Goal: Submit feedback/report problem: Submit feedback/report problem

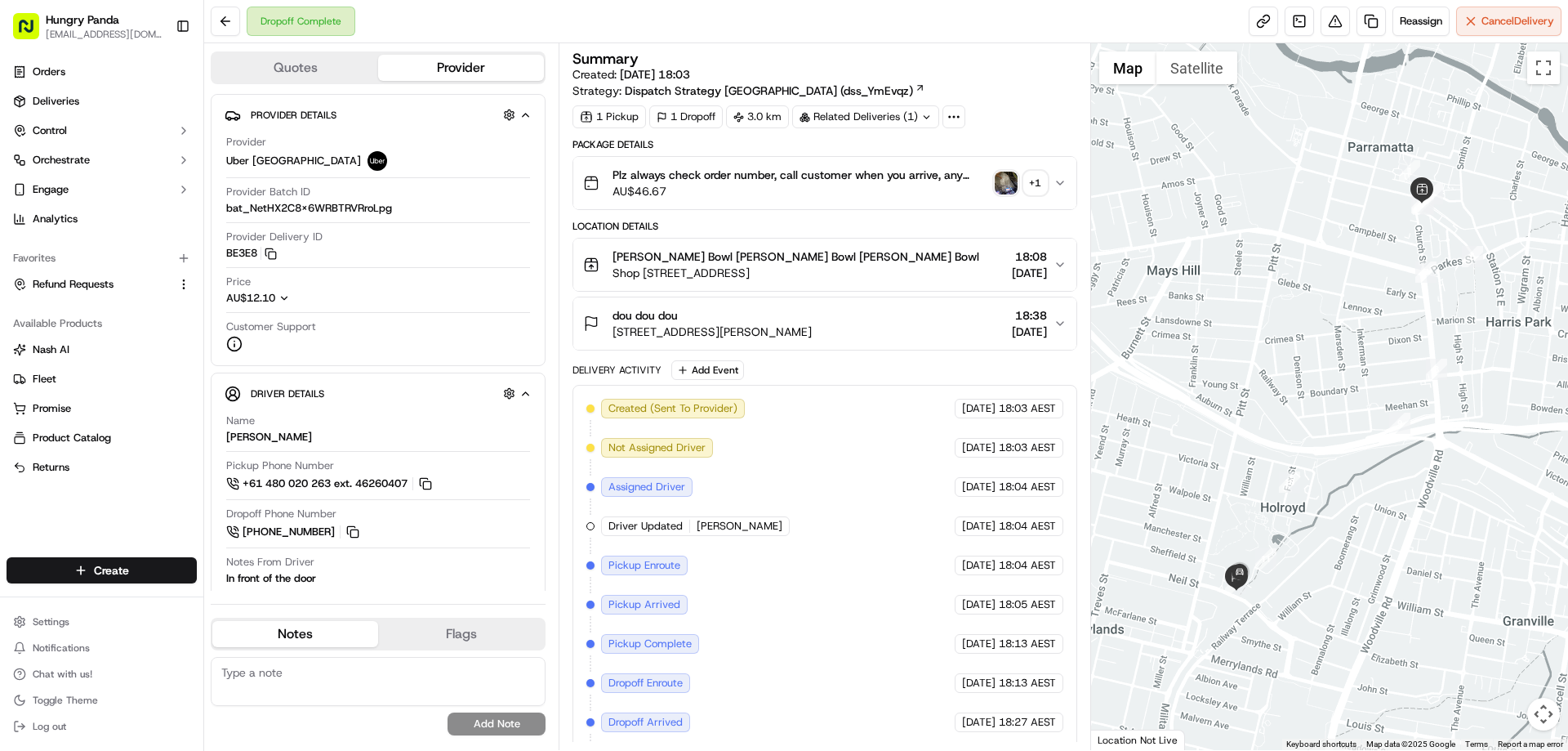
click at [1005, 188] on img "button" at bounding box center [1007, 183] width 23 height 23
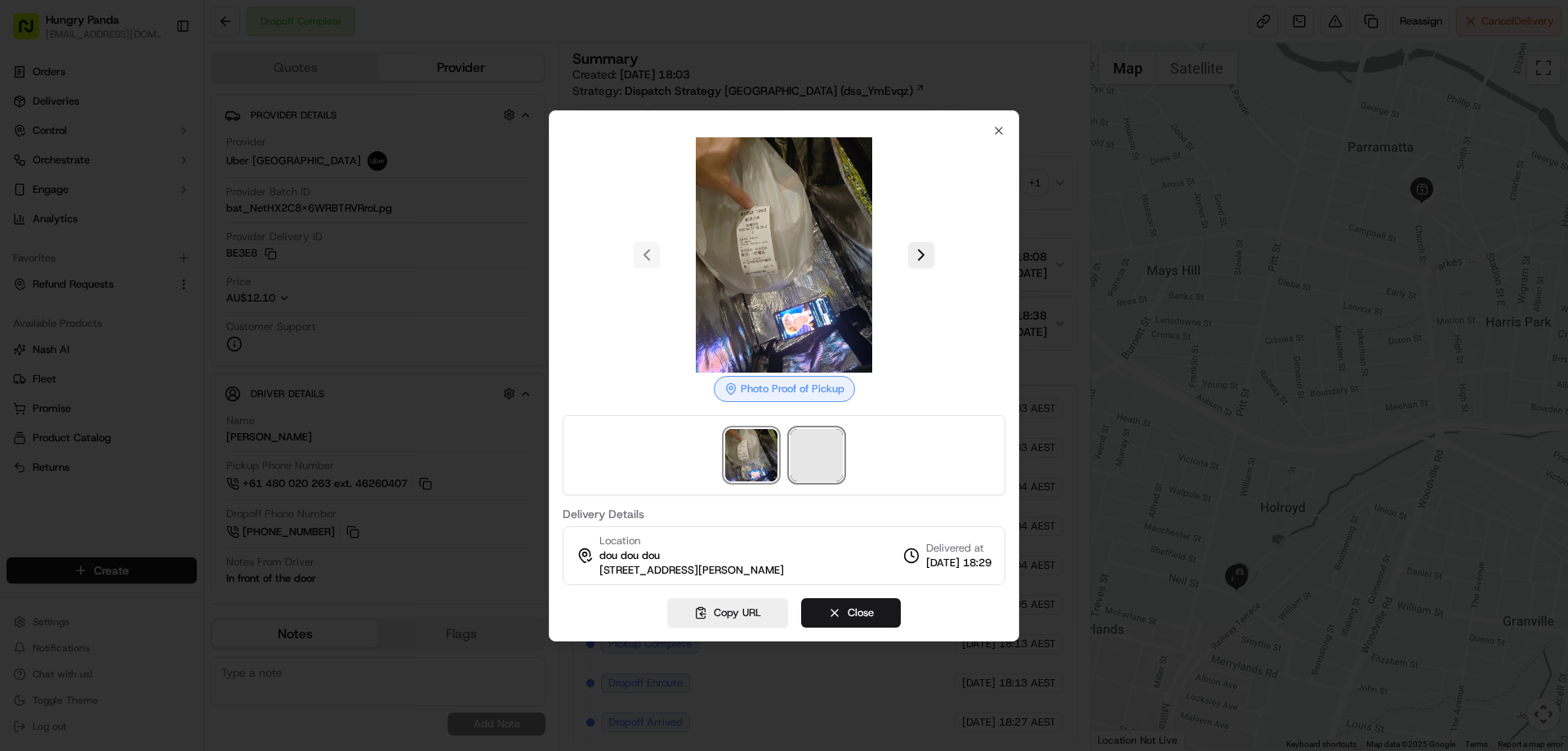
click at [816, 445] on span at bounding box center [816, 455] width 52 height 52
click at [1064, 183] on div at bounding box center [784, 376] width 1568 height 751
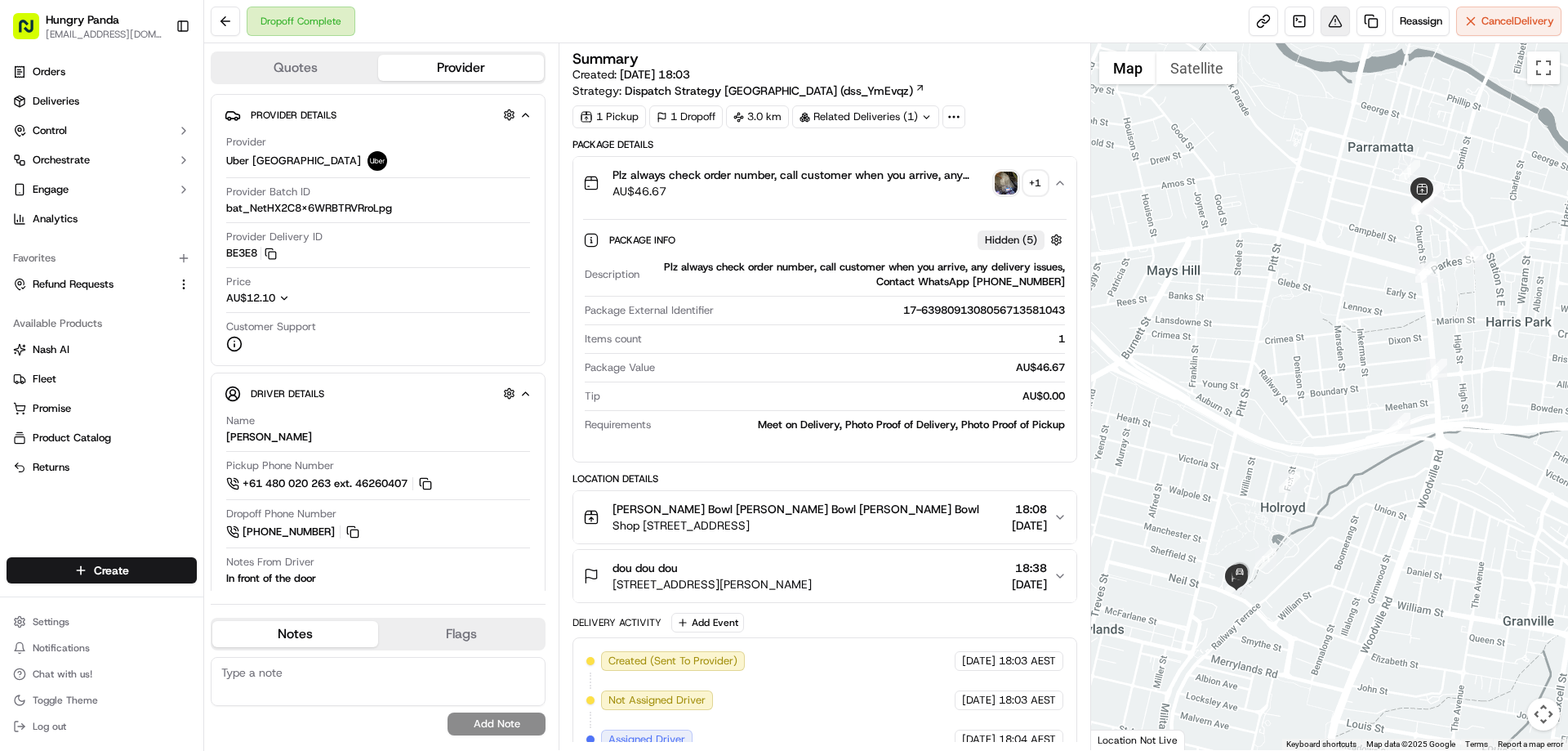
click at [1332, 28] on button at bounding box center [1335, 20] width 29 height 29
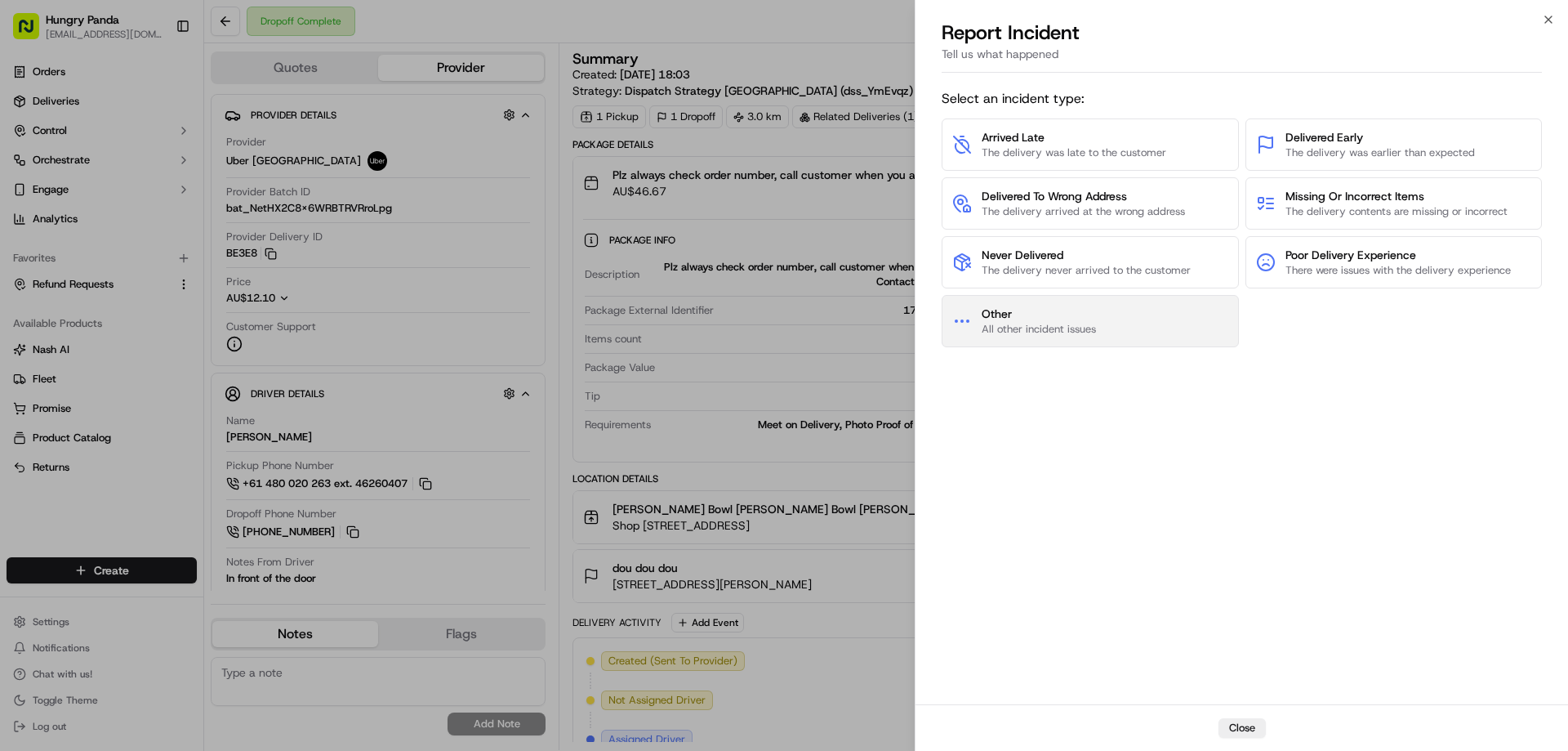
click at [1073, 330] on span "All other incident issues" at bounding box center [1039, 329] width 115 height 15
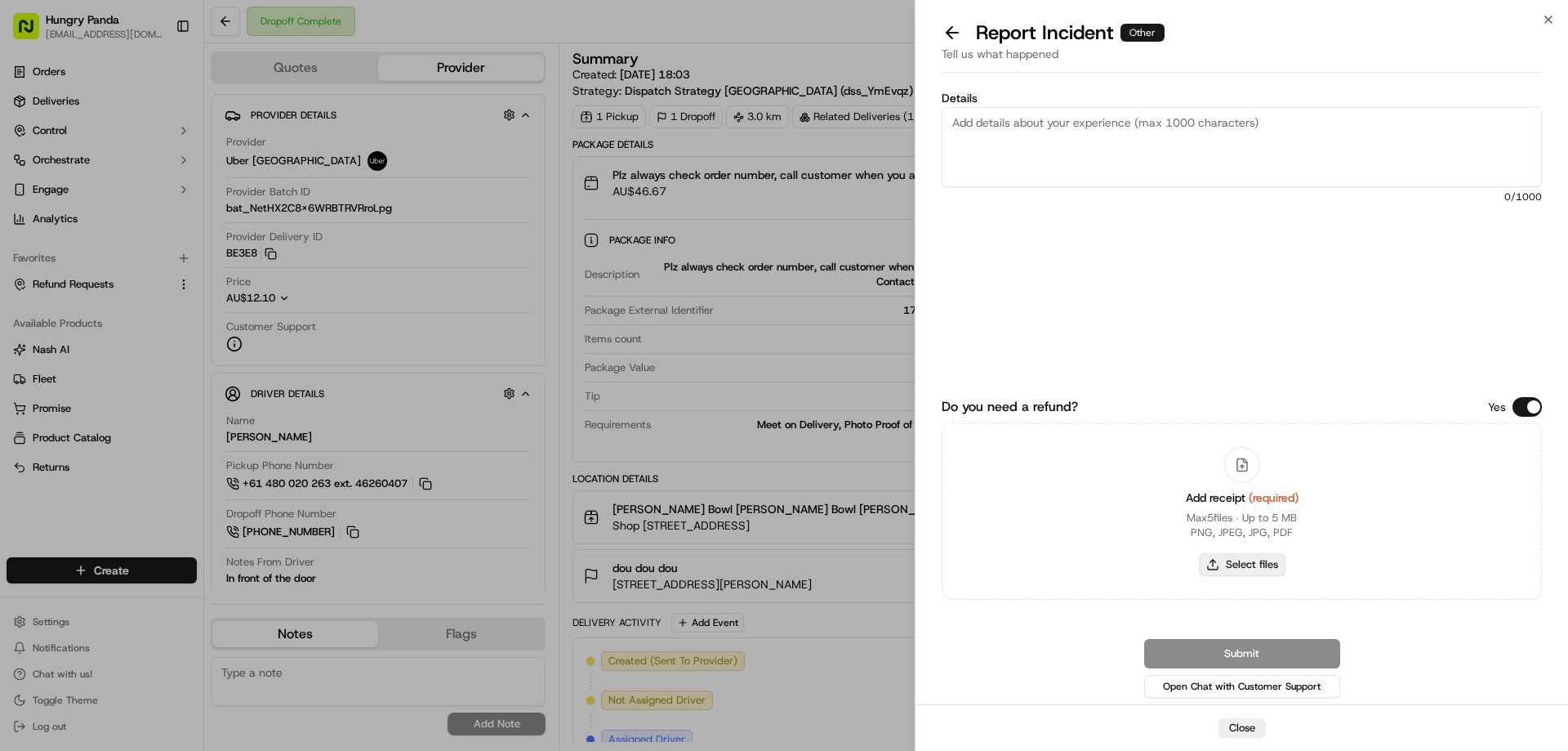
click at [1234, 560] on button "Select files" at bounding box center [1242, 565] width 86 height 23
type input "C:\fakepath\screenshot_2025-09-19_13-06-15.png"
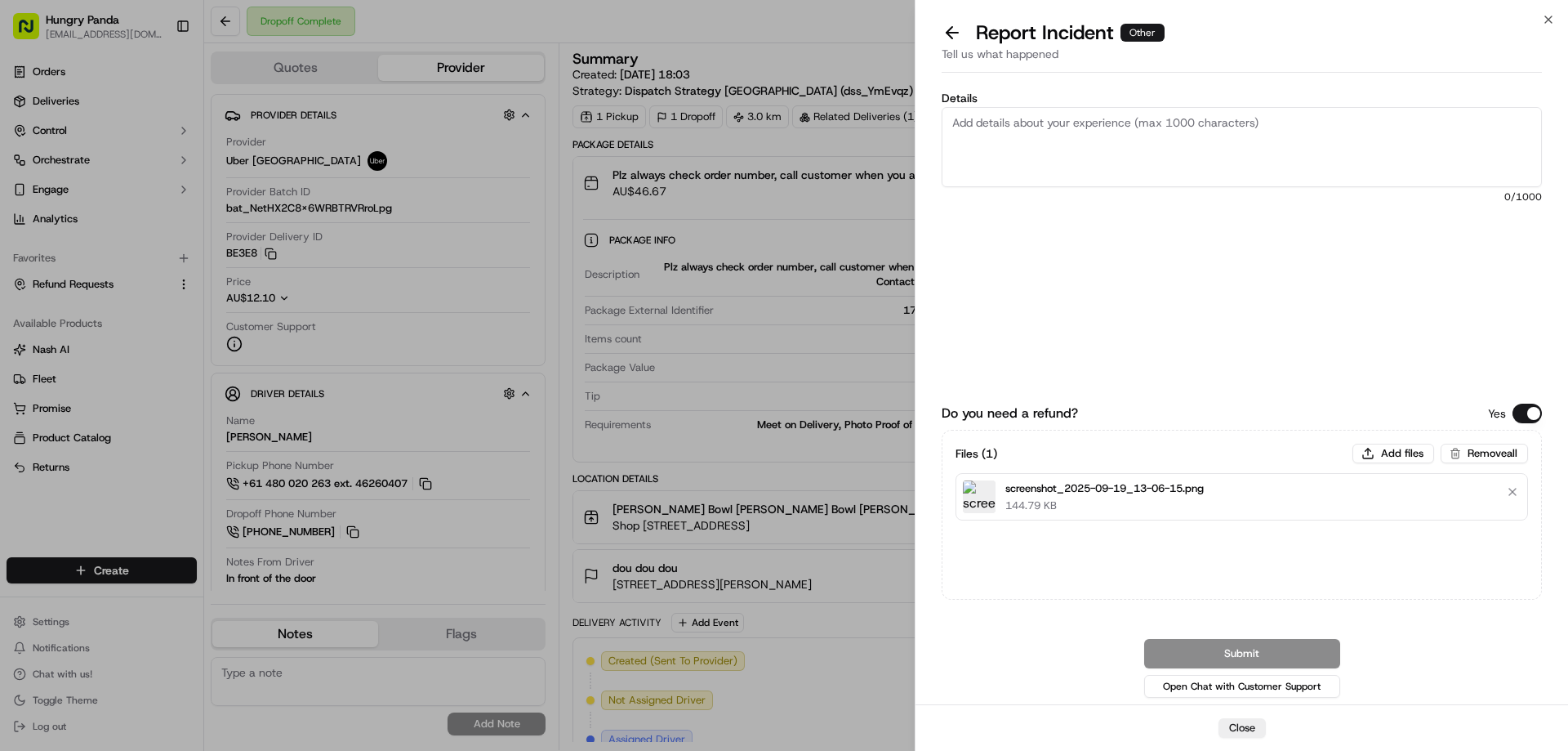
click at [1092, 131] on textarea "Details" at bounding box center [1242, 147] width 600 height 80
paste textarea "The customer reported that he did not receive the meal, the delivery photo take…"
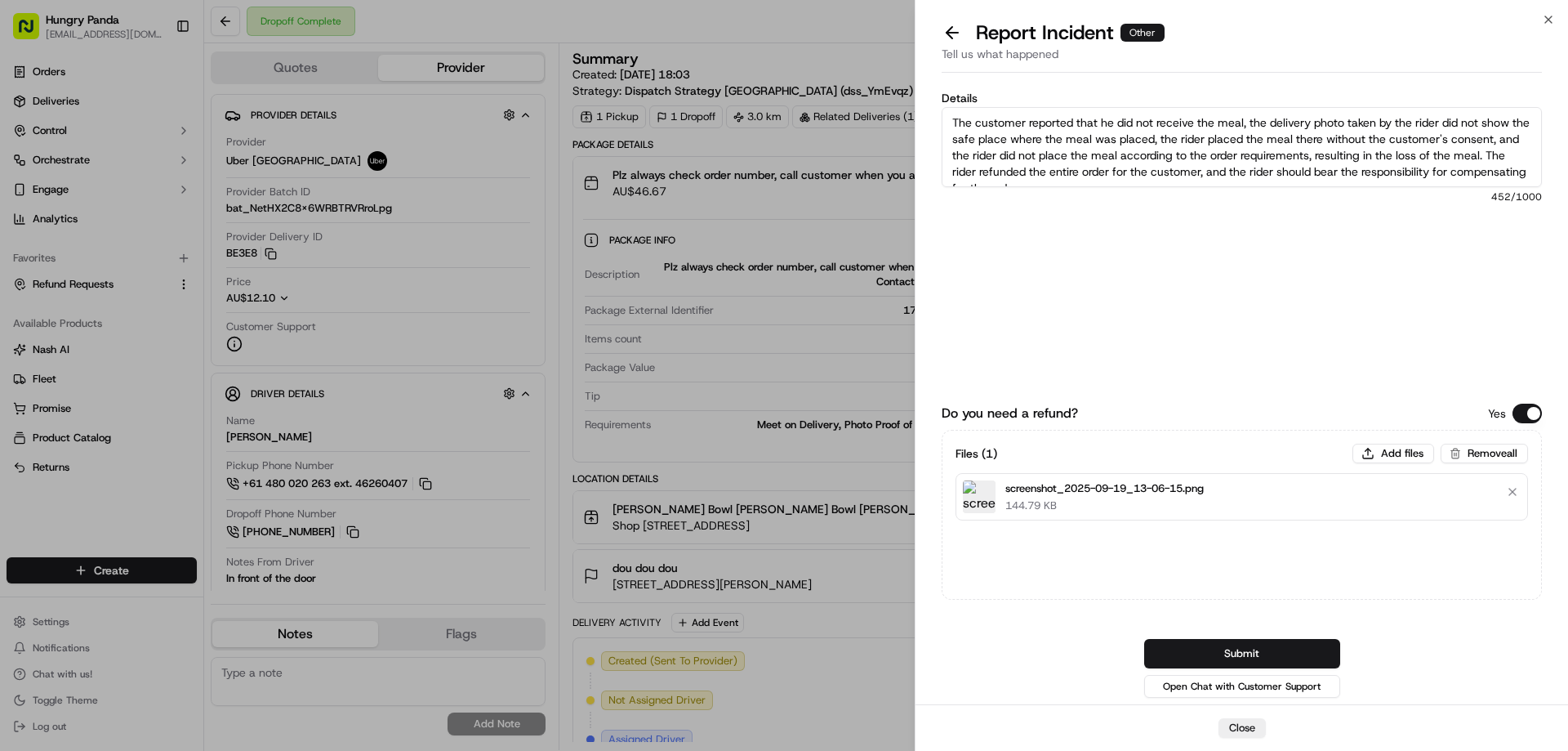
scroll to position [9, 0]
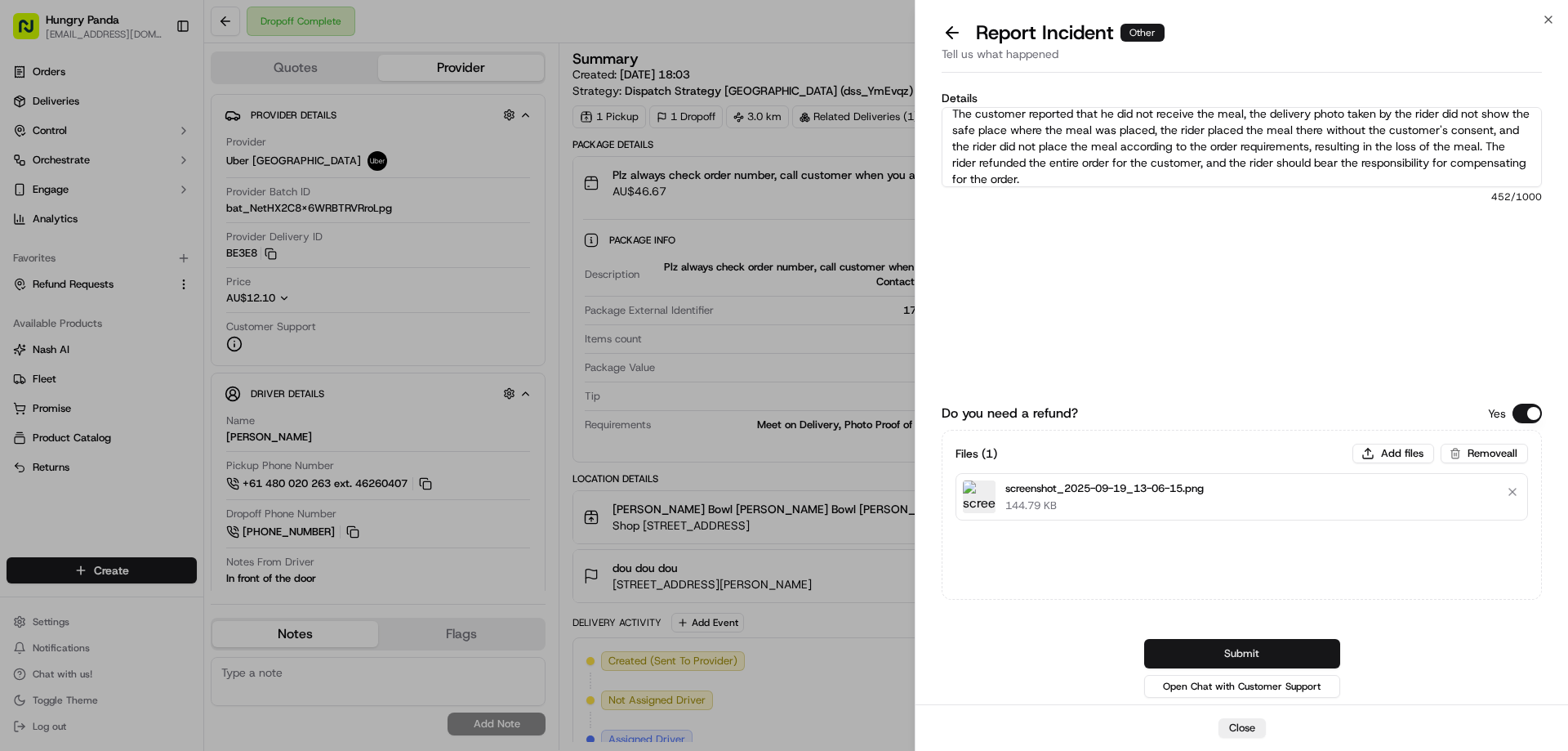
type textarea "The customer reported that he did not receive the meal, the delivery photo take…"
click at [1228, 646] on button "Submit" at bounding box center [1242, 653] width 196 height 29
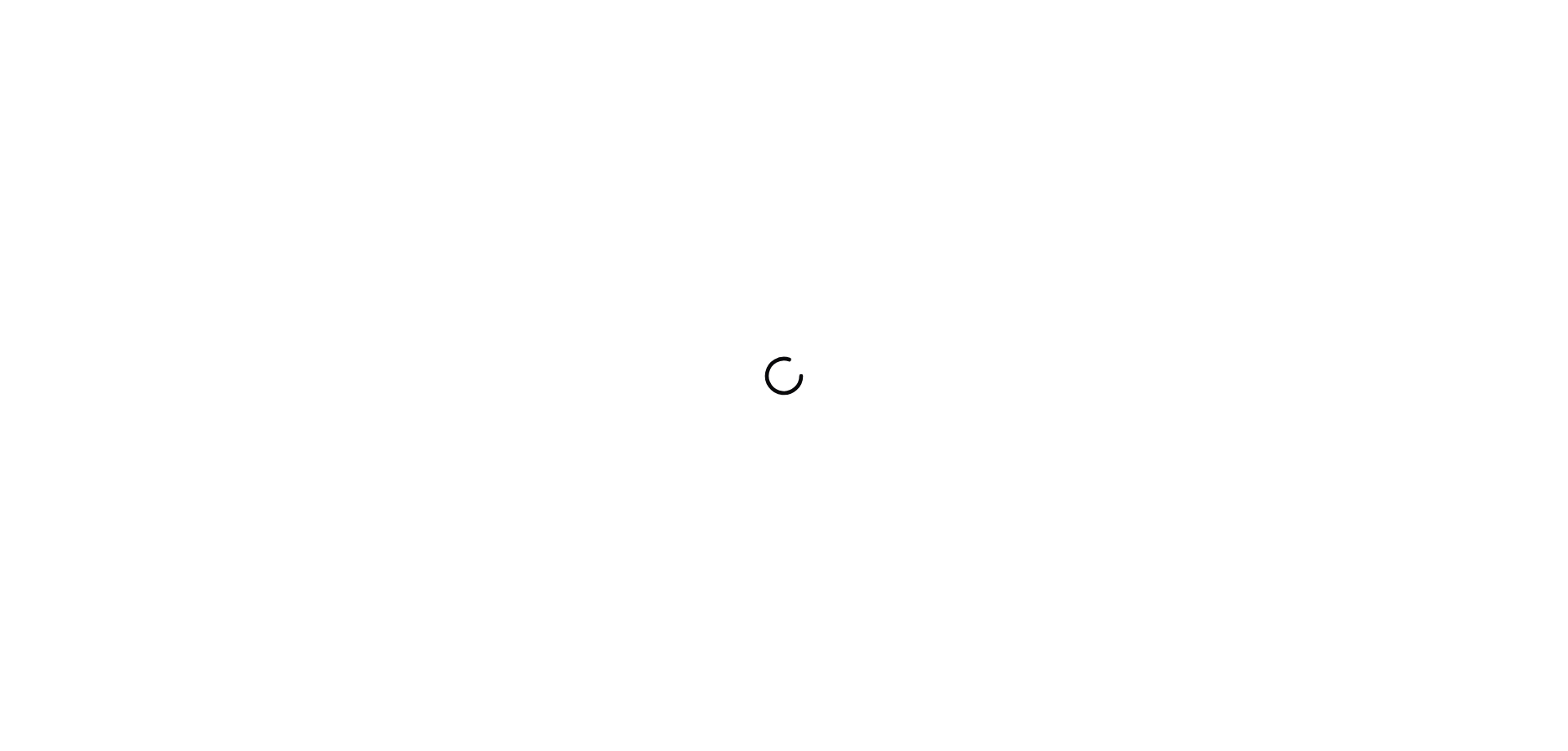
click at [1275, 350] on div at bounding box center [784, 376] width 1568 height 751
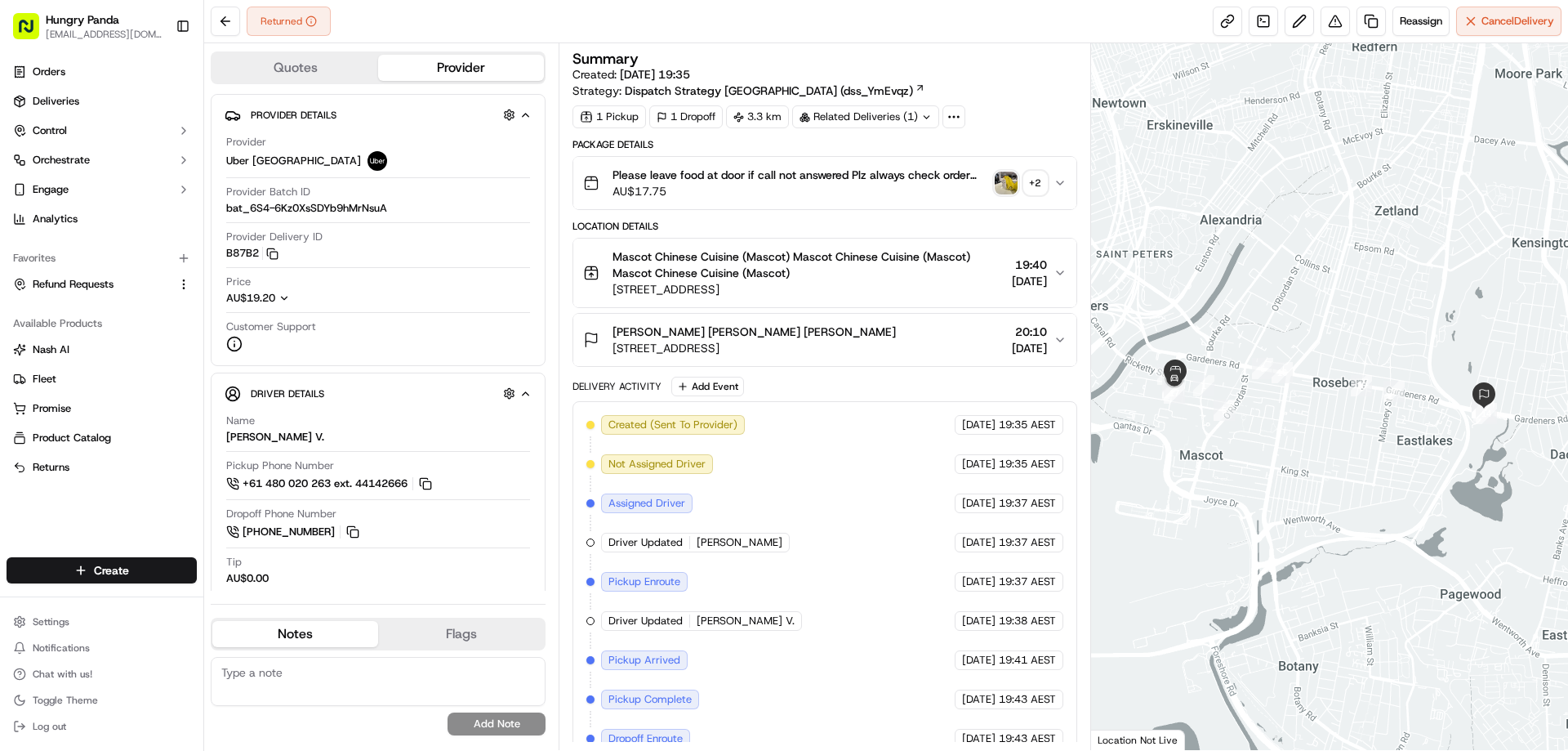
click at [993, 189] on div "Please leave food at door if call not answered Plz always check order number, c…" at bounding box center [818, 182] width 470 height 33
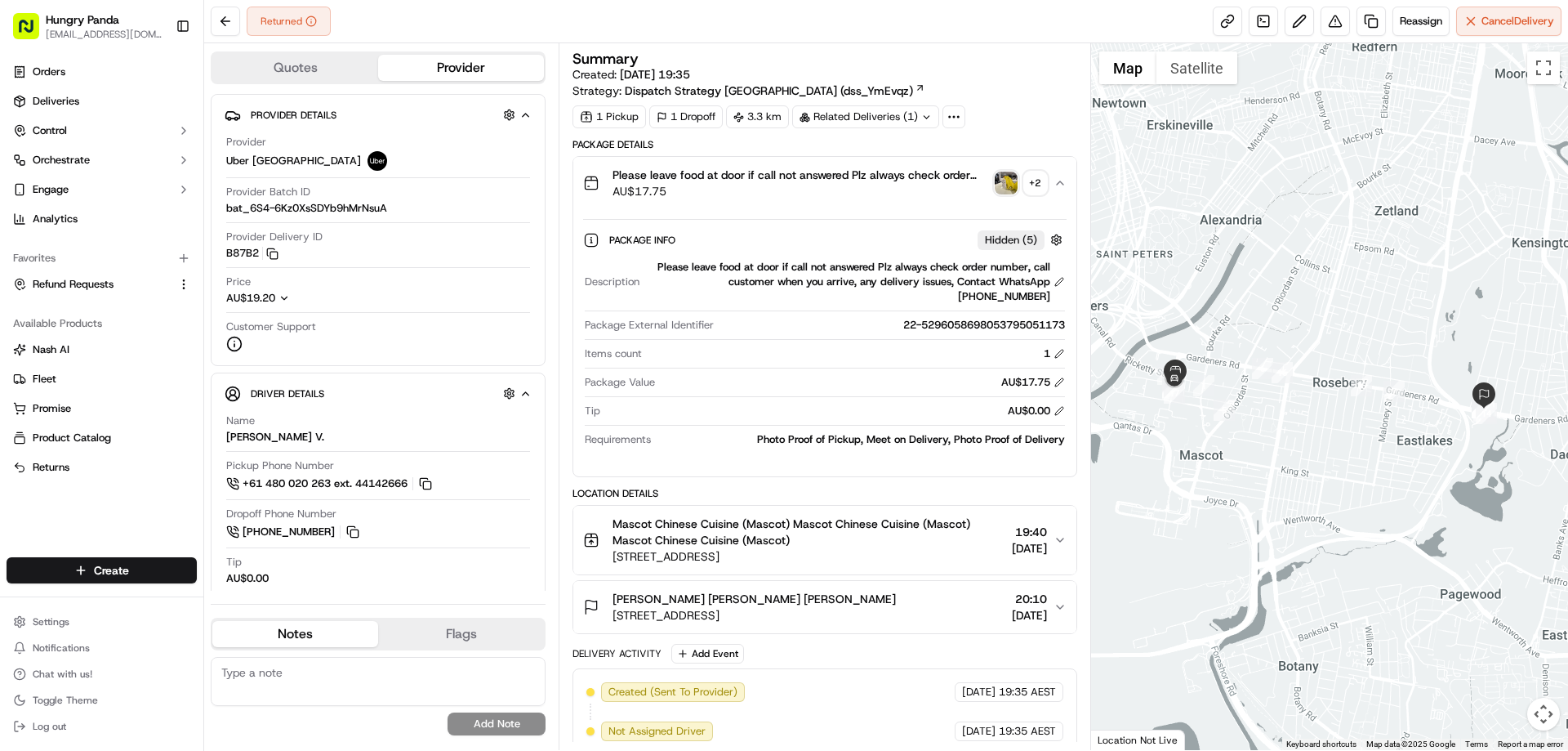
click at [996, 187] on img "button" at bounding box center [1007, 183] width 23 height 23
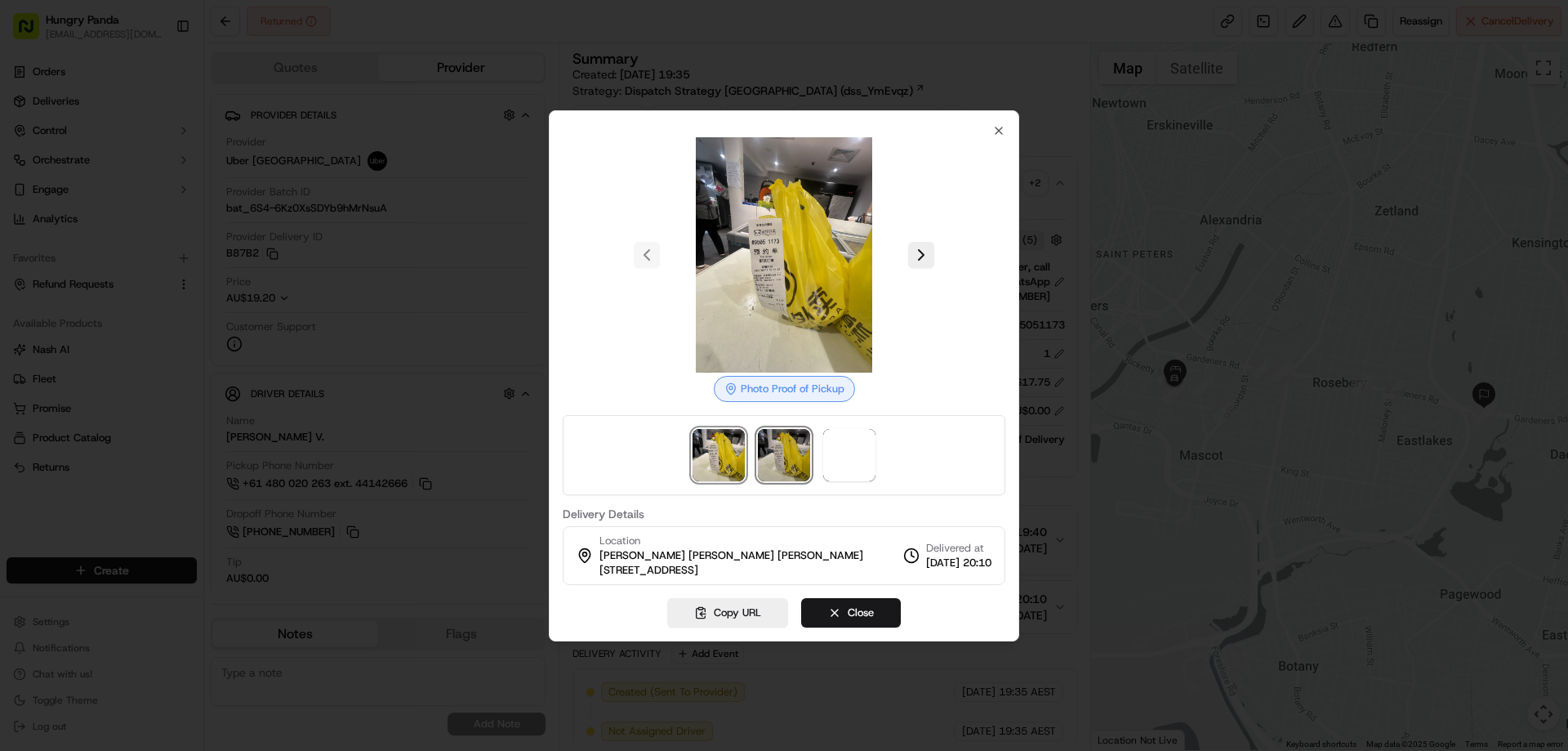
click at [790, 455] on img at bounding box center [784, 455] width 52 height 52
click at [839, 448] on span at bounding box center [849, 455] width 52 height 52
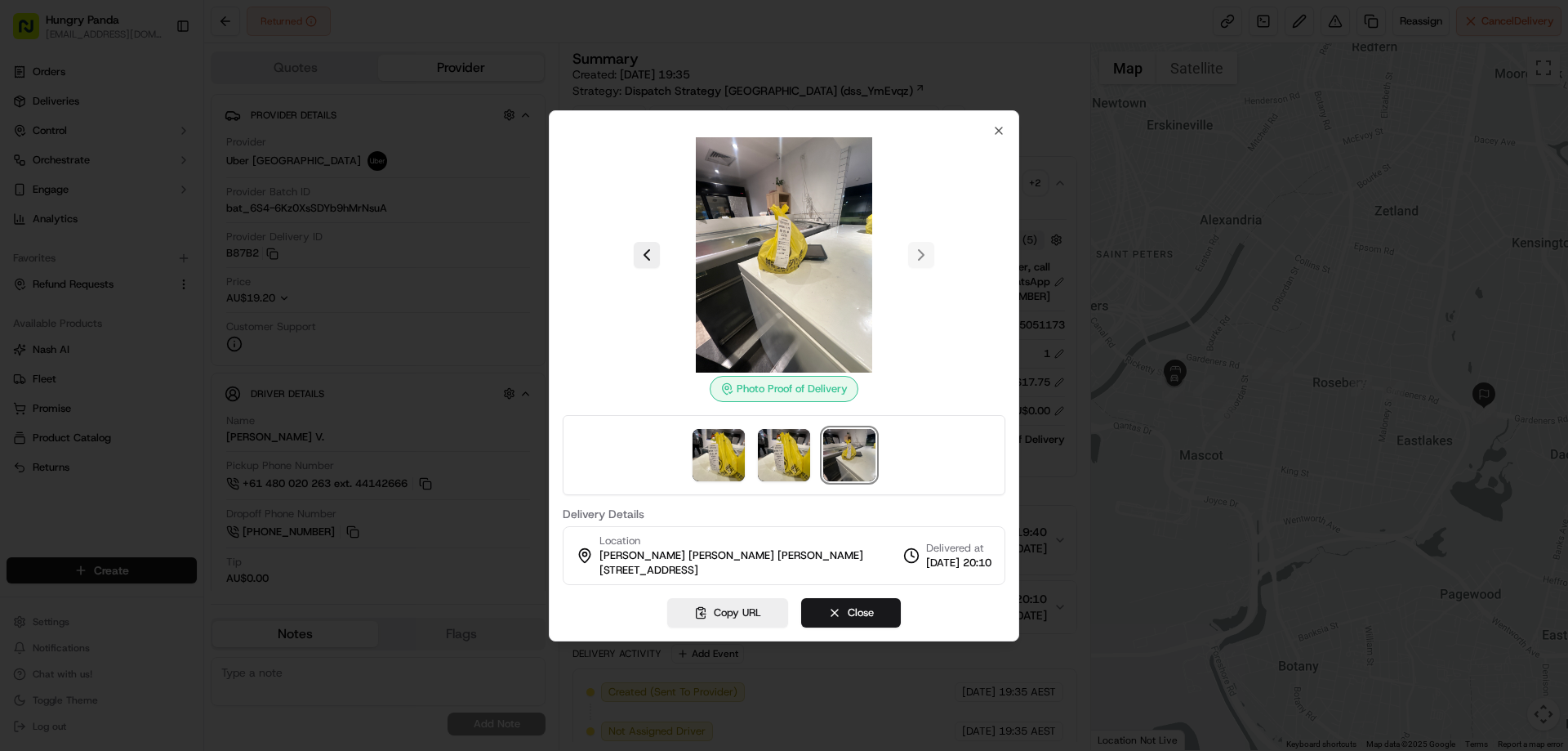
click at [1040, 193] on div at bounding box center [784, 376] width 1568 height 751
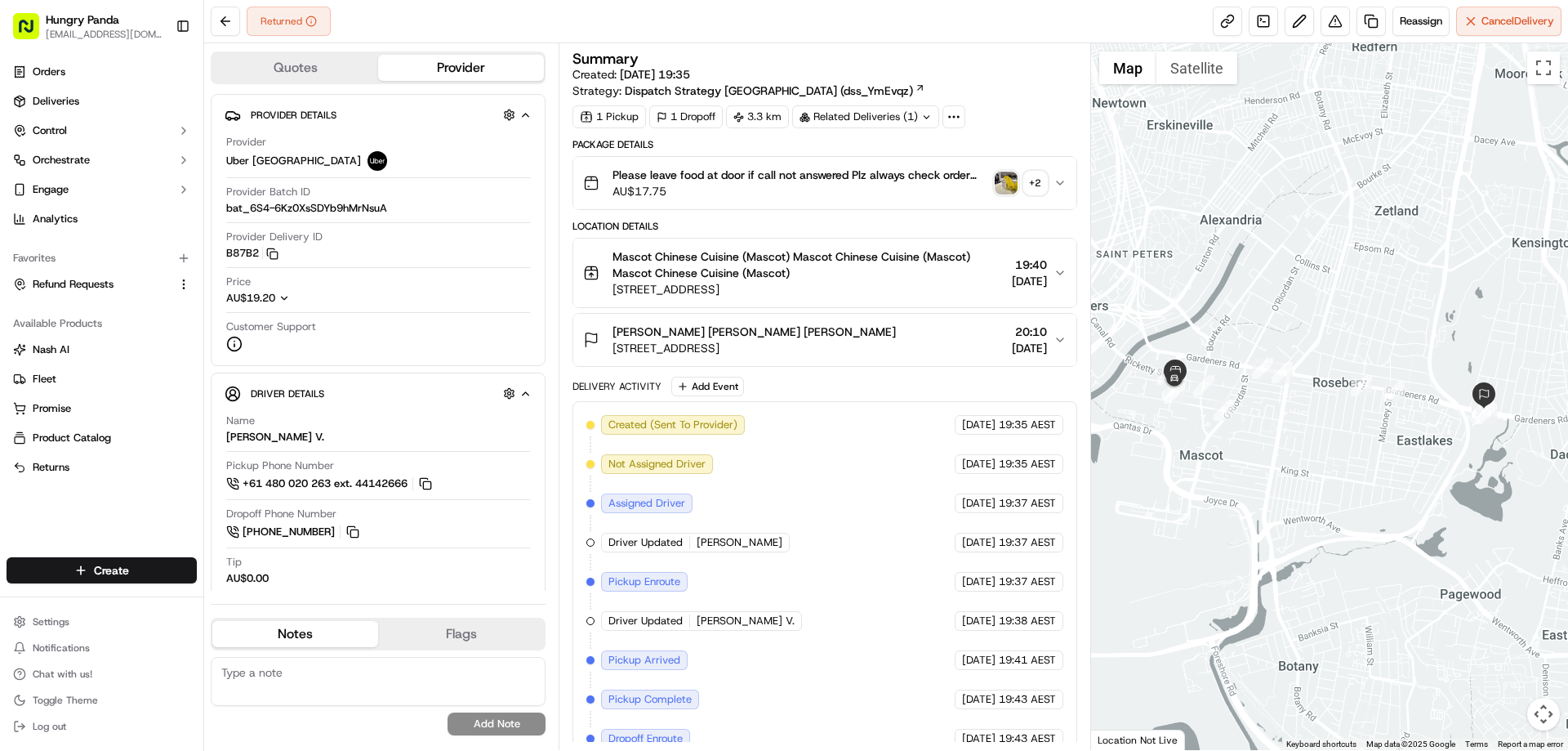
click at [1046, 183] on div "+ 2" at bounding box center [1036, 183] width 23 height 23
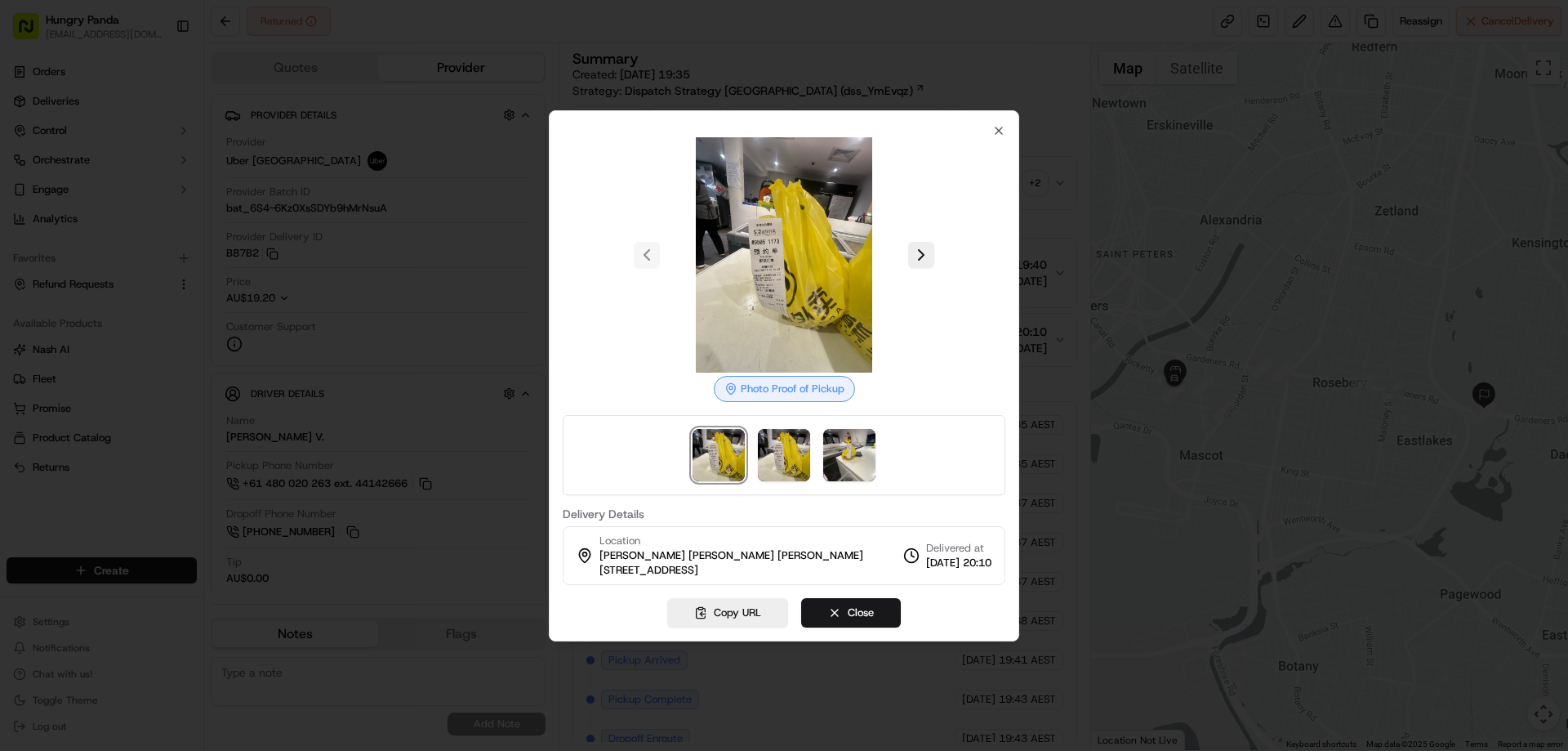
click at [1036, 167] on div at bounding box center [784, 376] width 1568 height 751
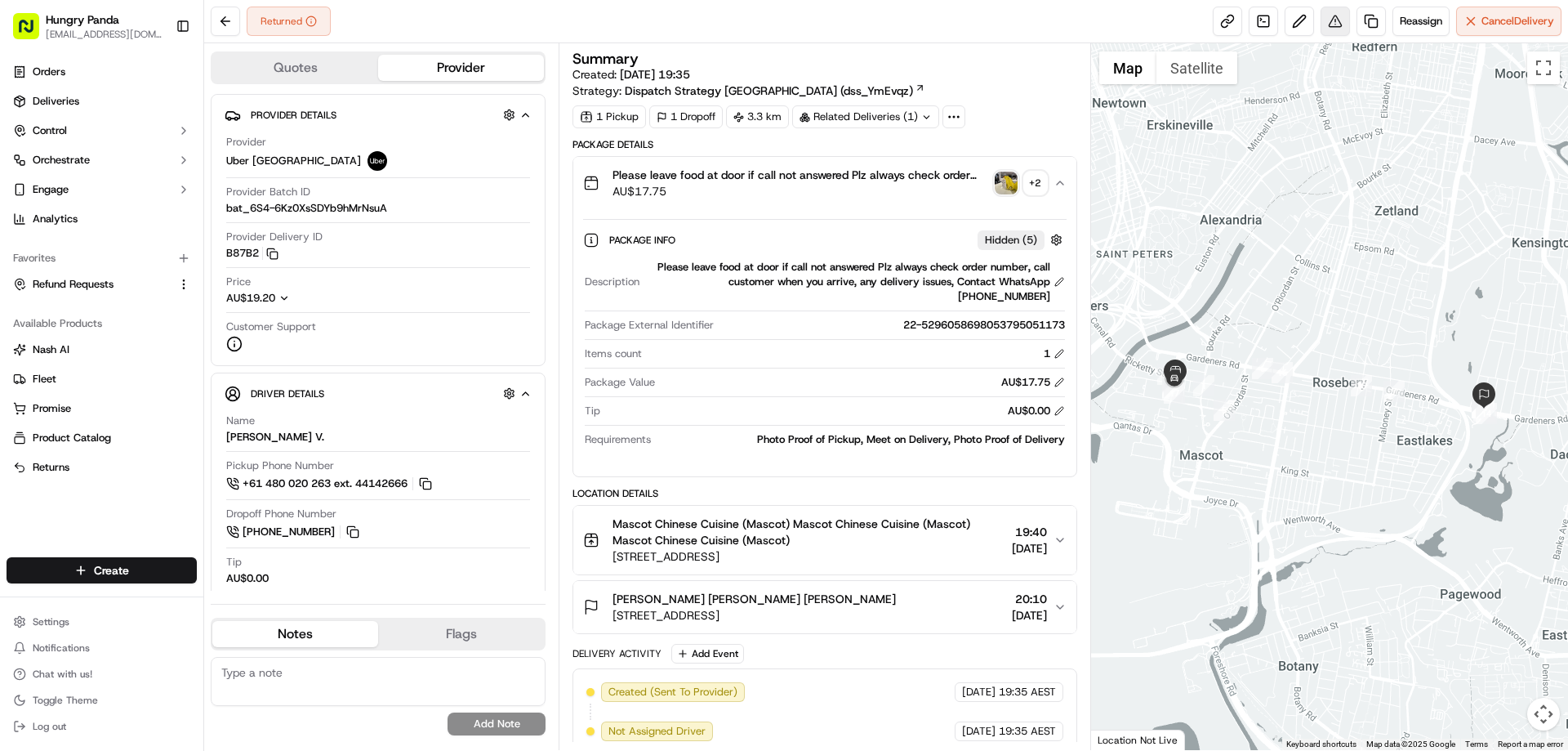
click at [1330, 14] on button at bounding box center [1335, 20] width 29 height 29
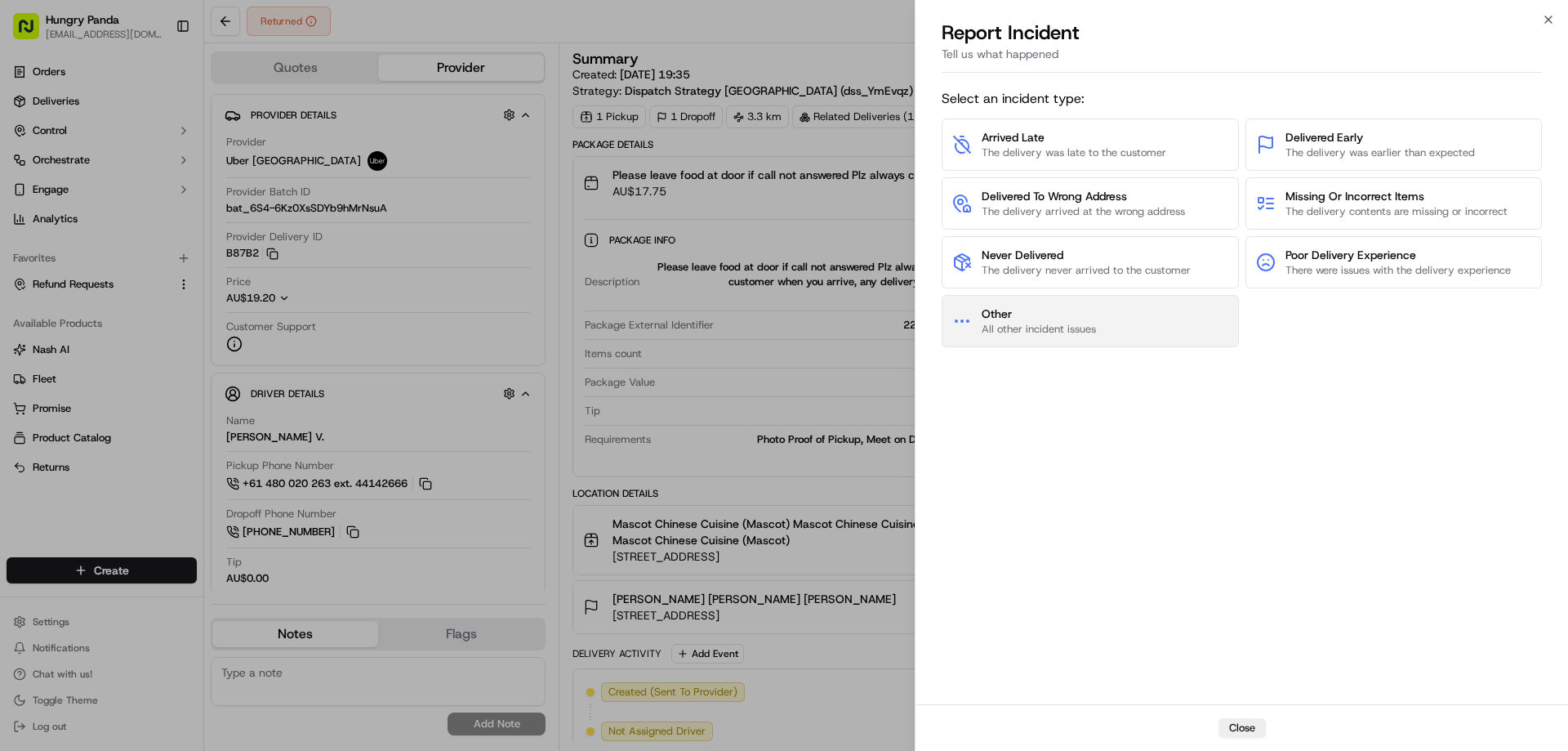
click at [1050, 324] on span "All other incident issues" at bounding box center [1039, 329] width 115 height 15
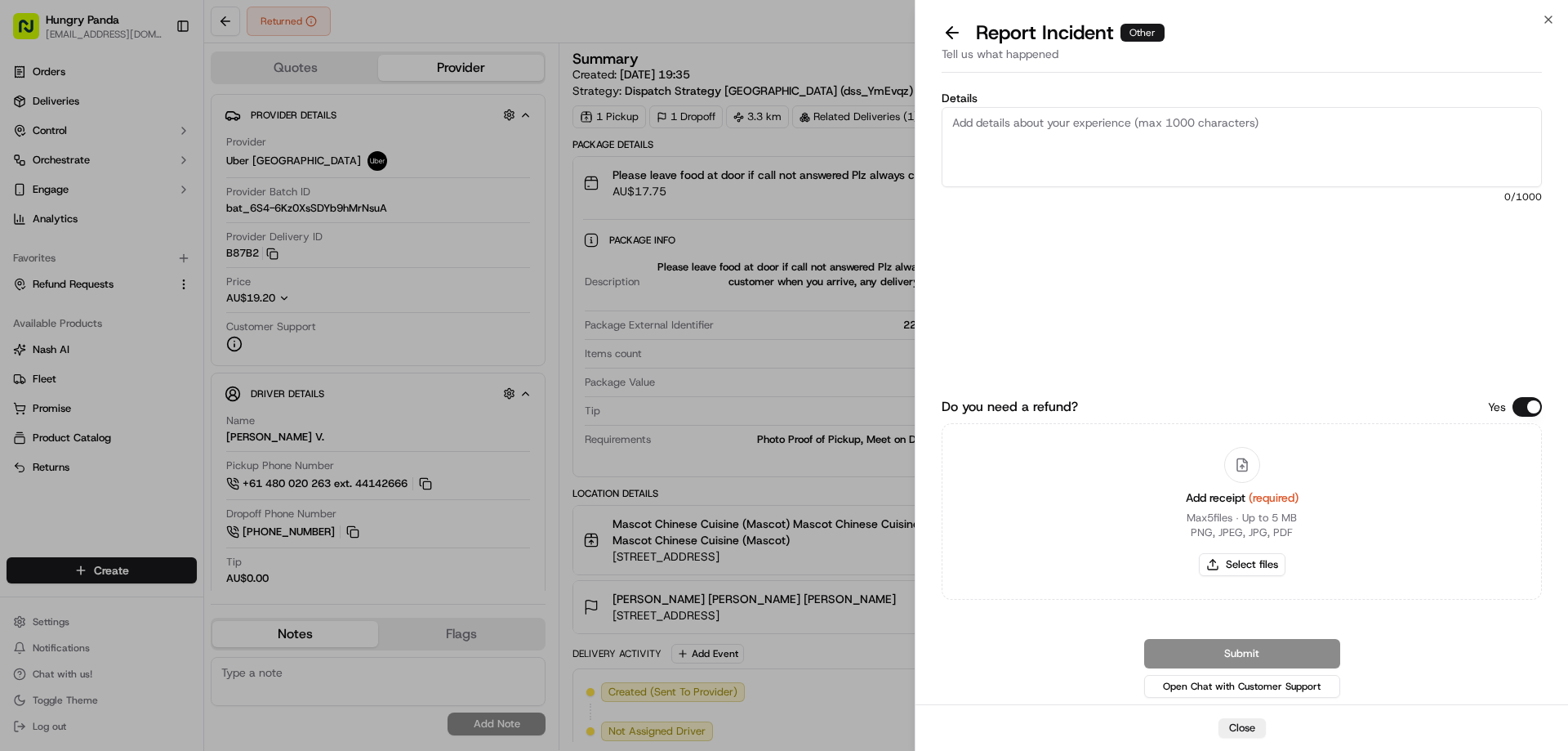
click at [951, 36] on button at bounding box center [953, 33] width 35 height 23
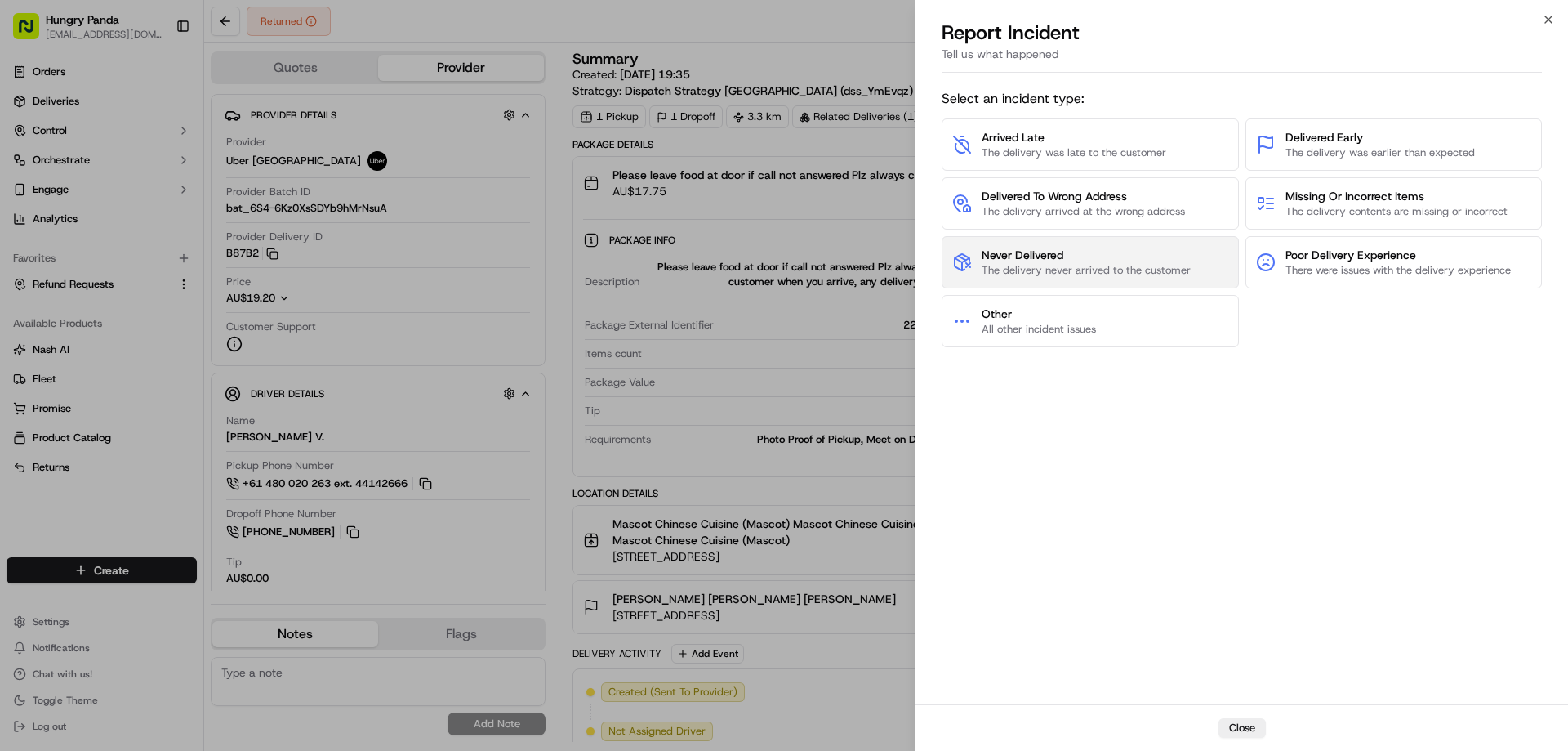
click at [1044, 245] on button "Never Delivered The delivery never arrived to the customer" at bounding box center [1090, 262] width 297 height 52
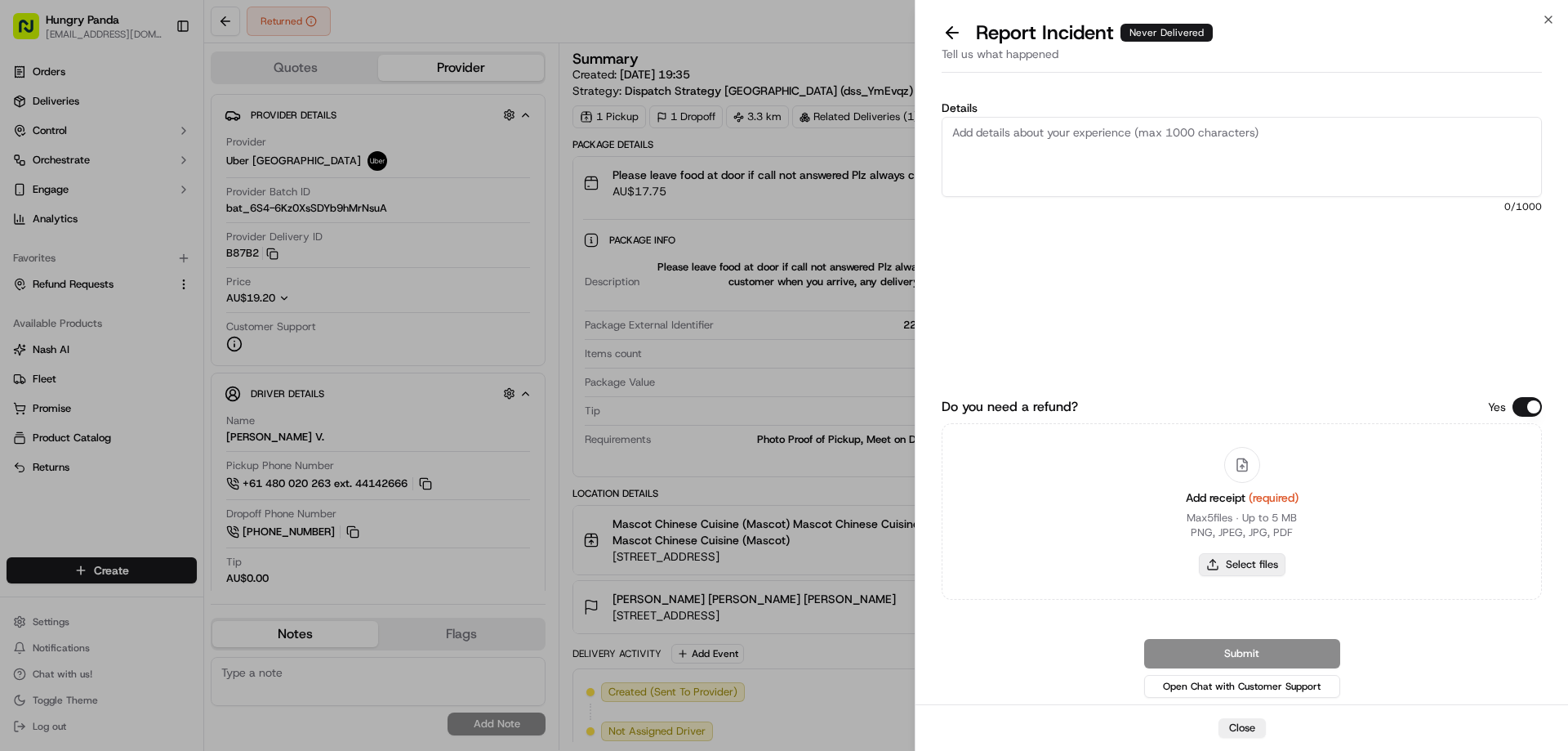
click at [1228, 559] on button "Select files" at bounding box center [1242, 565] width 86 height 23
type input "C:\fakepath\screenshot_2025-09-19_13-09-04.png"
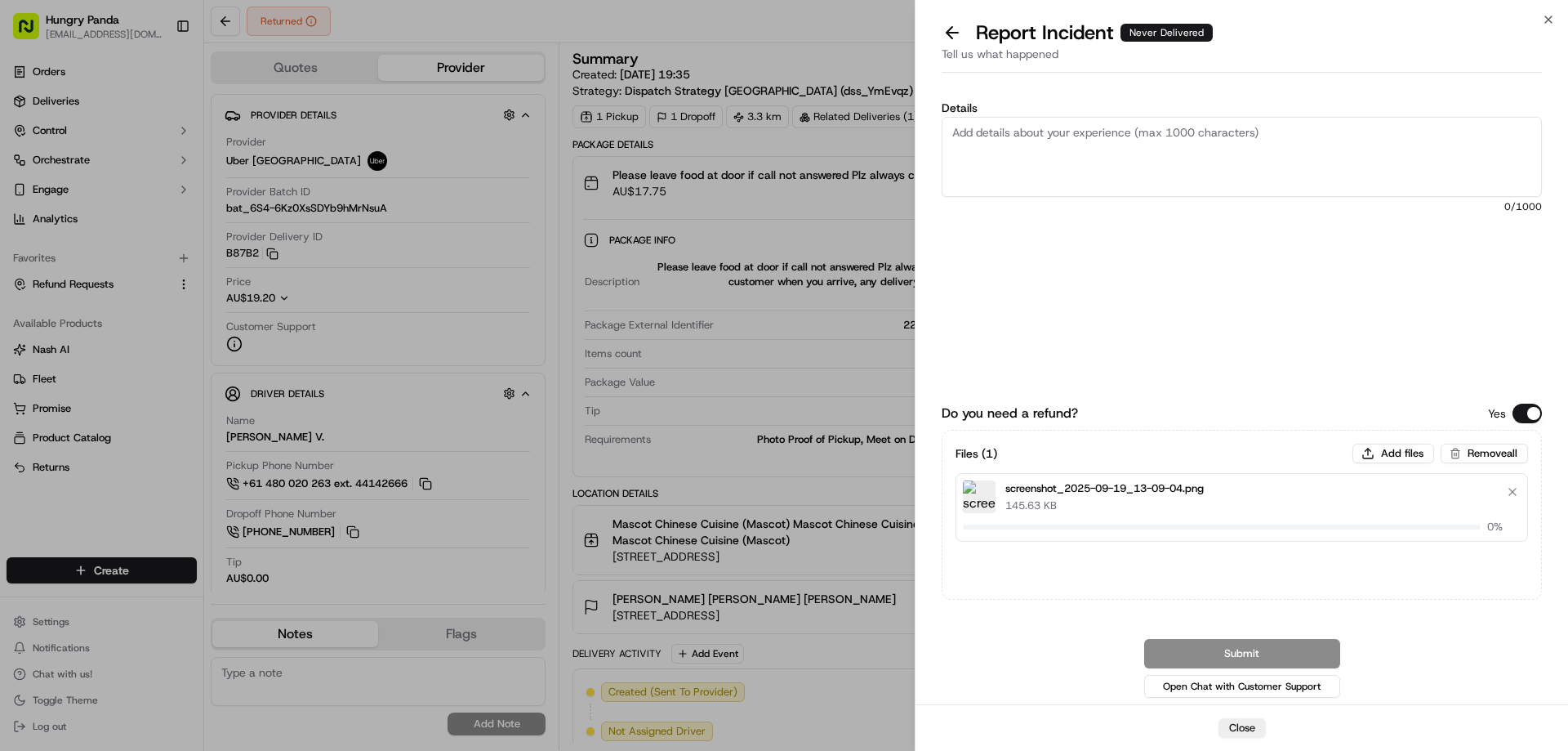
click at [1056, 145] on textarea "Details" at bounding box center [1242, 157] width 600 height 80
click at [1093, 136] on textarea "Details" at bounding box center [1242, 157] width 600 height 80
paste textarea "The customer reported that he did not receive the meal. The order log showed th…"
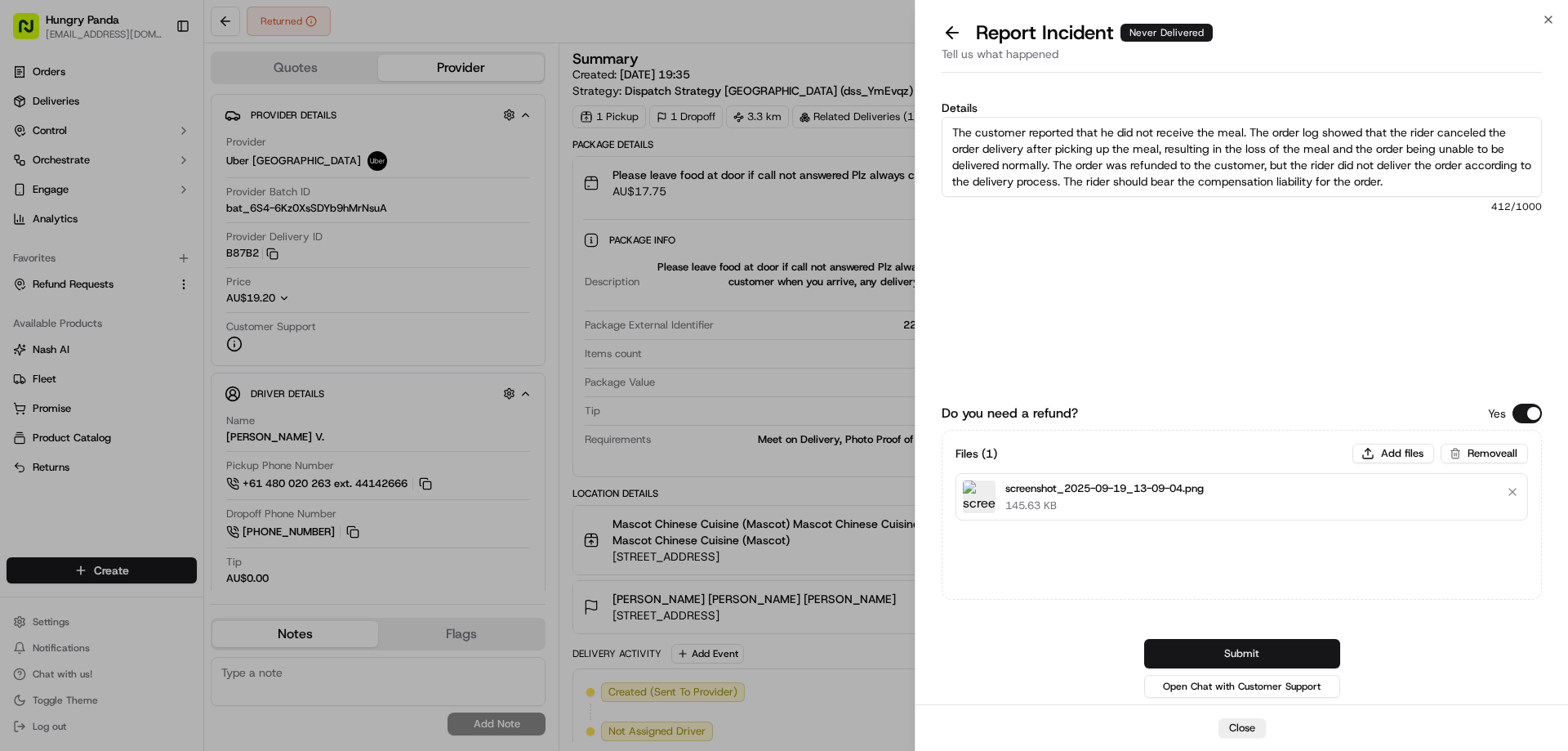
type textarea "The customer reported that he did not receive the meal. The order log showed th…"
click at [1217, 644] on button "Submit" at bounding box center [1242, 653] width 196 height 29
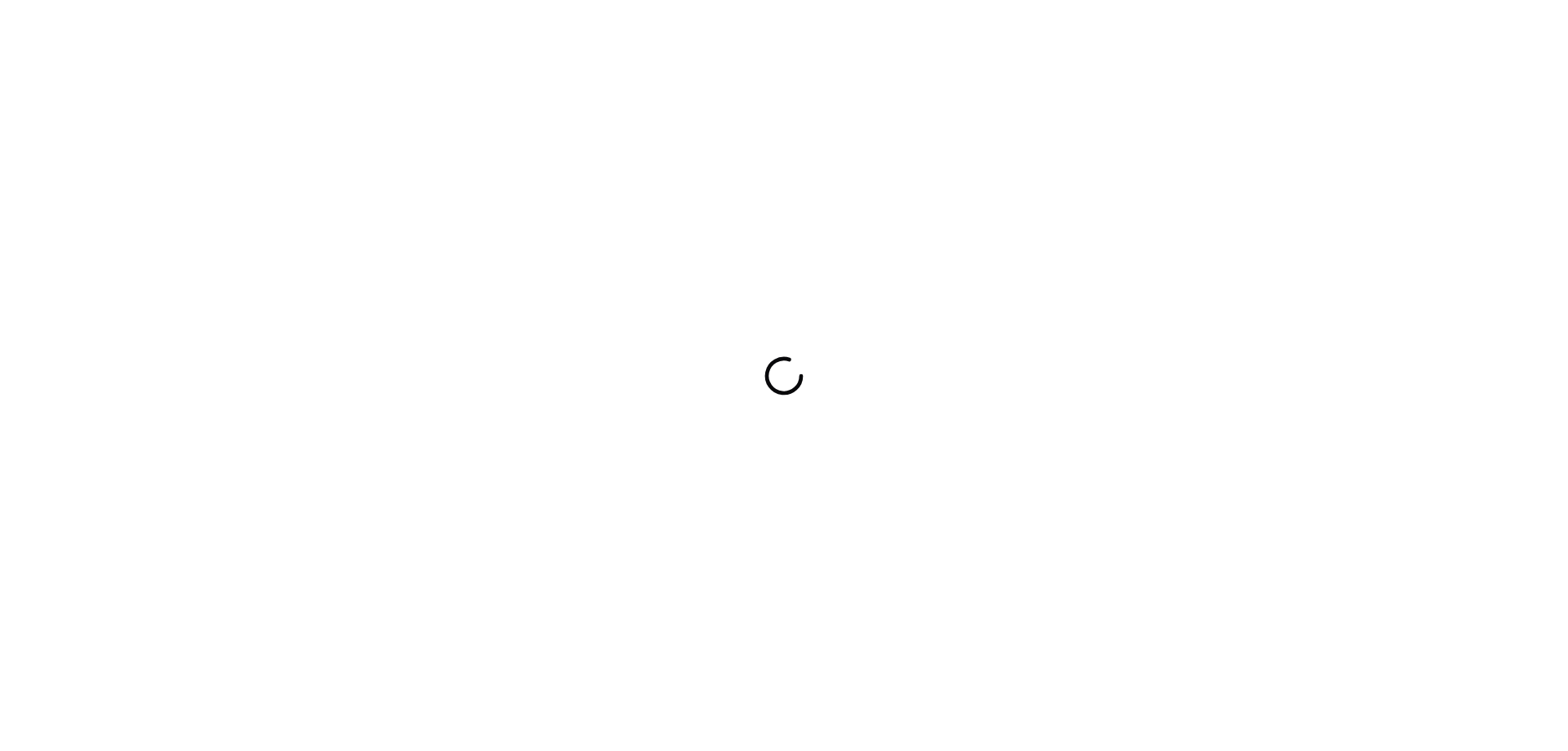
click at [1027, 341] on div at bounding box center [784, 376] width 1568 height 751
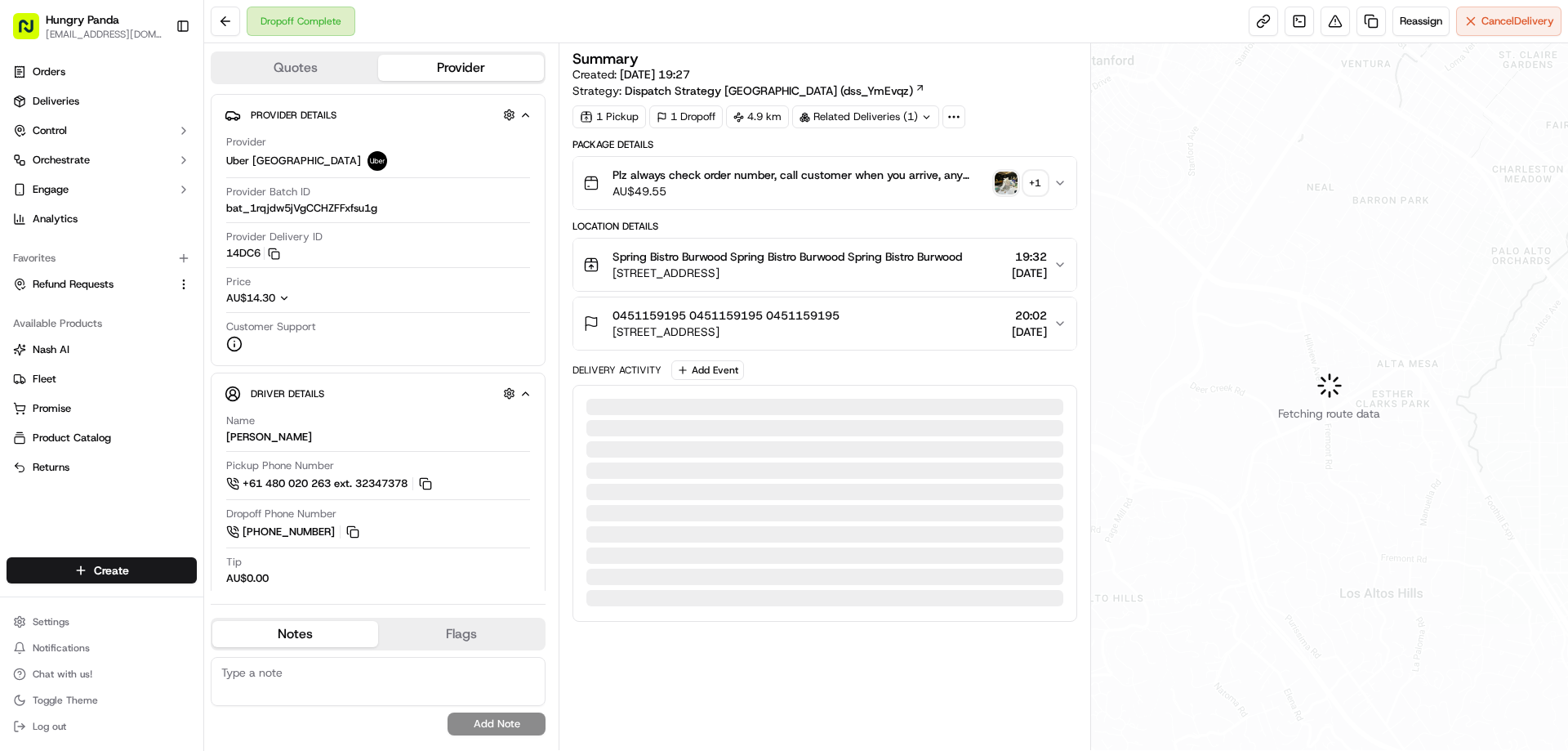
click at [998, 187] on img "button" at bounding box center [1007, 183] width 23 height 23
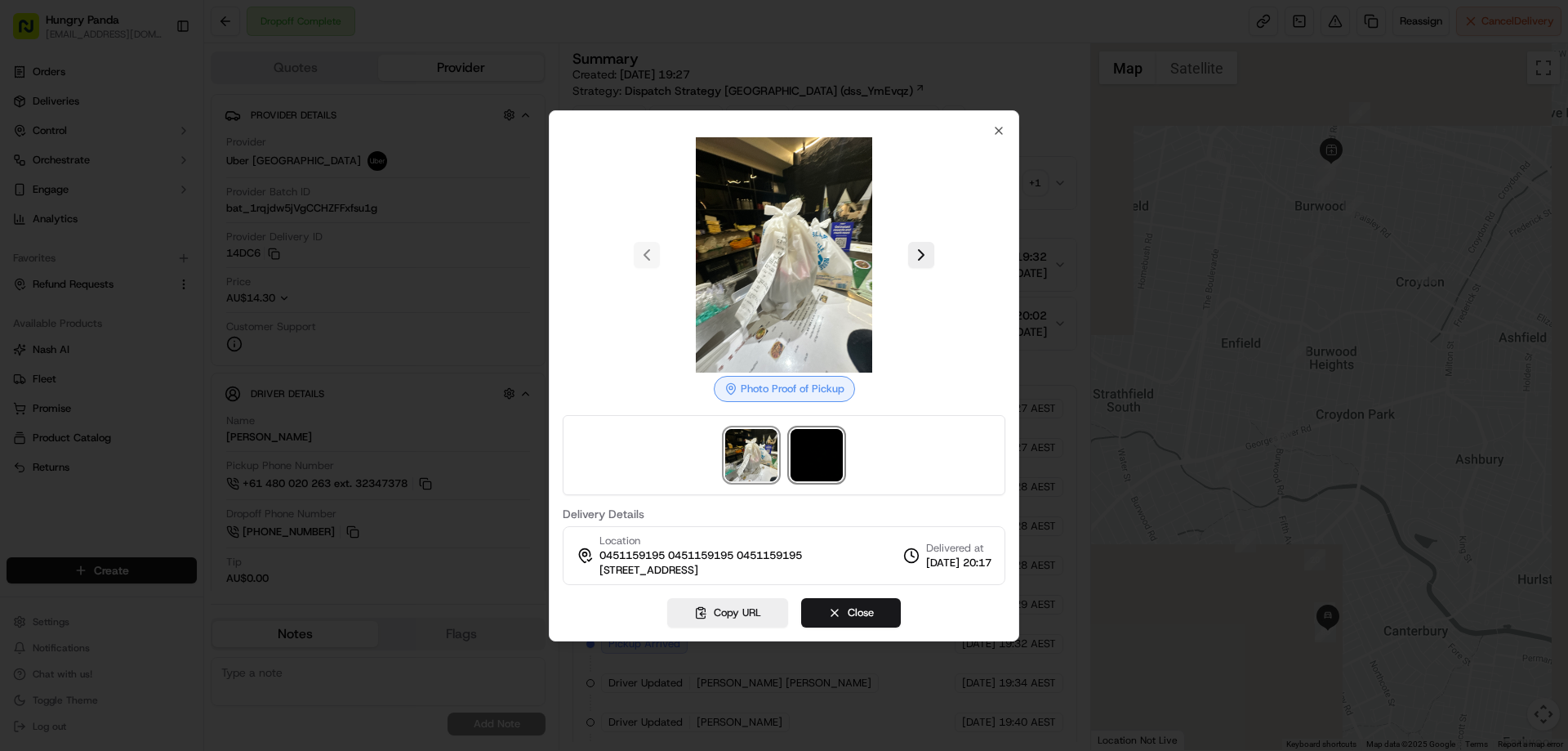
click at [838, 454] on img at bounding box center [816, 455] width 52 height 52
click at [1065, 185] on div at bounding box center [784, 376] width 1568 height 751
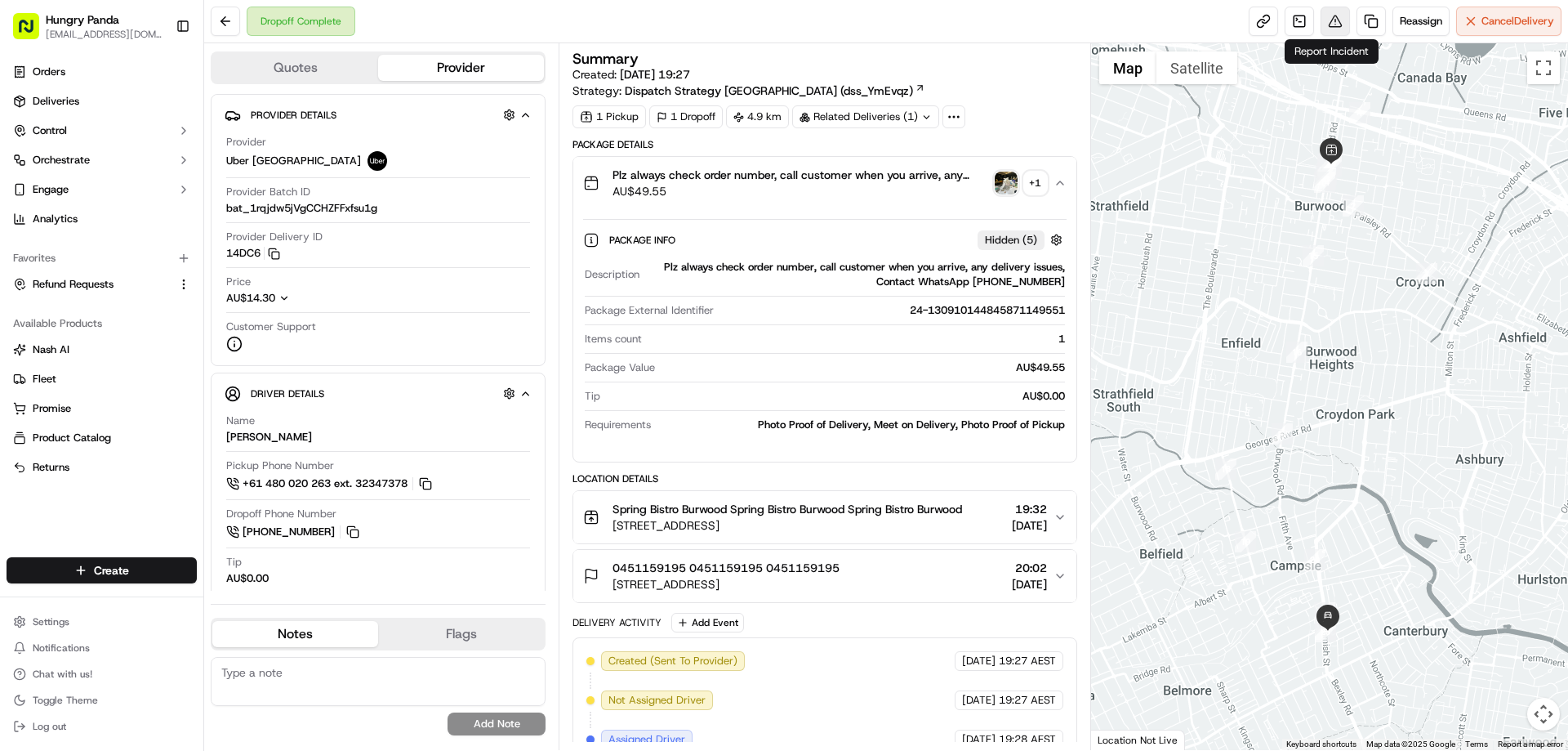
click at [1329, 24] on button at bounding box center [1335, 20] width 29 height 29
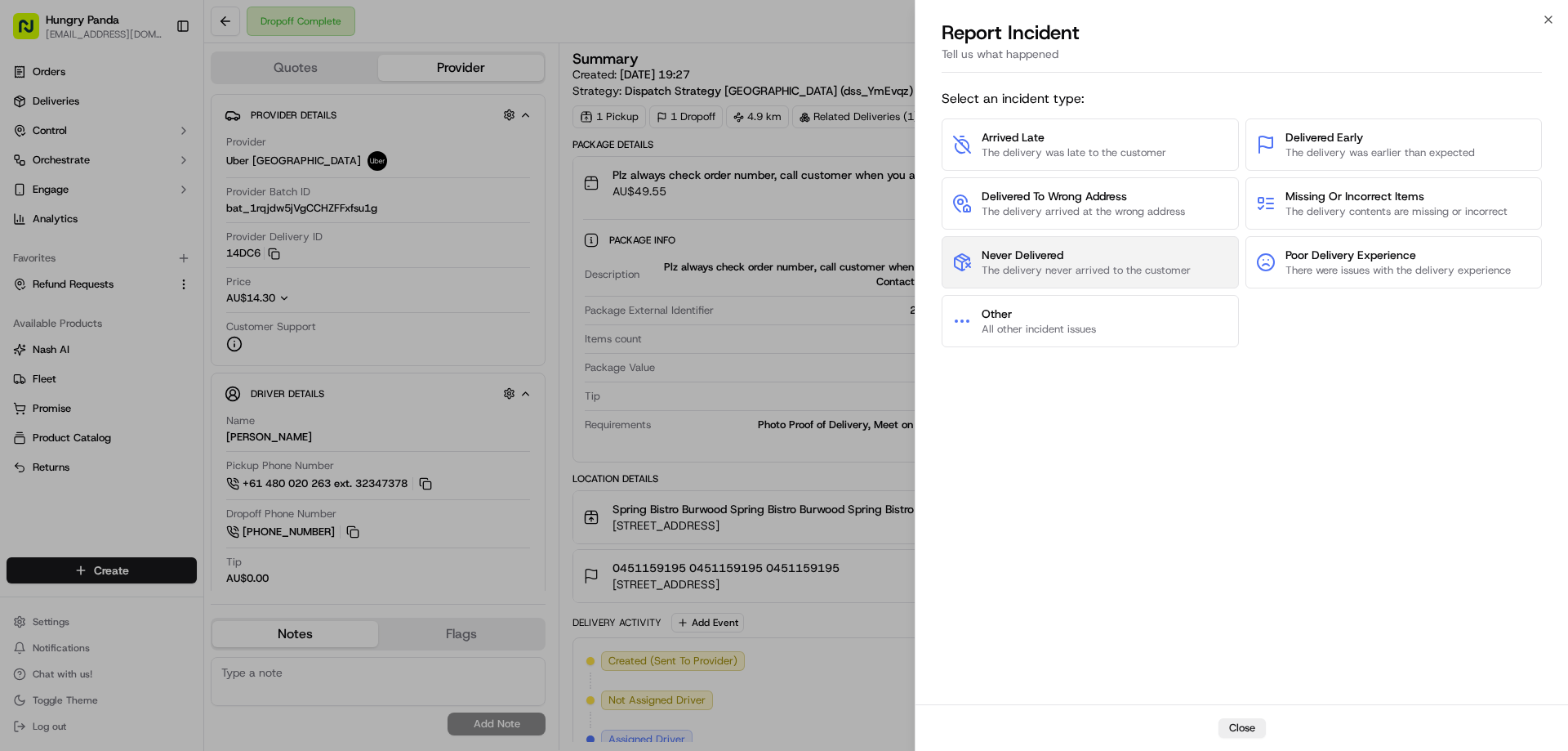
click at [1051, 262] on span "Never Delivered" at bounding box center [1086, 254] width 209 height 16
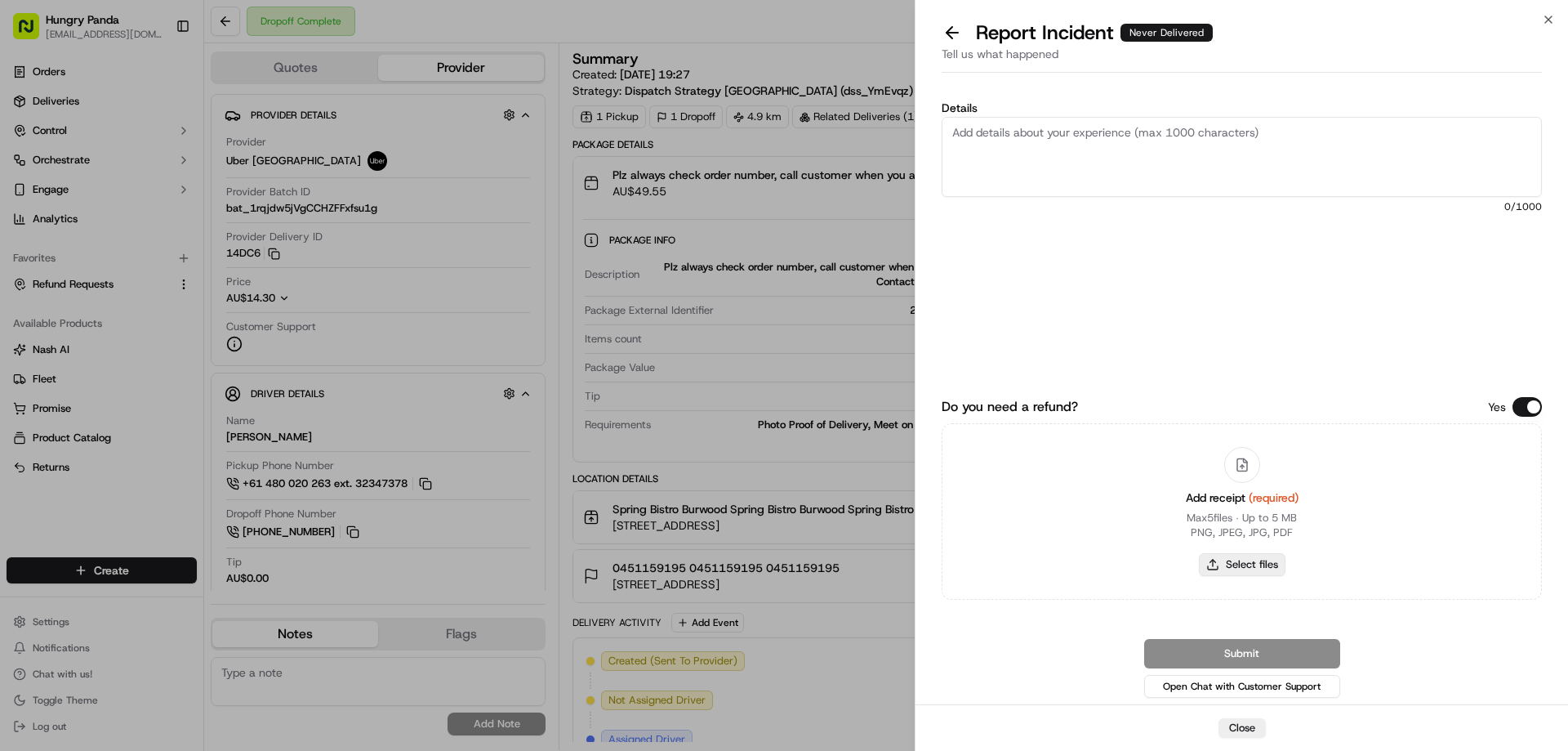
click at [1233, 567] on button "Select files" at bounding box center [1242, 565] width 86 height 23
type input "C:\fakepath\screenshot_2025-09-19_13-10-48.png"
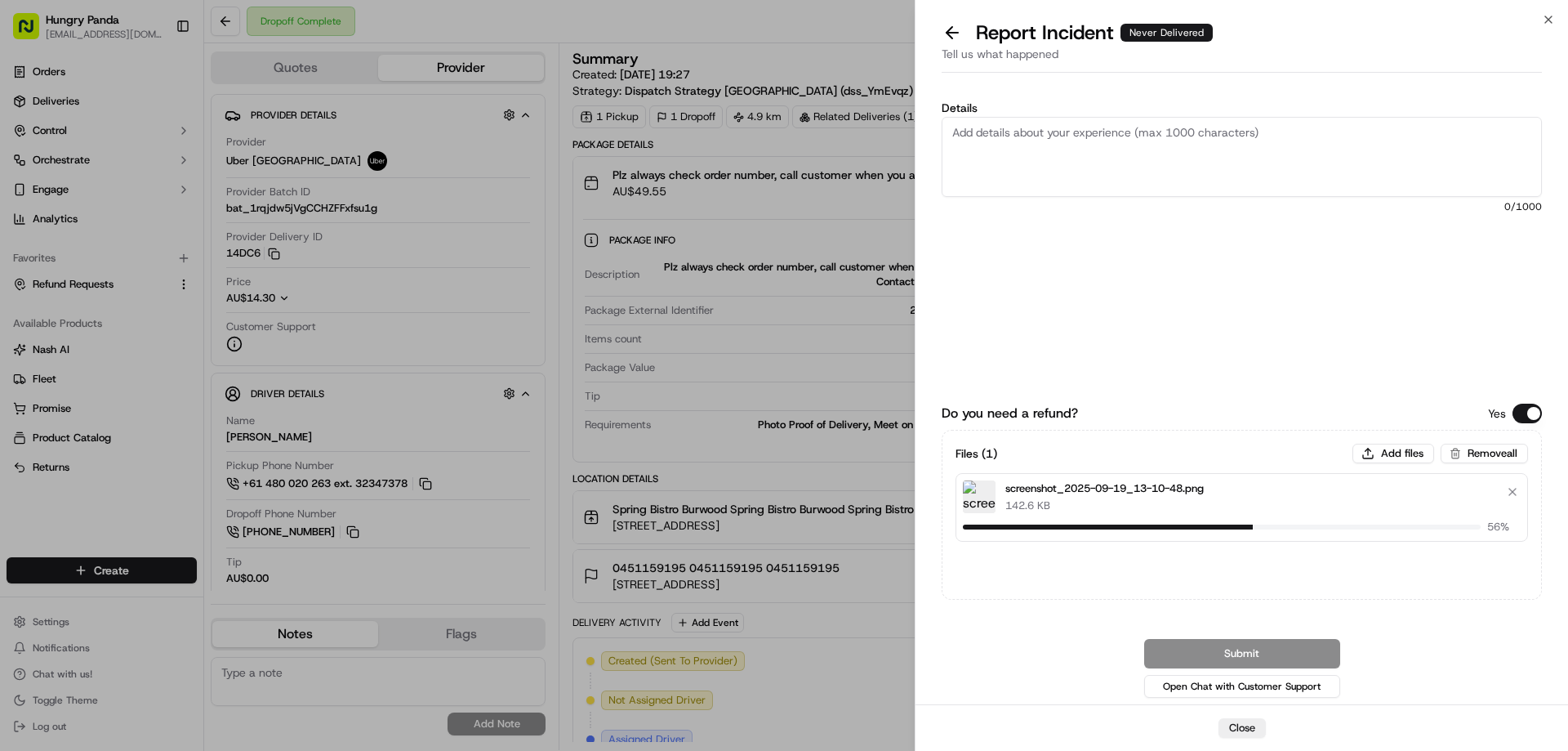
click at [1076, 169] on textarea "Details" at bounding box center [1242, 157] width 600 height 80
click at [1116, 125] on textarea "Details" at bounding box center [1242, 157] width 600 height 80
paste textarea "The customer reported that he did not receive the food, the delivery photo take…"
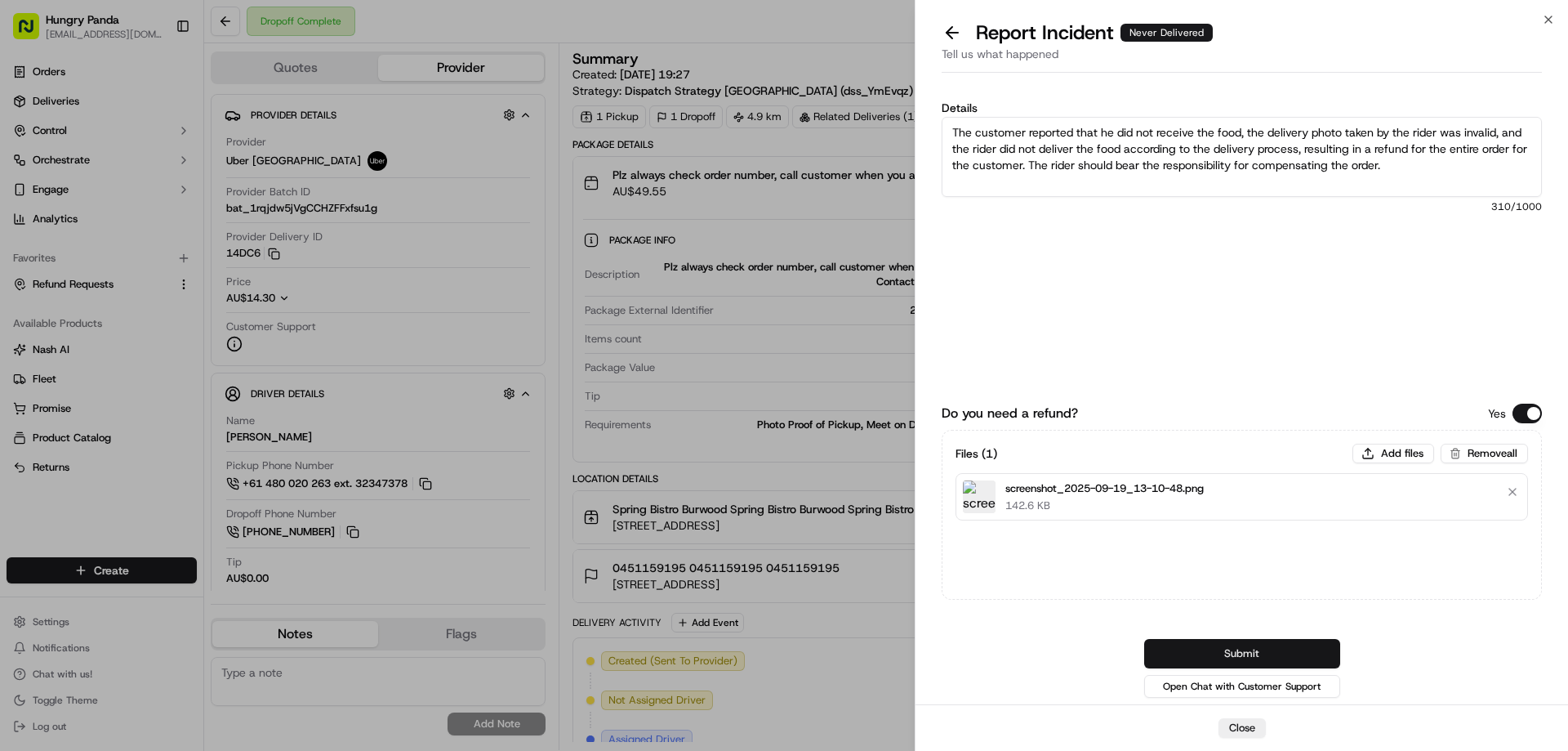
type textarea "The customer reported that he did not receive the food, the delivery photo take…"
click at [1240, 642] on button "Submit" at bounding box center [1242, 653] width 196 height 29
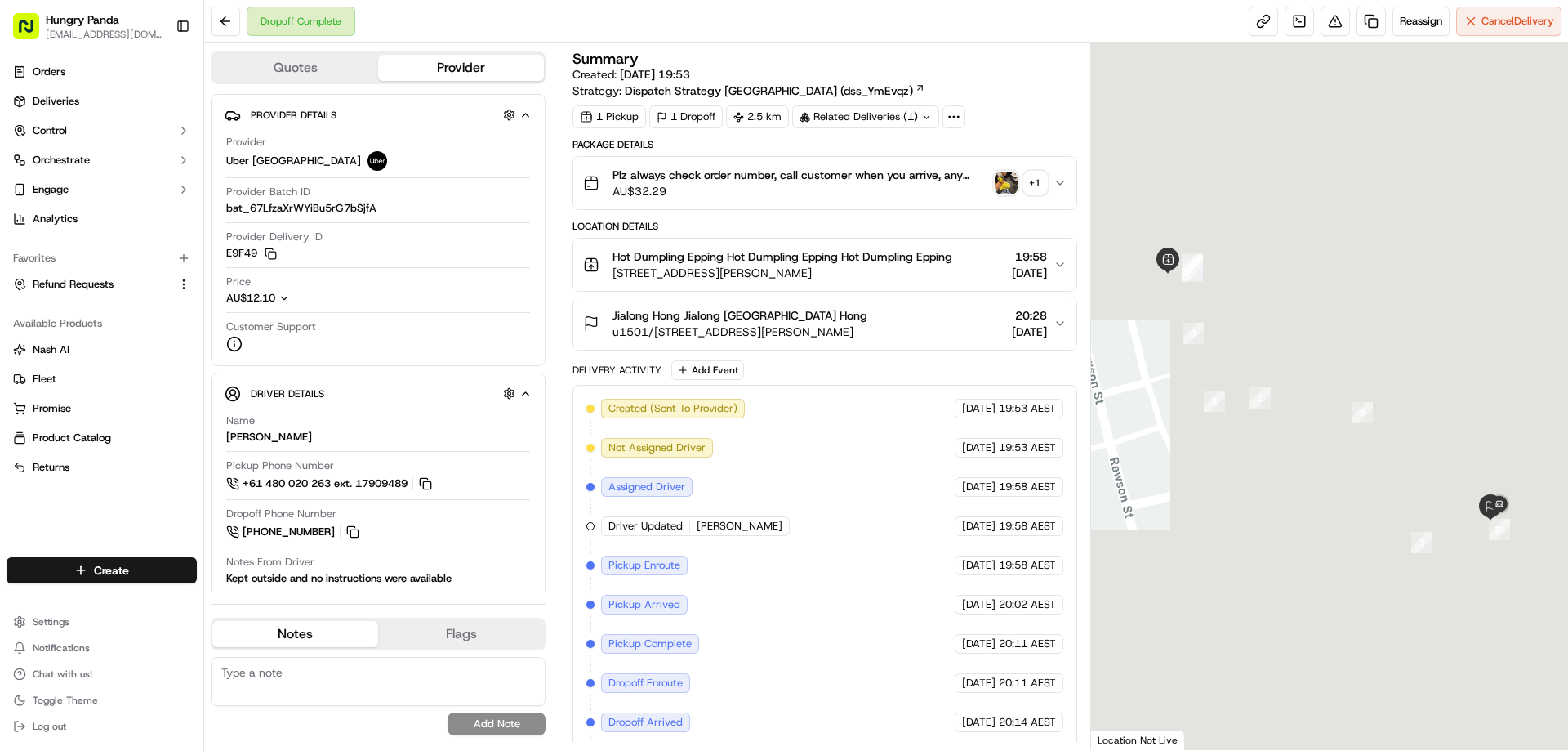
click at [1012, 174] on img "button" at bounding box center [1007, 183] width 23 height 23
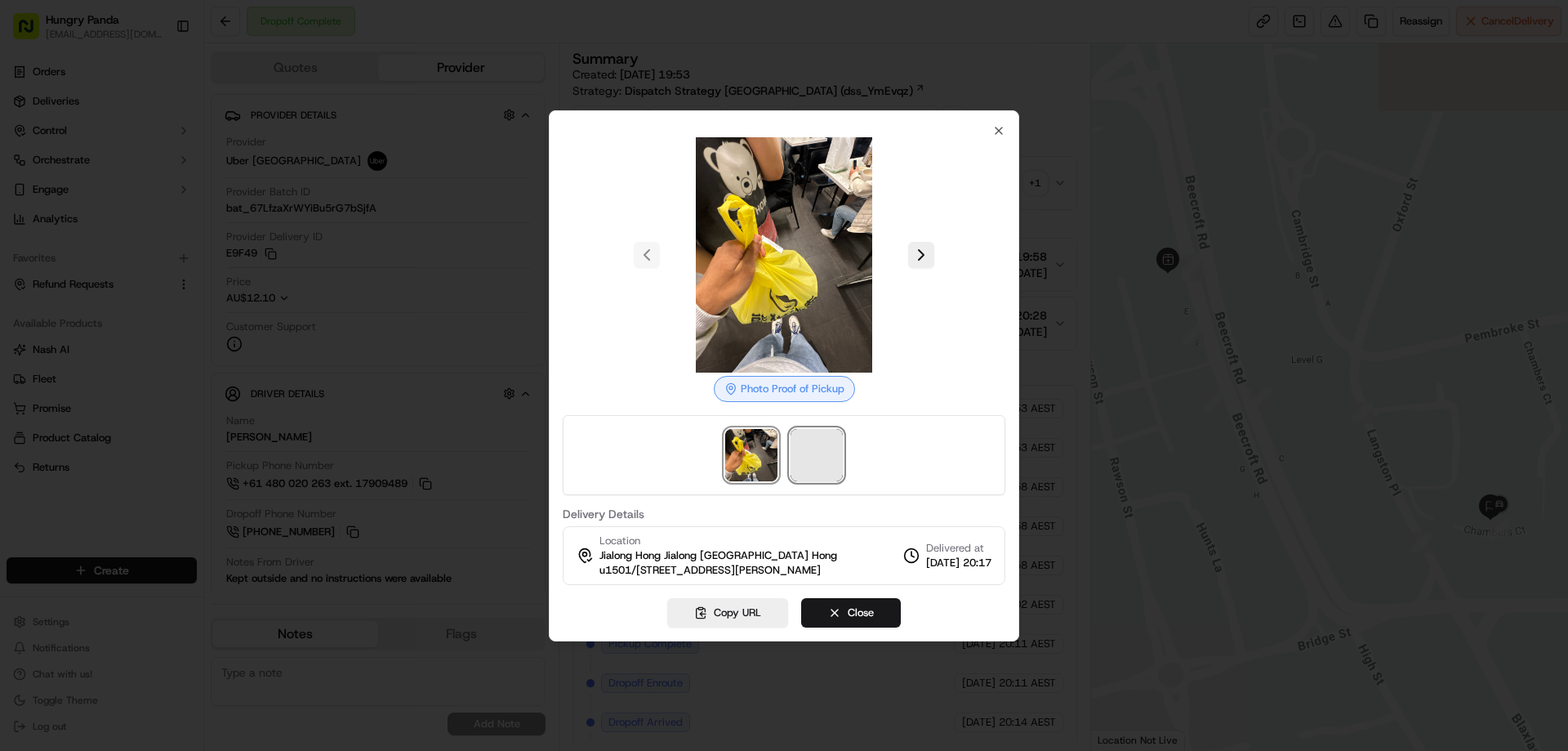
click at [800, 459] on span at bounding box center [816, 455] width 52 height 52
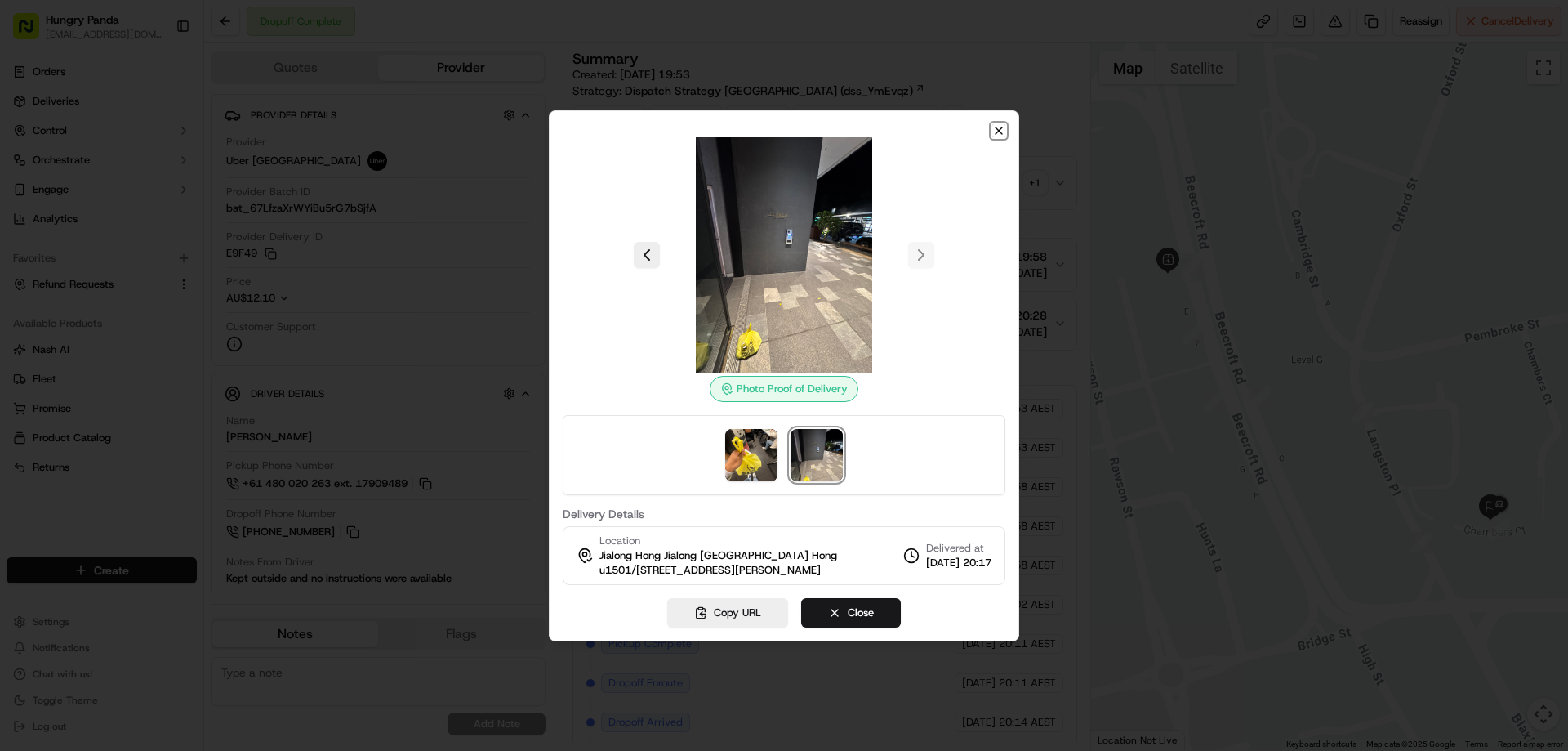
click at [1005, 129] on icon "button" at bounding box center [999, 131] width 13 height 13
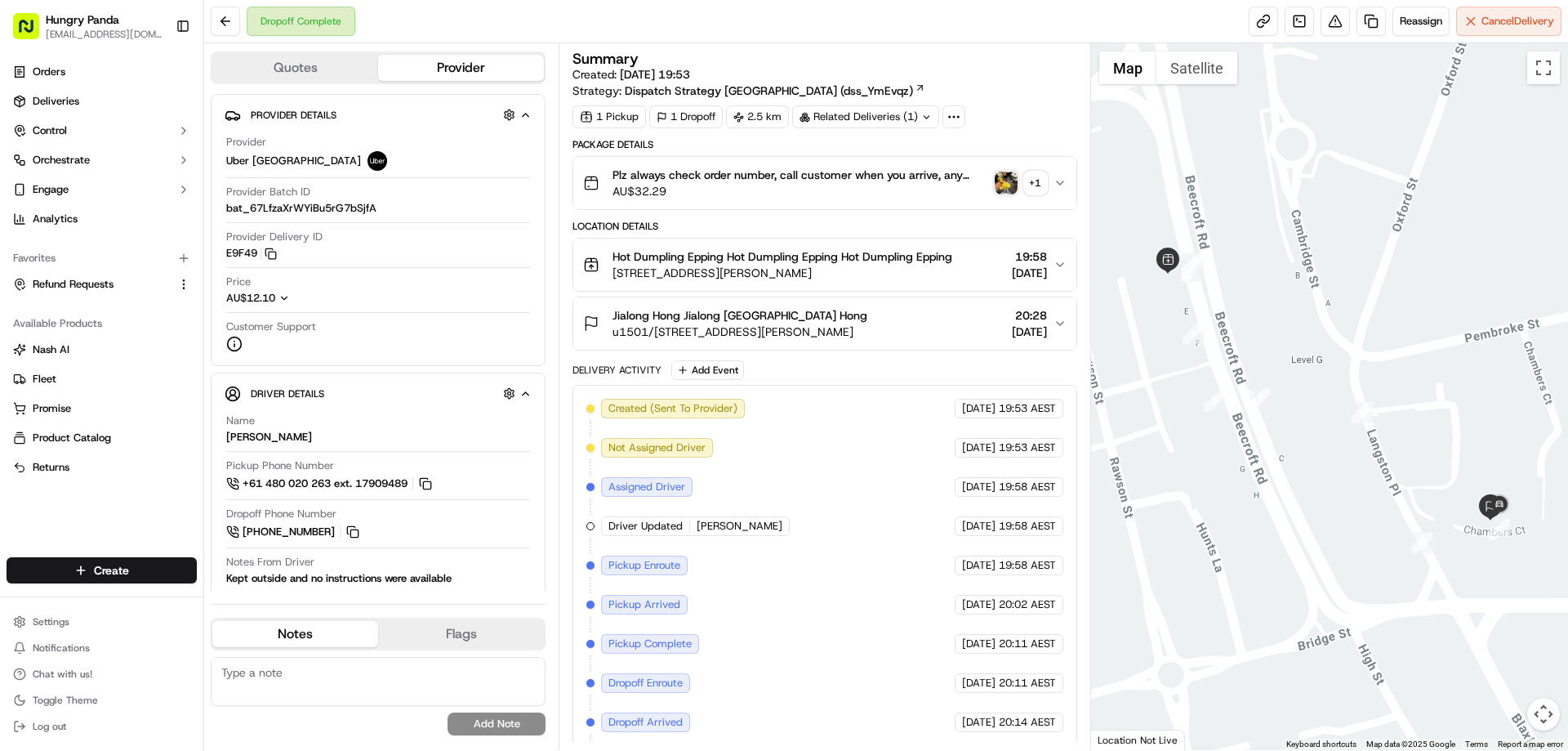
click at [1060, 182] on icon "button" at bounding box center [1060, 182] width 13 height 13
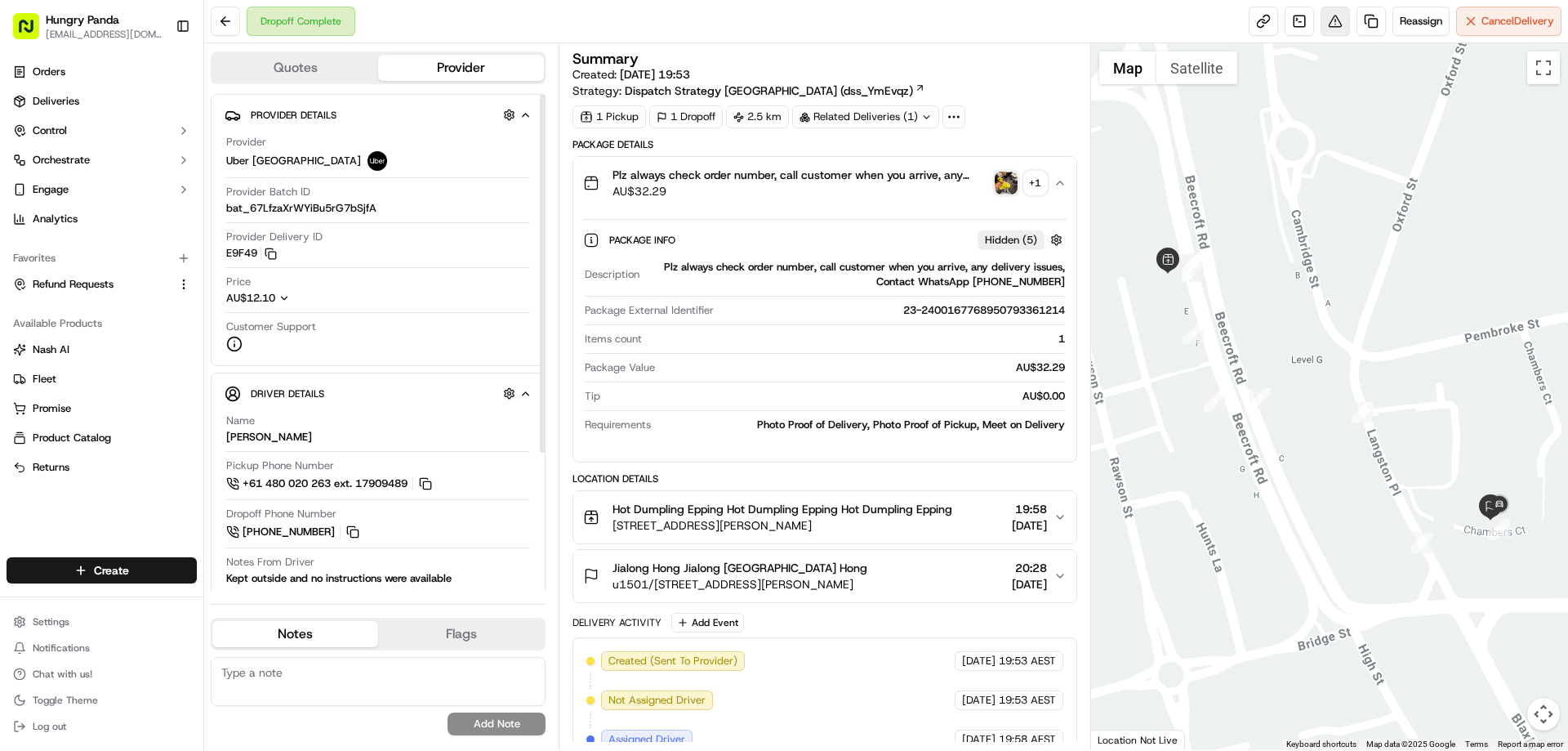
click at [1338, 20] on button at bounding box center [1335, 20] width 29 height 29
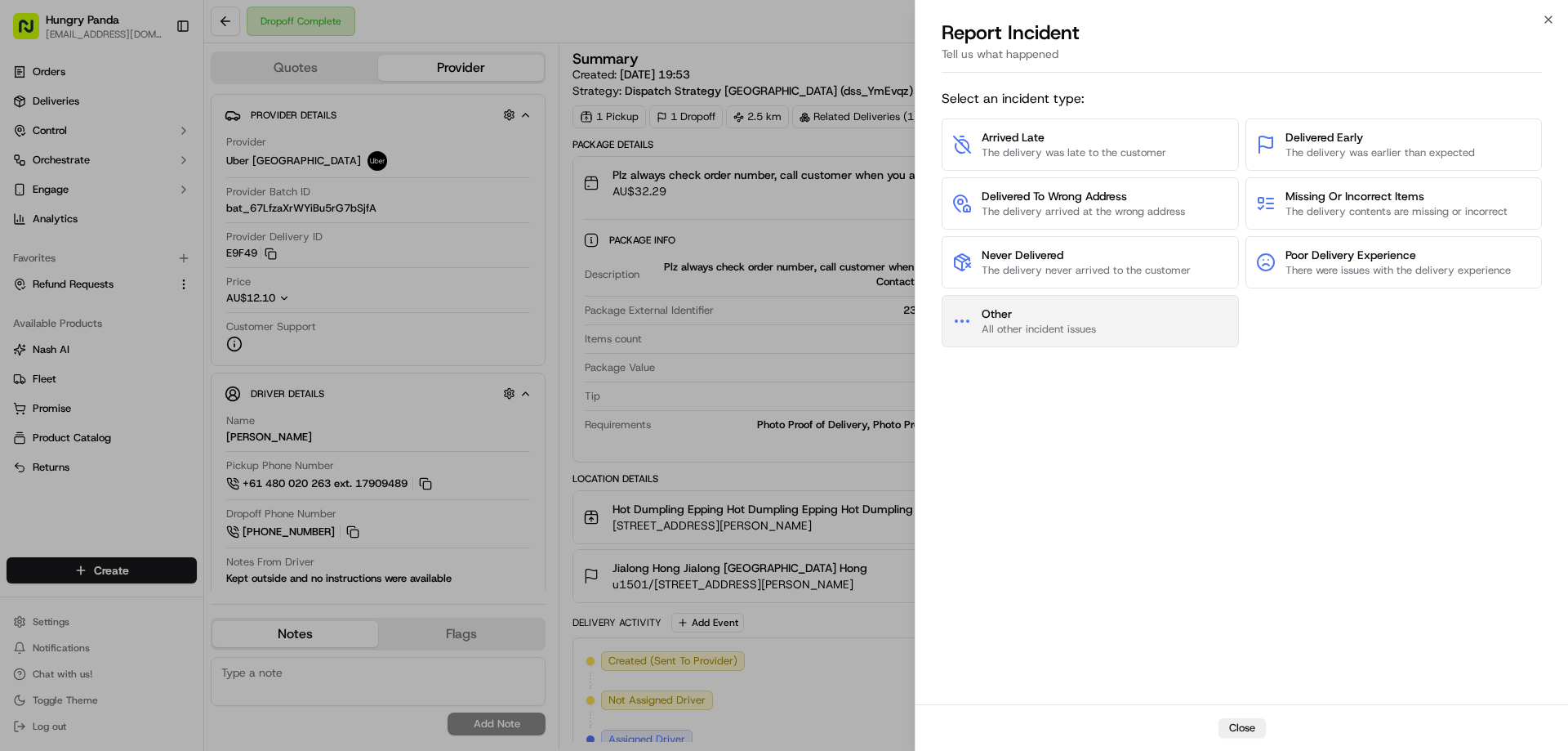
click at [1021, 319] on span "Other" at bounding box center [1039, 313] width 115 height 16
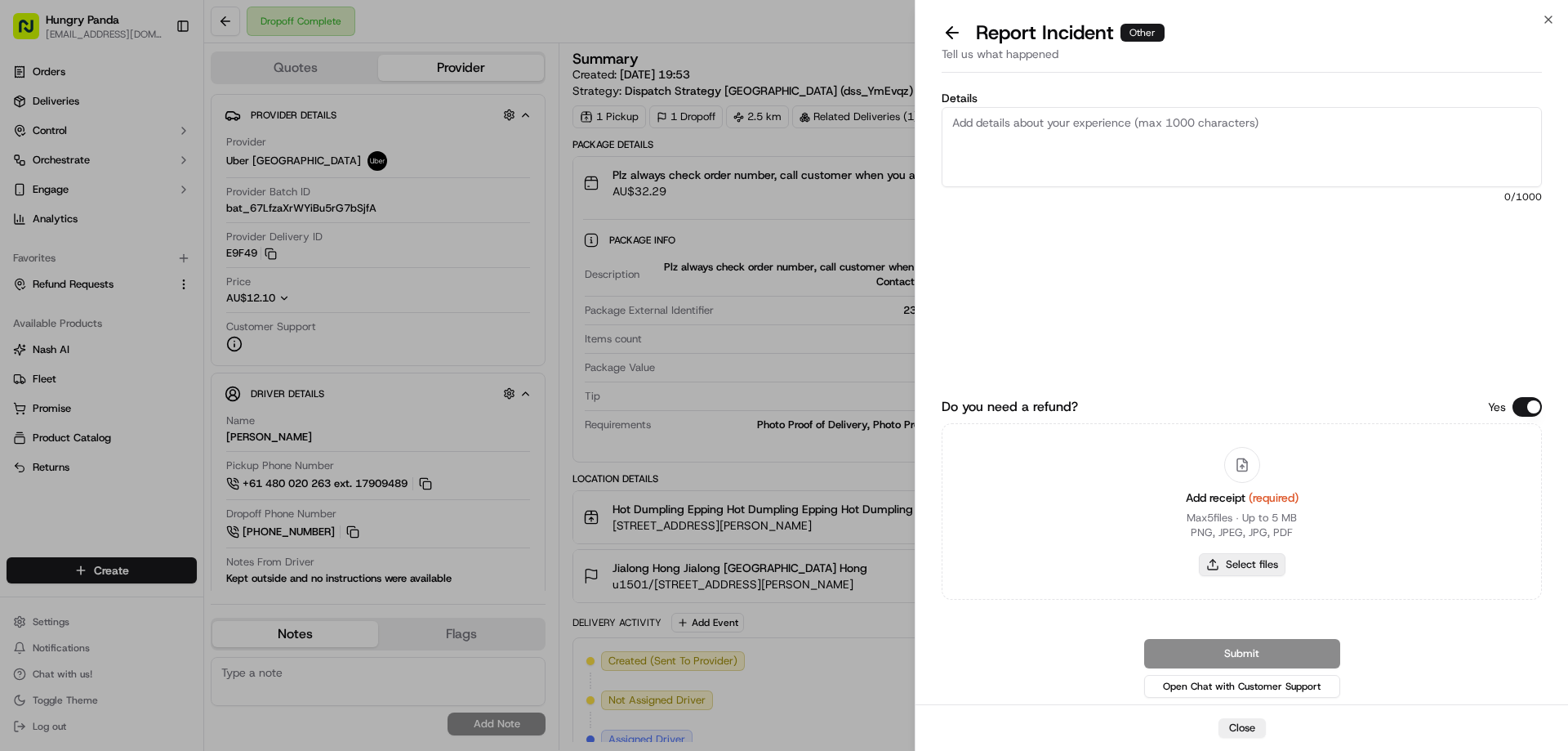
click at [1204, 561] on button "Select files" at bounding box center [1242, 565] width 86 height 23
type input "C:\fakepath\screenshot_2025-09-19_13-12-02.png"
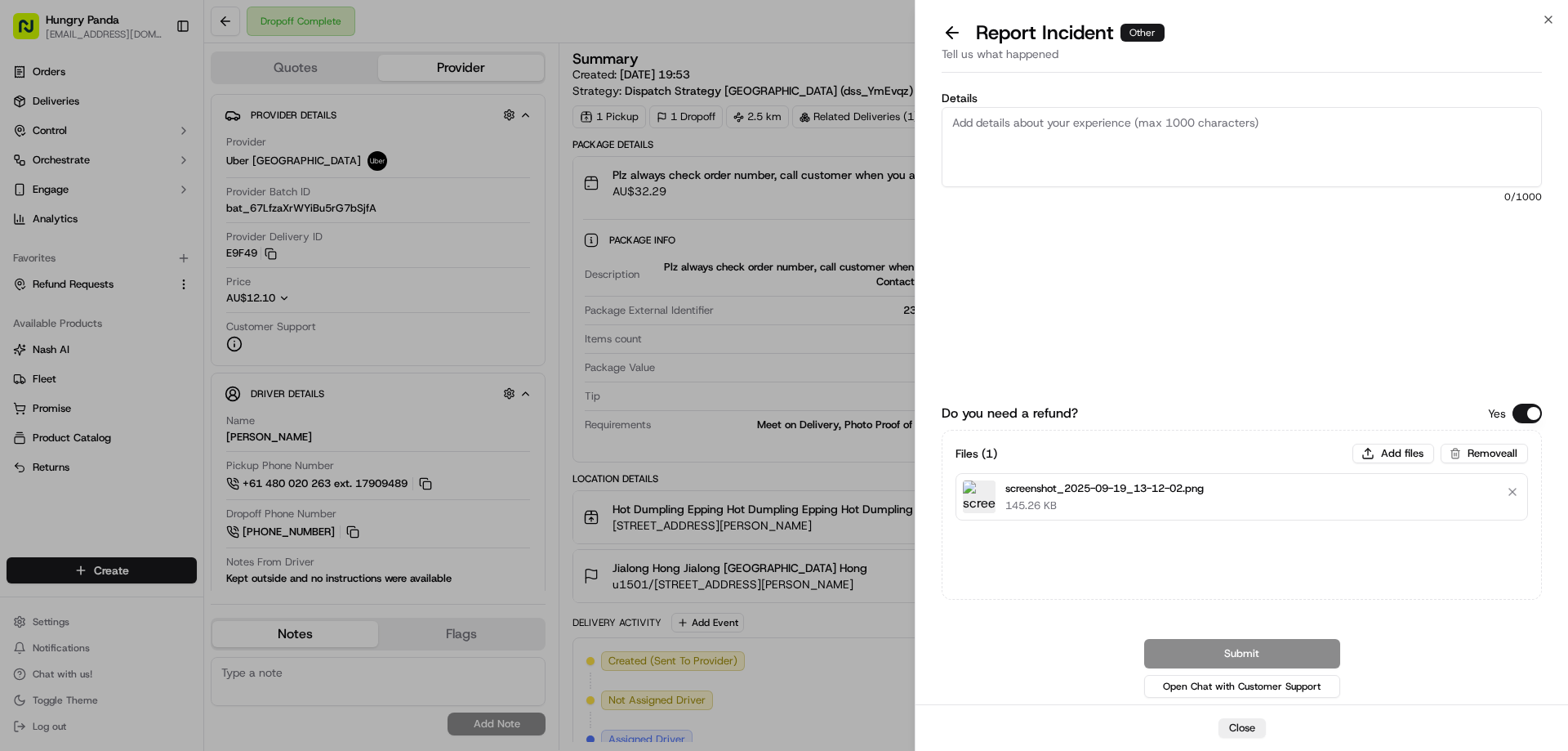
click at [1114, 142] on textarea "Details" at bounding box center [1242, 147] width 600 height 80
paste textarea "The customer reported that he did not receive the meal, and the delivery photo …"
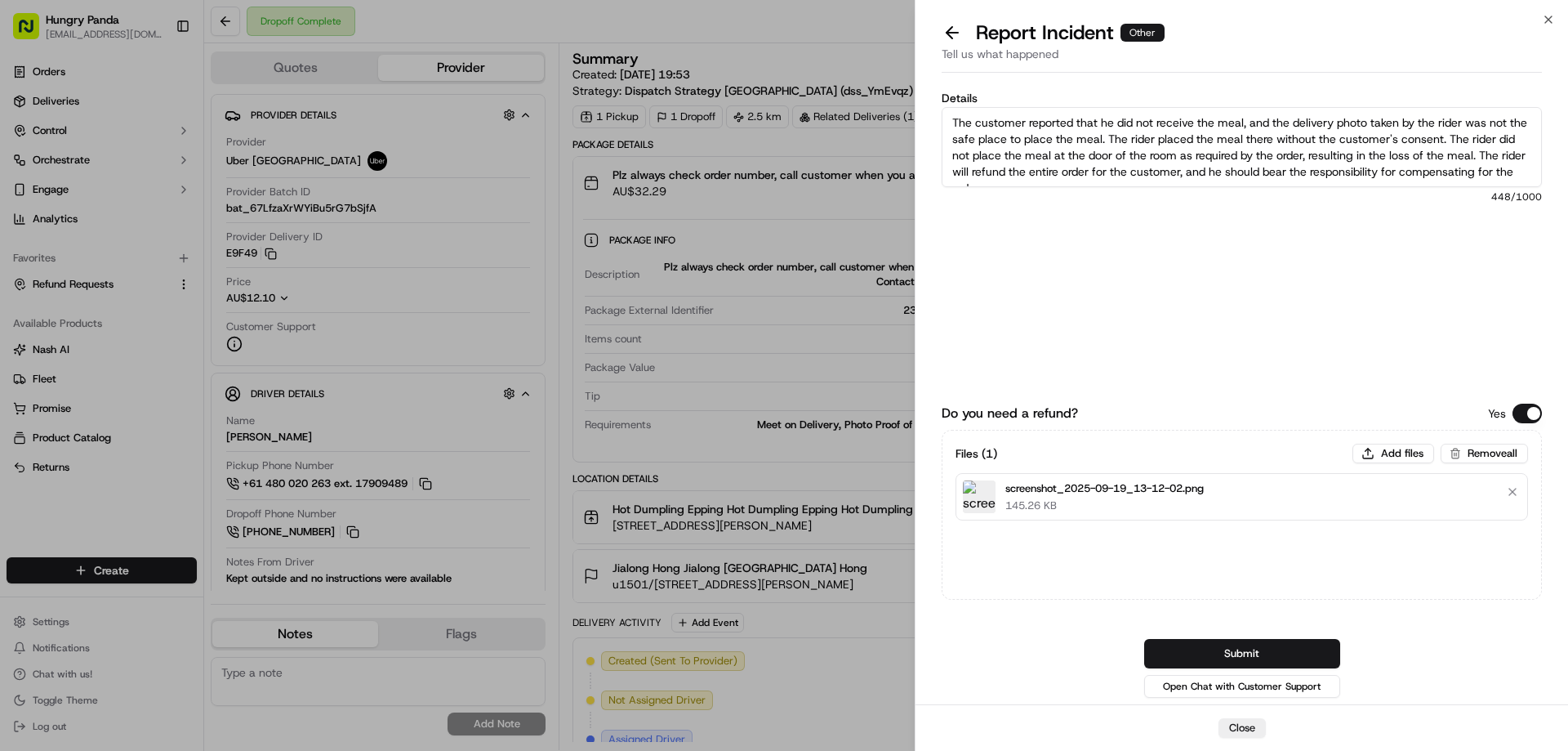
scroll to position [9, 0]
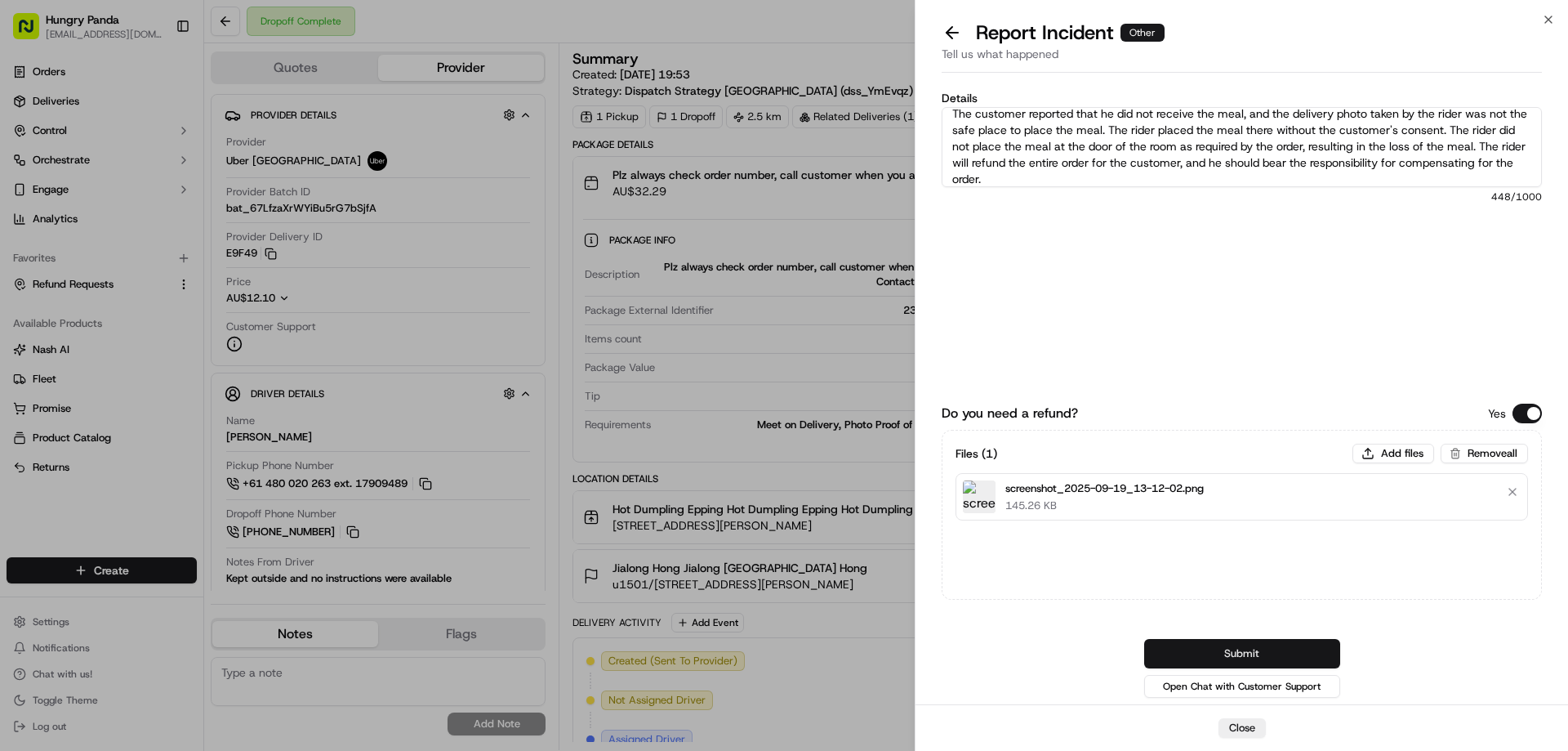
type textarea "The customer reported that he did not receive the meal, and the delivery photo …"
drag, startPoint x: 1243, startPoint y: 646, endPoint x: 1232, endPoint y: 623, distance: 25.5
click at [1243, 646] on button "Submit" at bounding box center [1242, 653] width 196 height 29
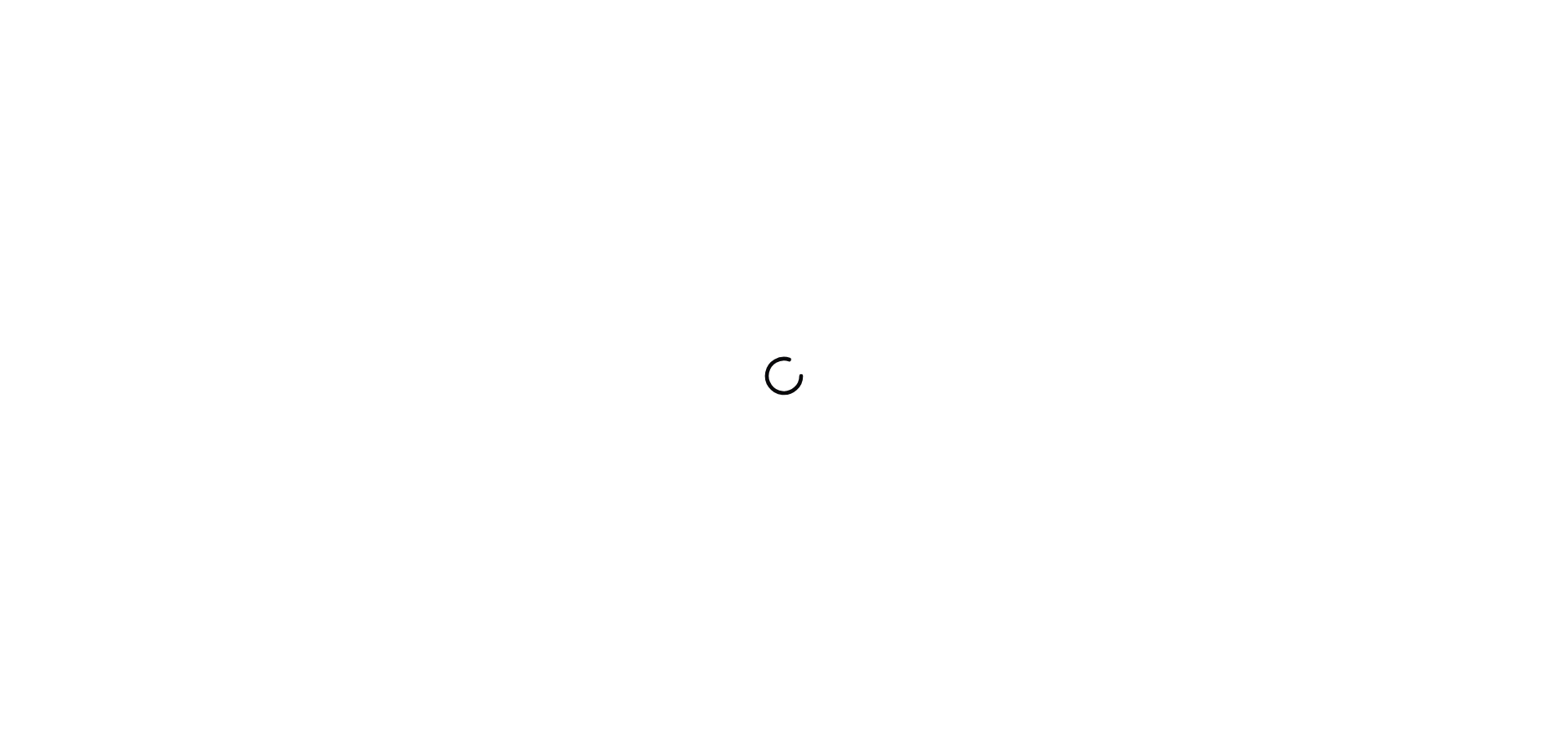
drag, startPoint x: 0, startPoint y: 0, endPoint x: 736, endPoint y: 566, distance: 928.5
click at [736, 566] on div at bounding box center [784, 376] width 1568 height 751
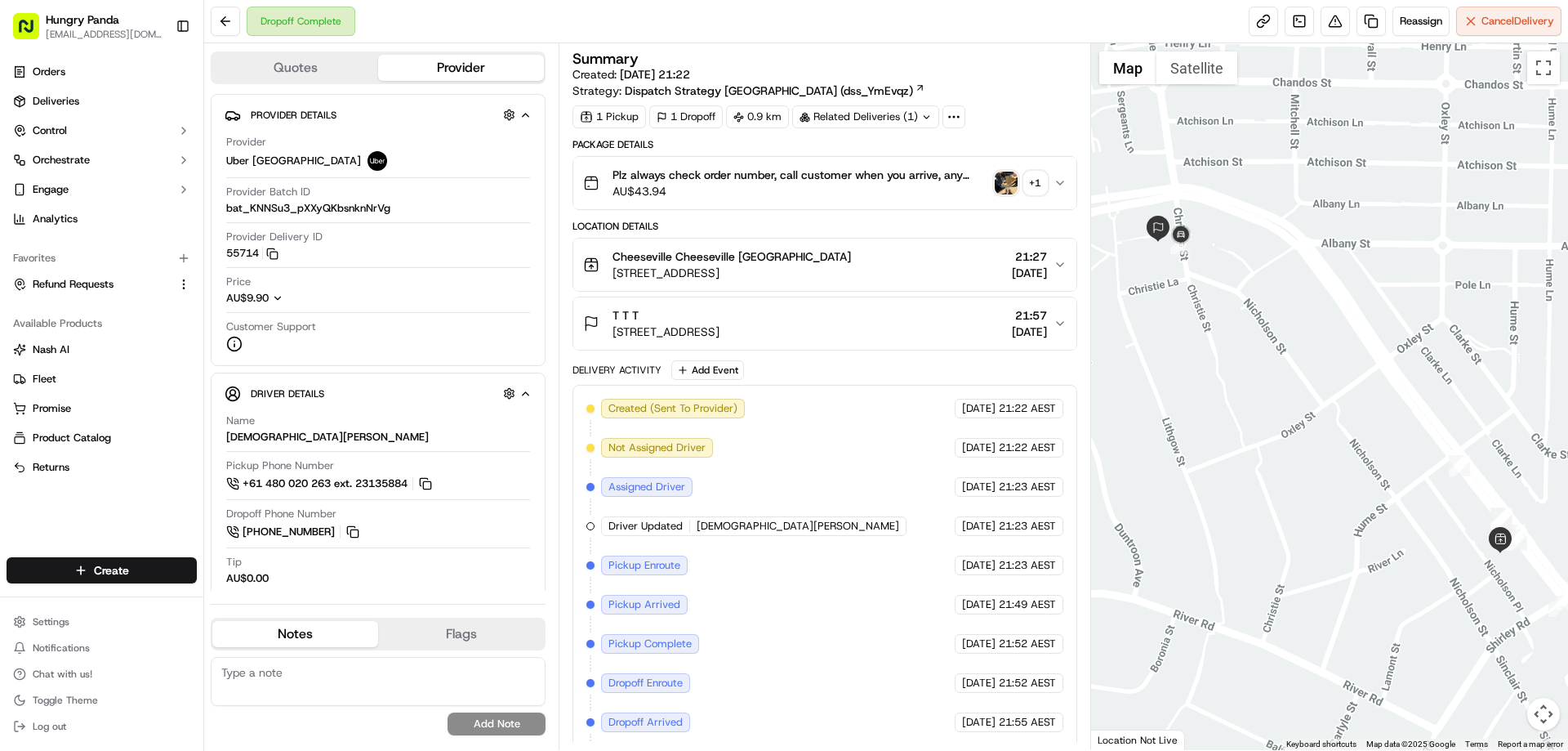
click at [1011, 179] on img "button" at bounding box center [1007, 183] width 23 height 23
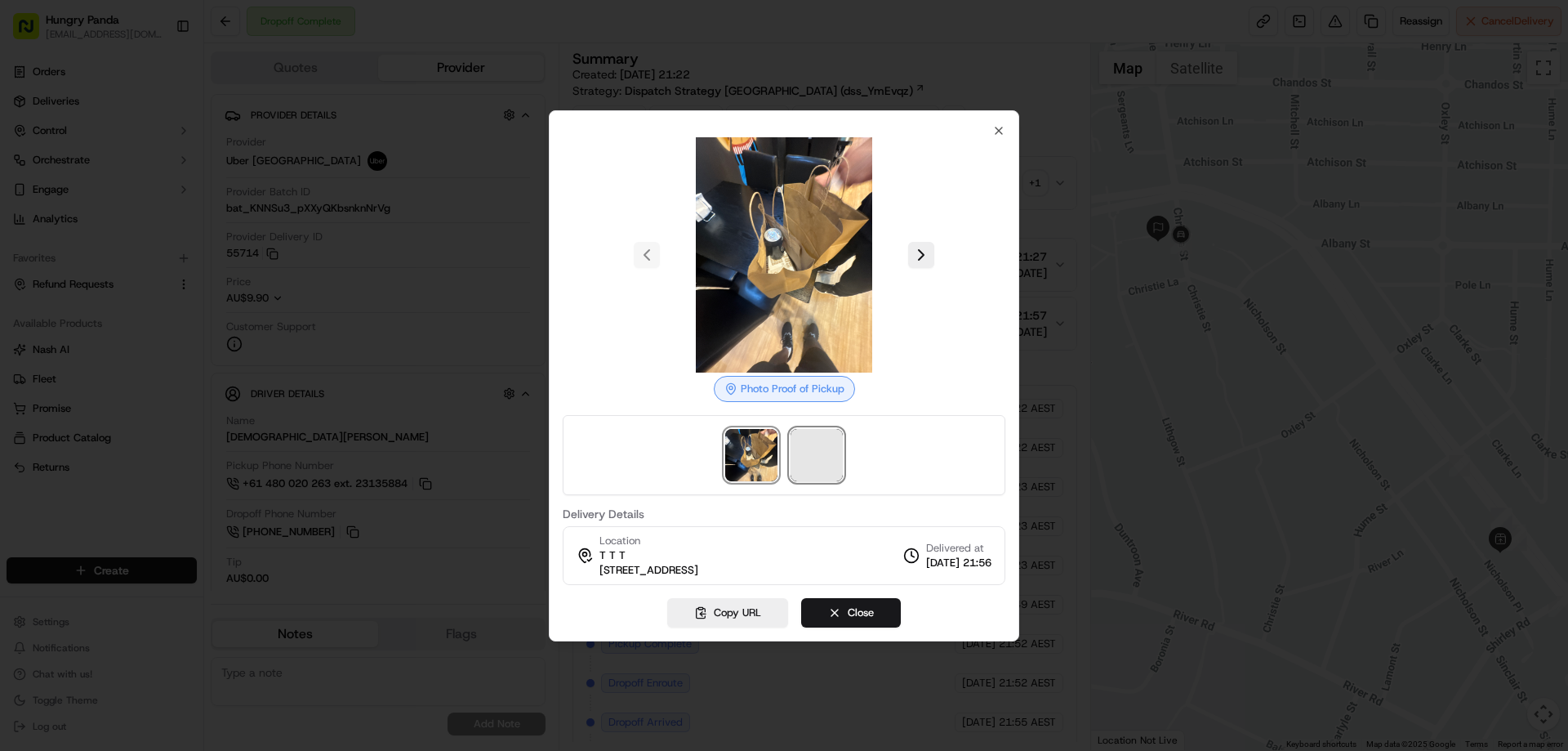
click at [817, 452] on span at bounding box center [816, 455] width 52 height 52
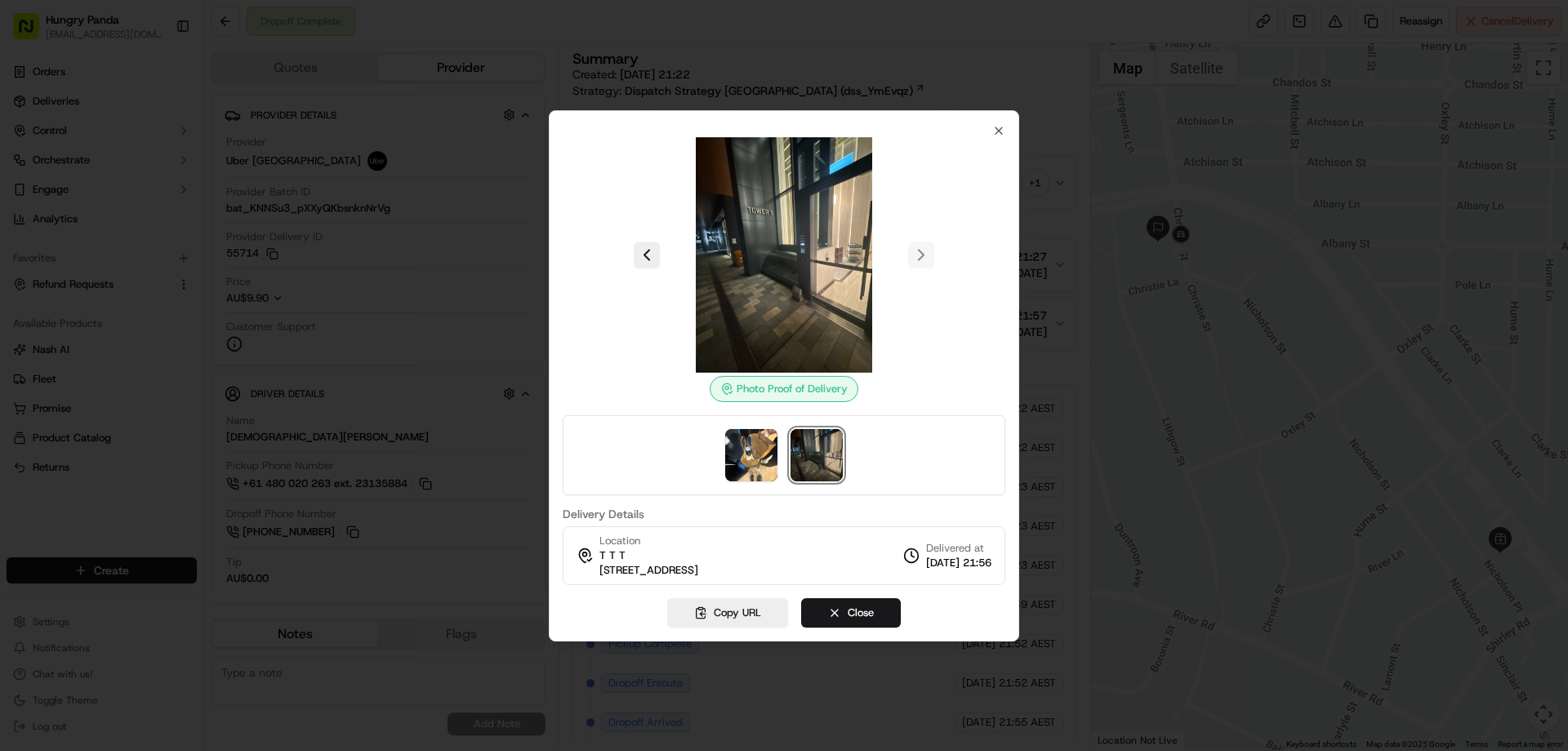
click at [1063, 179] on div at bounding box center [784, 376] width 1568 height 751
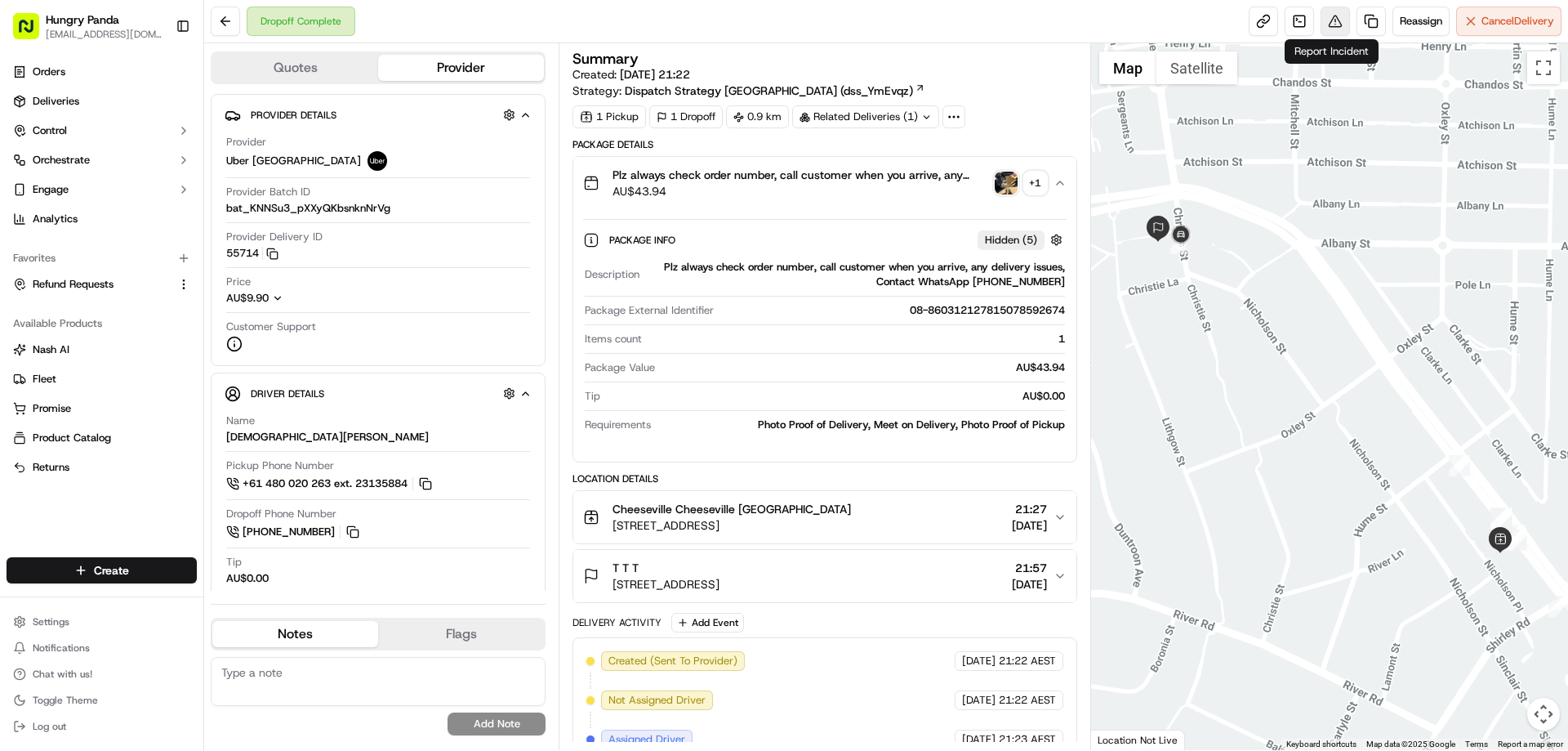
click at [1330, 19] on button at bounding box center [1335, 20] width 29 height 29
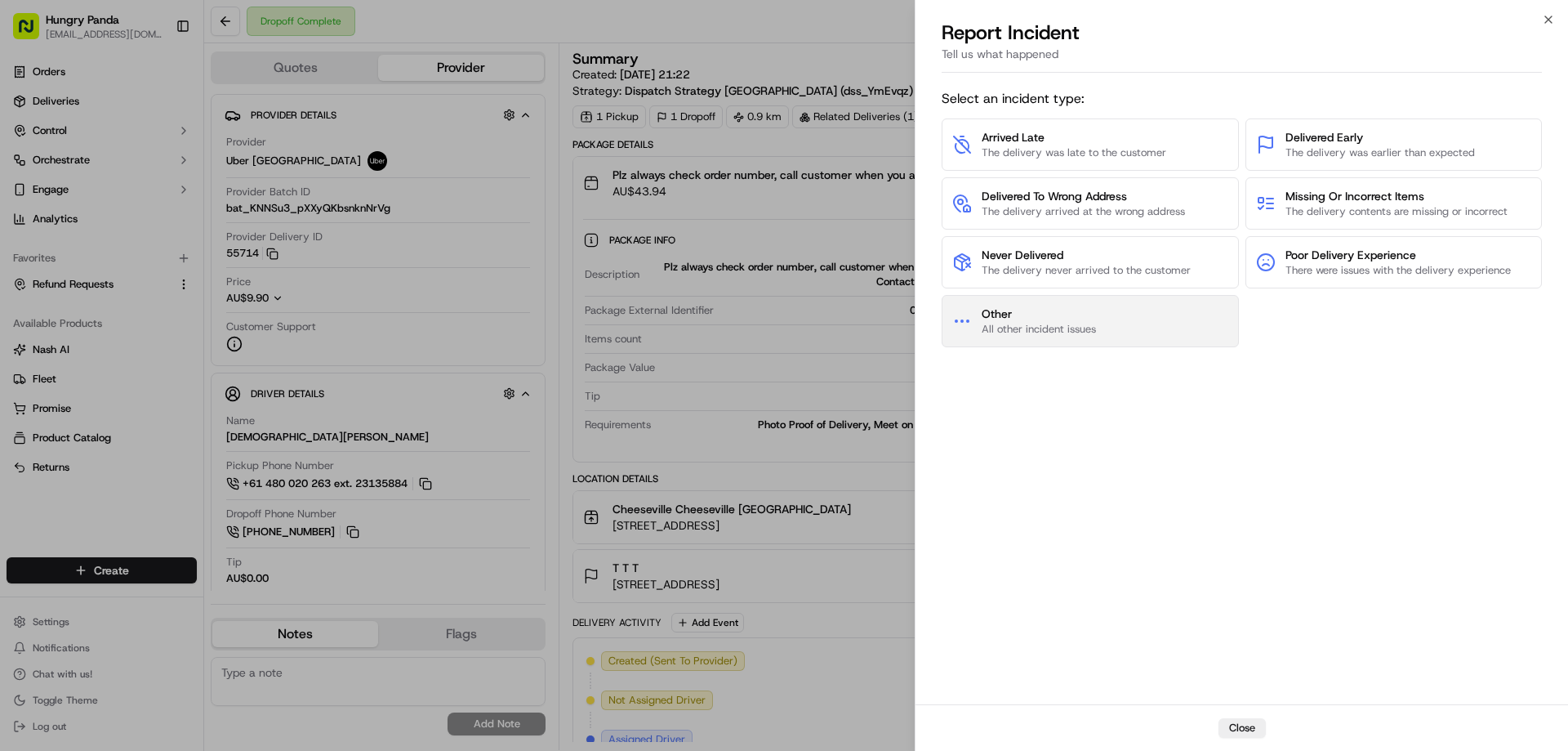
click at [1085, 319] on span "Other" at bounding box center [1039, 313] width 115 height 16
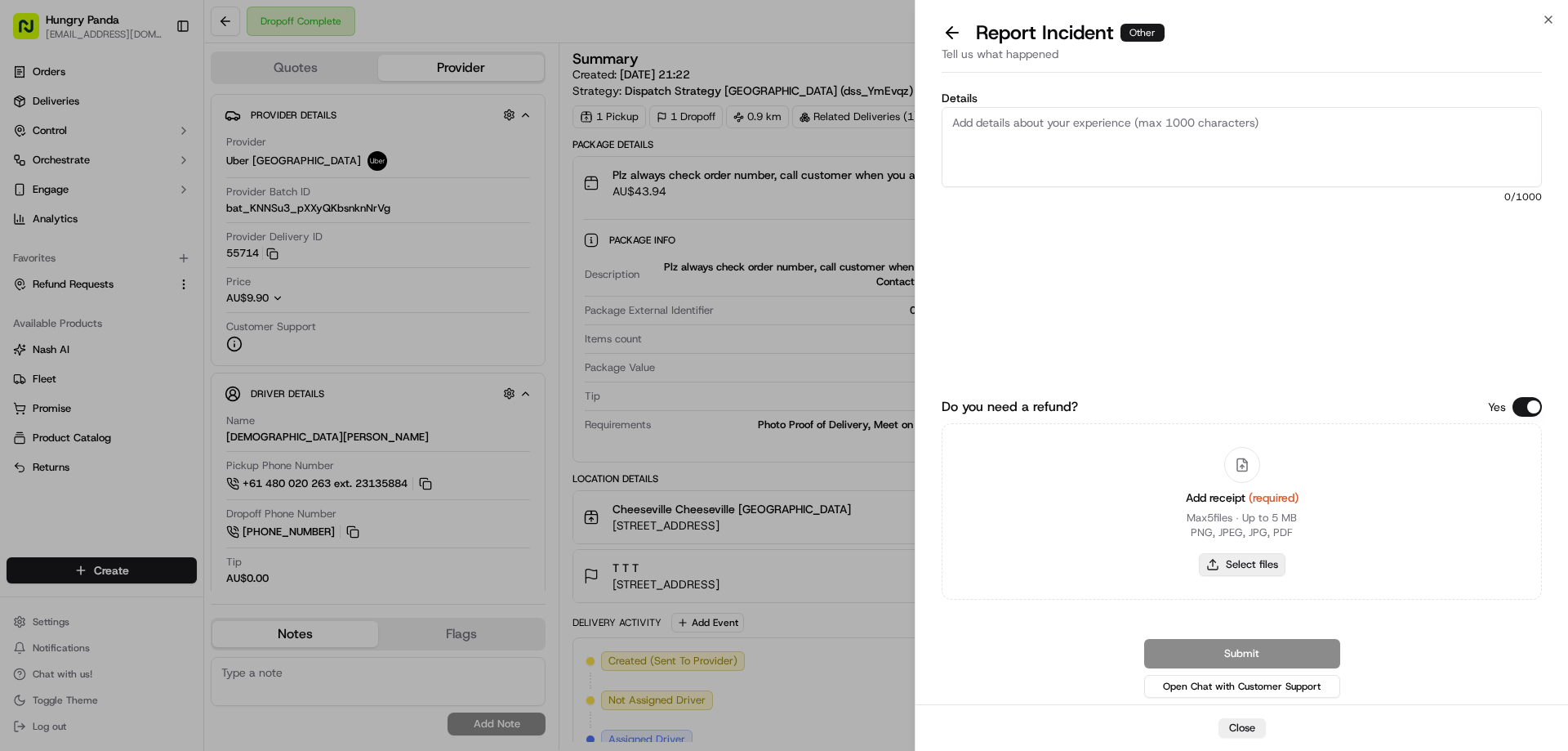
click at [1240, 561] on button "Select files" at bounding box center [1242, 565] width 86 height 23
type input "C:\fakepath\screenshot_2025-09-19_13-13-13.png"
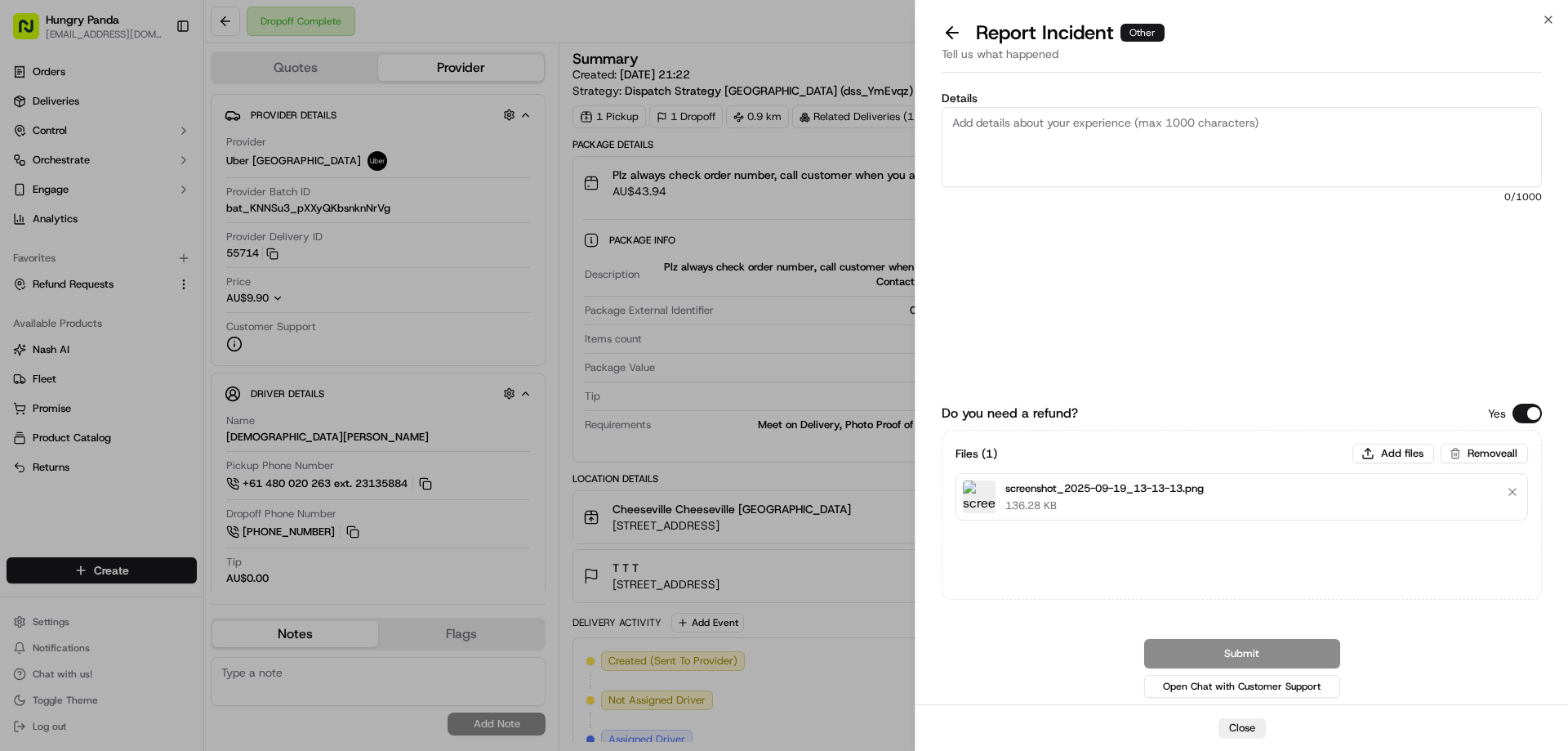
click at [1150, 126] on textarea "Details" at bounding box center [1242, 147] width 600 height 80
paste textarea "The customer reported that he did not receive the meal, the delivery photo take…"
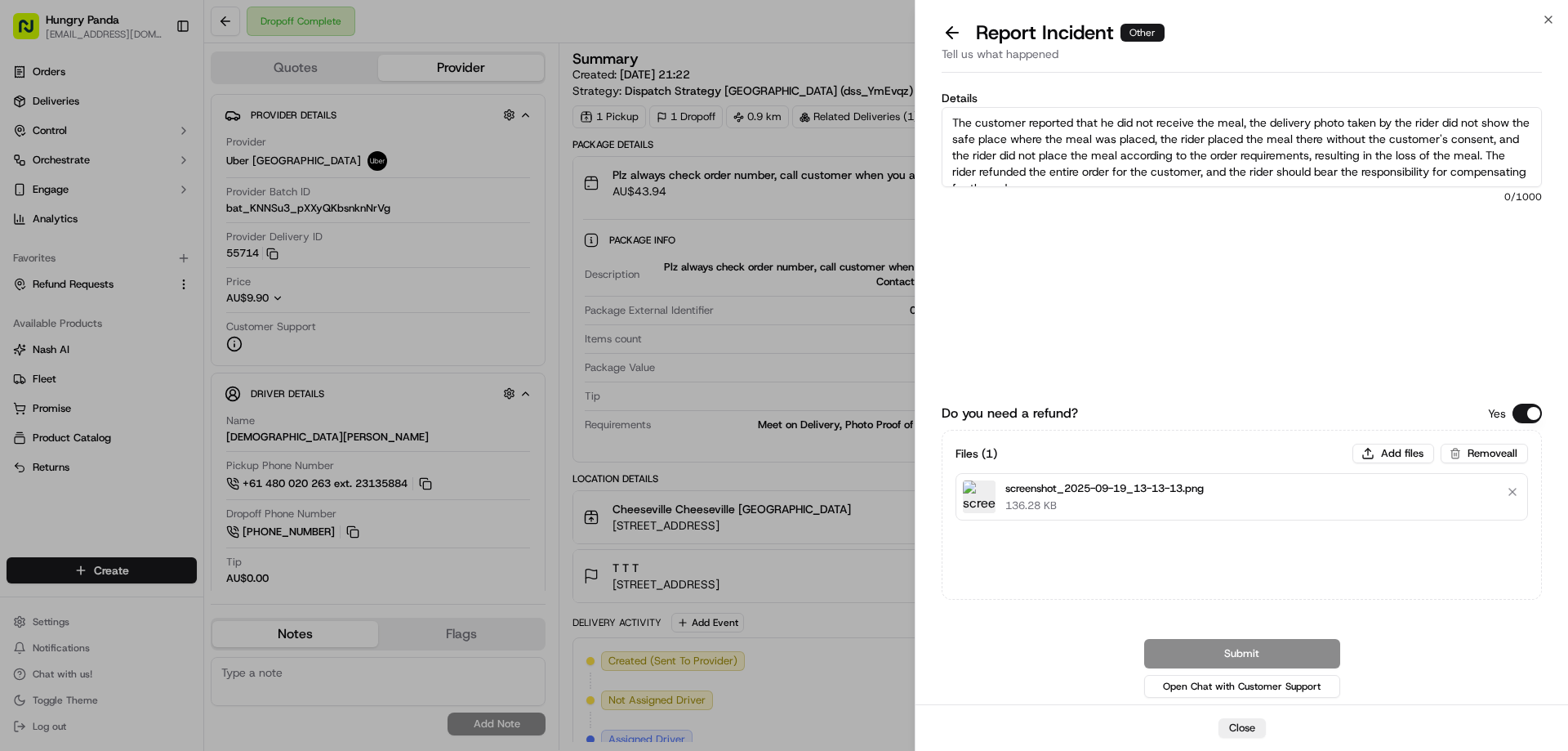
scroll to position [9, 0]
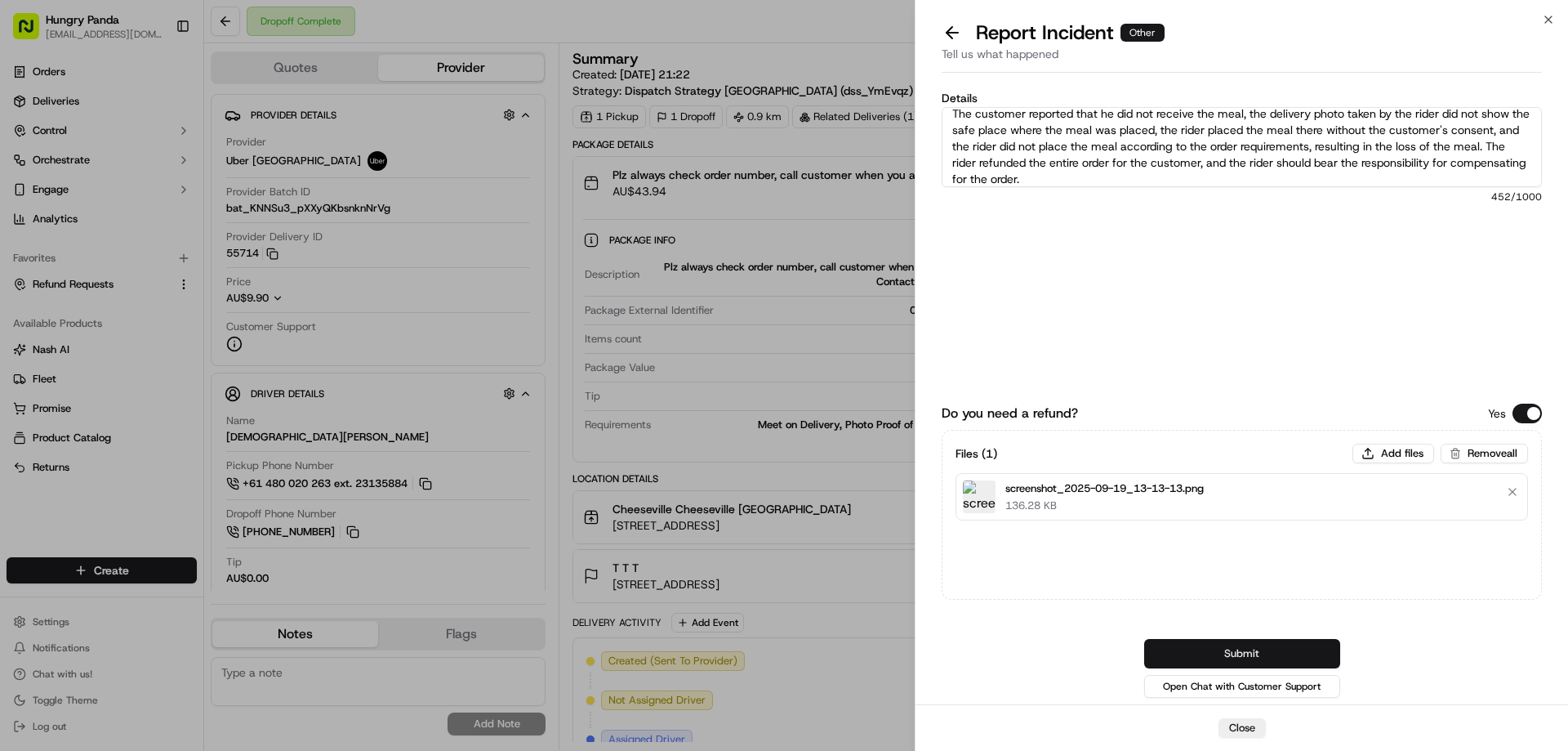
type textarea "The customer reported that he did not receive the meal, the delivery photo take…"
click at [1242, 652] on button "Submit" at bounding box center [1242, 653] width 196 height 29
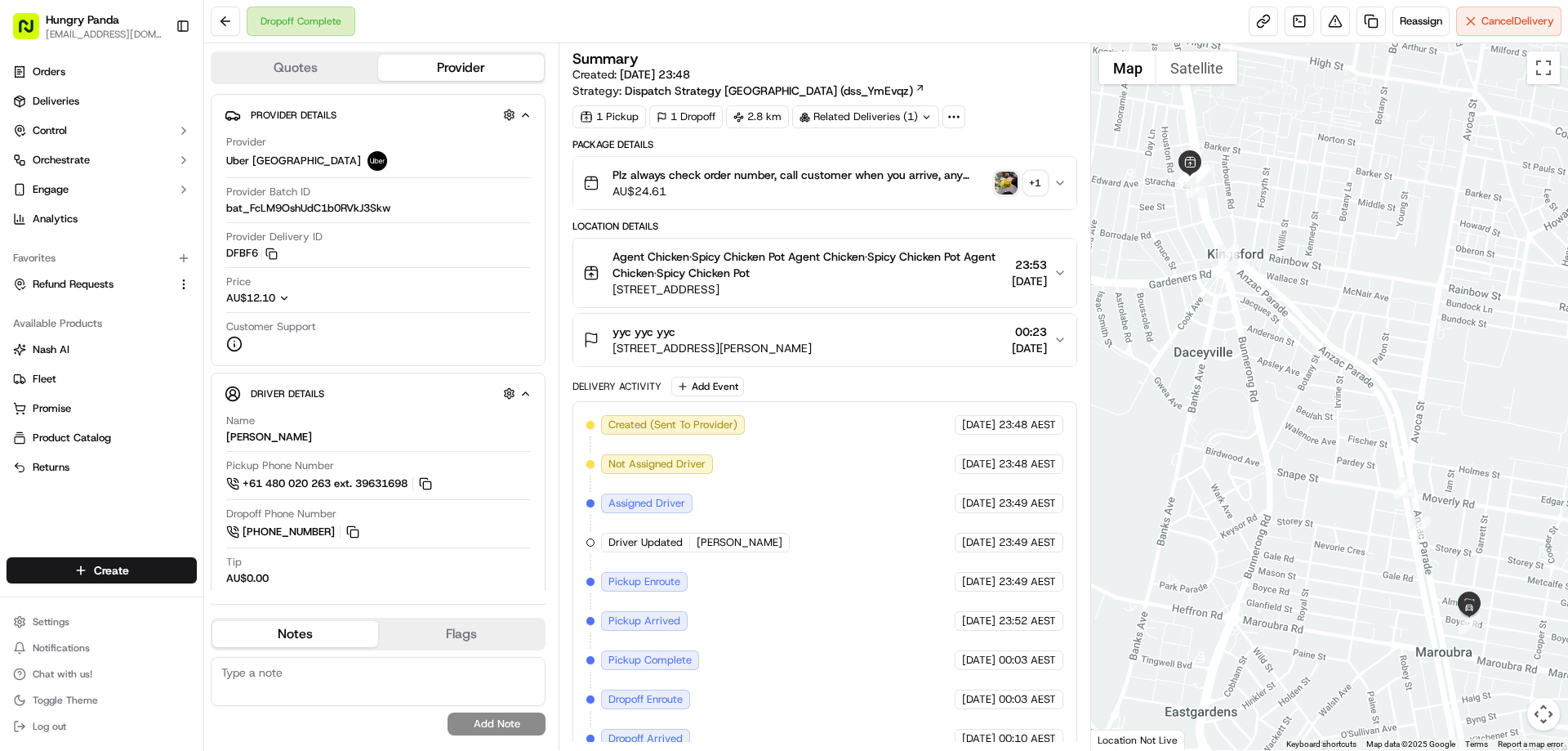
click at [1004, 183] on img "button" at bounding box center [1007, 183] width 23 height 23
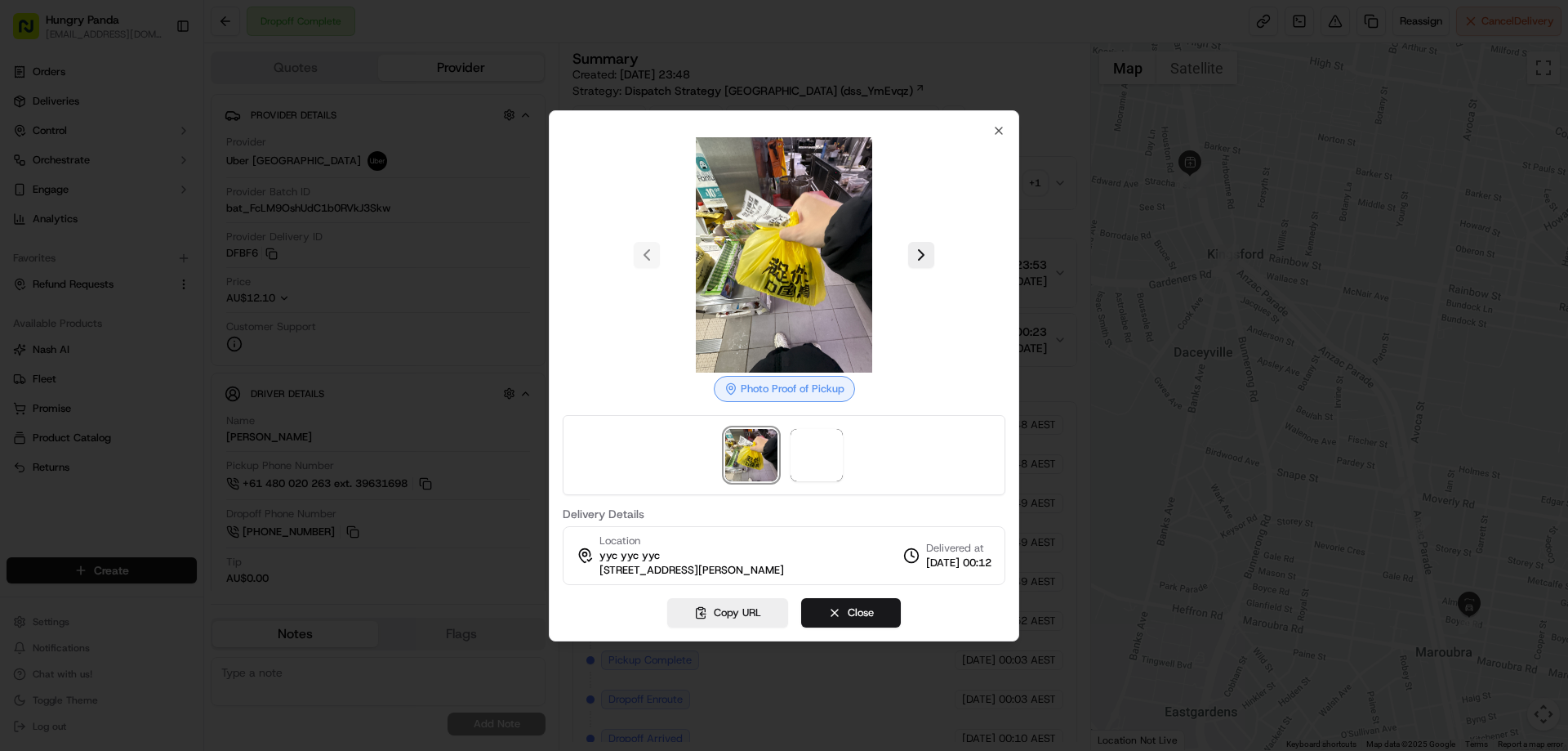
click at [787, 452] on div at bounding box center [784, 456] width 443 height 80
click at [826, 456] on span at bounding box center [816, 455] width 52 height 52
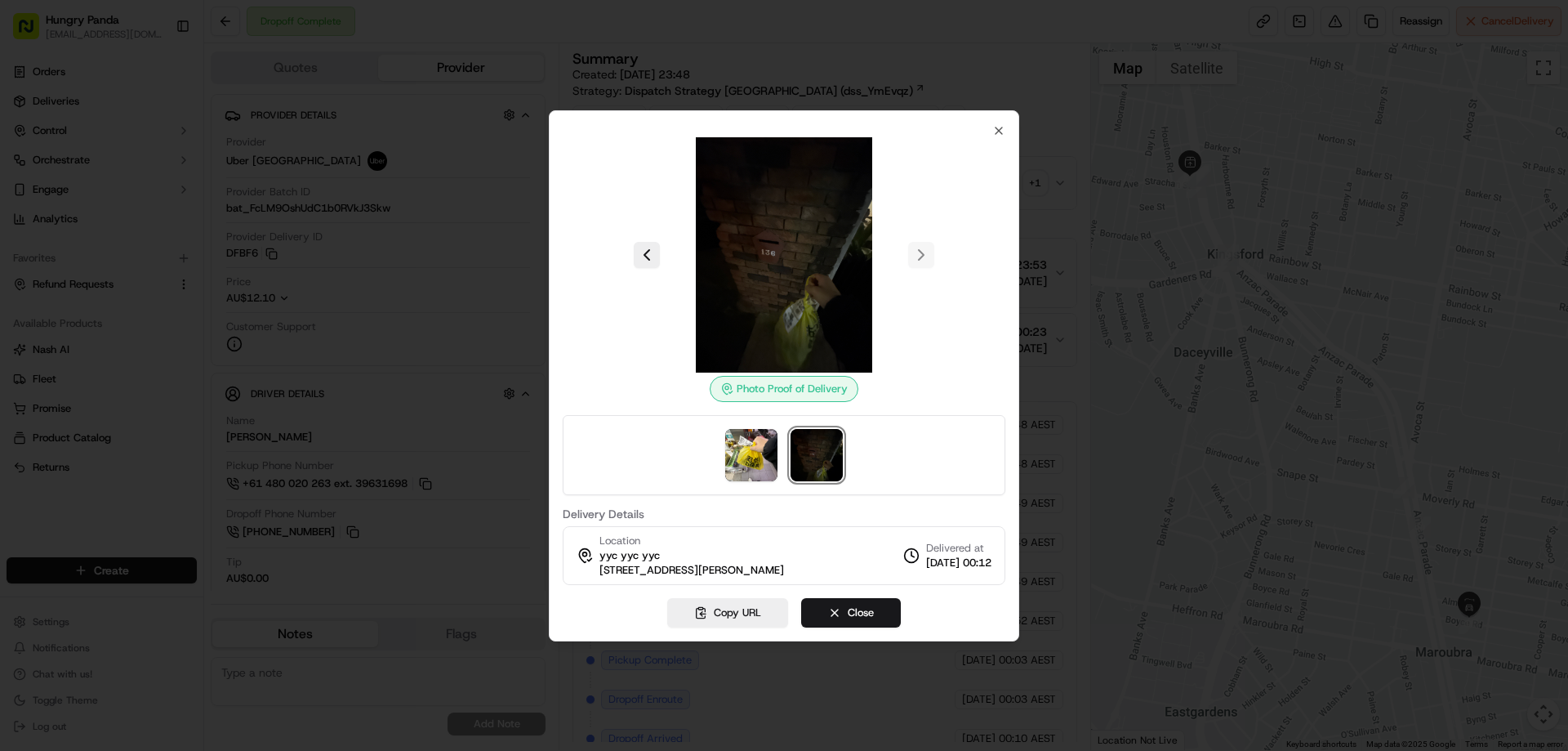
click at [1057, 185] on div at bounding box center [784, 376] width 1568 height 751
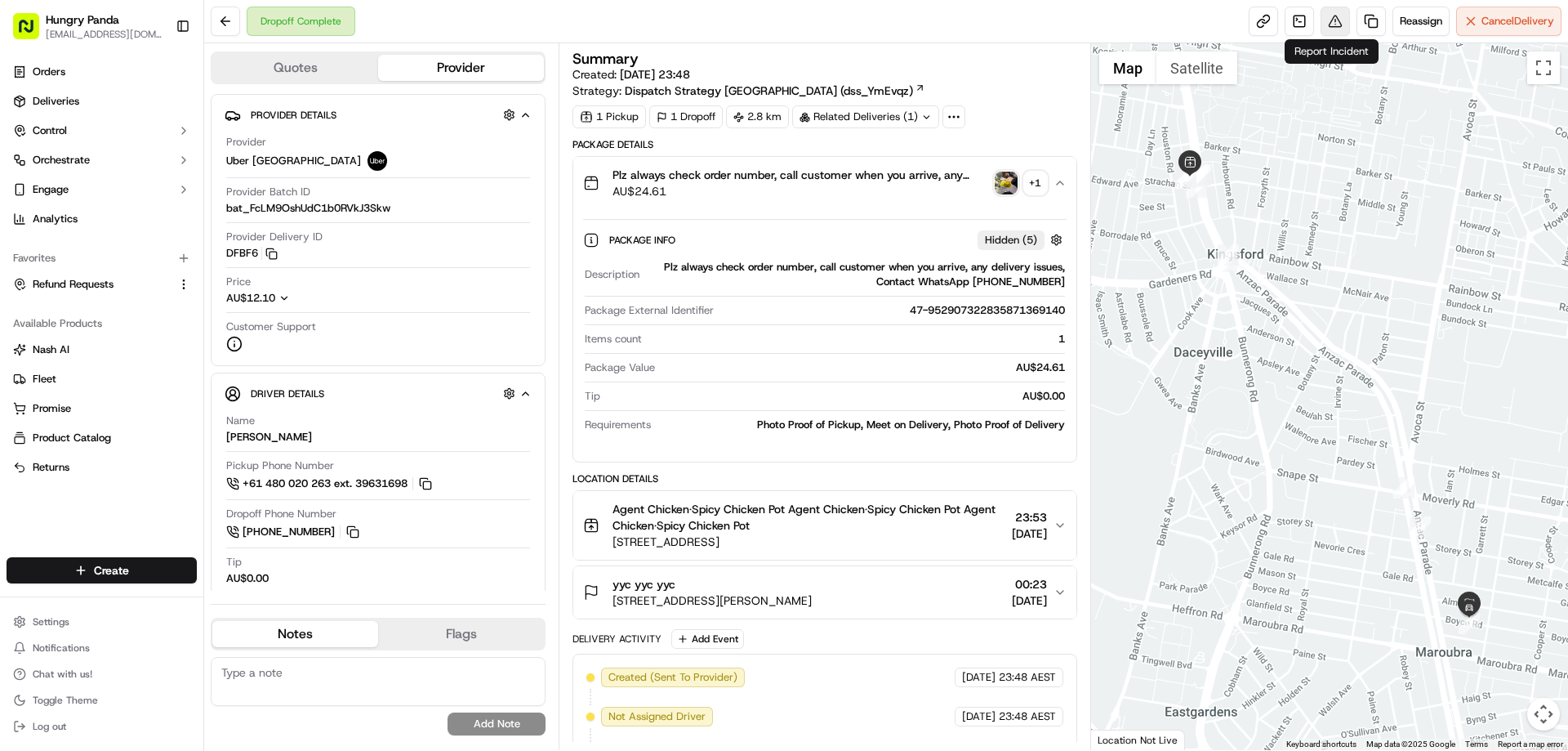
click at [1341, 23] on button at bounding box center [1335, 20] width 29 height 29
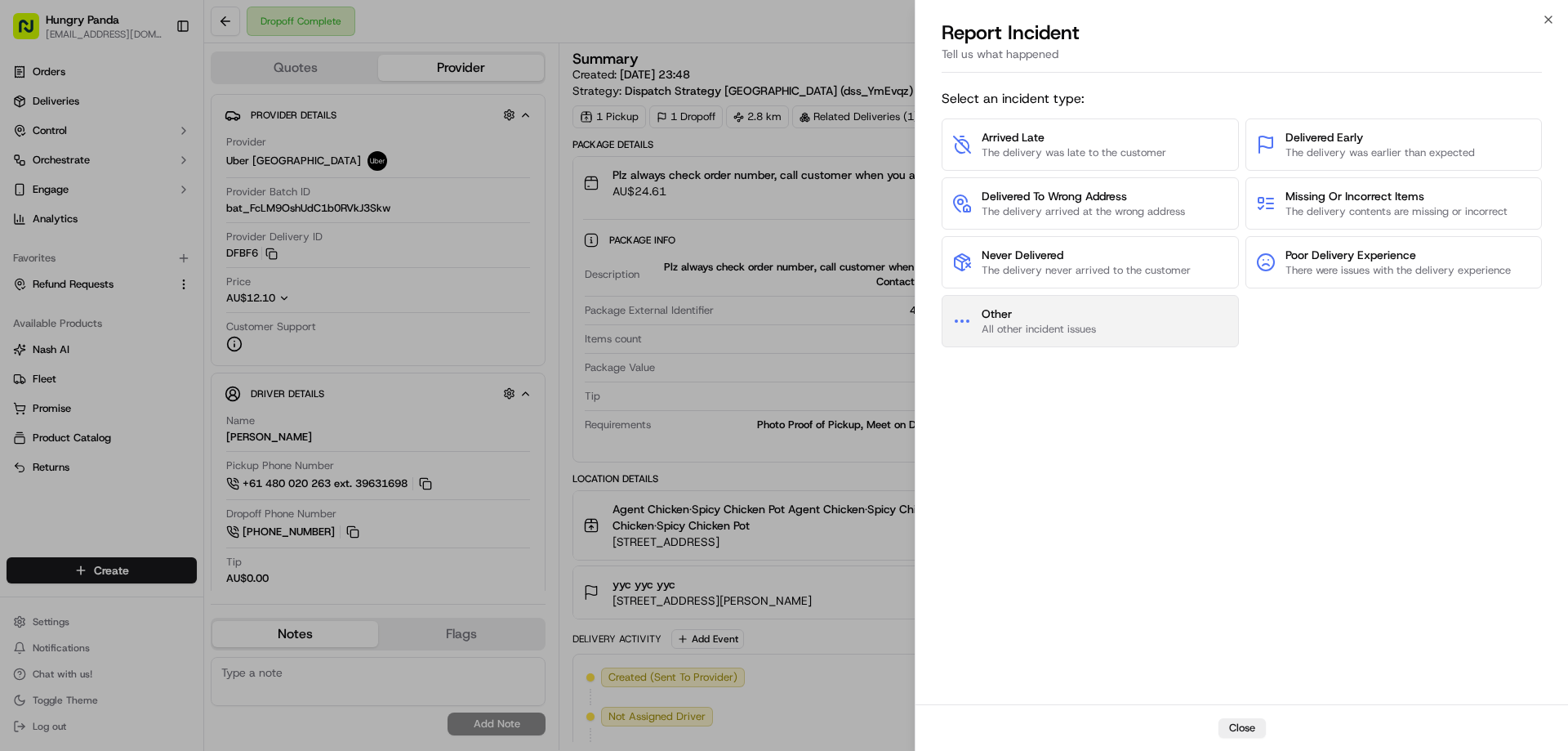
click at [1017, 335] on span "All other incident issues" at bounding box center [1039, 329] width 115 height 15
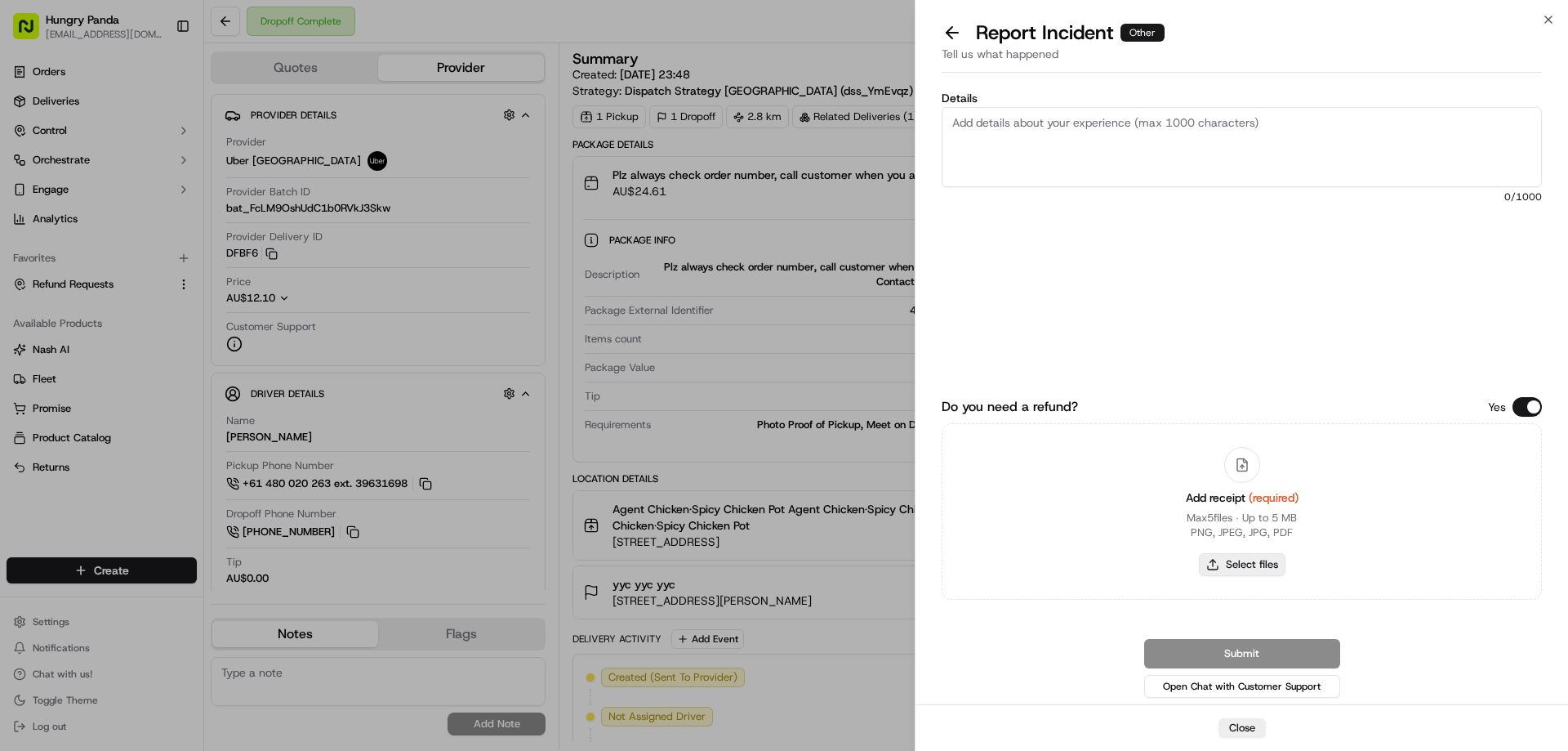
click at [1240, 558] on button "Select files" at bounding box center [1242, 565] width 86 height 23
type input "C:\fakepath\screenshot_2025-09-19_13-14-27.png"
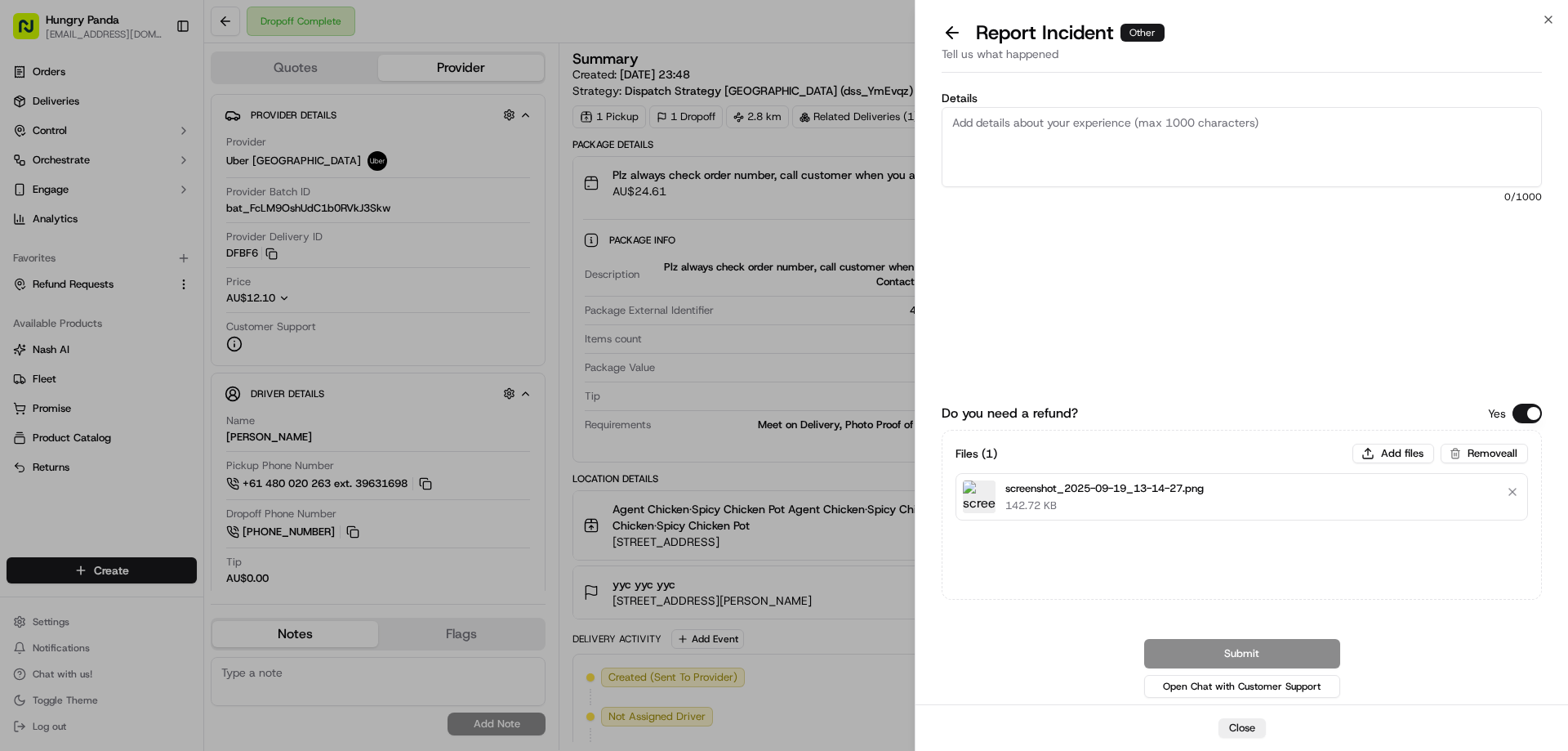
click at [1100, 156] on textarea "Details" at bounding box center [1242, 147] width 600 height 80
paste textarea "The customer reported that he did not receive the food, the delivery photos tak…"
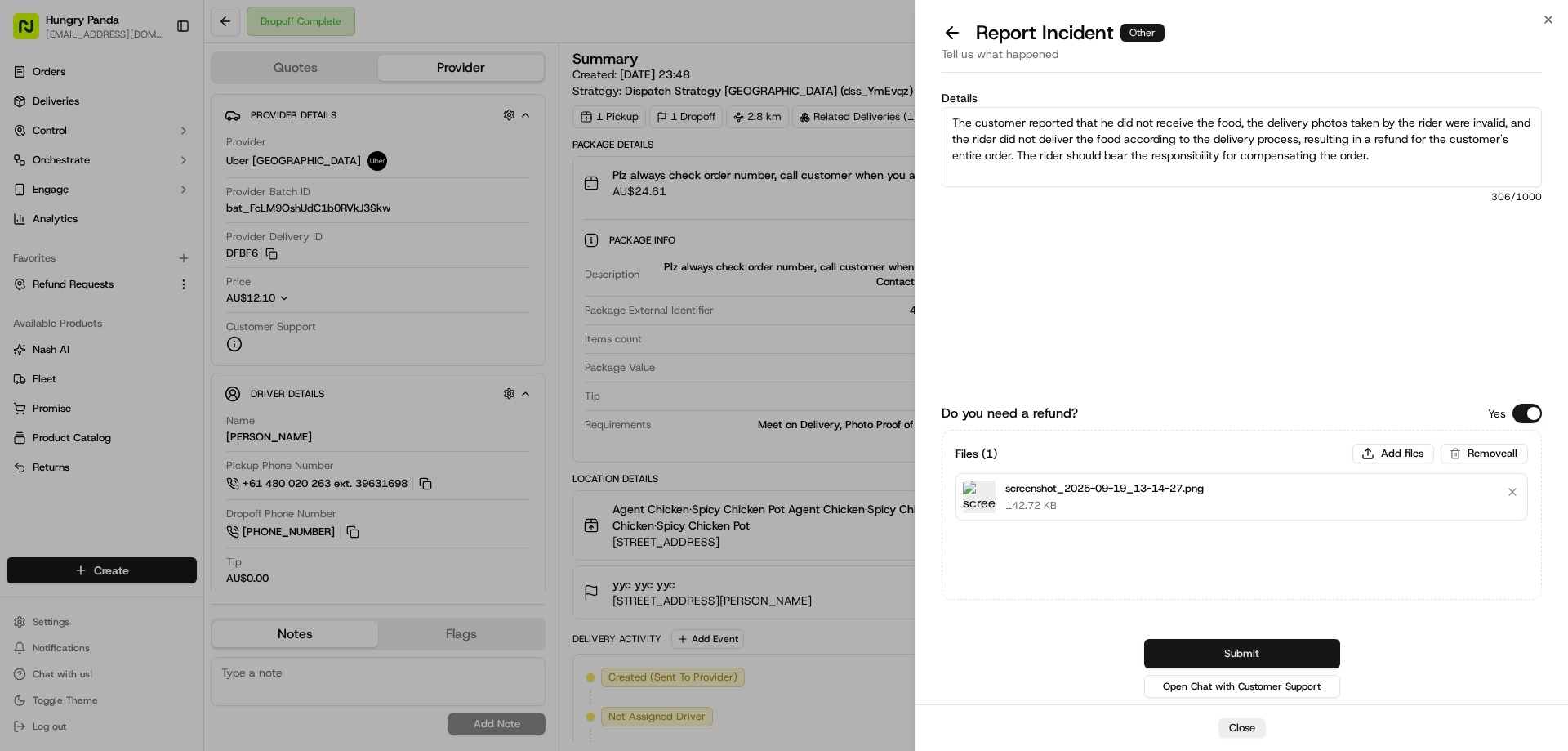
type textarea "The customer reported that he did not receive the food, the delivery photos tak…"
click at [1235, 649] on button "Submit" at bounding box center [1242, 653] width 196 height 29
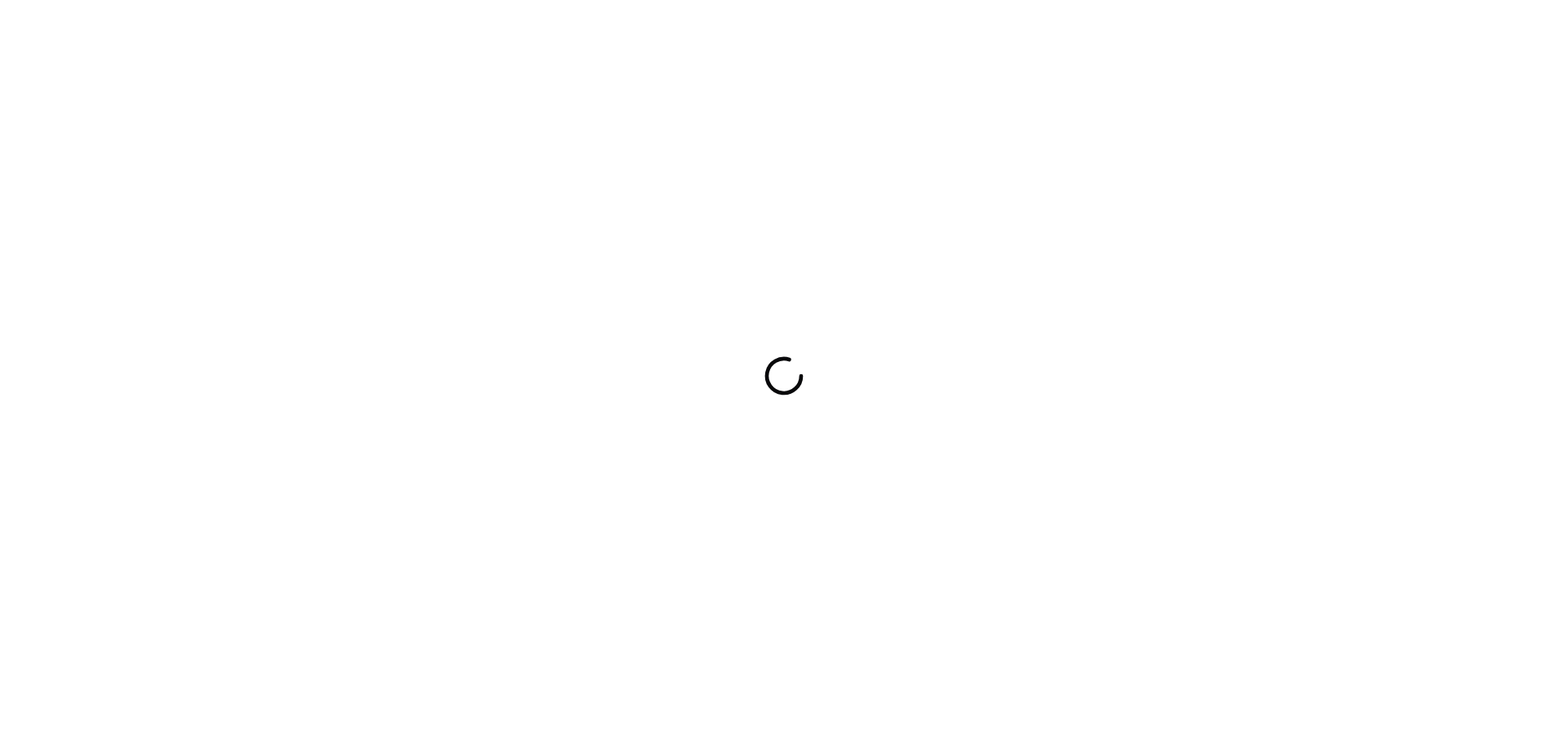
click at [1040, 385] on div at bounding box center [784, 376] width 1568 height 751
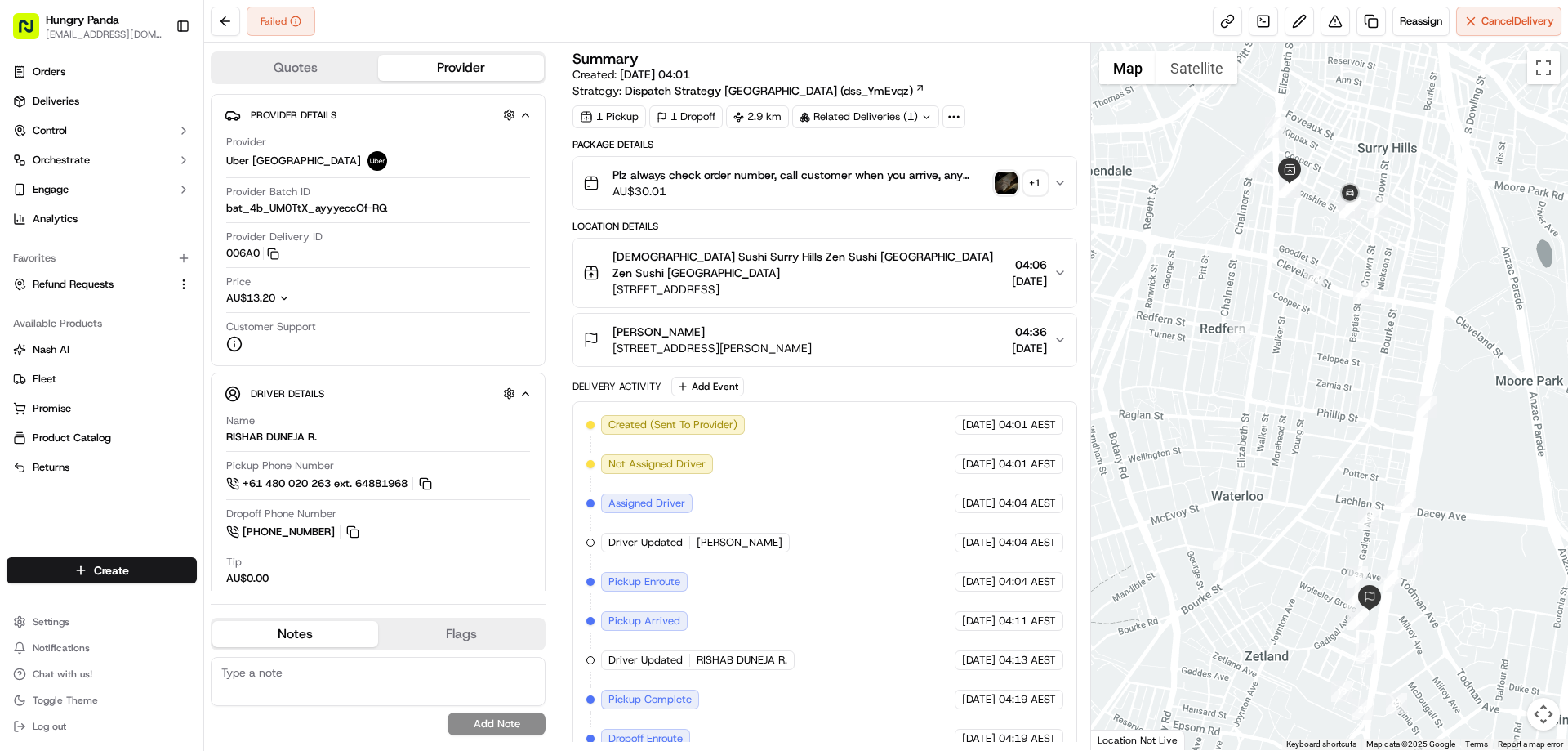
click at [1064, 184] on icon "button" at bounding box center [1060, 182] width 13 height 13
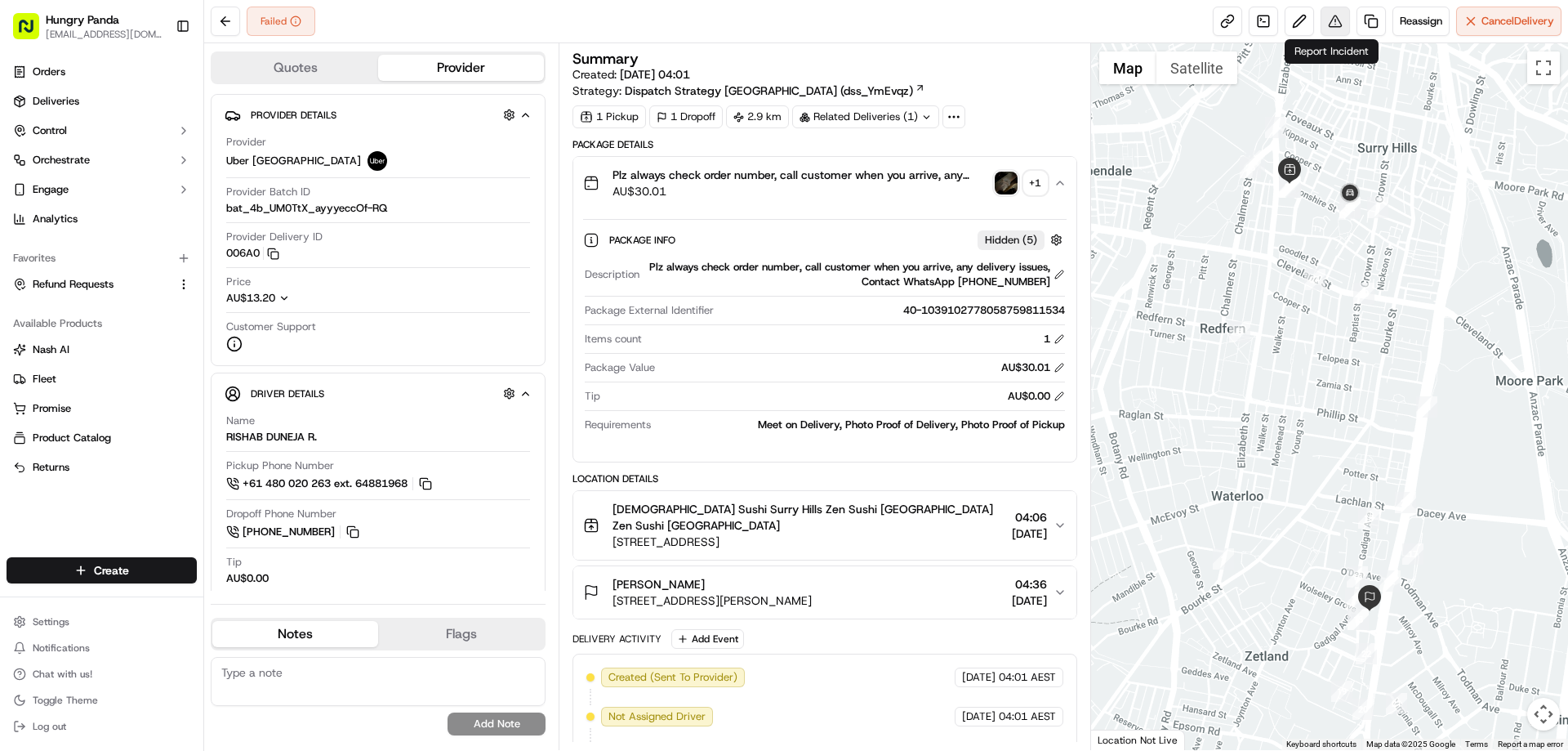
click at [1334, 22] on button at bounding box center [1335, 20] width 29 height 29
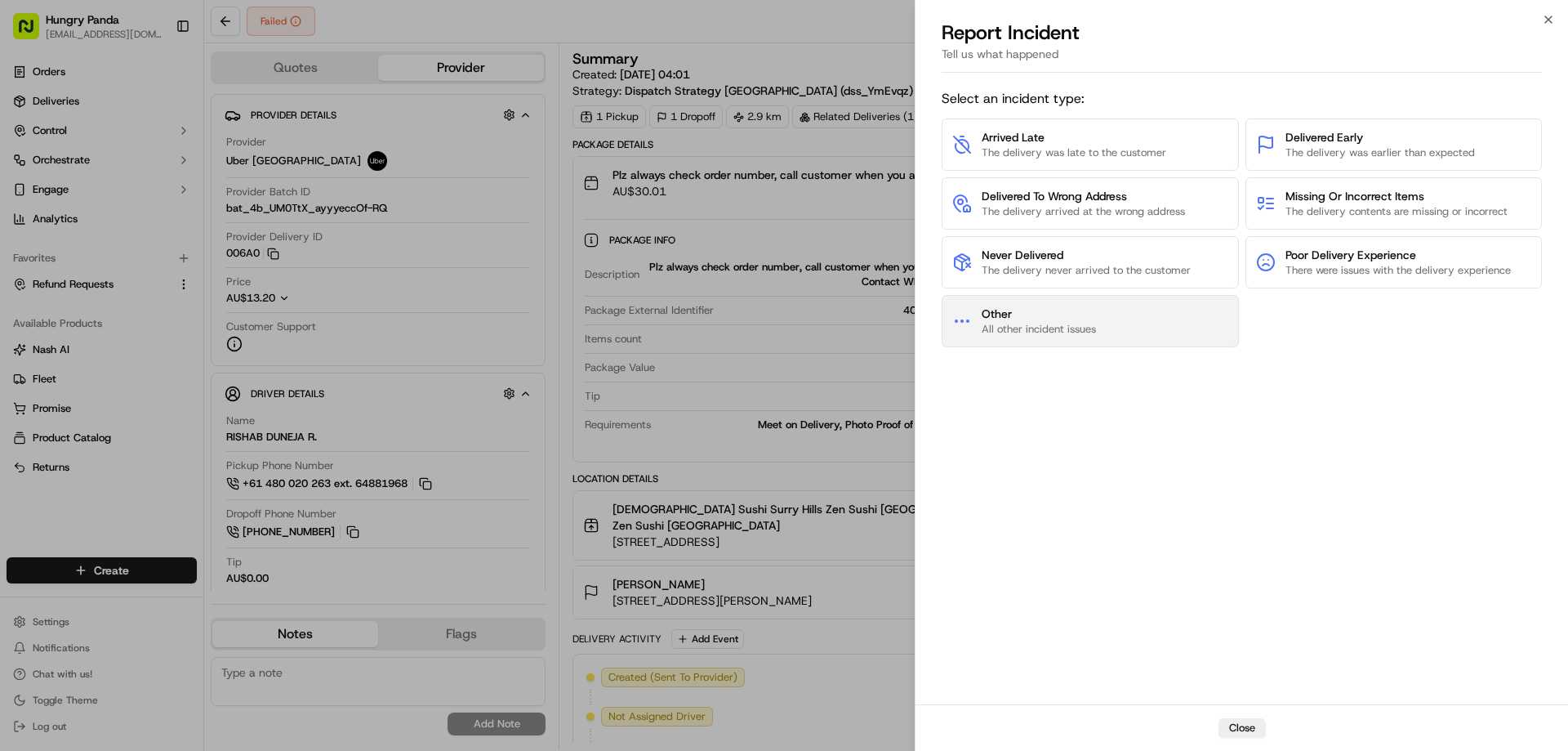
click at [1047, 326] on span "All other incident issues" at bounding box center [1039, 329] width 115 height 15
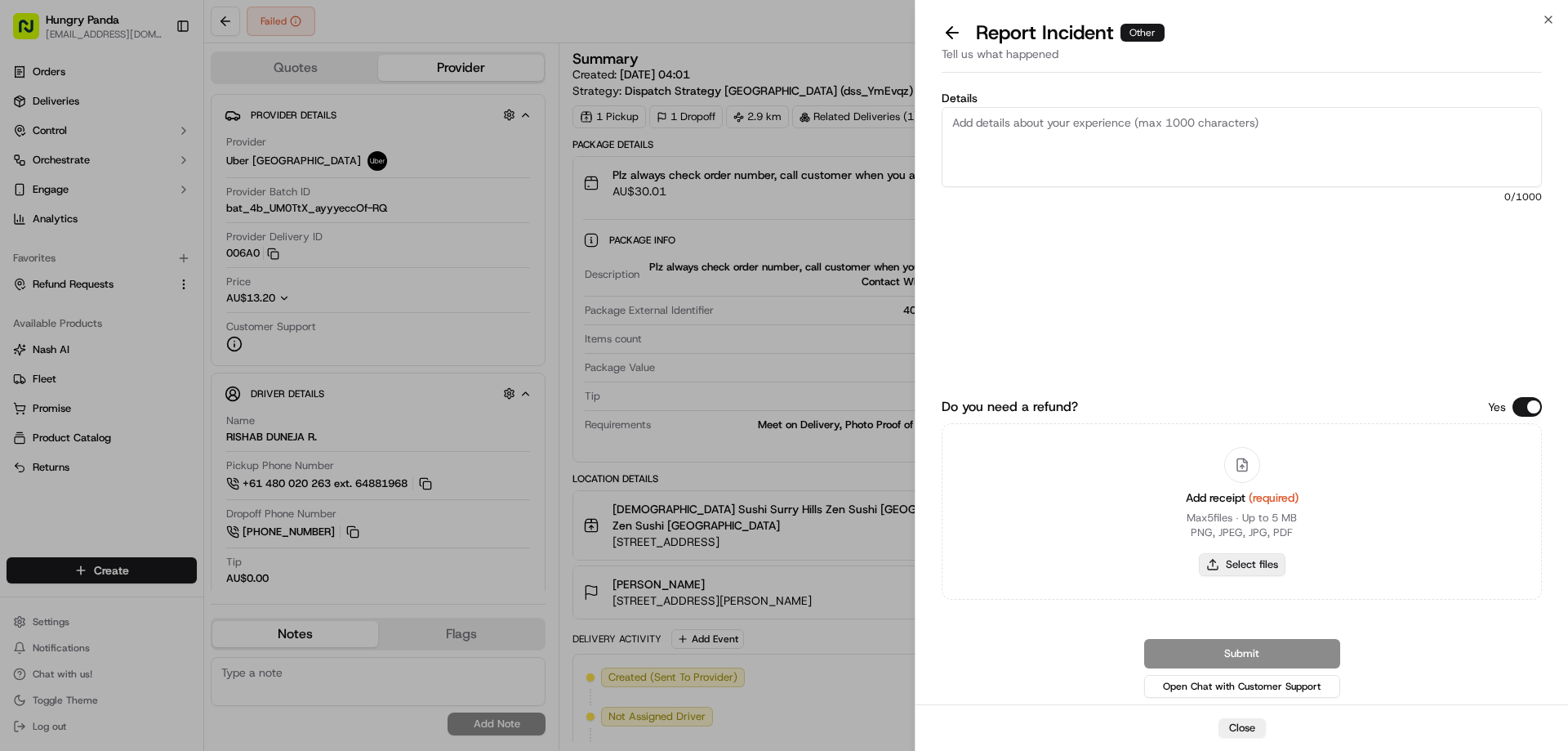
click at [1225, 558] on button "Select files" at bounding box center [1242, 565] width 86 height 23
type input "C:\fakepath\screenshot_2025-09-19_13-16-24.png"
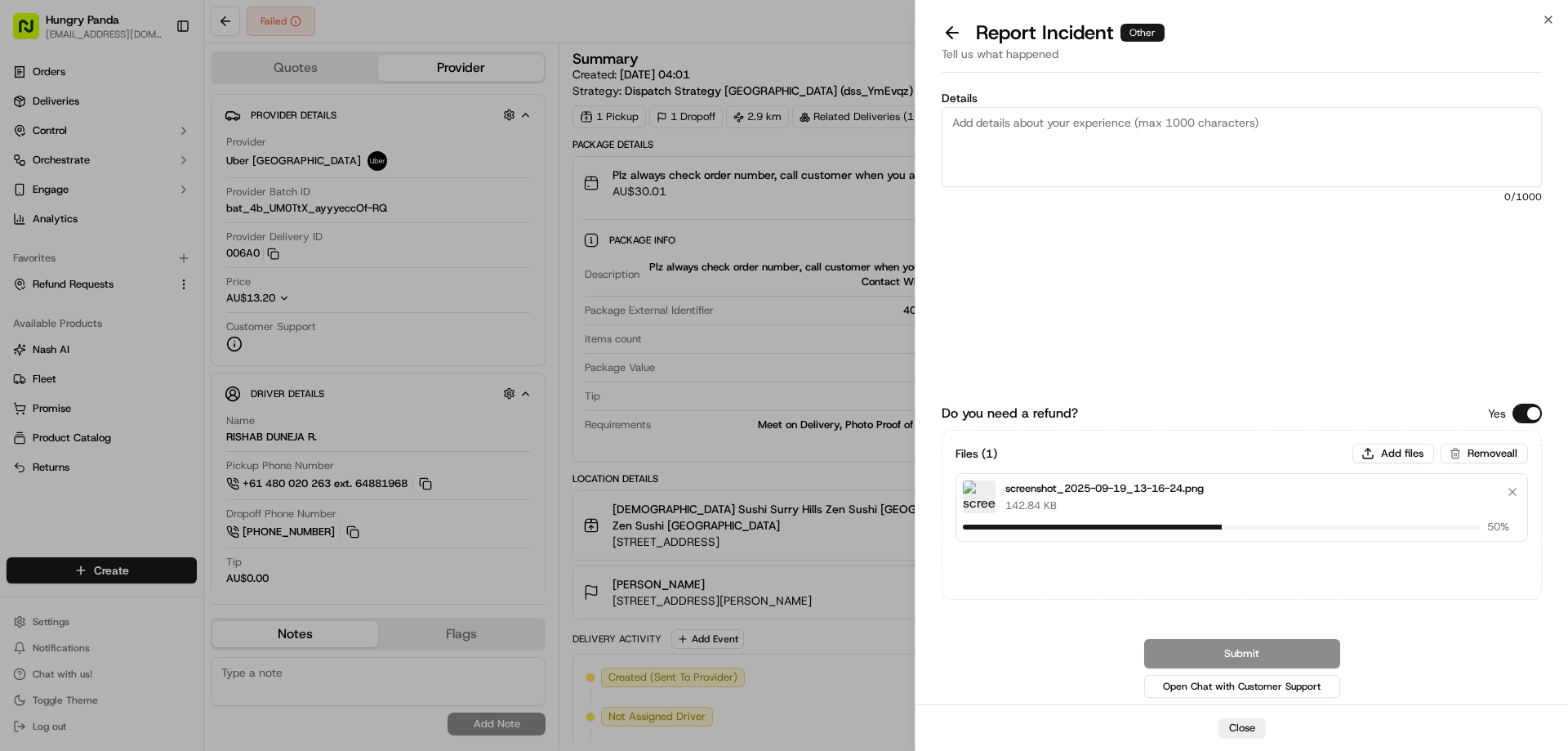
click at [995, 135] on textarea "Details" at bounding box center [1242, 147] width 600 height 80
click at [1106, 163] on textarea "Details" at bounding box center [1242, 147] width 600 height 80
paste textarea "The order delivery was seriously overdue. The order log showed that the rider r…"
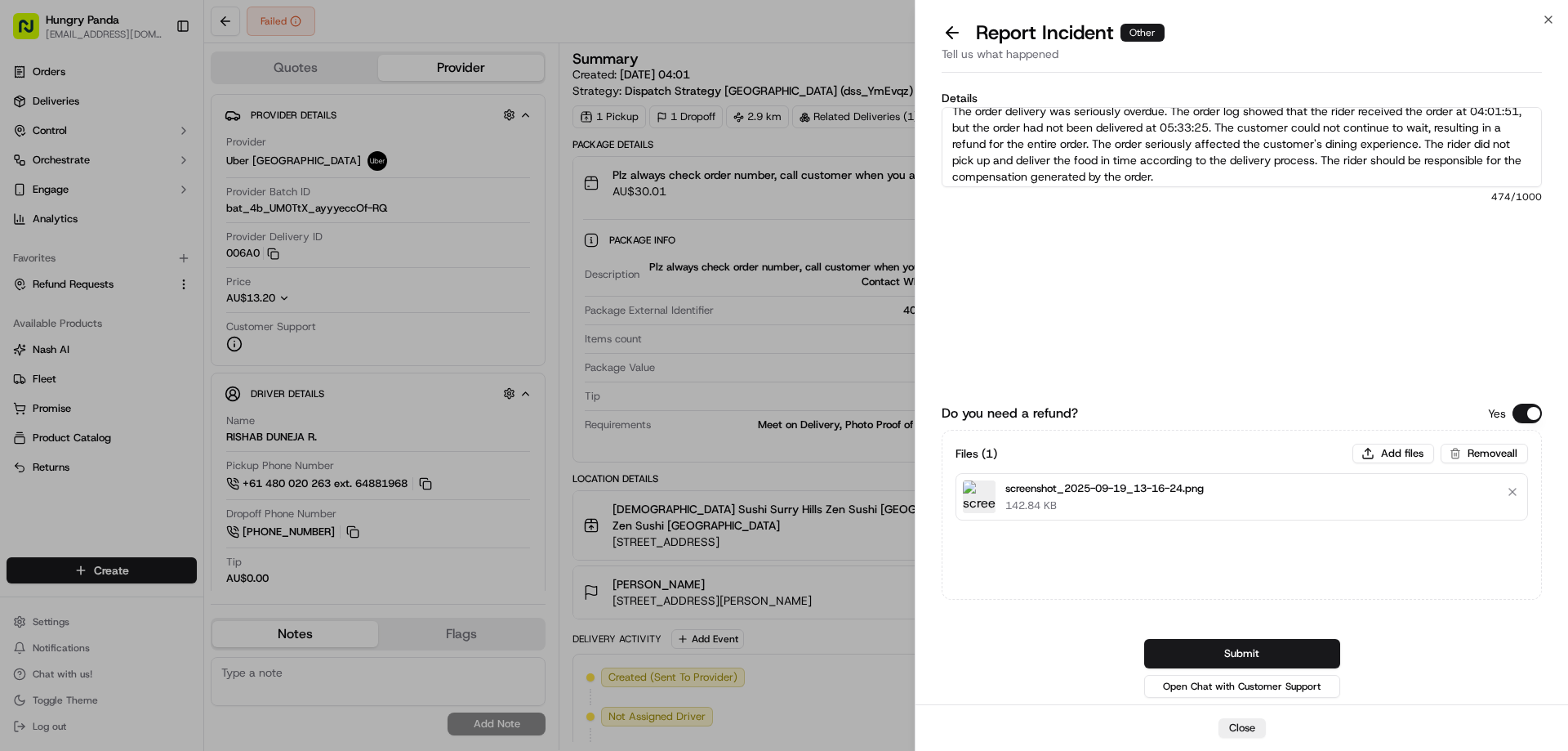
scroll to position [16, 0]
type textarea "The order delivery was seriously overdue. The order log showed that the rider r…"
drag, startPoint x: 1250, startPoint y: 656, endPoint x: 1210, endPoint y: 633, distance: 46.1
click at [1250, 656] on button "Submit" at bounding box center [1242, 653] width 196 height 29
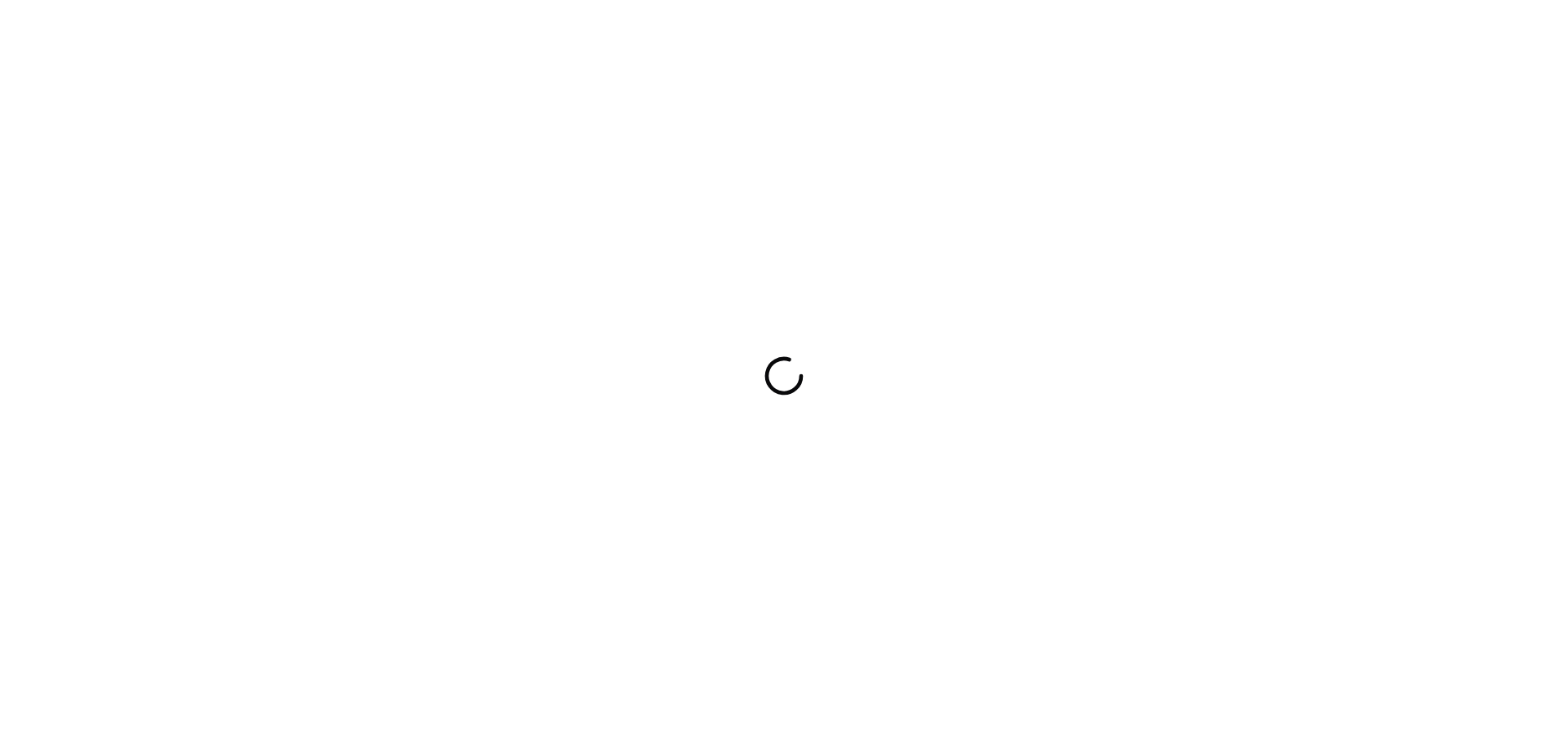
click at [900, 478] on div at bounding box center [784, 376] width 1568 height 751
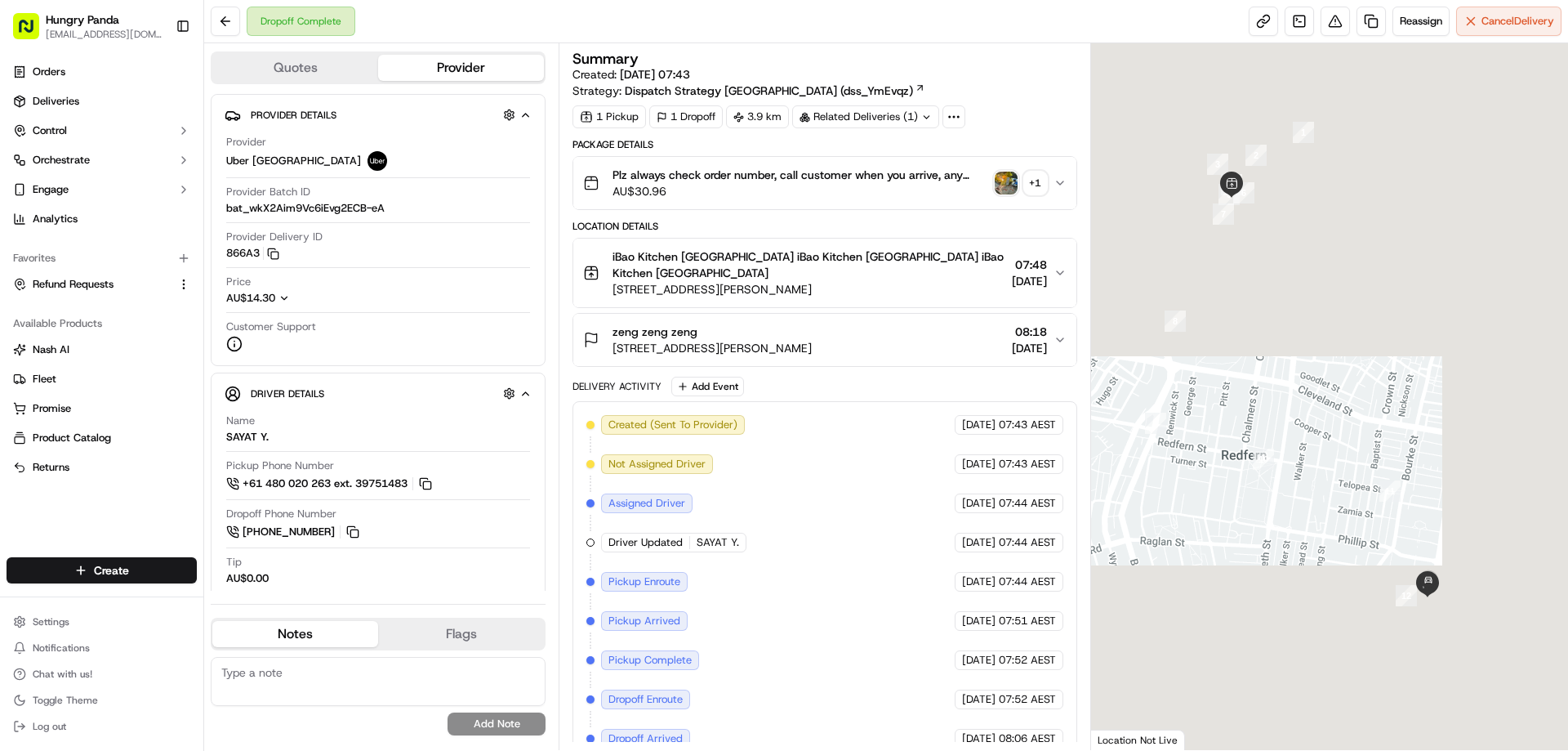
click at [996, 178] on img "button" at bounding box center [1007, 183] width 23 height 23
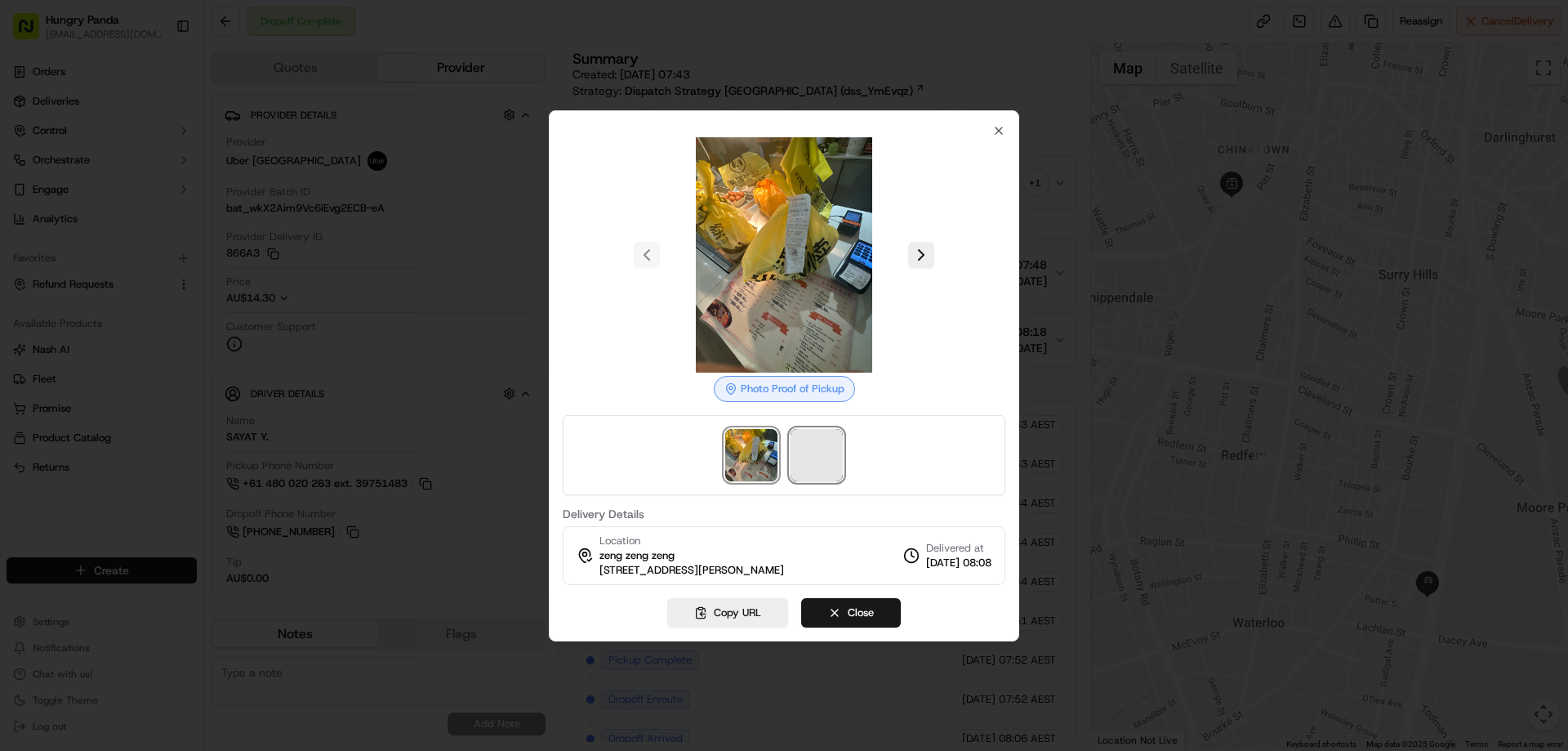
click at [813, 456] on span at bounding box center [816, 455] width 52 height 52
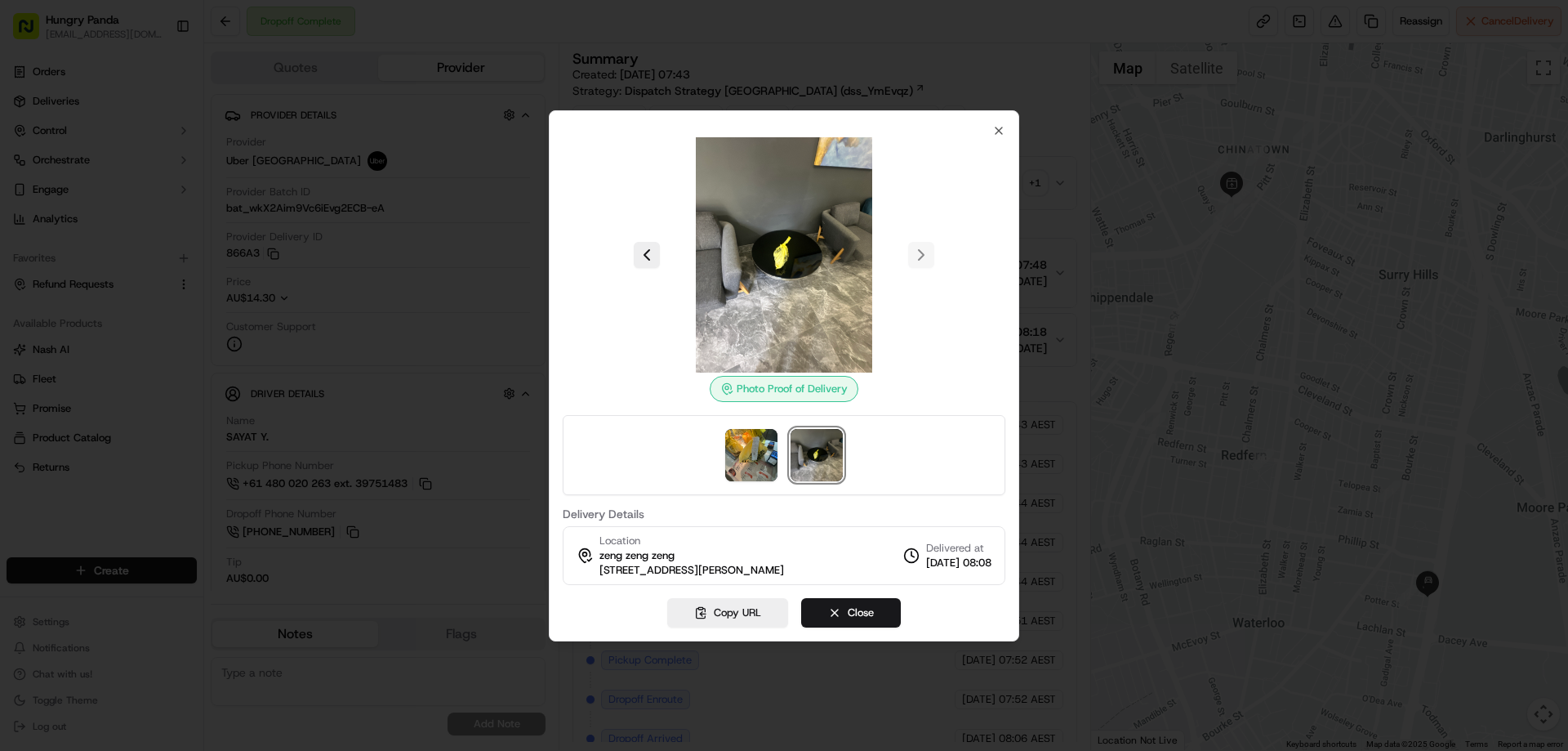
click at [1051, 186] on div at bounding box center [784, 376] width 1568 height 751
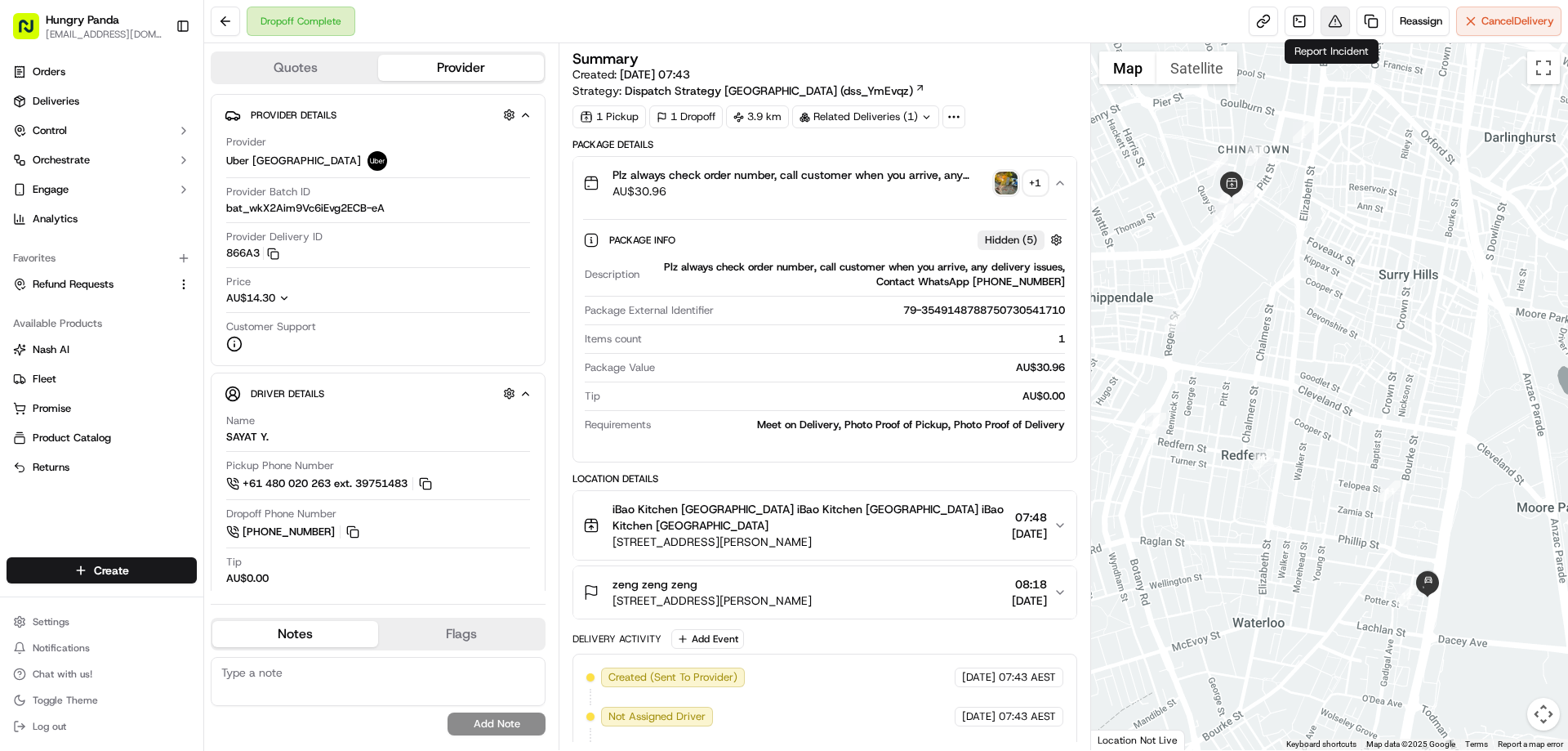
click at [1330, 23] on button at bounding box center [1335, 20] width 29 height 29
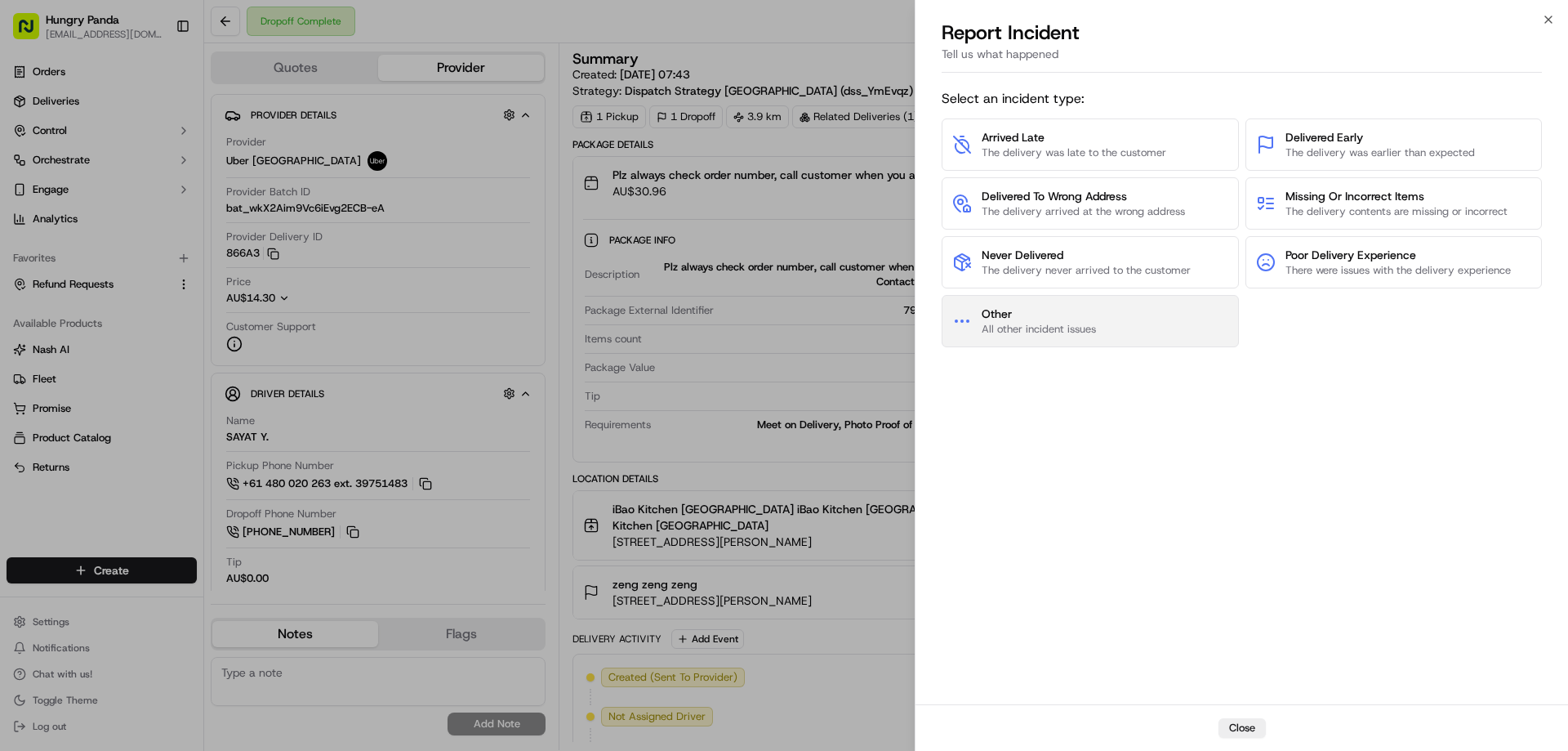
click at [1069, 326] on span "All other incident issues" at bounding box center [1039, 329] width 115 height 15
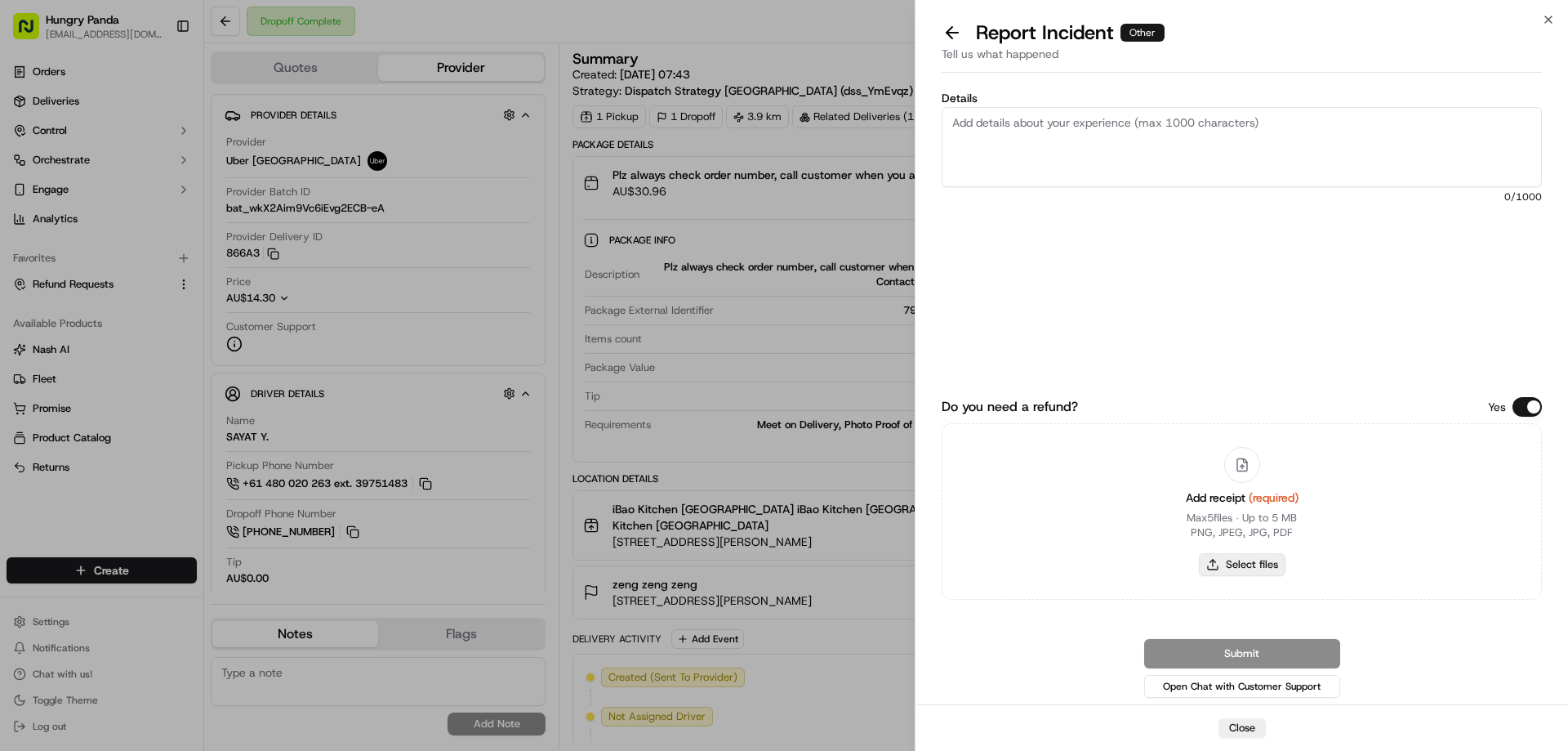
click at [1224, 559] on button "Select files" at bounding box center [1242, 565] width 86 height 23
type input "C:\fakepath\screenshot_2025-09-19_13-34-55.png"
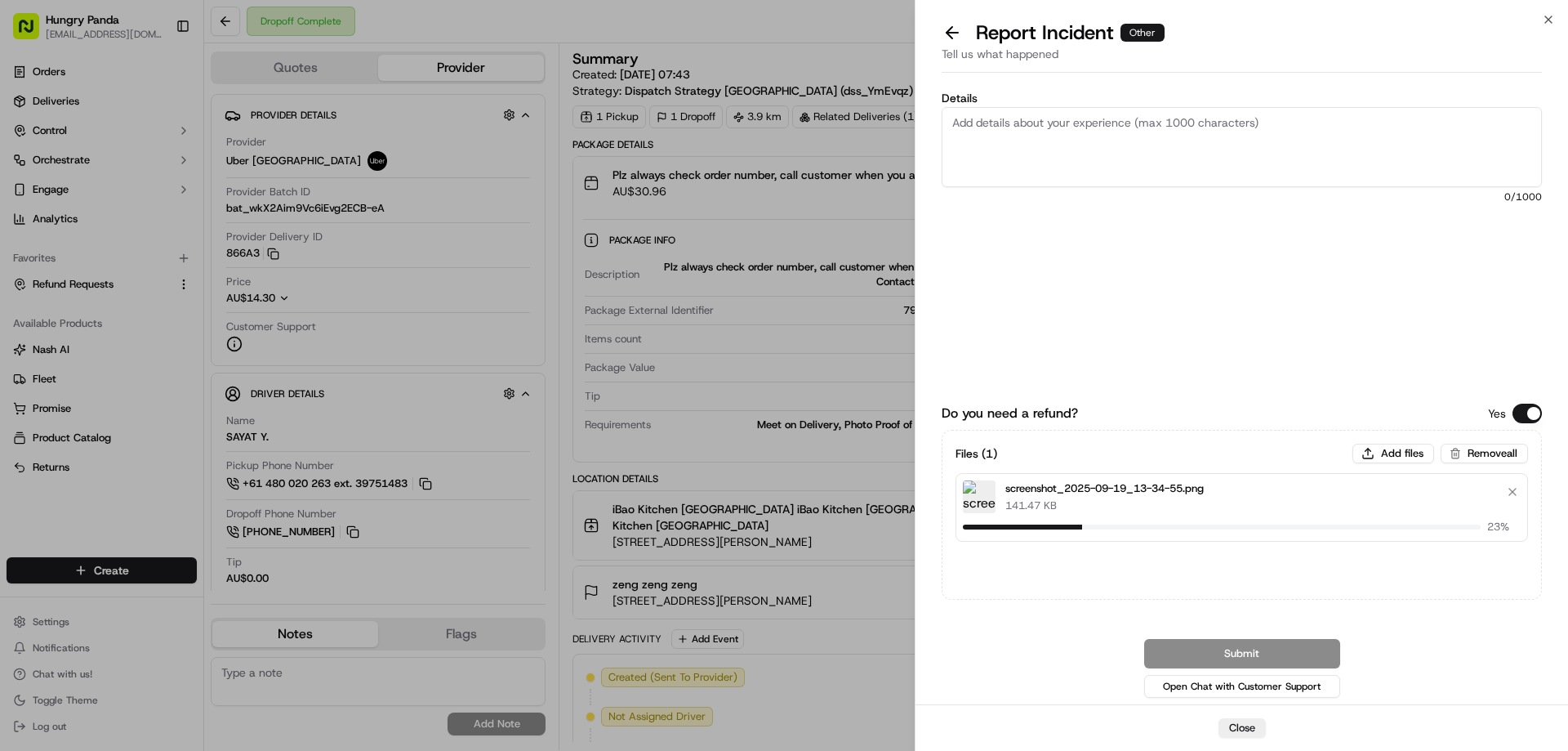
click at [1035, 155] on textarea "Details" at bounding box center [1242, 147] width 600 height 80
click at [1121, 174] on textarea "Details" at bounding box center [1242, 147] width 600 height 80
paste textarea "The customer reported that he did not receive the meal, and the delivery photo …"
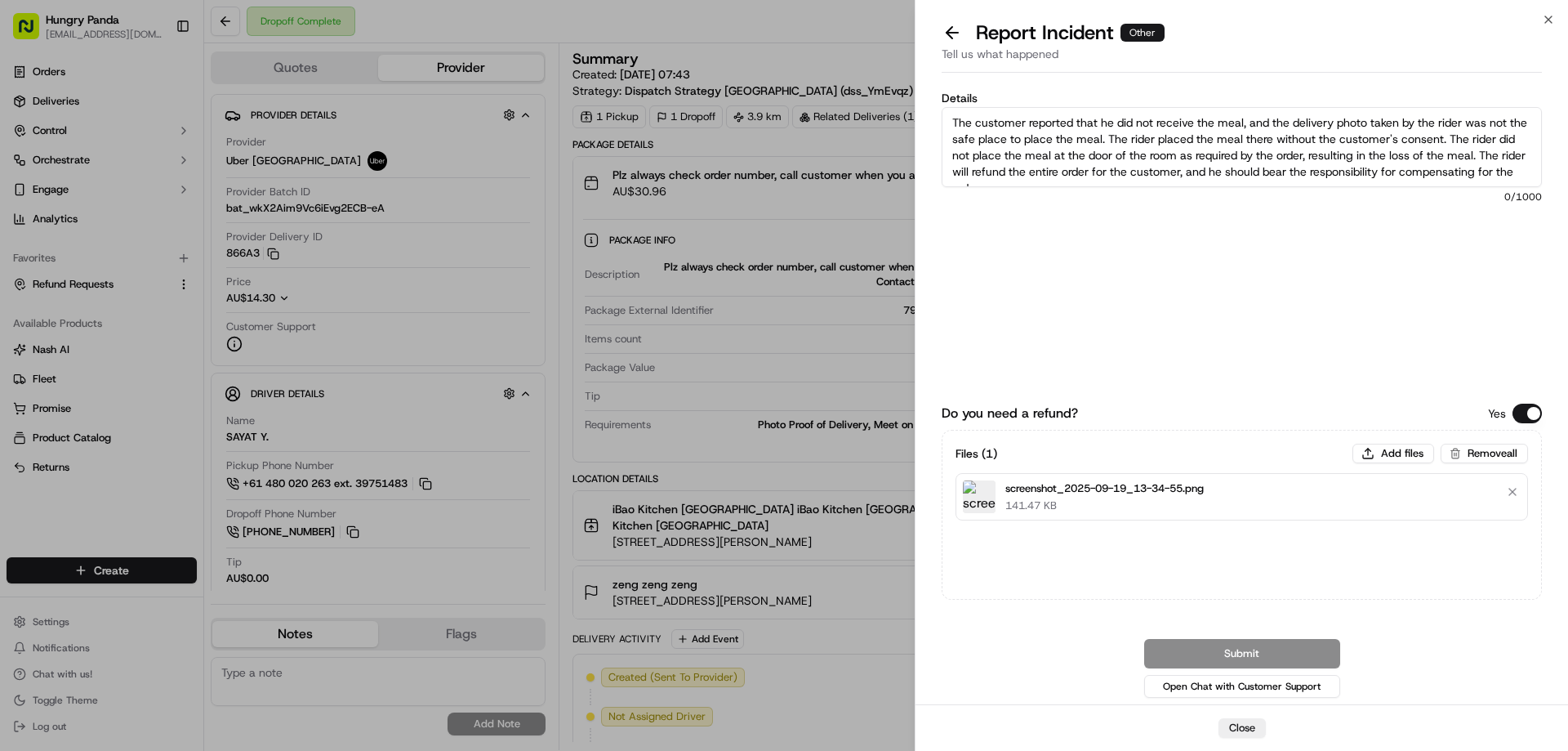
scroll to position [9, 0]
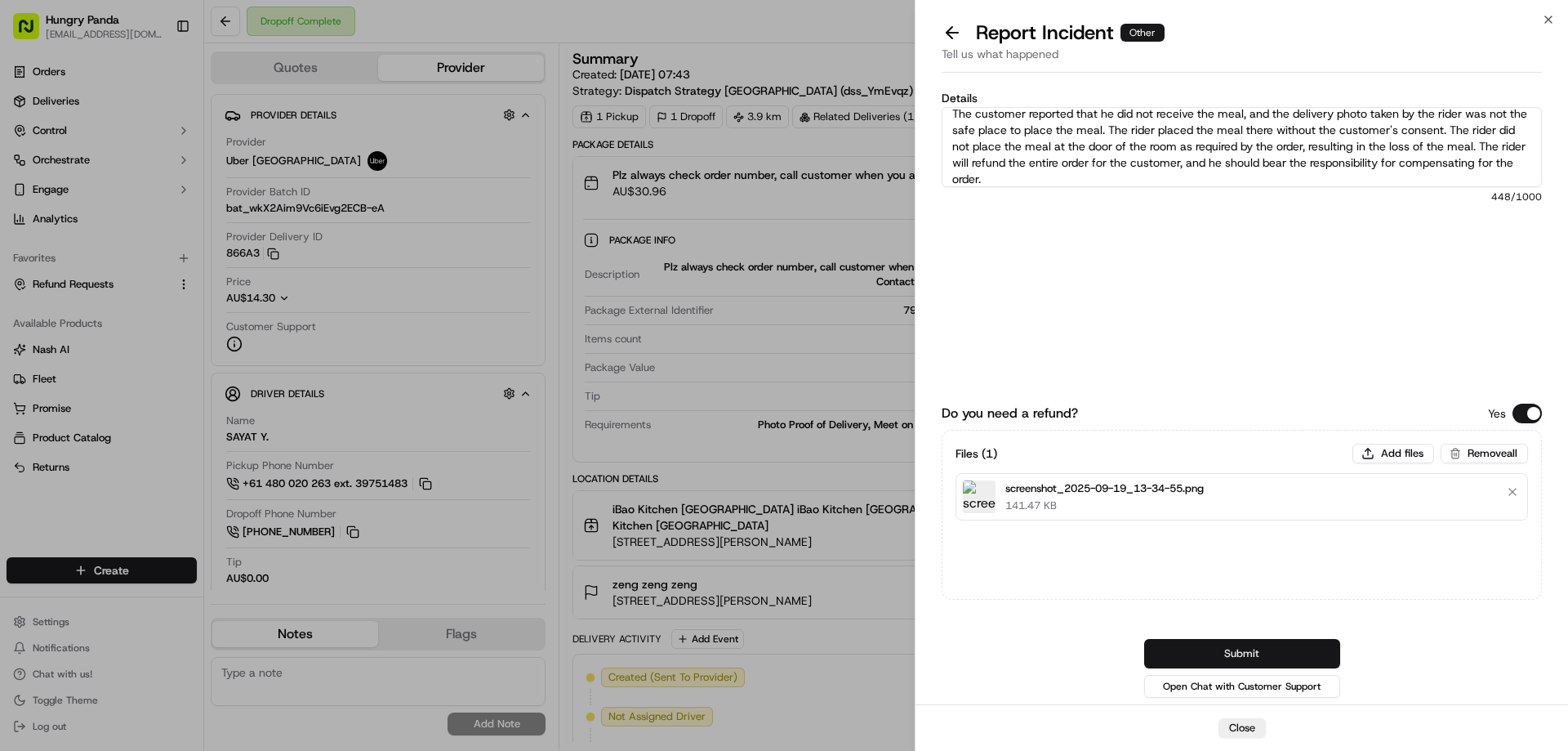
type textarea "The customer reported that he did not receive the meal, and the delivery photo …"
drag, startPoint x: 1242, startPoint y: 642, endPoint x: 1231, endPoint y: 590, distance: 53.2
click at [1241, 642] on button "Submit" at bounding box center [1242, 653] width 196 height 29
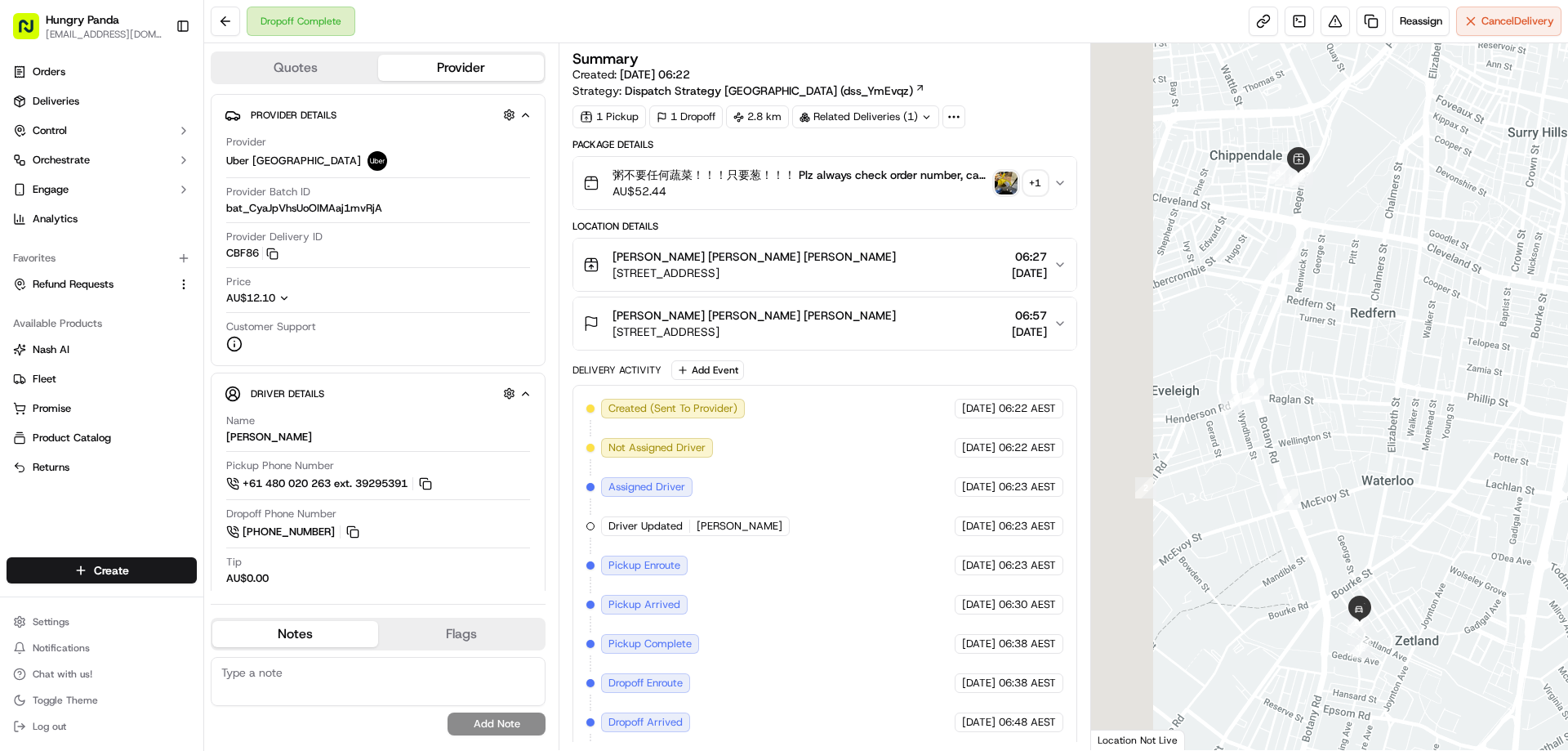
click at [1014, 185] on img "button" at bounding box center [1007, 183] width 23 height 23
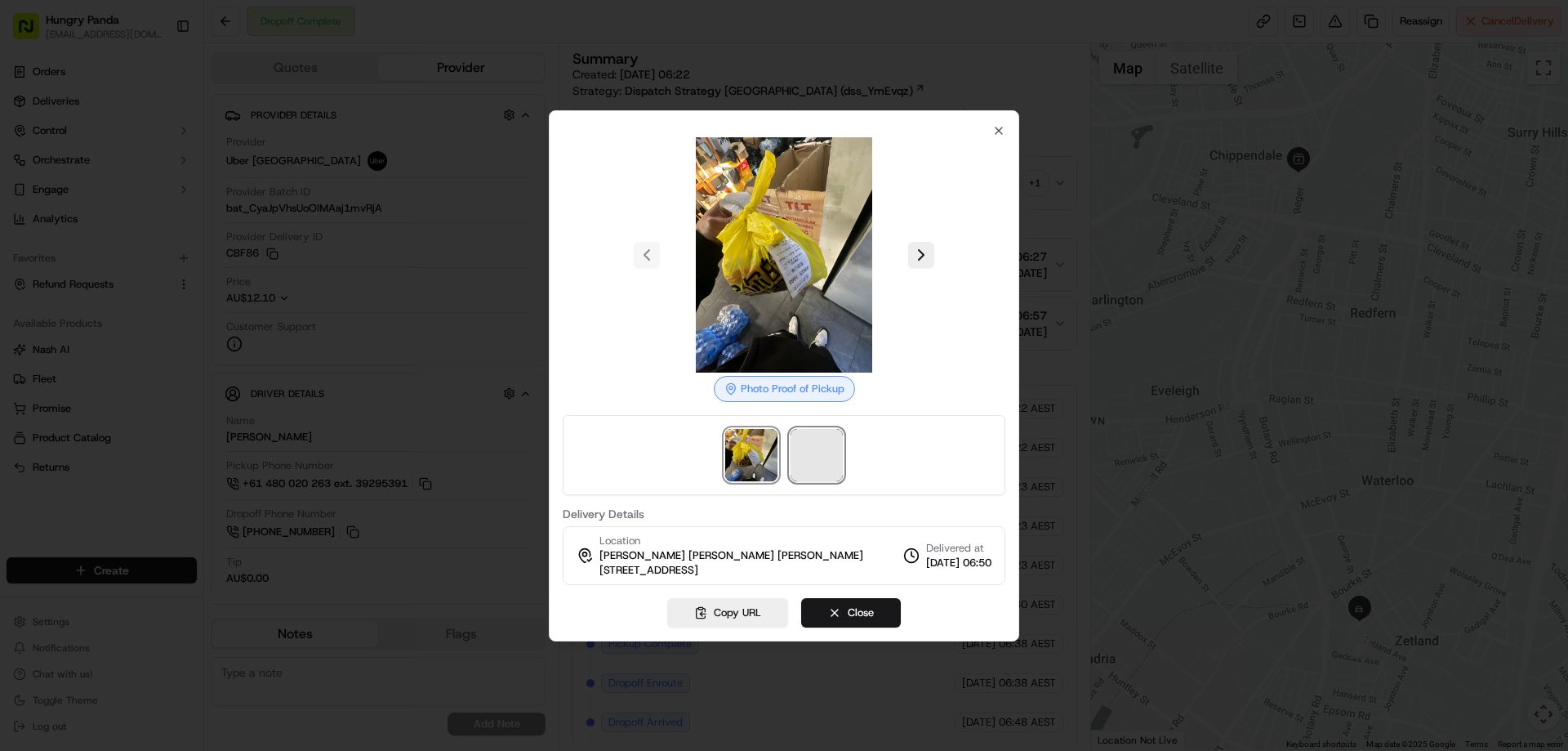
click at [820, 455] on span at bounding box center [816, 455] width 52 height 52
click at [1055, 181] on div at bounding box center [784, 376] width 1568 height 751
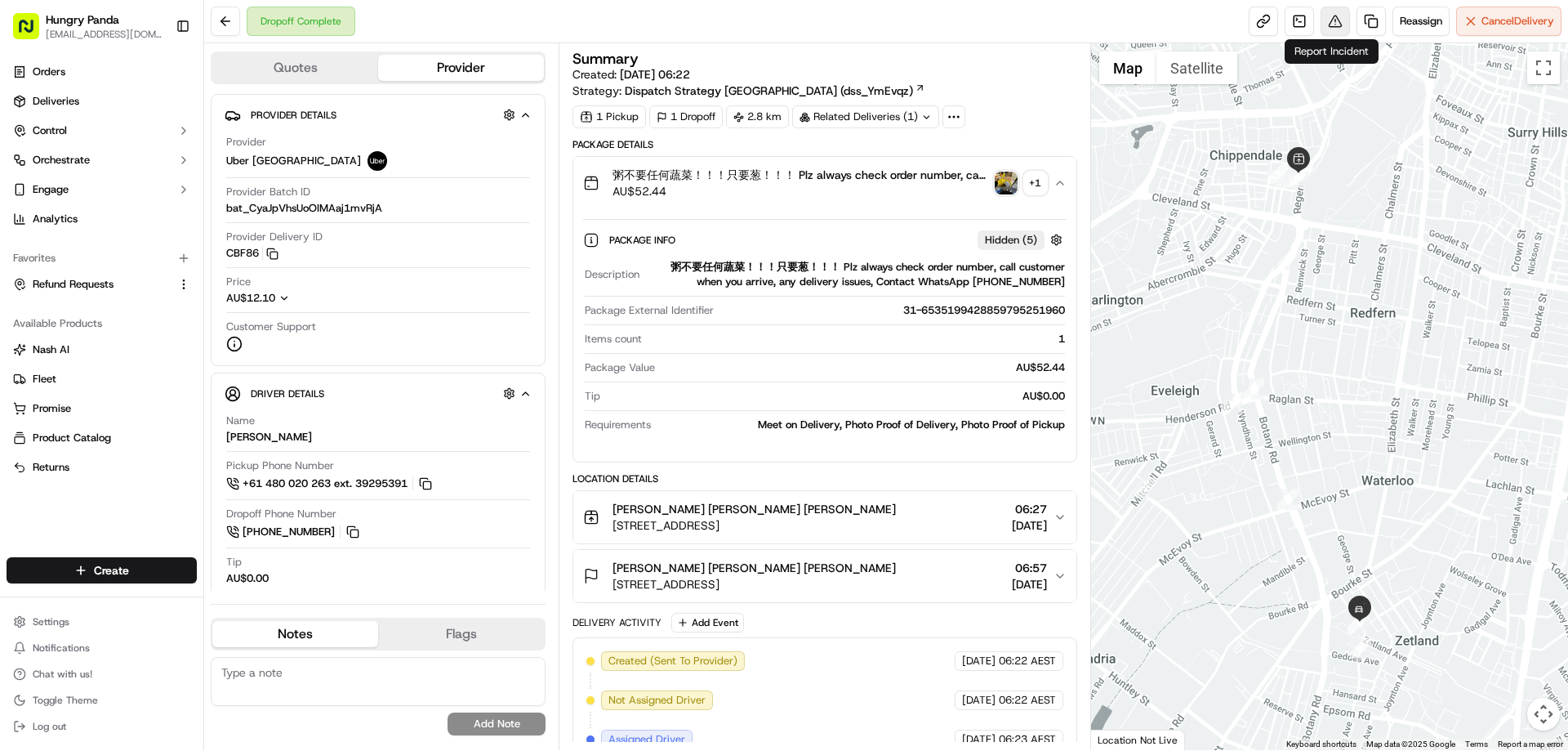
click at [1333, 16] on button at bounding box center [1335, 20] width 29 height 29
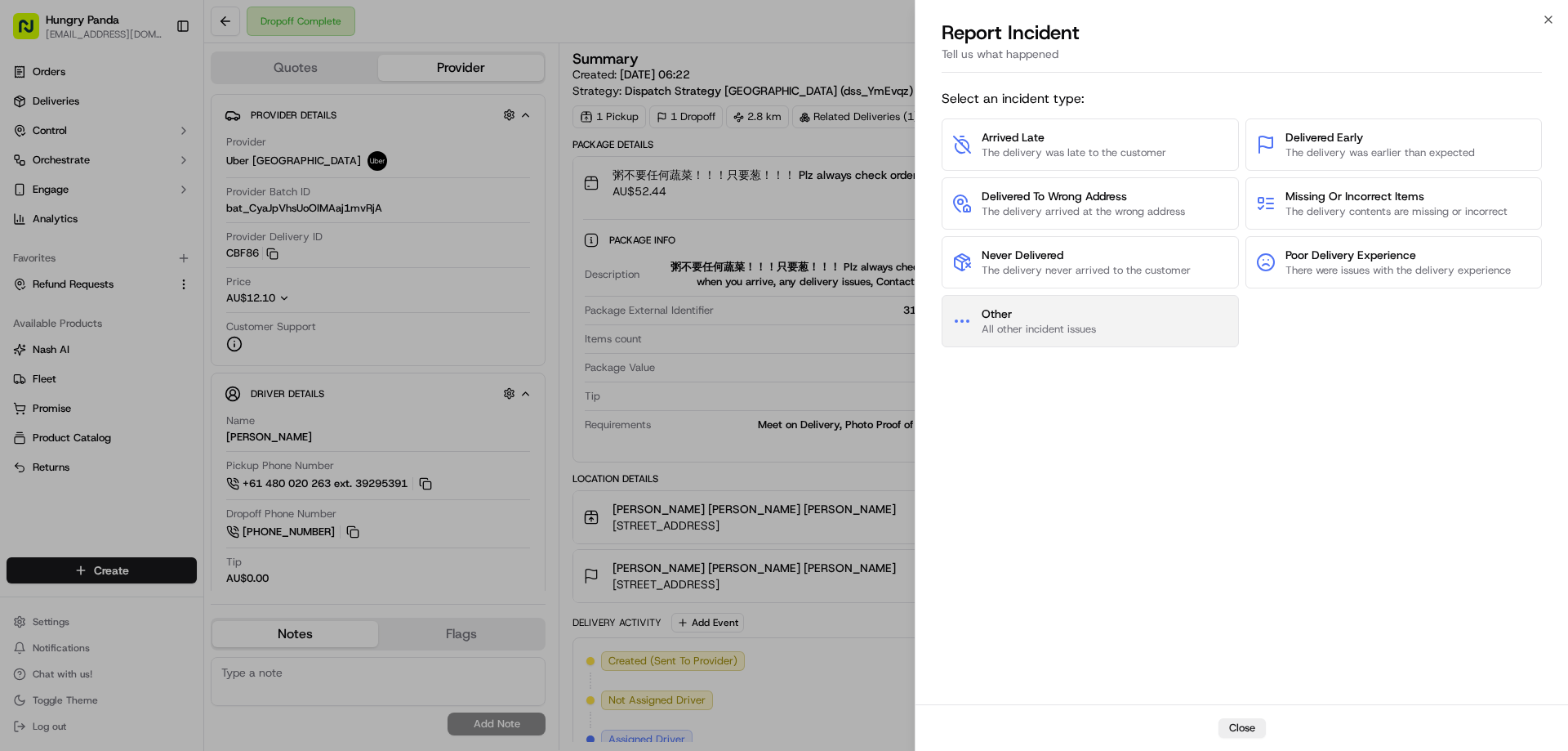
click at [1036, 326] on span "All other incident issues" at bounding box center [1039, 329] width 115 height 15
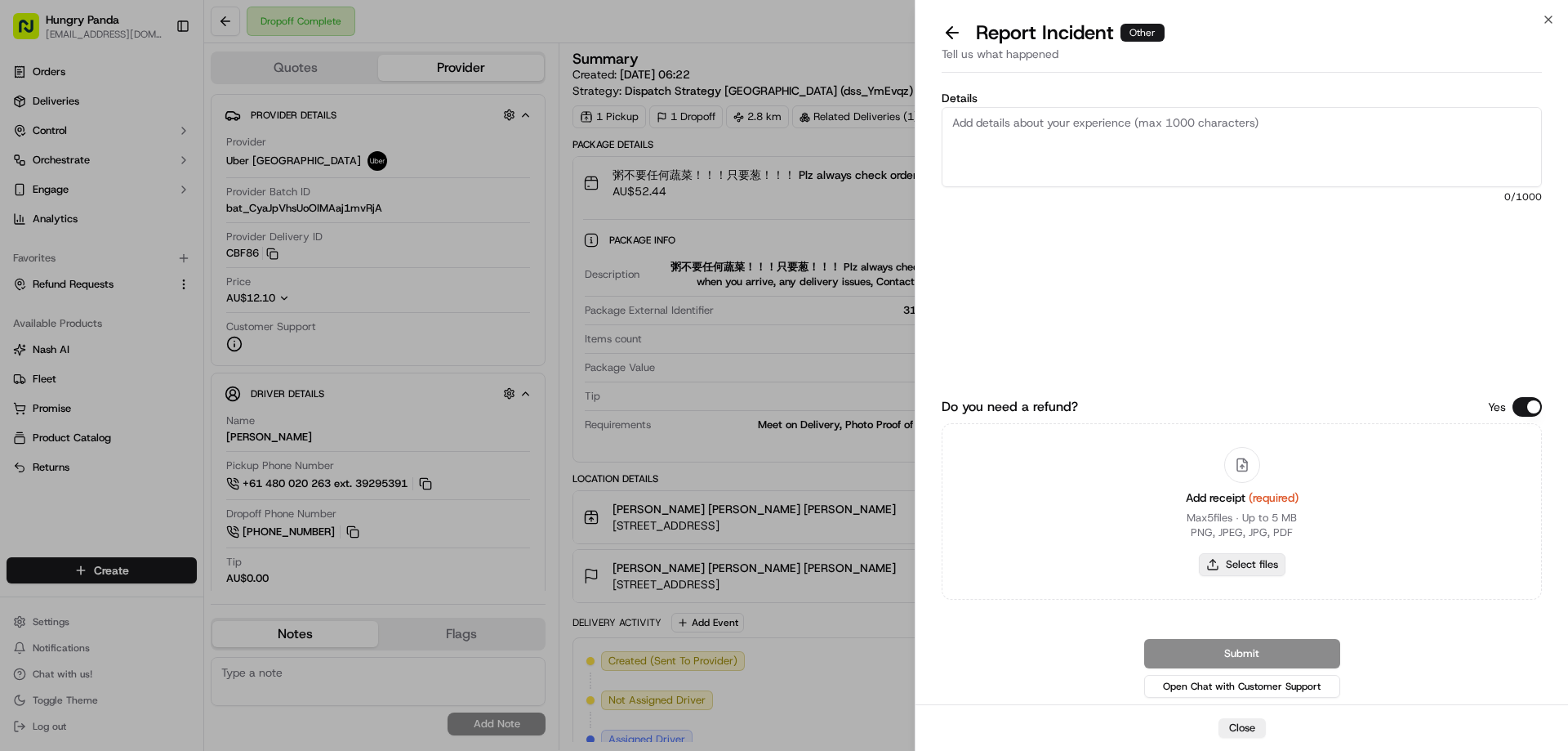
click at [1248, 567] on button "Select files" at bounding box center [1242, 565] width 86 height 23
type input "C:\fakepath\screenshot_2025-09-19_13-36-12.png"
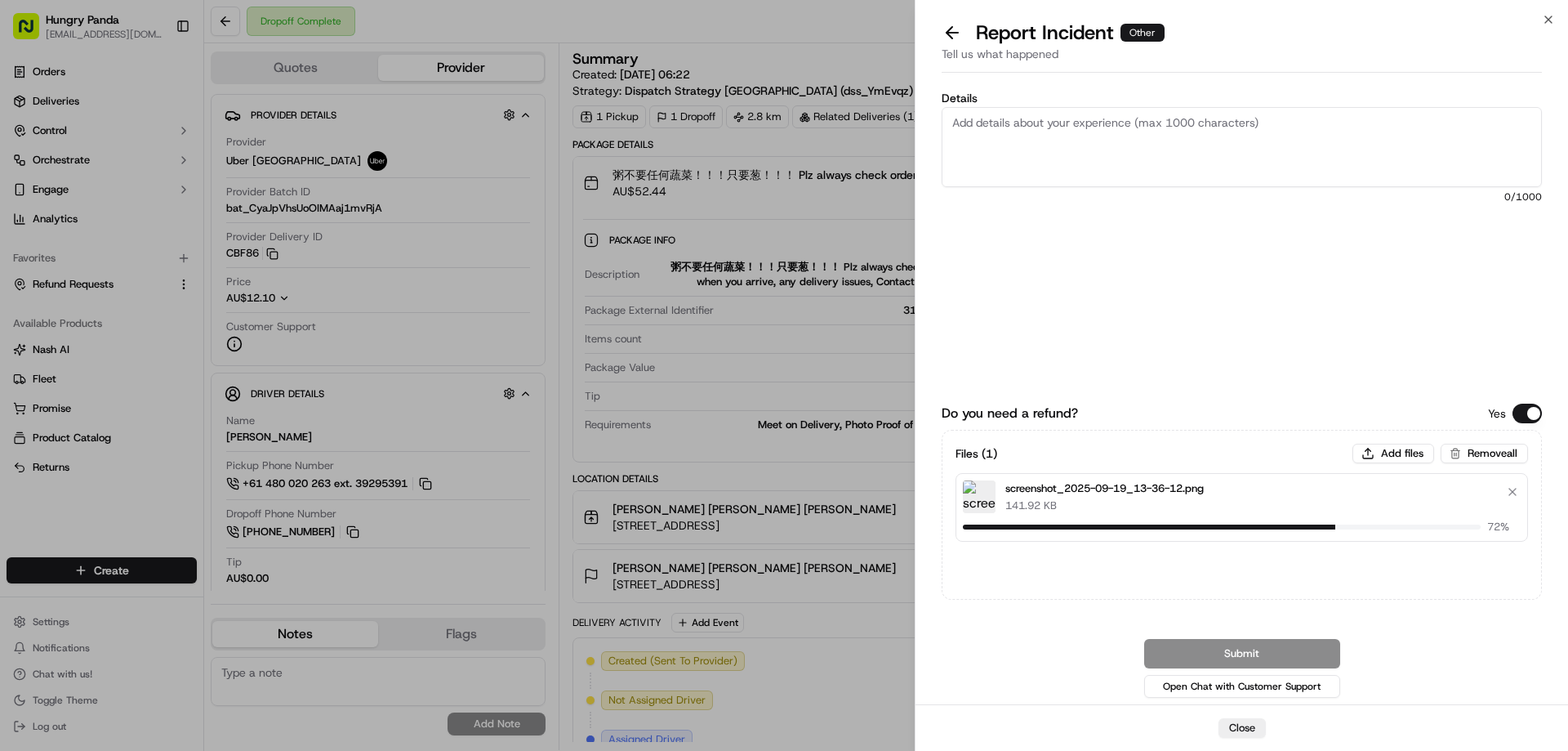
click at [1057, 147] on textarea "Details" at bounding box center [1242, 147] width 600 height 80
click at [1130, 127] on textarea "Details" at bounding box center [1242, 147] width 600 height 80
paste textarea "The customer reported that he did not receive the meal, the delivery photo take…"
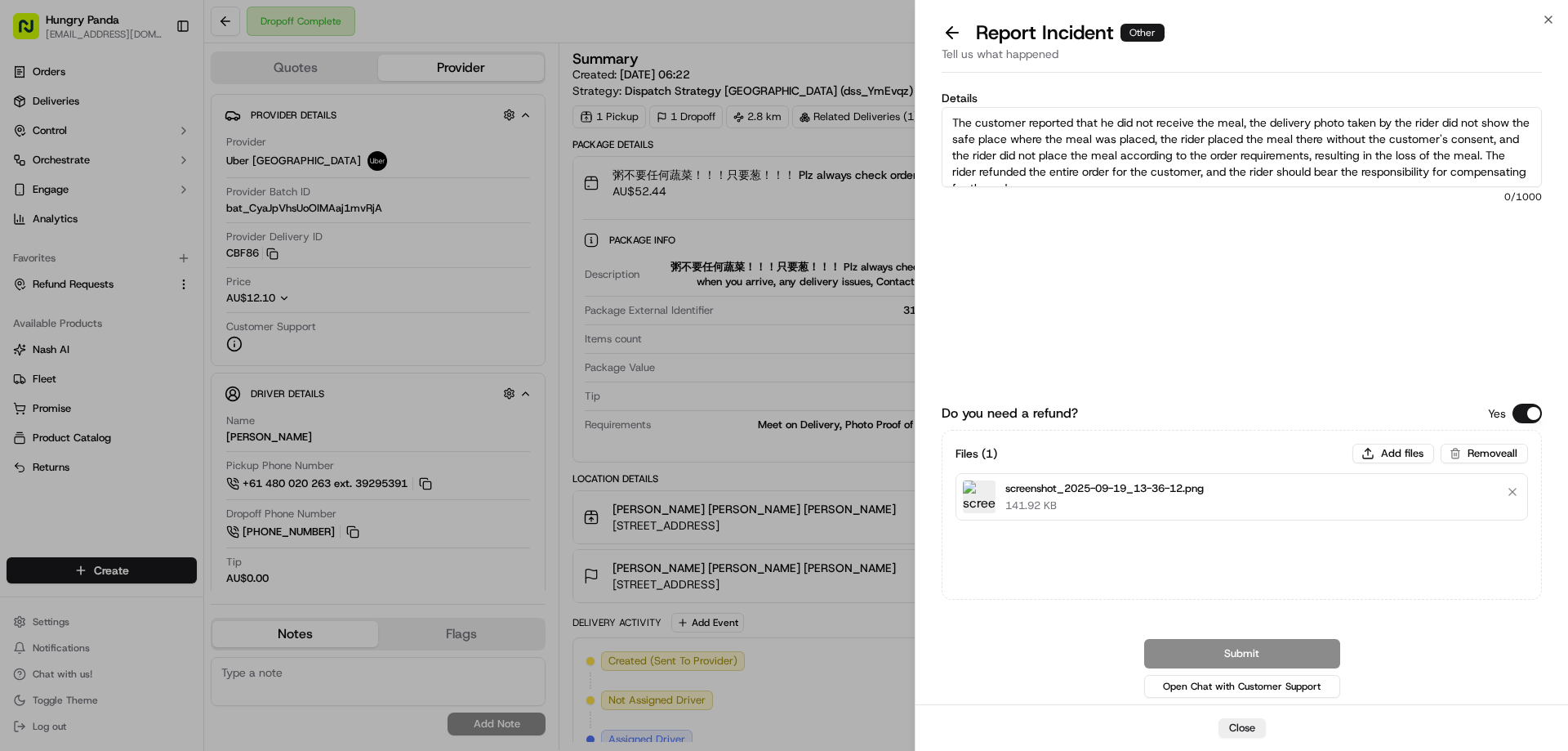
scroll to position [9, 0]
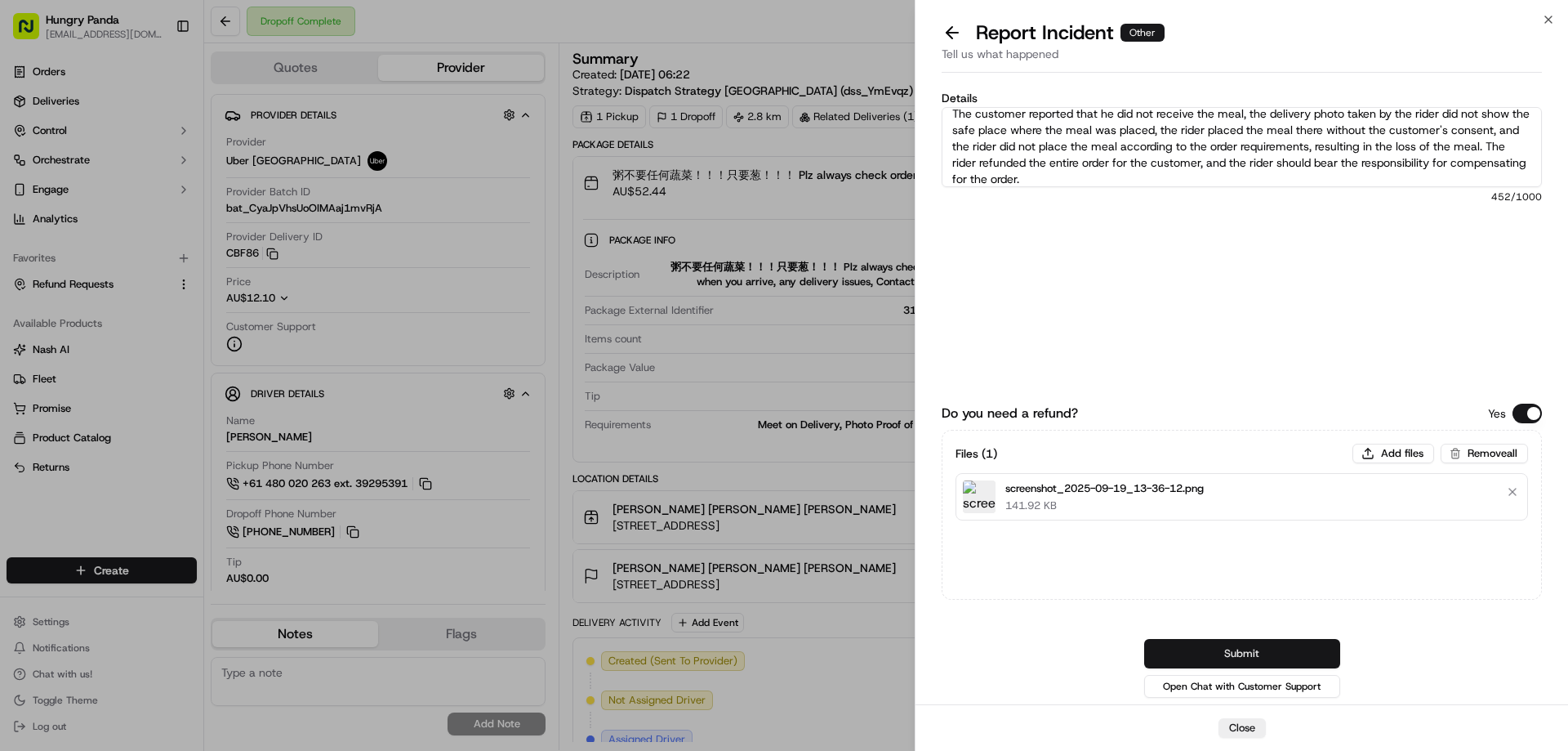
type textarea "The customer reported that he did not receive the meal, the delivery photo take…"
click at [1221, 658] on button "Submit" at bounding box center [1242, 653] width 196 height 29
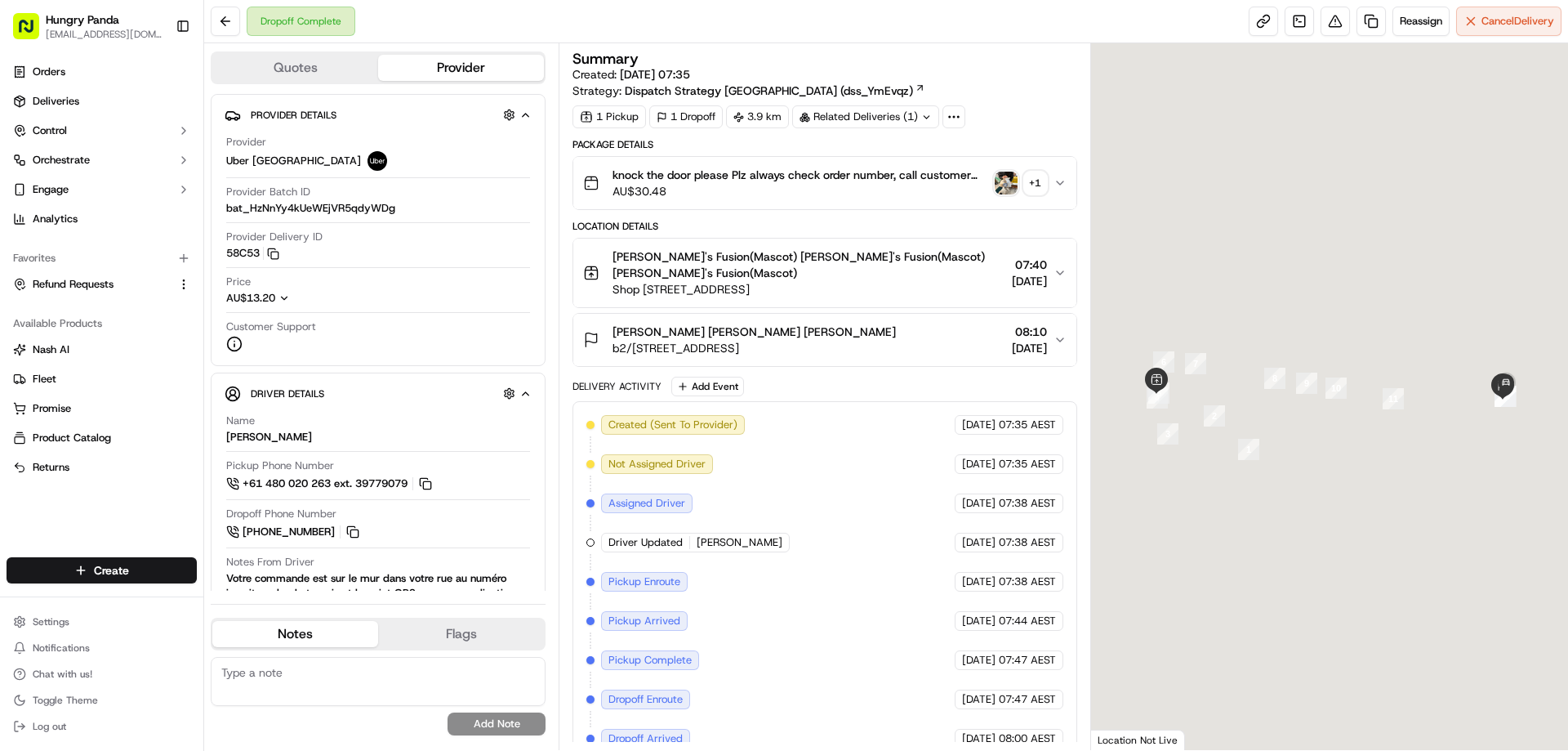
click at [1009, 186] on img "button" at bounding box center [1007, 183] width 23 height 23
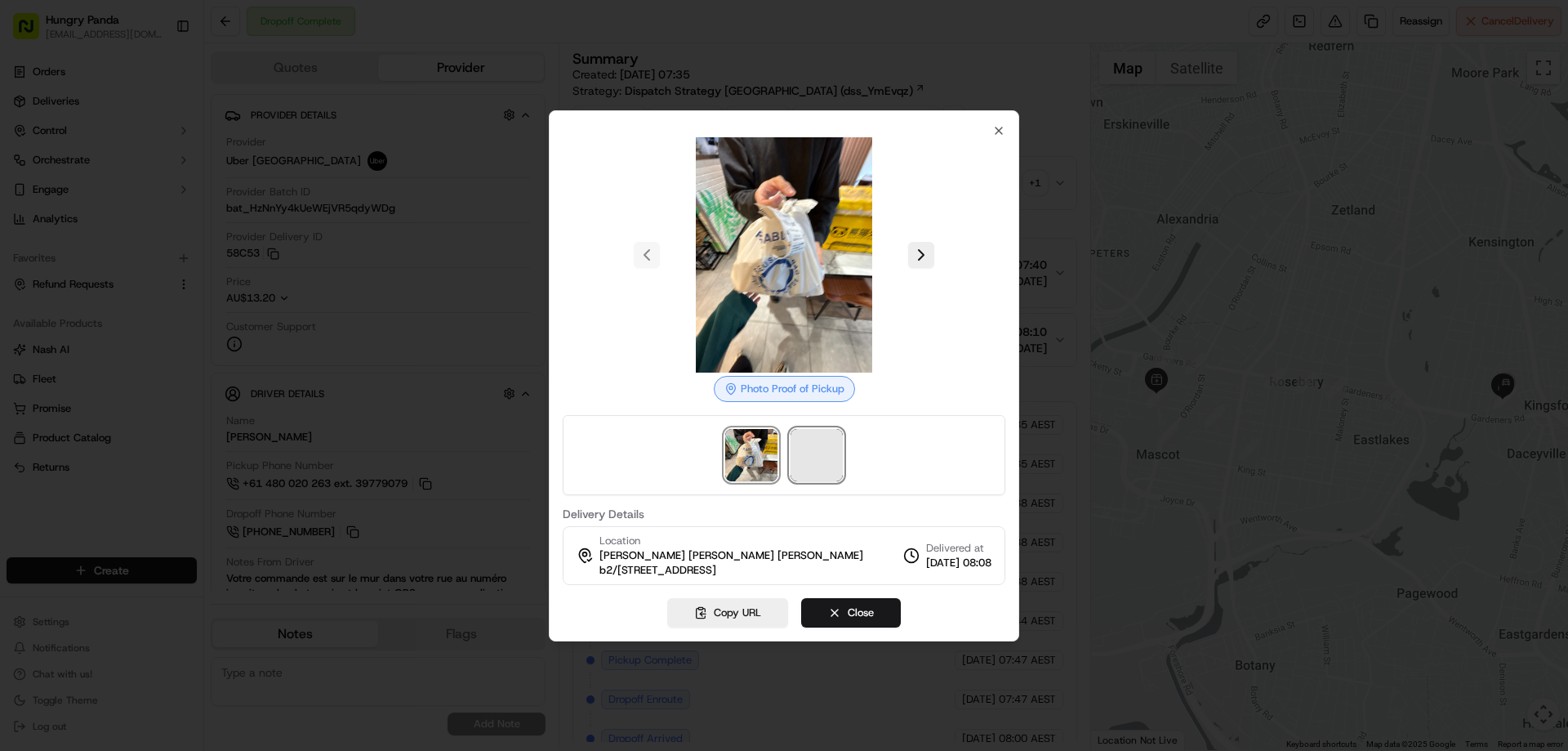
click at [817, 440] on span at bounding box center [816, 455] width 52 height 52
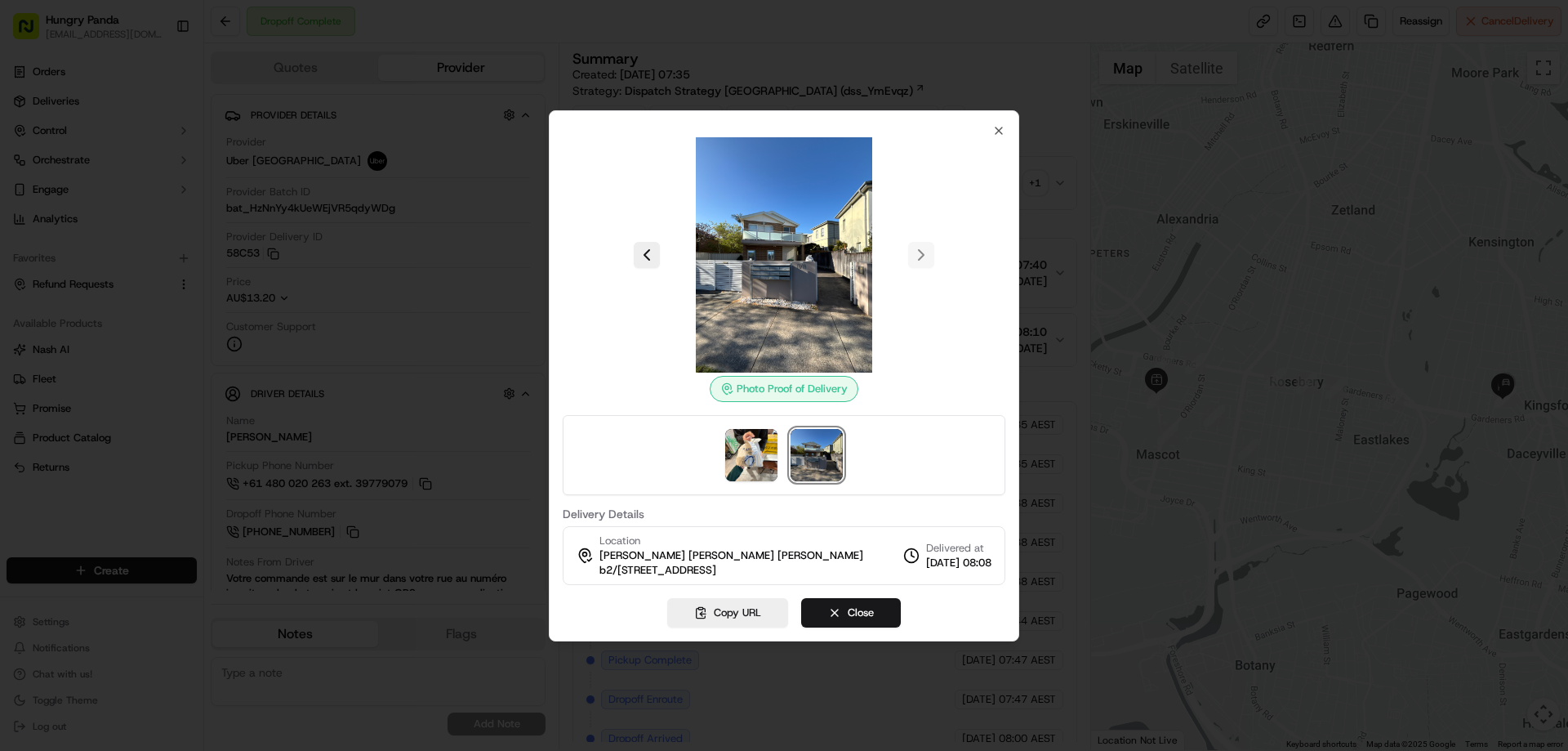
click at [1061, 180] on div at bounding box center [784, 376] width 1568 height 751
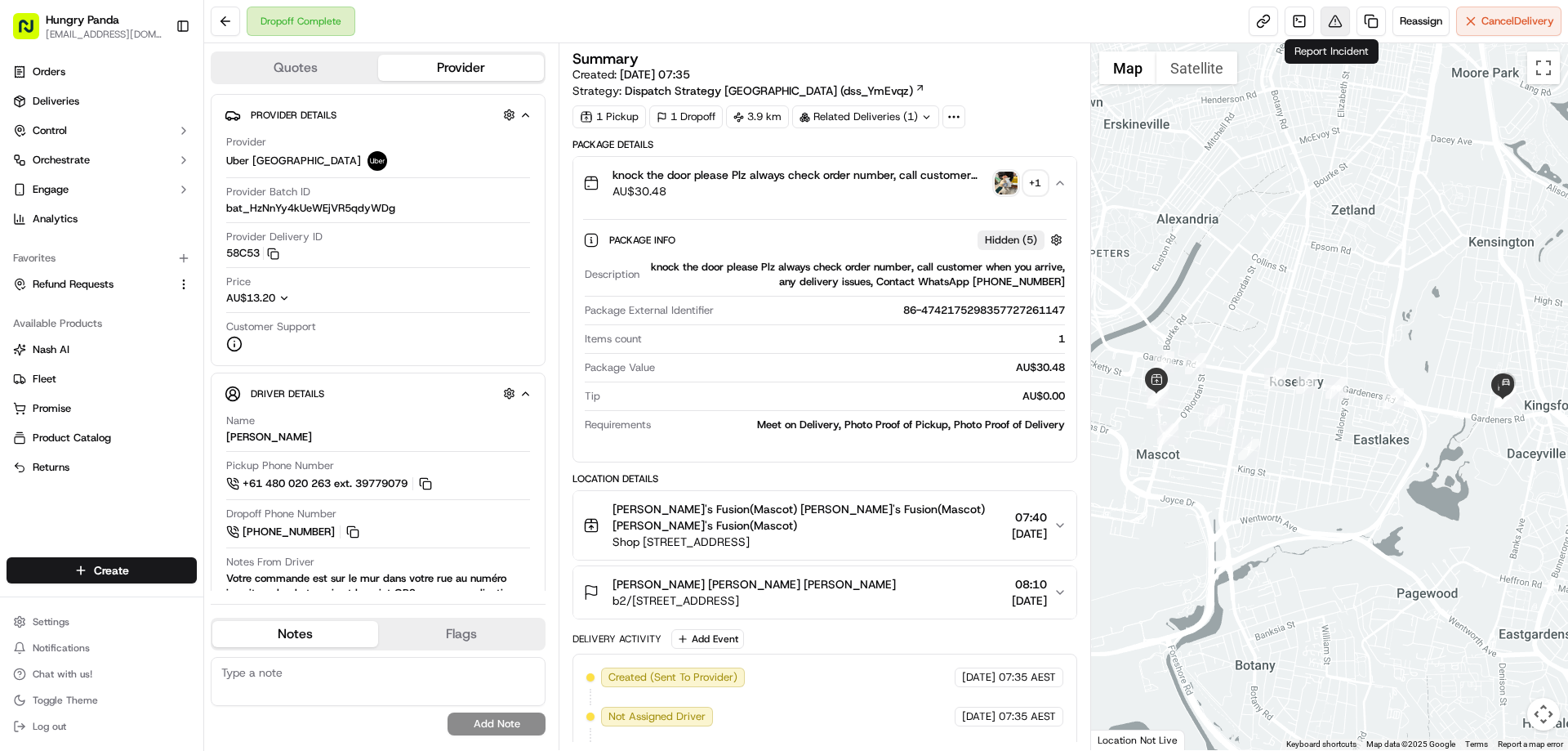
click at [1329, 25] on button at bounding box center [1335, 20] width 29 height 29
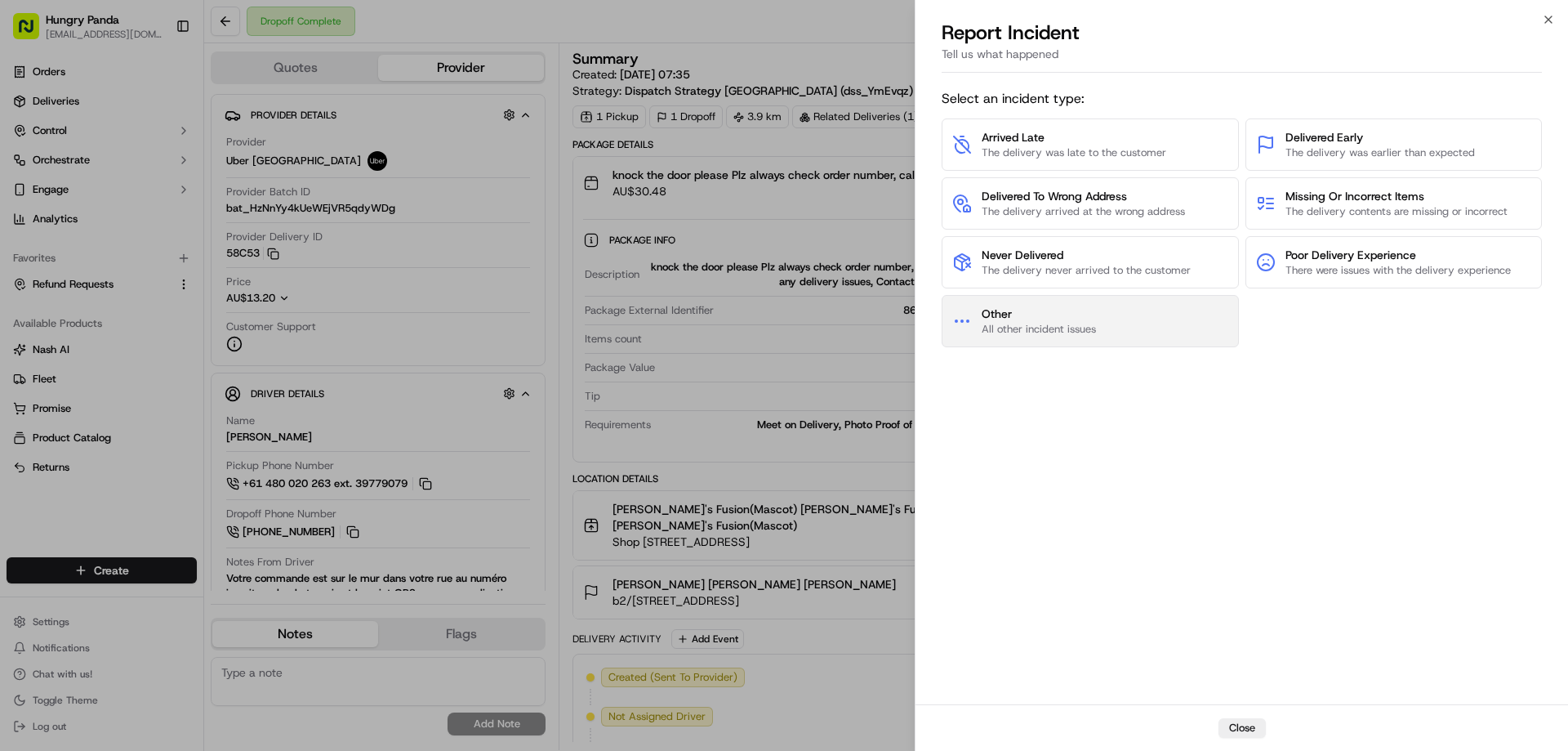
click at [1012, 316] on span "Other" at bounding box center [1039, 313] width 115 height 16
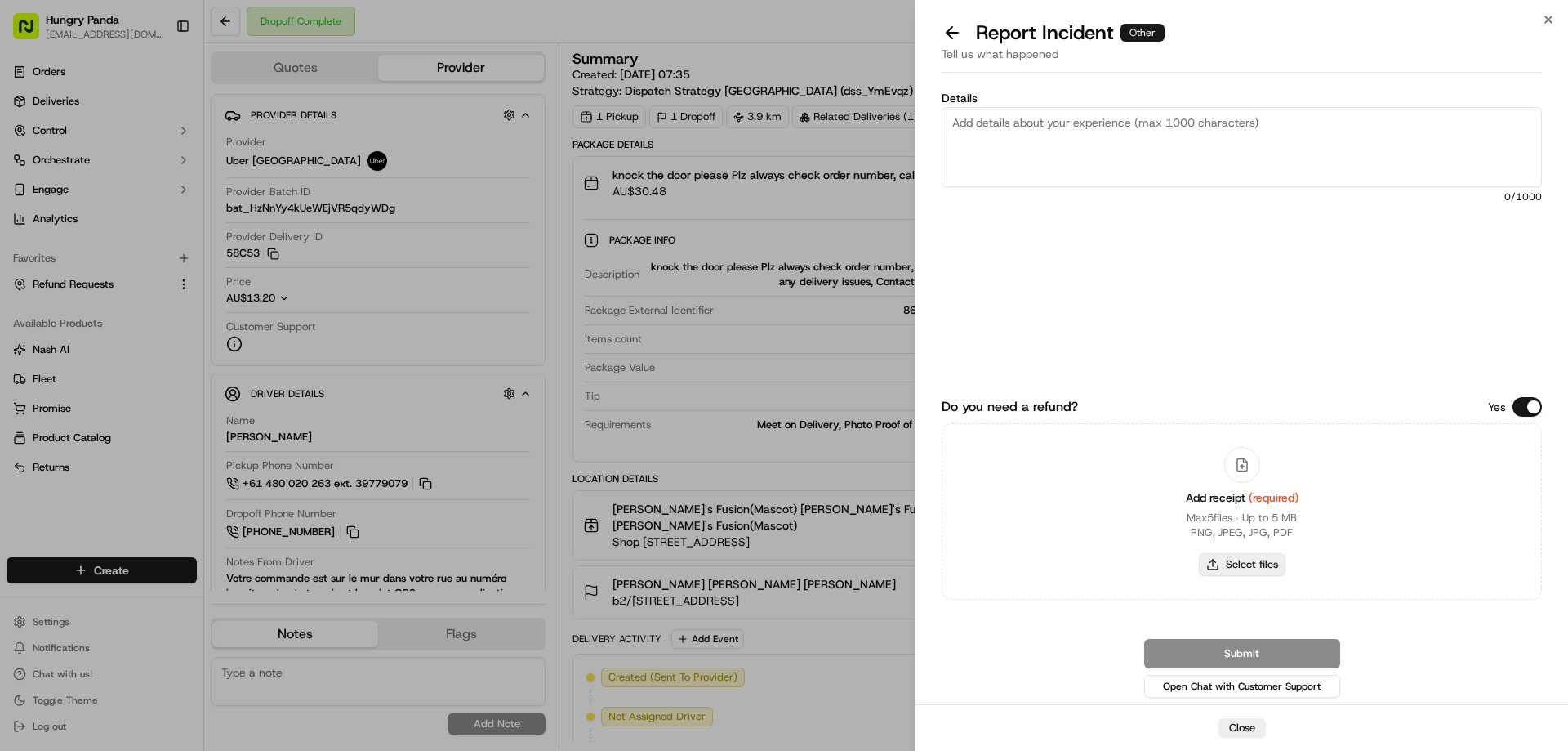
click at [1238, 563] on button "Select files" at bounding box center [1242, 565] width 86 height 23
type input "C:\fakepath\screenshot_2025-09-19_13-37-17.png"
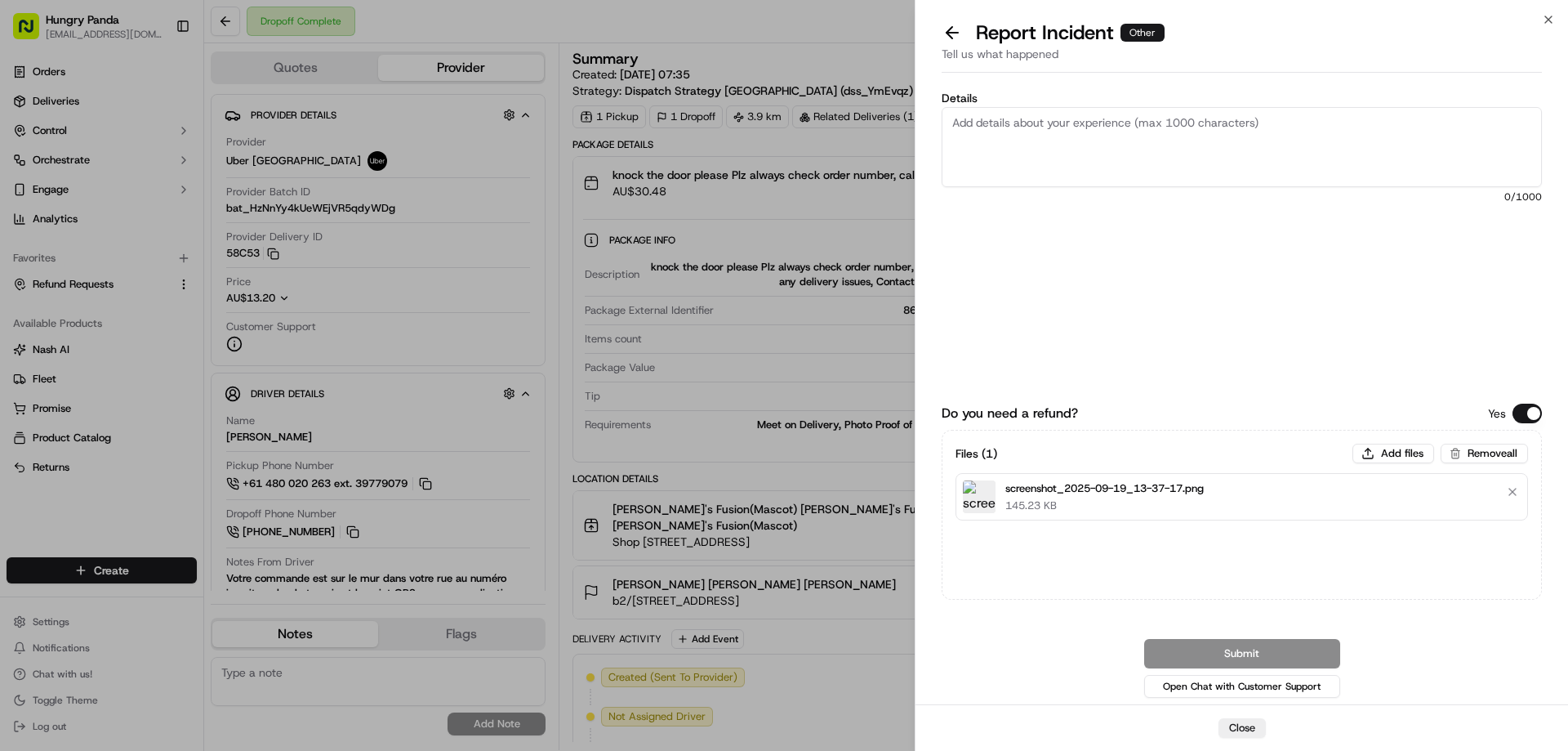
click at [1091, 138] on textarea "Details" at bounding box center [1242, 147] width 600 height 80
paste textarea "The customer reported that he did not receive the meal, the delivery photo take…"
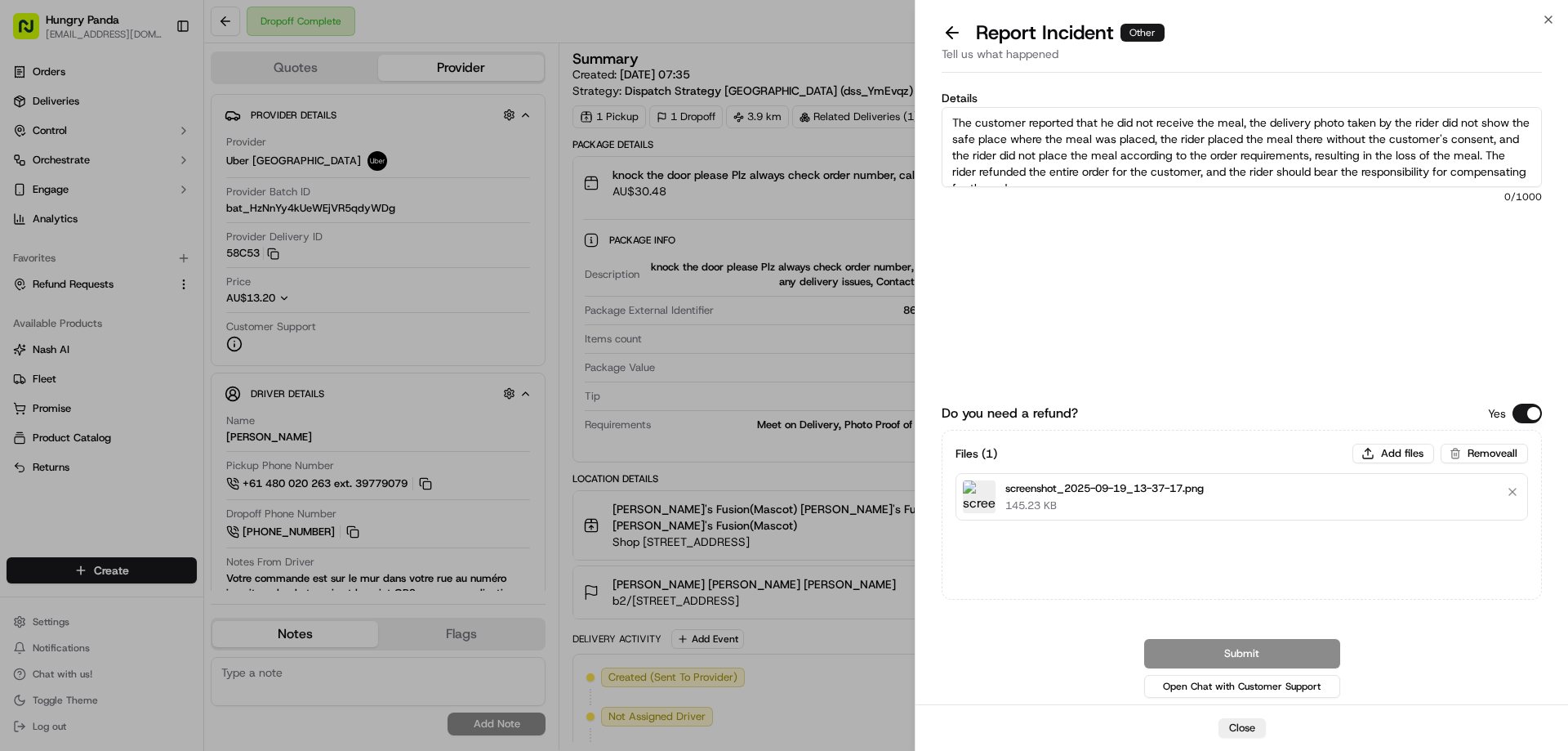
scroll to position [9, 0]
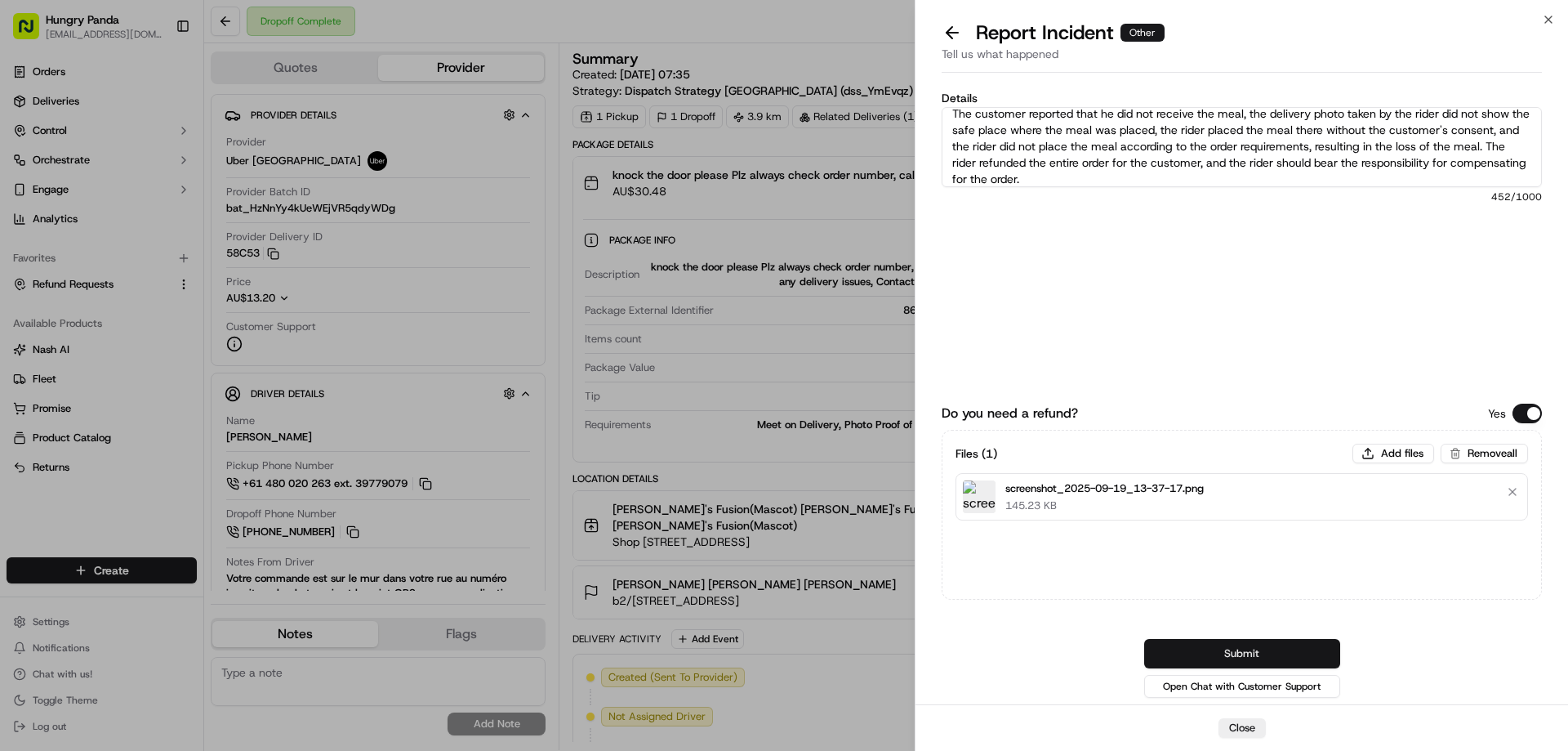
type textarea "The customer reported that he did not receive the meal, the delivery photo take…"
drag, startPoint x: 1232, startPoint y: 658, endPoint x: 1202, endPoint y: 581, distance: 82.6
click at [1232, 658] on button "Submit" at bounding box center [1242, 653] width 196 height 29
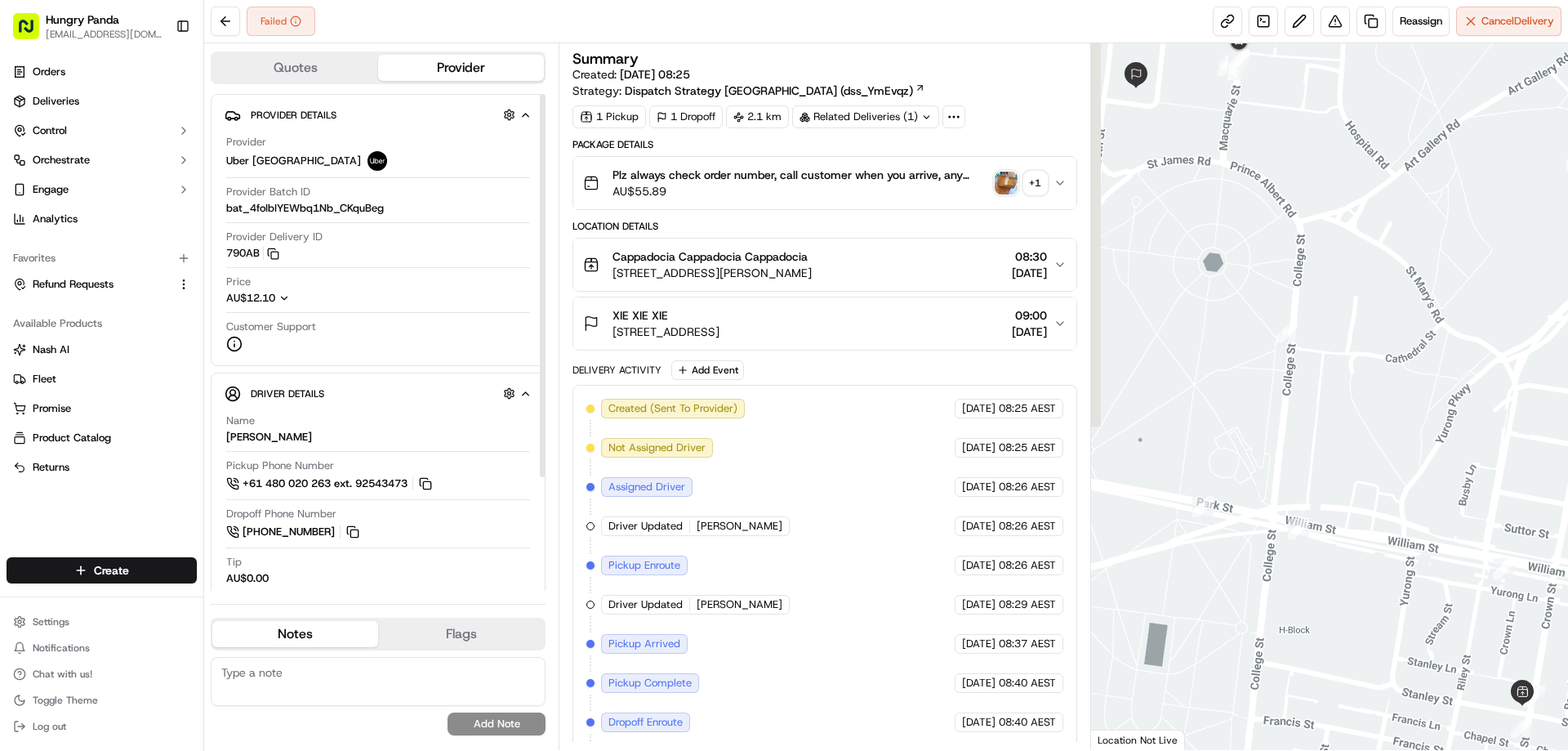
click at [1004, 170] on div "Plz always check order number, call customer when you arrive, any delivery issu…" at bounding box center [818, 182] width 470 height 33
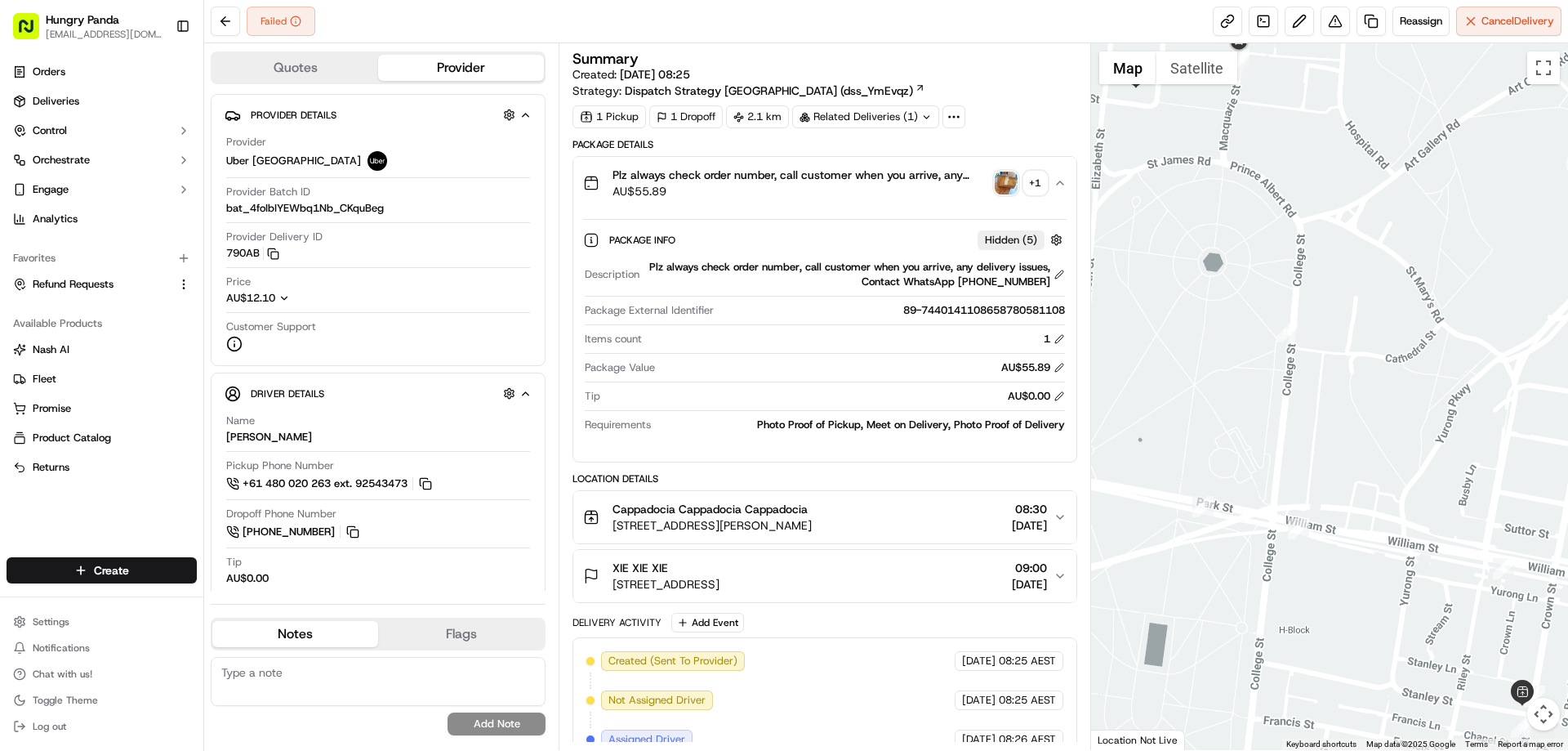
click at [1011, 178] on img "button" at bounding box center [1007, 183] width 23 height 23
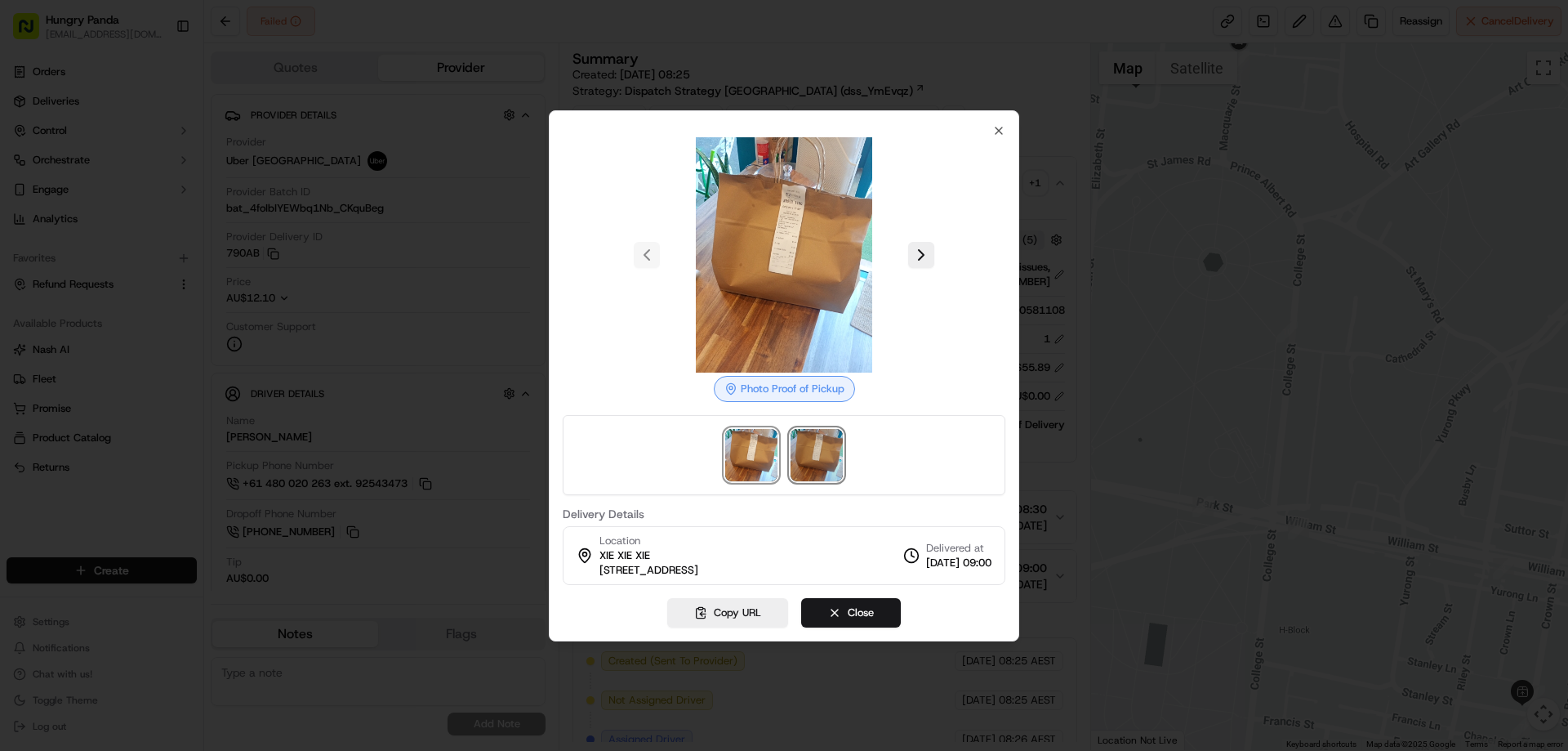
drag, startPoint x: 824, startPoint y: 465, endPoint x: 830, endPoint y: 458, distance: 9.2
click at [824, 465] on img at bounding box center [816, 455] width 52 height 52
click at [1067, 189] on div at bounding box center [784, 376] width 1568 height 751
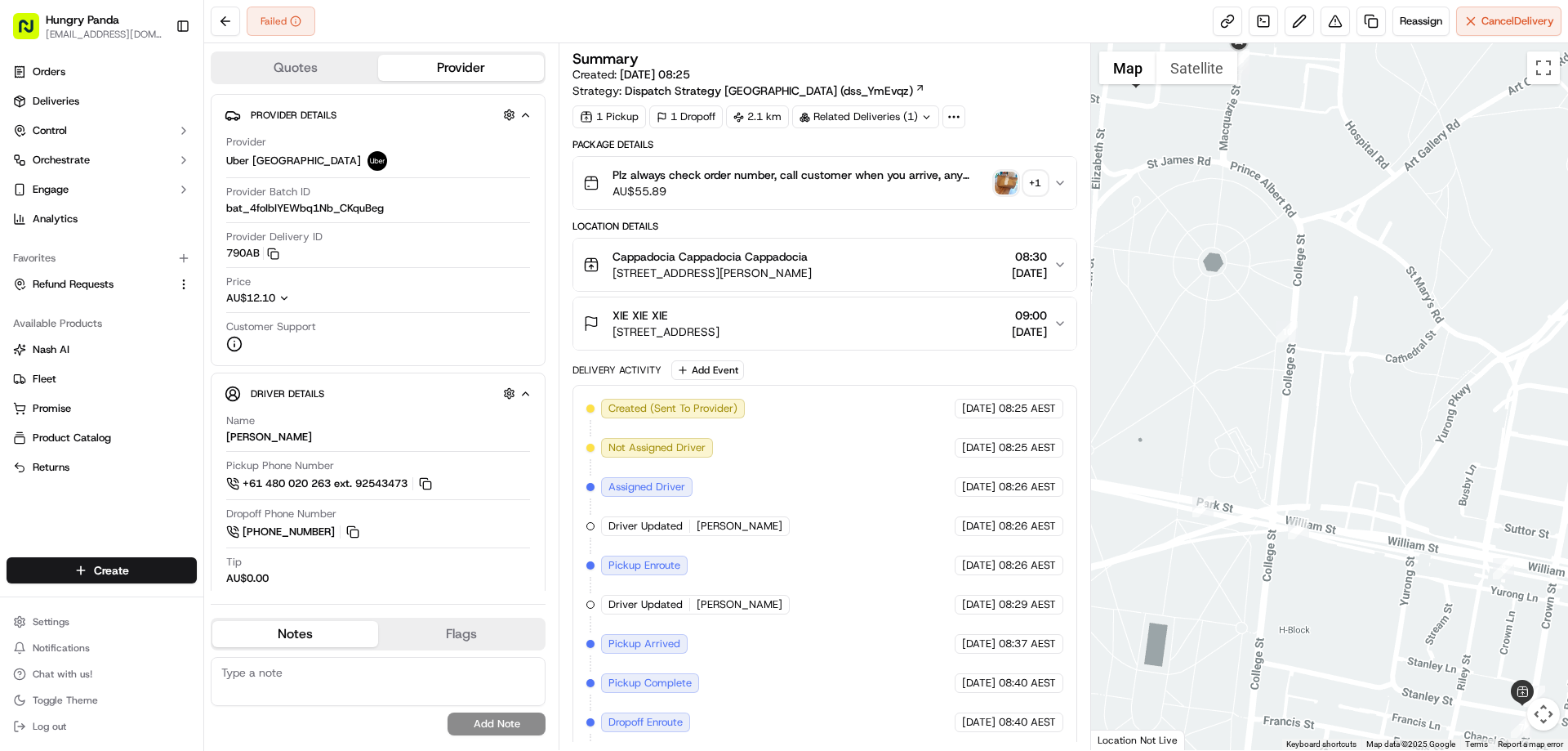
click at [1065, 181] on icon "button" at bounding box center [1060, 182] width 13 height 13
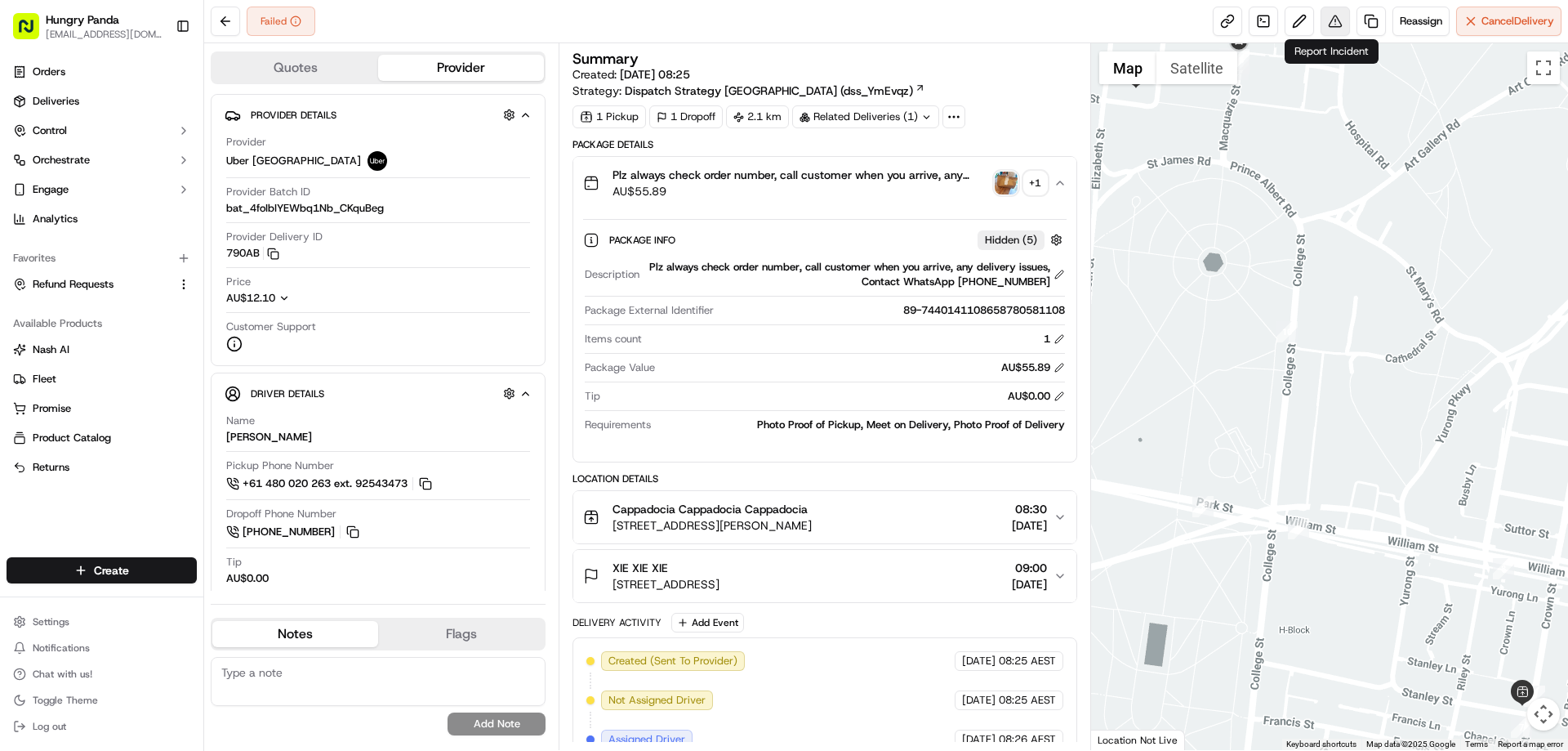
click at [1337, 13] on button at bounding box center [1335, 20] width 29 height 29
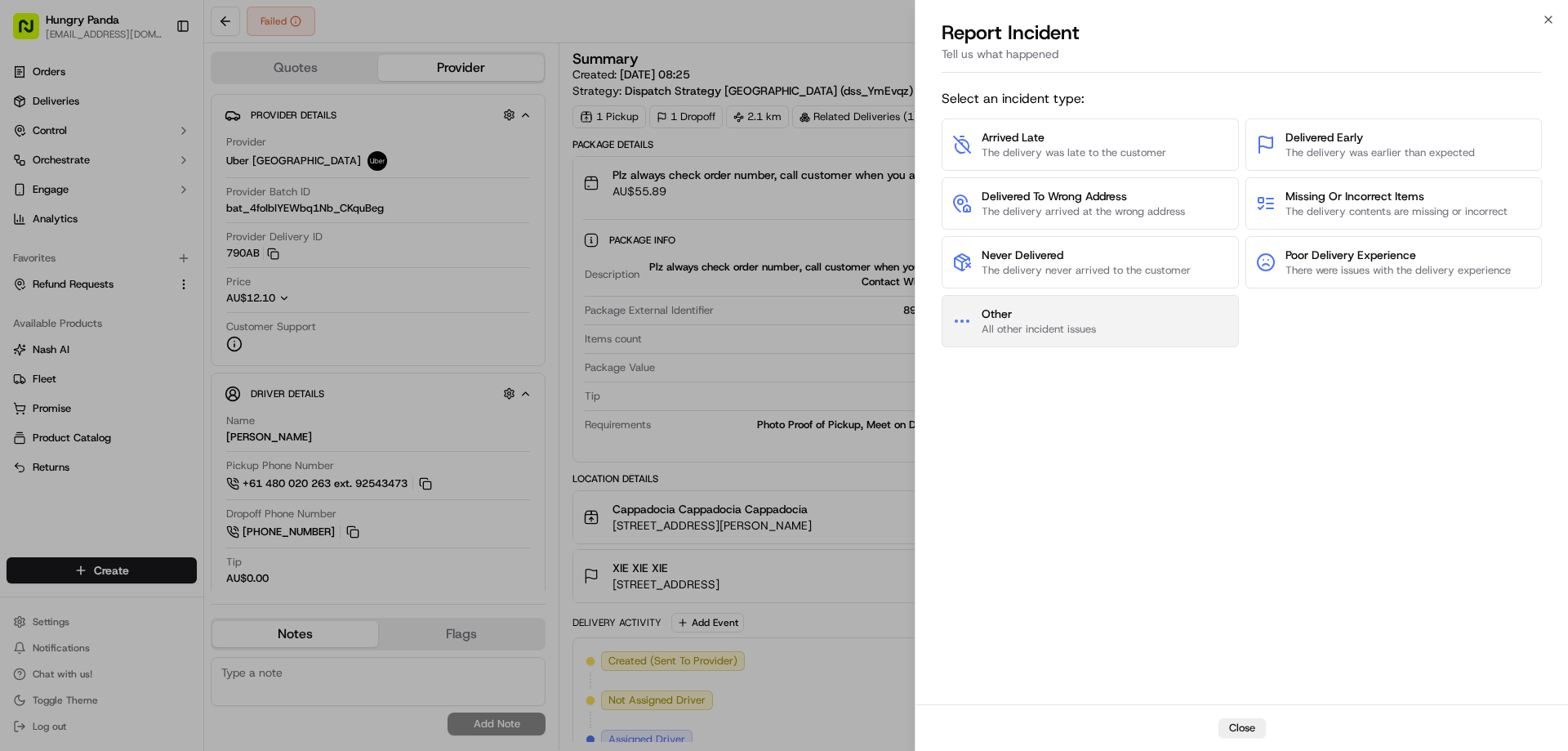
click at [970, 341] on button "Other All other incident issues" at bounding box center [1090, 321] width 297 height 52
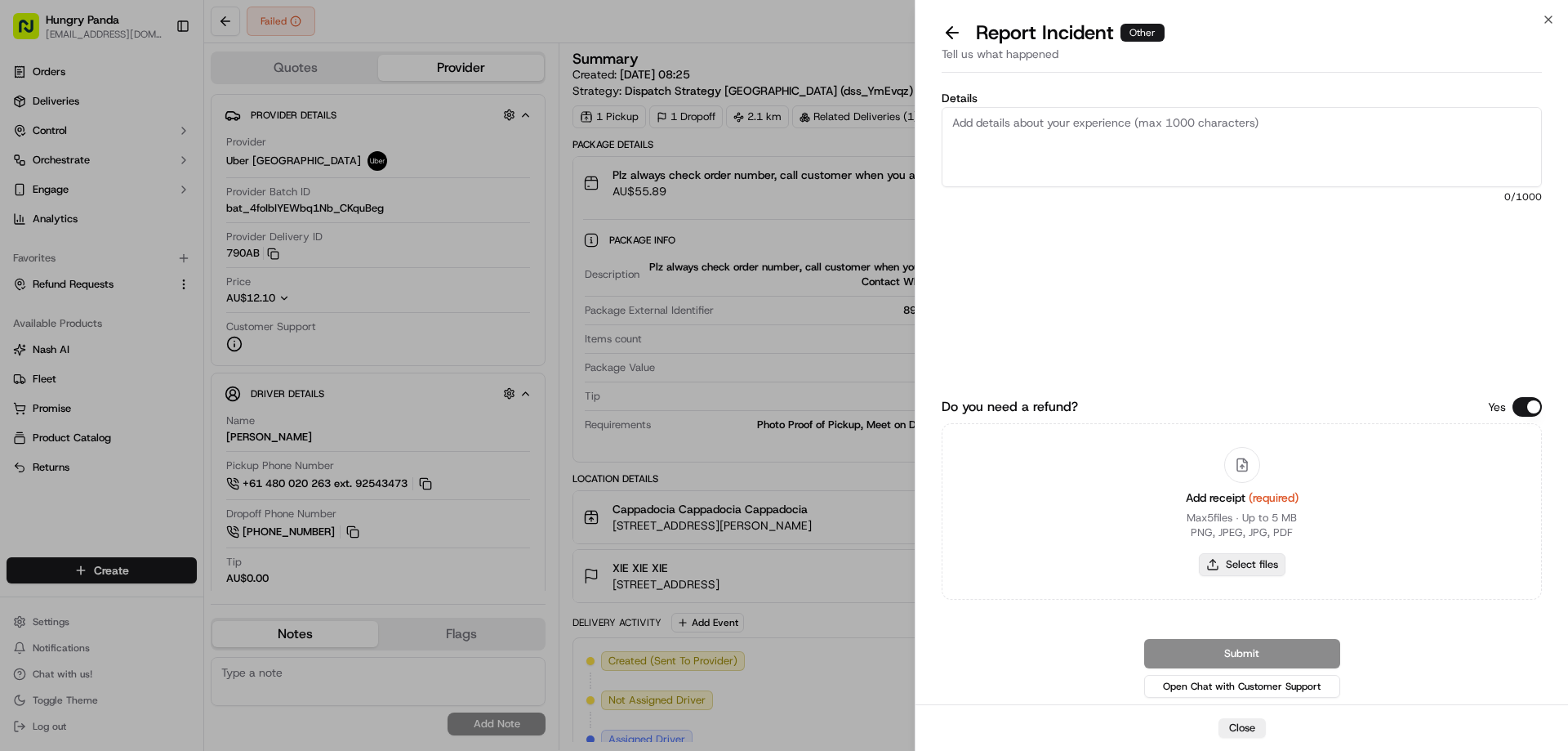
click at [1225, 573] on button "Select files" at bounding box center [1242, 565] width 86 height 23
type input "C:\fakepath\screenshot_2025-09-19_13-38-28.png"
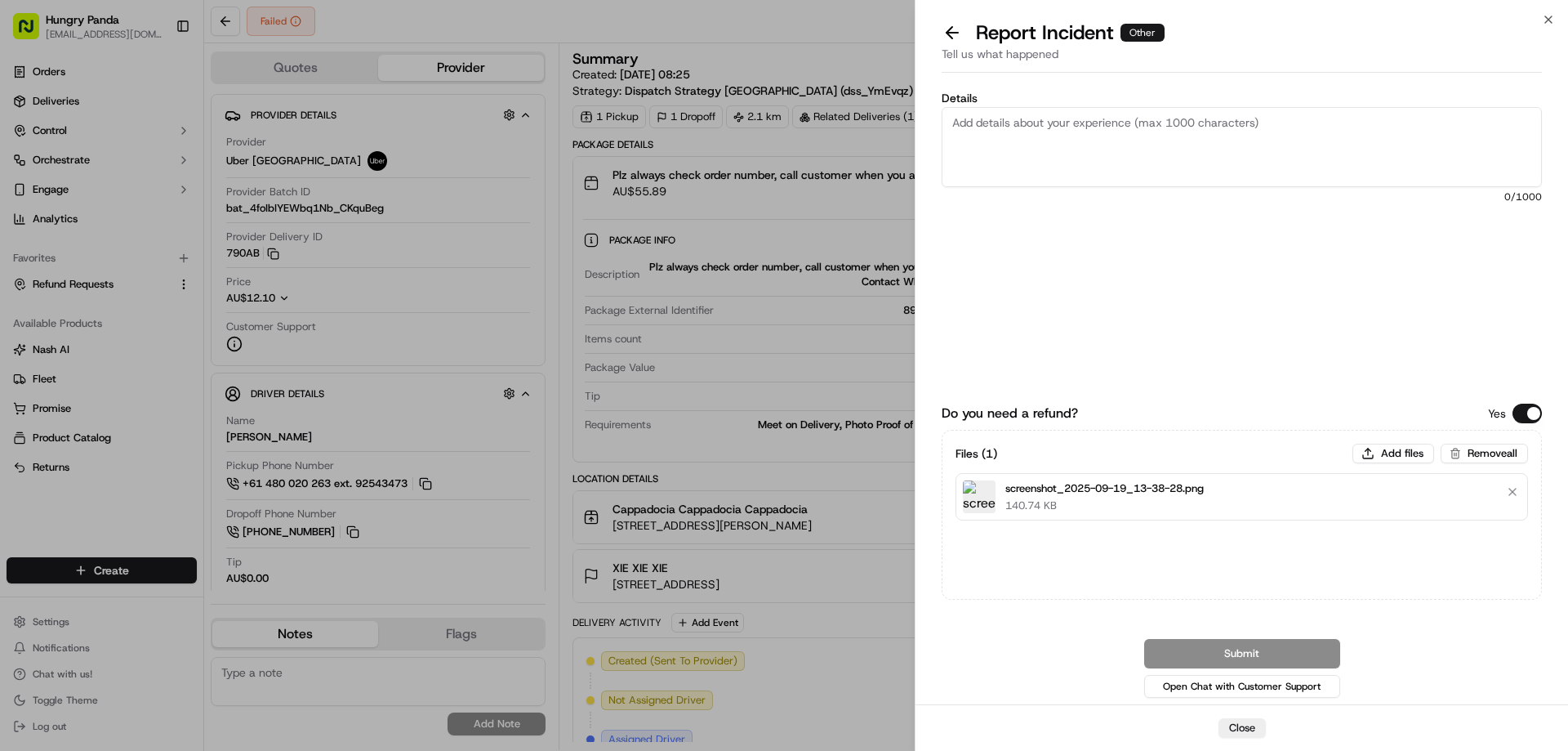
drag, startPoint x: 1130, startPoint y: 130, endPoint x: 1156, endPoint y: 131, distance: 26.0
click at [1130, 130] on textarea "Details" at bounding box center [1242, 147] width 600 height 80
paste textarea "The order delivery was seriously overdue. The order log showed that the rider r…"
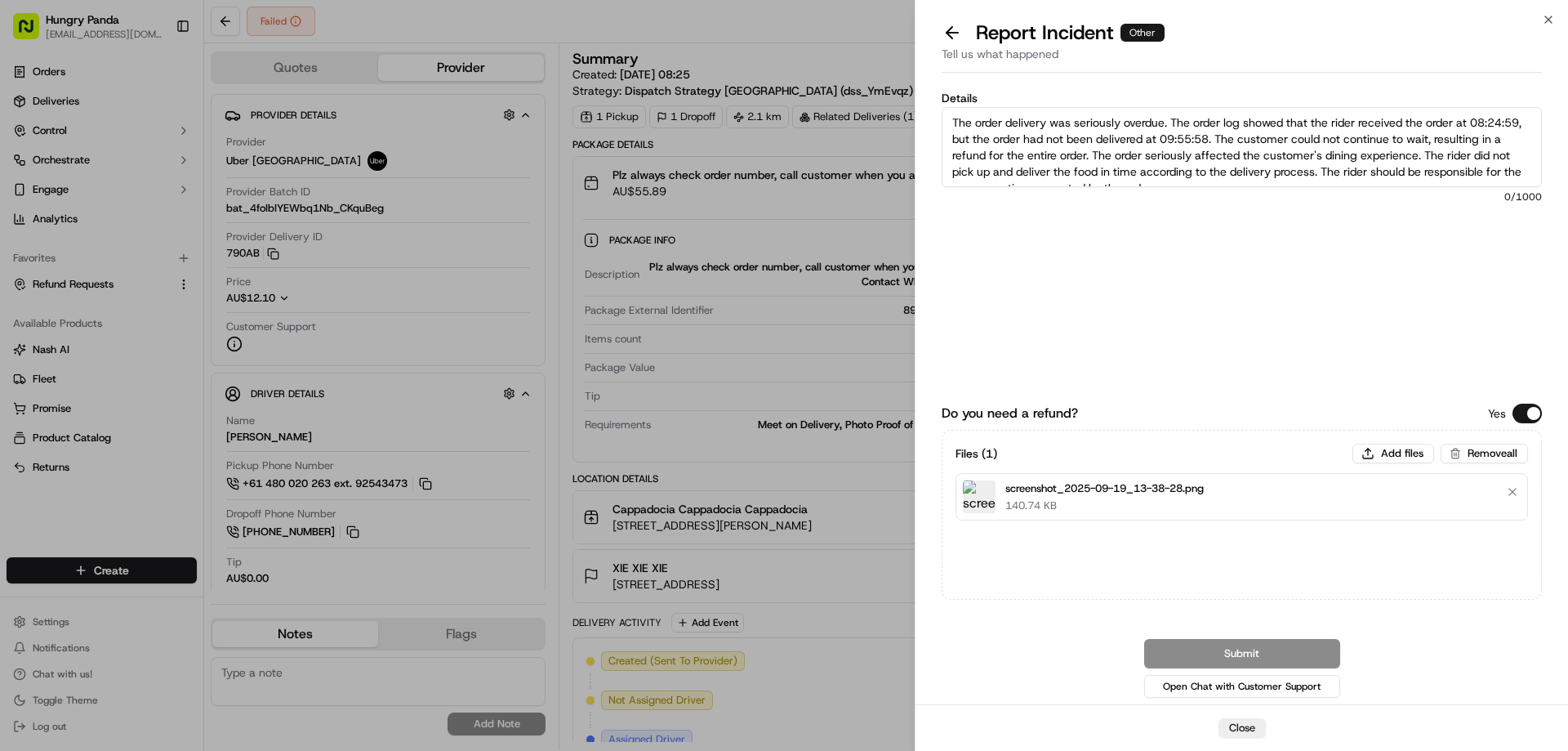
scroll to position [9, 0]
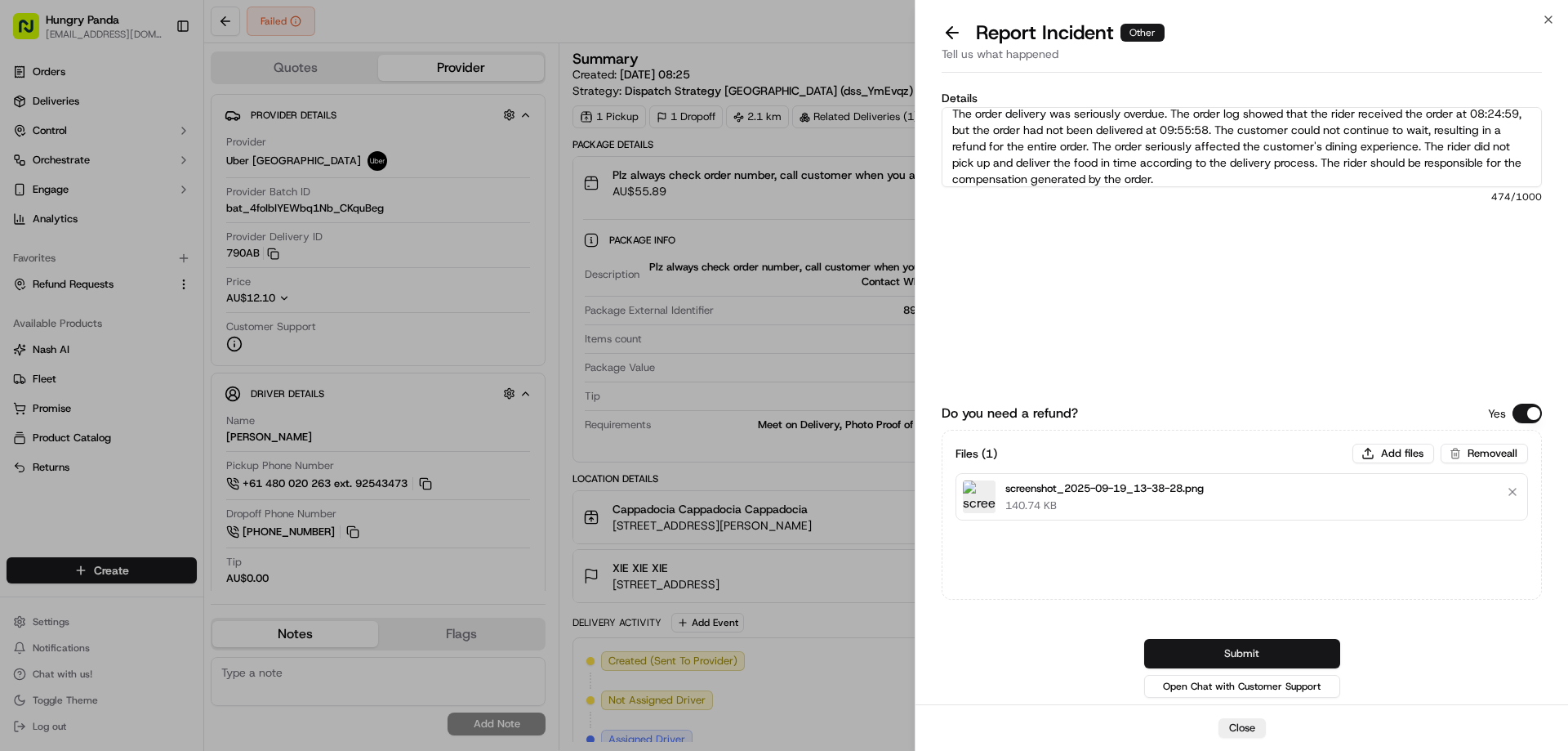
type textarea "The order delivery was seriously overdue. The order log showed that the rider r…"
click at [1240, 644] on button "Submit" at bounding box center [1242, 653] width 196 height 29
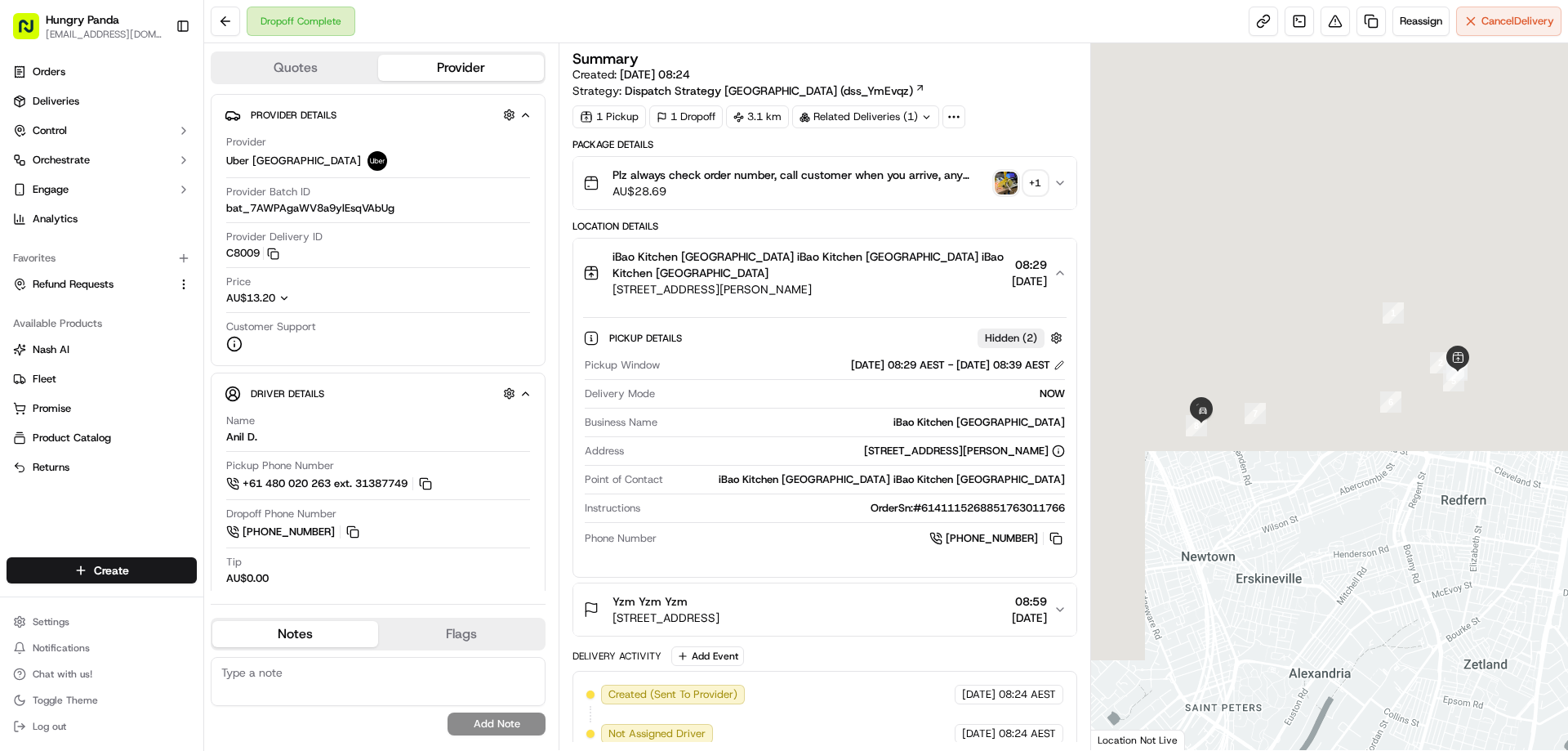
click at [1009, 182] on img "button" at bounding box center [1007, 183] width 23 height 23
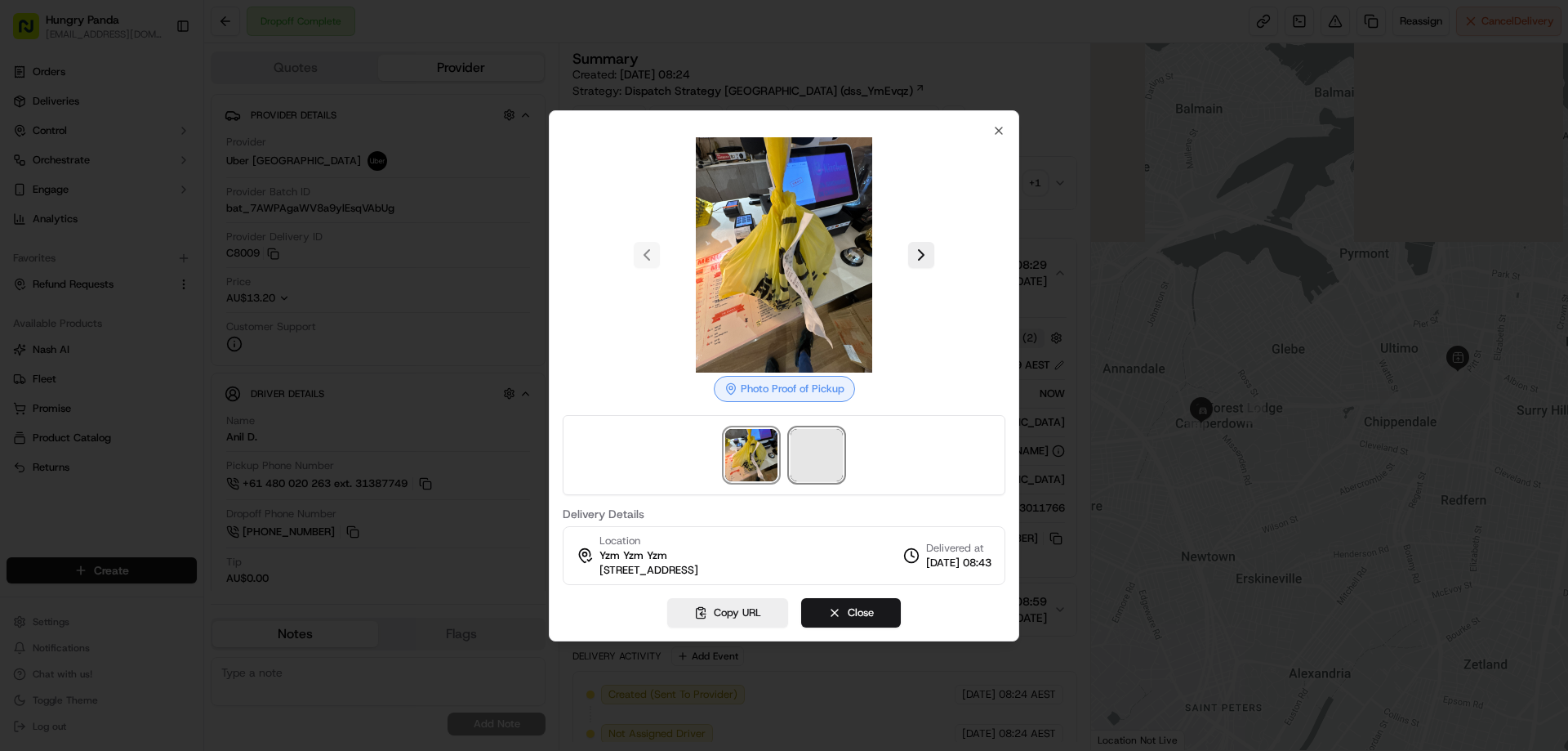
click at [811, 445] on span at bounding box center [816, 455] width 52 height 52
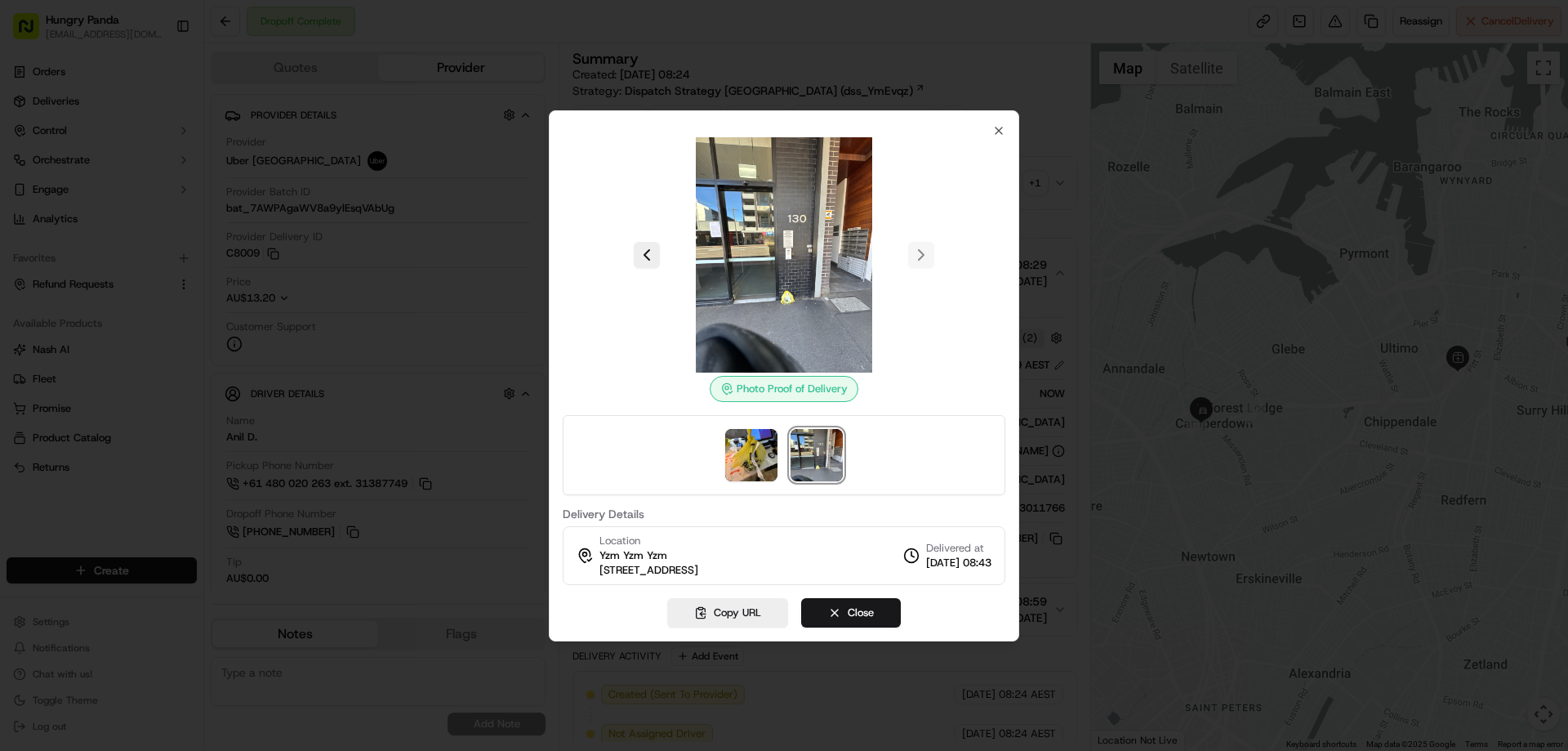
click at [1040, 217] on div at bounding box center [784, 376] width 1568 height 751
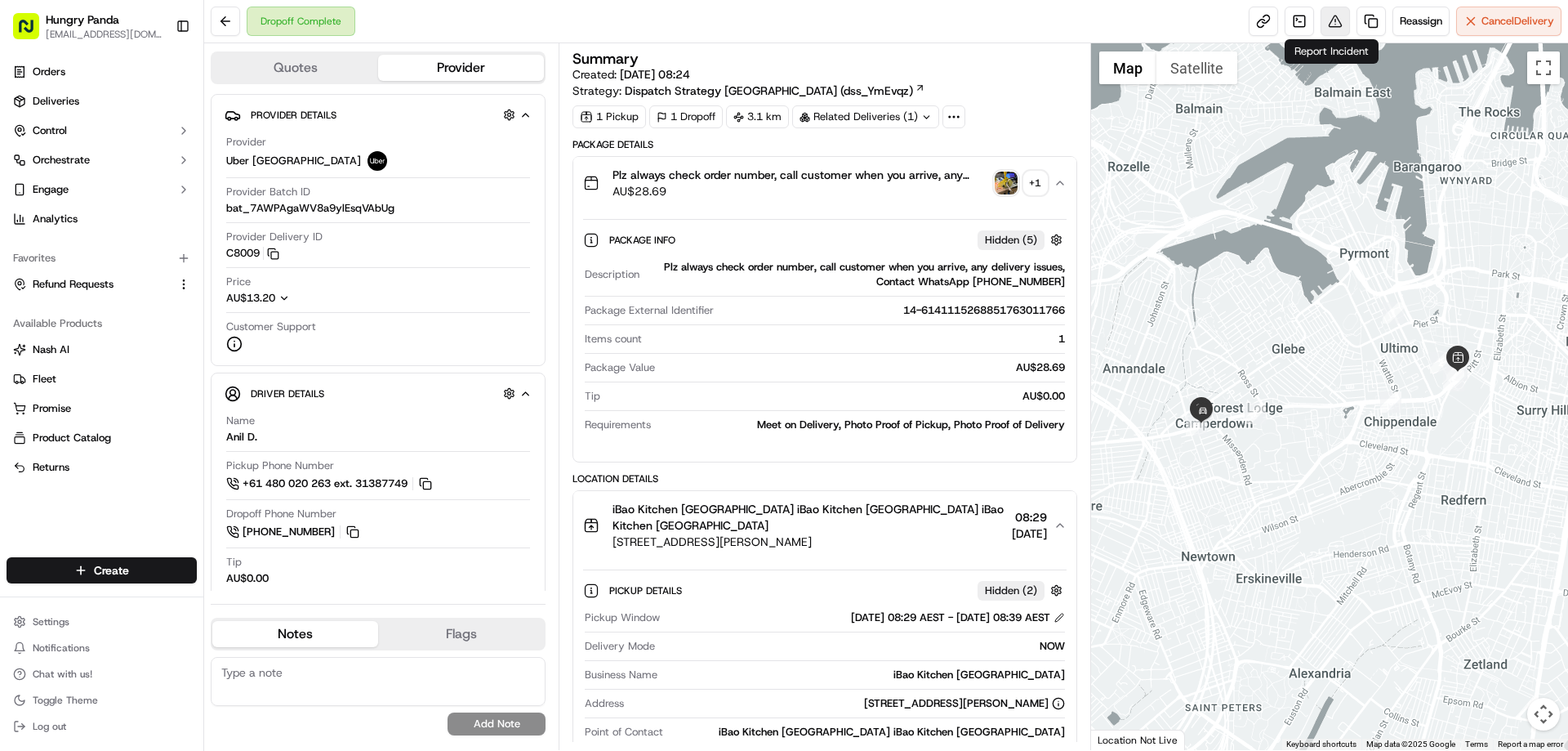
click at [1339, 23] on button at bounding box center [1335, 20] width 29 height 29
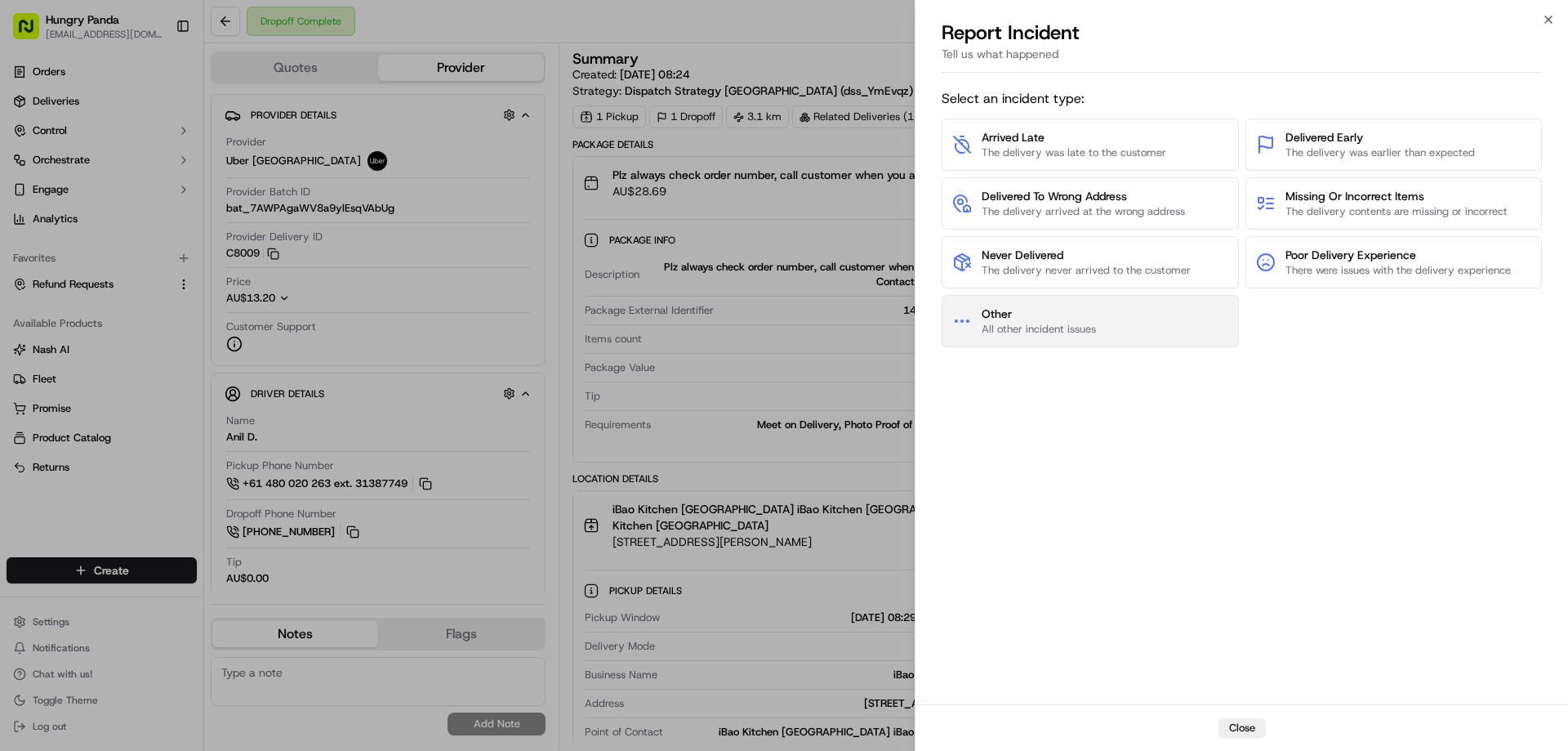
click at [1113, 323] on button "Other All other incident issues" at bounding box center [1090, 321] width 297 height 52
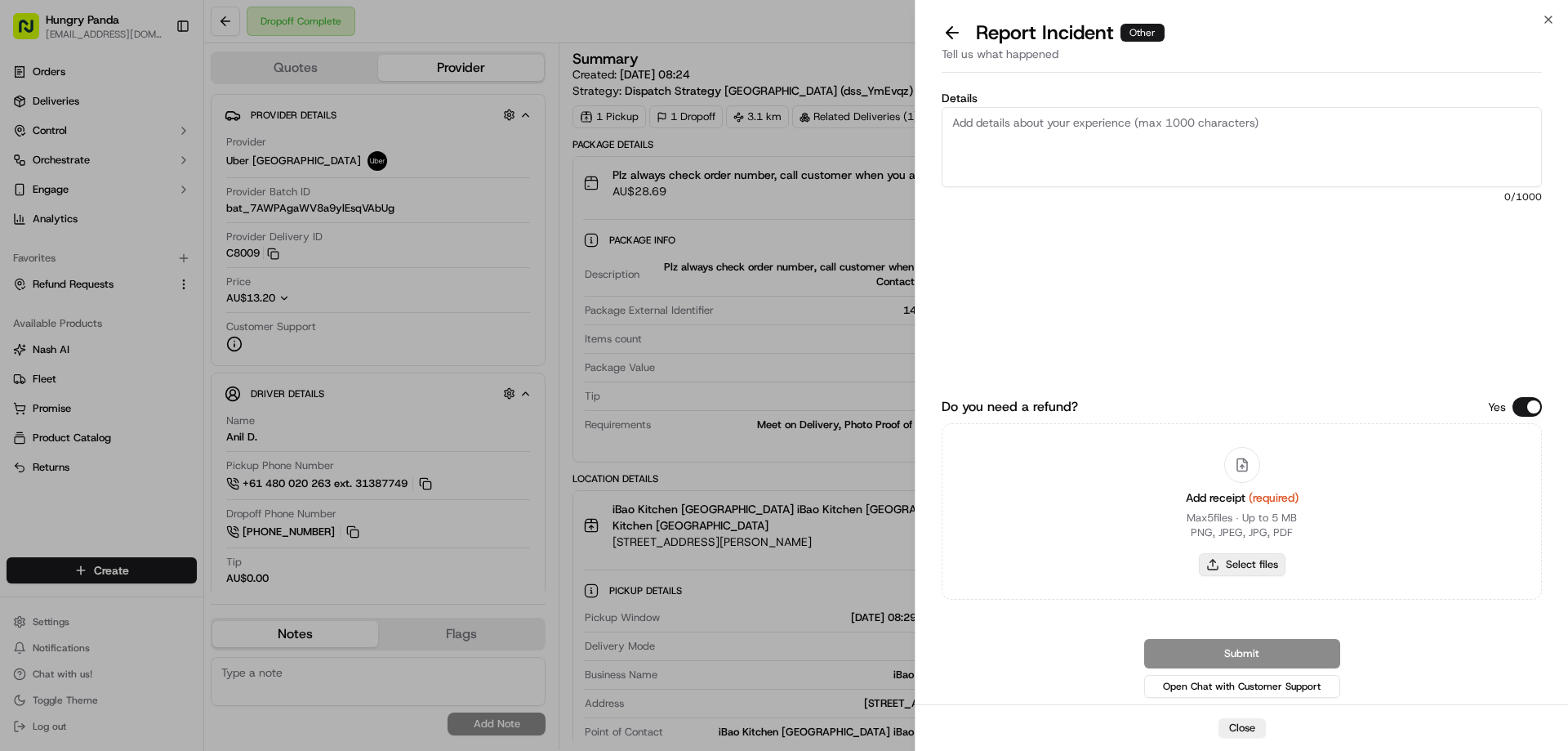
click at [1219, 569] on button "Select files" at bounding box center [1242, 565] width 86 height 23
type input "C:\fakepath\screenshot_2025-09-19_13-39-42.png"
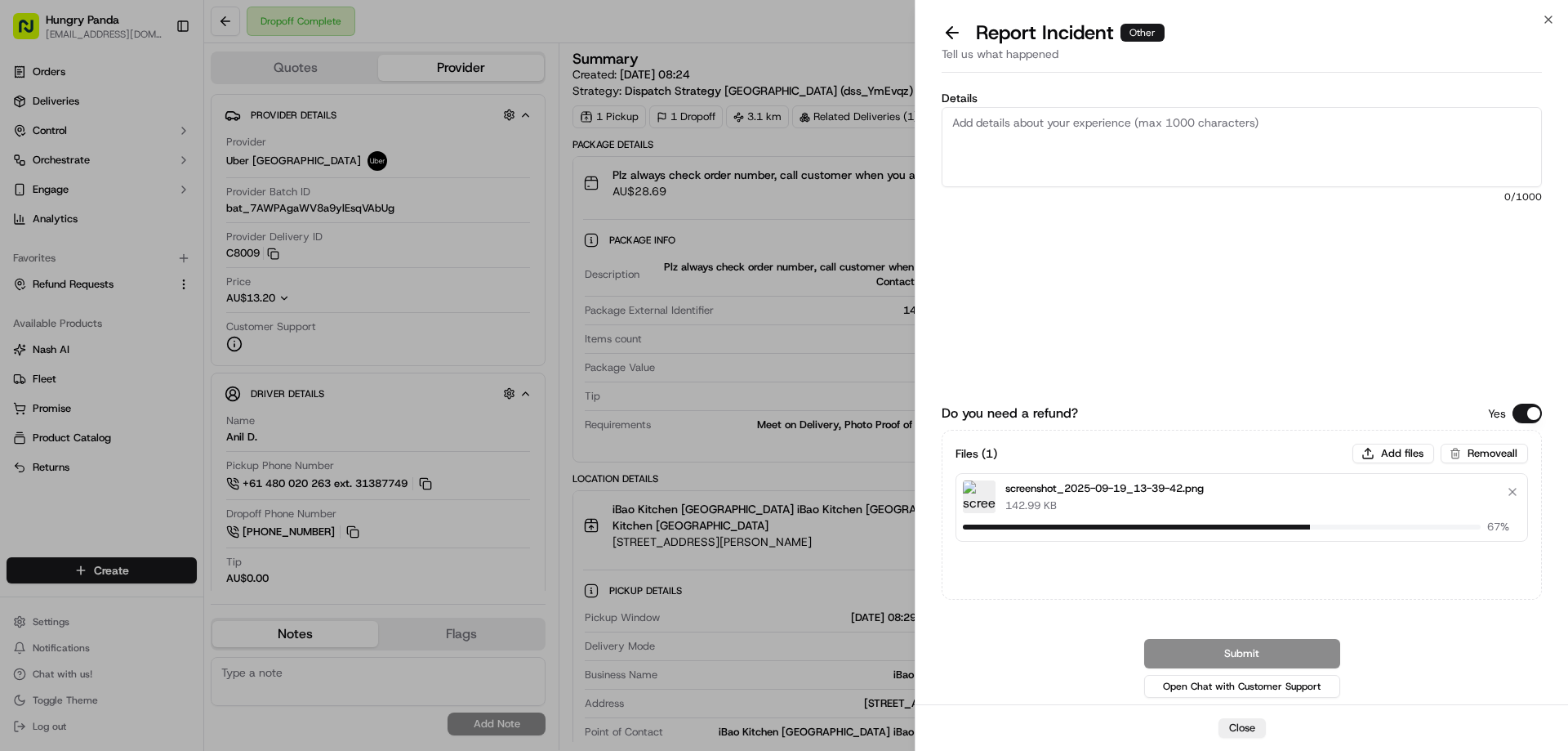
drag, startPoint x: 1062, startPoint y: 139, endPoint x: 1136, endPoint y: 14, distance: 145.3
click at [1062, 139] on textarea "Details" at bounding box center [1242, 147] width 600 height 80
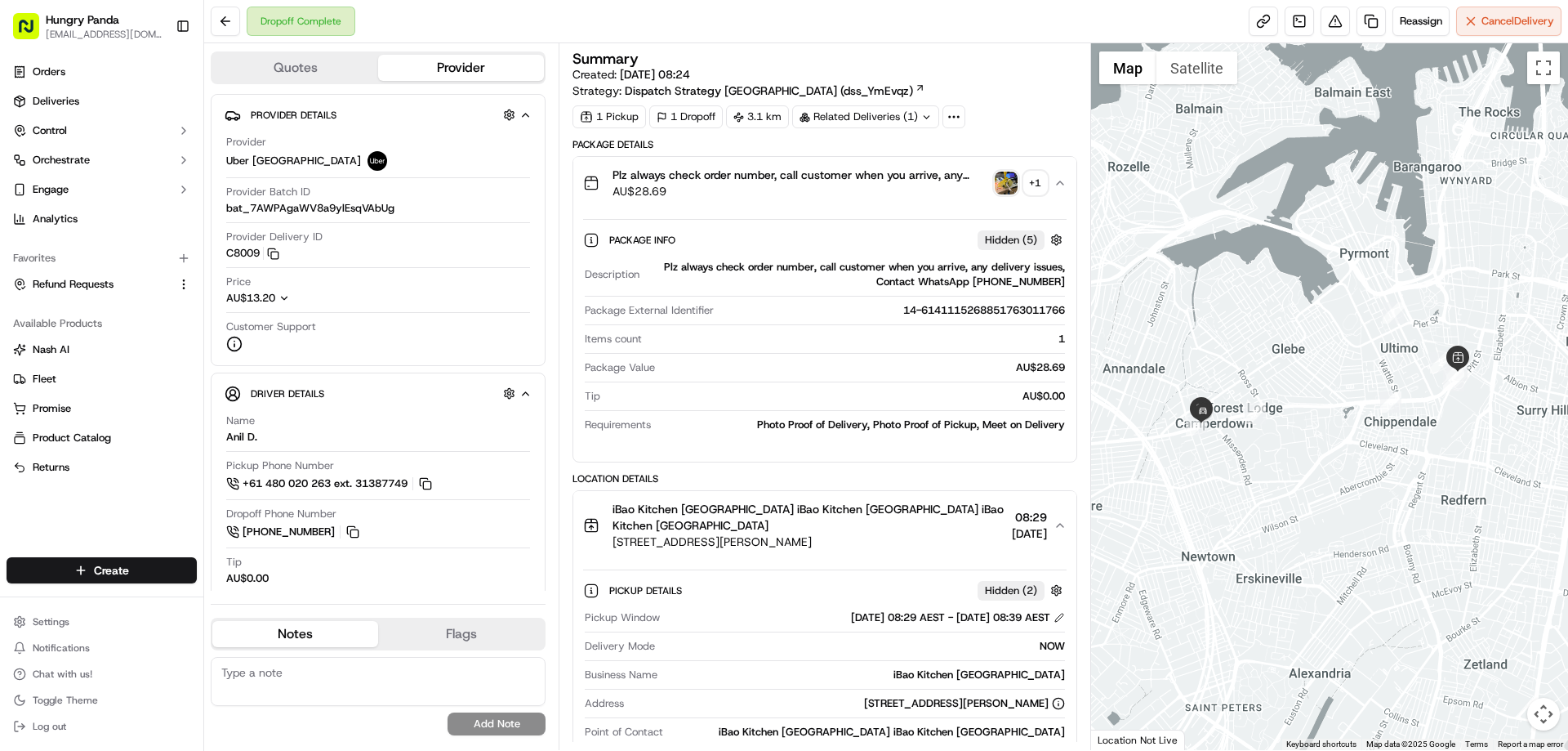
click at [999, 194] on img "button" at bounding box center [1007, 183] width 23 height 23
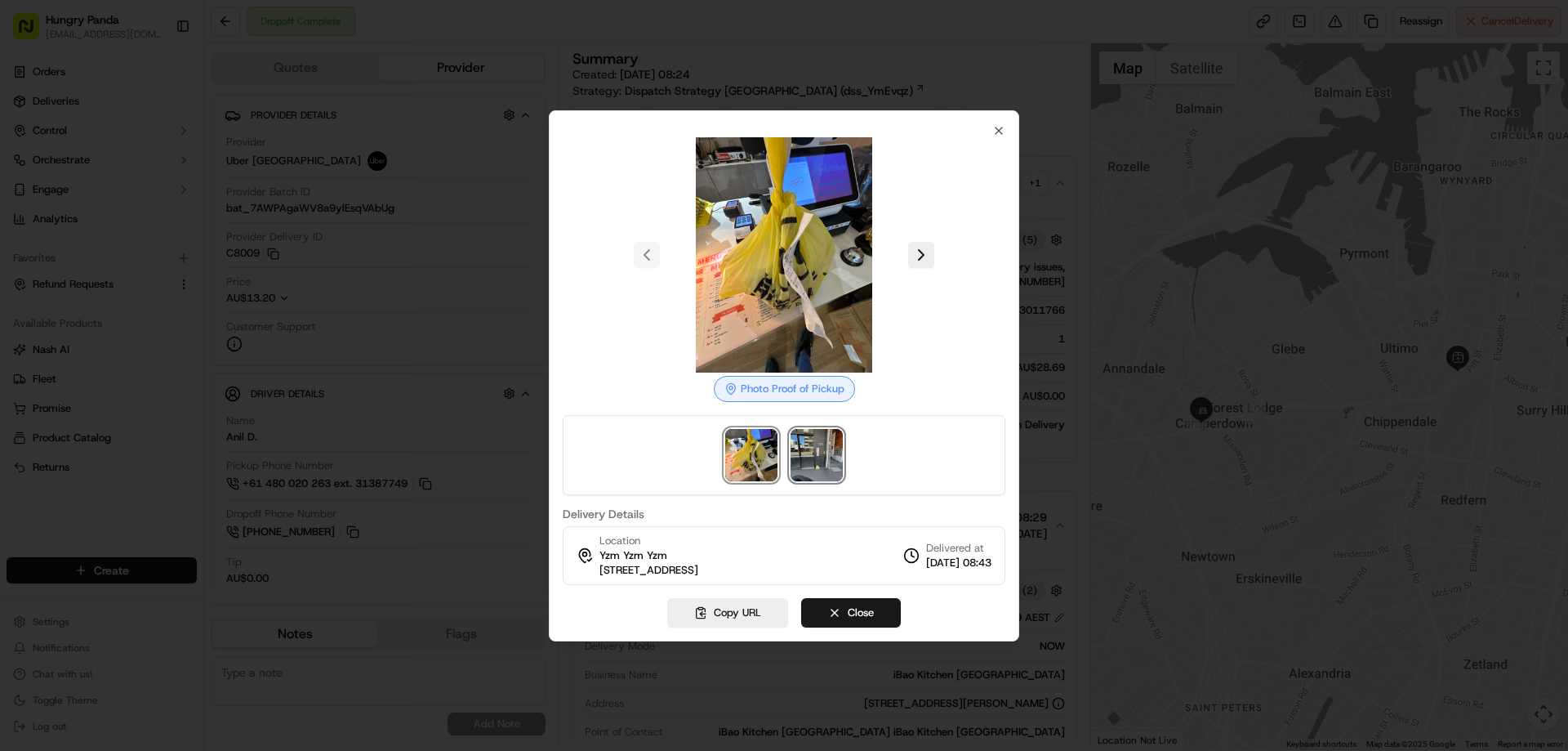
click at [816, 464] on img at bounding box center [816, 455] width 52 height 52
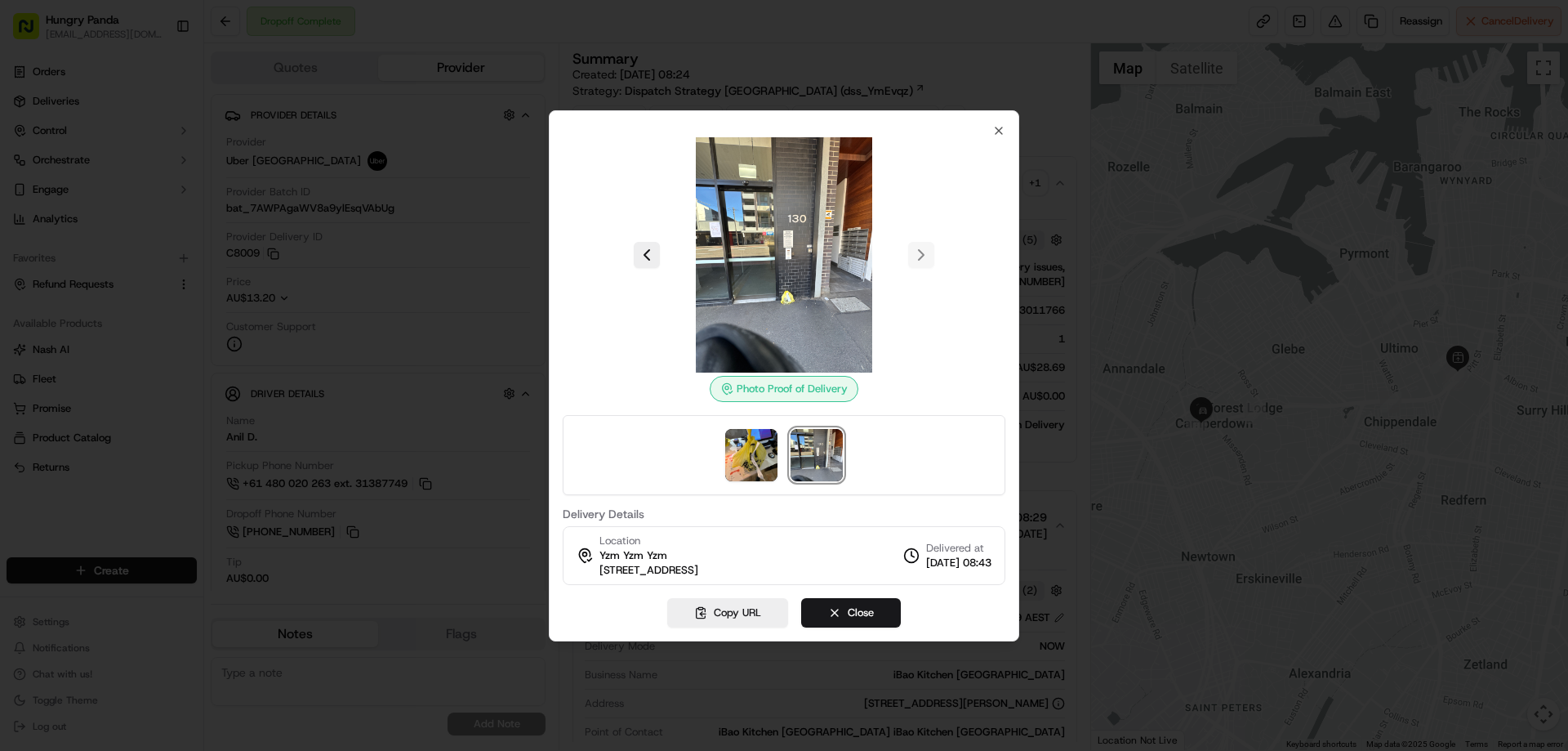
click at [1376, 116] on div at bounding box center [784, 376] width 1568 height 751
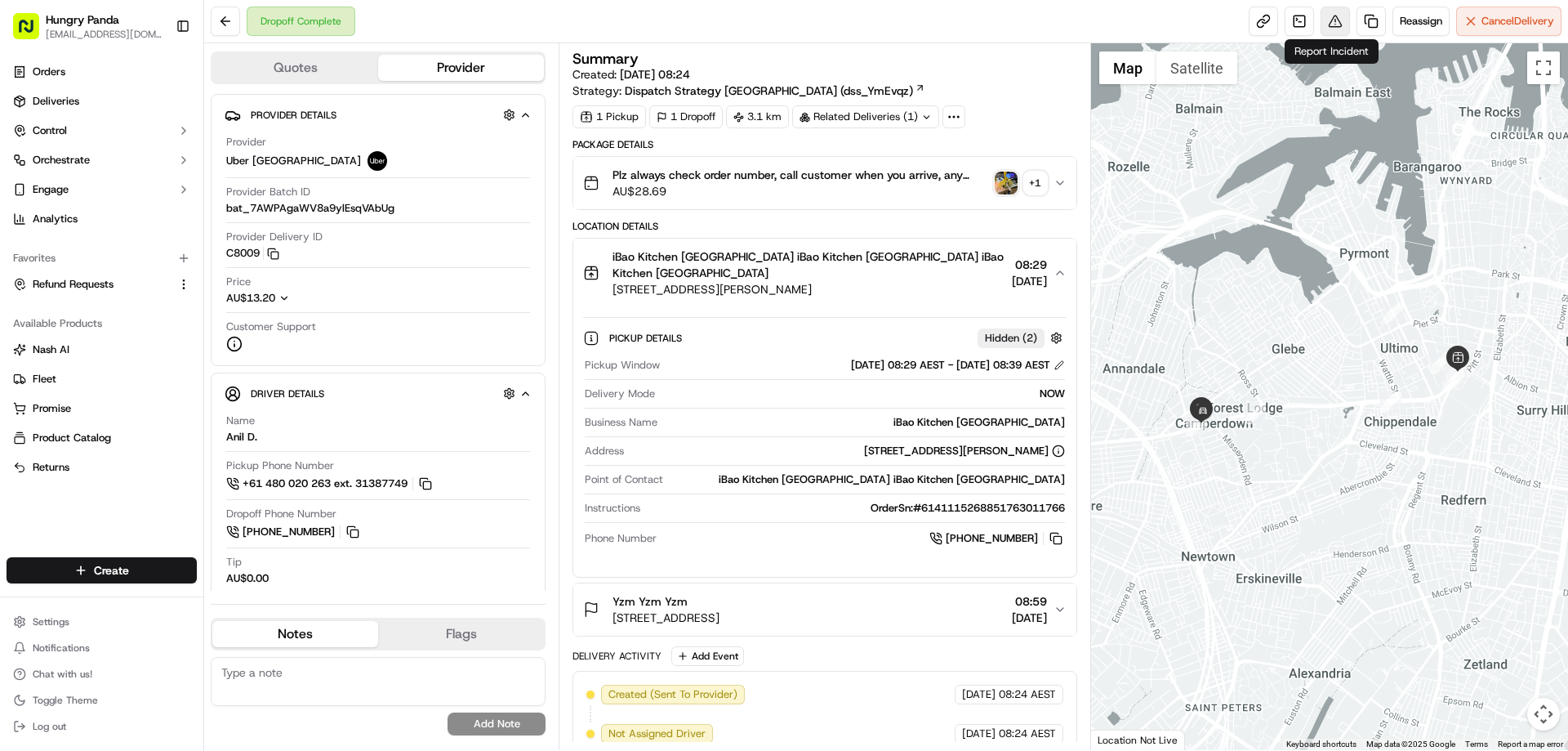
click at [1326, 30] on button at bounding box center [1335, 20] width 29 height 29
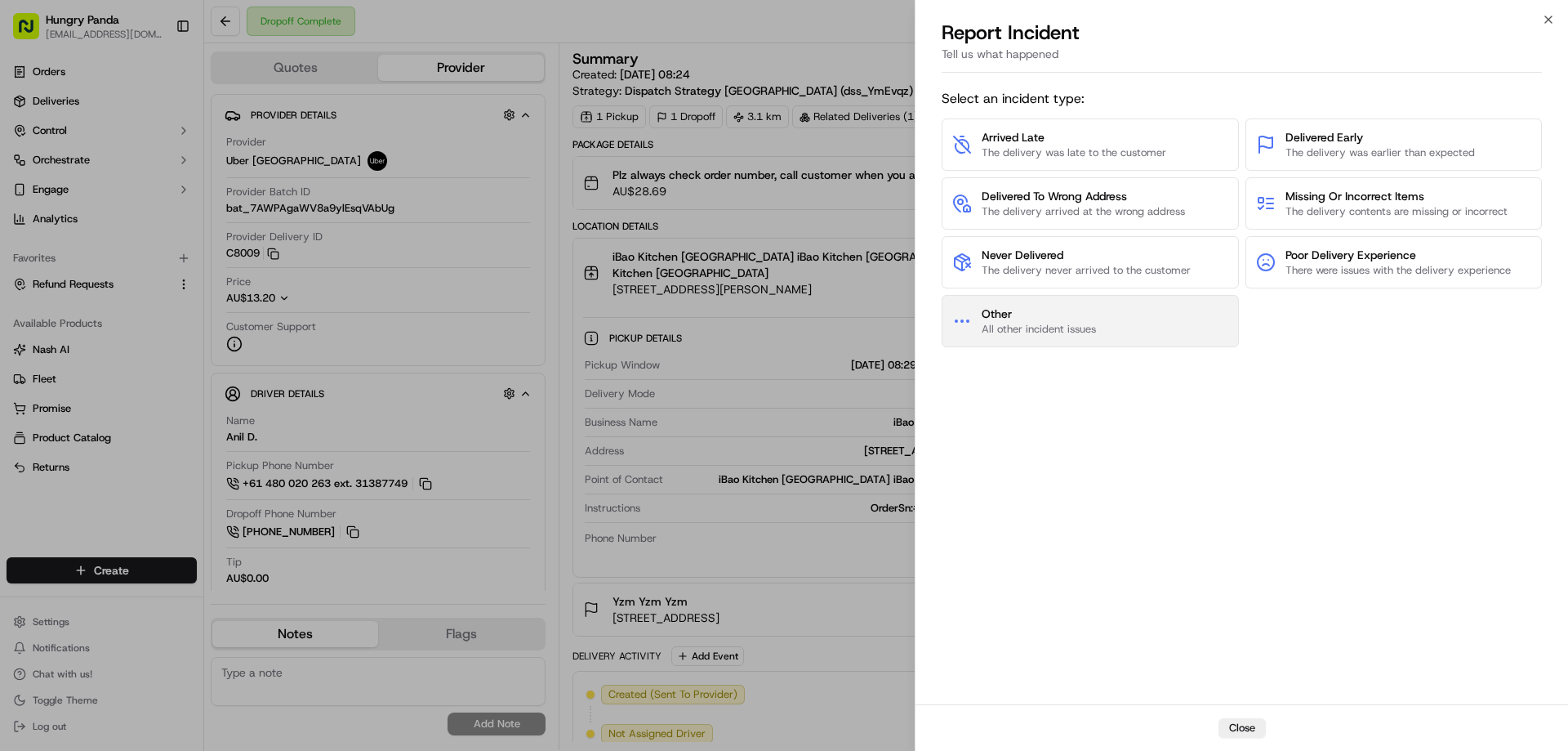
click at [1101, 343] on button "Other All other incident issues" at bounding box center [1090, 321] width 297 height 52
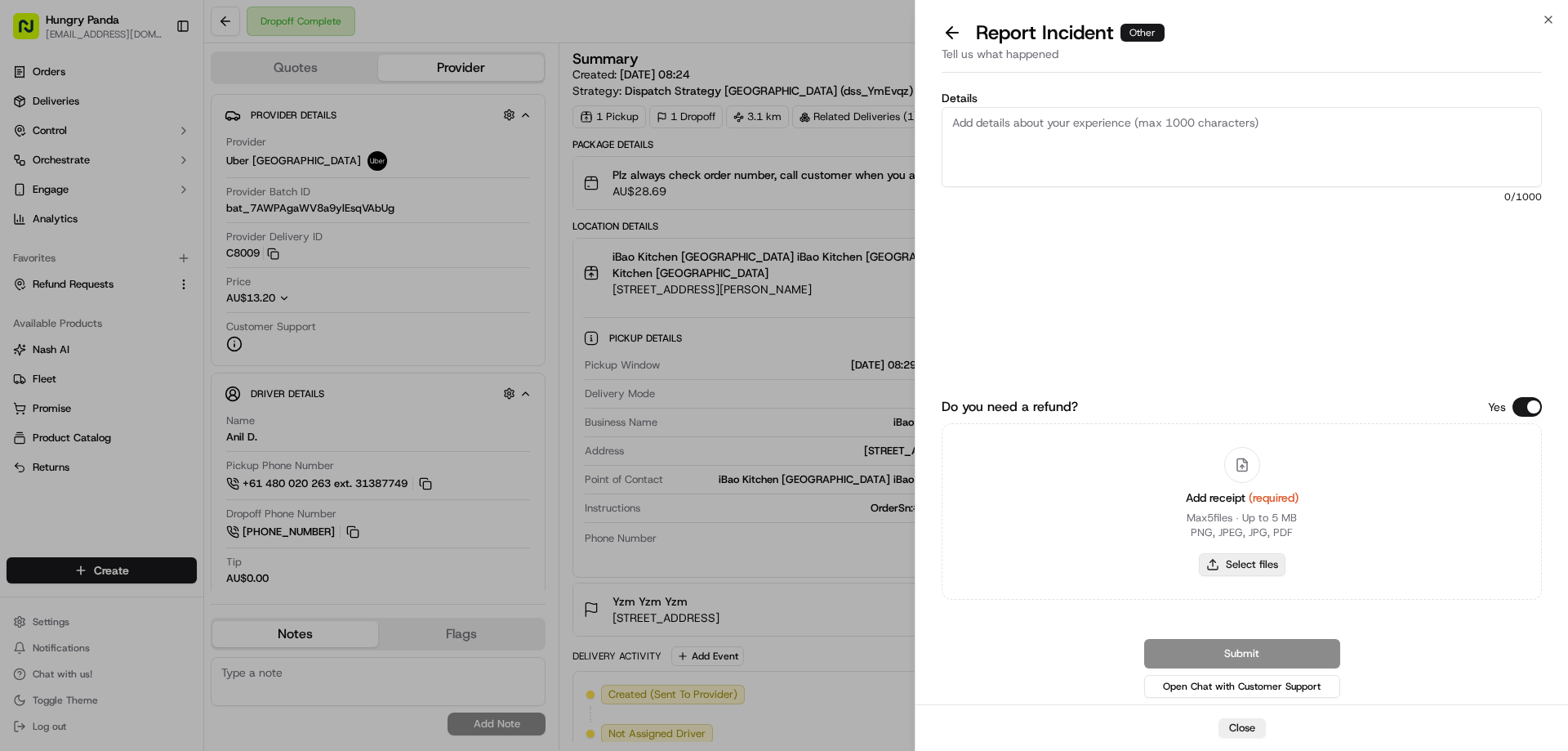
click at [1214, 568] on button "Select files" at bounding box center [1242, 565] width 86 height 23
type input "C:\fakepath\screenshot_2025-09-19_13-39-42.png"
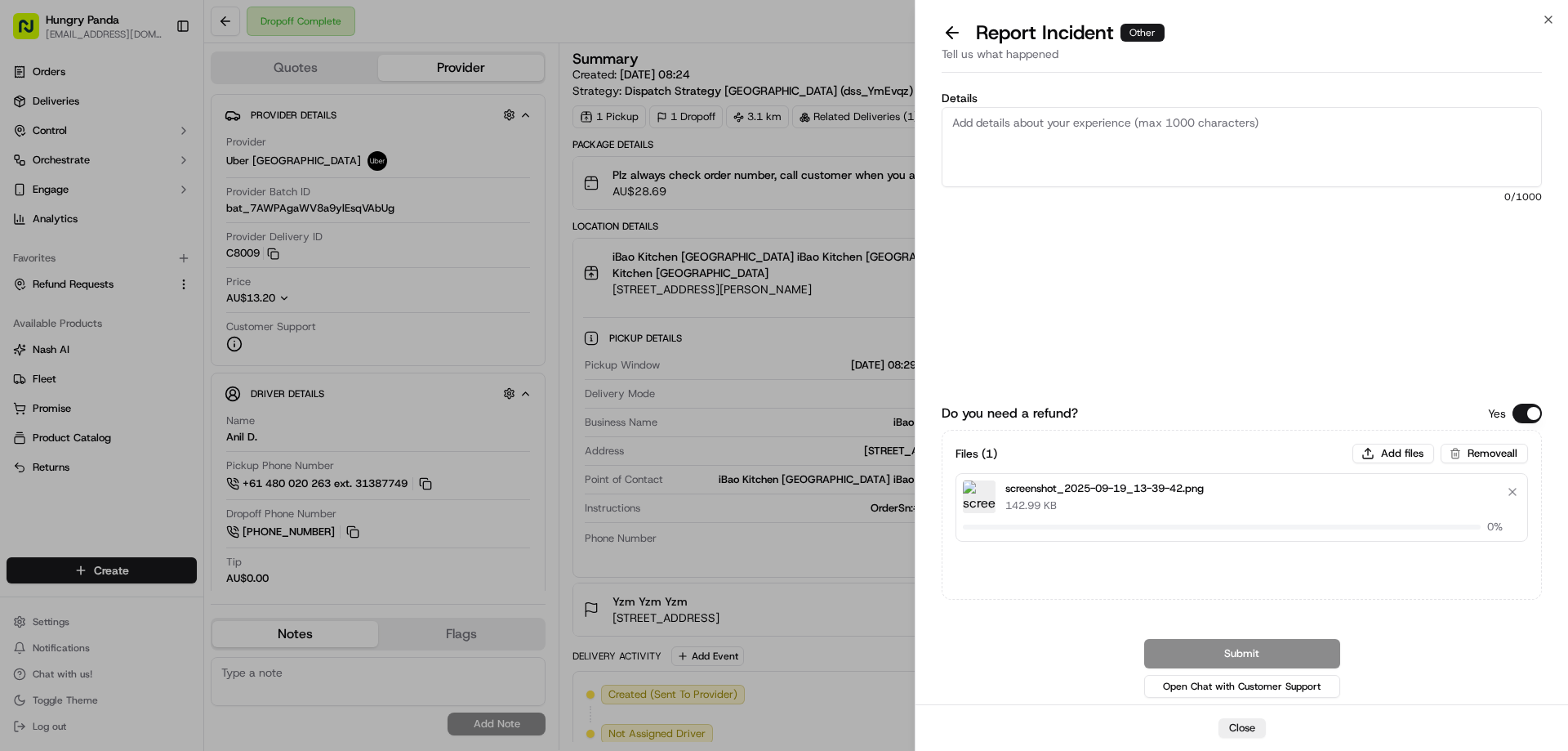
click at [1061, 140] on textarea "Details" at bounding box center [1242, 147] width 600 height 80
click at [1093, 195] on span "0 /1000" at bounding box center [1242, 197] width 600 height 13
click at [1096, 148] on textarea "Details" at bounding box center [1242, 147] width 600 height 80
paste textarea "The customer reported that he did not receive the meal, and the delivery photo …"
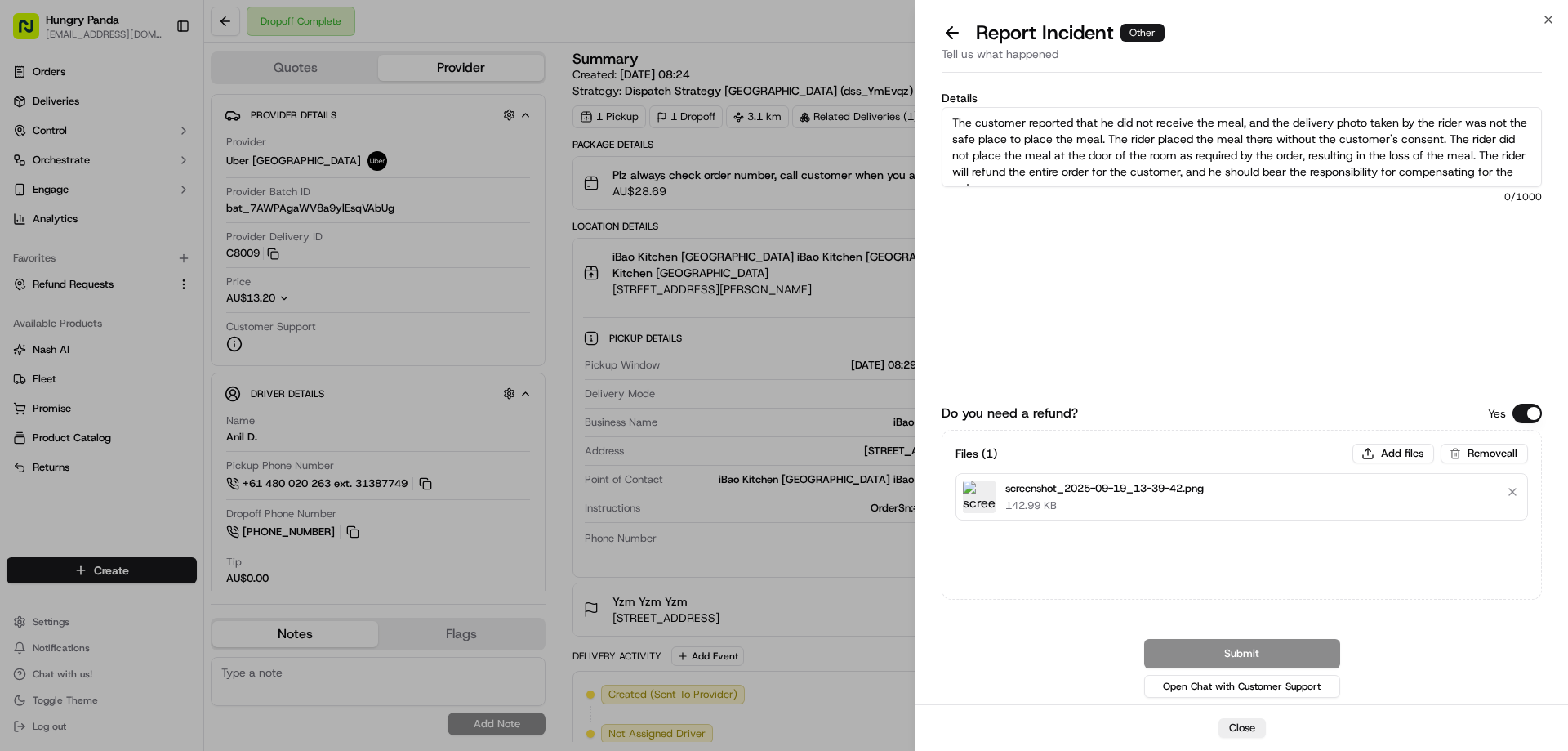
scroll to position [9, 0]
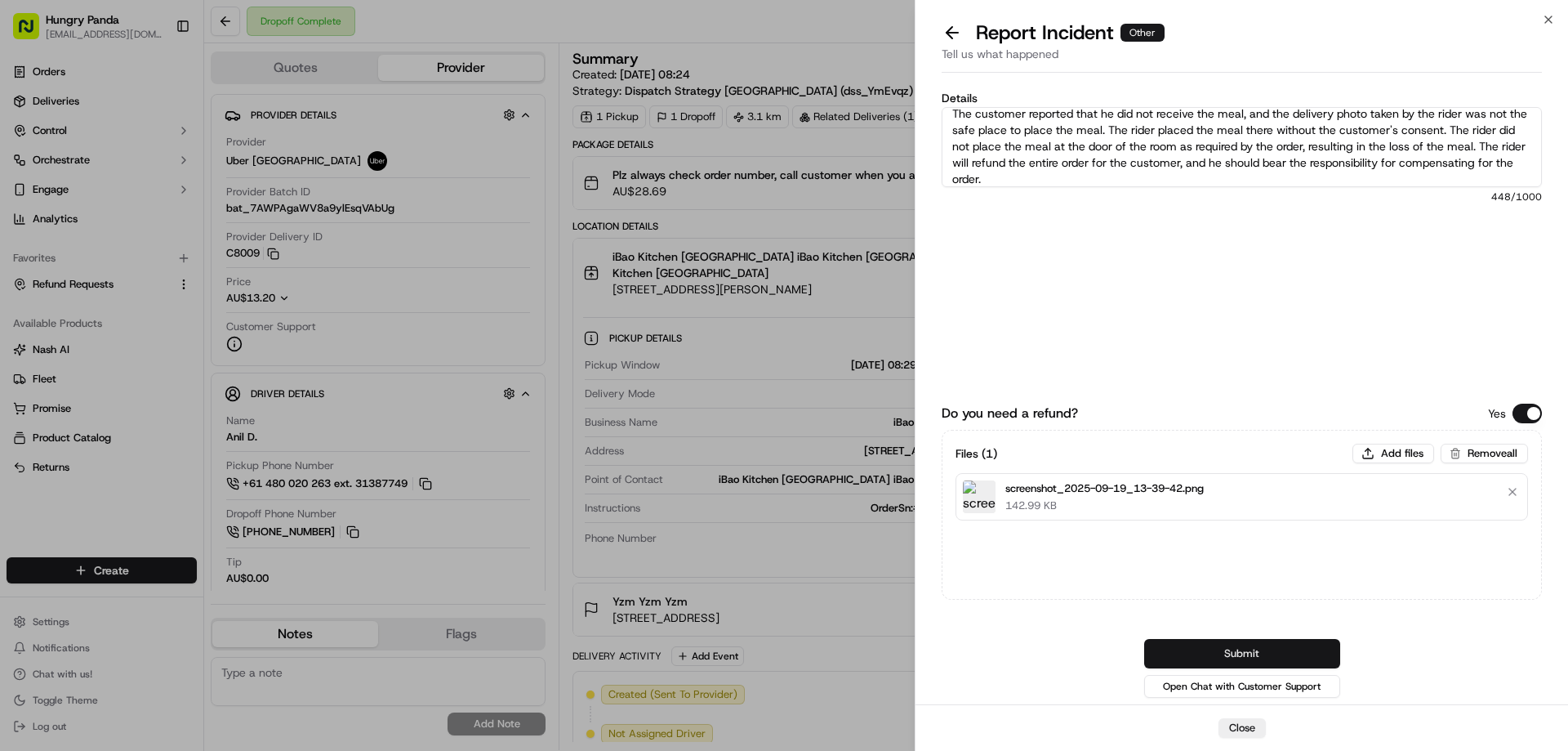
type textarea "The customer reported that he did not receive the meal, and the delivery photo …"
drag, startPoint x: 1229, startPoint y: 646, endPoint x: 1150, endPoint y: 591, distance: 96.3
click at [1229, 646] on button "Submit" at bounding box center [1242, 653] width 196 height 29
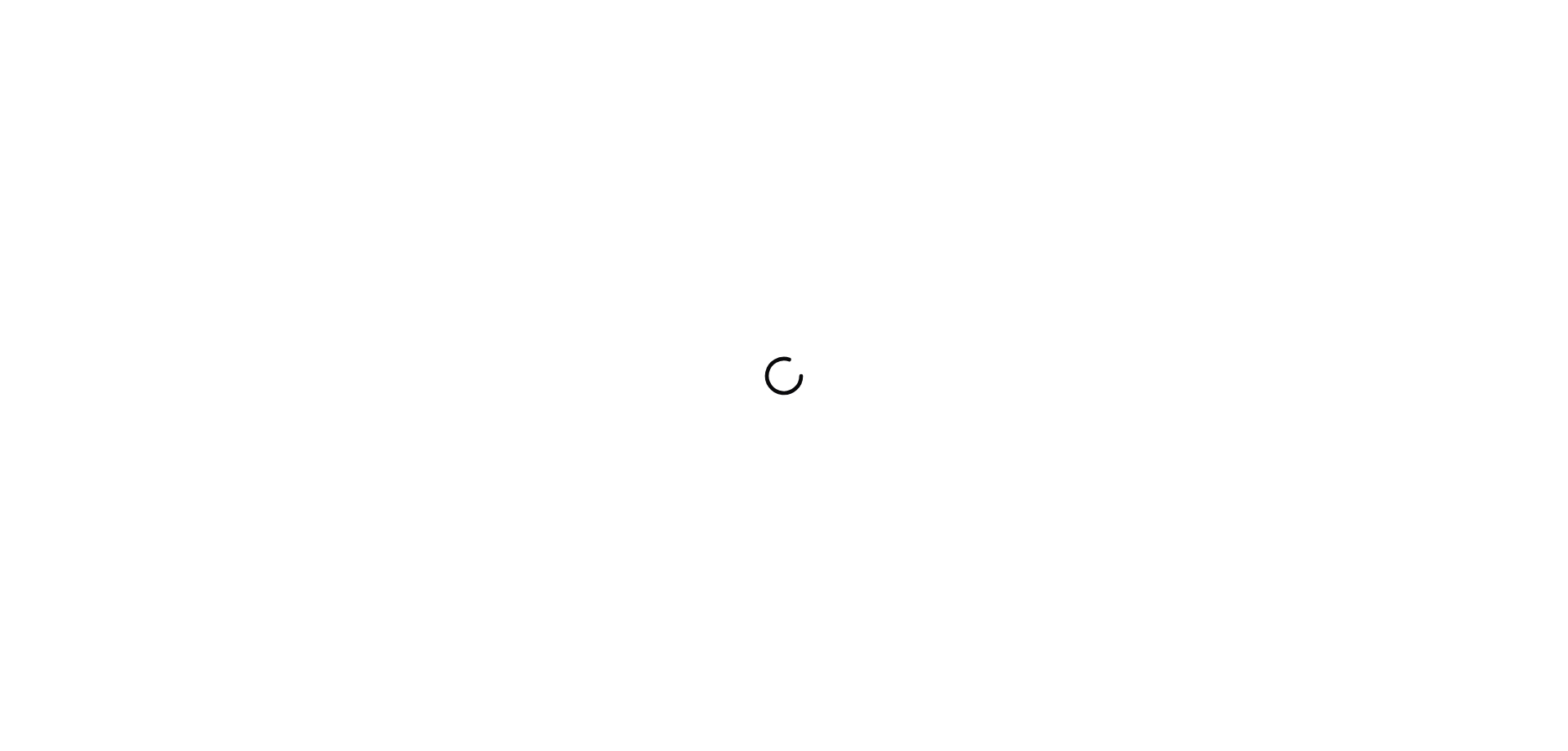
click at [990, 334] on div at bounding box center [784, 376] width 1568 height 751
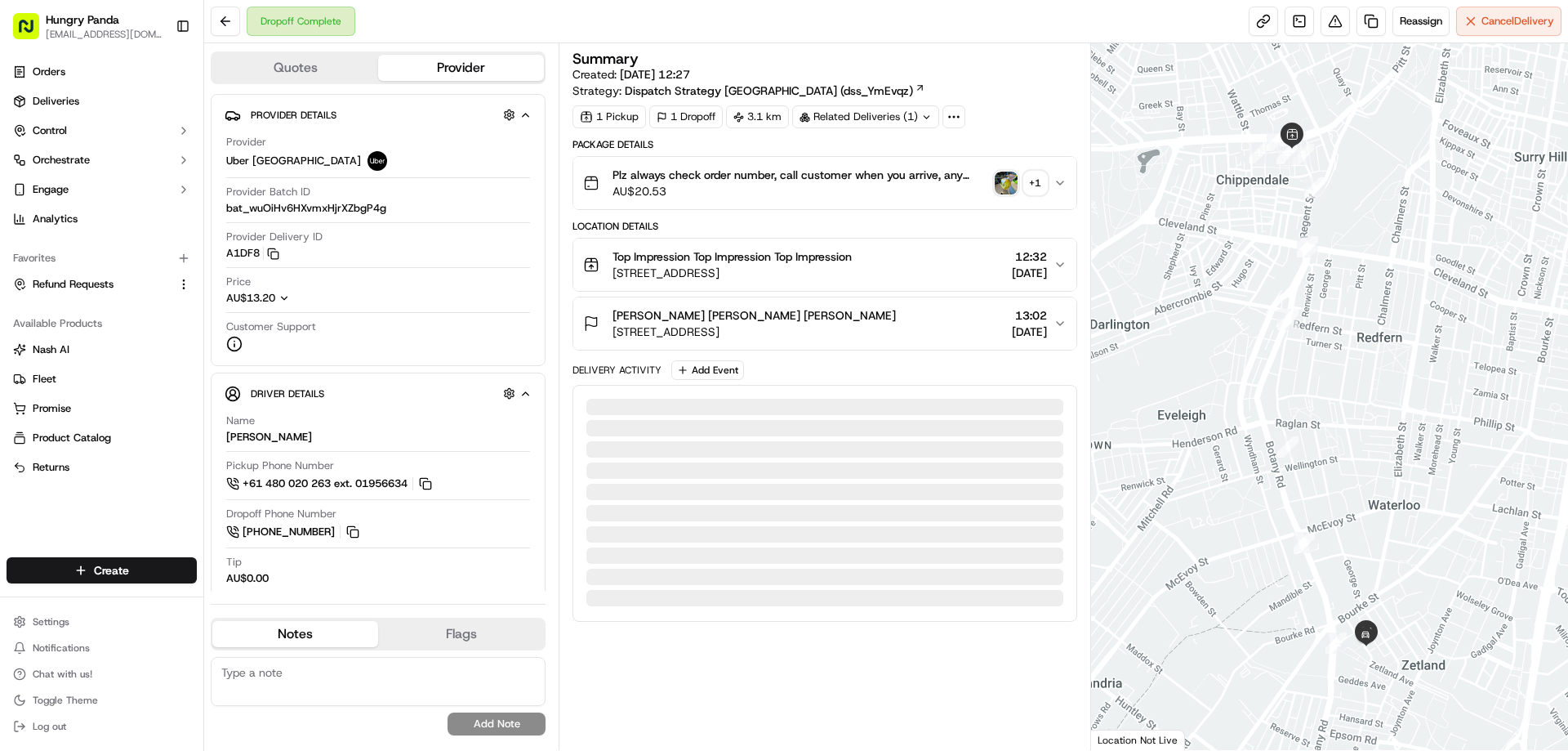
click at [1010, 178] on img "button" at bounding box center [1007, 183] width 23 height 23
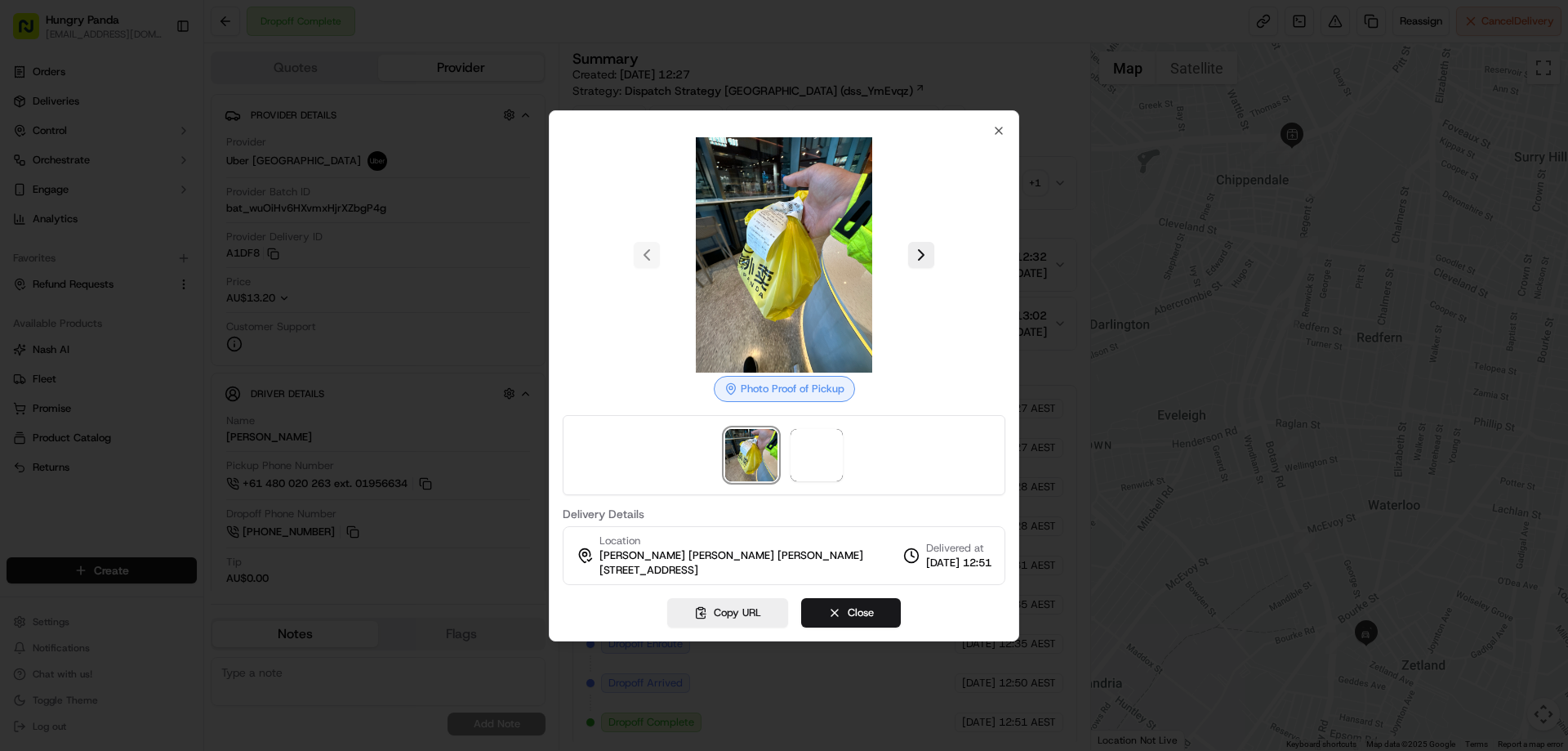
click at [856, 469] on div at bounding box center [784, 456] width 443 height 80
click at [805, 469] on img at bounding box center [816, 455] width 52 height 52
click at [1034, 166] on div at bounding box center [784, 376] width 1568 height 751
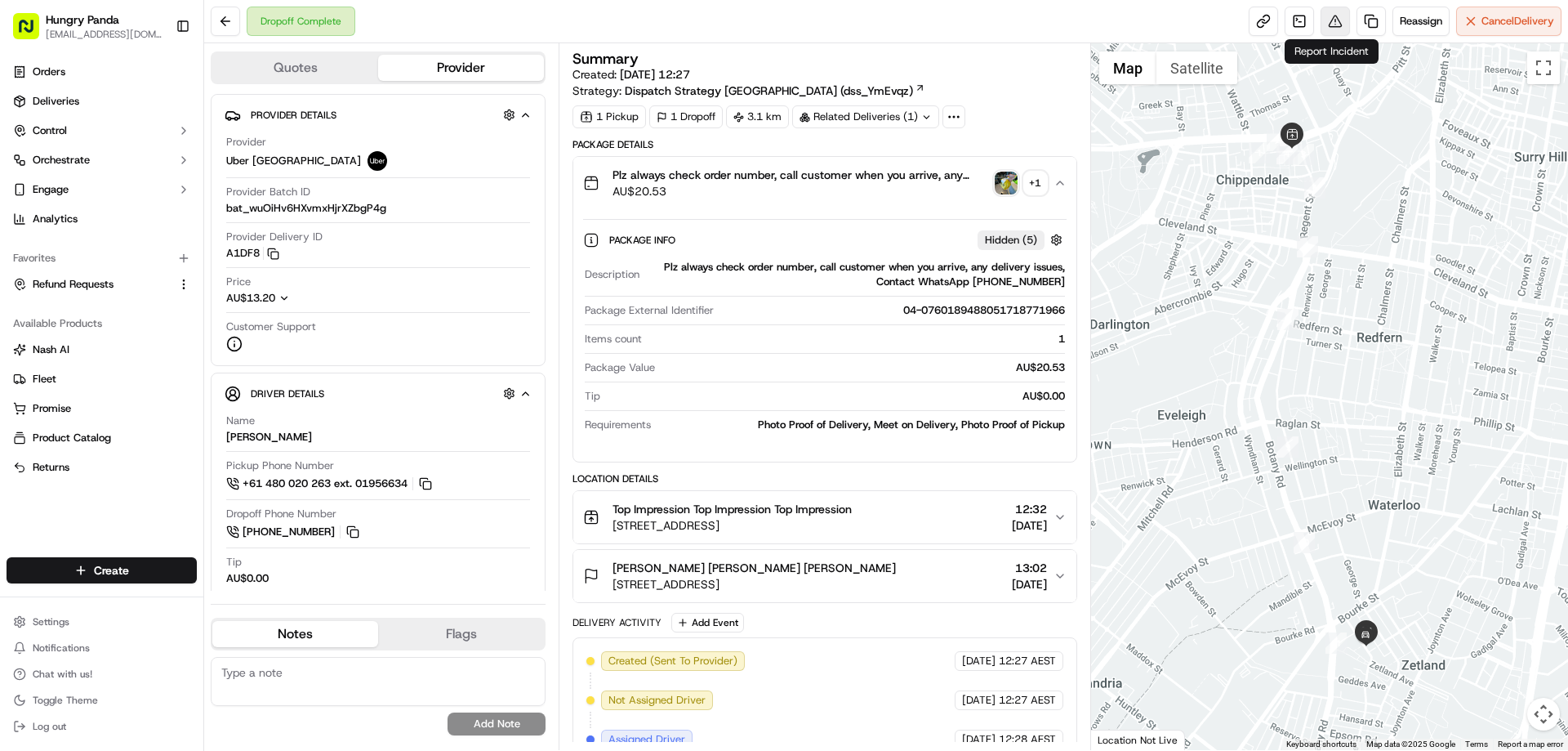
click at [1337, 21] on button at bounding box center [1335, 20] width 29 height 29
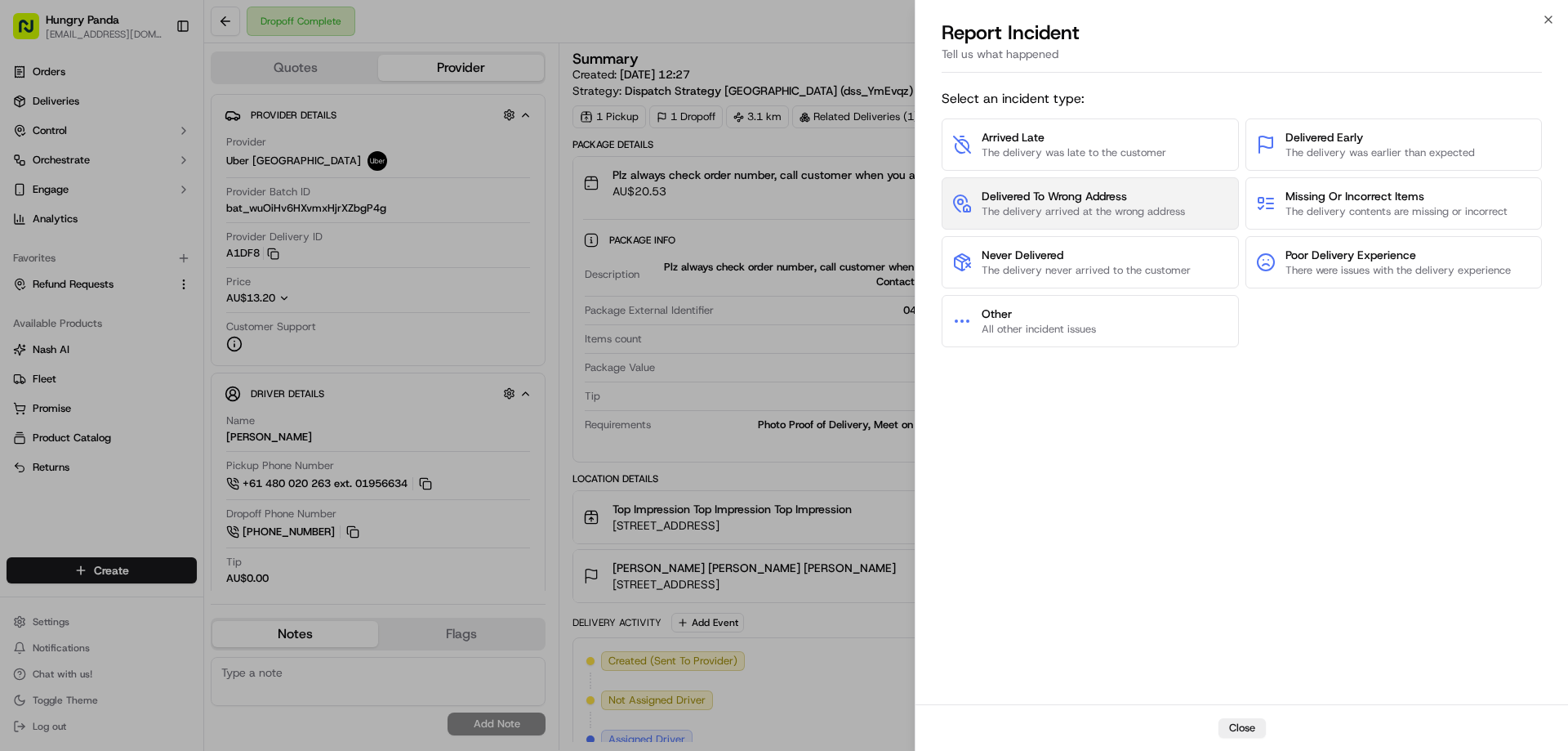
click at [1049, 213] on span "The delivery arrived at the wrong address" at bounding box center [1083, 212] width 204 height 15
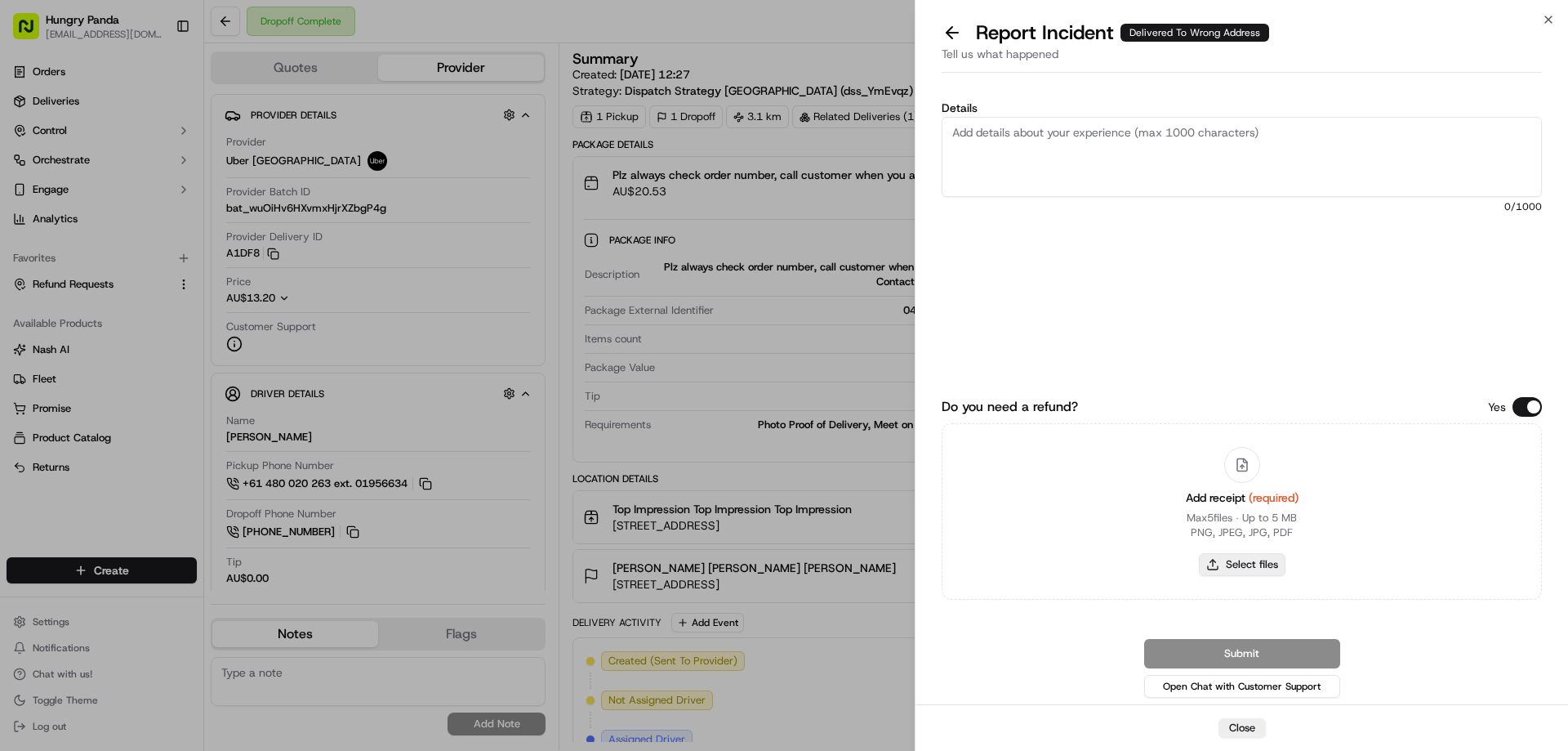
click at [1235, 570] on button "Select files" at bounding box center [1242, 565] width 86 height 23
type input "C:\fakepath\screenshot_2025-09-19_13-41-12.png"
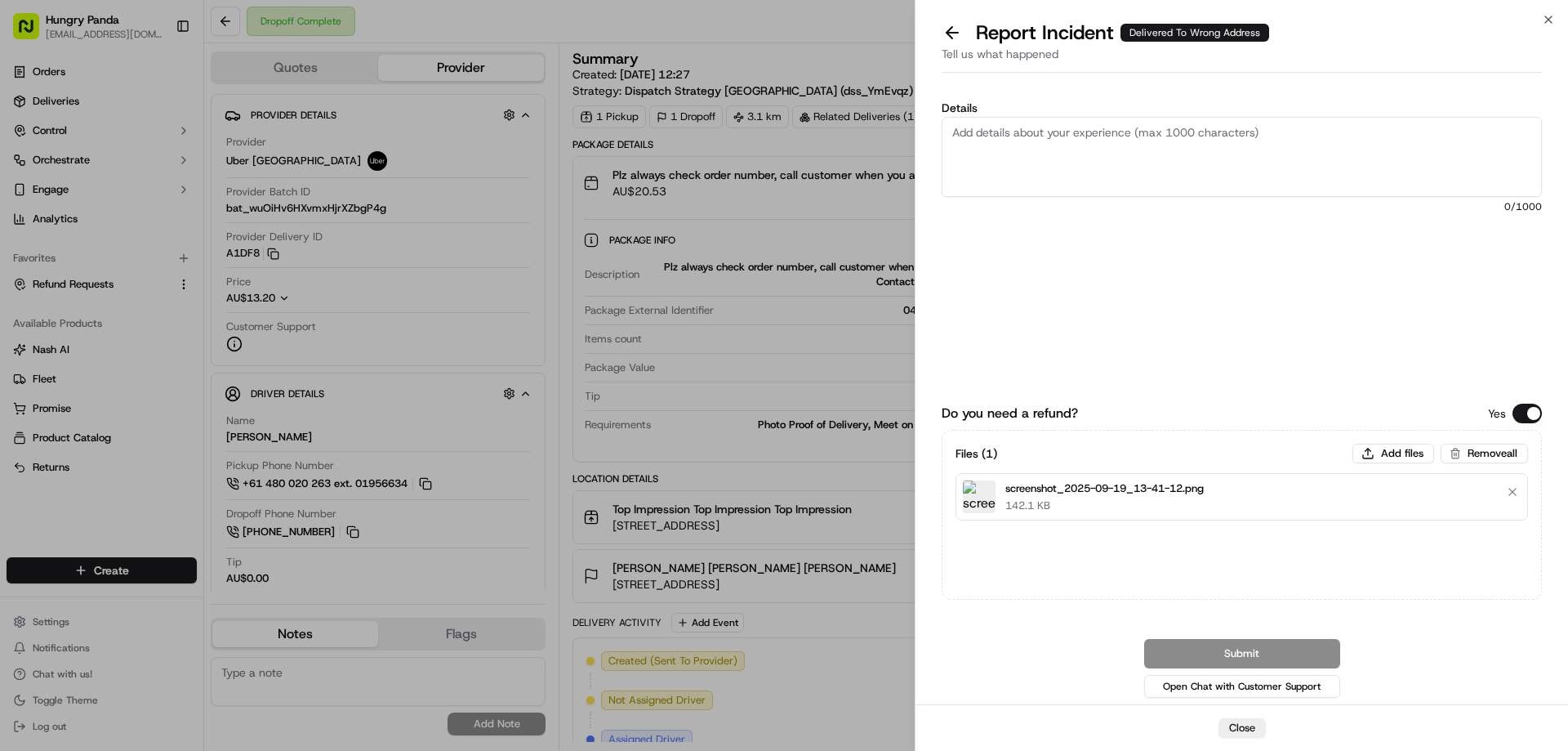
click at [1095, 181] on textarea "Details" at bounding box center [1242, 157] width 600 height 80
paste textarea "The customer reported that he did not receive the food. The photo taken by the …"
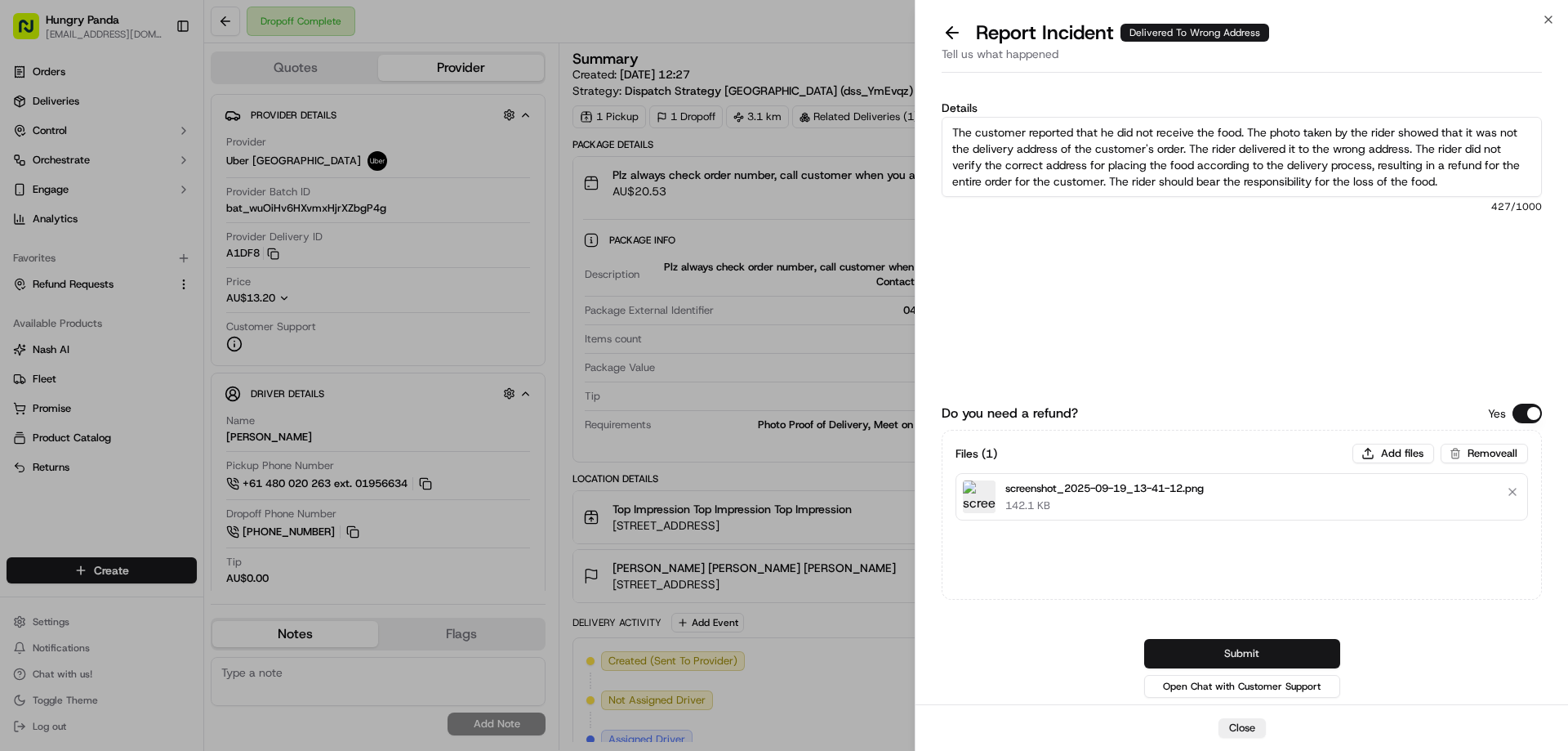
type textarea "The customer reported that he did not receive the food. The photo taken by the …"
click at [1222, 639] on button "Submit" at bounding box center [1242, 653] width 196 height 29
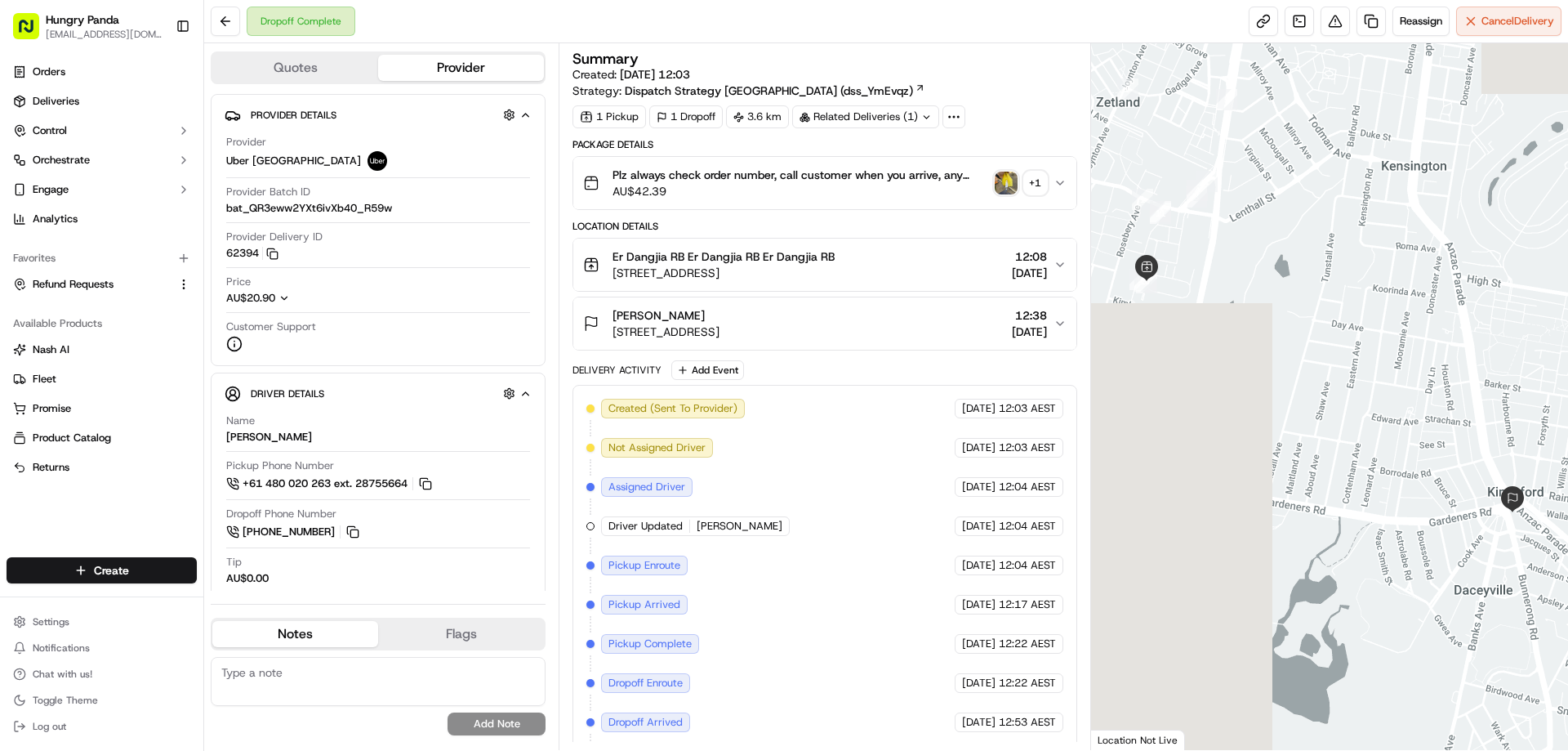
click at [1000, 182] on img "button" at bounding box center [1007, 183] width 23 height 23
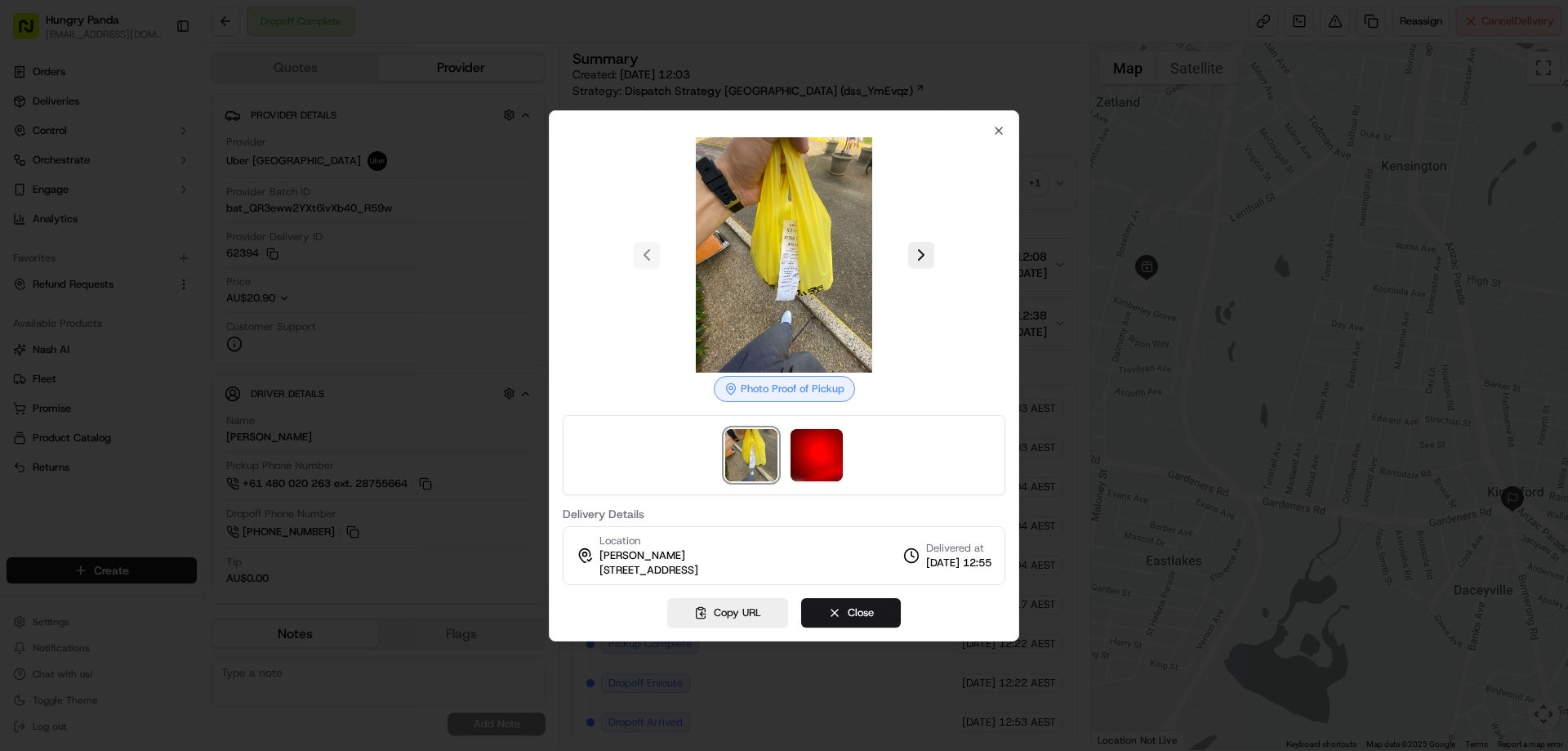
click at [802, 426] on div at bounding box center [784, 456] width 443 height 80
click at [836, 451] on img at bounding box center [816, 455] width 52 height 52
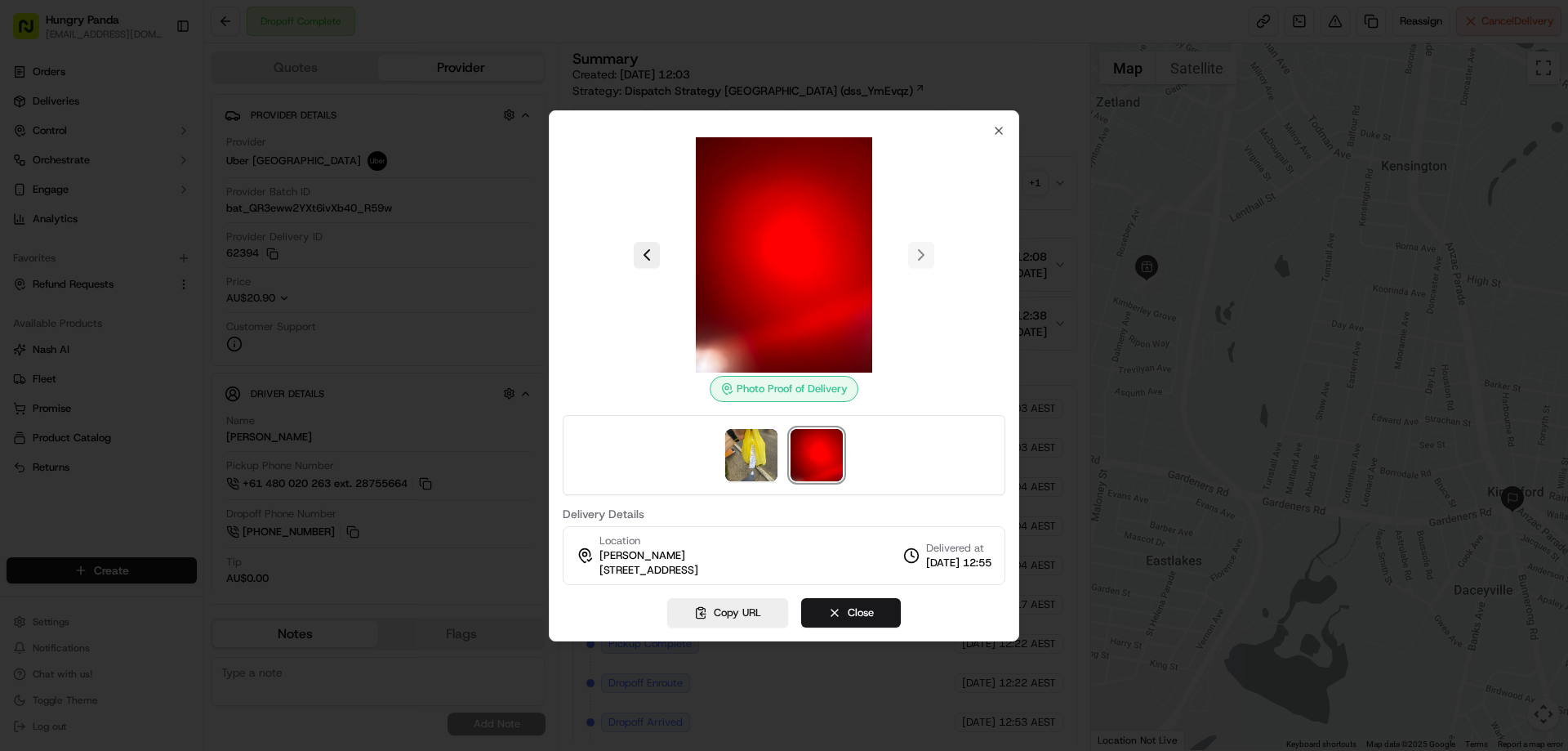
click at [1072, 149] on div at bounding box center [784, 376] width 1568 height 751
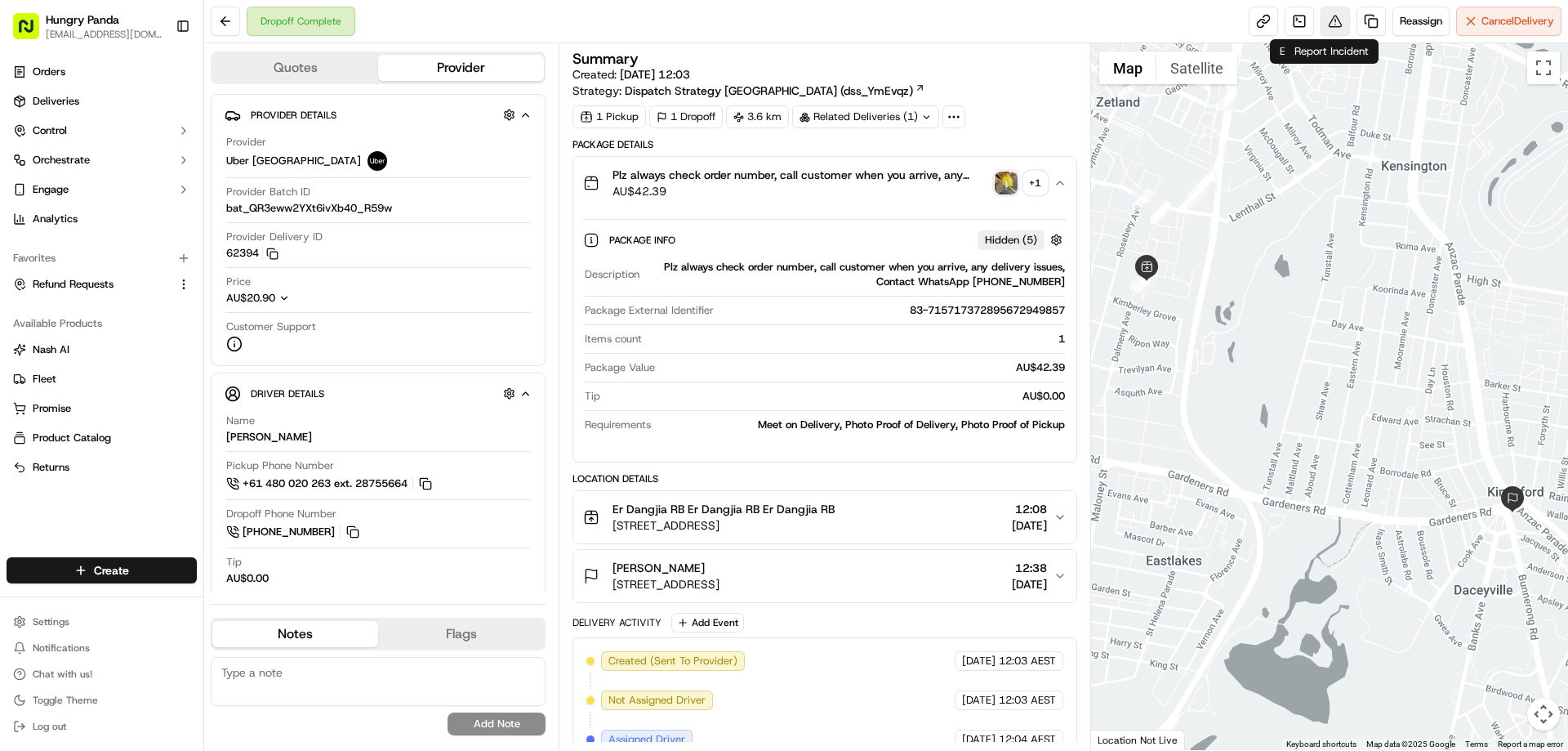
click at [1336, 9] on button at bounding box center [1335, 20] width 29 height 29
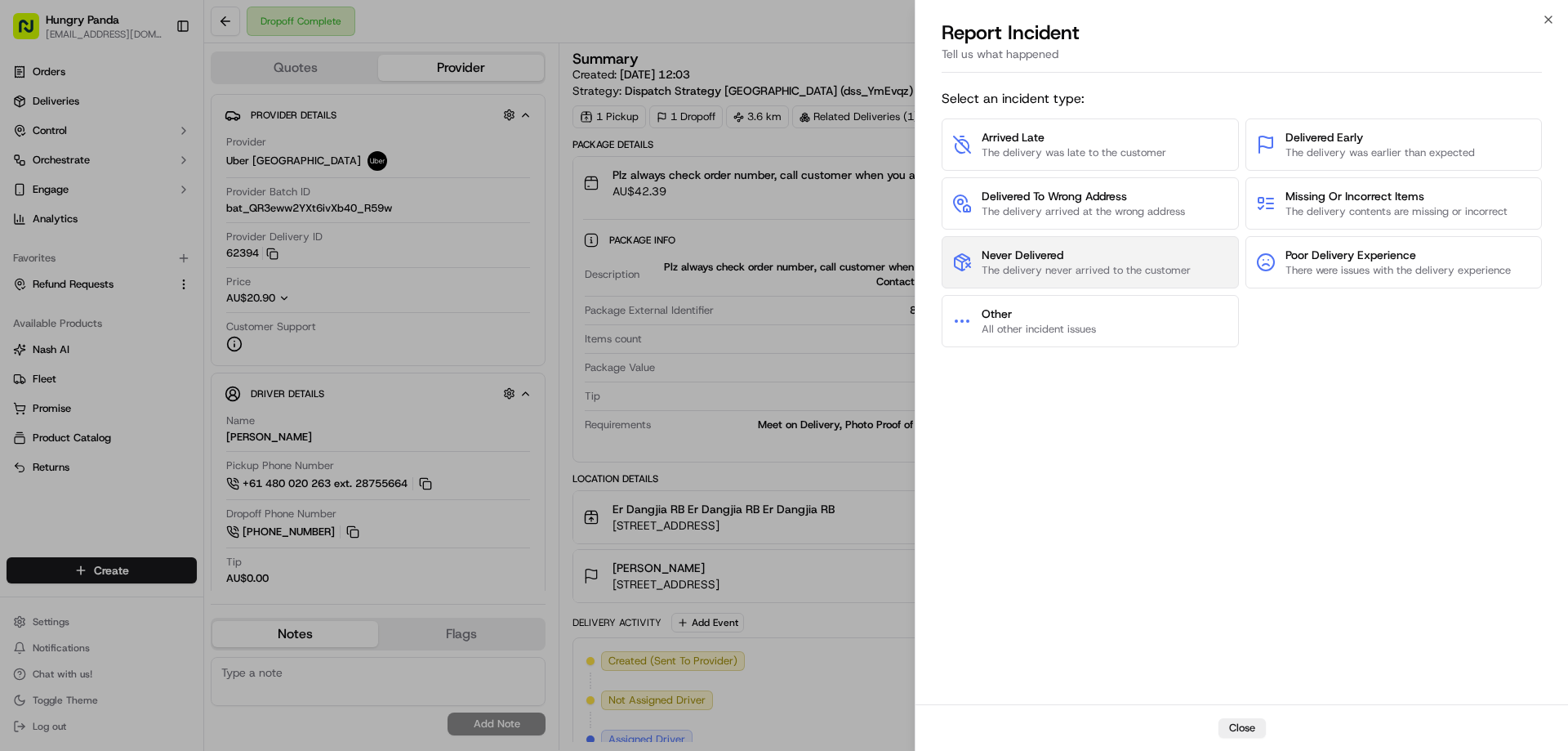
click at [1036, 274] on span "The delivery never arrived to the customer" at bounding box center [1086, 271] width 209 height 15
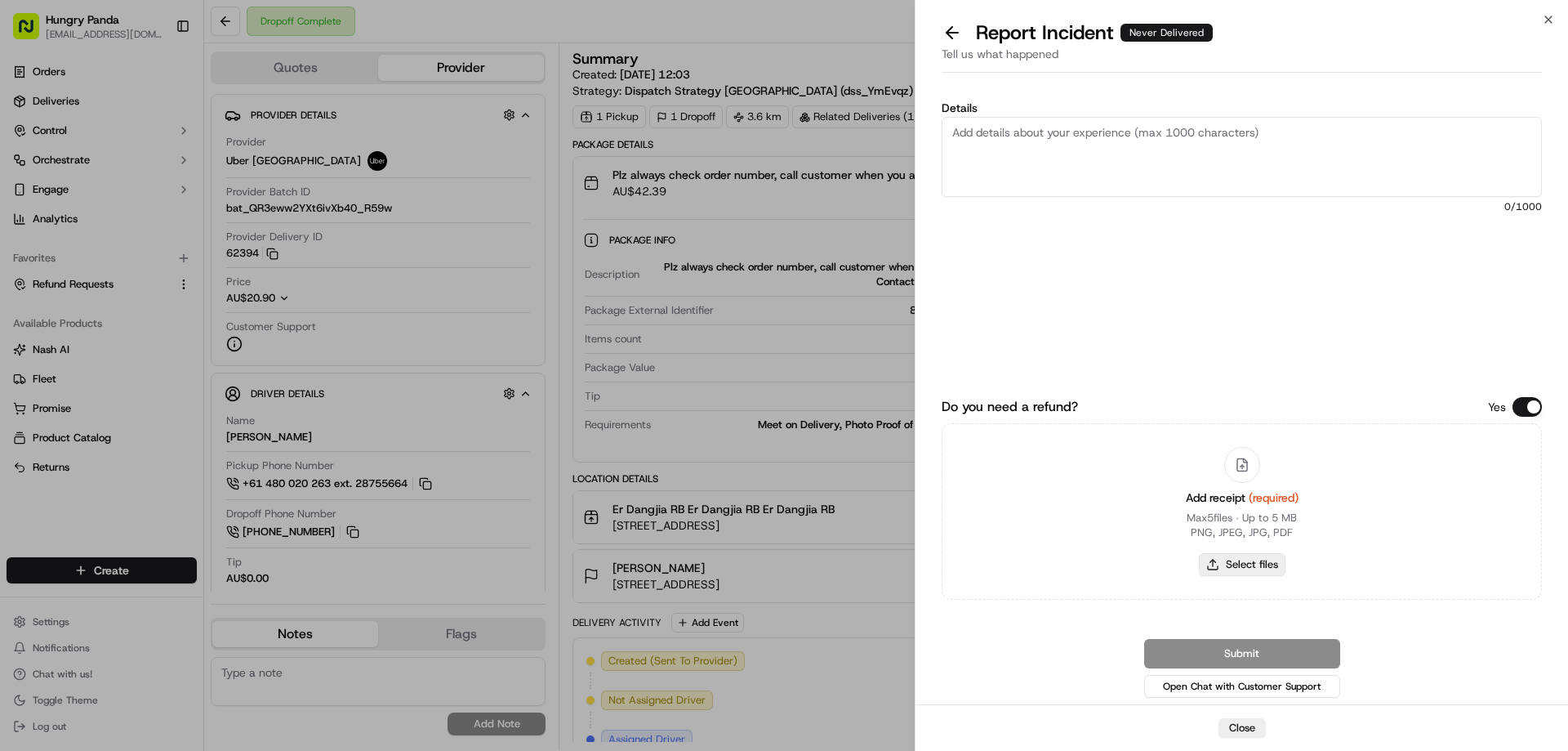
click at [1227, 563] on button "Select files" at bounding box center [1242, 565] width 86 height 23
type input "C:\fakepath\screenshot_2025-09-19_13-42-17.png"
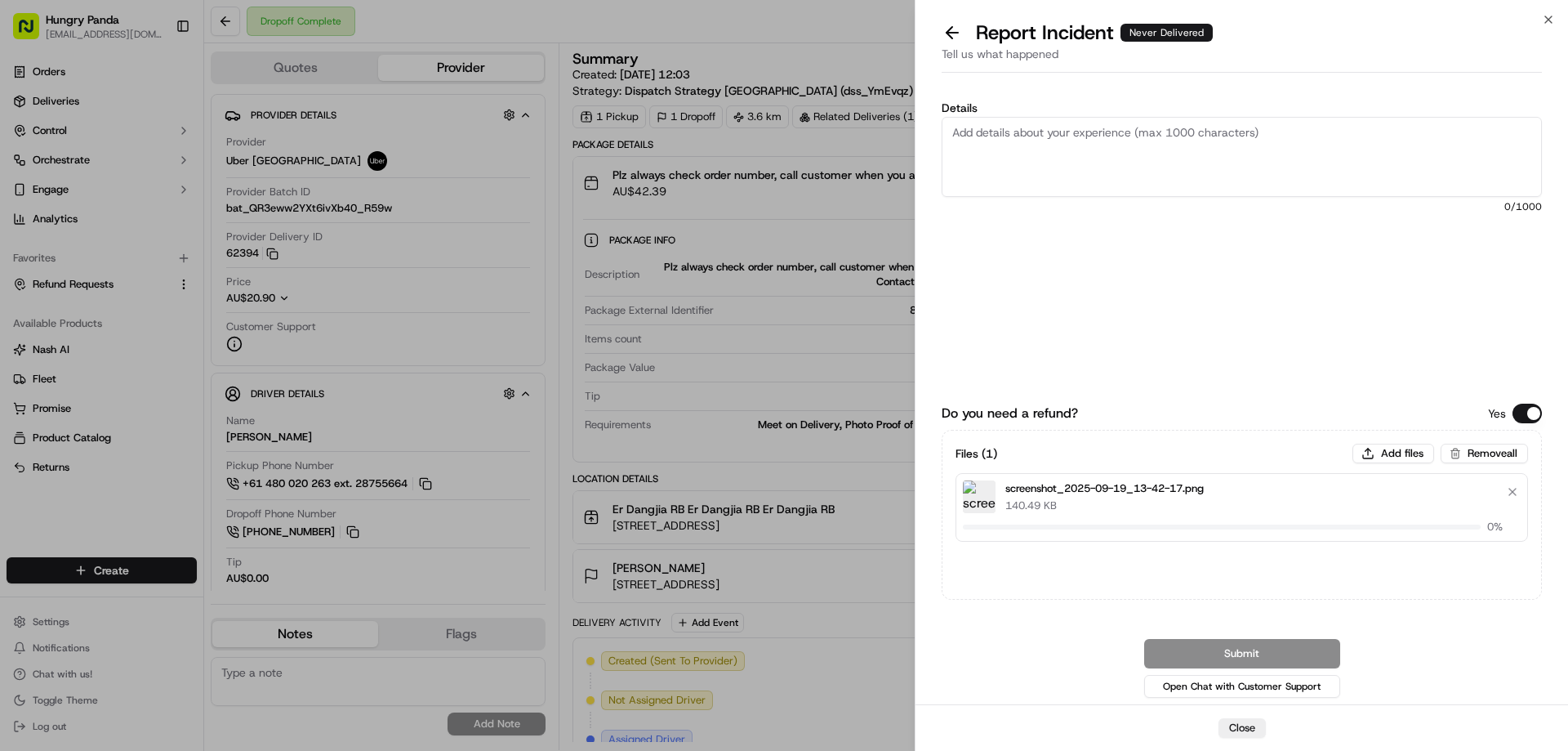
click at [1034, 178] on textarea "Details" at bounding box center [1242, 157] width 600 height 80
drag, startPoint x: 1134, startPoint y: 122, endPoint x: 1140, endPoint y: 140, distance: 19.0
click at [1134, 123] on textarea "Details" at bounding box center [1242, 157] width 600 height 80
paste textarea "The customer reported that he did not receive the food, the delivery photos tak…"
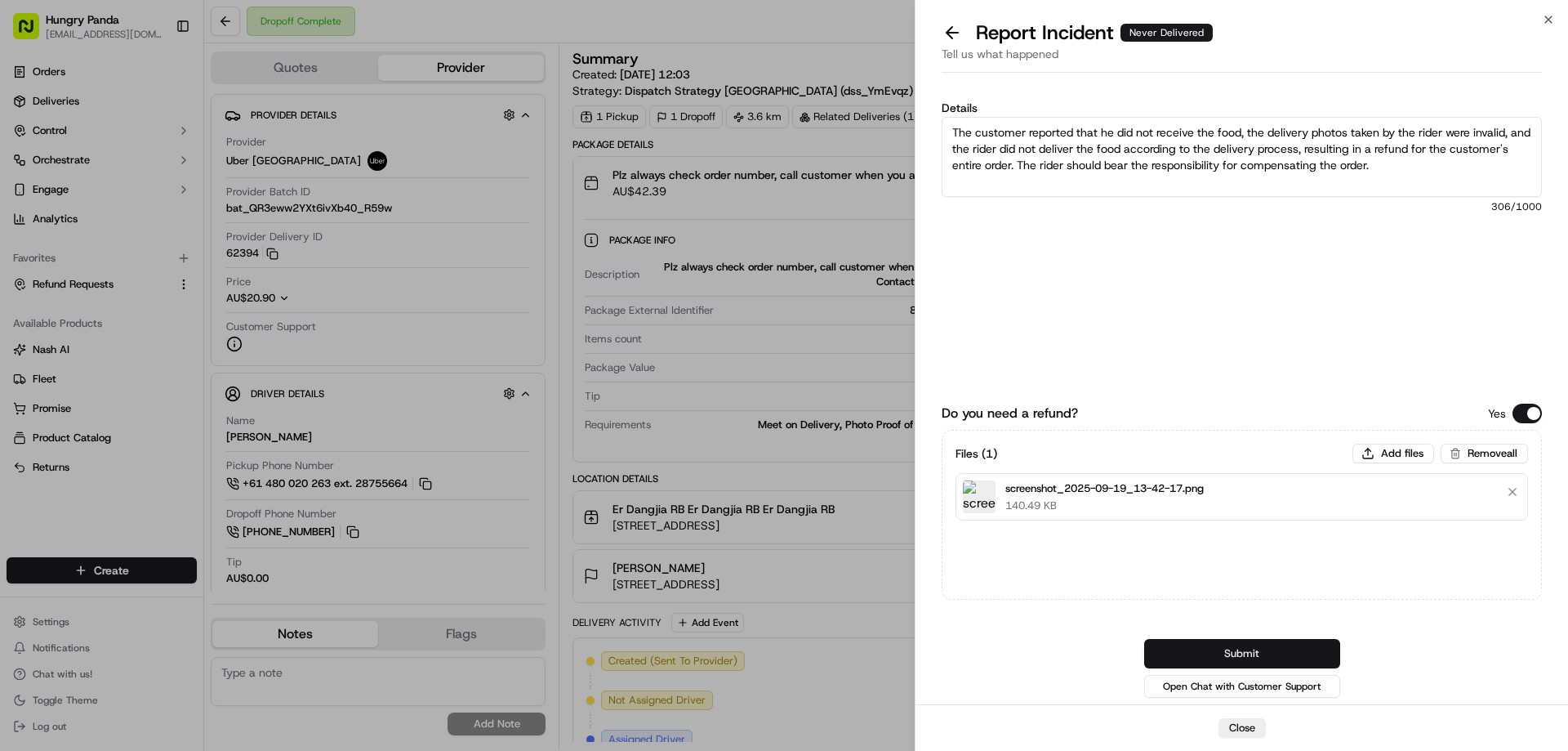
type textarea "The customer reported that he did not receive the food, the delivery photos tak…"
click at [1215, 649] on button "Submit" at bounding box center [1242, 653] width 196 height 29
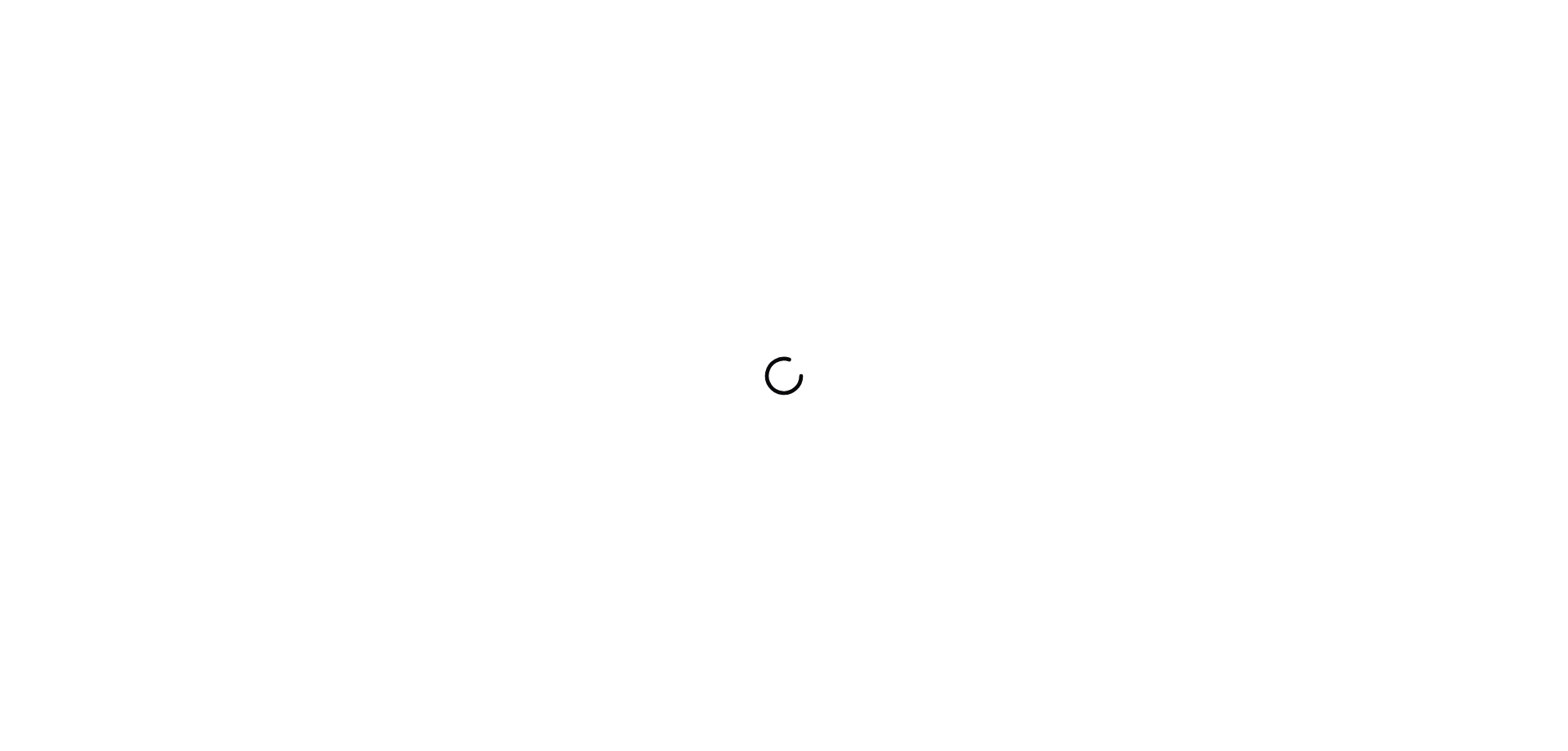
click at [954, 399] on div at bounding box center [784, 376] width 1568 height 751
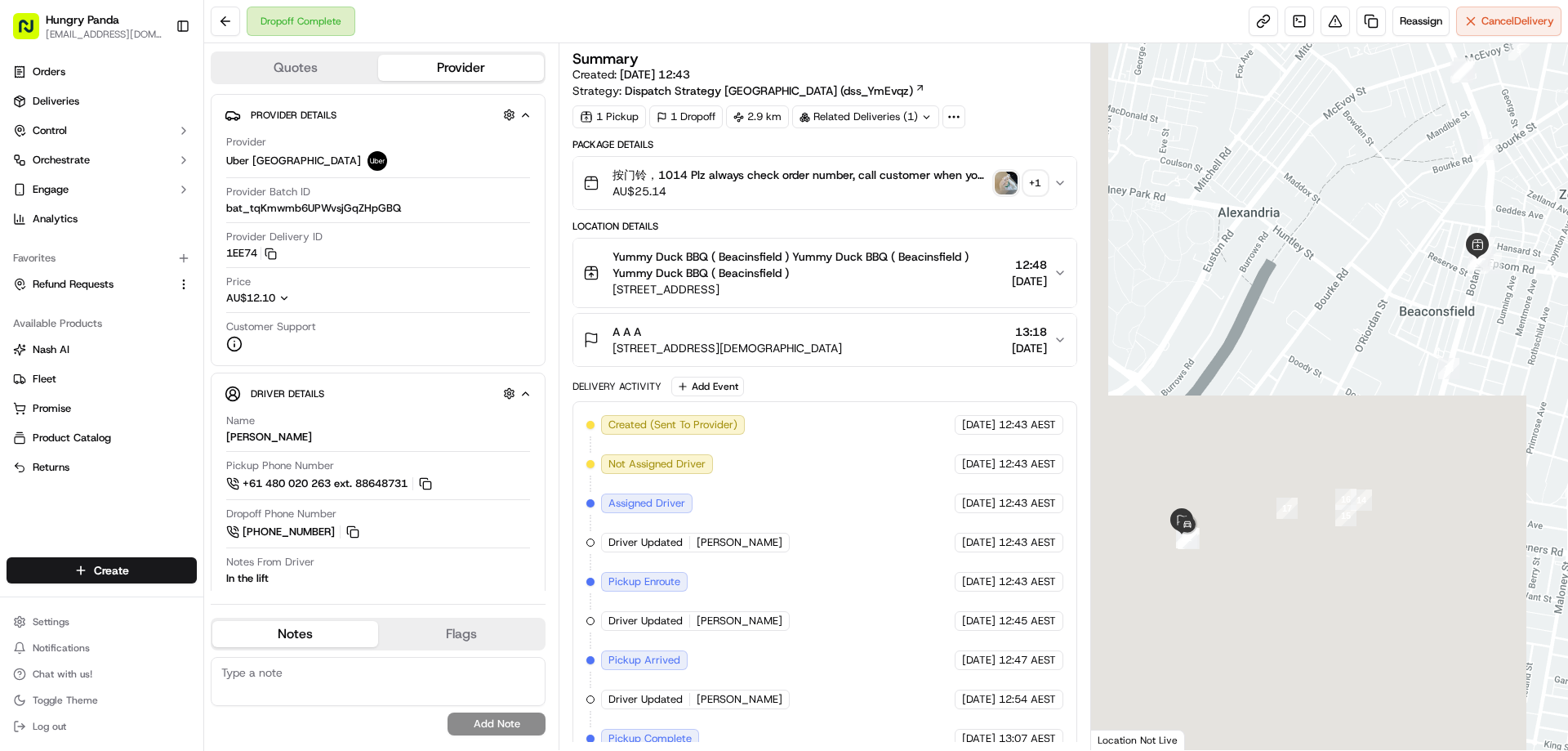
click at [1008, 177] on img "button" at bounding box center [1007, 183] width 23 height 23
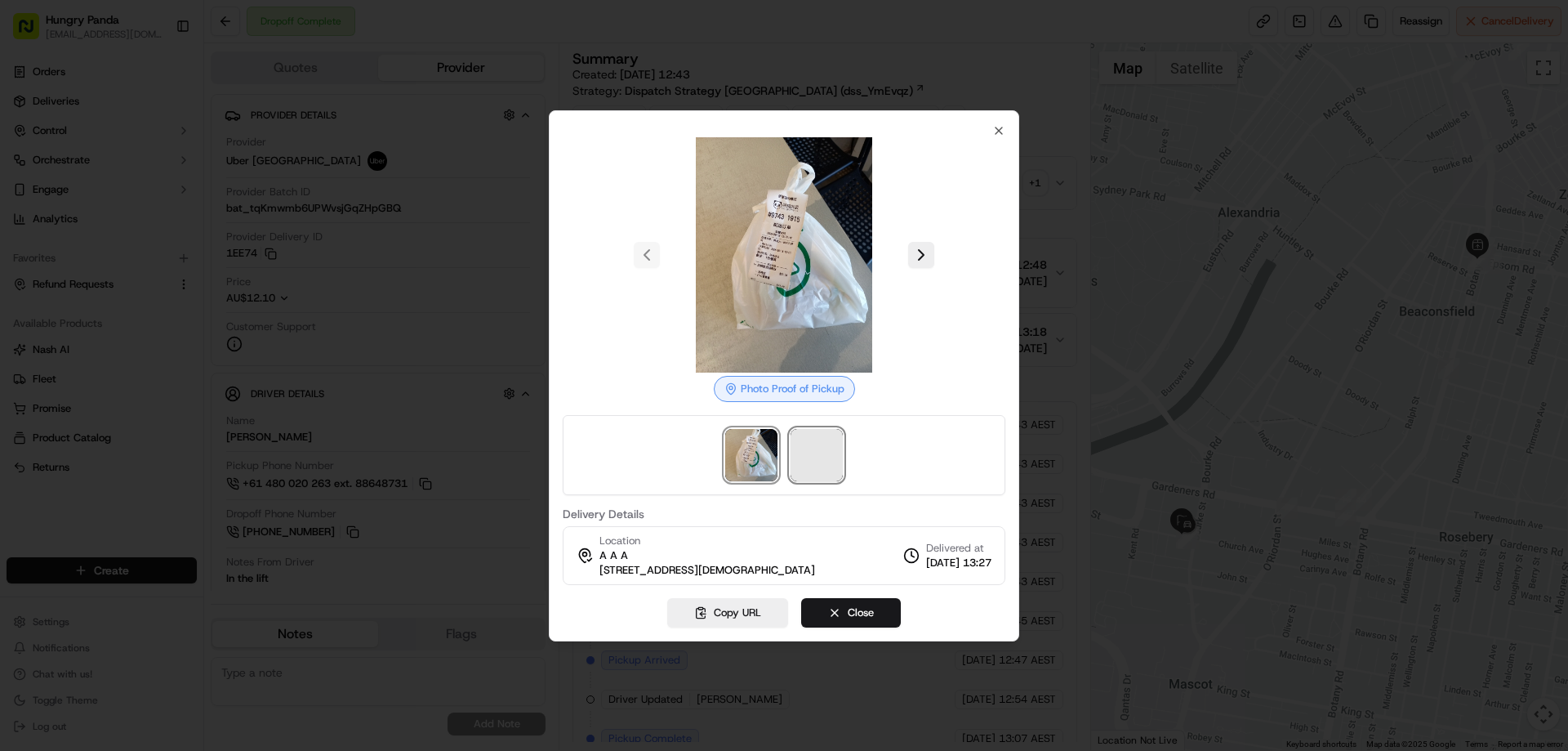
click at [829, 465] on span at bounding box center [816, 455] width 52 height 52
click at [1055, 180] on div at bounding box center [784, 376] width 1568 height 751
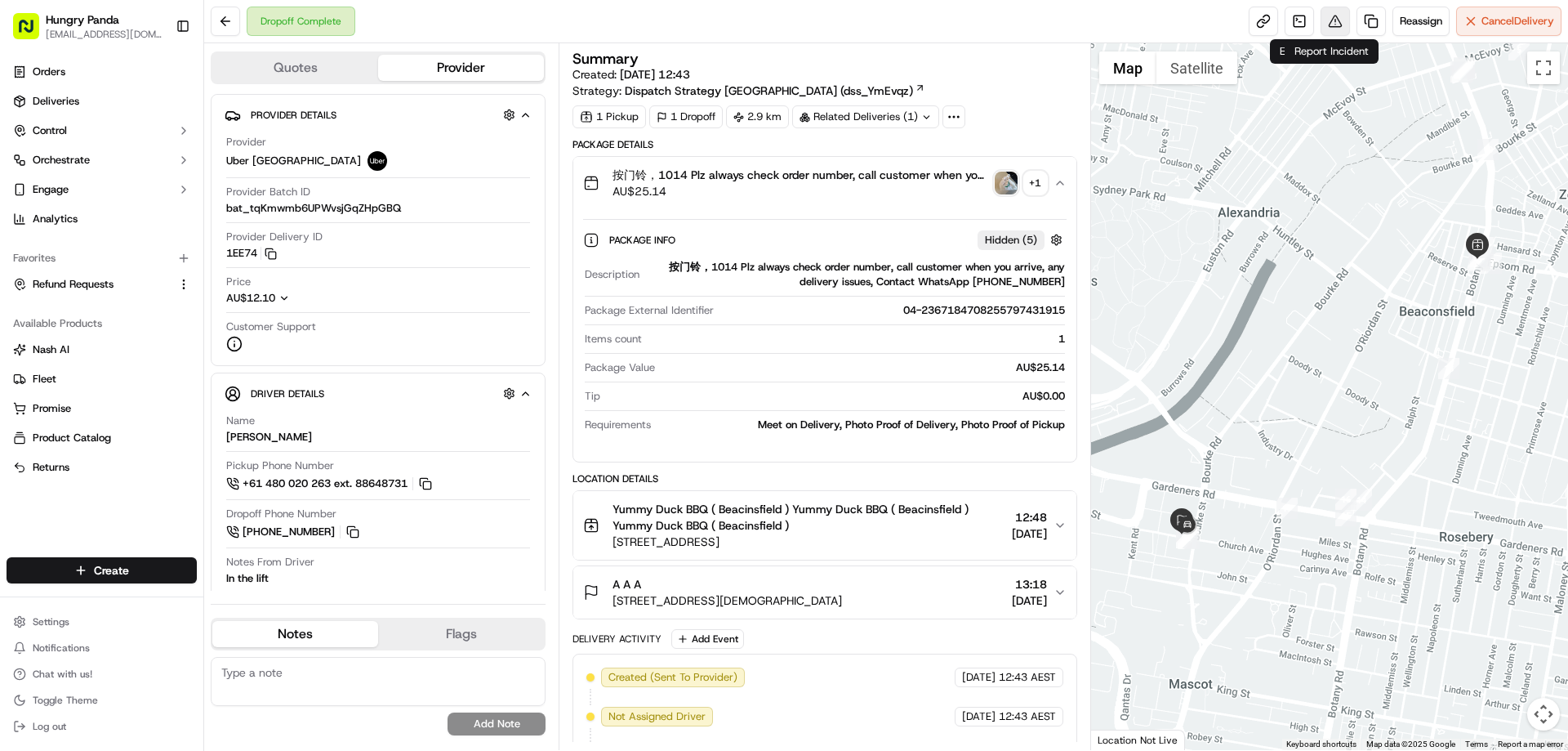
click at [1329, 25] on button at bounding box center [1335, 20] width 29 height 29
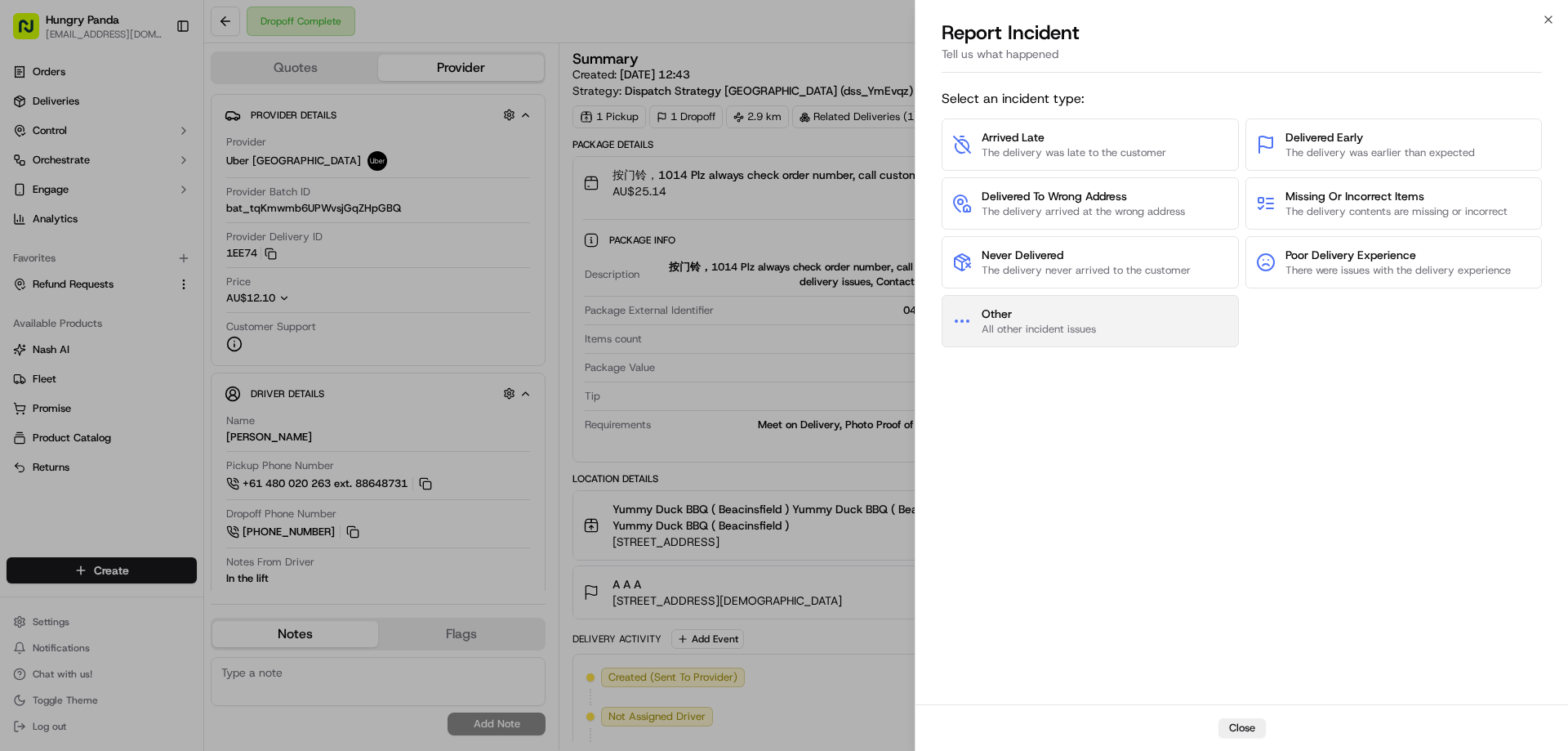
click at [1054, 317] on span "Other" at bounding box center [1039, 313] width 115 height 16
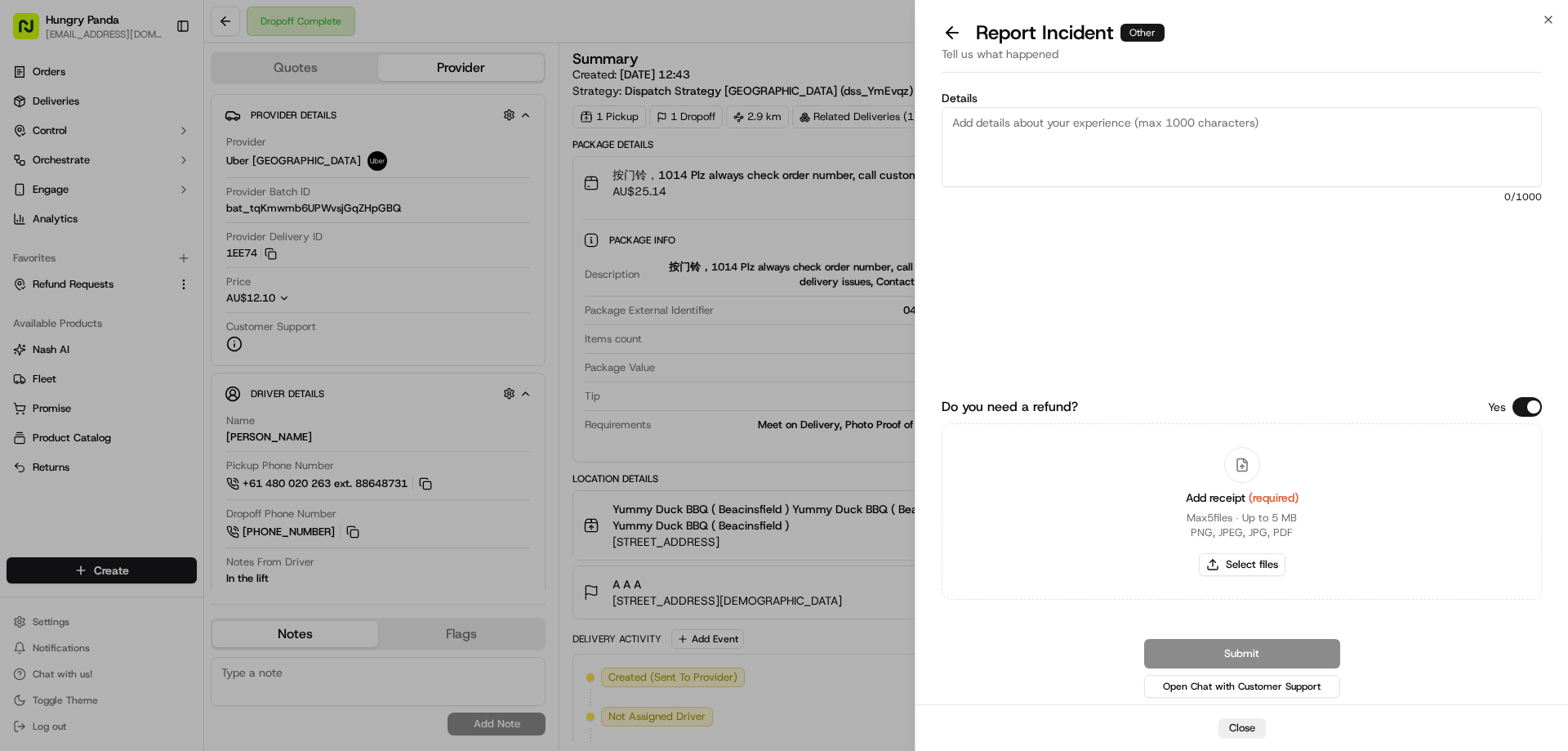
click at [1249, 552] on div "Add receipt (required) Max 5 files ∙ Up to 5 MB PNG, JPEG, JPG, PDF Select files" at bounding box center [1242, 511] width 139 height 149
click at [1243, 558] on button "Select files" at bounding box center [1242, 565] width 86 height 23
type input "C:\fakepath\screenshot_2025-09-19_13-43-29.png"
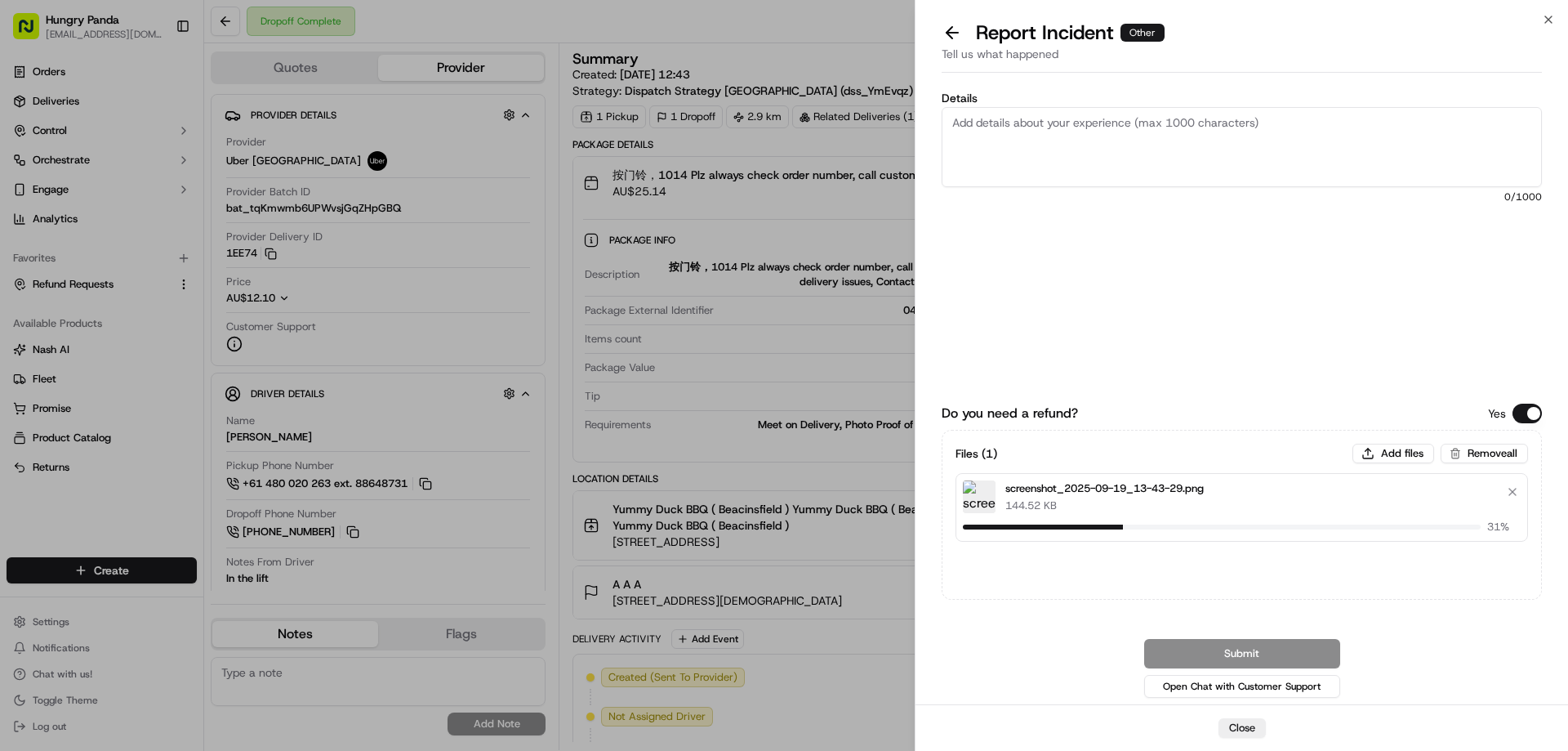
click at [1115, 129] on textarea "Details" at bounding box center [1242, 147] width 600 height 80
paste textarea "The customer reported that he did not receive the food, the delivery photos tak…"
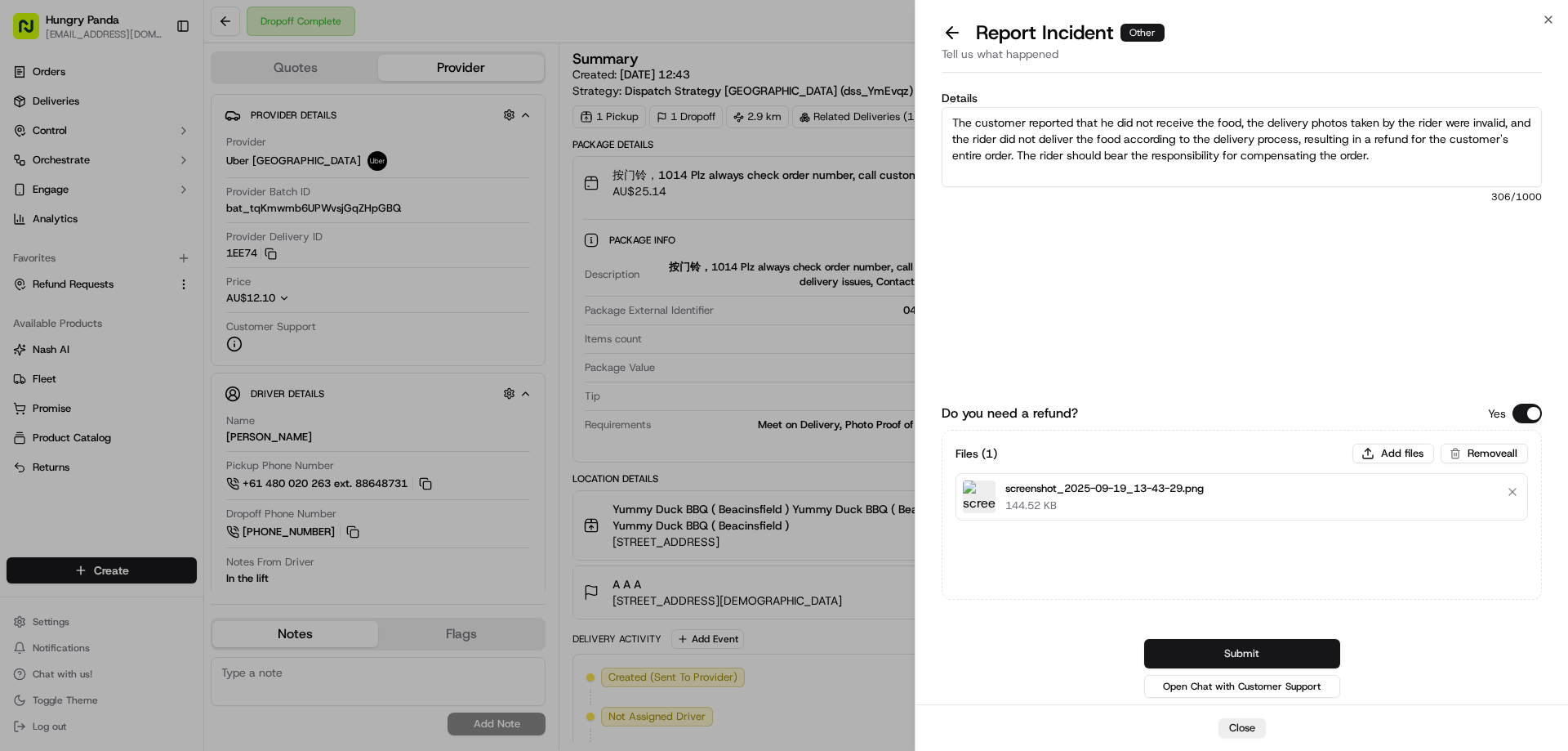
type textarea "The customer reported that he did not receive the food, the delivery photos tak…"
drag, startPoint x: 1237, startPoint y: 652, endPoint x: 1222, endPoint y: 618, distance: 37.2
click at [1237, 652] on button "Submit" at bounding box center [1242, 653] width 196 height 29
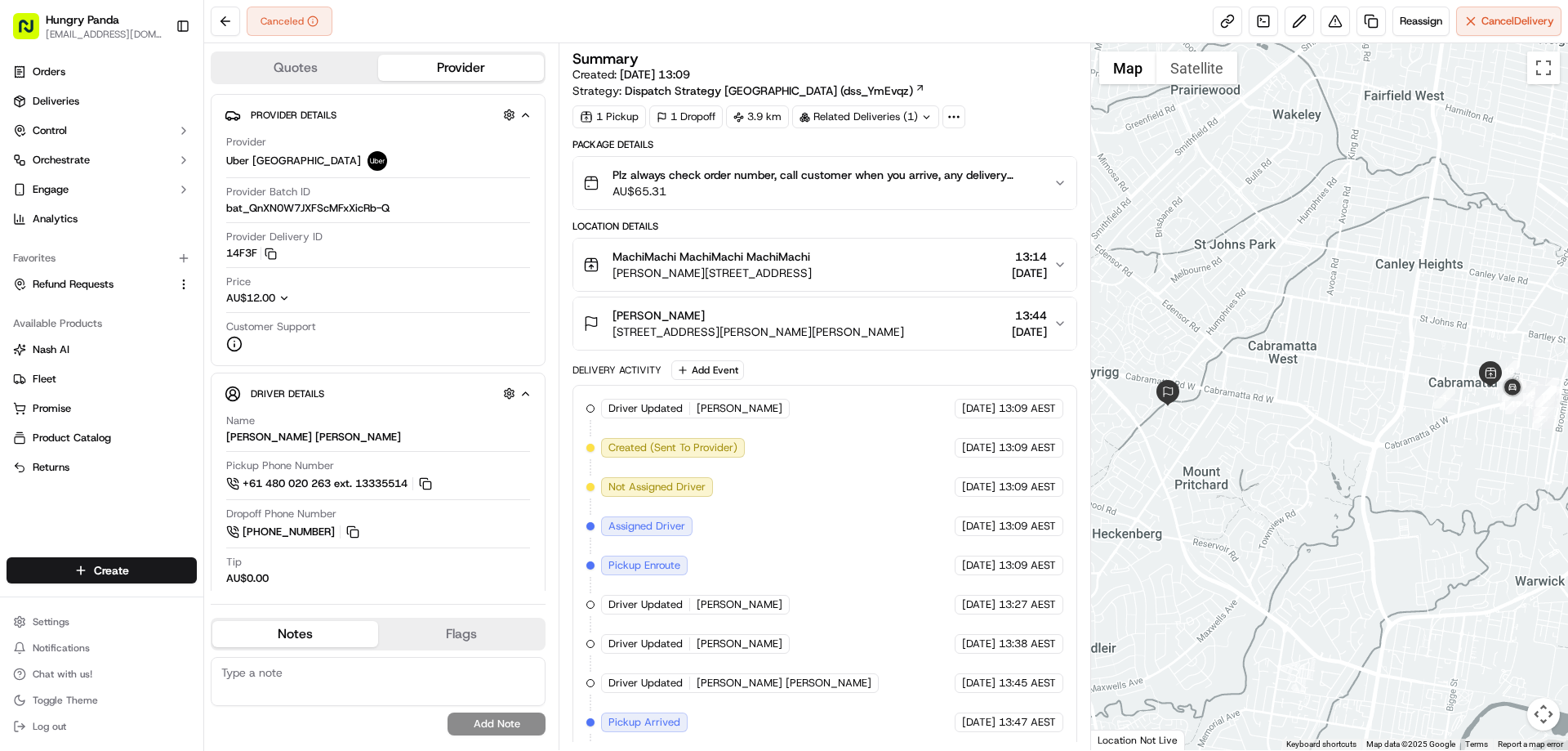
click at [1056, 190] on button "Plz always check order number, call customer when you arrive, any delivery issu…" at bounding box center [824, 182] width 503 height 52
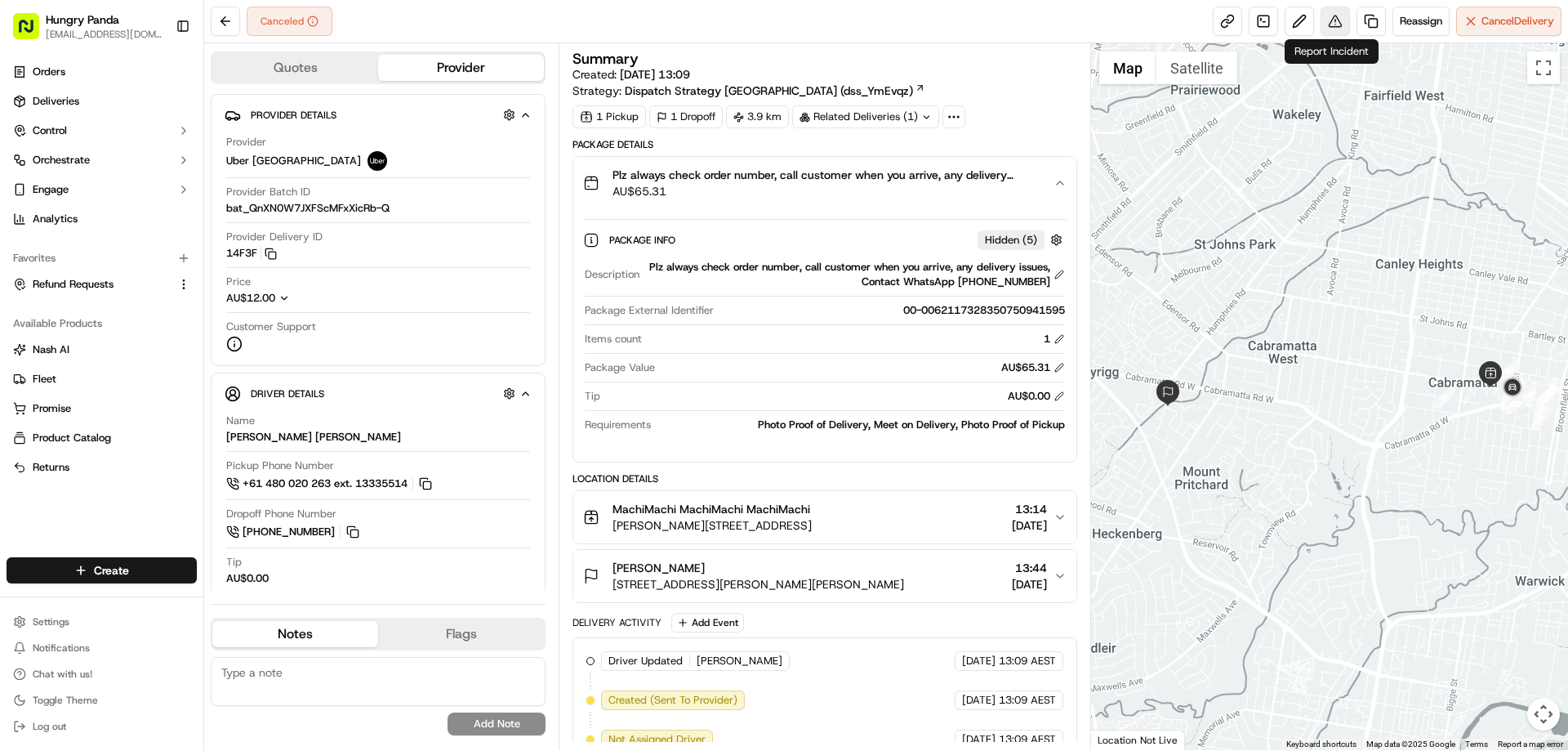
click at [1336, 20] on button at bounding box center [1335, 20] width 29 height 29
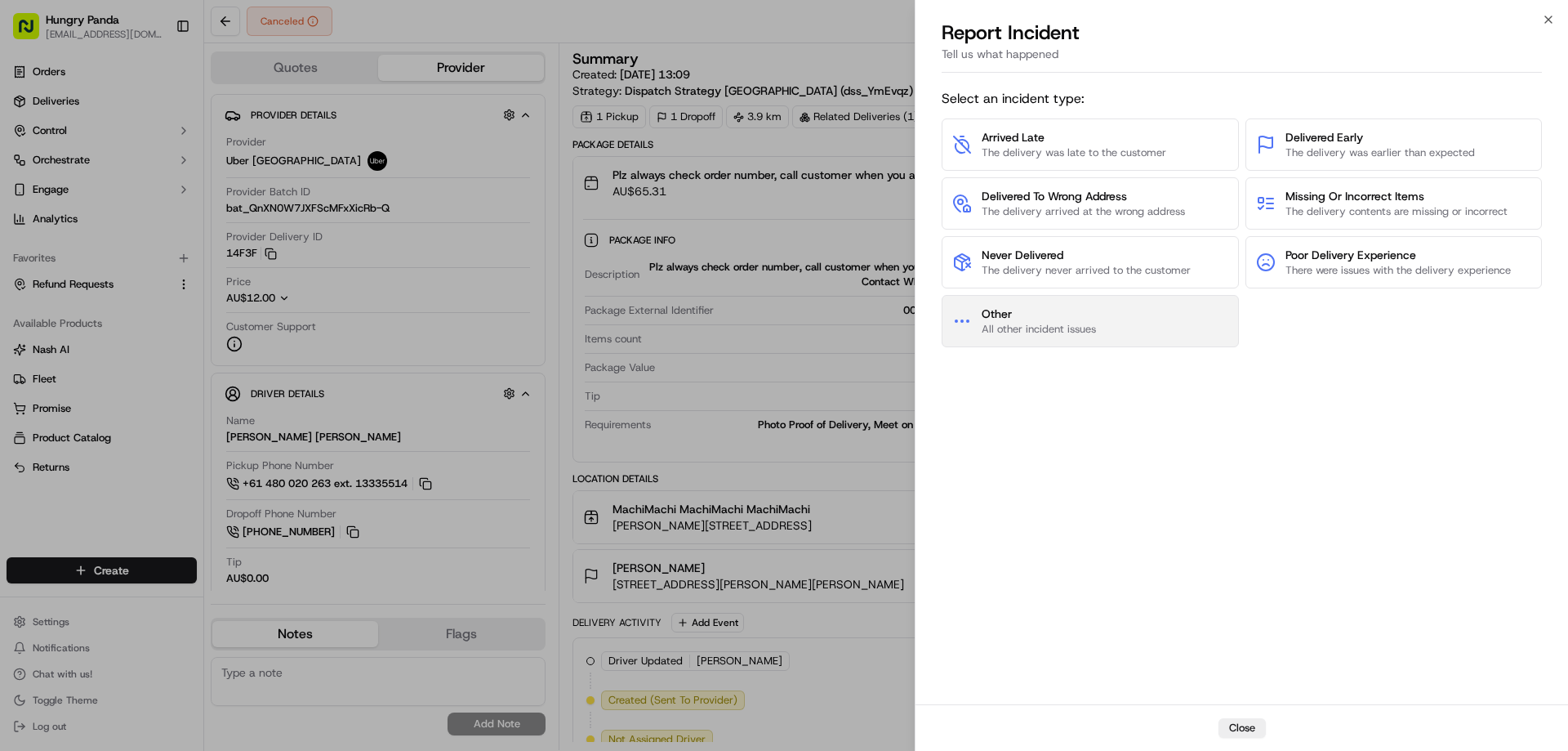
click at [1137, 303] on button "Other All other incident issues" at bounding box center [1090, 321] width 297 height 52
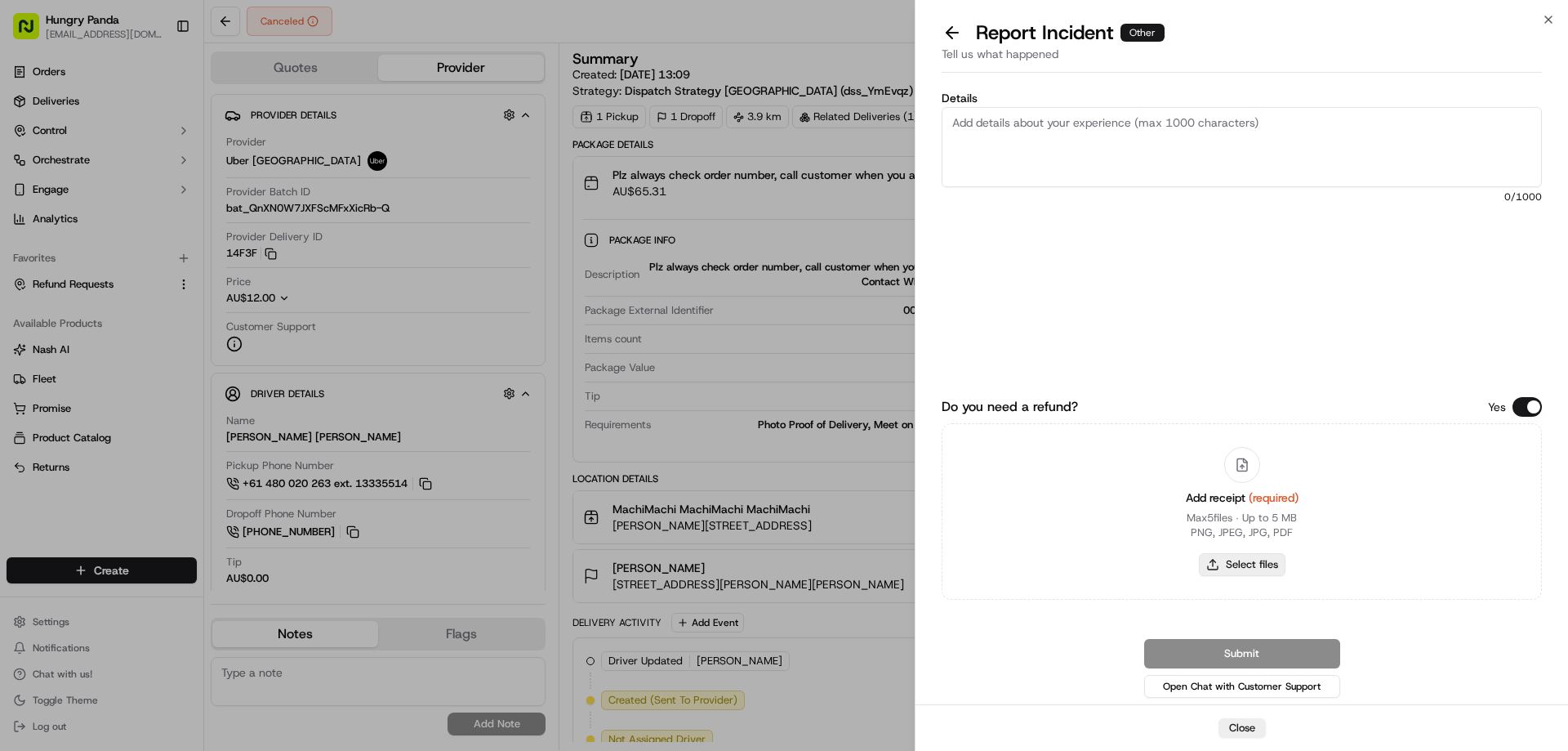
click at [1260, 573] on button "Select files" at bounding box center [1242, 565] width 86 height 23
type input "C:\fakepath\screenshot_2025-09-19_13-44-34.png"
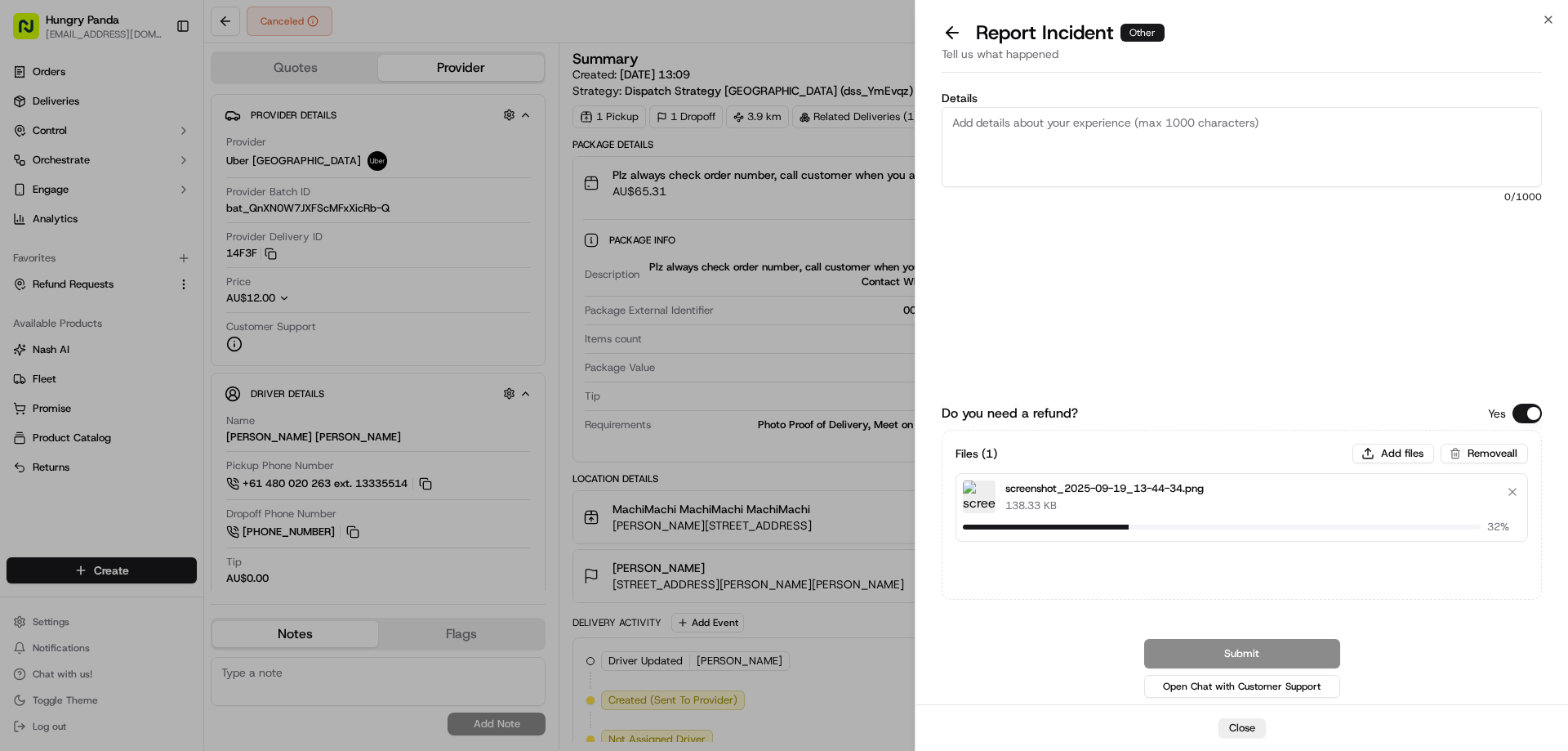
click at [1075, 135] on textarea "Details" at bounding box center [1242, 147] width 600 height 80
click at [1106, 144] on textarea "Details" at bounding box center [1242, 147] width 600 height 80
paste textarea "The order pickup was seriously overdue. The order log showed that the rider rec…"
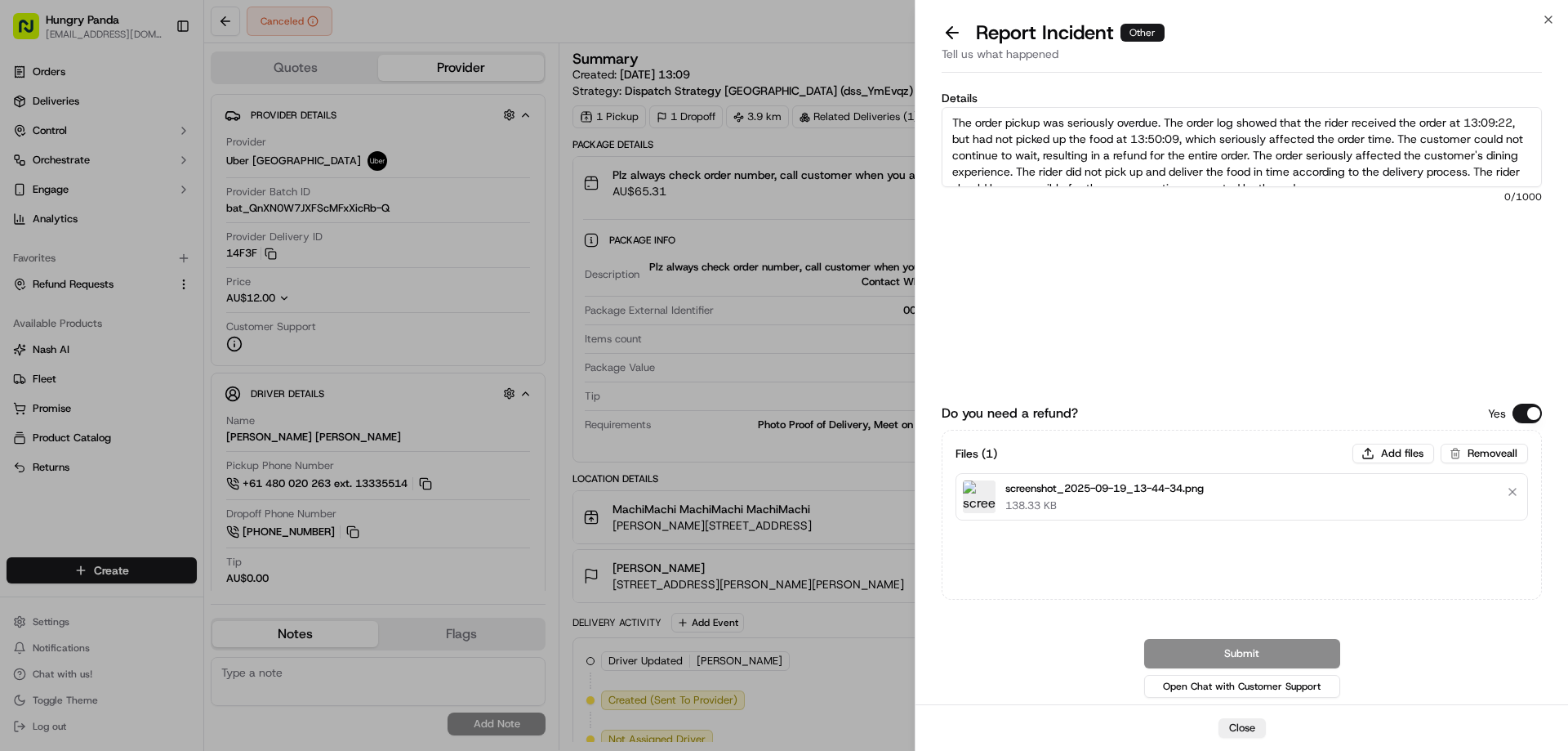
scroll to position [9, 0]
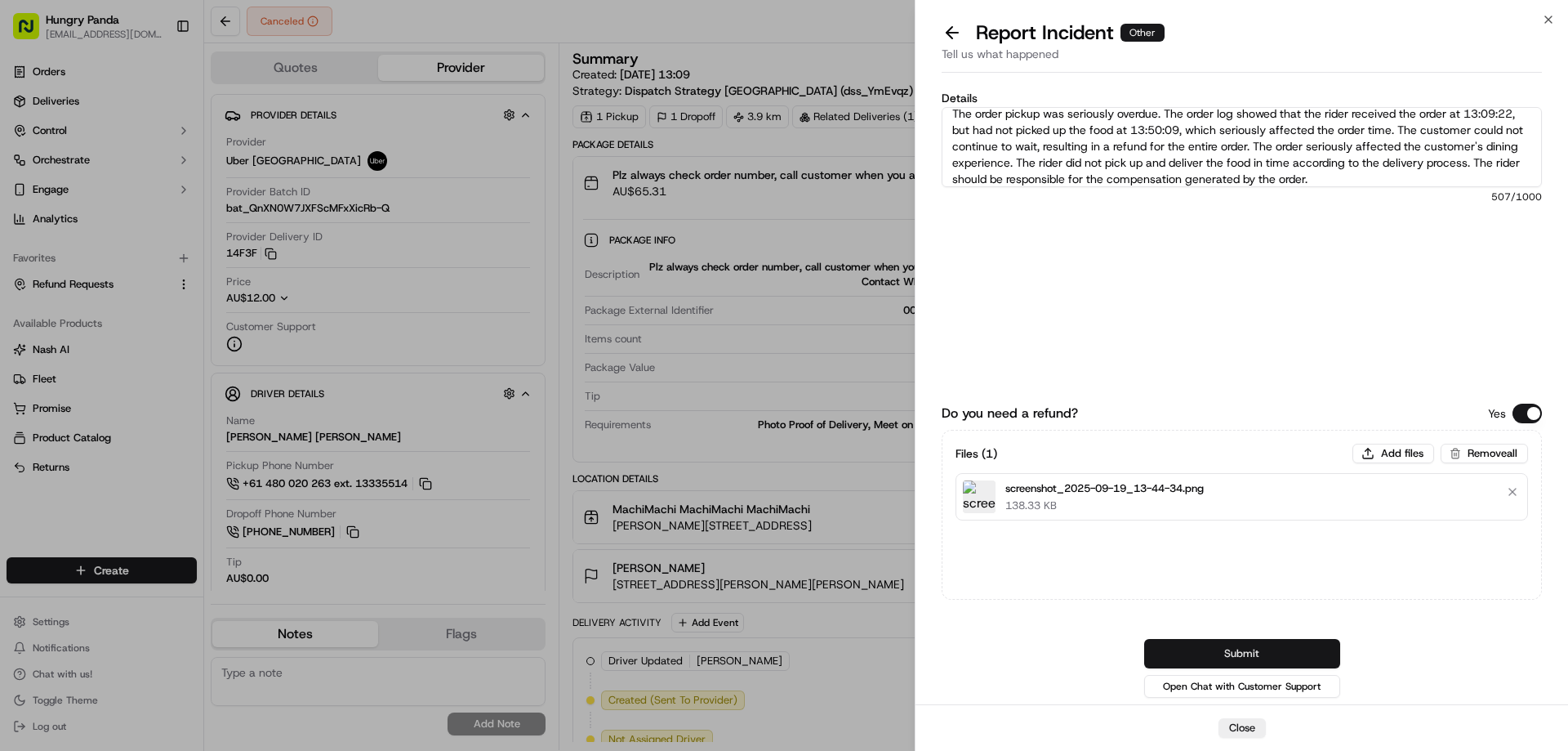
type textarea "The order pickup was seriously overdue. The order log showed that the rider rec…"
click at [1222, 658] on button "Submit" at bounding box center [1242, 653] width 196 height 29
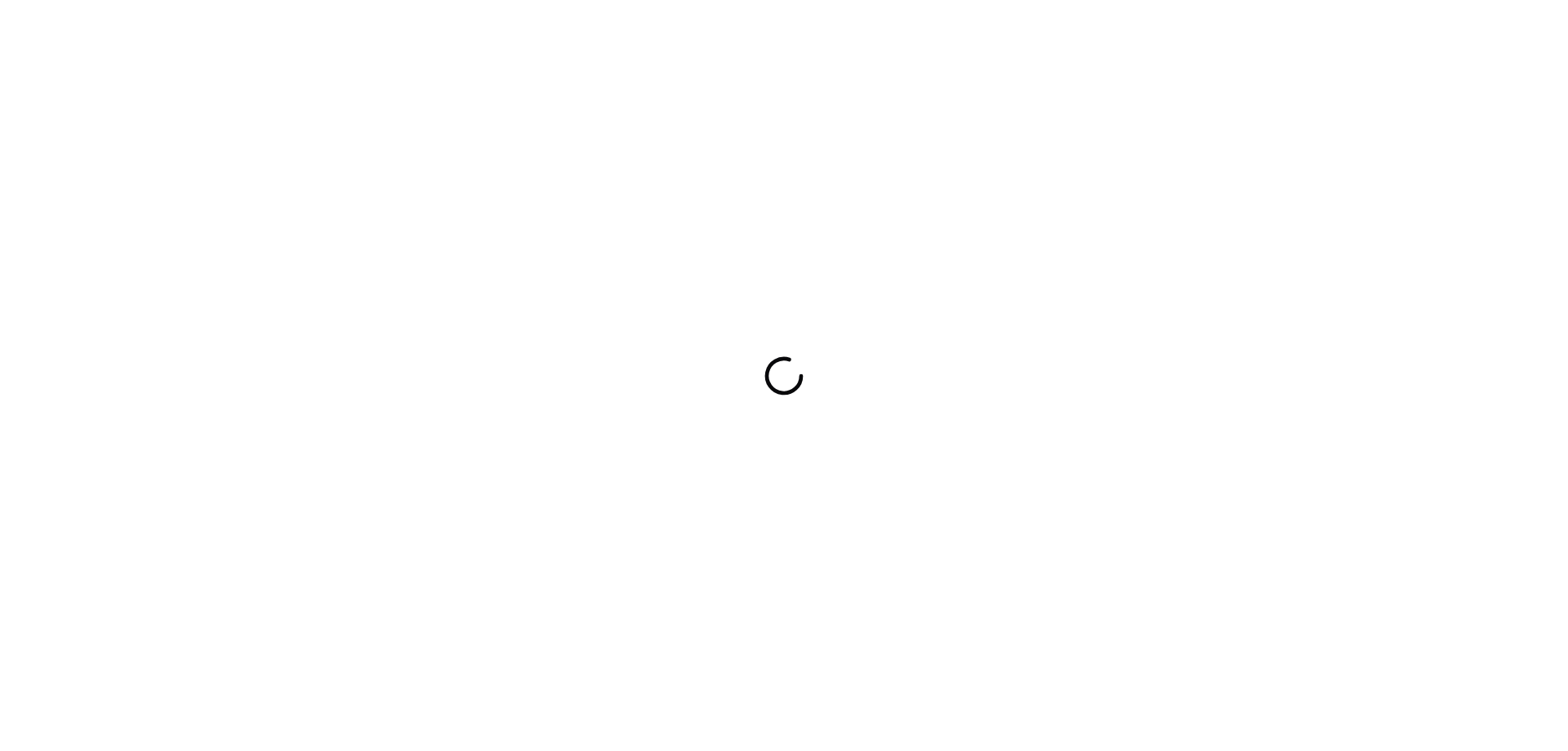
click at [921, 494] on div at bounding box center [784, 376] width 1568 height 751
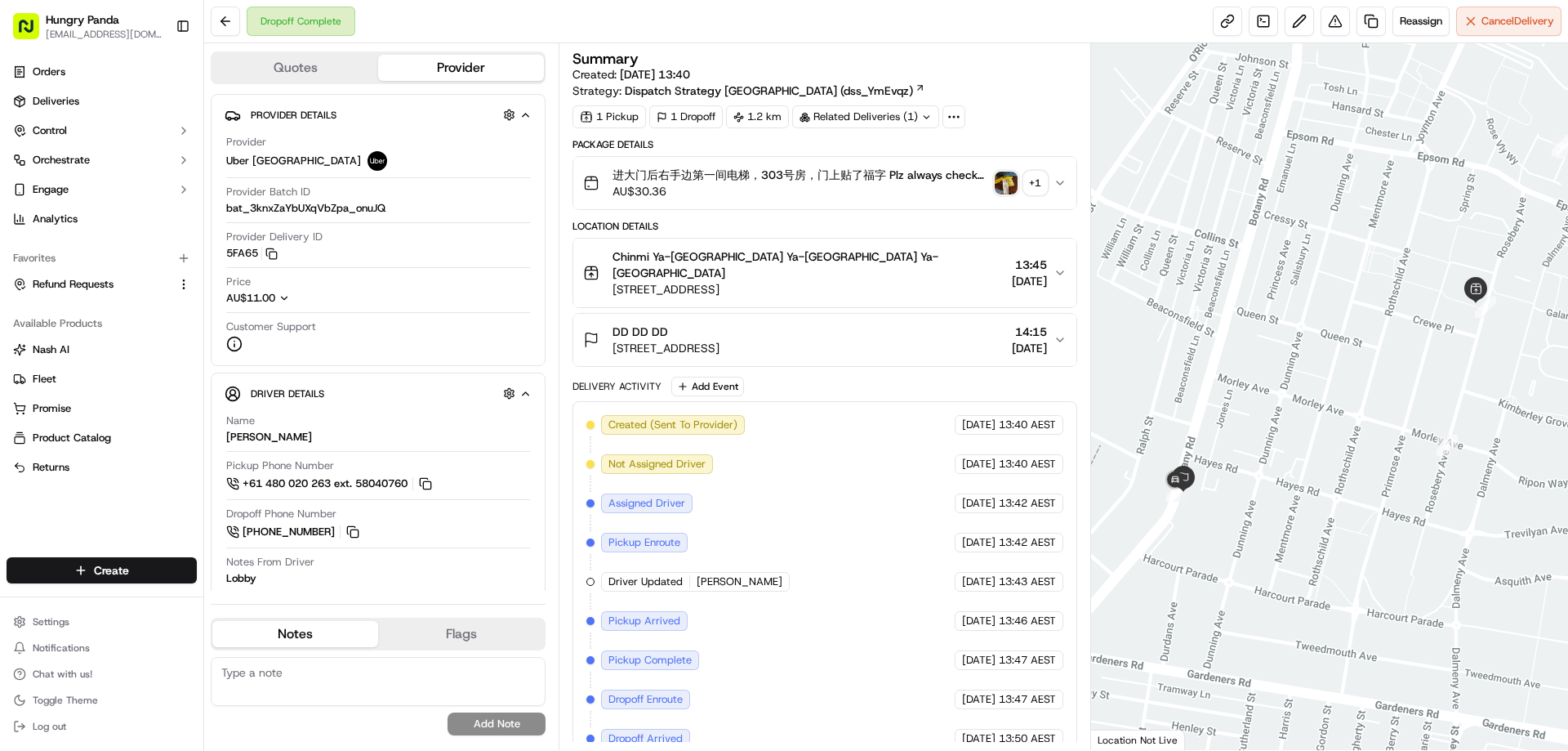
click at [1001, 184] on img "button" at bounding box center [1007, 183] width 23 height 23
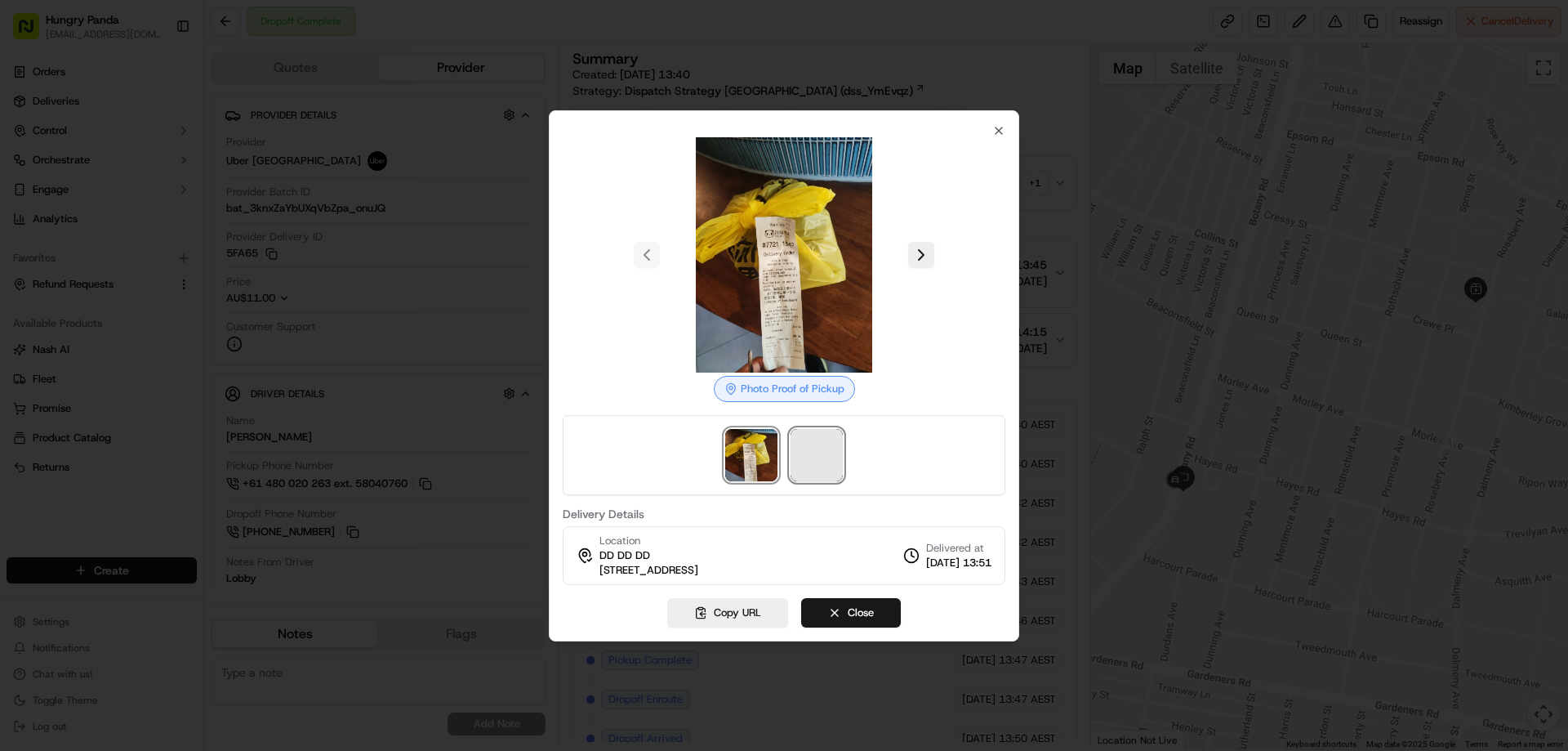
click at [822, 461] on span at bounding box center [816, 455] width 52 height 52
click at [1057, 179] on div at bounding box center [784, 376] width 1568 height 751
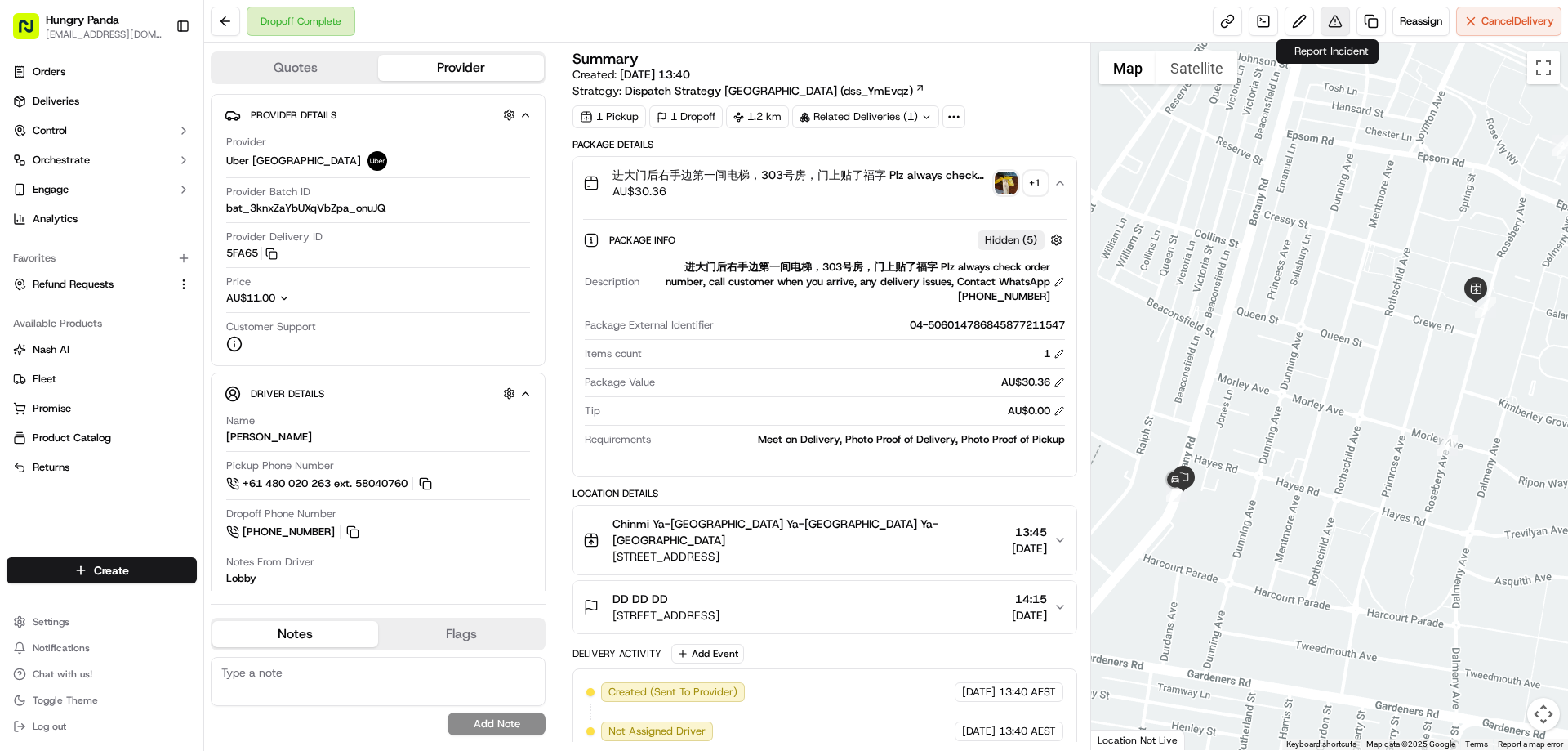
click at [1331, 24] on button at bounding box center [1335, 20] width 29 height 29
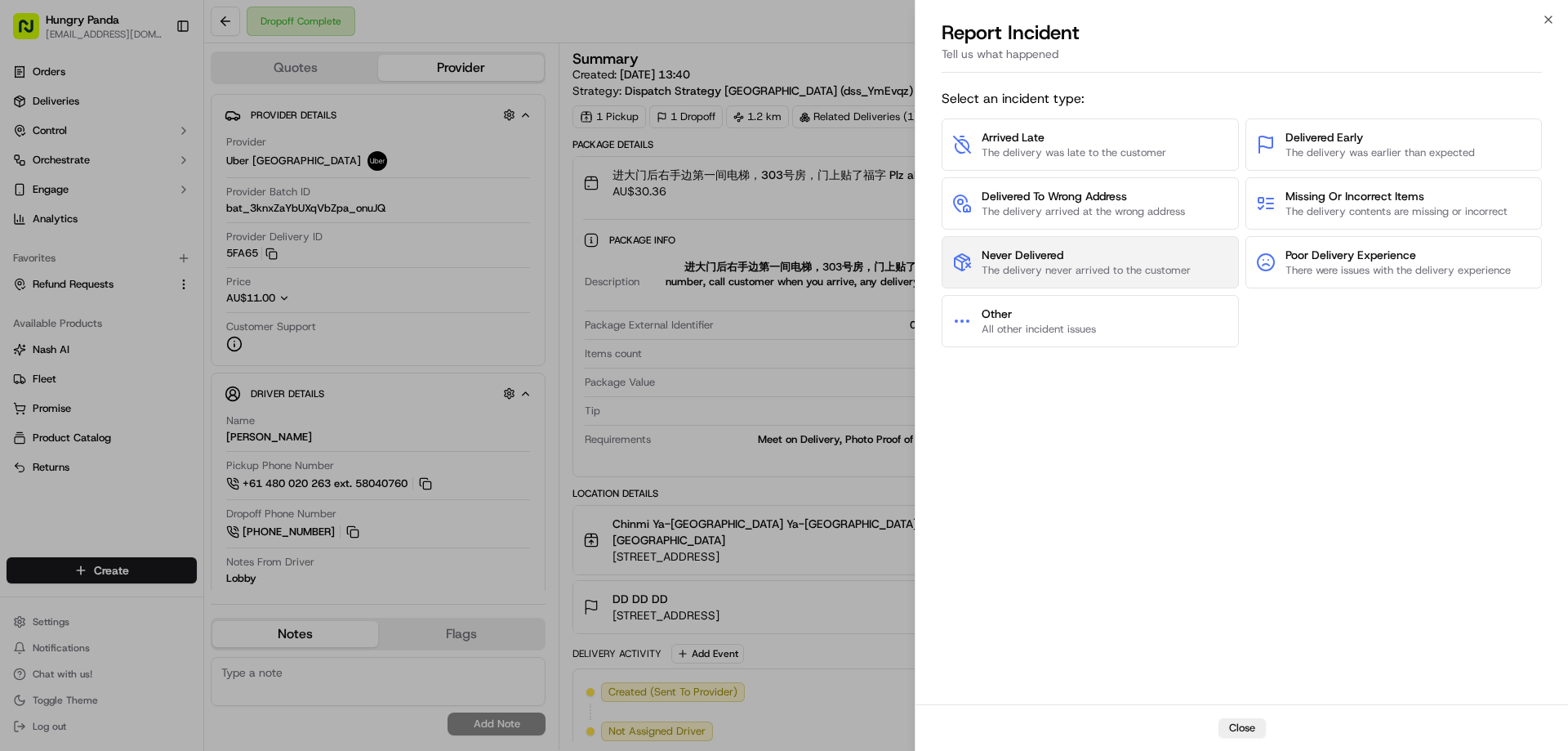
click at [1036, 281] on button "Never Delivered The delivery never arrived to the customer" at bounding box center [1090, 262] width 297 height 52
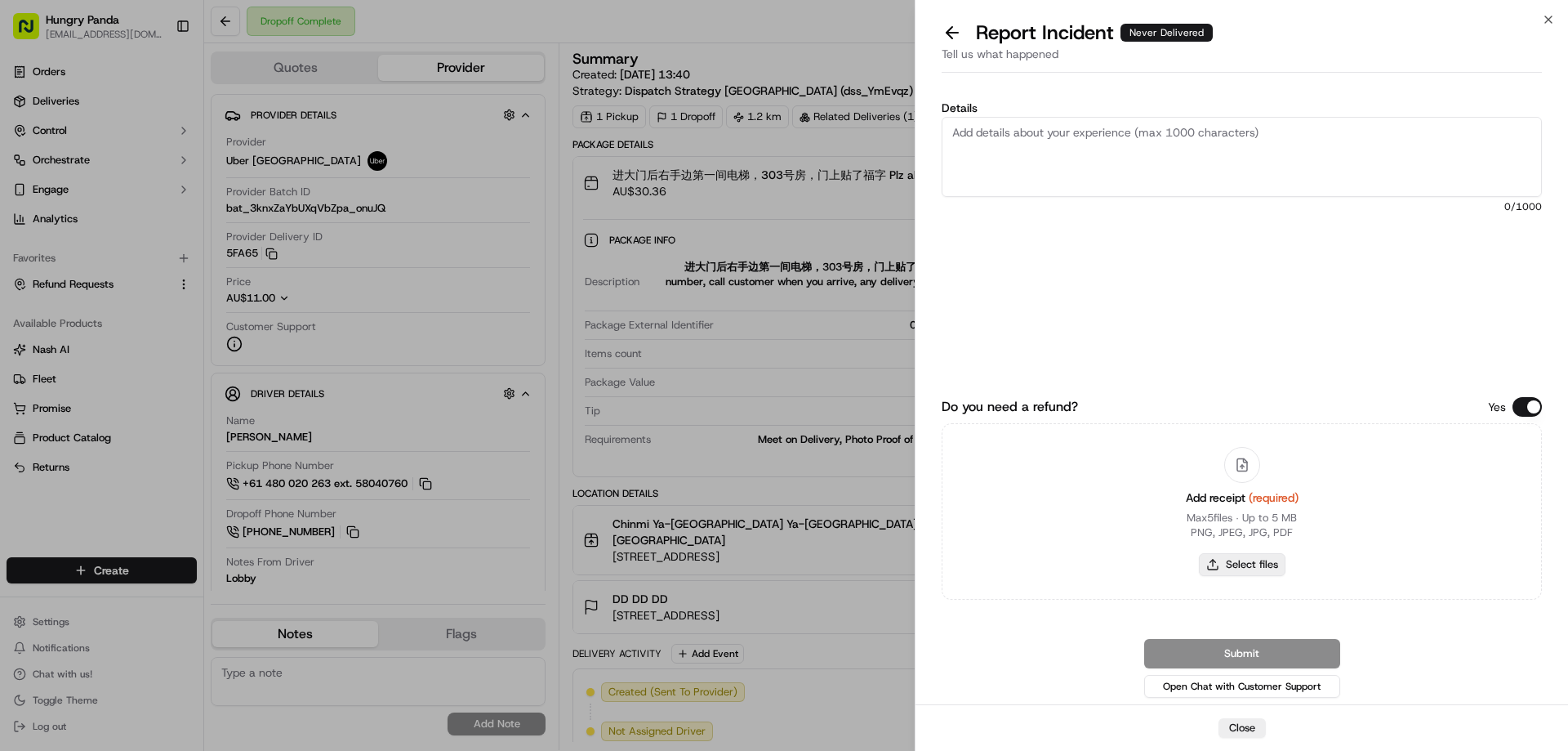
click at [1232, 564] on button "Select files" at bounding box center [1242, 565] width 86 height 23
type input "C:\fakepath\screenshot_2025-09-19_13-46-01.png"
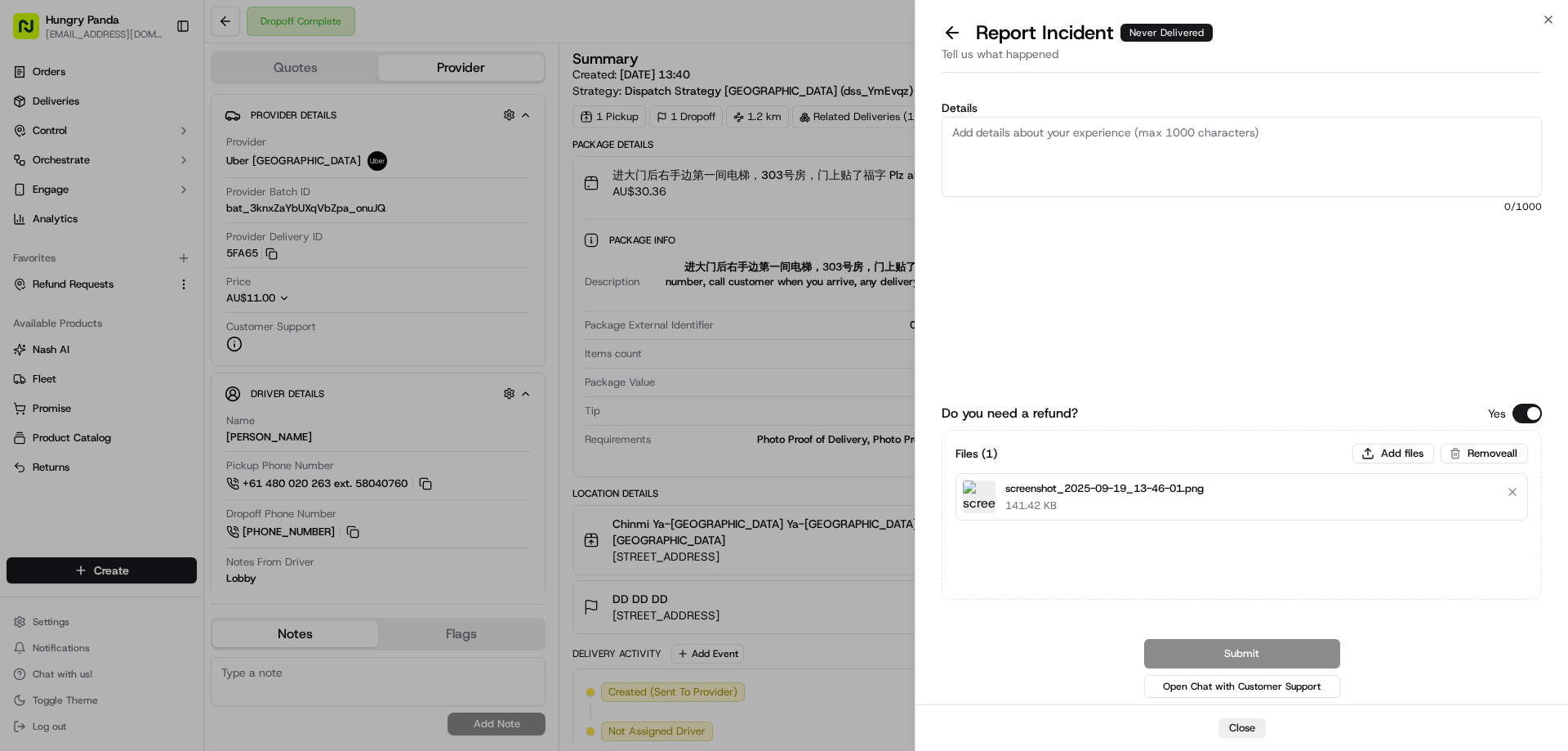
click at [1005, 187] on textarea "Details" at bounding box center [1242, 157] width 600 height 80
paste textarea "The customer reported that he did not receive the meal, and the delivery photo …"
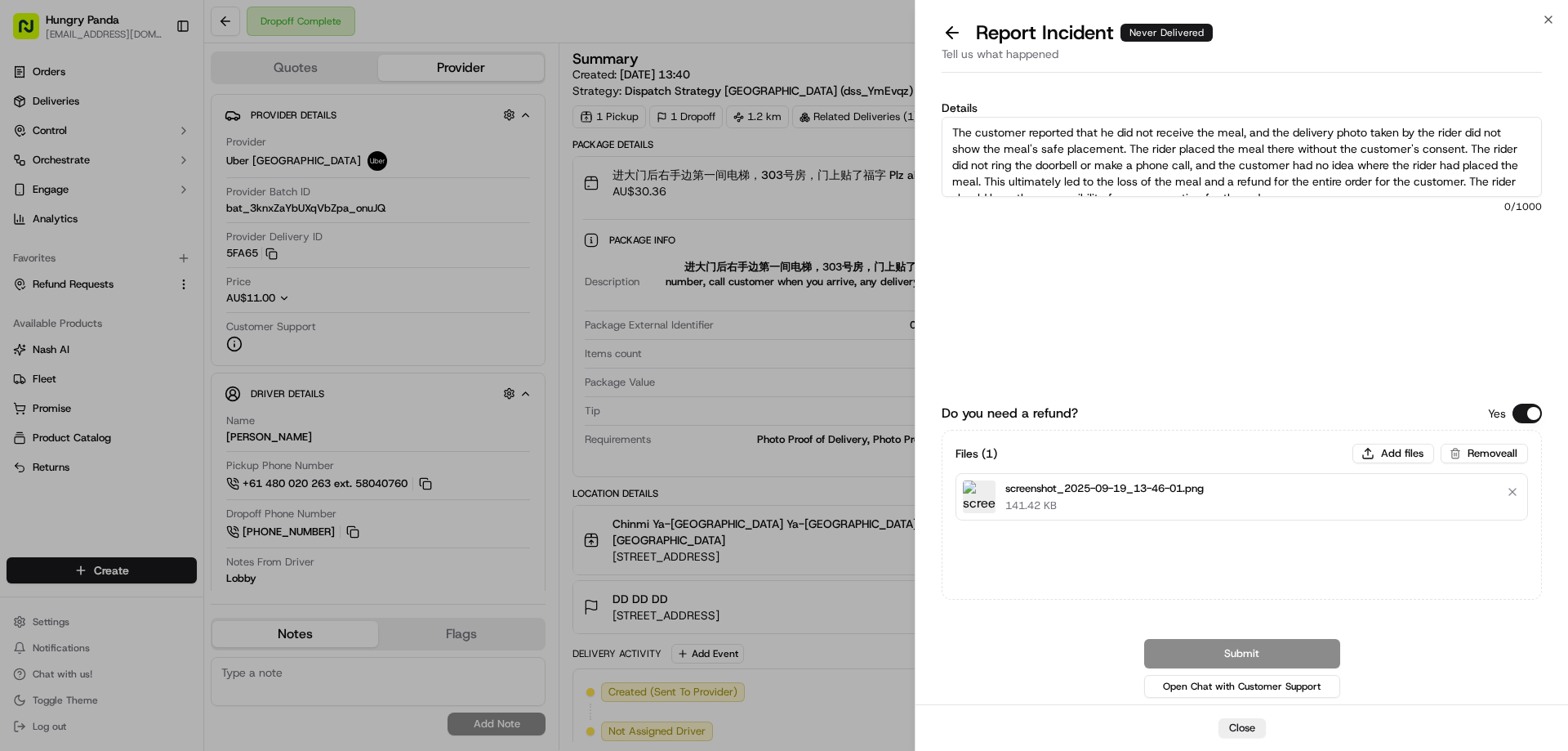
scroll to position [9, 0]
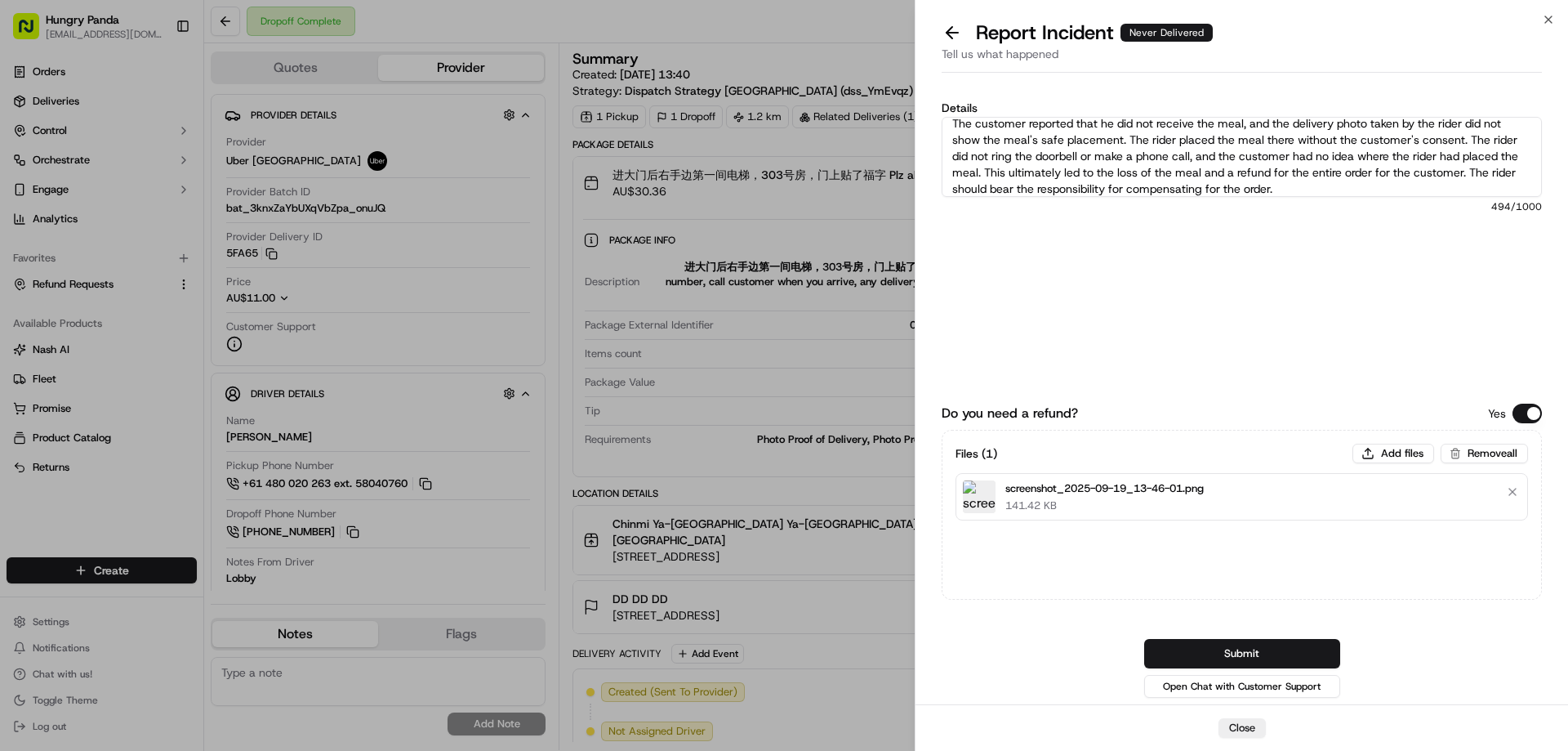
type textarea "The customer reported that he did not receive the meal, and the delivery photo …"
click at [1226, 651] on button "Submit" at bounding box center [1242, 653] width 196 height 29
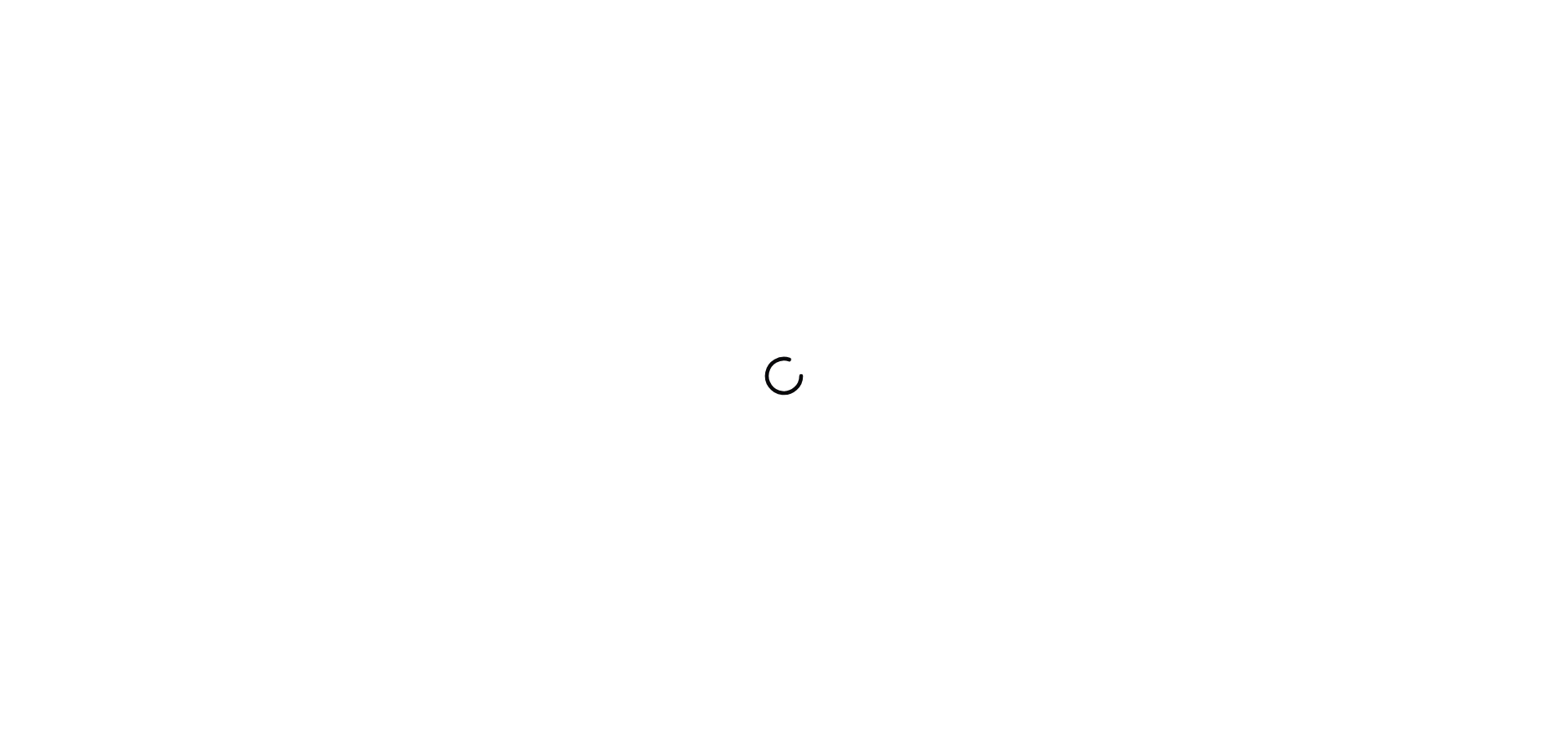
click at [1101, 317] on div at bounding box center [784, 376] width 1568 height 751
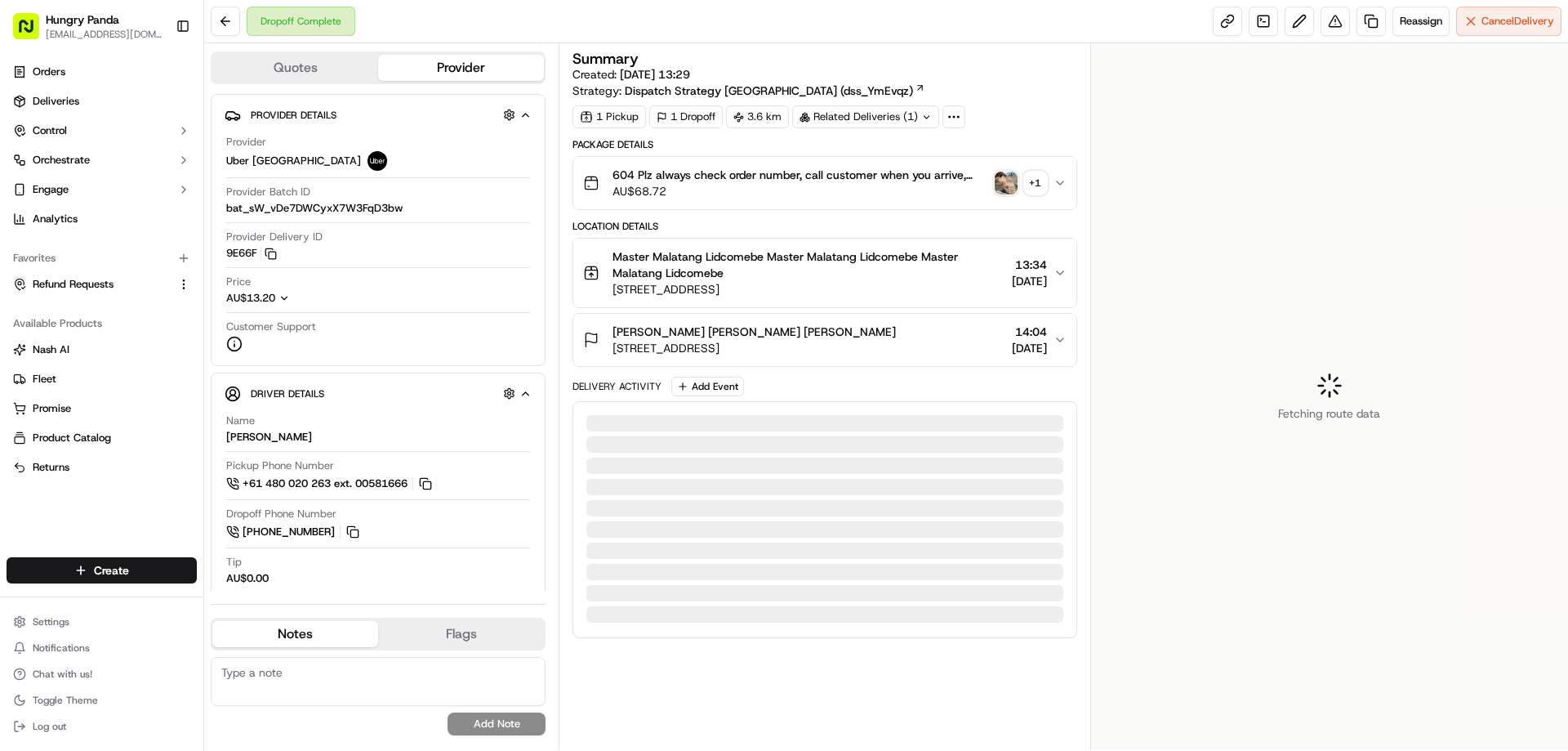
click at [1006, 185] on img "button" at bounding box center [1007, 183] width 23 height 23
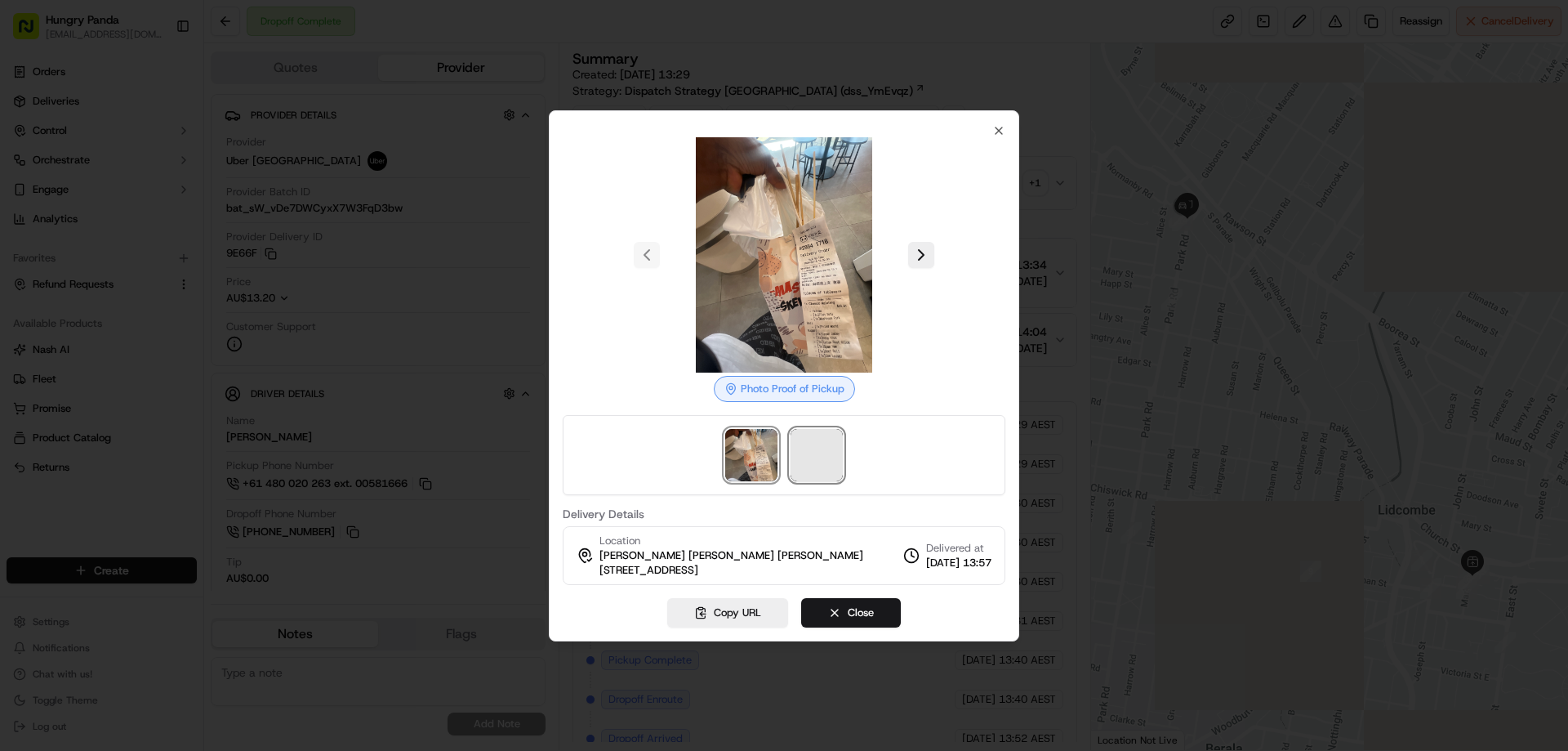
click at [803, 468] on span at bounding box center [816, 455] width 52 height 52
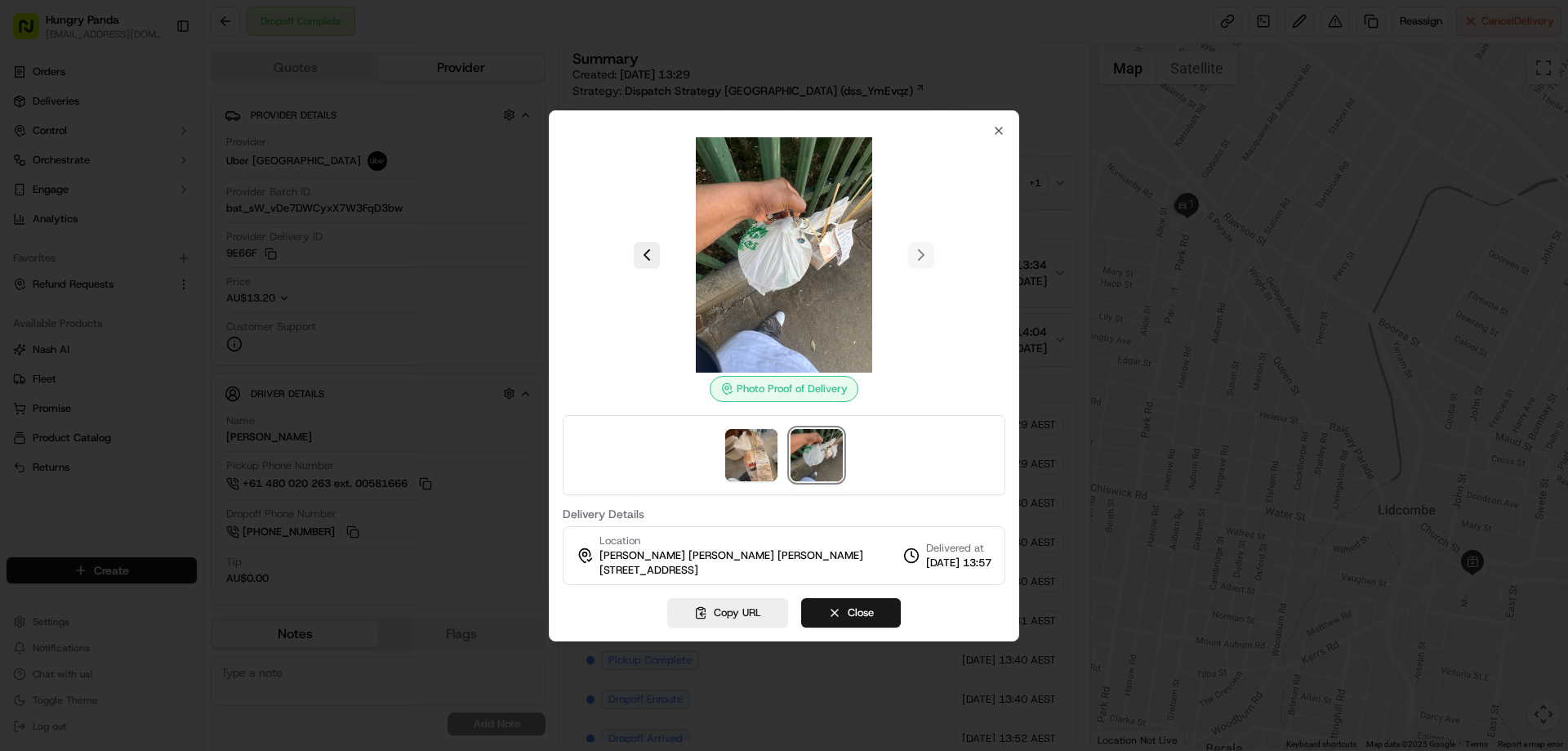
click at [1063, 183] on div at bounding box center [784, 376] width 1568 height 751
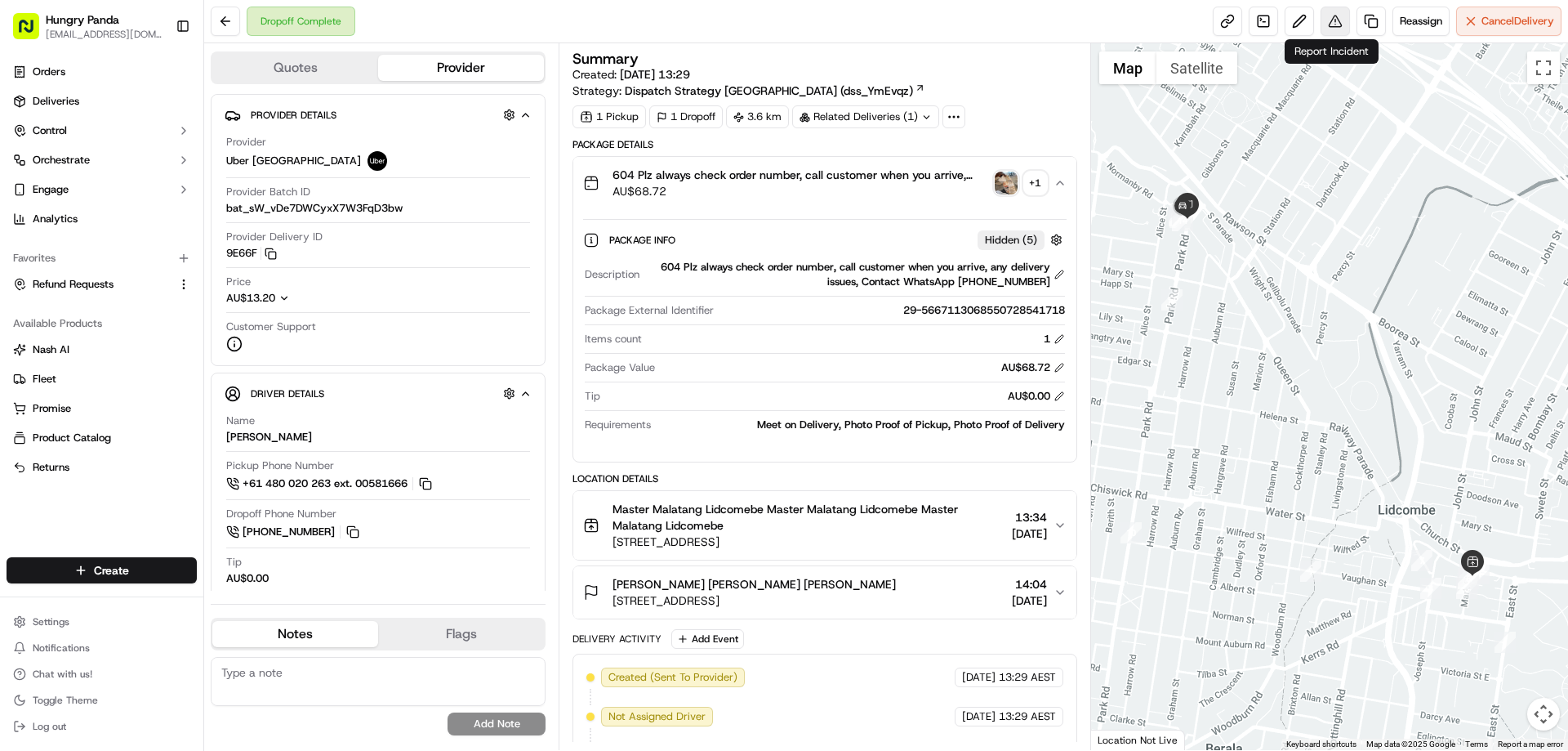
click at [1336, 22] on button at bounding box center [1335, 20] width 29 height 29
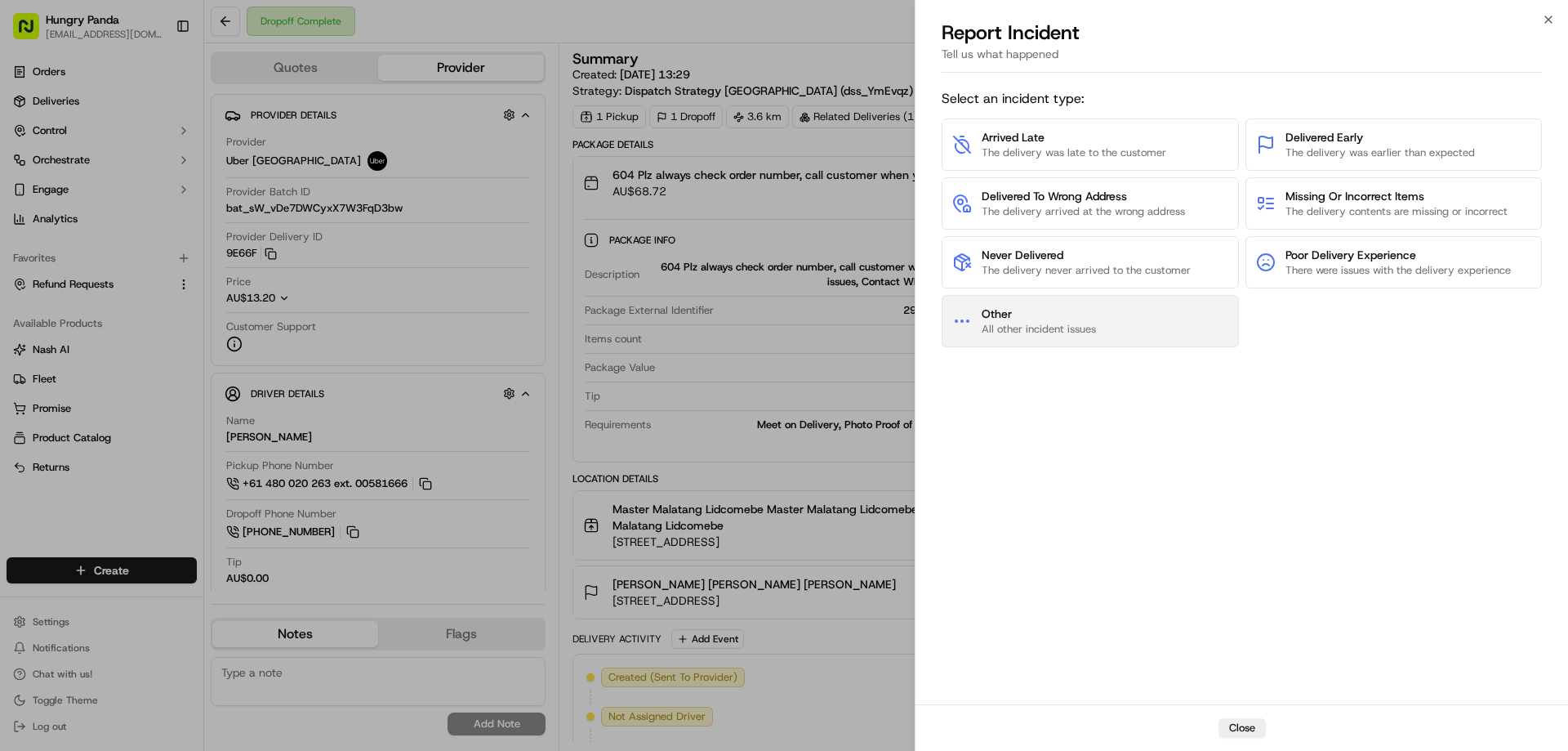
click at [1063, 327] on span "All other incident issues" at bounding box center [1039, 329] width 115 height 15
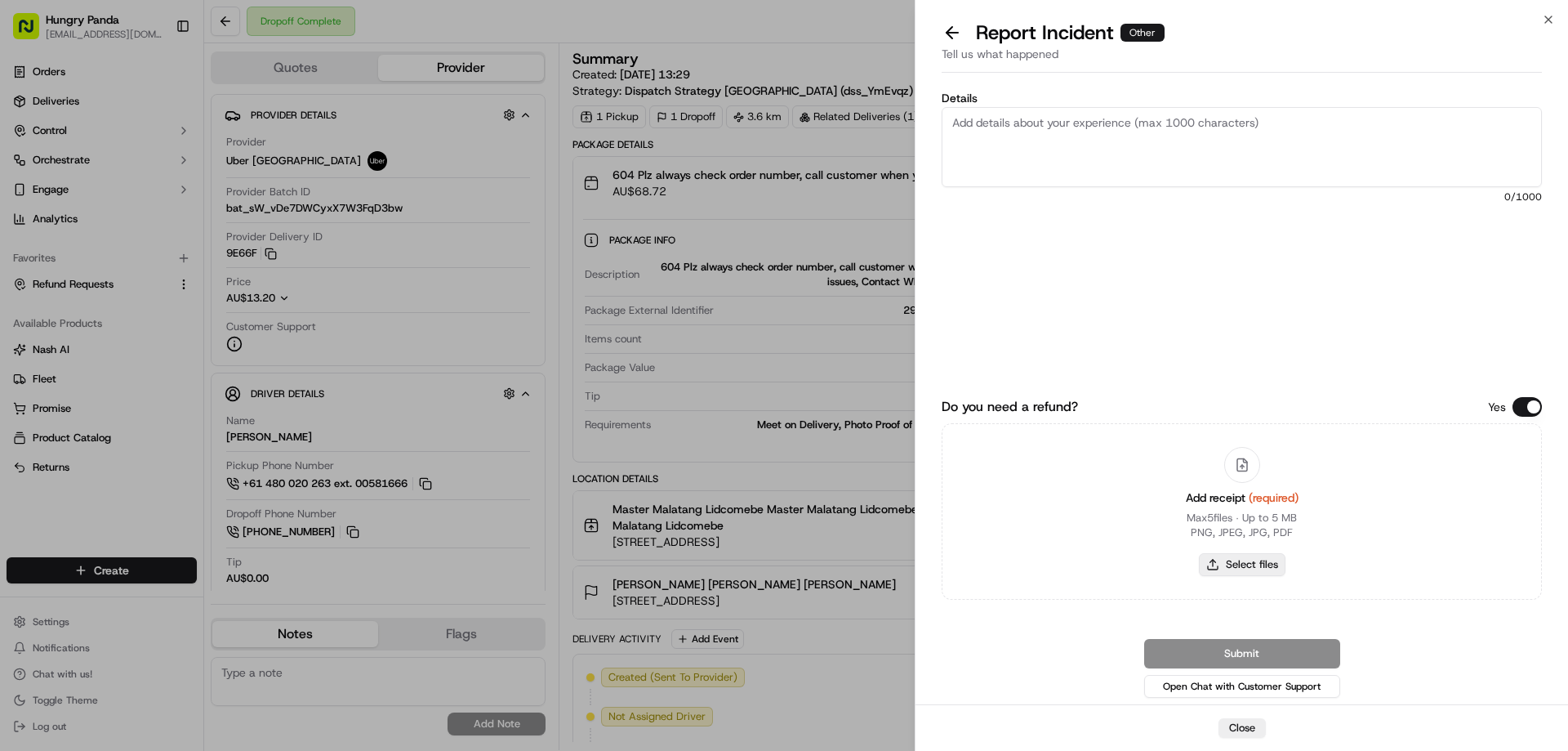
click at [1234, 570] on button "Select files" at bounding box center [1242, 565] width 86 height 23
type input "C:\fakepath\screenshot_2025-09-19_13-47-27.png"
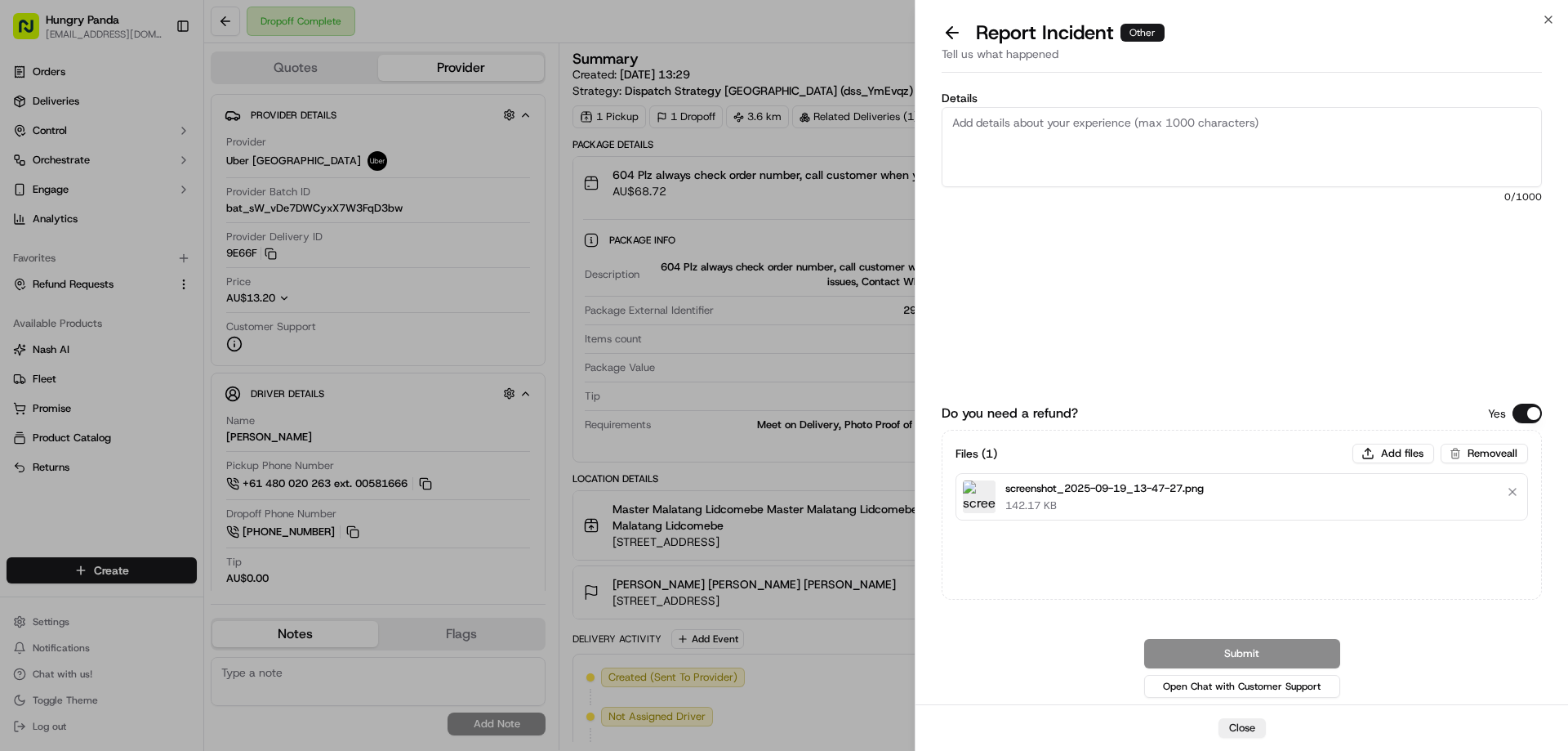
click at [1122, 121] on textarea "Details" at bounding box center [1242, 147] width 600 height 80
paste textarea "The customer reported that he did not receive the food, the delivery photos tak…"
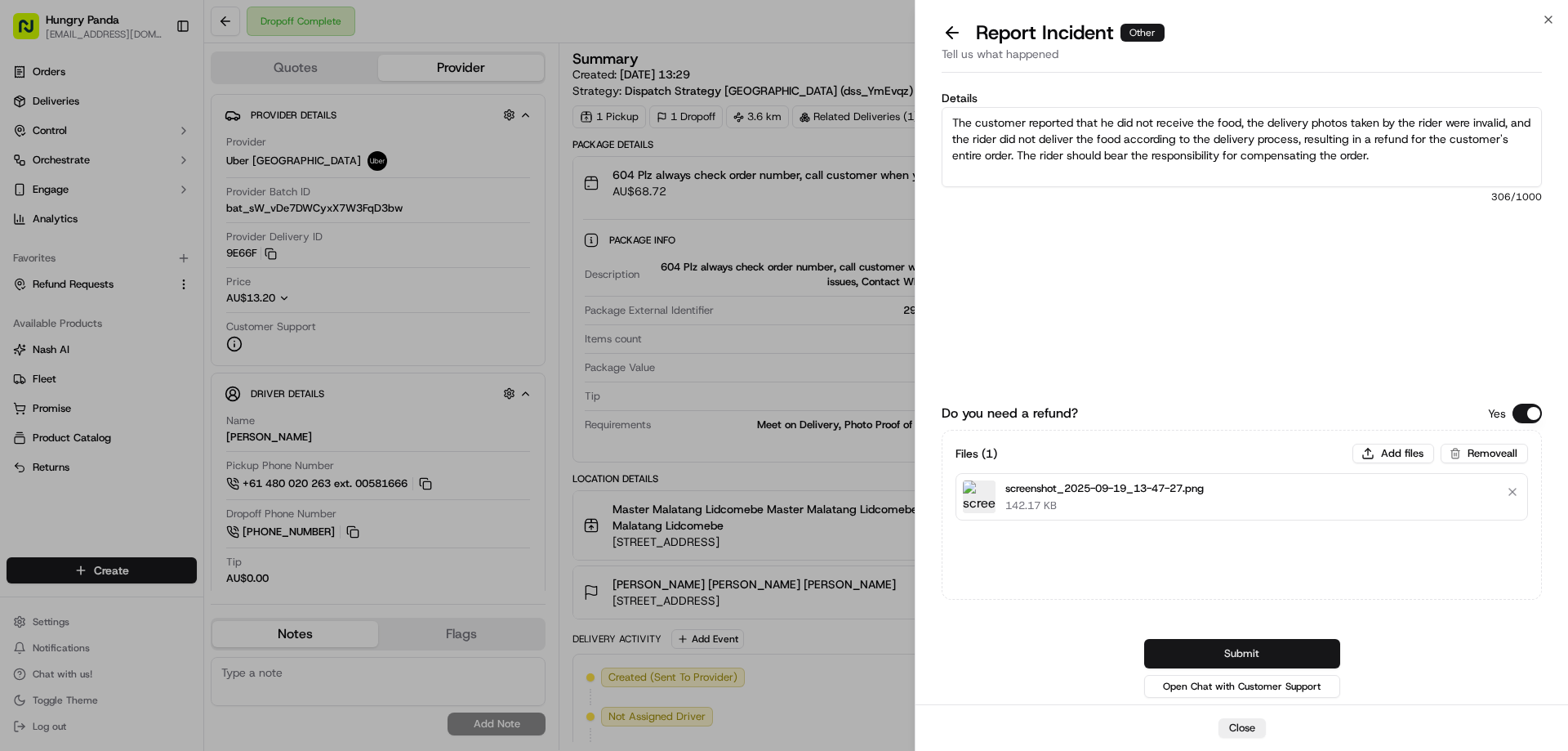
type textarea "The customer reported that he did not receive the food, the delivery photos tak…"
click at [1233, 655] on button "Submit" at bounding box center [1242, 653] width 196 height 29
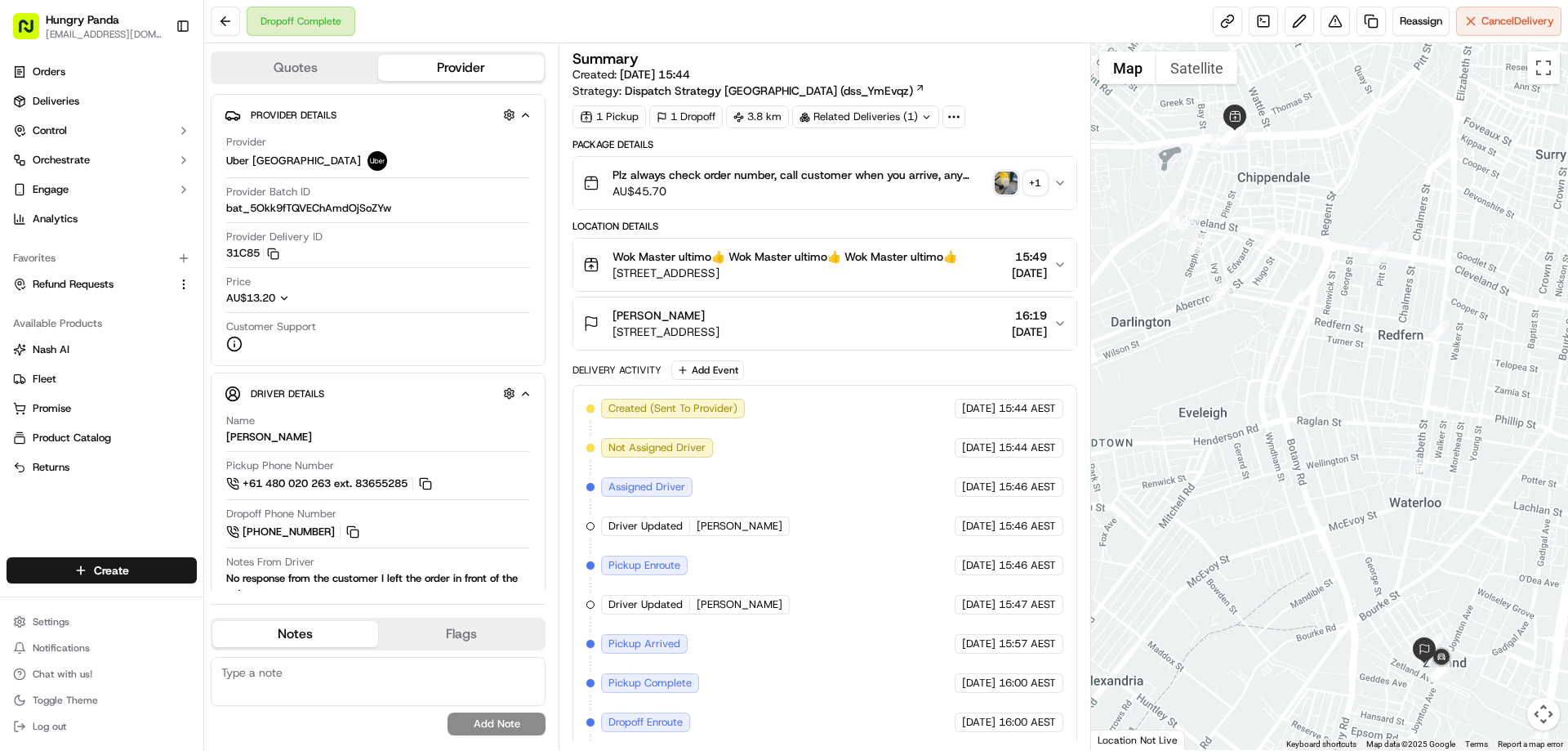
click at [1016, 178] on img "button" at bounding box center [1007, 183] width 23 height 23
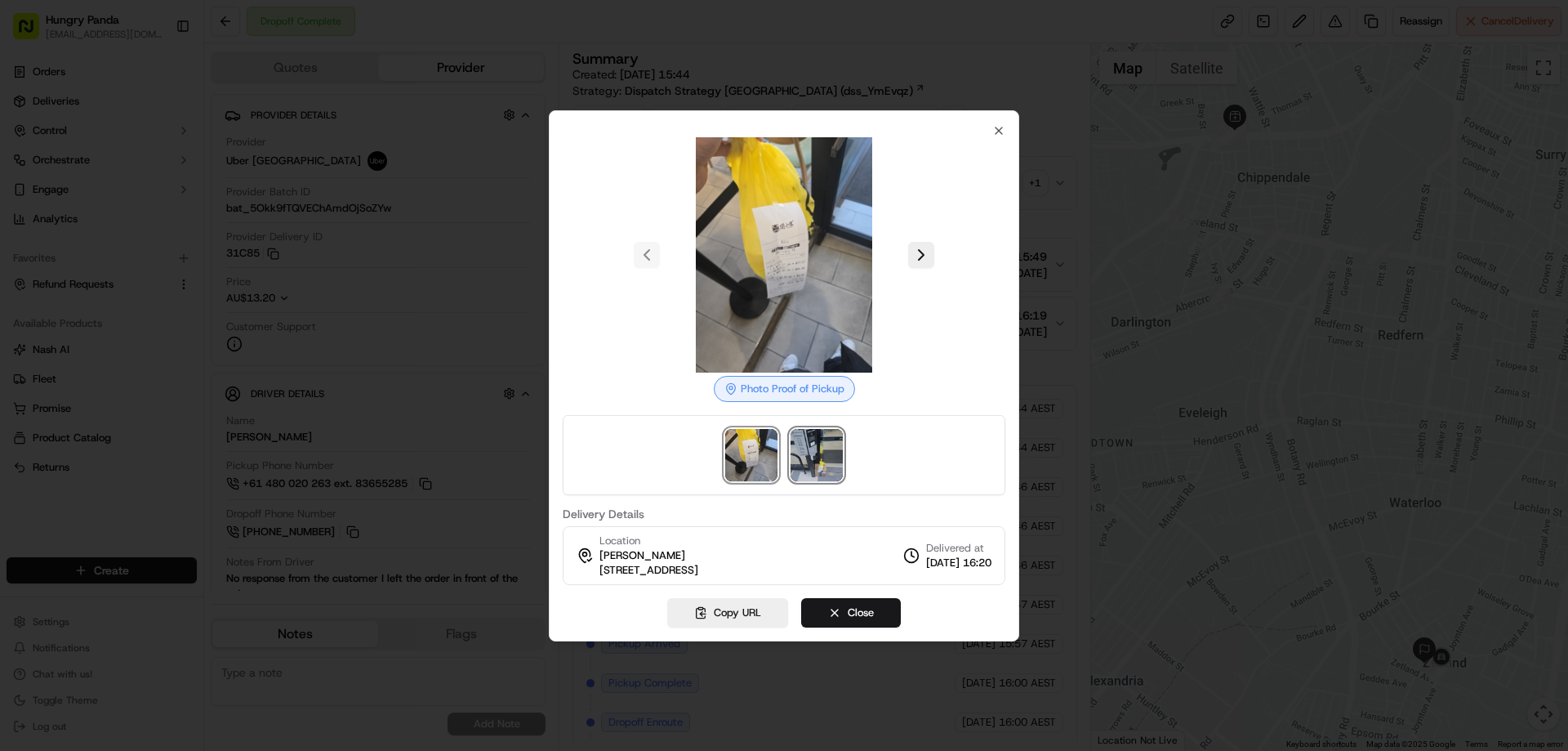
click at [812, 464] on img at bounding box center [816, 455] width 52 height 52
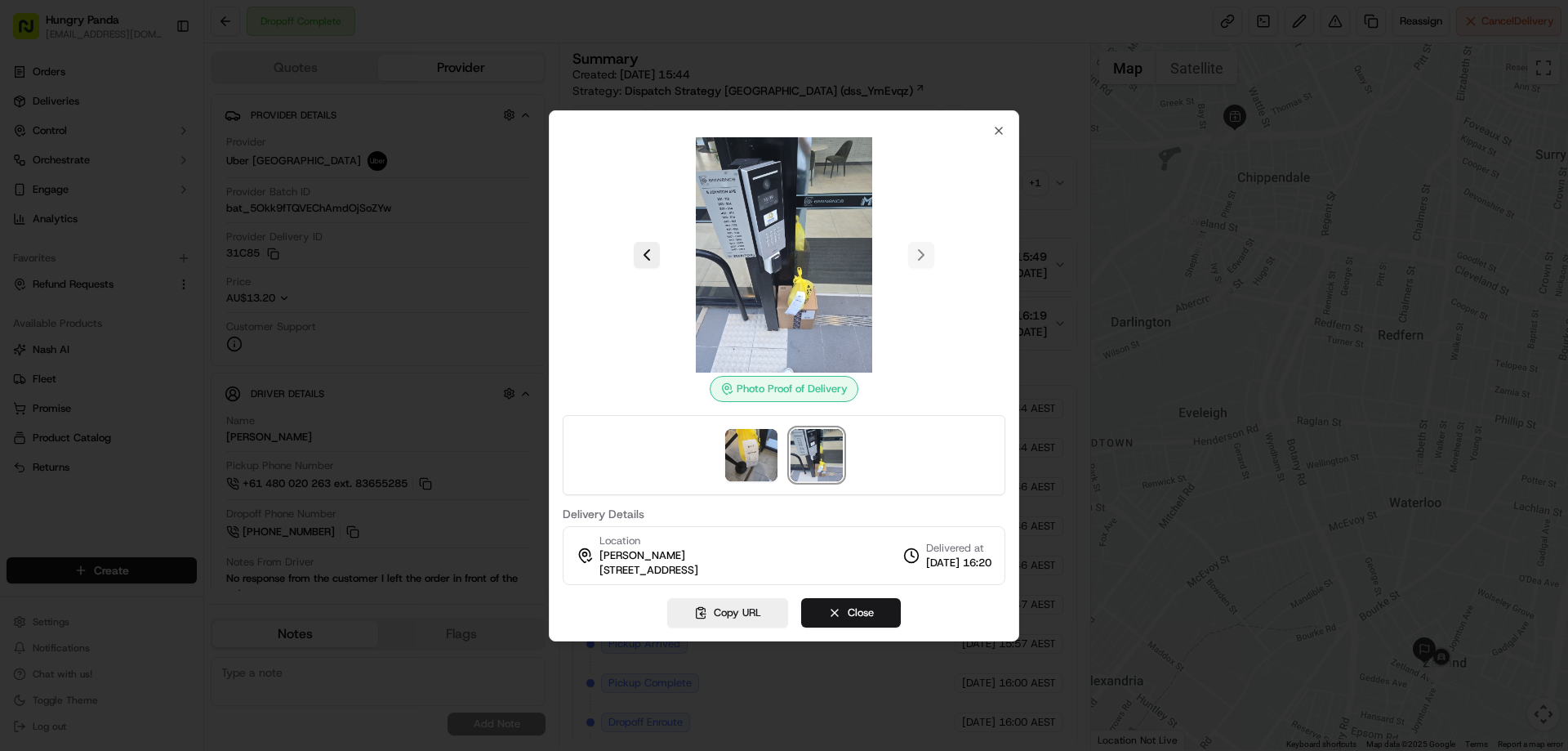
click at [1060, 184] on div at bounding box center [784, 376] width 1568 height 751
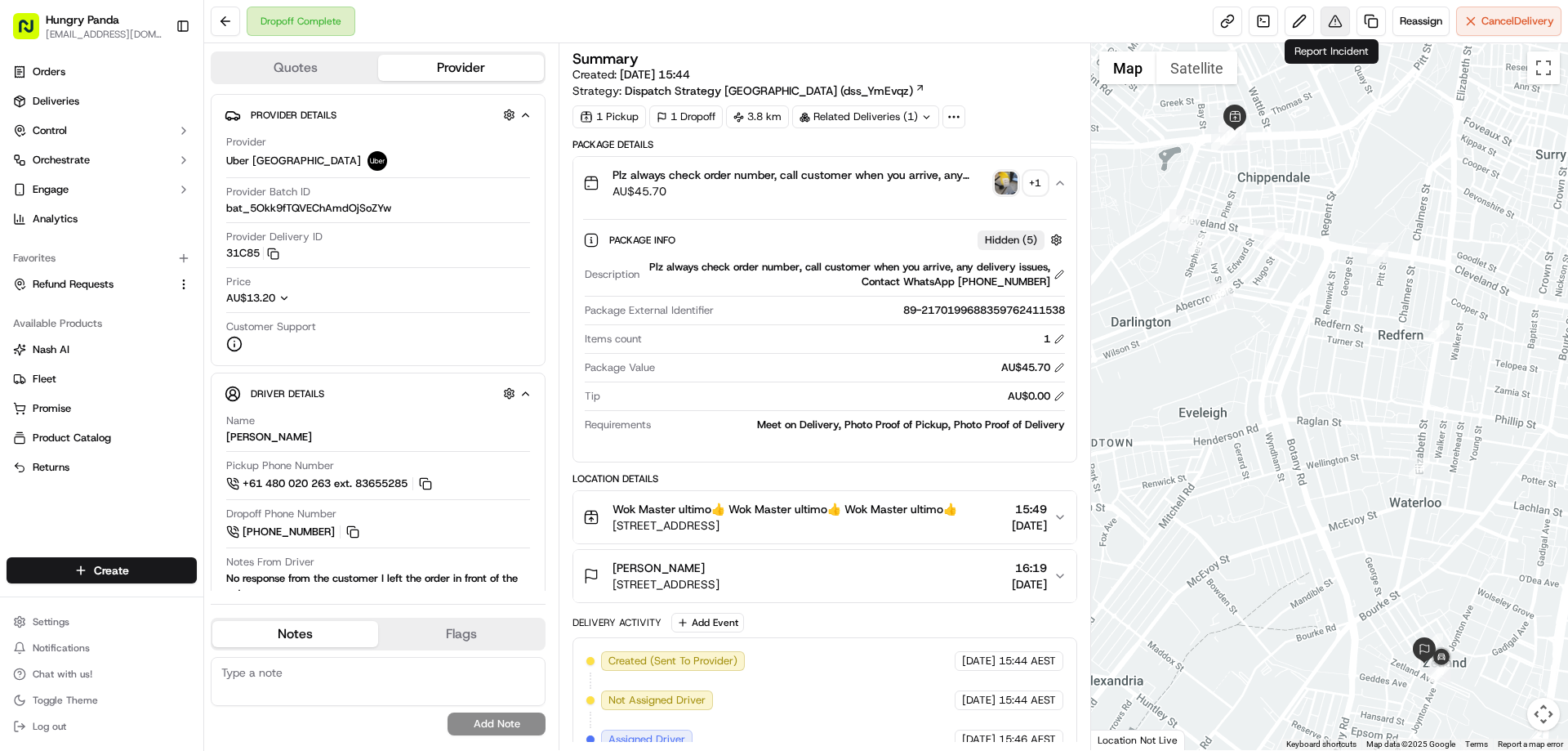
click at [1342, 13] on button at bounding box center [1335, 20] width 29 height 29
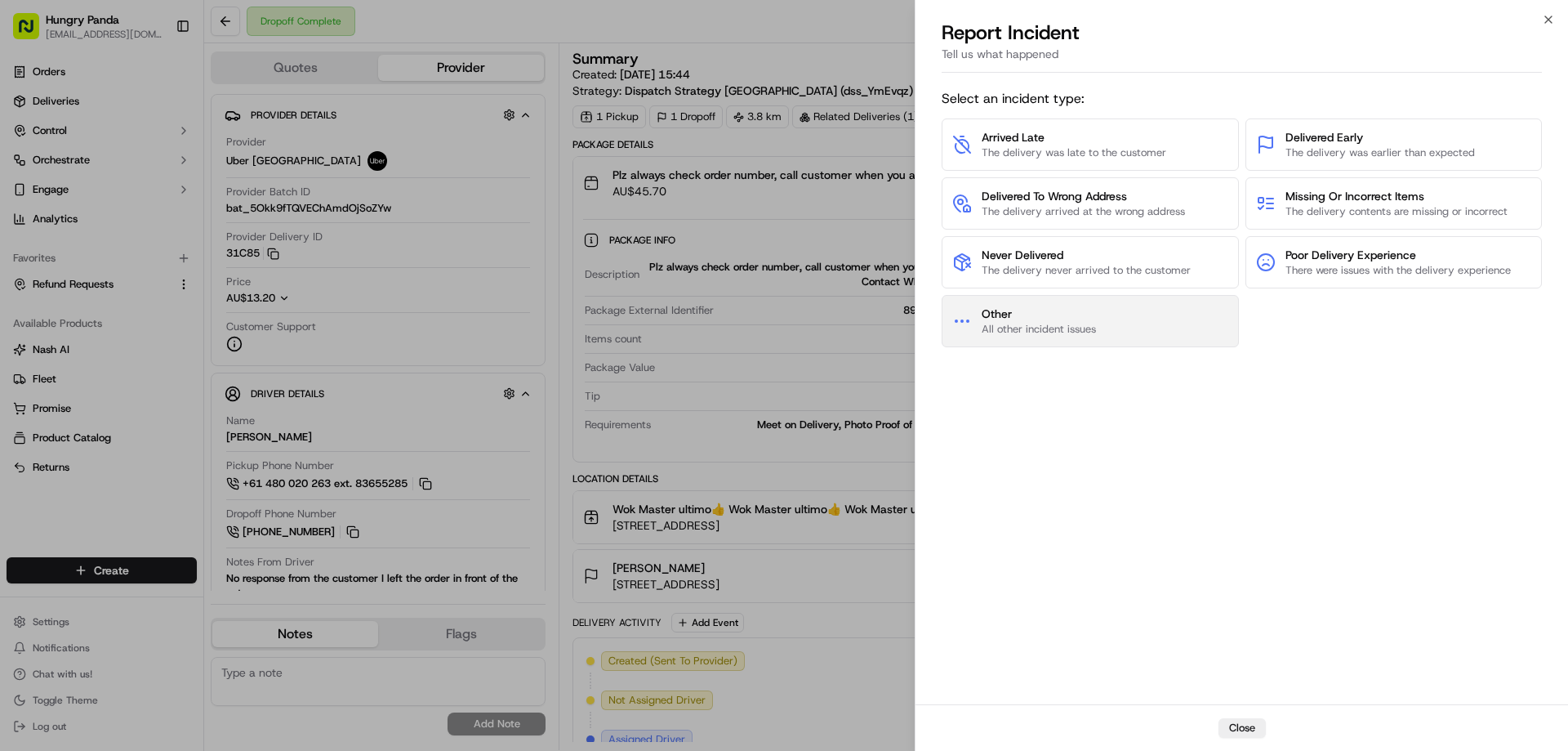
click at [1105, 318] on button "Other All other incident issues" at bounding box center [1090, 321] width 297 height 52
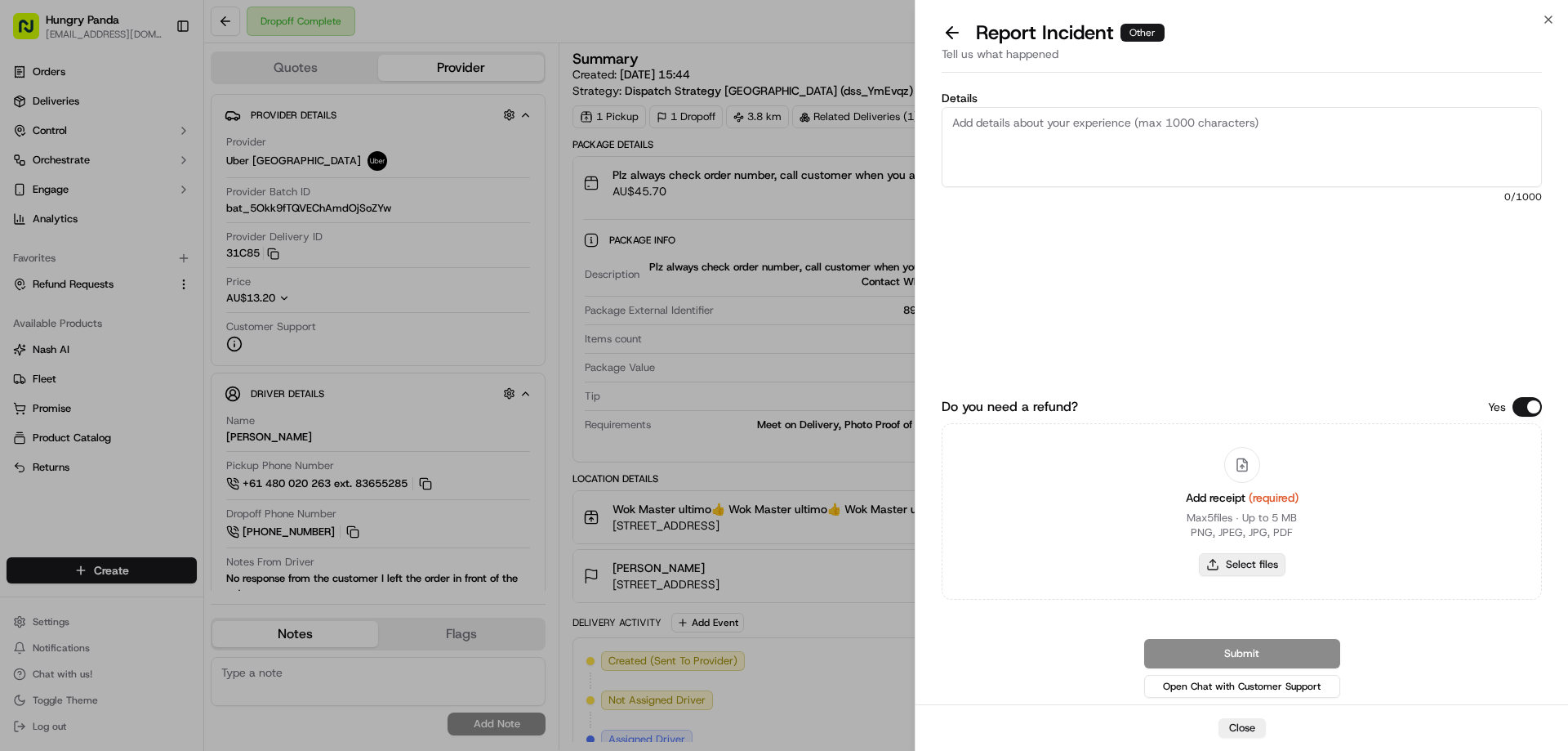
click at [1252, 565] on button "Select files" at bounding box center [1242, 565] width 86 height 23
type input "C:\fakepath\screenshot_2025-09-19_13-48-44.png"
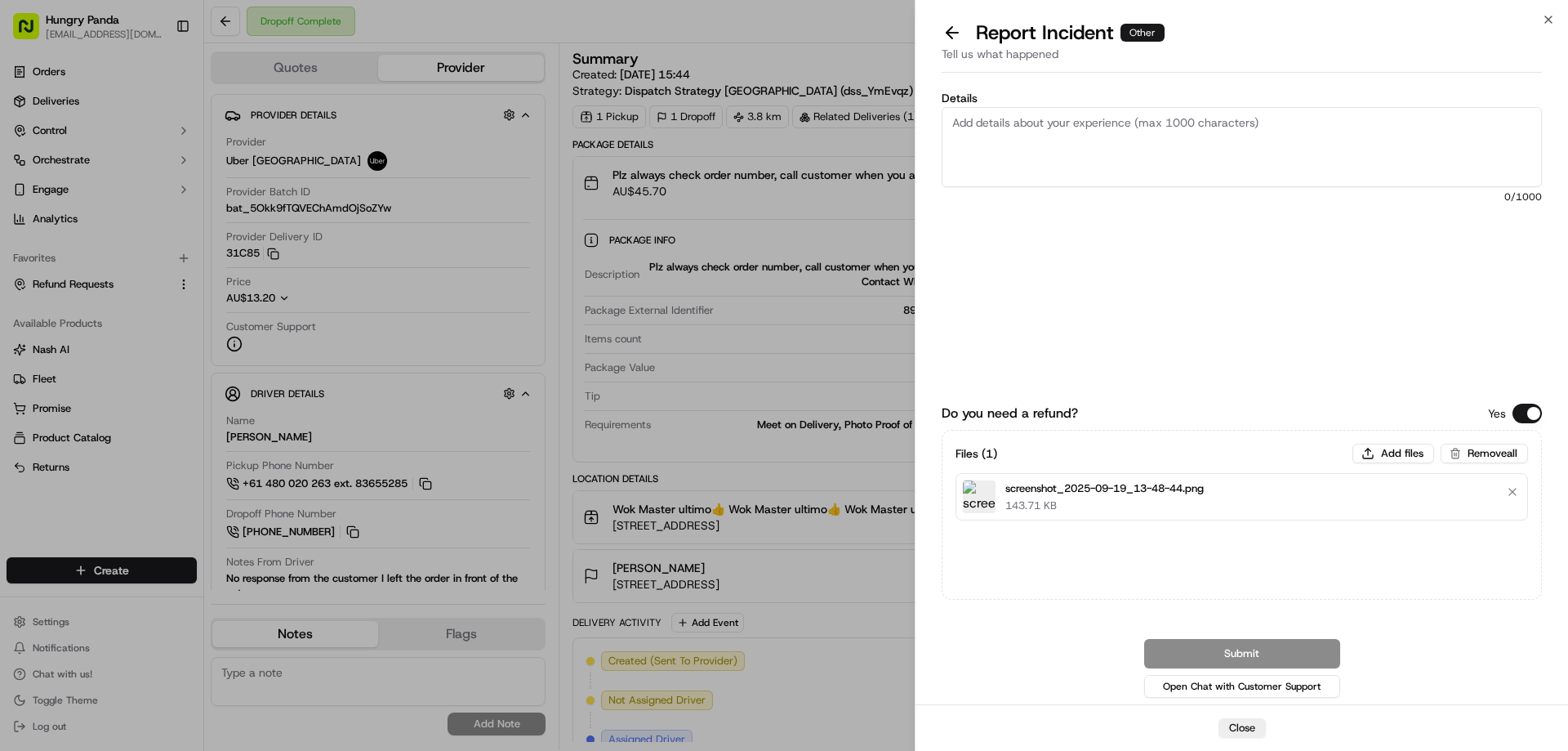
drag, startPoint x: 1175, startPoint y: 175, endPoint x: 1186, endPoint y: 166, distance: 14.2
click at [1175, 175] on textarea "Details" at bounding box center [1242, 147] width 600 height 80
paste textarea "The customer reported that he did not receive the meal, and the delivery photo …"
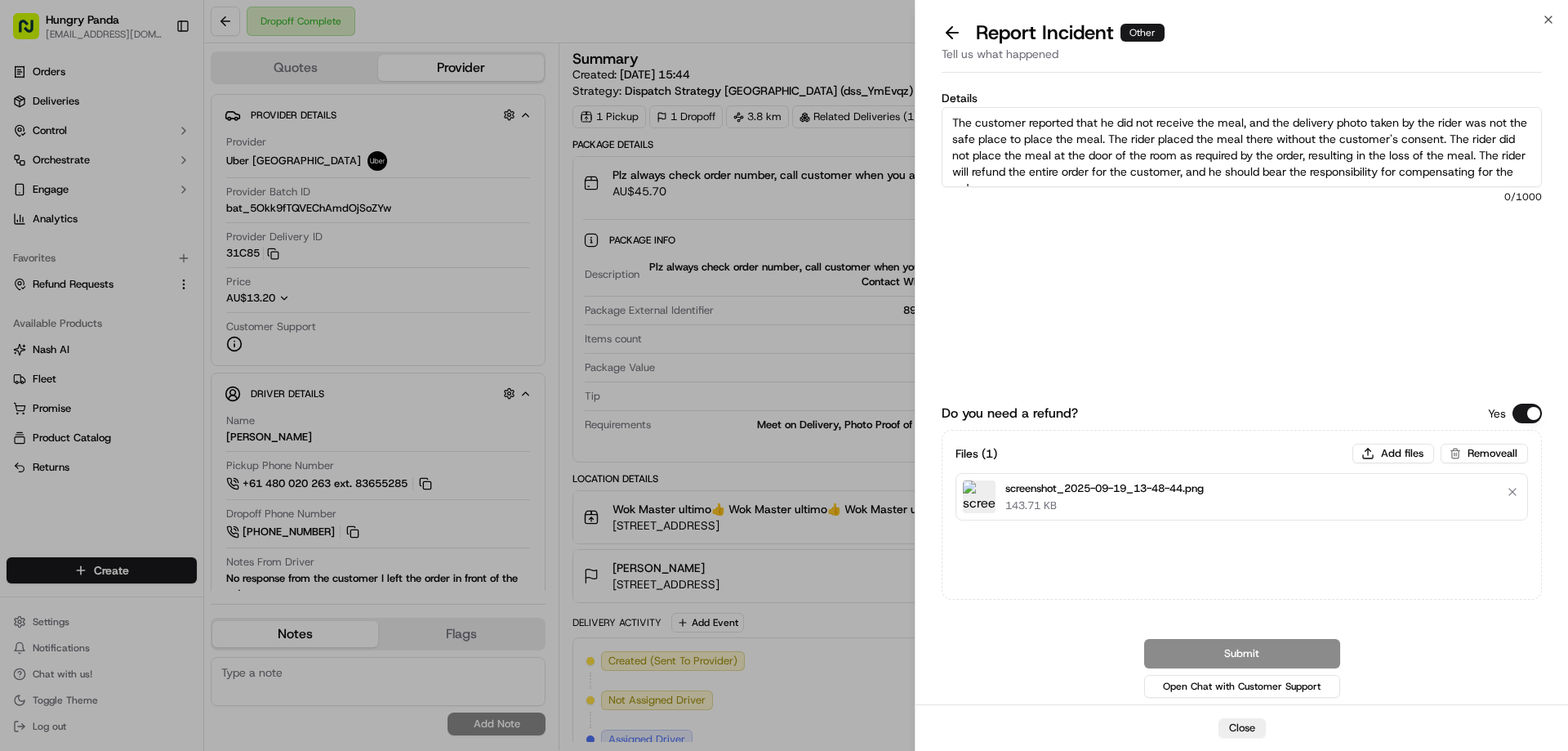
scroll to position [9, 0]
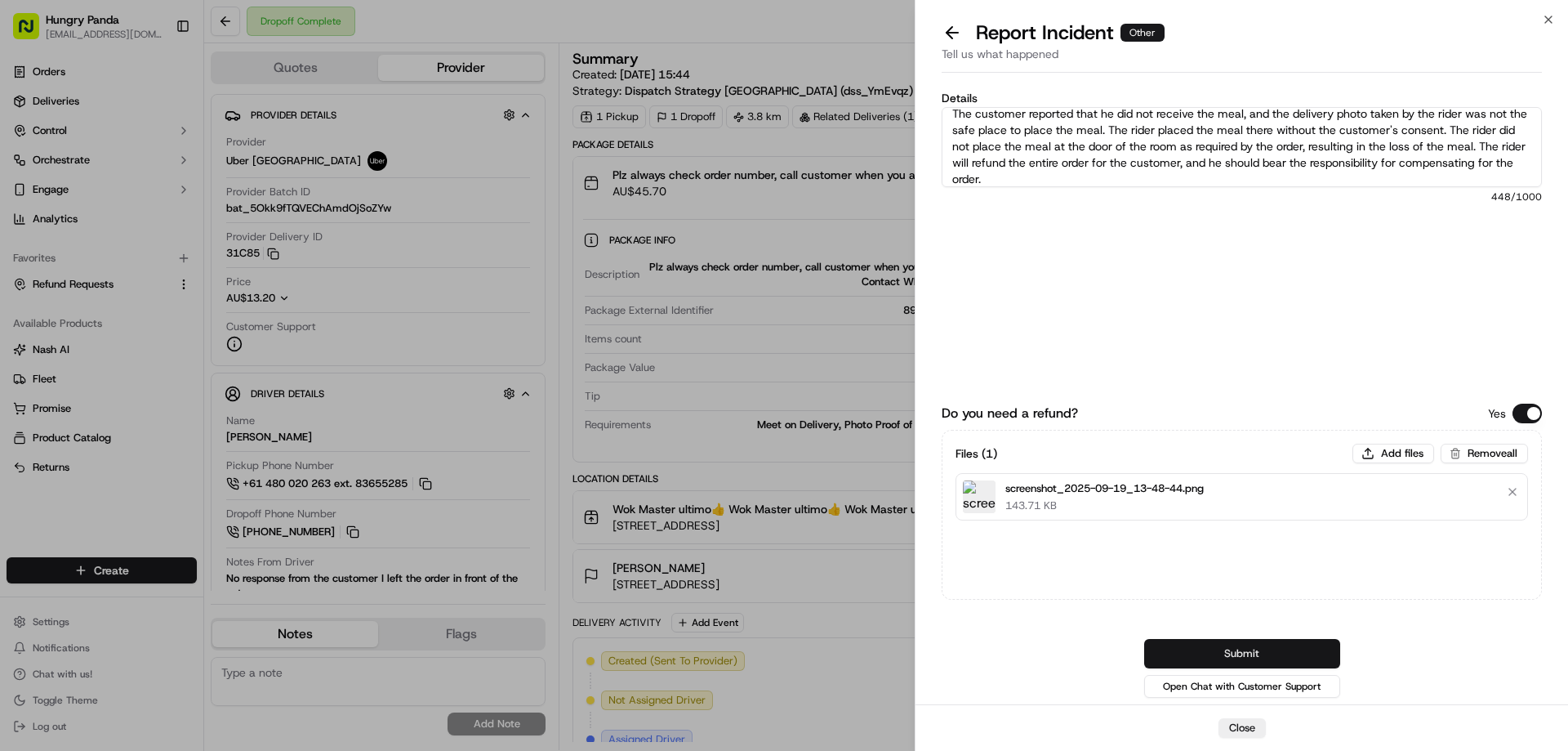
type textarea "The customer reported that he did not receive the meal, and the delivery photo …"
click at [1223, 652] on button "Submit" at bounding box center [1242, 653] width 196 height 29
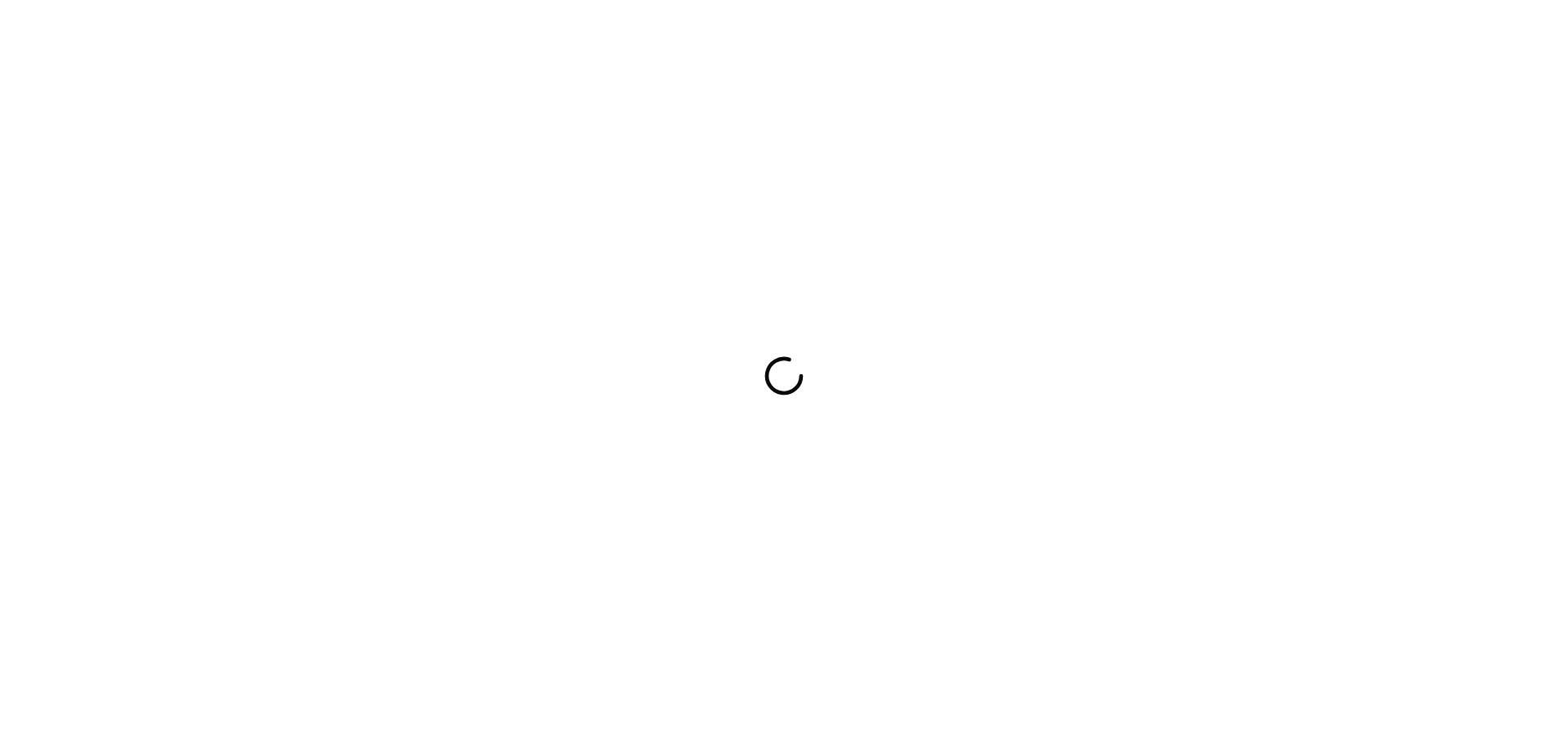
click at [940, 246] on div at bounding box center [784, 376] width 1568 height 751
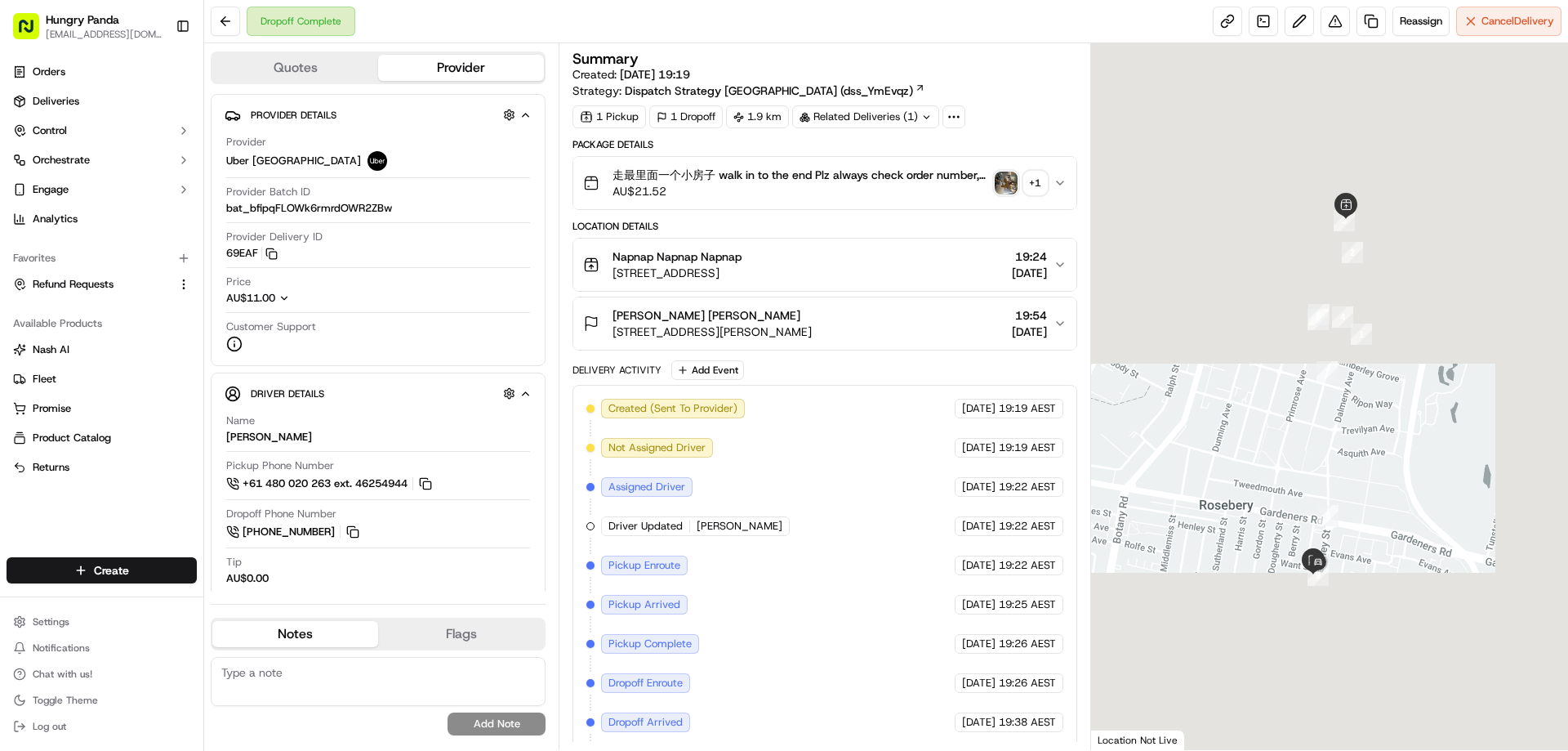
click at [1016, 182] on img "button" at bounding box center [1007, 183] width 23 height 23
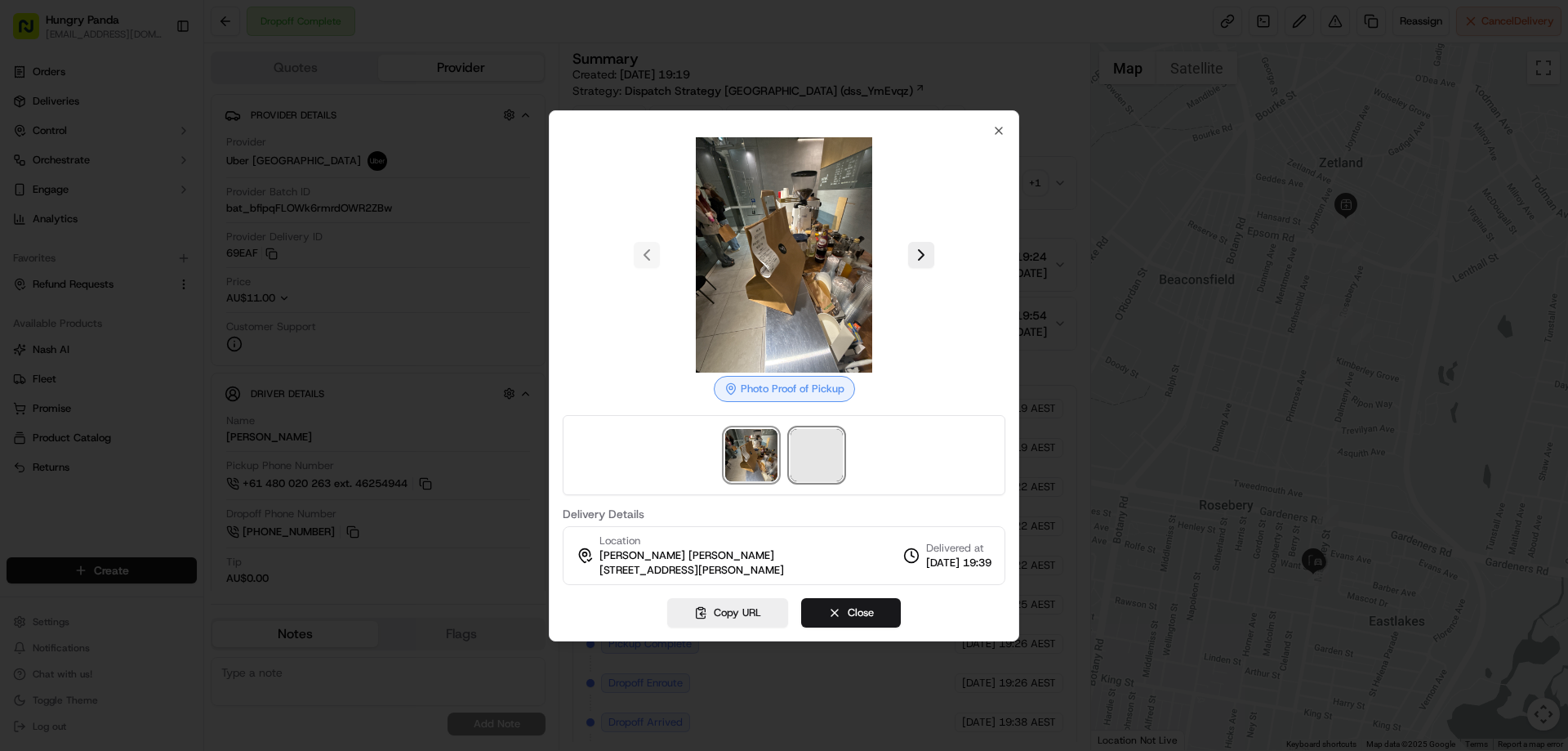
click at [826, 461] on span at bounding box center [816, 455] width 52 height 52
click at [1058, 180] on div at bounding box center [784, 376] width 1568 height 751
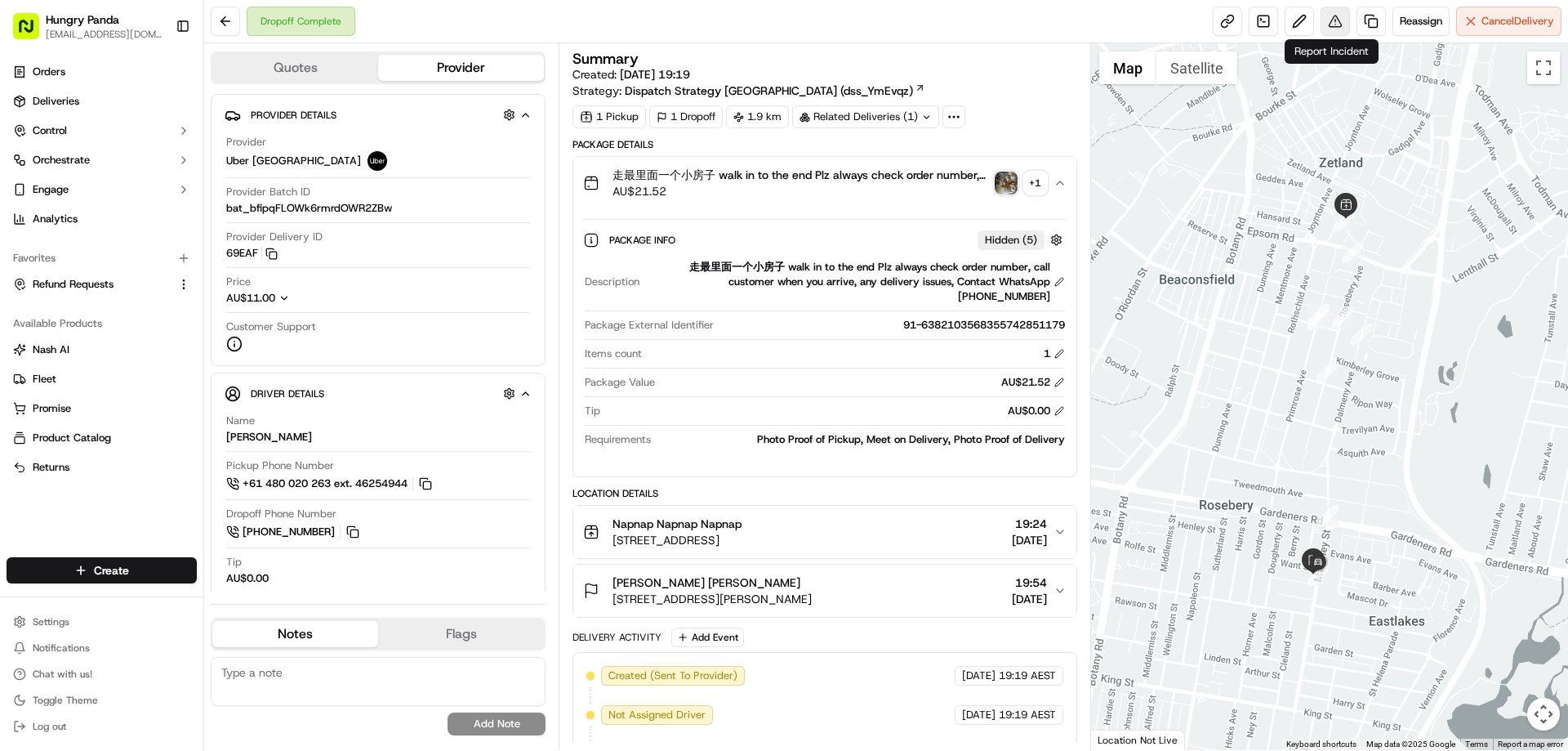
click at [1329, 21] on button at bounding box center [1335, 20] width 29 height 29
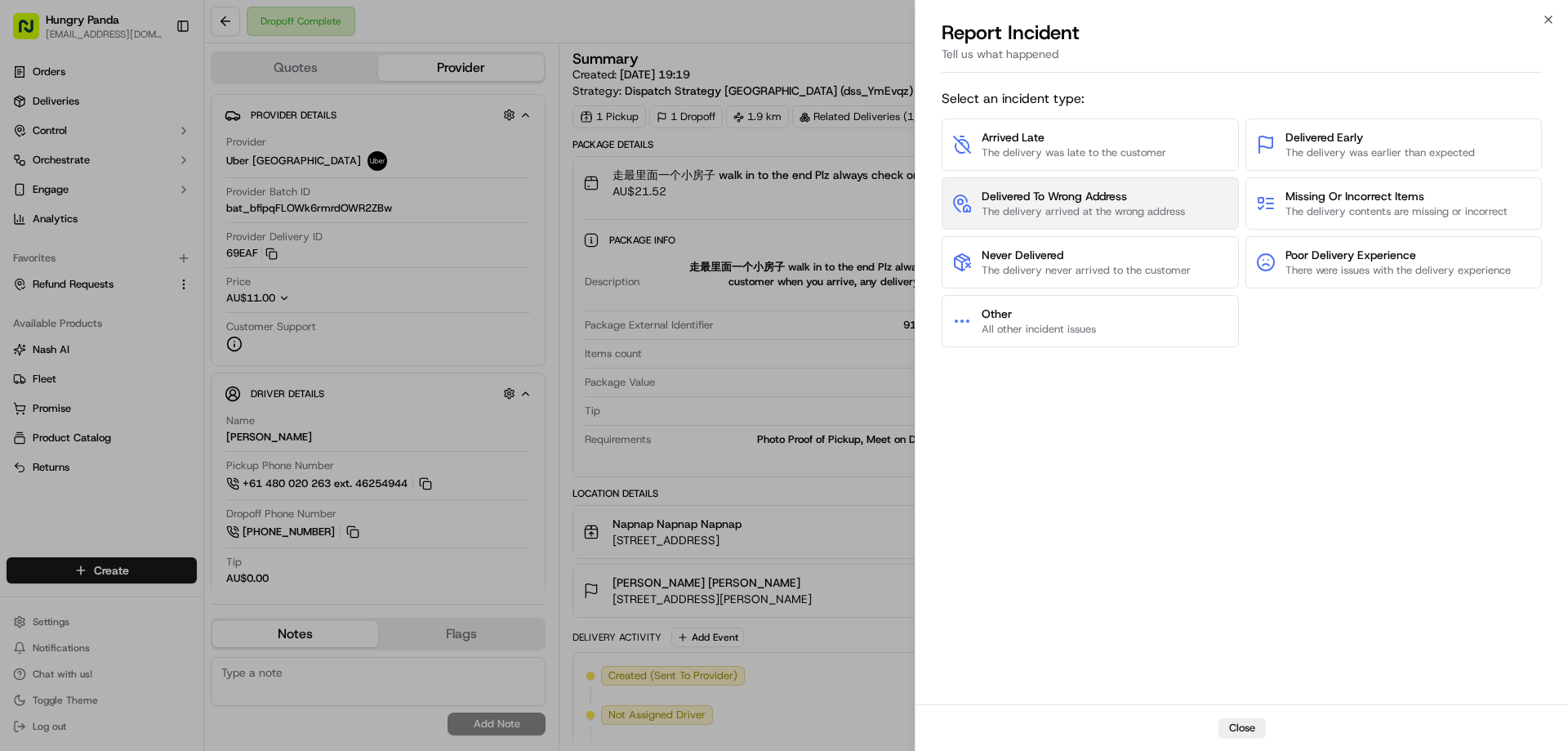
click at [1116, 191] on span "Delivered To Wrong Address" at bounding box center [1083, 196] width 204 height 16
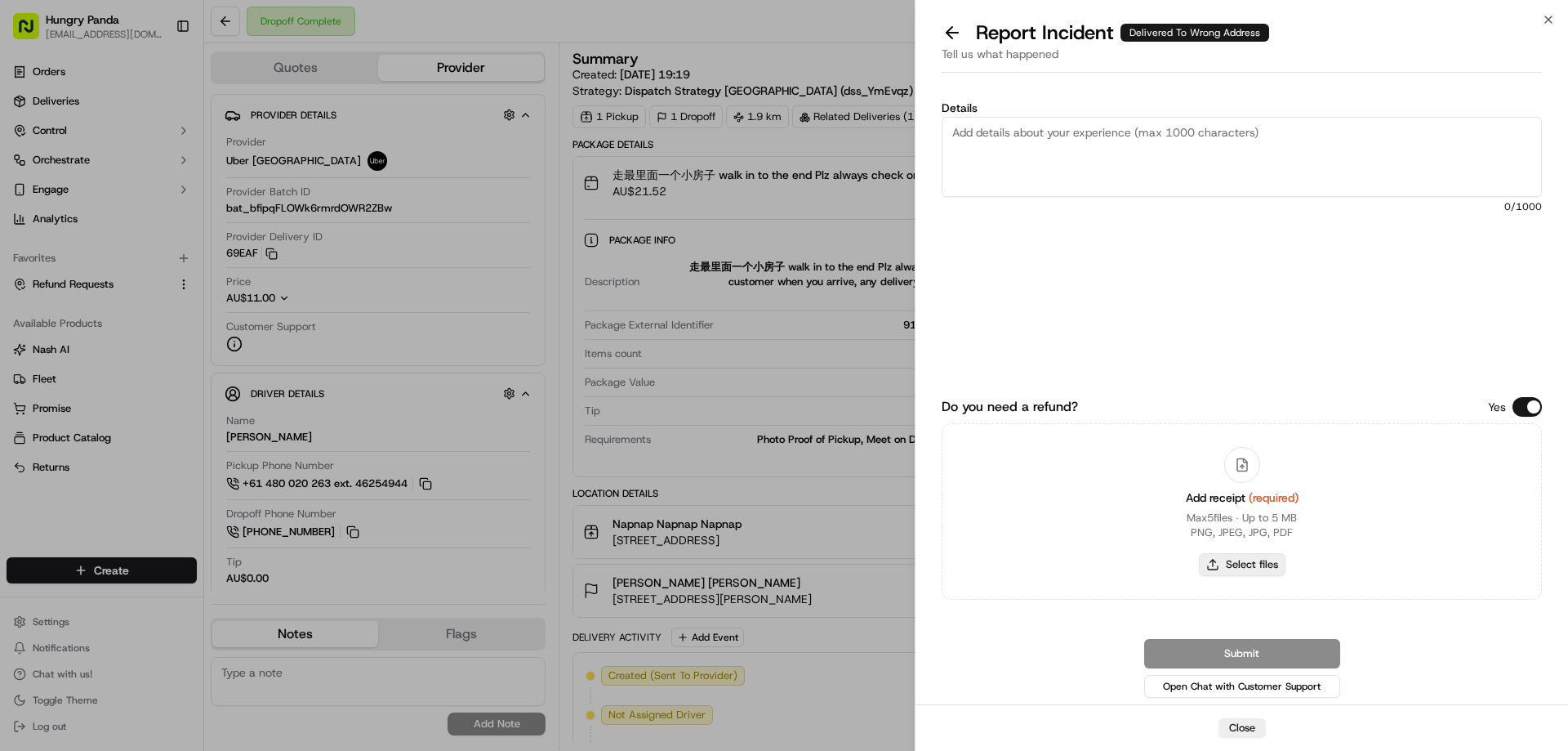
click at [1242, 566] on button "Select files" at bounding box center [1242, 565] width 86 height 23
type input "C:\fakepath\screenshot_2025-09-19_13-49-46.png"
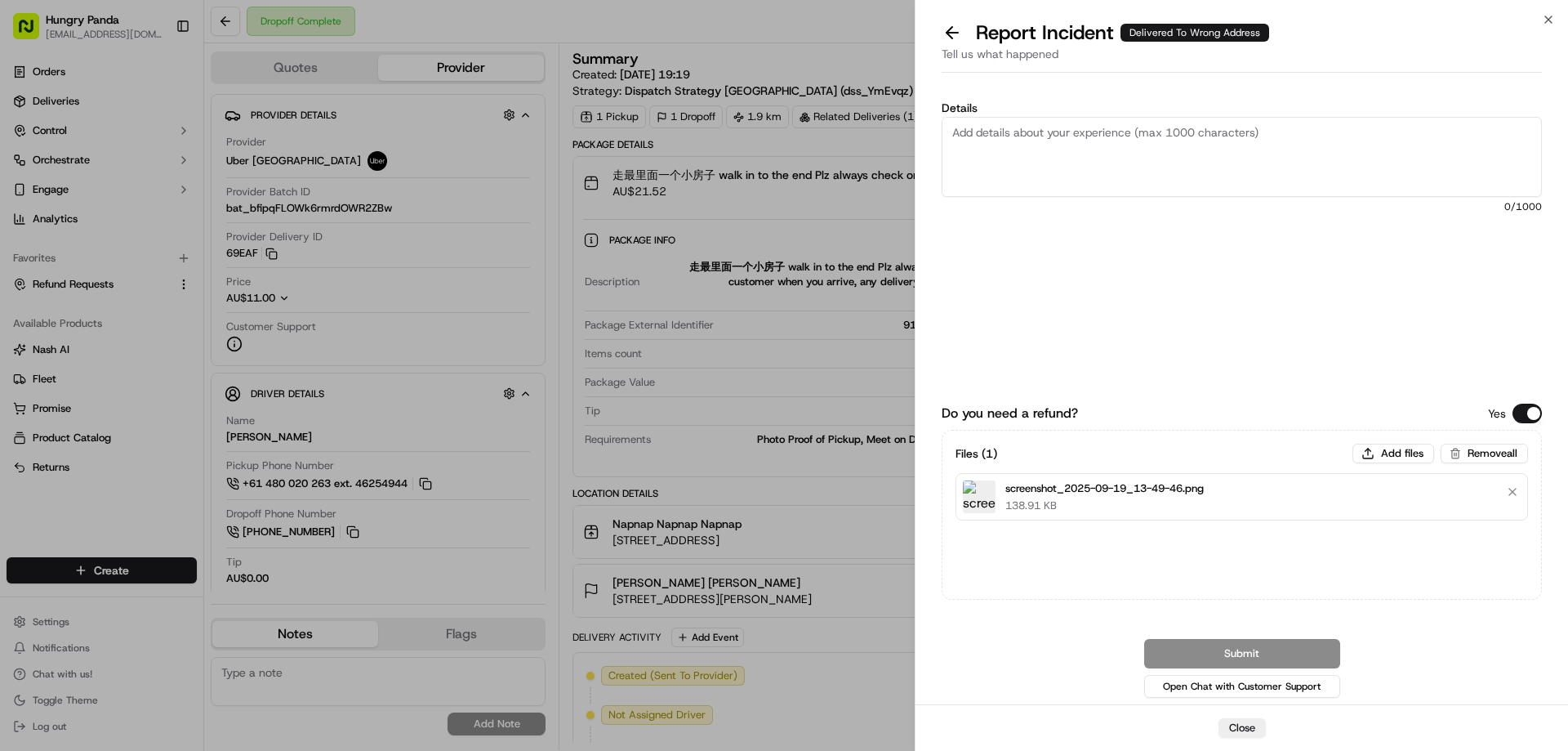
click at [1121, 140] on textarea "Details" at bounding box center [1242, 157] width 600 height 80
paste textarea "The customer reported that he did not receive the food. The photo taken by the …"
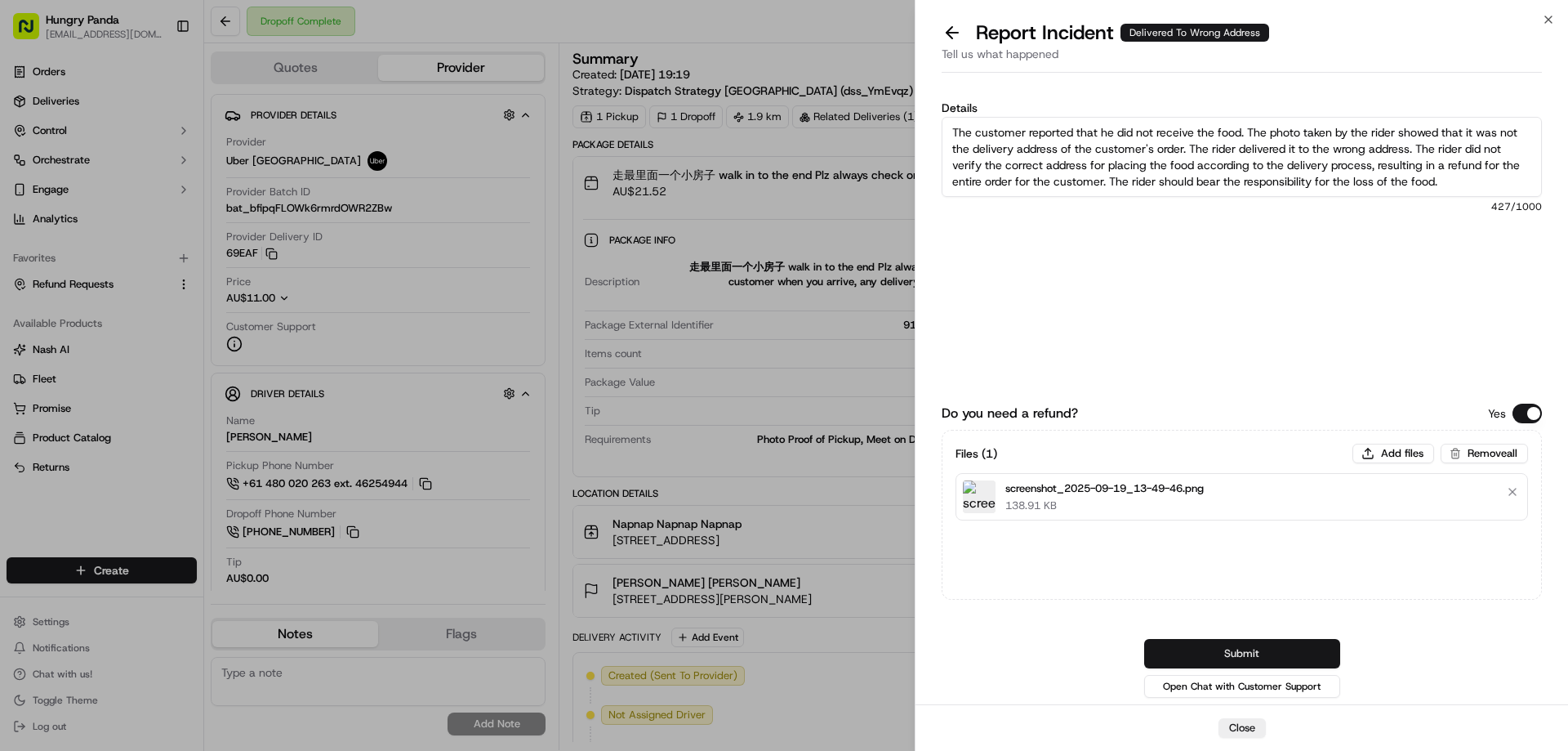
type textarea "The customer reported that he did not receive the food. The photo taken by the …"
click at [1228, 647] on button "Submit" at bounding box center [1242, 653] width 196 height 29
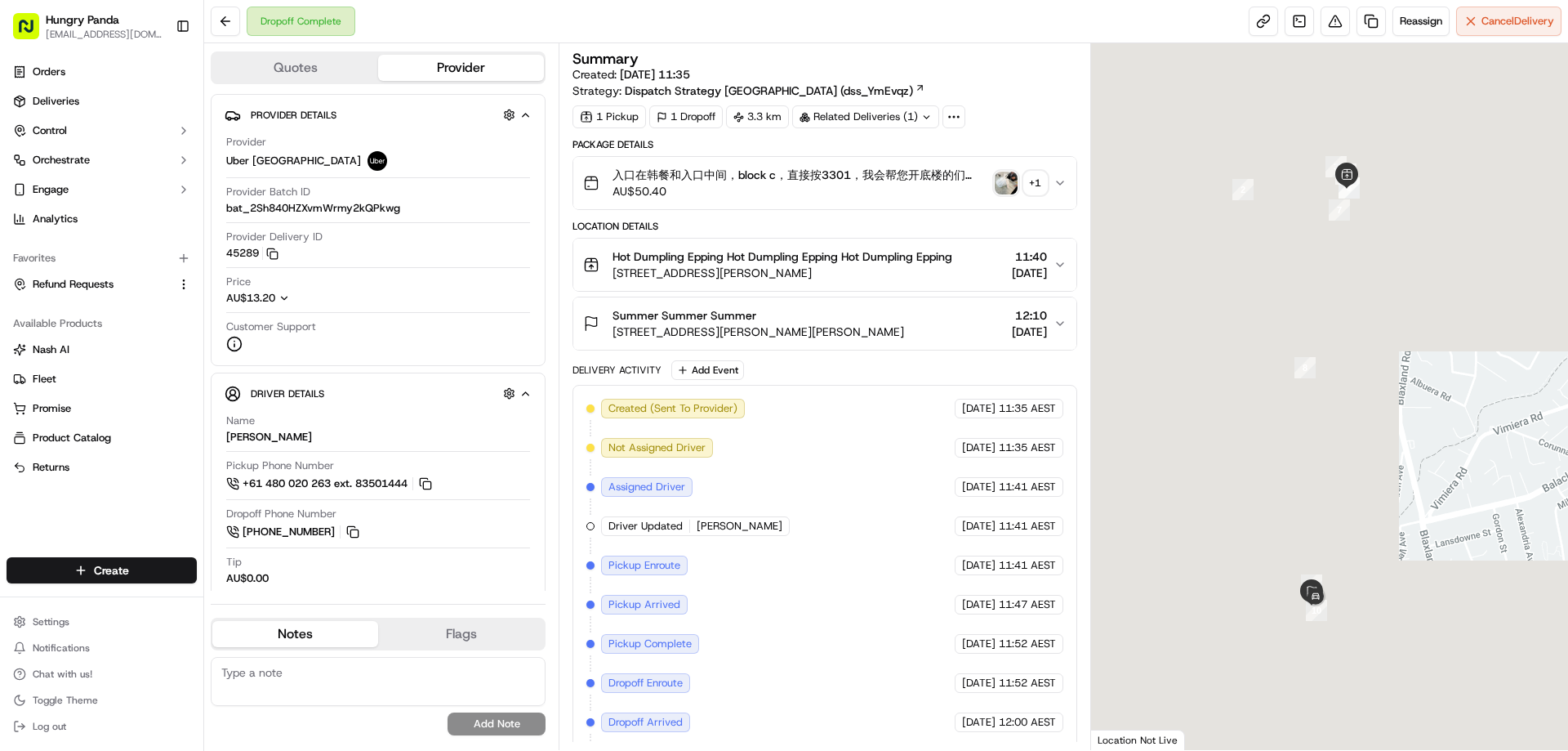
click at [1002, 177] on img "button" at bounding box center [1007, 183] width 23 height 23
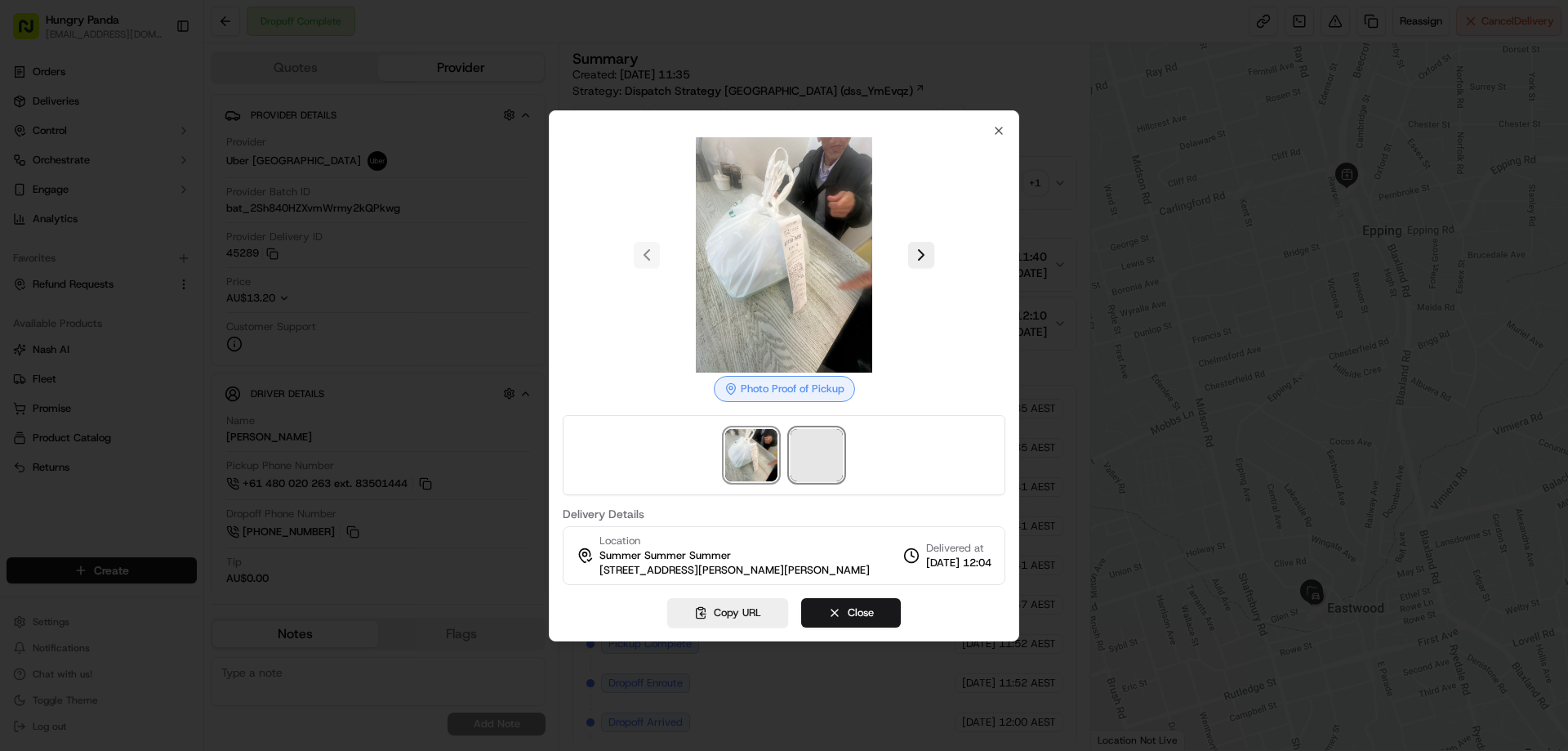
click at [816, 456] on span at bounding box center [816, 455] width 52 height 52
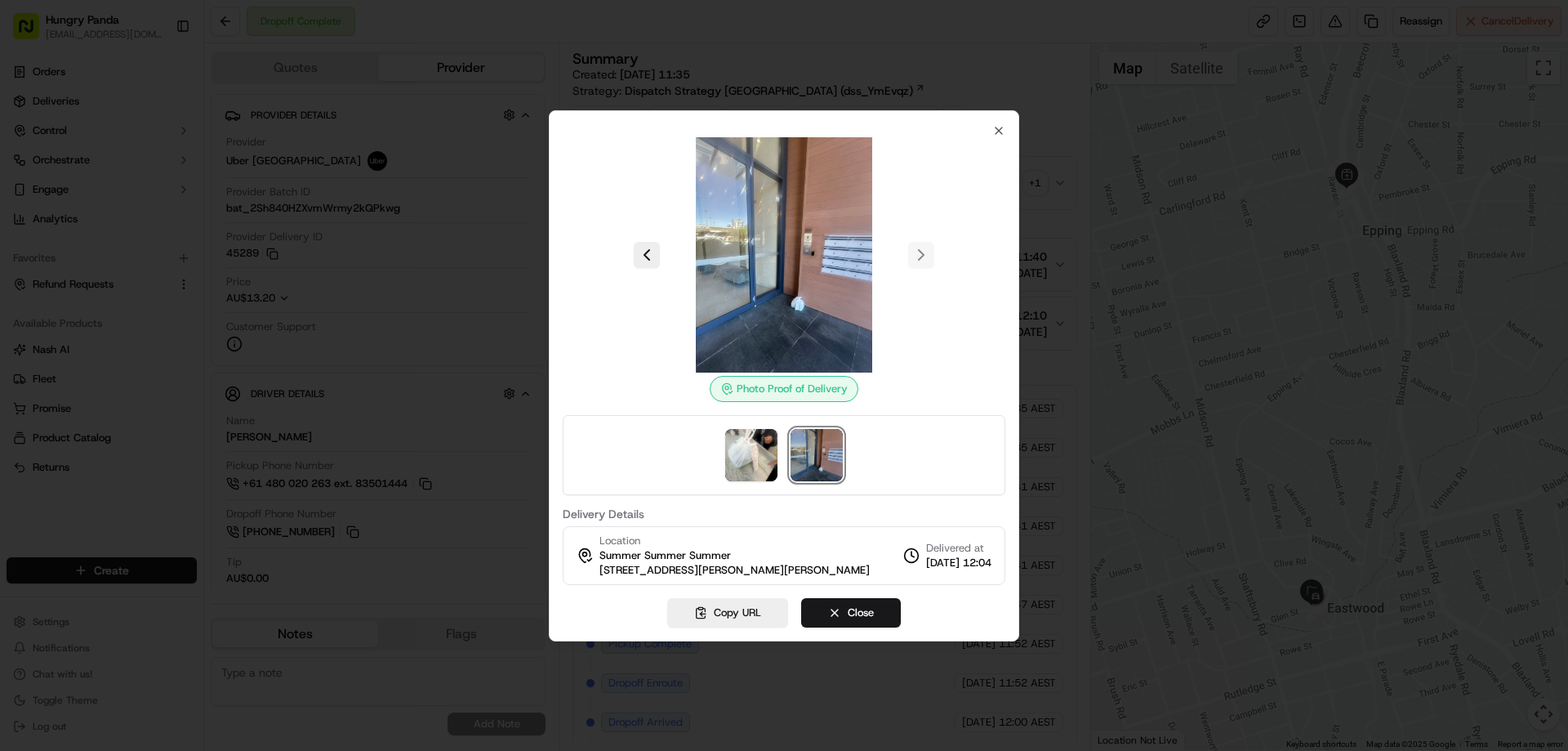
click at [1056, 181] on div at bounding box center [784, 376] width 1568 height 751
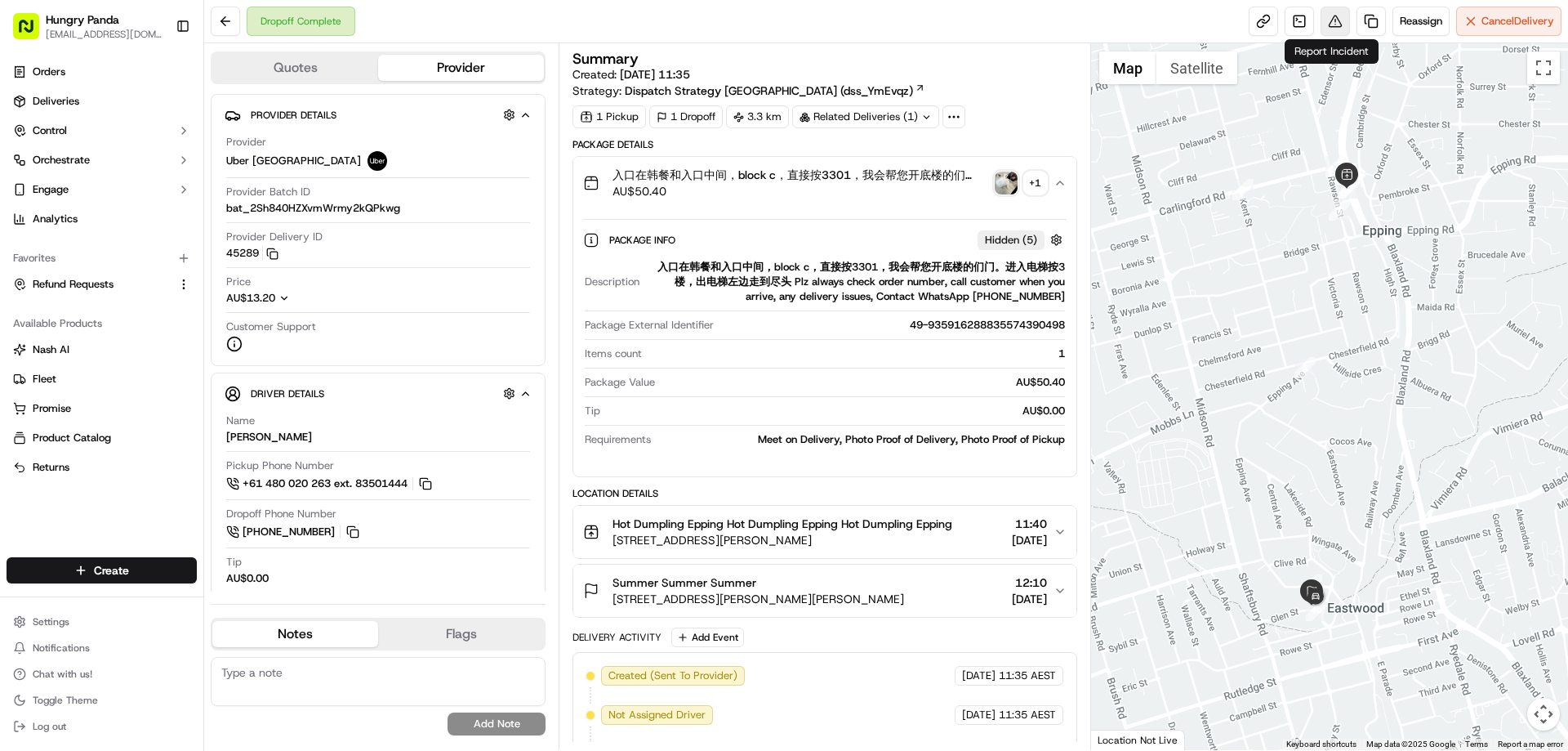
click at [1333, 20] on button at bounding box center [1335, 20] width 29 height 29
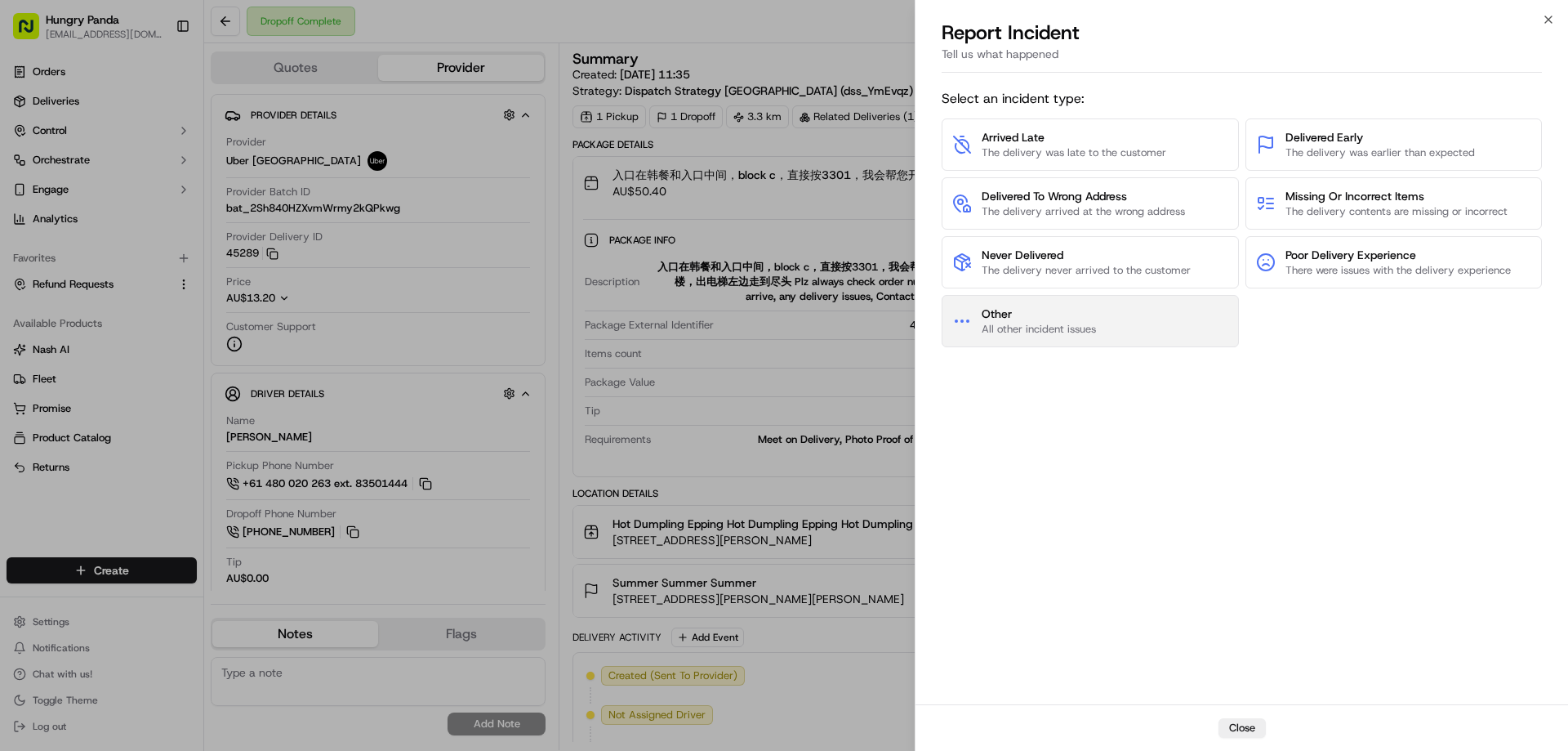
click at [1090, 340] on button "Other All other incident issues" at bounding box center [1090, 321] width 297 height 52
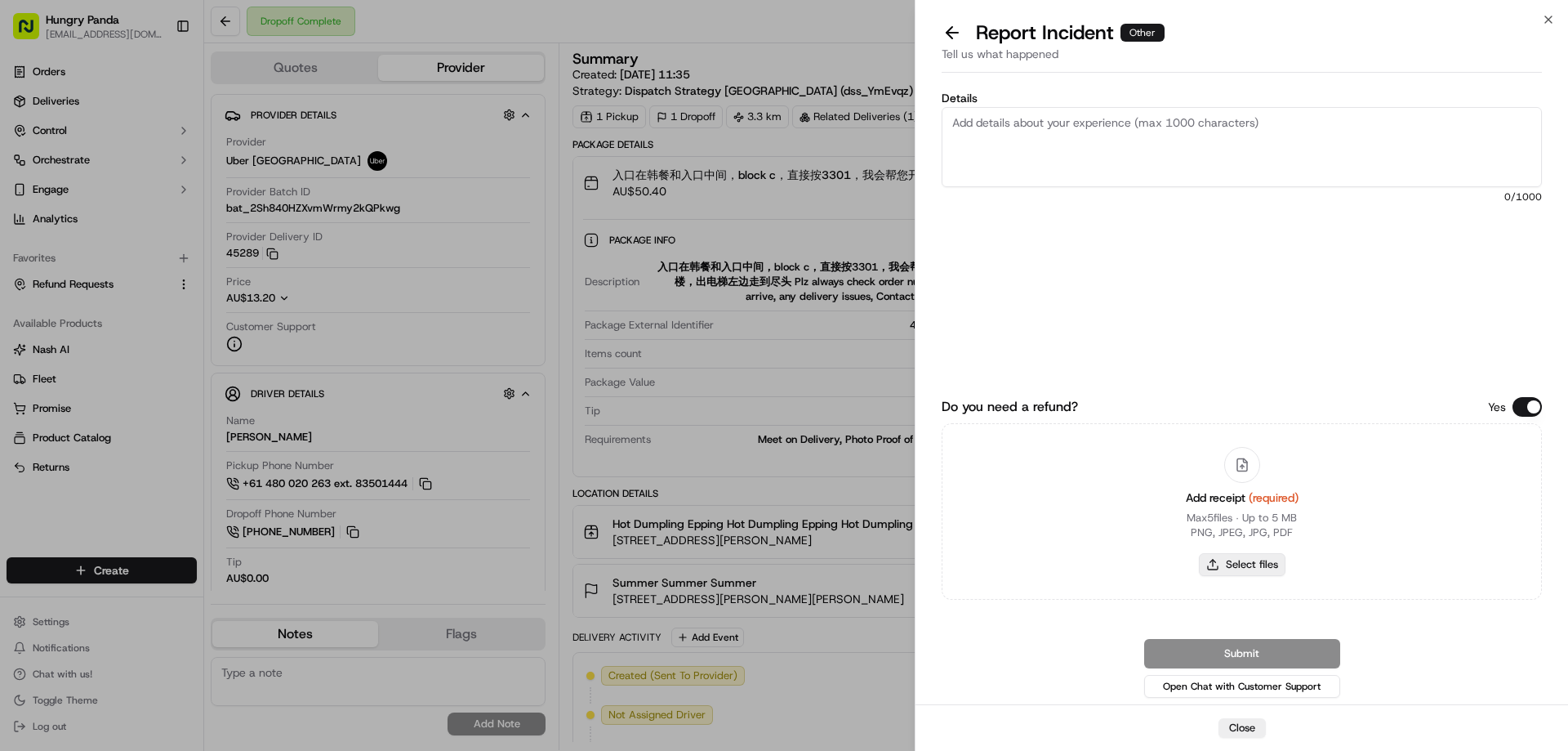
click at [1225, 565] on button "Select files" at bounding box center [1242, 565] width 86 height 23
type input "C:\fakepath\screenshot_2025-09-19_13-50-45.png"
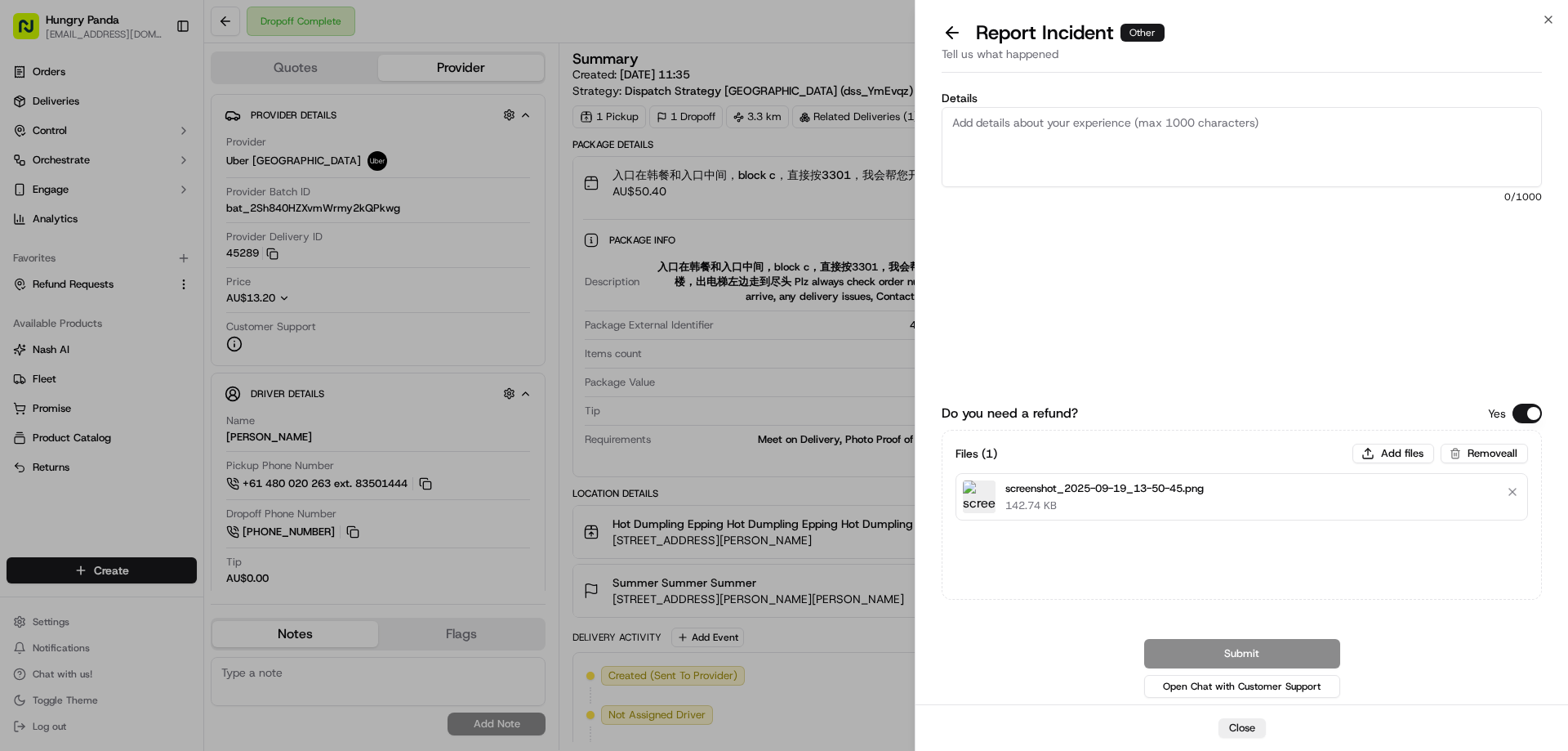
click at [1136, 135] on textarea "Details" at bounding box center [1242, 147] width 600 height 80
paste textarea "The customer reported that he did not receive the meal, the delivery photo take…"
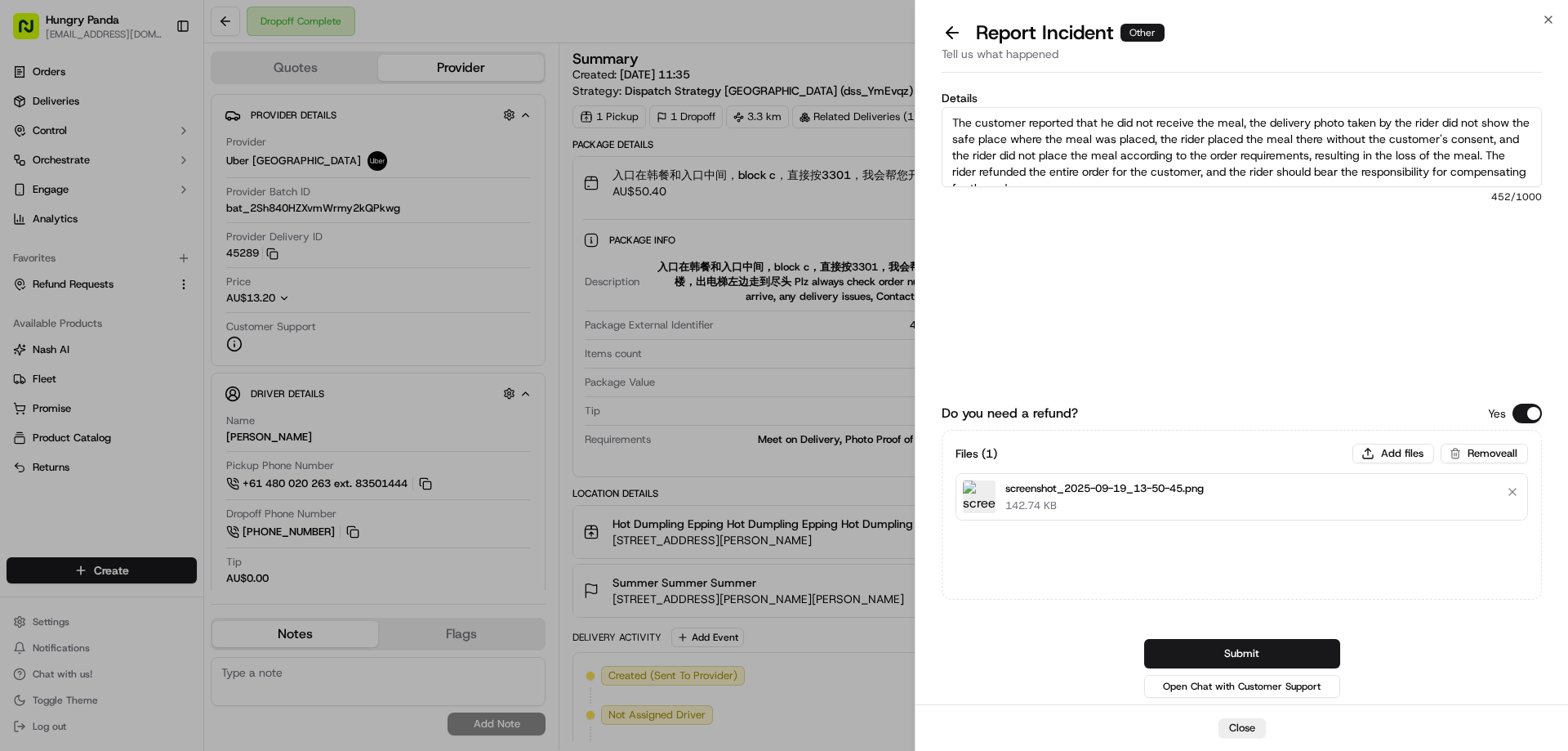
scroll to position [9, 0]
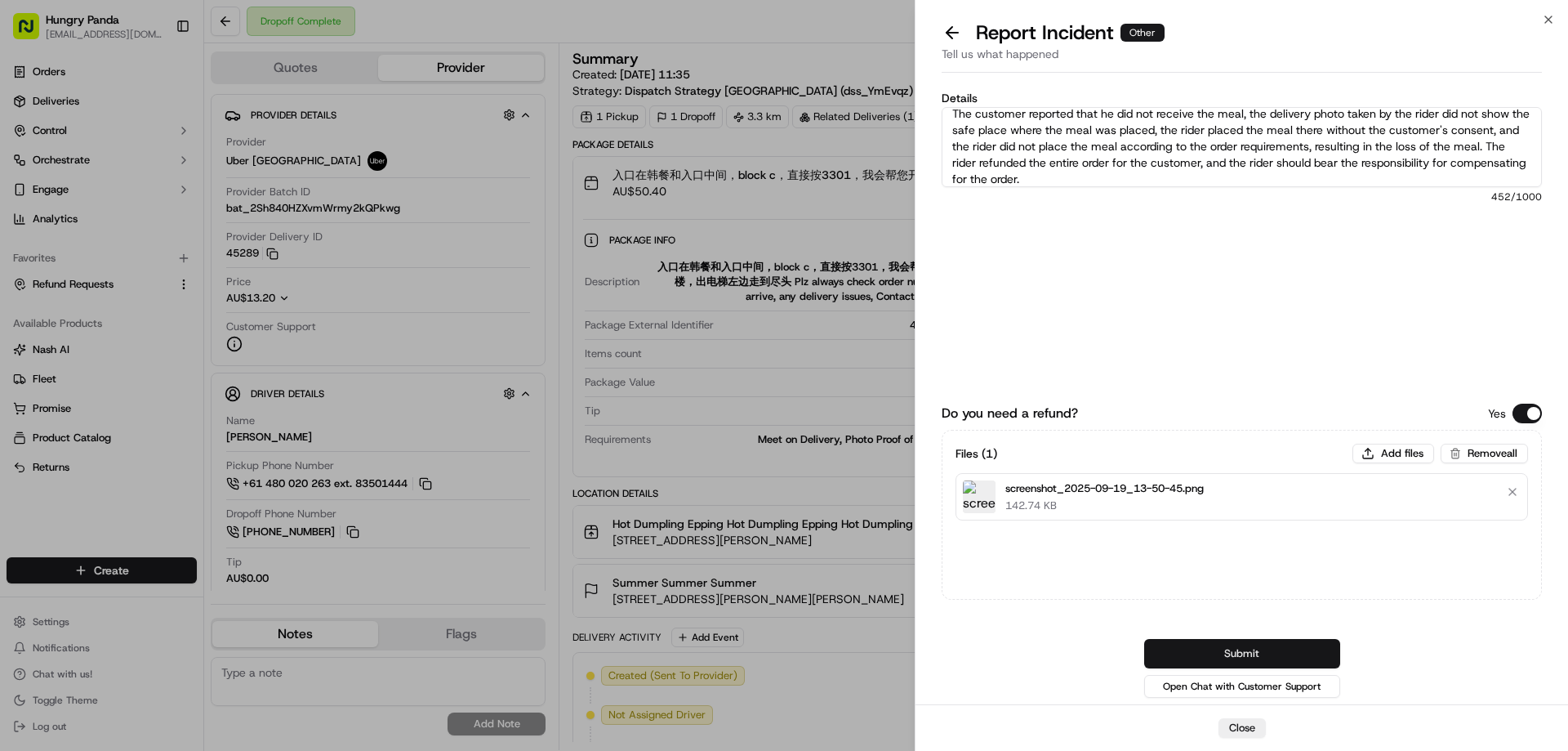
type textarea "The customer reported that he did not receive the meal, the delivery photo take…"
drag, startPoint x: 1222, startPoint y: 648, endPoint x: 1207, endPoint y: 595, distance: 55.1
click at [1222, 648] on button "Submit" at bounding box center [1242, 653] width 196 height 29
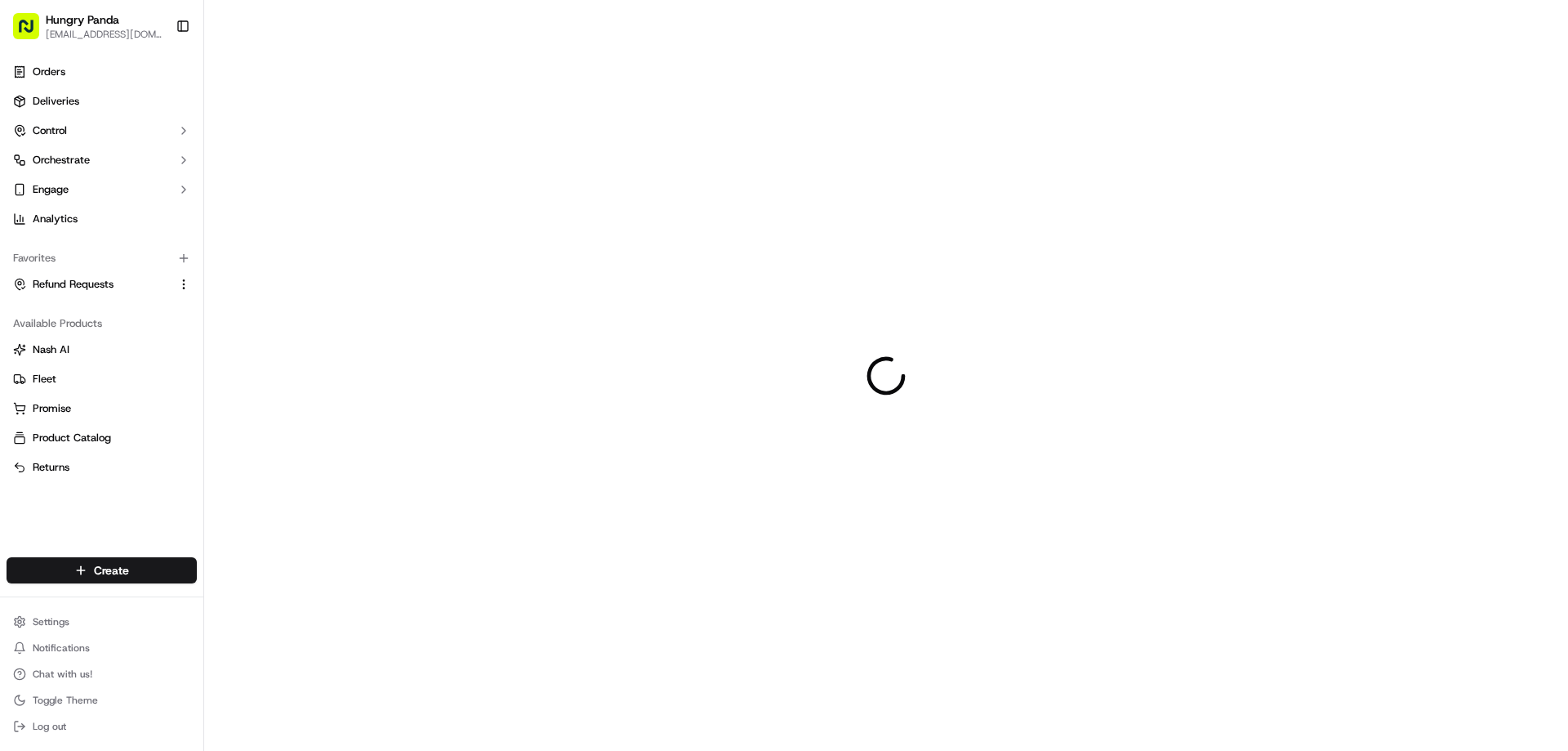
drag, startPoint x: 793, startPoint y: 258, endPoint x: 799, endPoint y: 212, distance: 46.4
click at [799, 212] on div at bounding box center [887, 376] width 1364 height 751
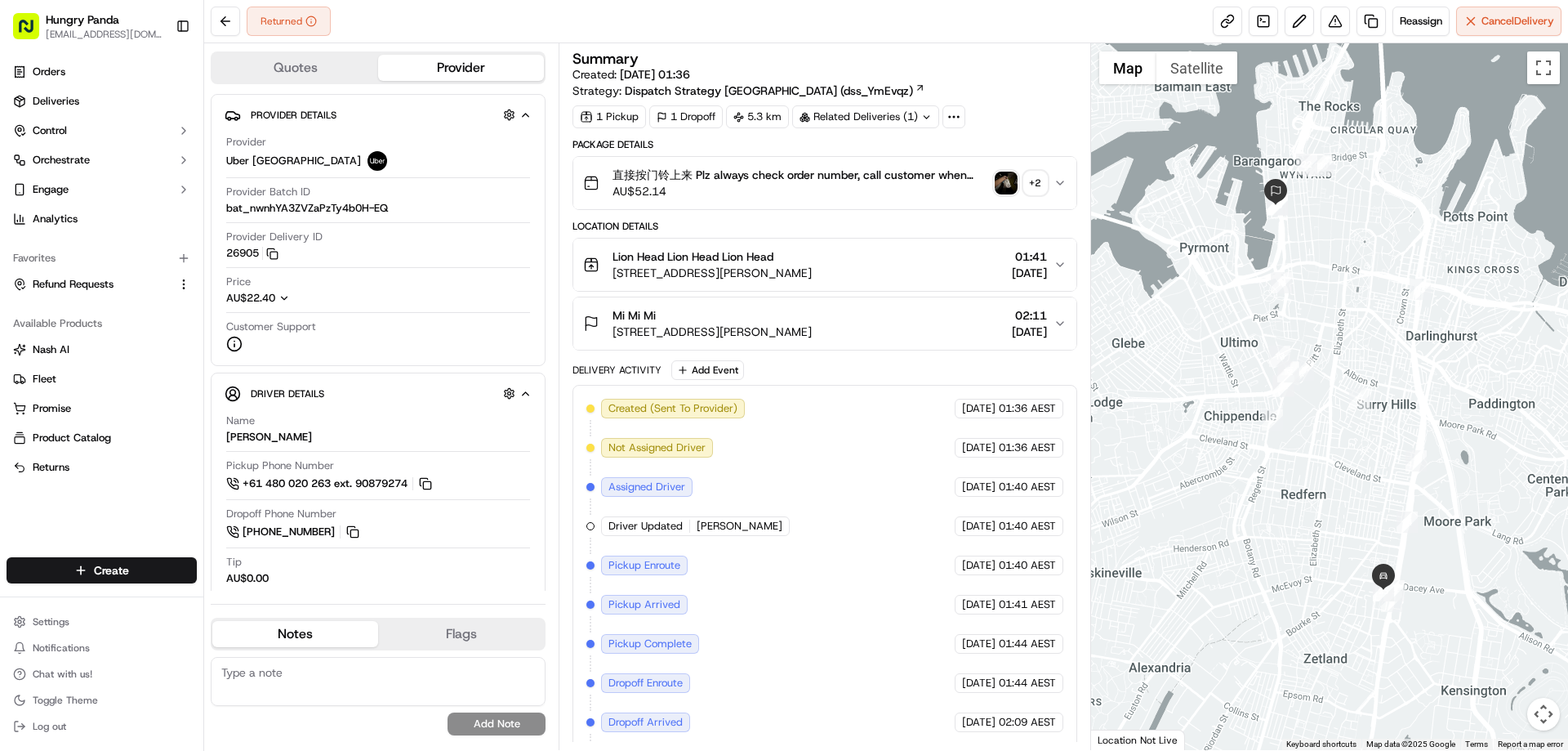
click at [1001, 182] on img "button" at bounding box center [1007, 183] width 23 height 23
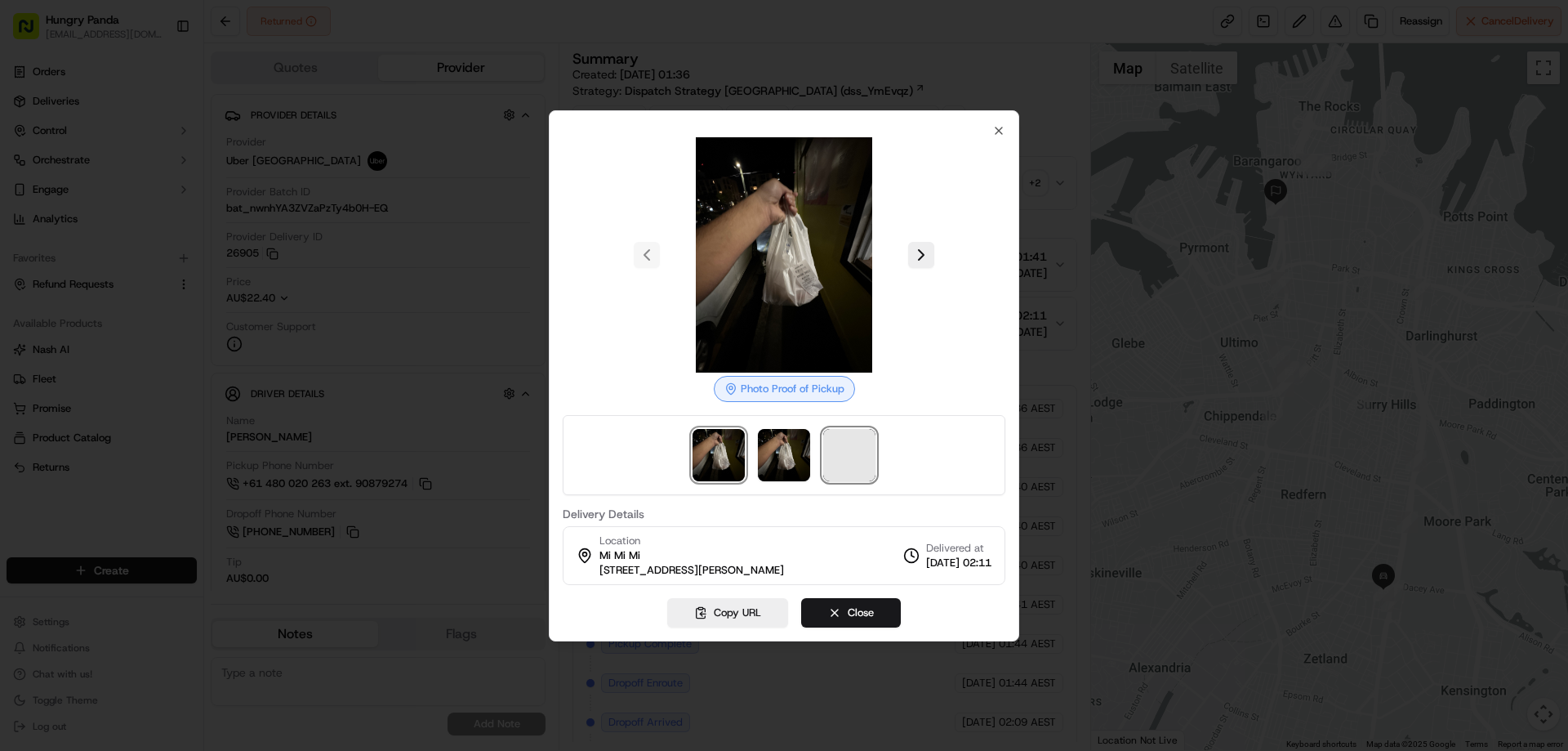
click at [837, 460] on span at bounding box center [849, 455] width 52 height 52
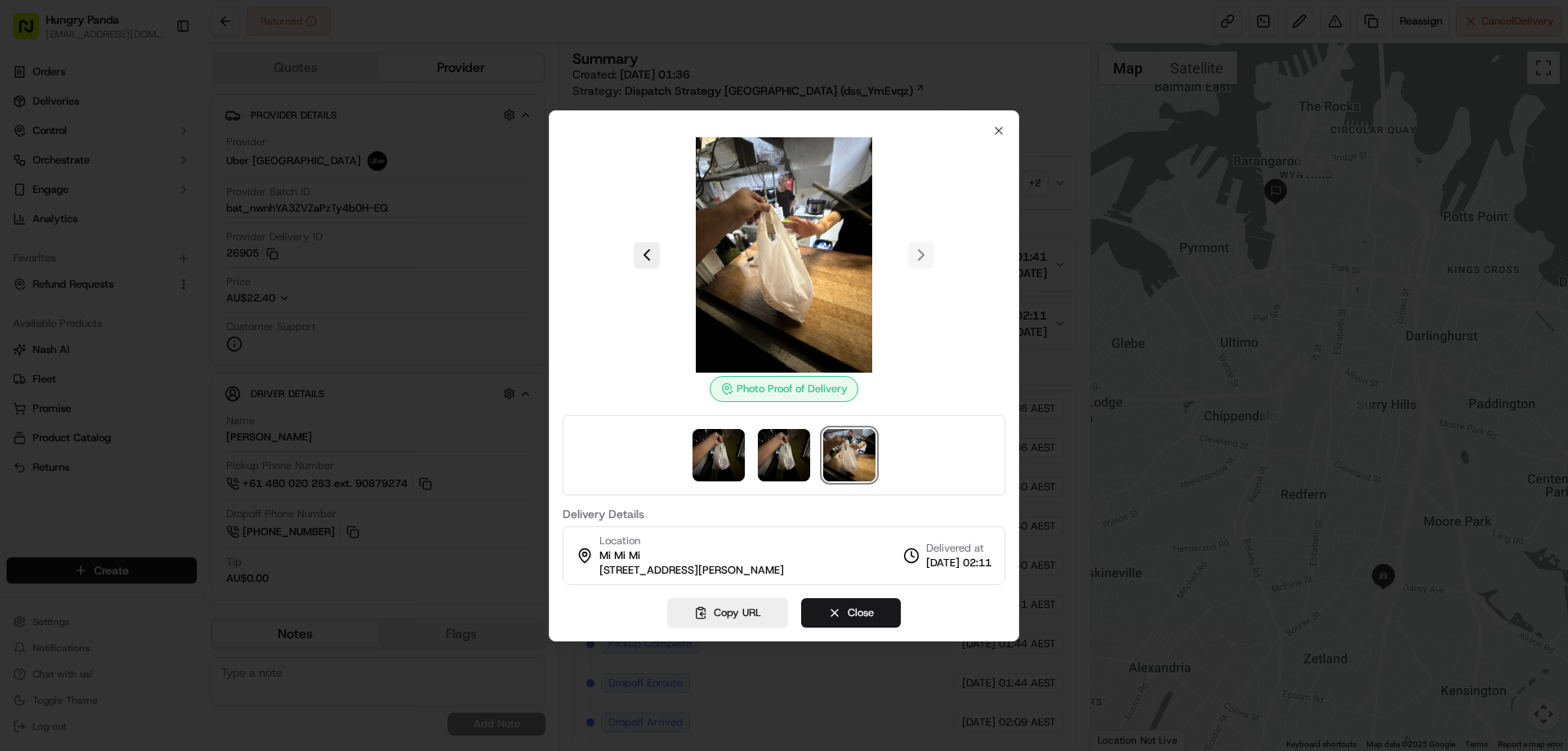
click at [1066, 161] on div at bounding box center [784, 376] width 1568 height 751
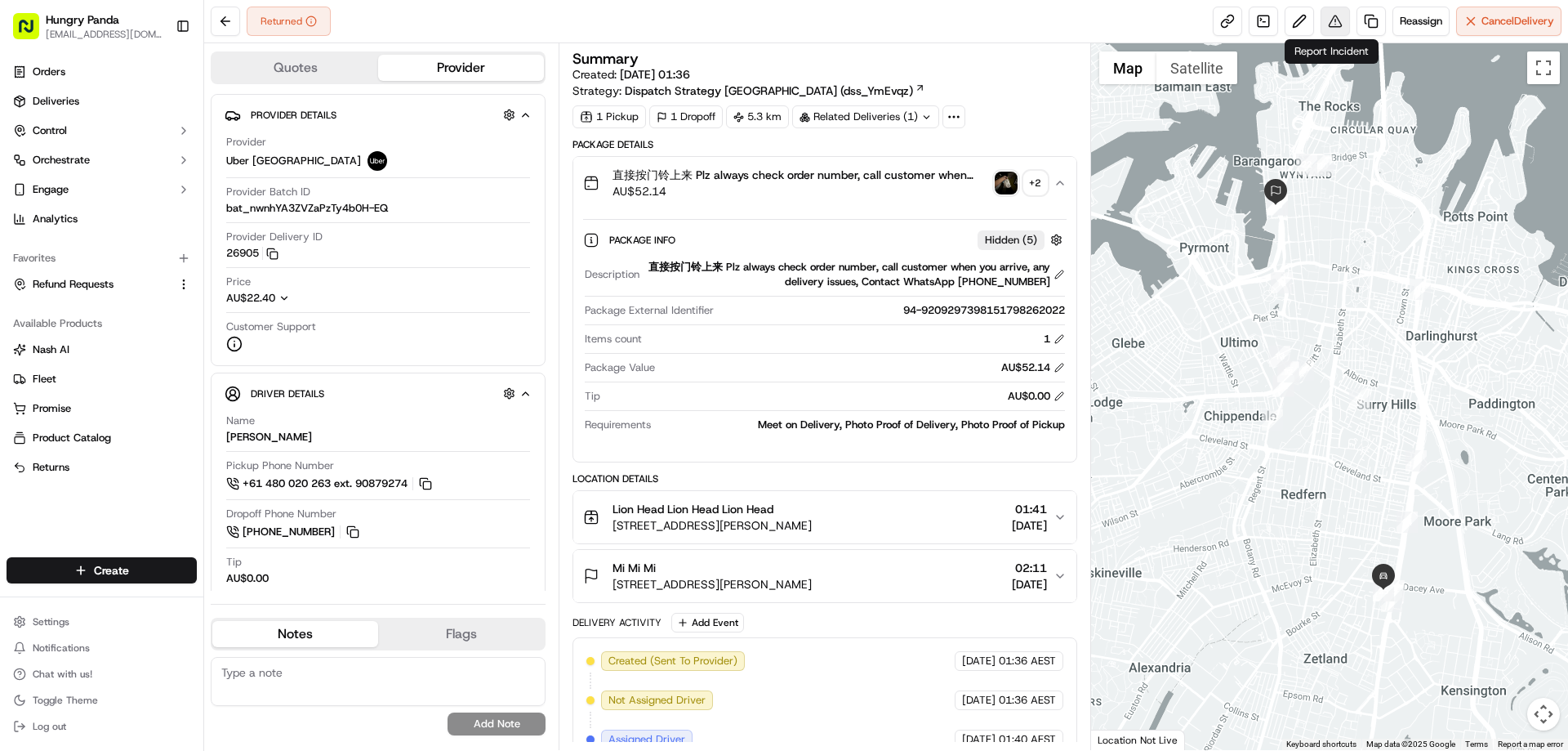
click at [1340, 21] on button at bounding box center [1335, 20] width 29 height 29
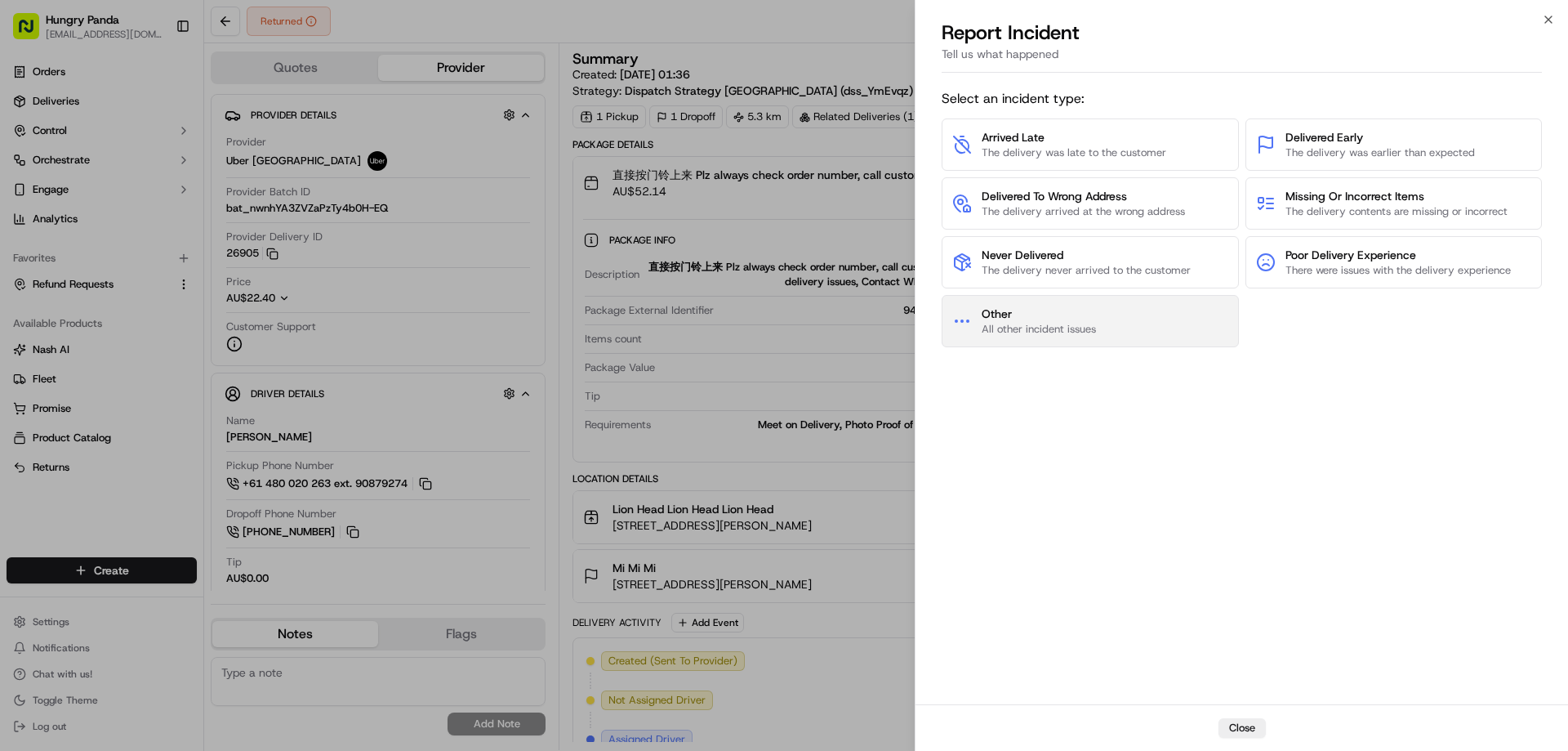
click at [1135, 321] on button "Other All other incident issues" at bounding box center [1090, 321] width 297 height 52
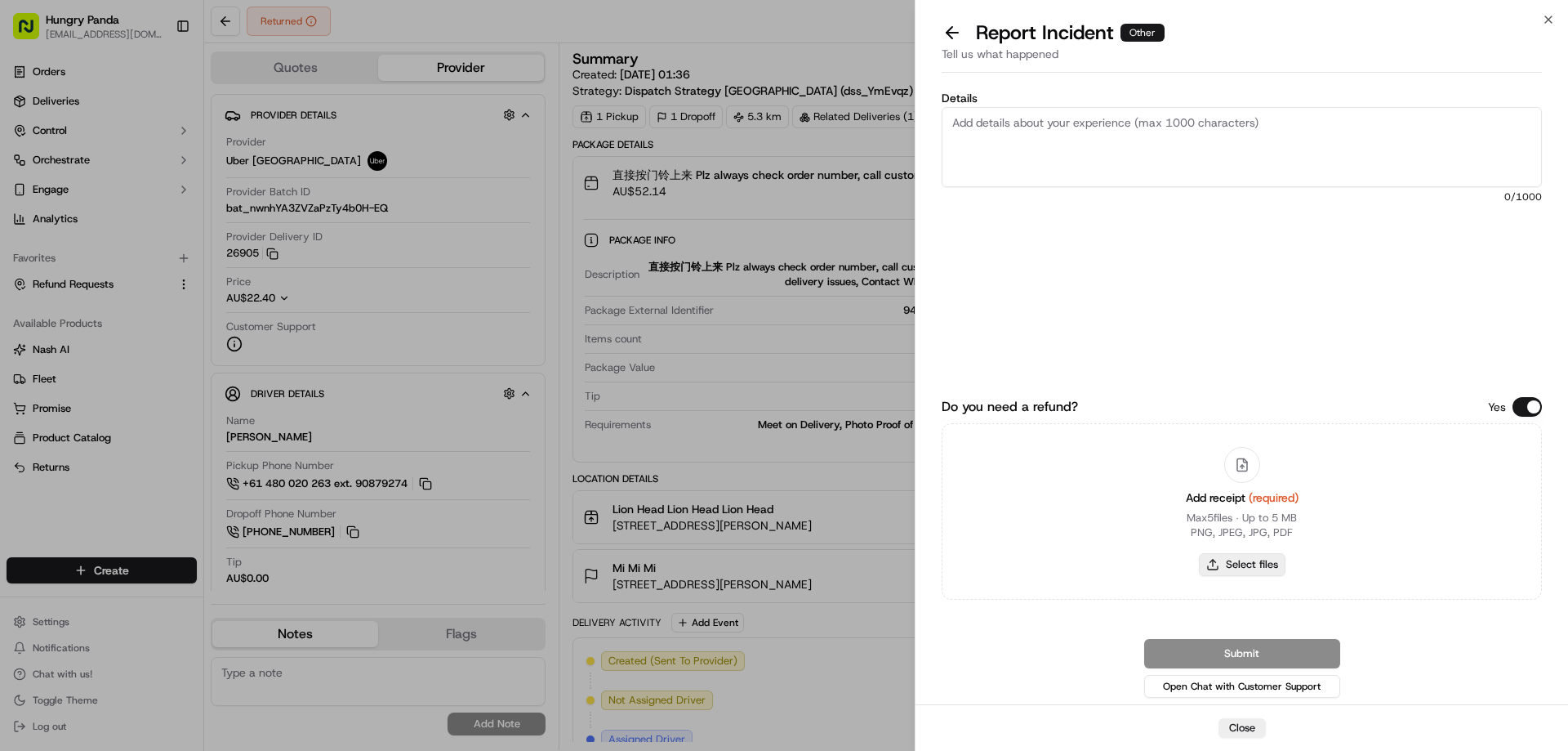
click at [1244, 564] on button "Select files" at bounding box center [1242, 565] width 86 height 23
click at [951, 11] on div "Close Report Incident Other Tell us what happened Details 0 /1000 Do you need a…" at bounding box center [1242, 376] width 654 height 751
click at [949, 28] on button at bounding box center [953, 33] width 35 height 23
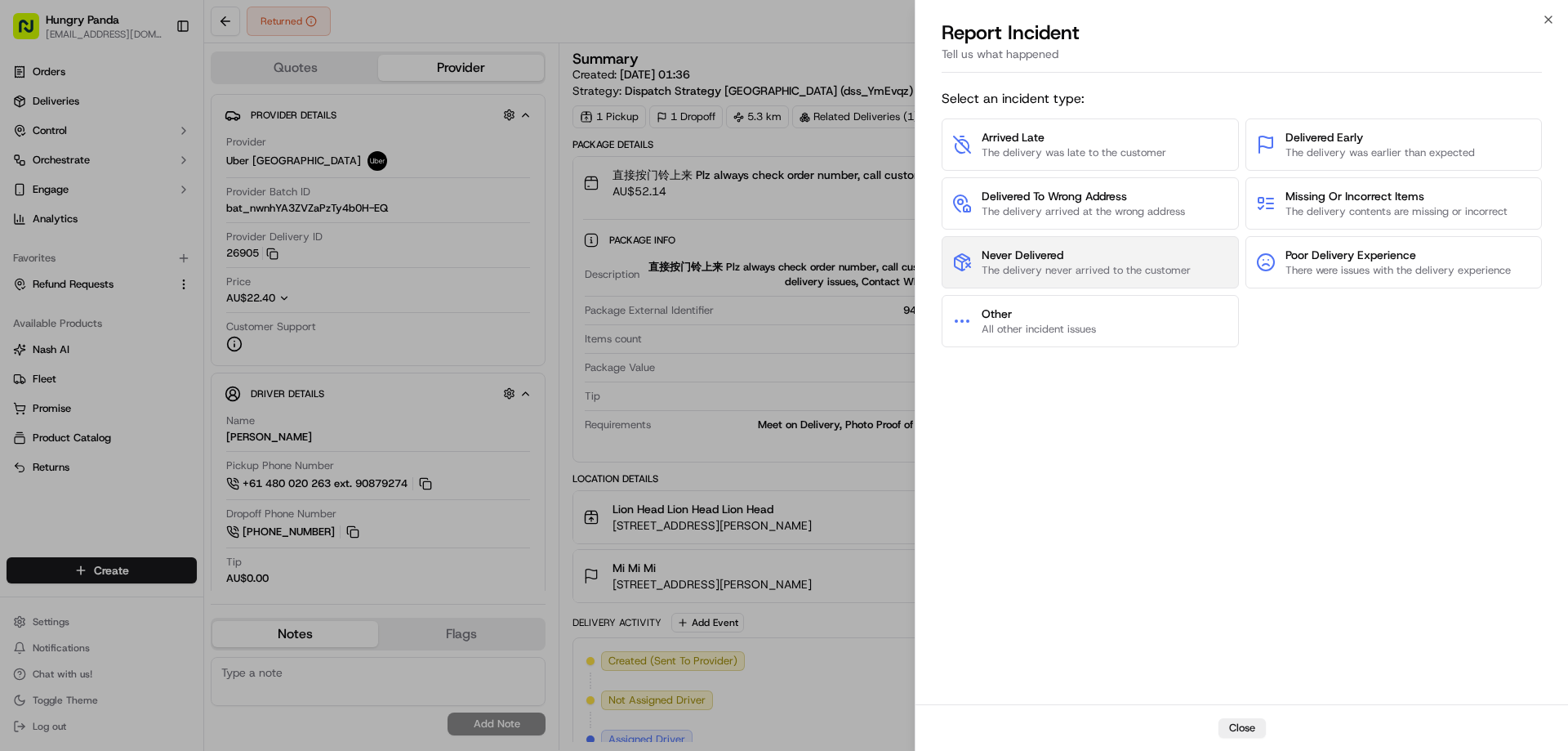
click at [1026, 255] on span "Never Delivered" at bounding box center [1086, 254] width 209 height 16
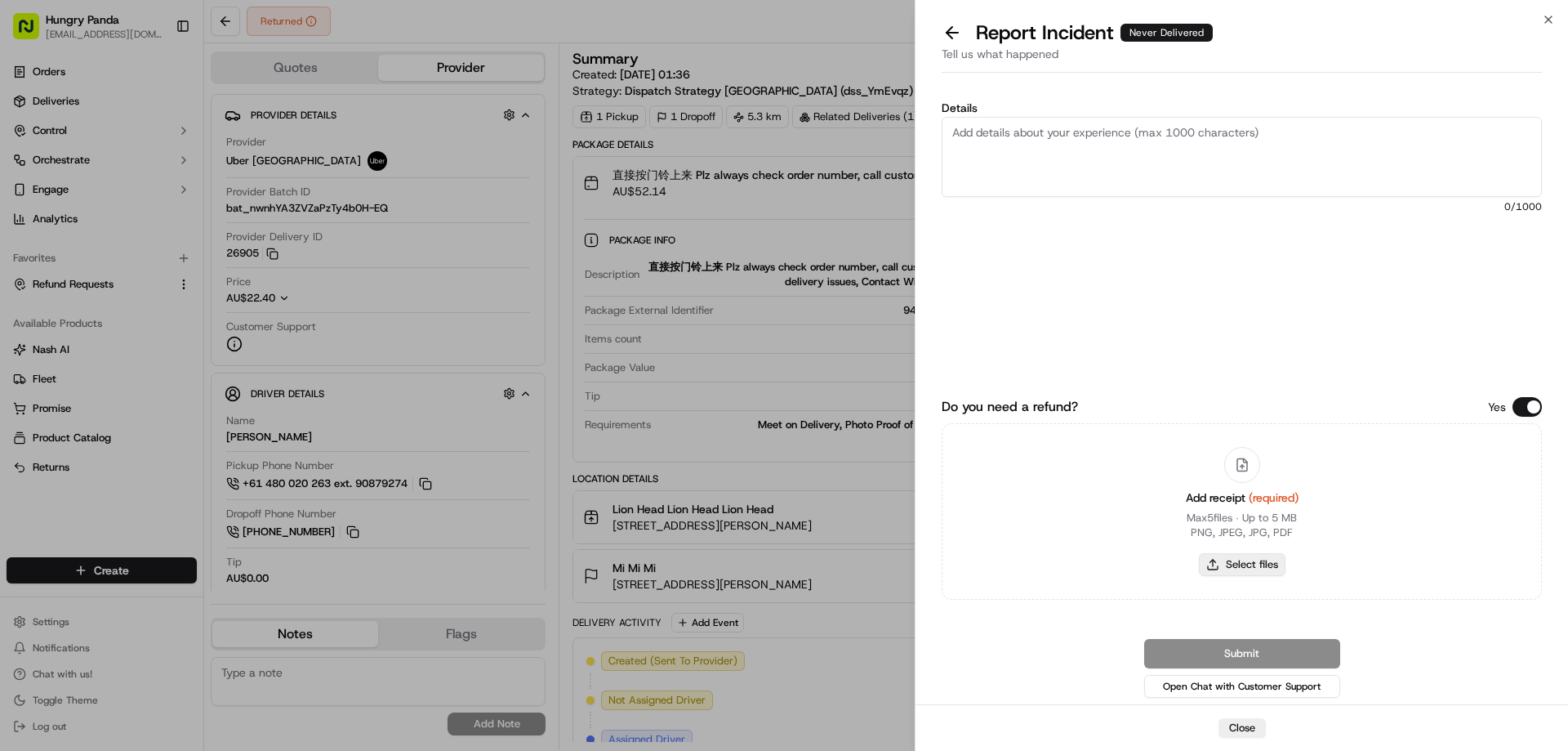
click at [1232, 557] on button "Select files" at bounding box center [1242, 565] width 86 height 23
type input "C:\fakepath\screenshot_2025-09-19_13-53-32.png"
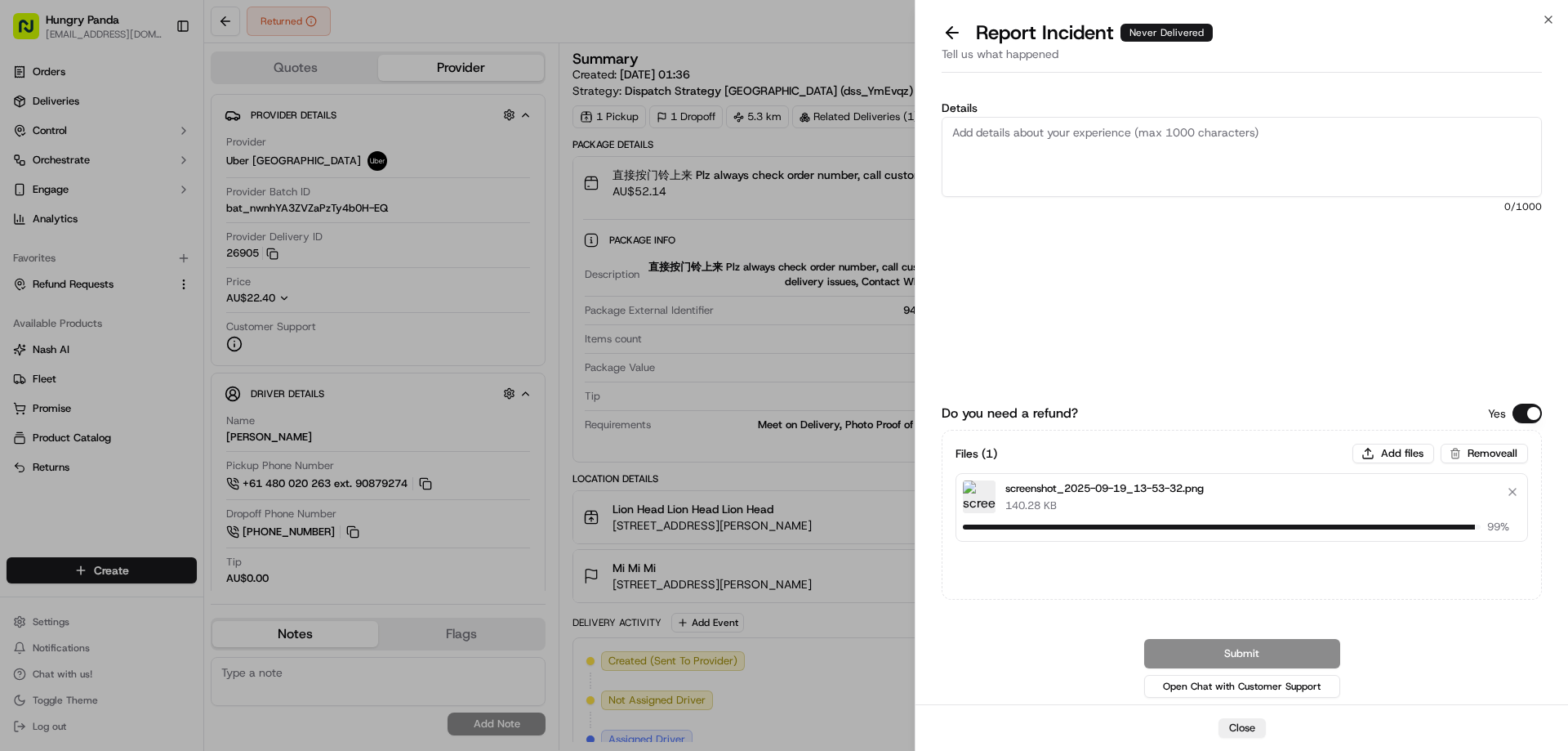
drag, startPoint x: 1012, startPoint y: 162, endPoint x: 1017, endPoint y: 153, distance: 10.3
click at [1012, 162] on textarea "Details" at bounding box center [1242, 157] width 600 height 80
click at [1136, 179] on textarea "Details" at bounding box center [1242, 157] width 600 height 80
paste textarea "The customer reported that he did not receive the meal. The order log showed th…"
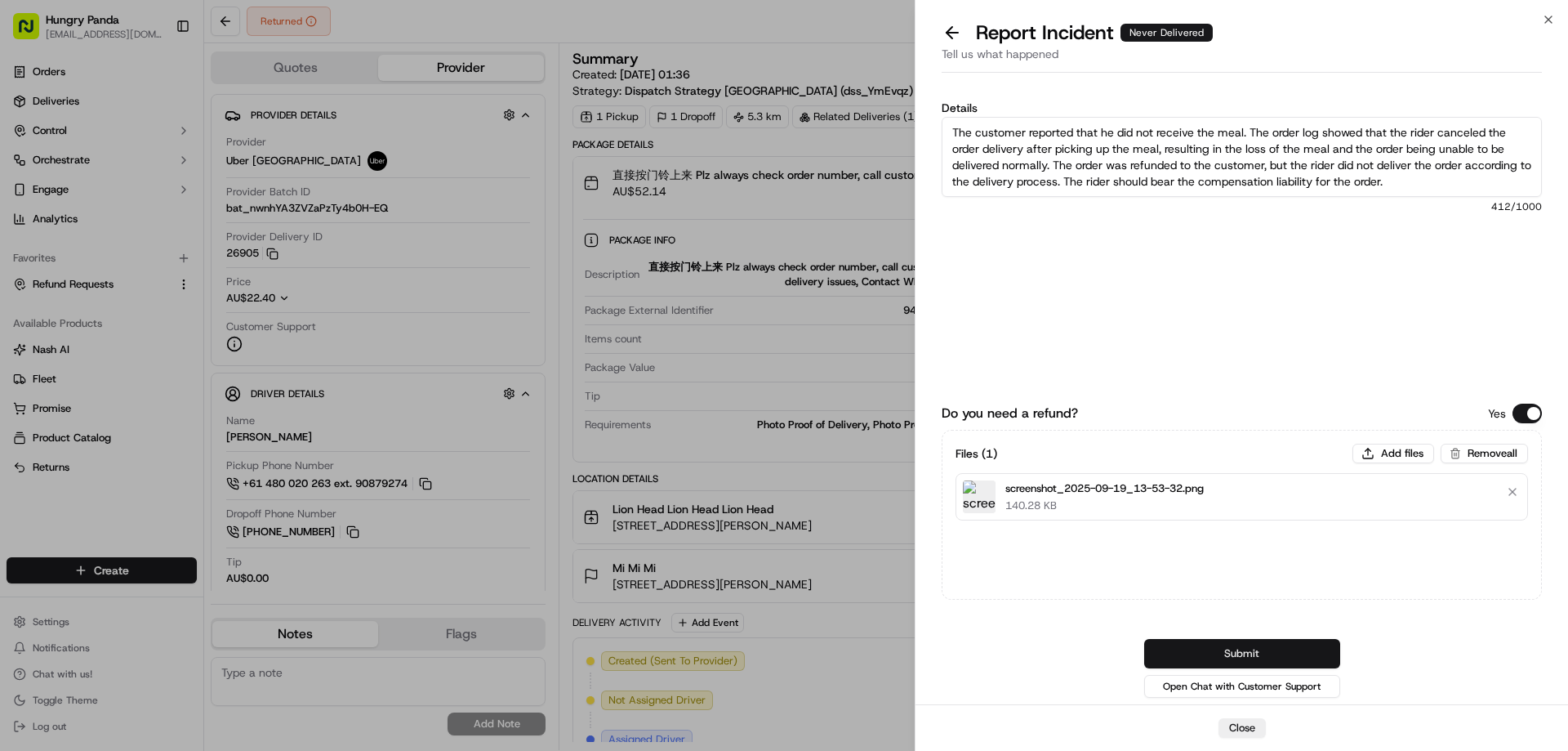
type textarea "The customer reported that he did not receive the meal. The order log showed th…"
click at [1266, 654] on button "Submit" at bounding box center [1242, 653] width 196 height 29
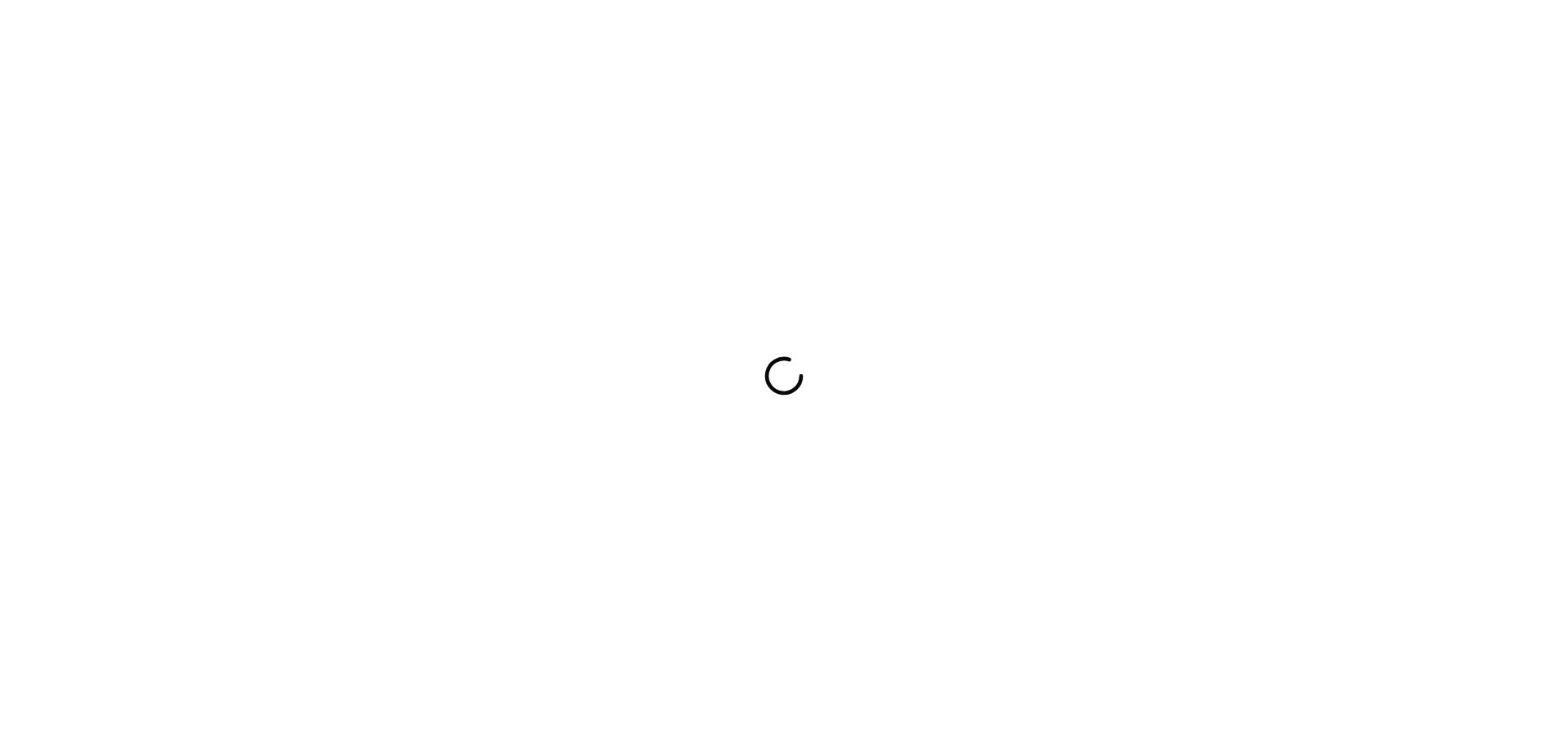
click at [991, 452] on div at bounding box center [784, 376] width 1568 height 751
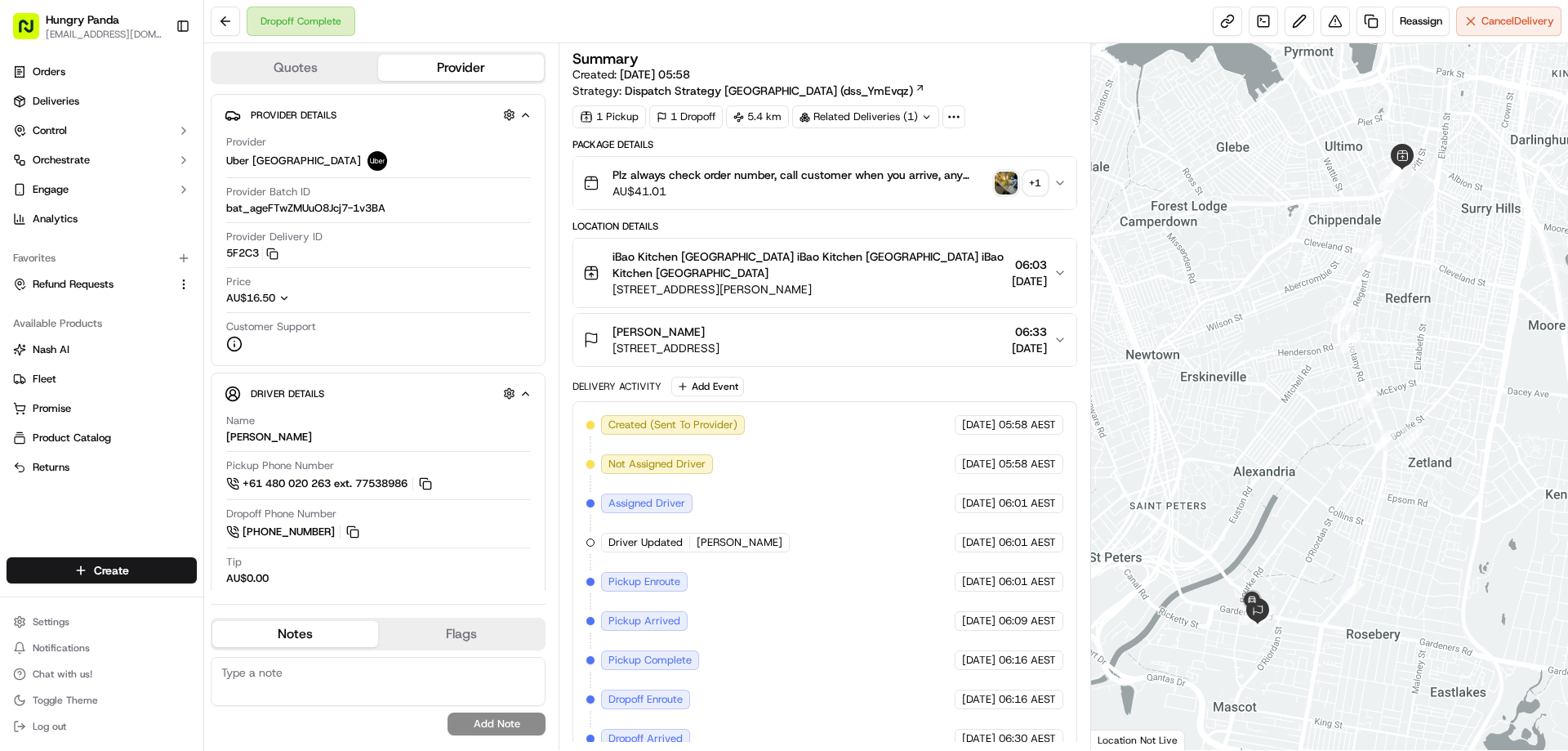
click at [998, 182] on img "button" at bounding box center [1007, 183] width 23 height 23
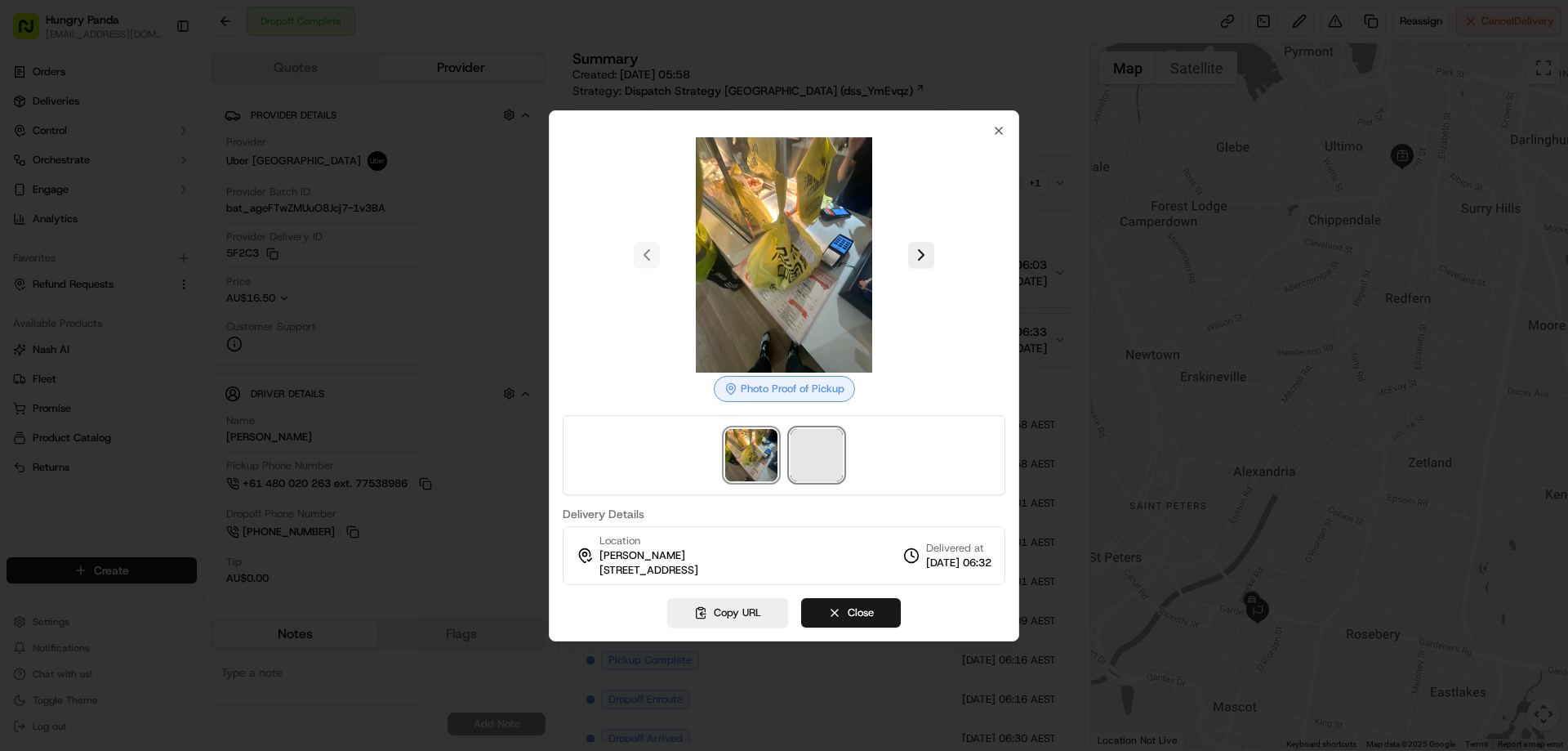
click at [816, 469] on span at bounding box center [816, 455] width 52 height 52
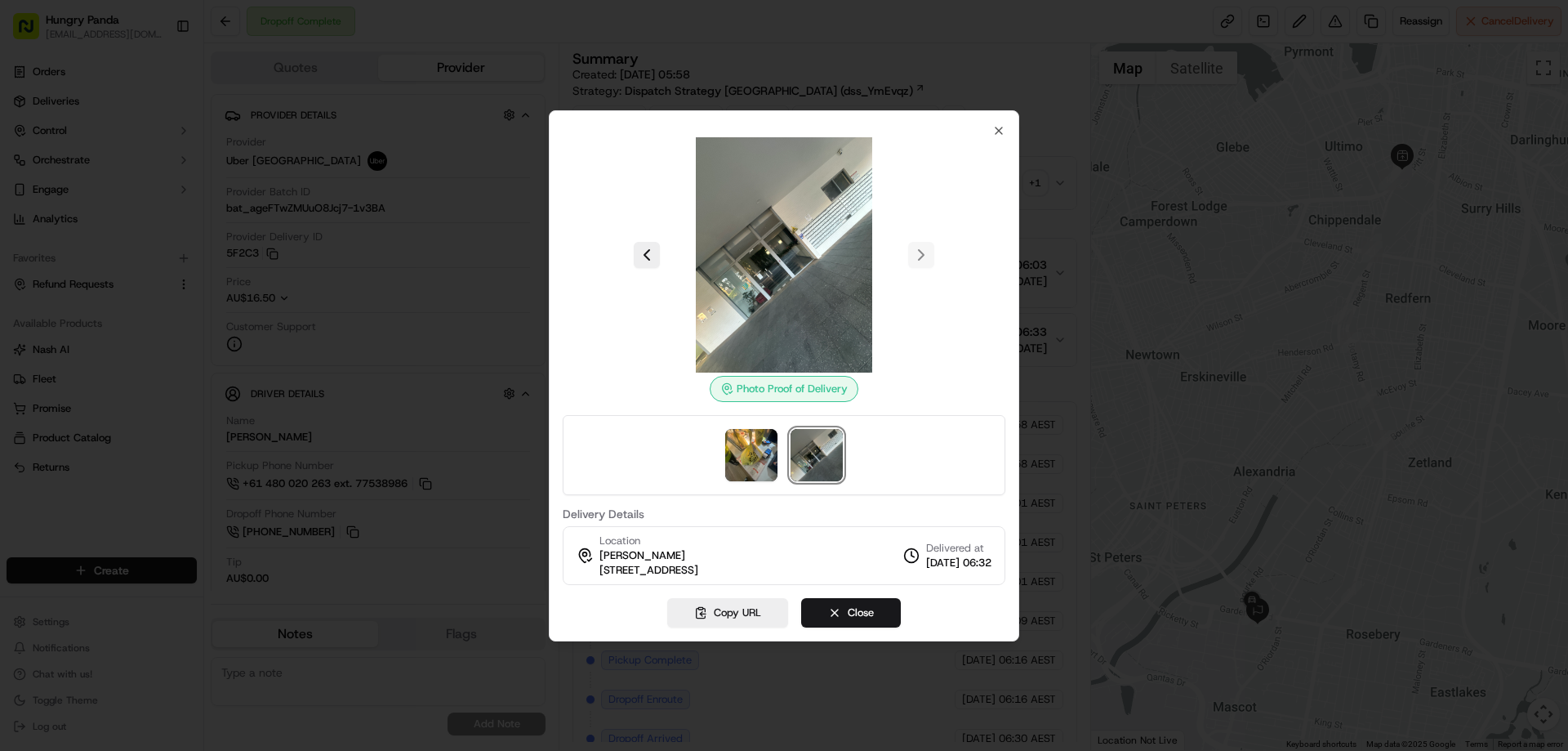
click at [1062, 185] on div at bounding box center [784, 376] width 1568 height 751
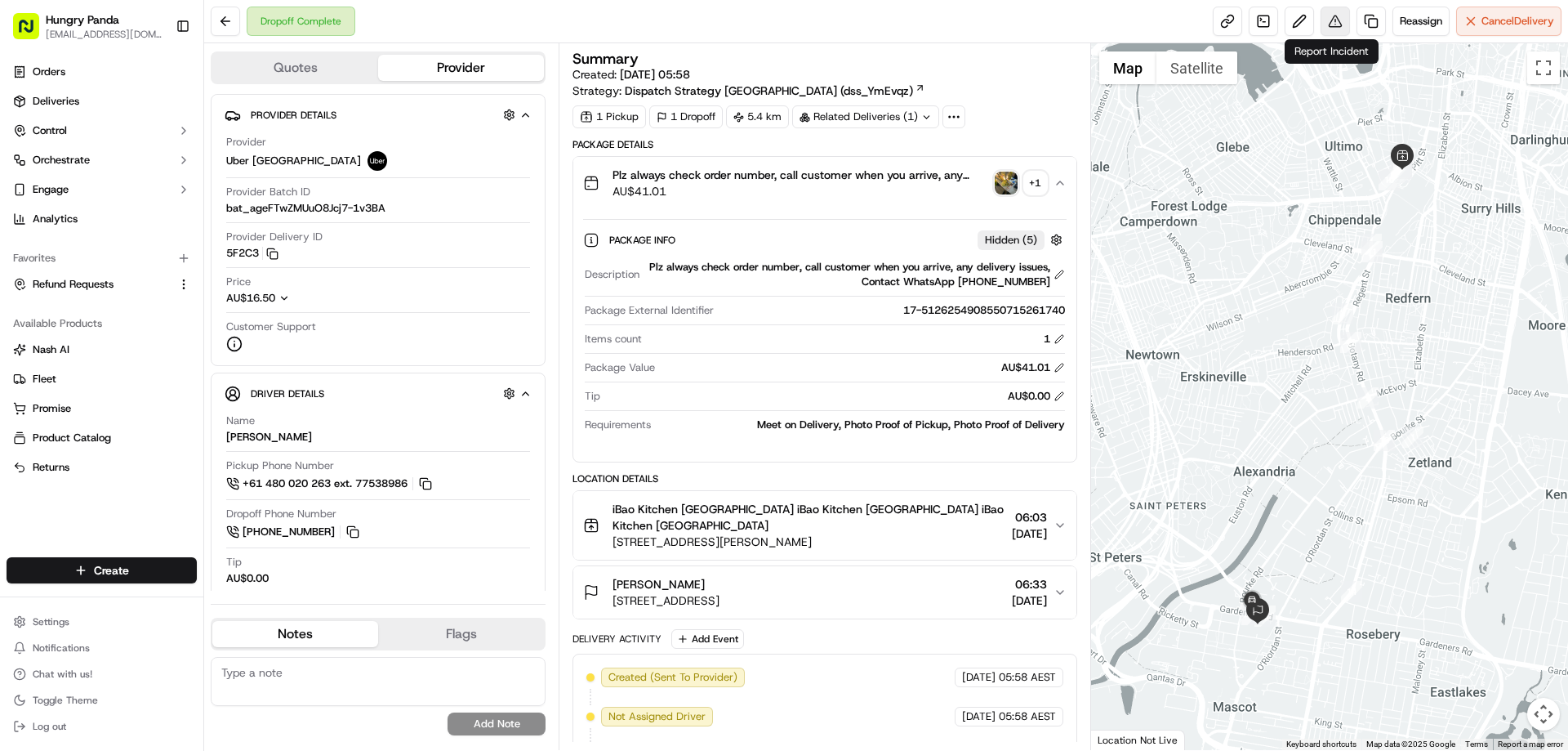
click at [1329, 22] on button at bounding box center [1335, 20] width 29 height 29
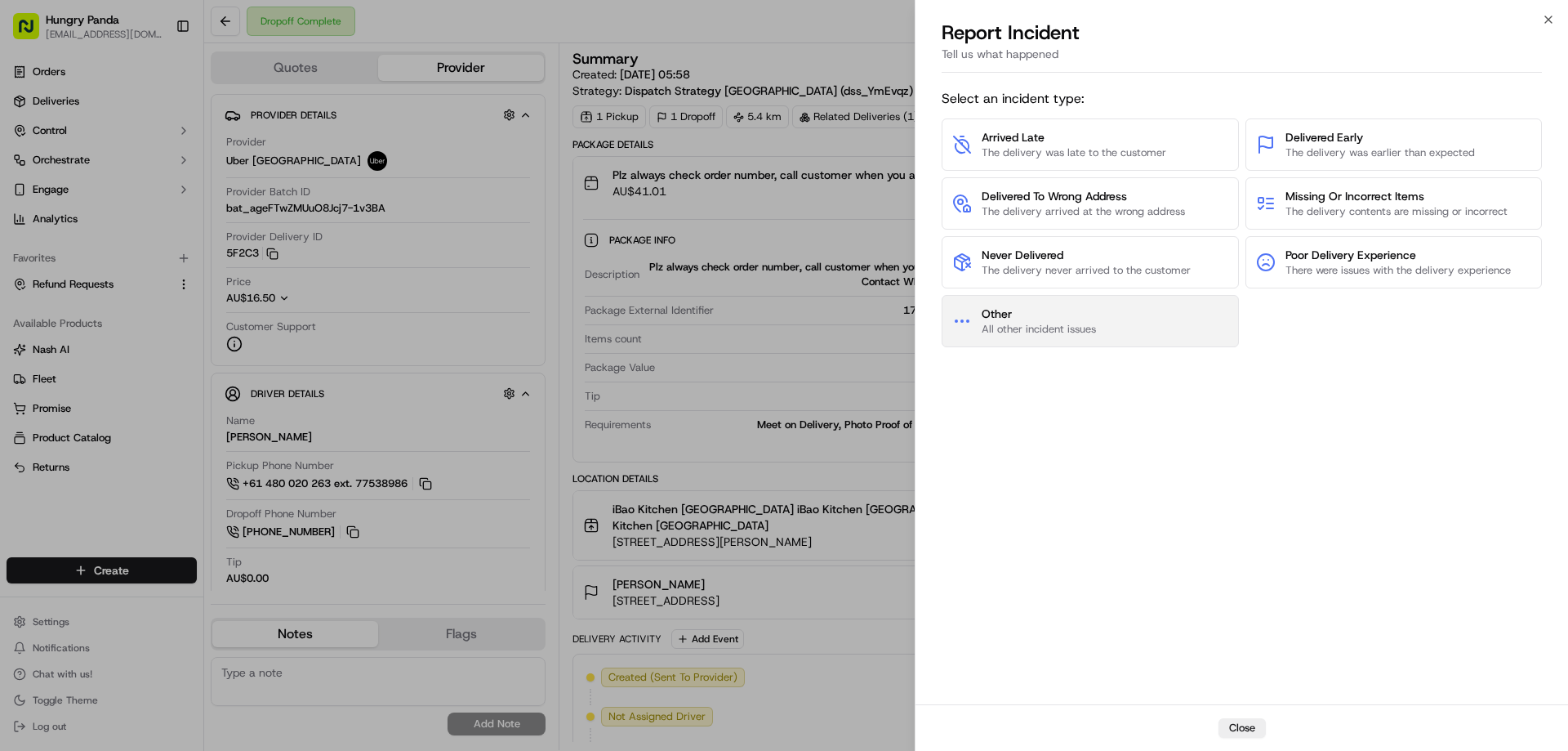
click at [1046, 304] on button "Other All other incident issues" at bounding box center [1090, 321] width 297 height 52
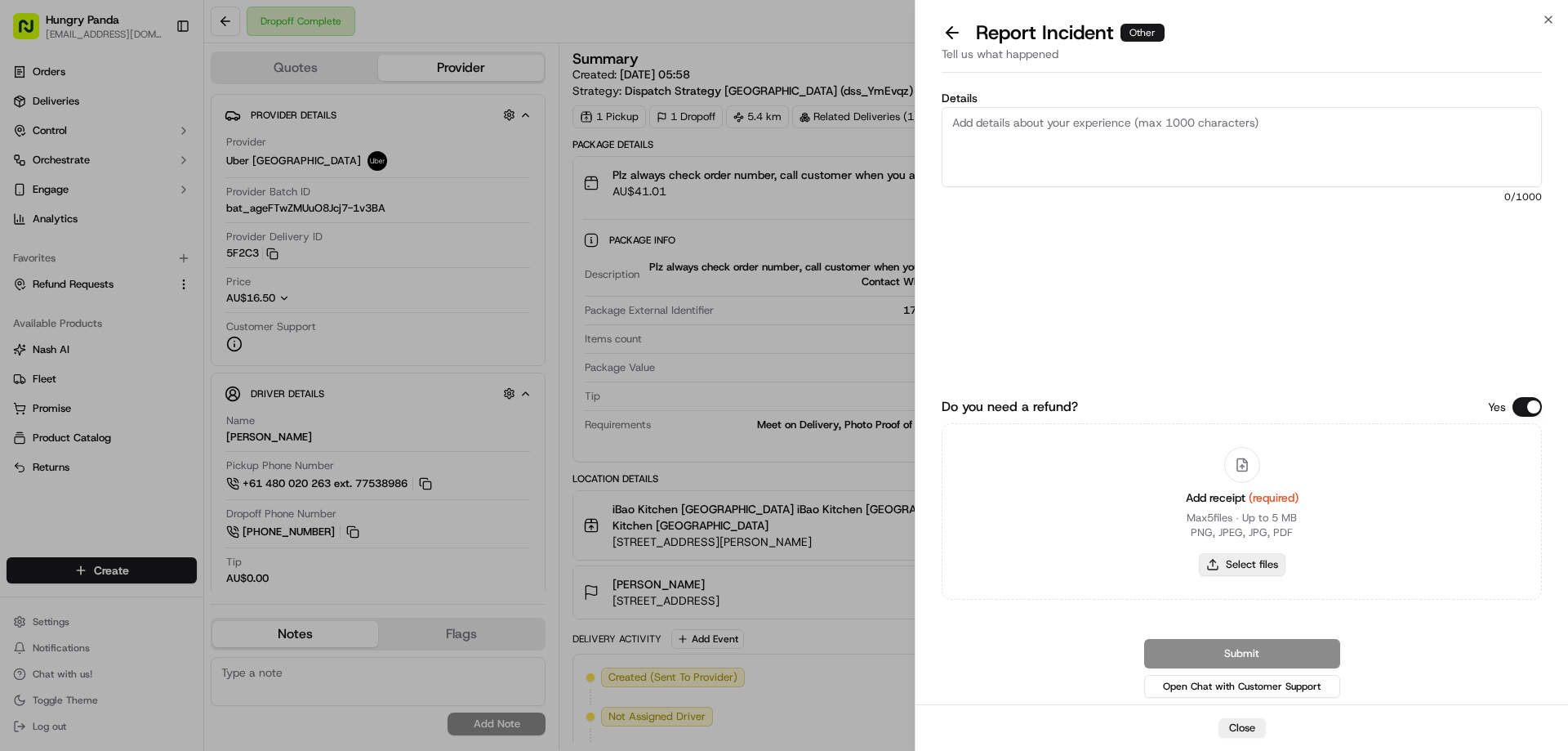
click at [1226, 574] on button "Select files" at bounding box center [1242, 565] width 86 height 23
type input "C:\fakepath\screenshot_2025-09-19_13-54-53.png"
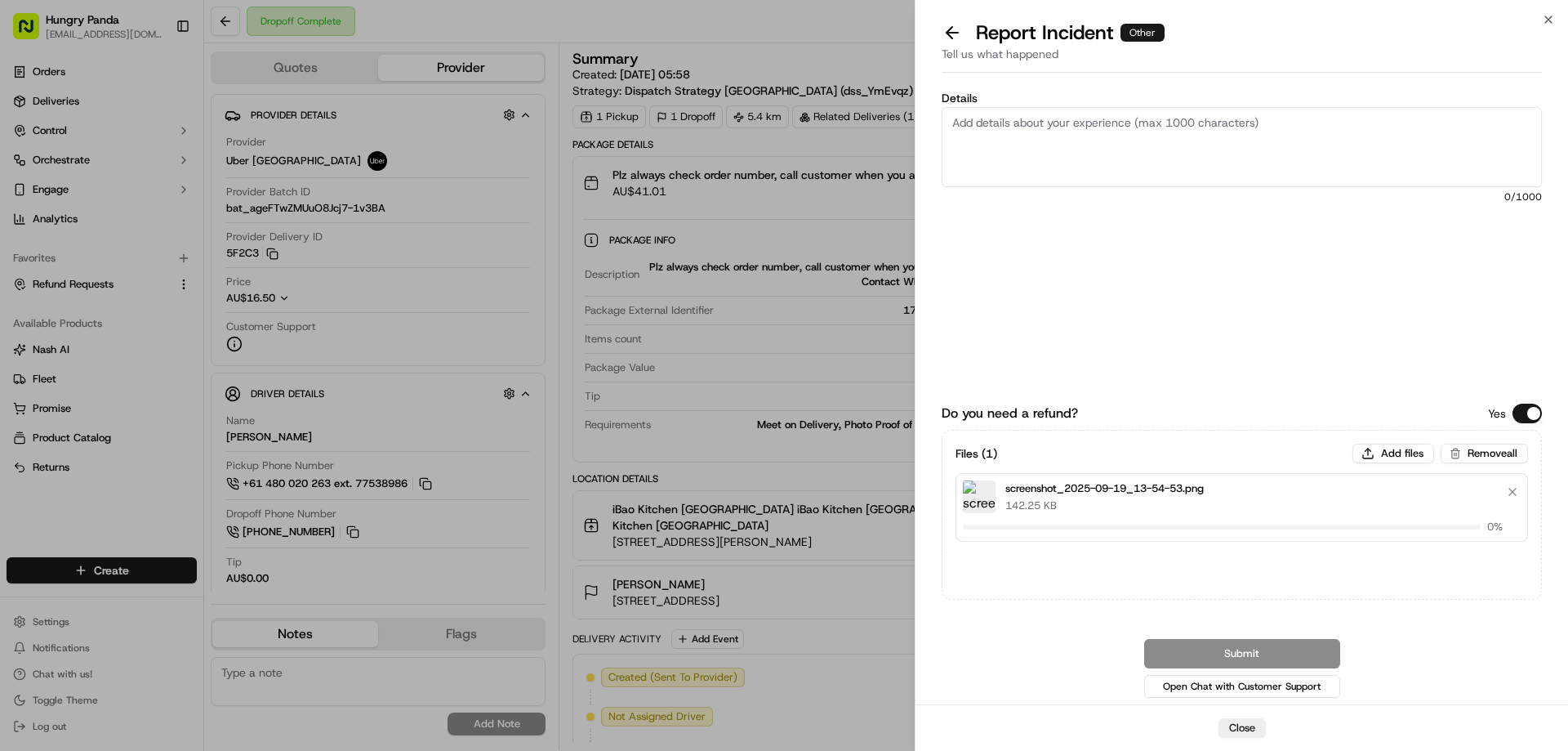
click at [1030, 140] on textarea "Details" at bounding box center [1242, 147] width 600 height 80
click at [1139, 122] on textarea "Details" at bounding box center [1242, 147] width 600 height 80
paste textarea "The rider placed the food here without the customer's consent, and did not plac…"
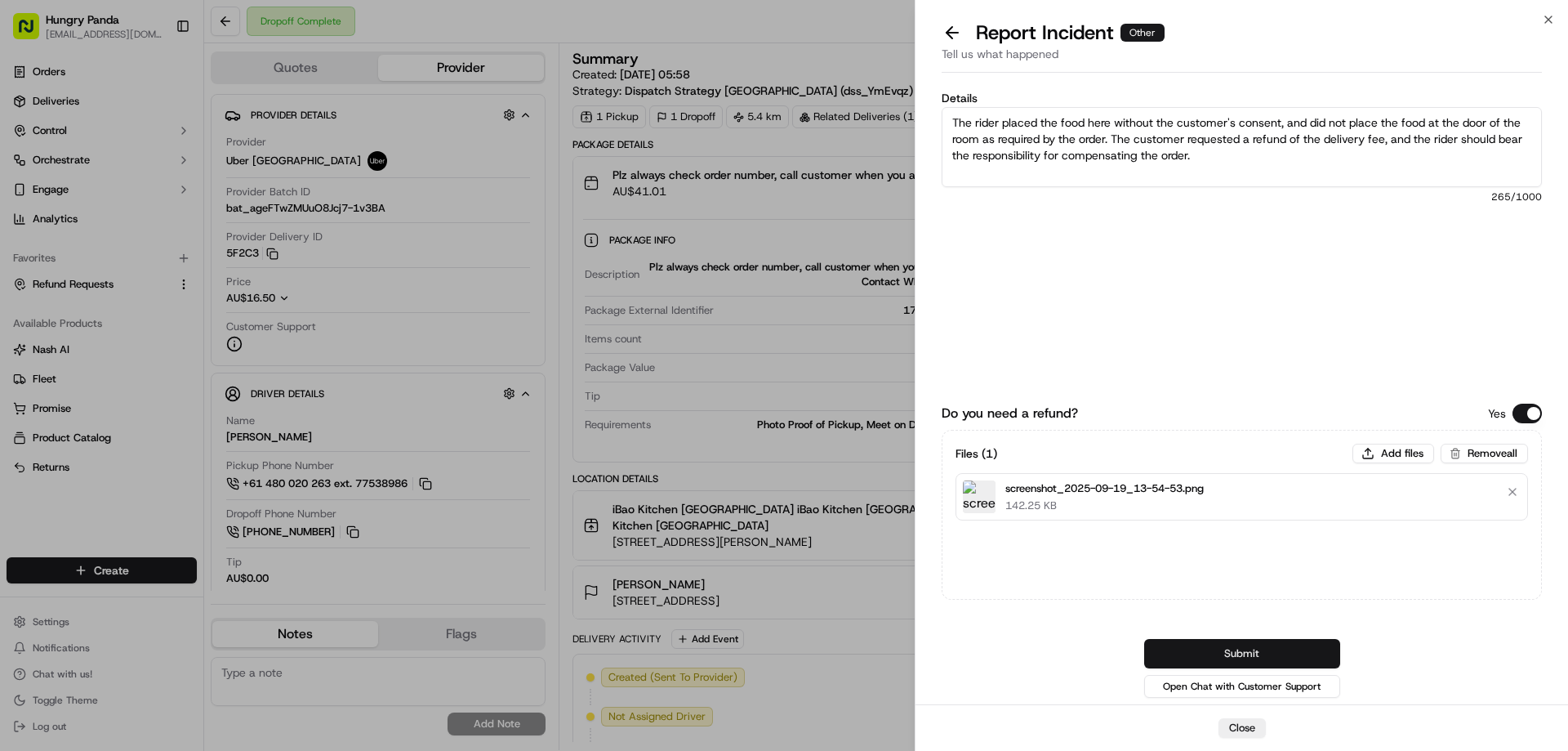
type textarea "The rider placed the food here without the customer's consent, and did not plac…"
click at [1226, 644] on button "Submit" at bounding box center [1242, 653] width 196 height 29
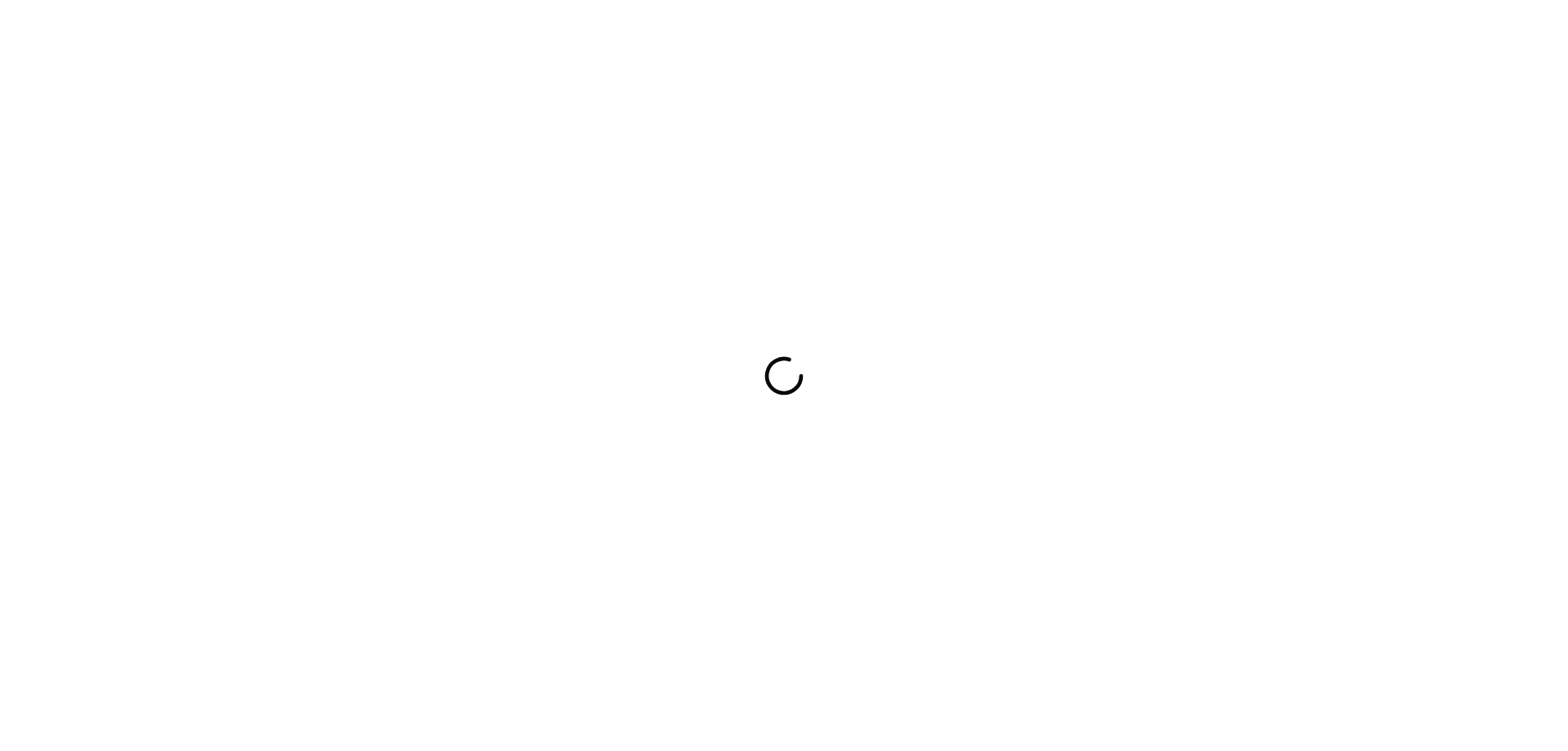
click at [1009, 61] on div at bounding box center [784, 376] width 1568 height 751
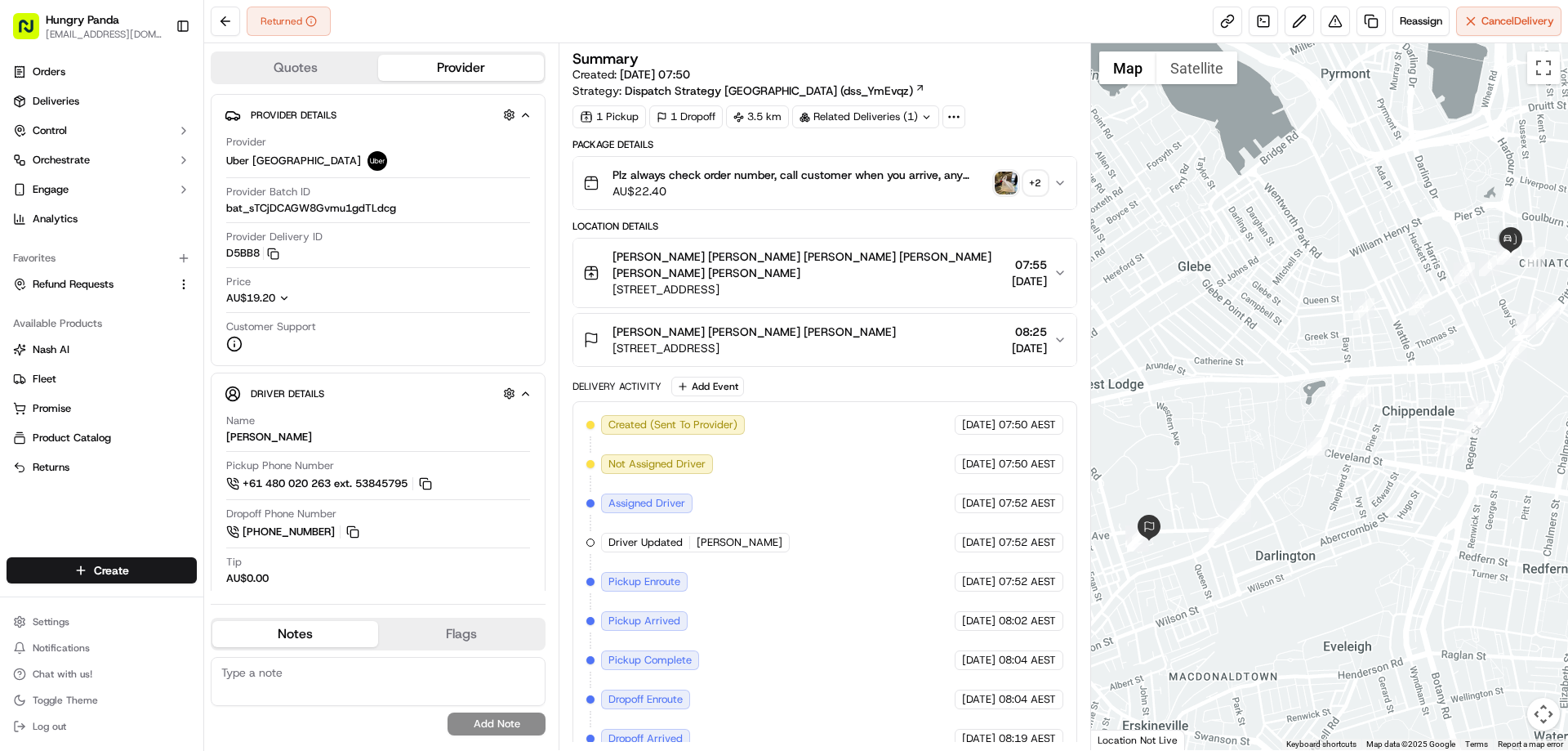
click at [1012, 190] on img "button" at bounding box center [1007, 183] width 23 height 23
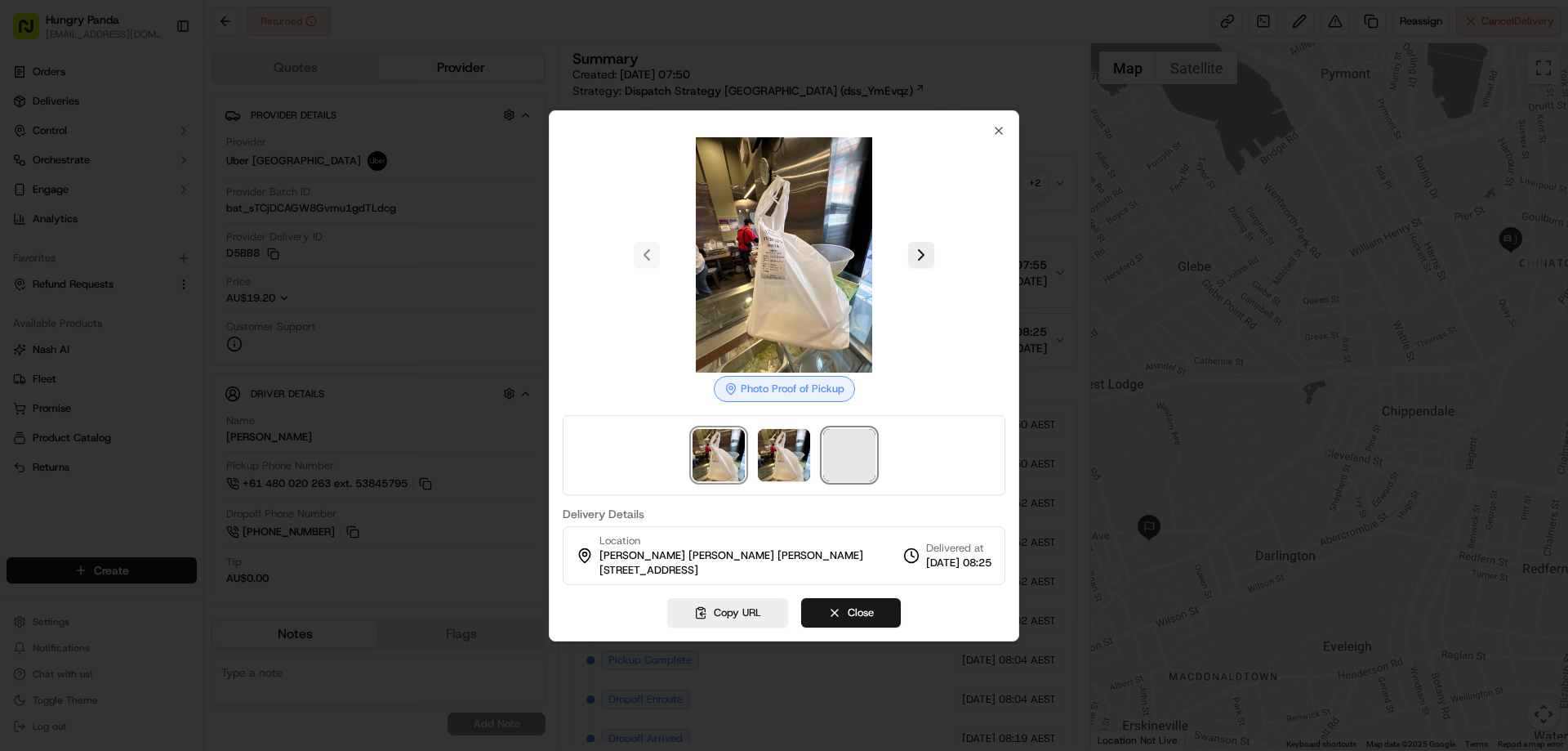
click at [870, 474] on span at bounding box center [849, 455] width 52 height 52
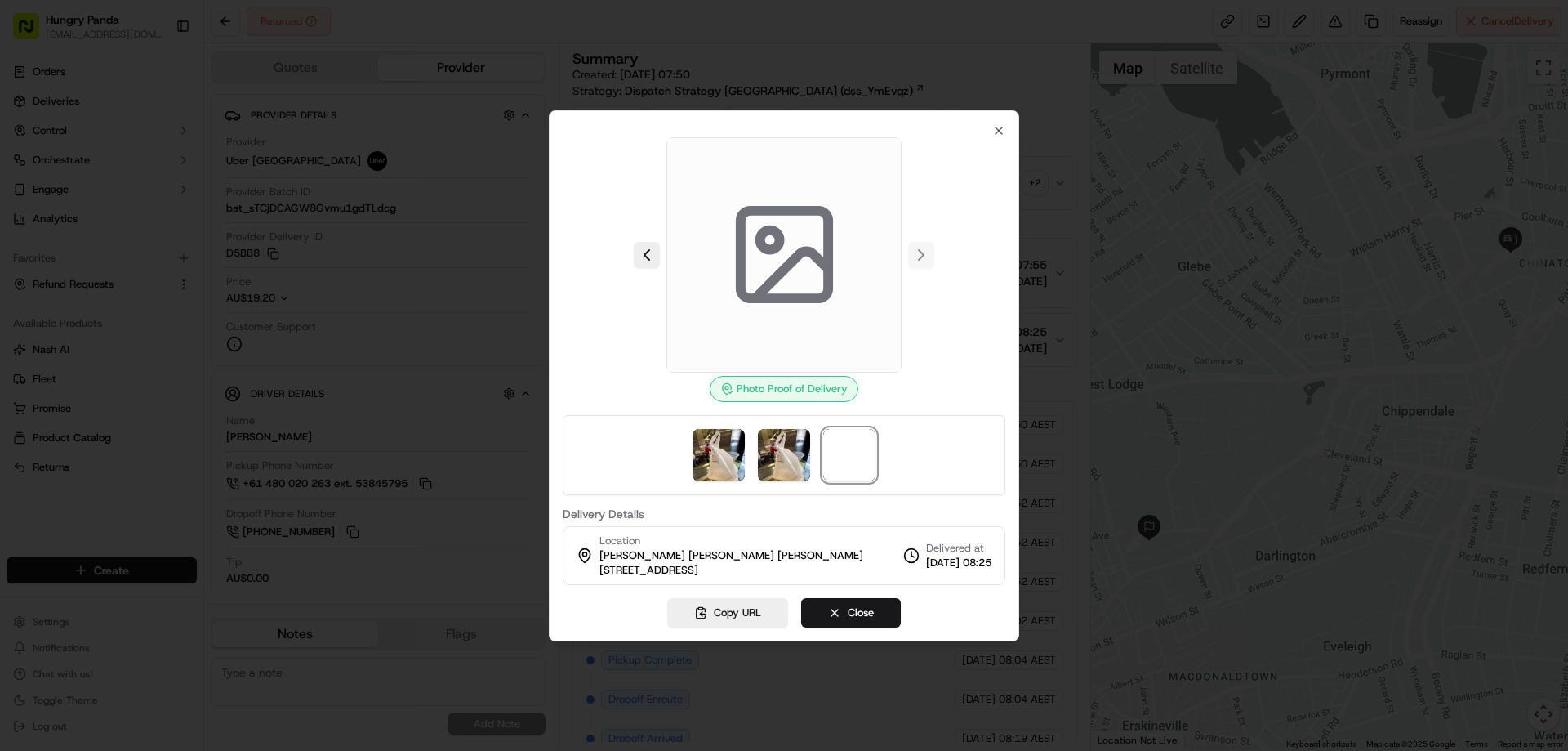
click at [1055, 182] on div at bounding box center [784, 376] width 1568 height 751
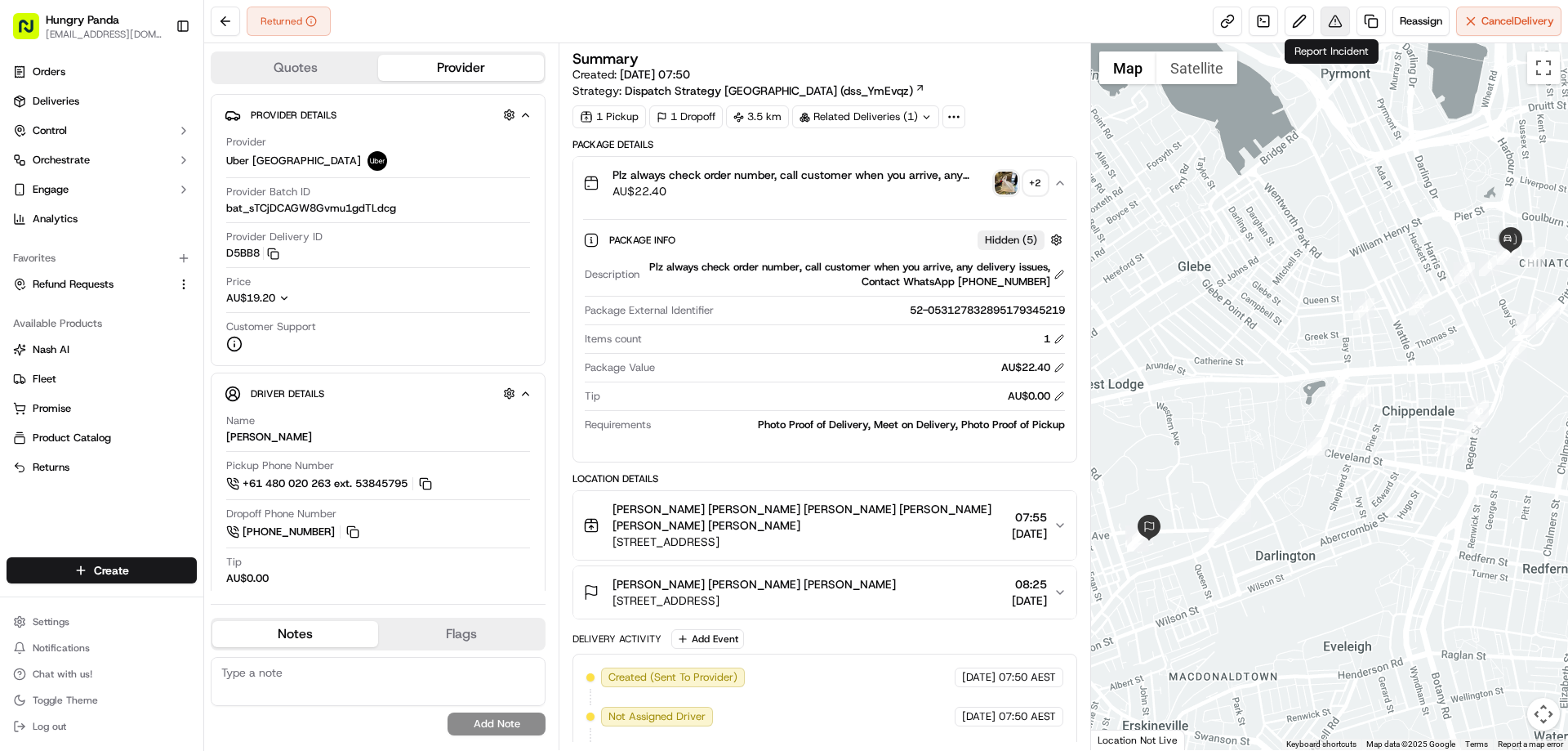
click at [1332, 21] on button at bounding box center [1335, 20] width 29 height 29
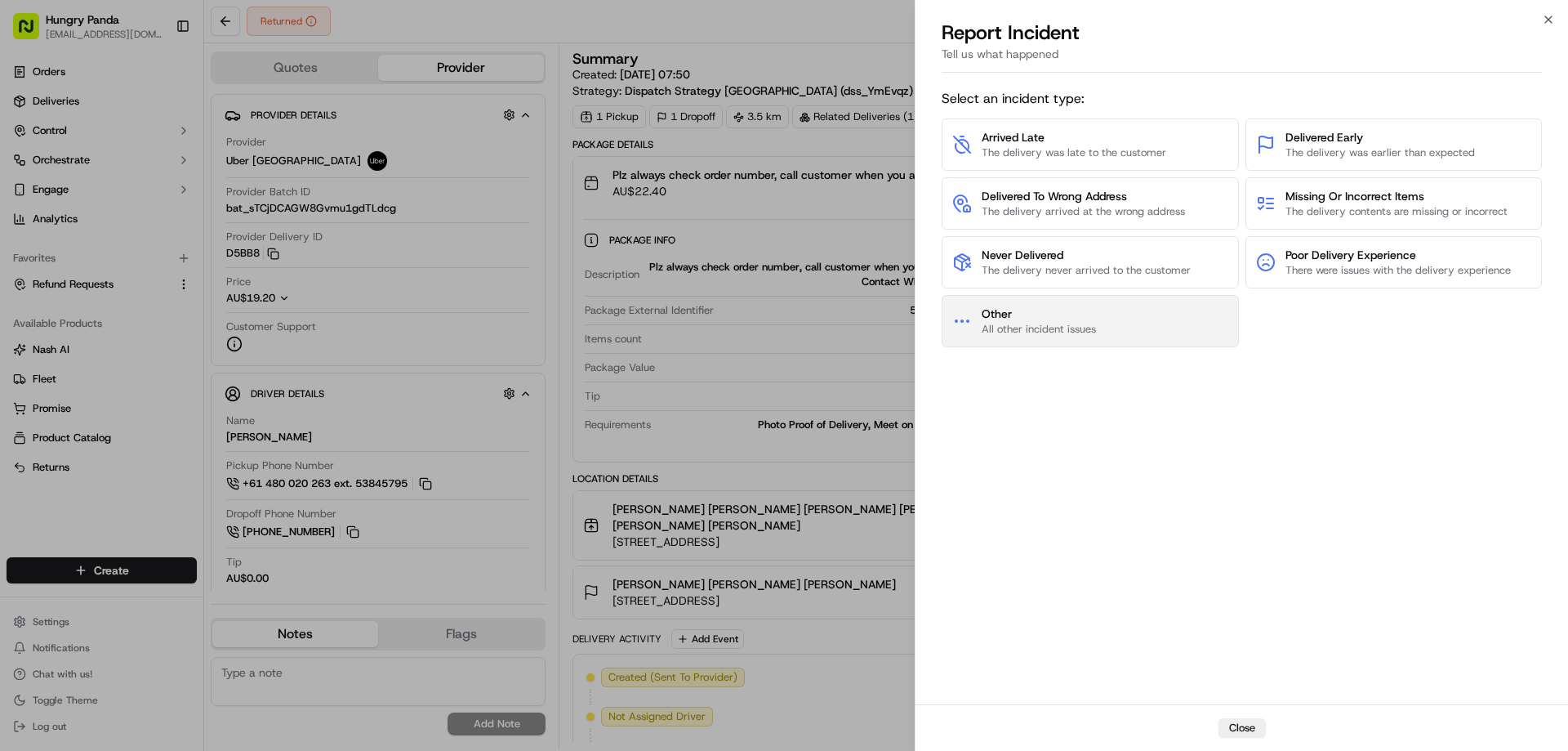
click at [1081, 340] on button "Other All other incident issues" at bounding box center [1090, 321] width 297 height 52
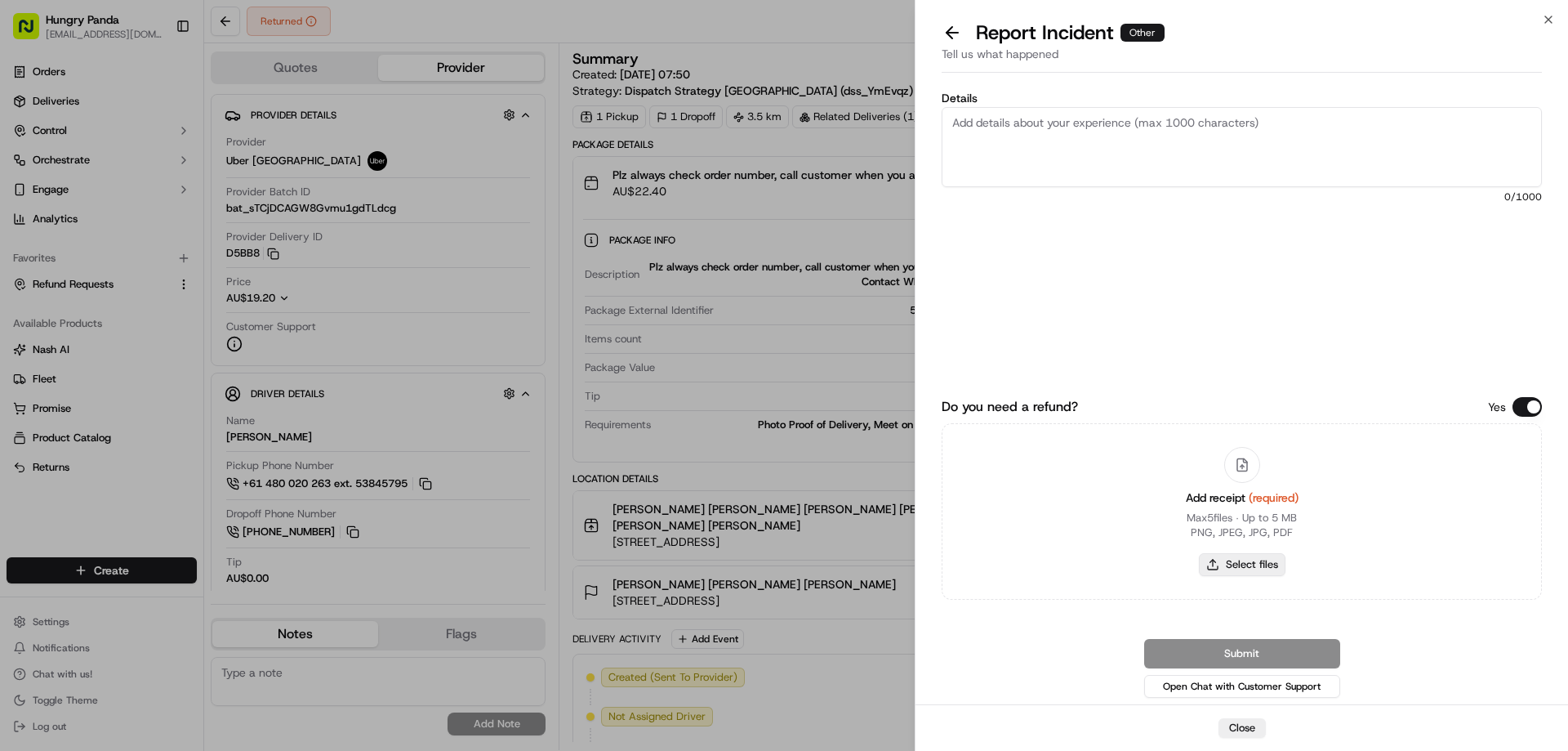
click at [1241, 557] on button "Select files" at bounding box center [1242, 565] width 86 height 23
type input "C:\fakepath\screenshot_2025-09-19_13-57-00.png"
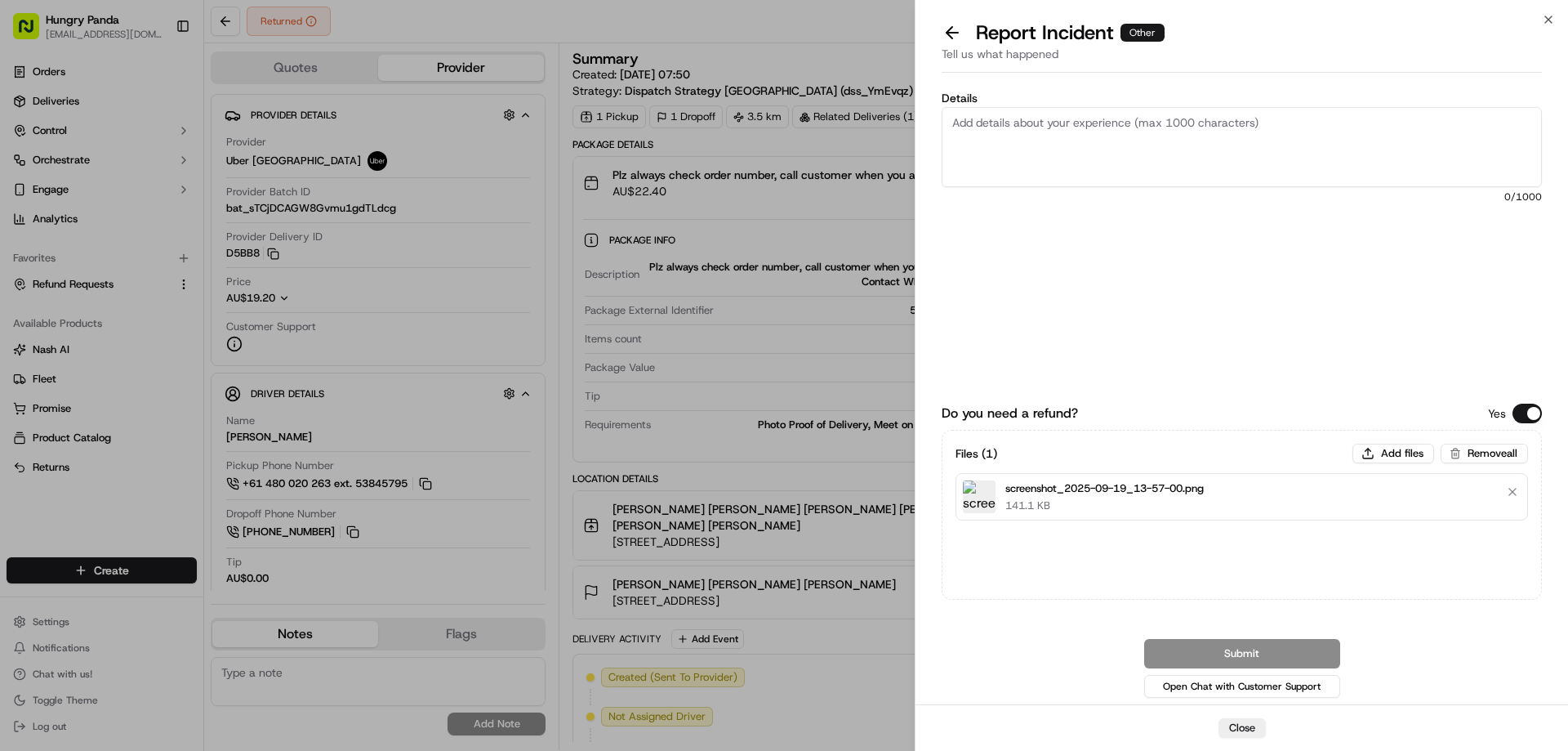
click at [1112, 187] on div "Details 0 /1000" at bounding box center [1242, 214] width 600 height 244
paste textarea "The customer reported that he did not receive the meal. The order log showed th…"
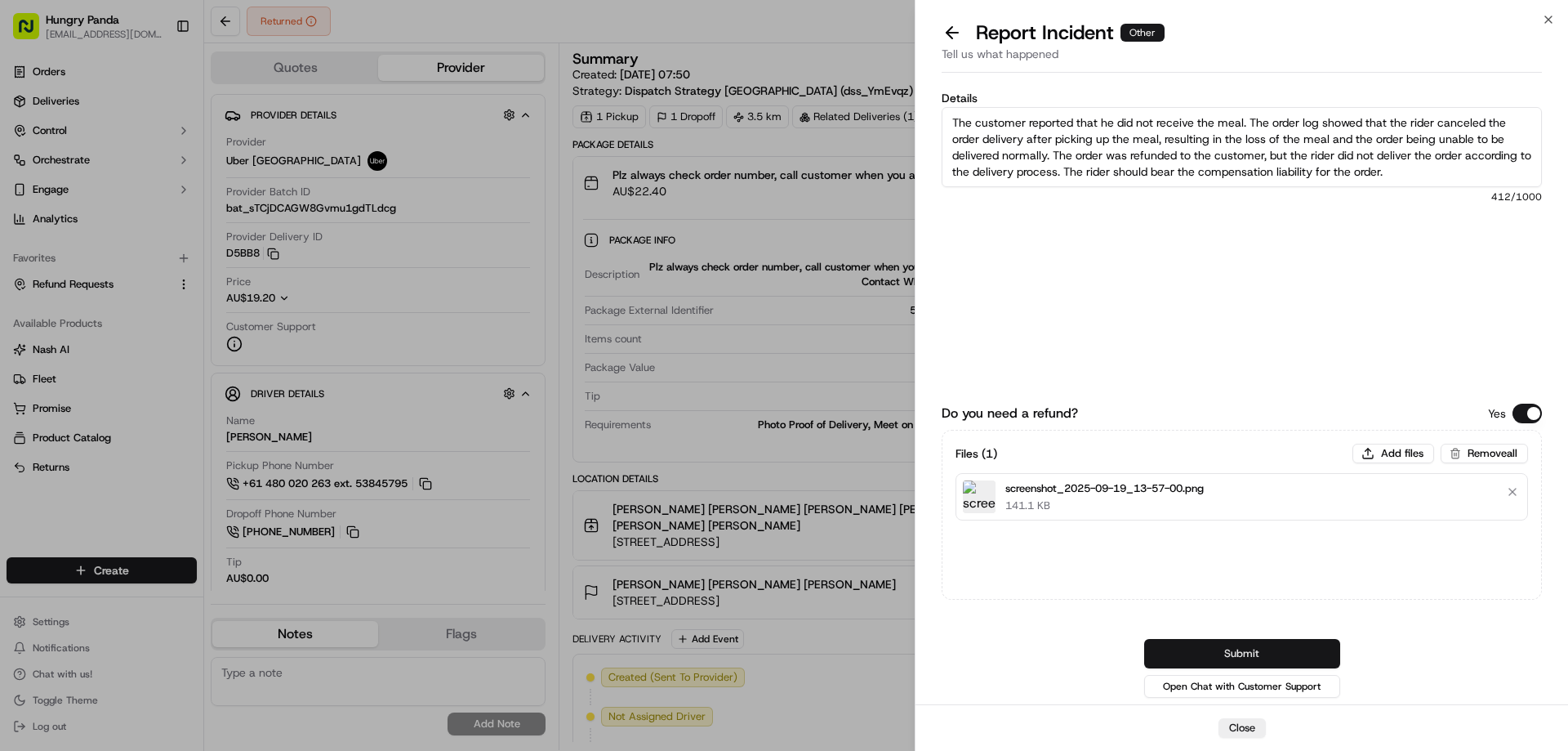
type textarea "The customer reported that he did not receive the meal. The order log showed th…"
click at [1206, 650] on button "Submit" at bounding box center [1242, 653] width 196 height 29
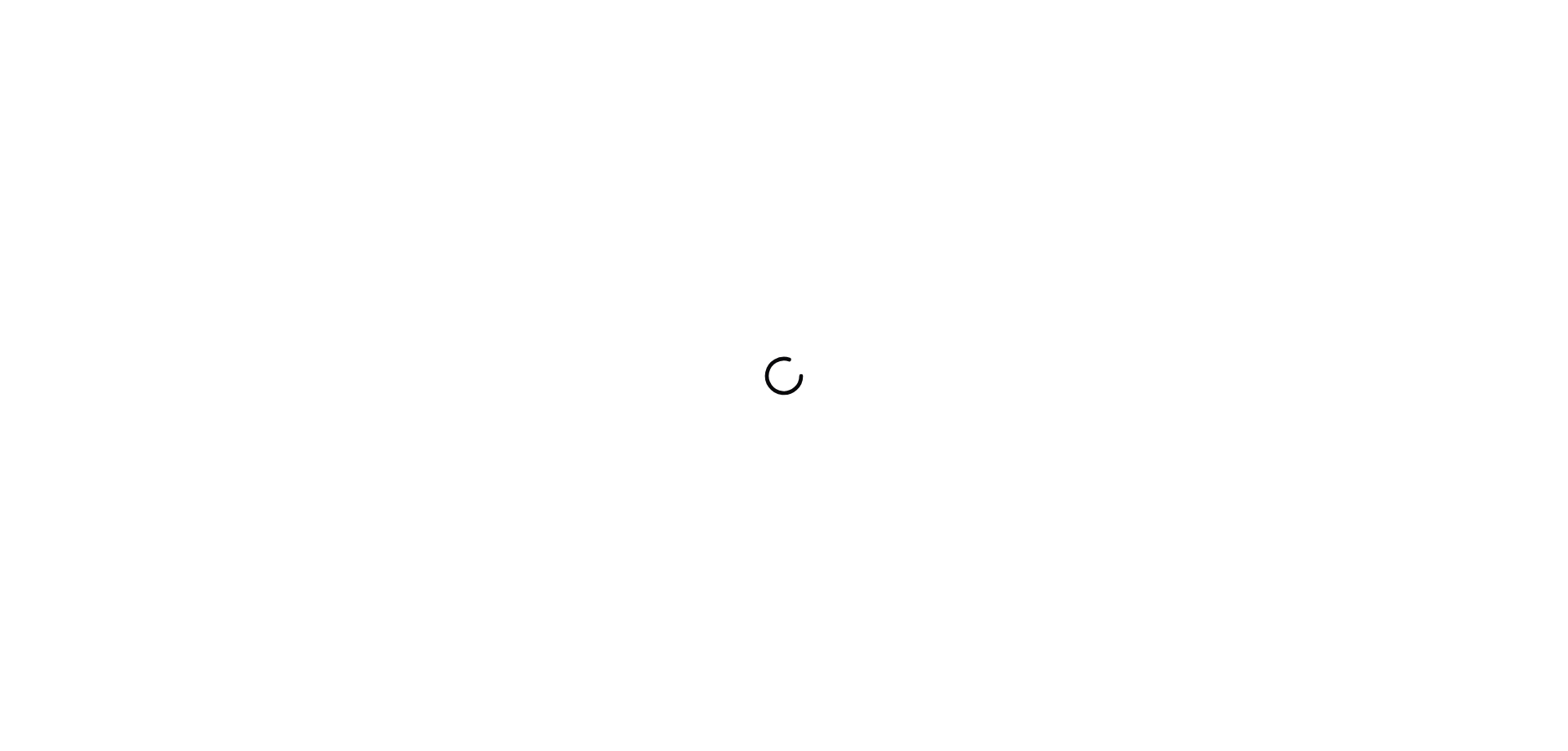
click at [864, 464] on div at bounding box center [784, 376] width 1568 height 751
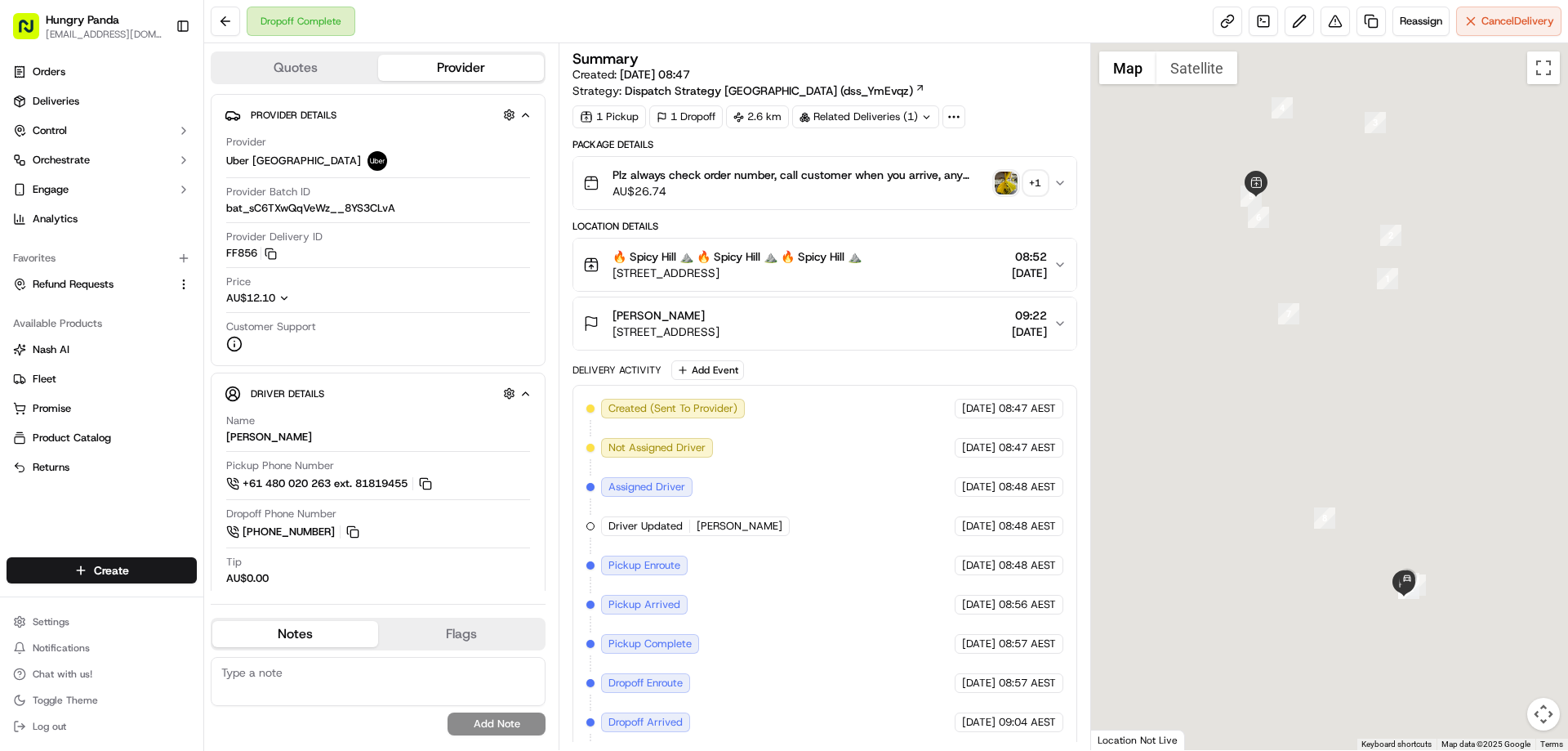
click at [999, 180] on img "button" at bounding box center [1007, 183] width 23 height 23
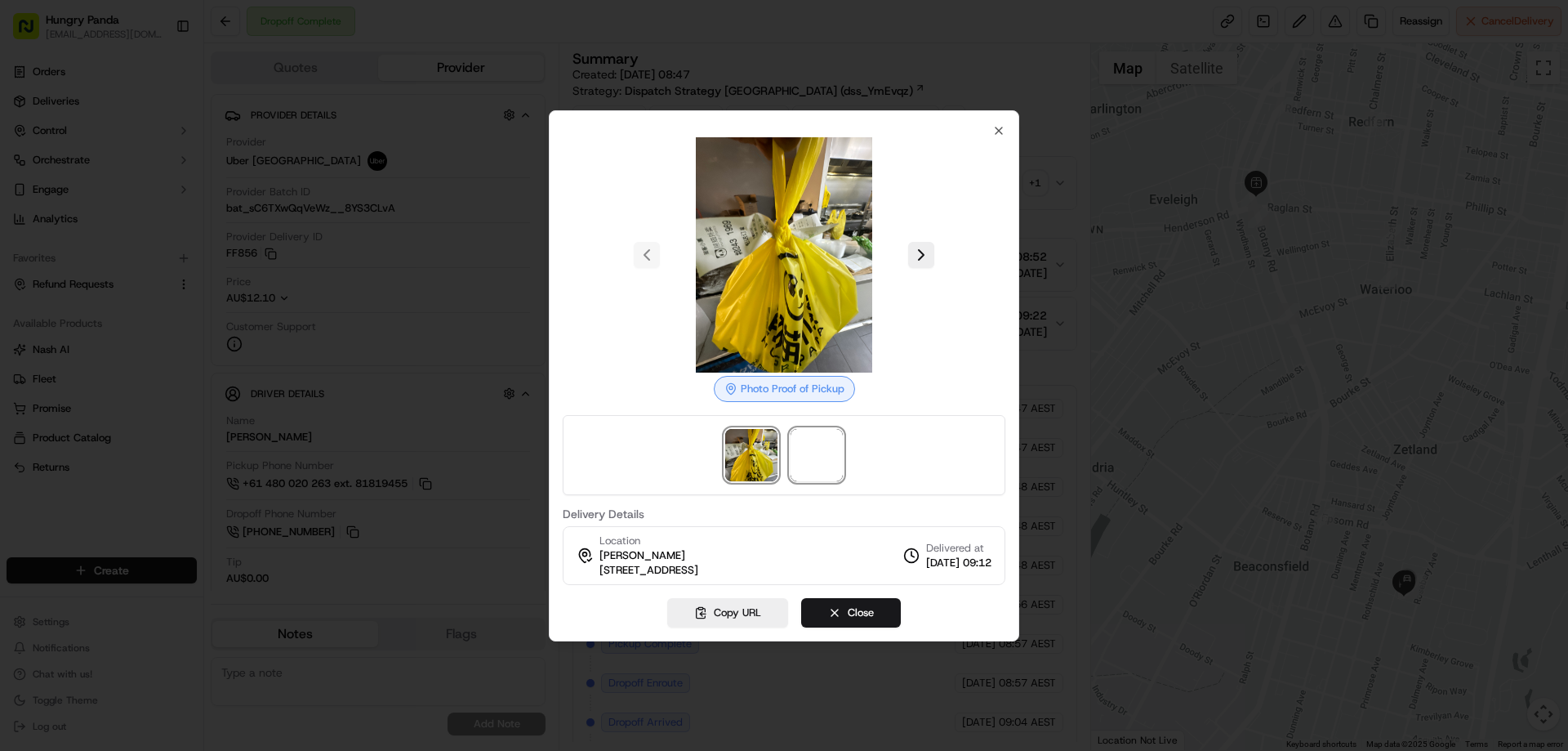
drag, startPoint x: 809, startPoint y: 459, endPoint x: 850, endPoint y: 422, distance: 55.2
click at [809, 460] on span at bounding box center [816, 455] width 52 height 52
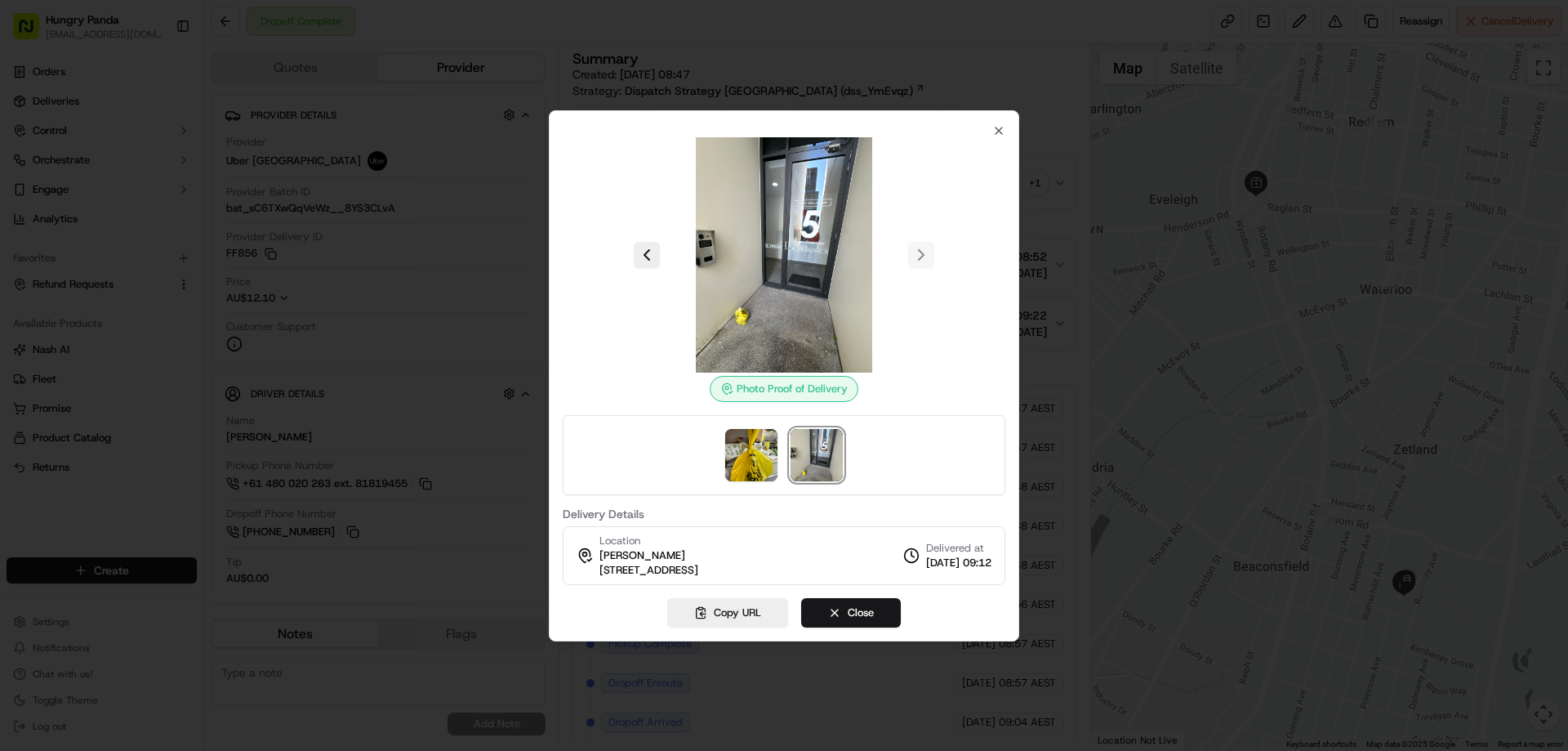
click at [1056, 183] on div at bounding box center [784, 376] width 1568 height 751
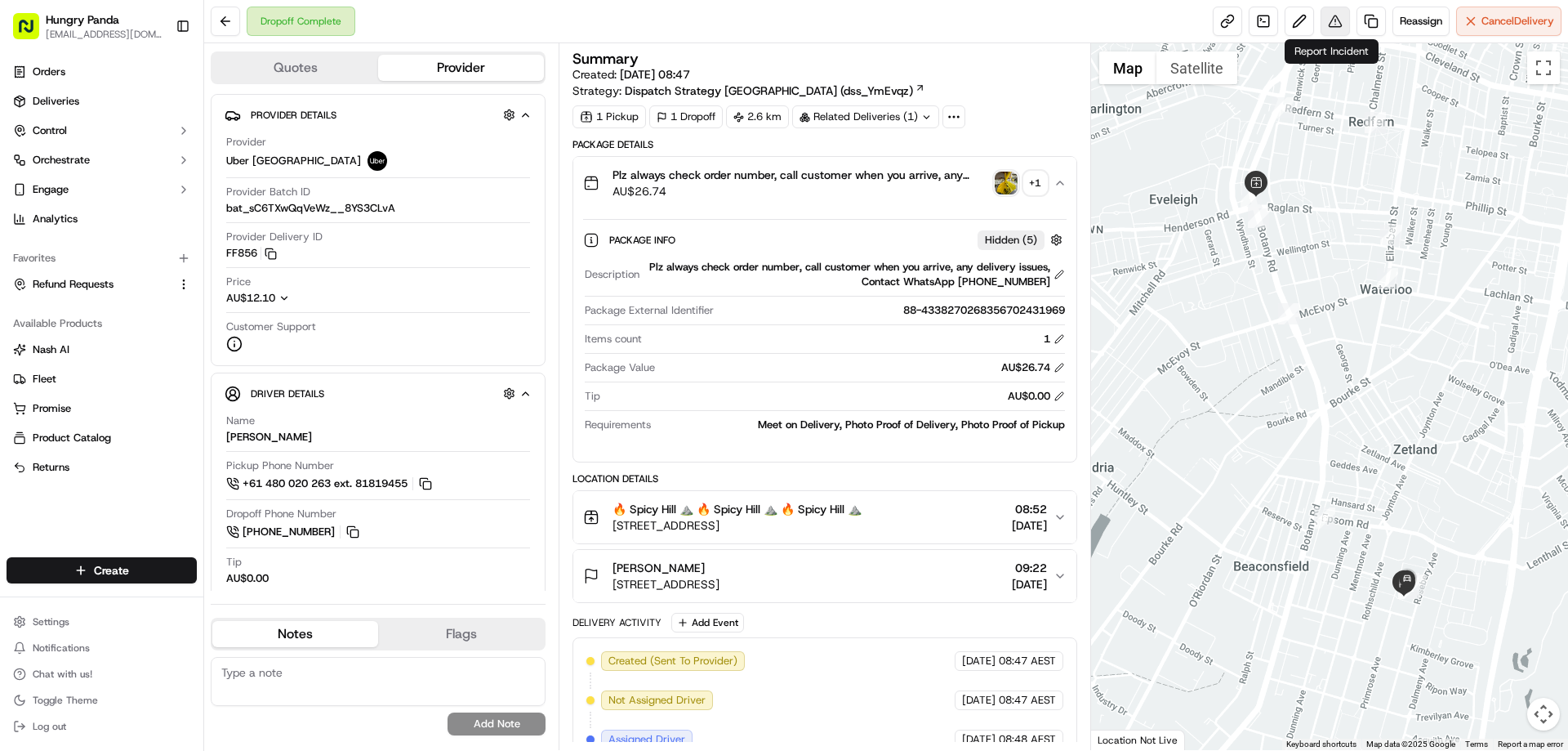
click at [1321, 17] on button at bounding box center [1335, 20] width 29 height 29
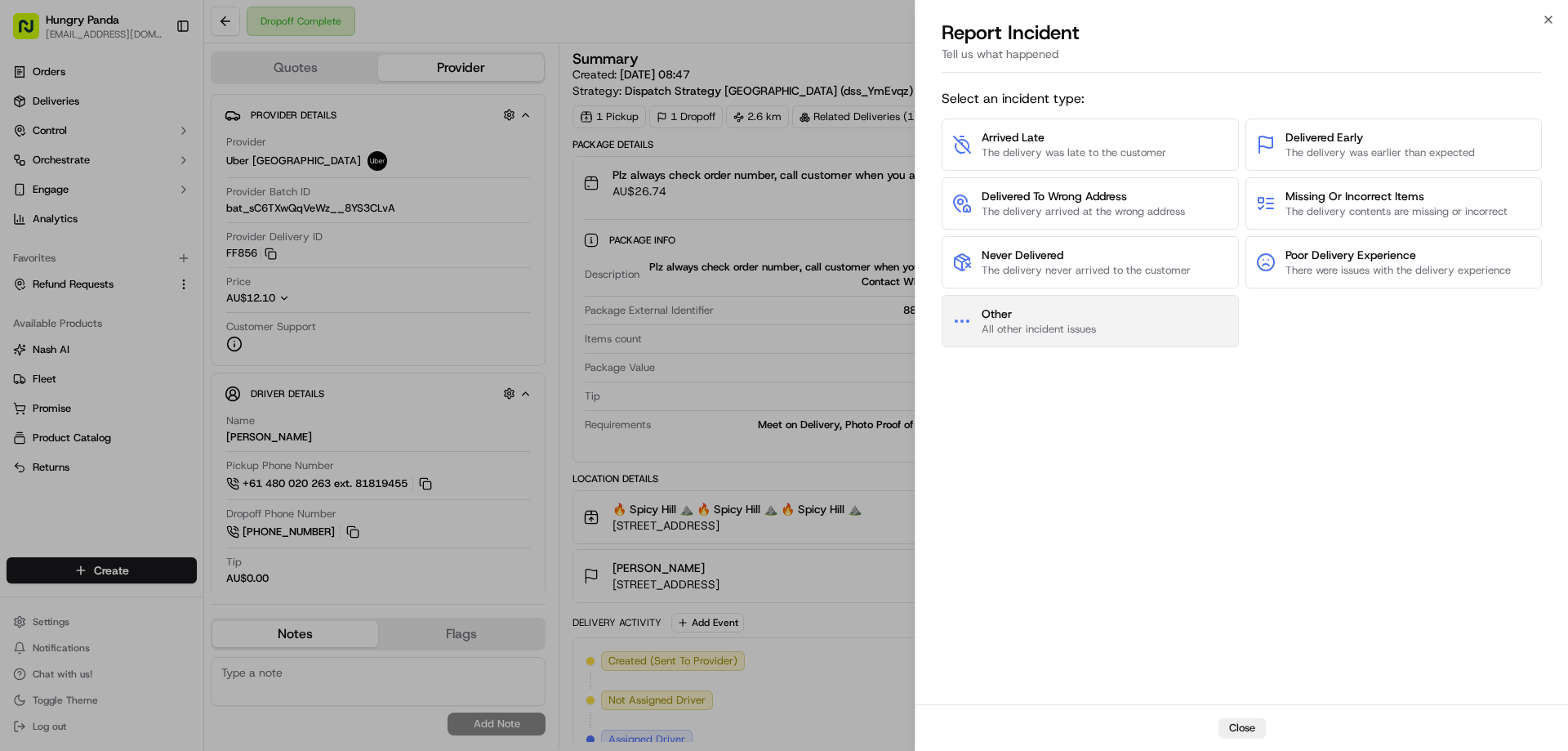
click at [1116, 336] on button "Other All other incident issues" at bounding box center [1090, 321] width 297 height 52
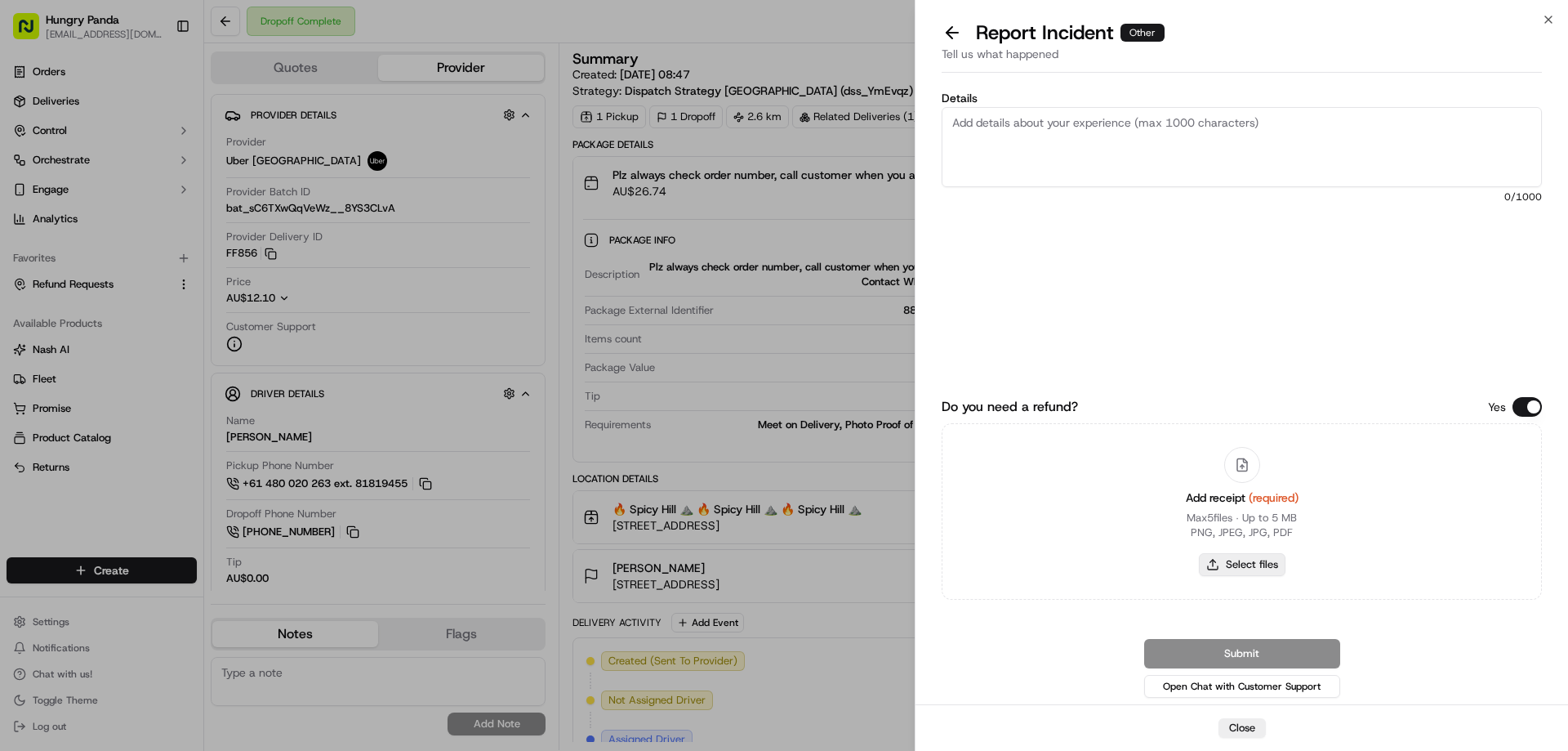
click at [1209, 572] on button "Select files" at bounding box center [1242, 565] width 86 height 23
type input "C:\fakepath\screenshot_2025-09-19_13-58-03.png"
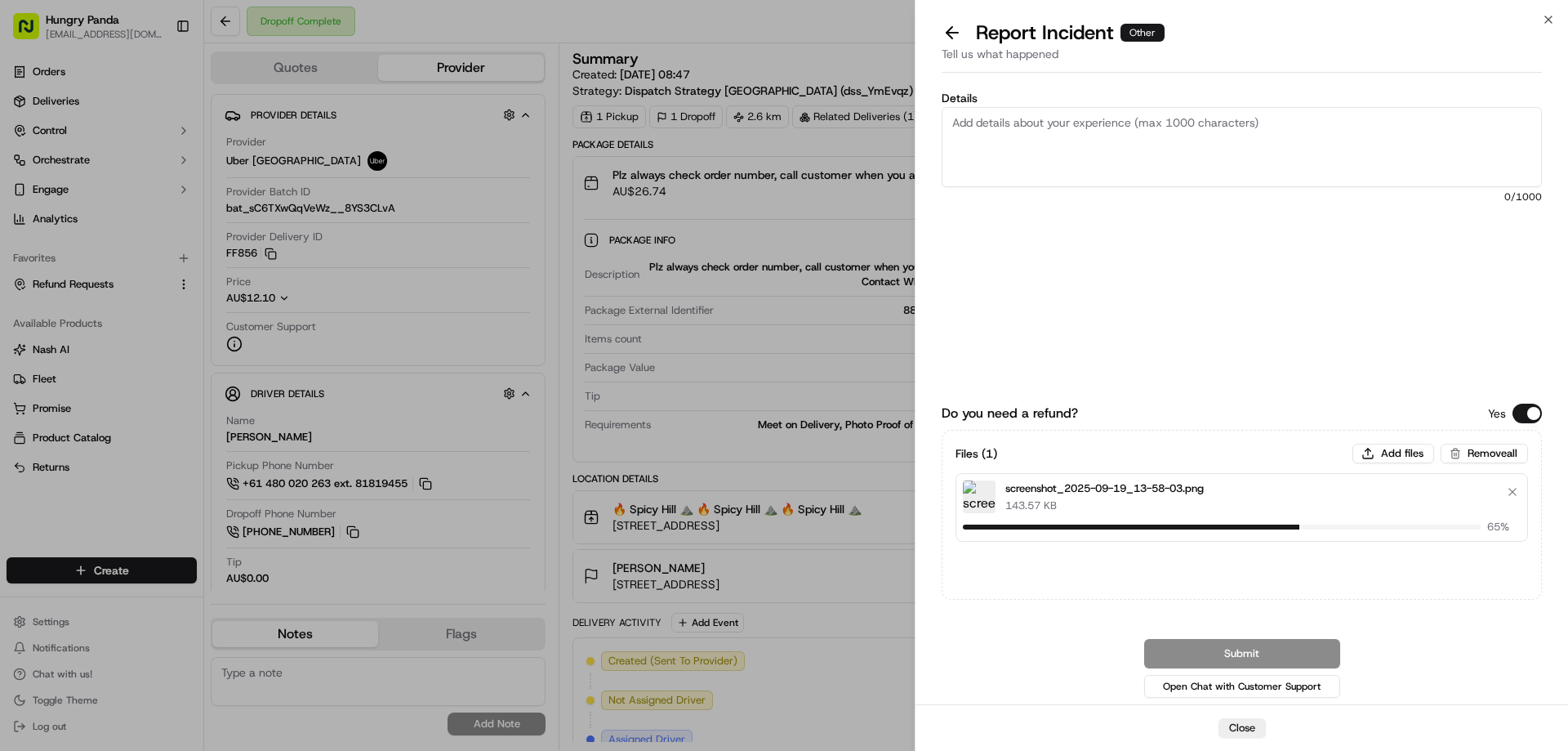
click at [1055, 153] on textarea "Details" at bounding box center [1242, 147] width 600 height 80
paste textarea "顾客反馈没有收到餐品，骑手拍摄的送达照片非安全放餐点，骑手没有经过顾客同意私自将餐品放在这里，骑手没有按照订单要求放餐在房间门口导致餐品丢失为顾客整单退款，骑…"
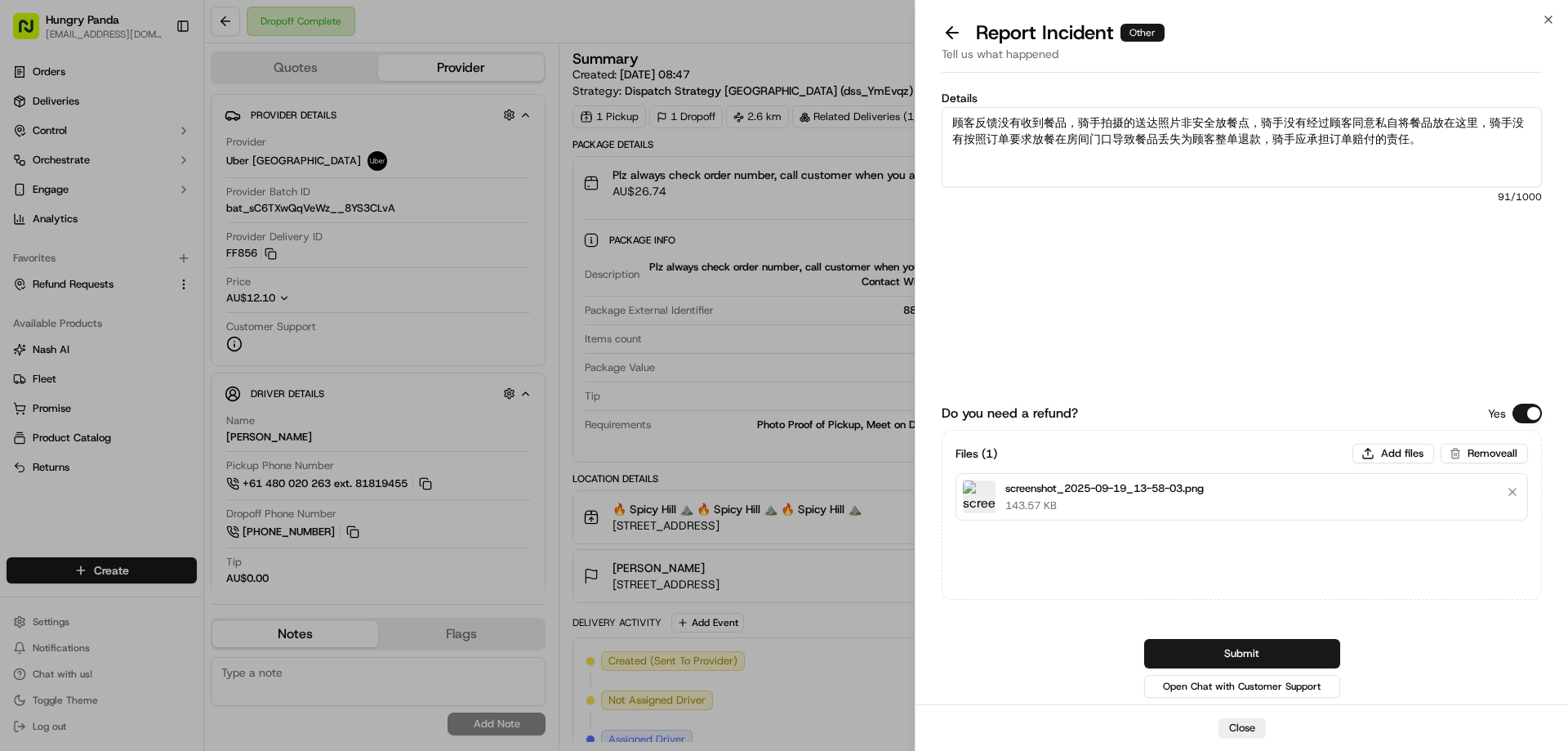
drag, startPoint x: 1411, startPoint y: 143, endPoint x: 825, endPoint y: 72, distance: 590.3
click at [829, 80] on body "Hungry Panda [EMAIL_ADDRESS][DOMAIN_NAME] Toggle Sidebar Orders Deliveries Cont…" at bounding box center [784, 376] width 1568 height 751
paste textarea "The customer reported that he did not receive the meal, and the delivery photo …"
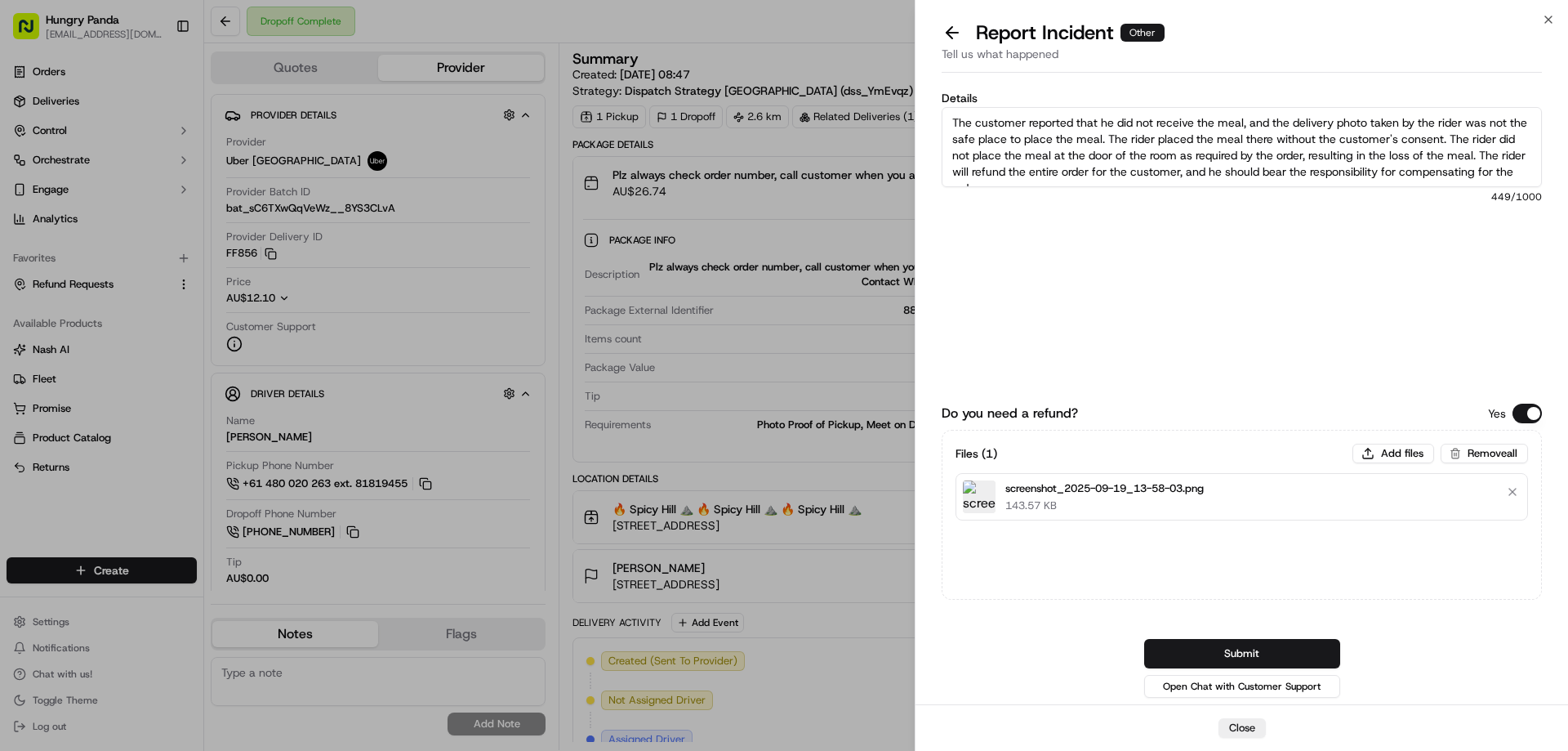
scroll to position [9, 0]
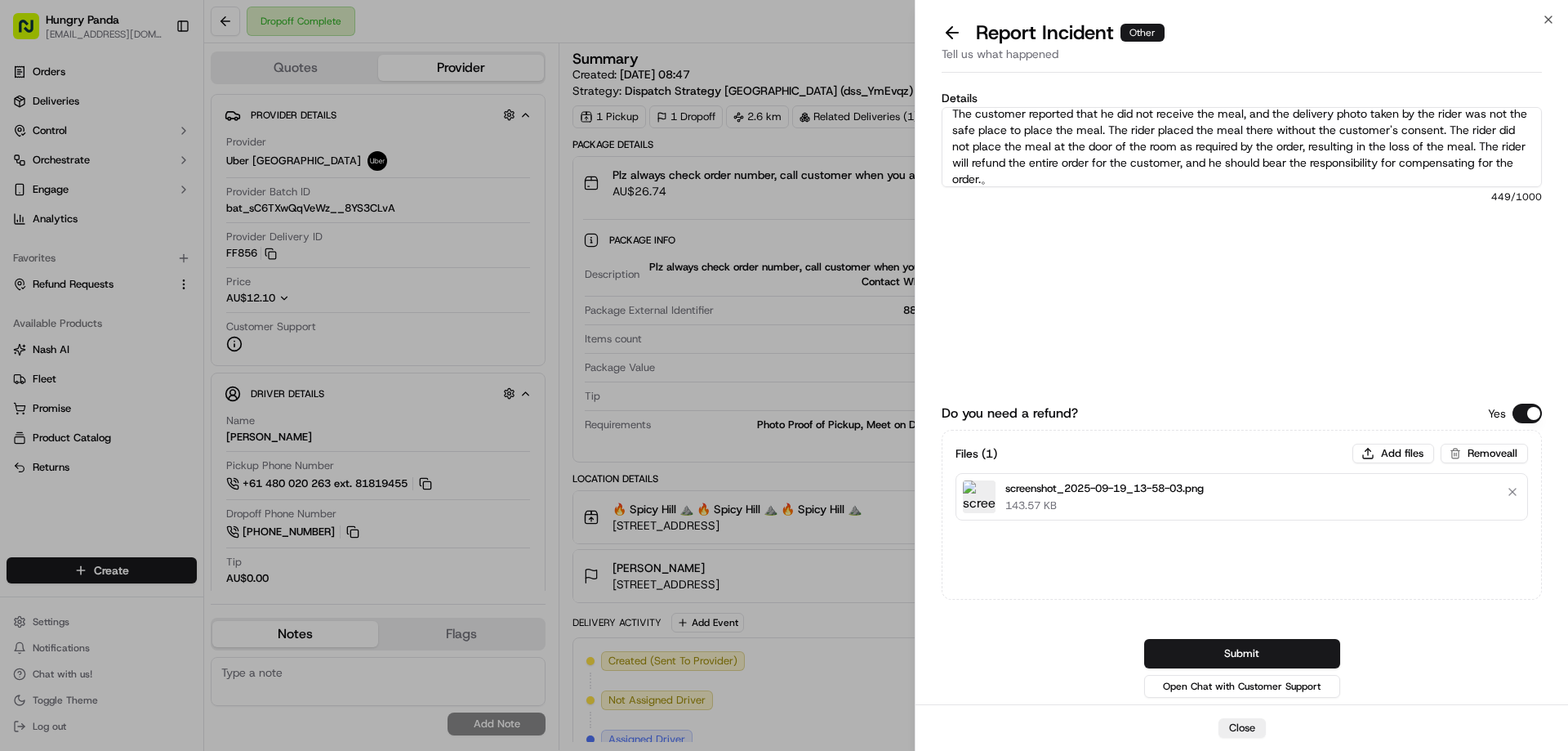
click at [1115, 181] on textarea "The customer reported that he did not receive the meal, and the delivery photo …" at bounding box center [1242, 147] width 600 height 80
type textarea "The customer reported that he did not receive the meal, and the delivery photo …"
click at [1216, 648] on button "Submit" at bounding box center [1242, 653] width 196 height 29
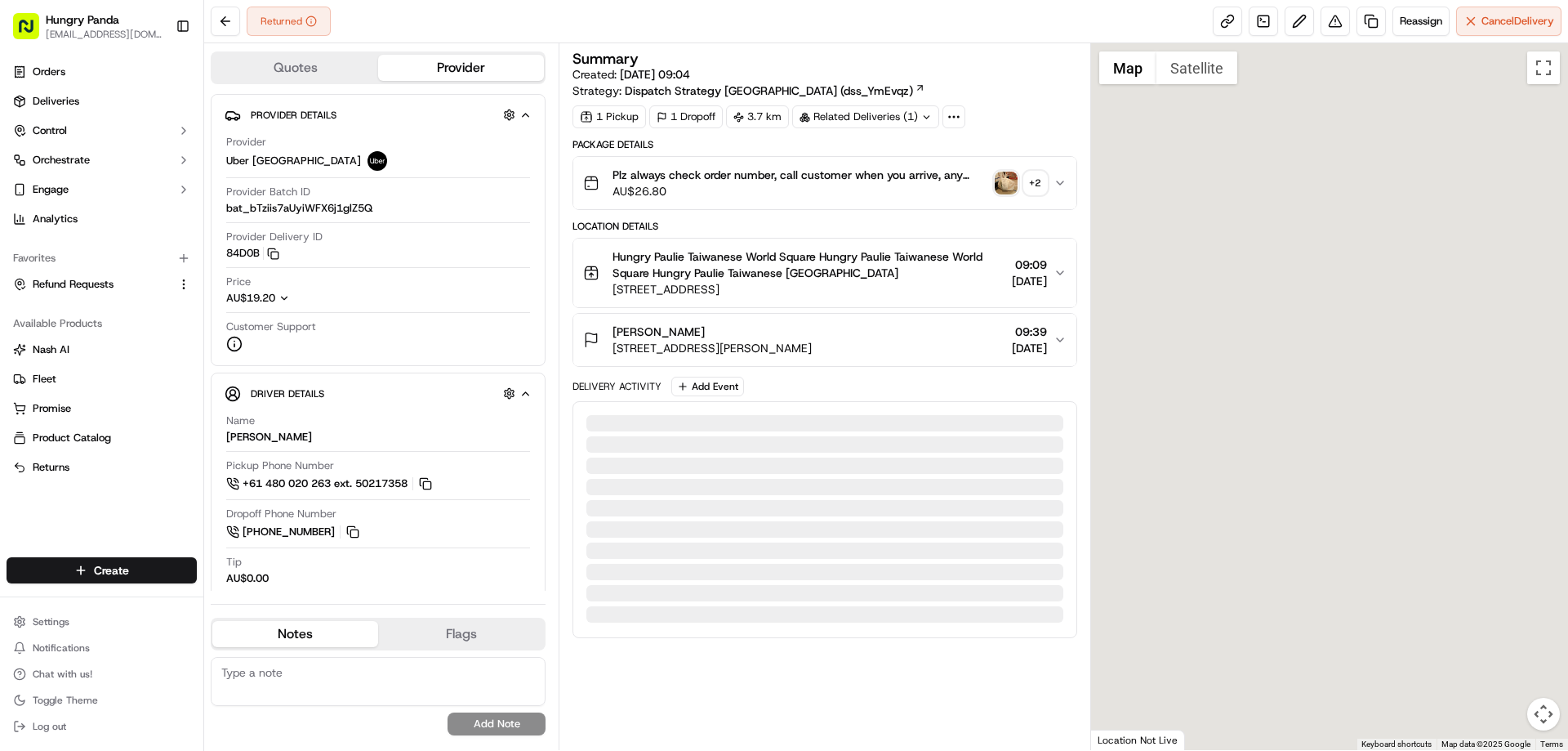
click at [1003, 179] on img "button" at bounding box center [1007, 183] width 23 height 23
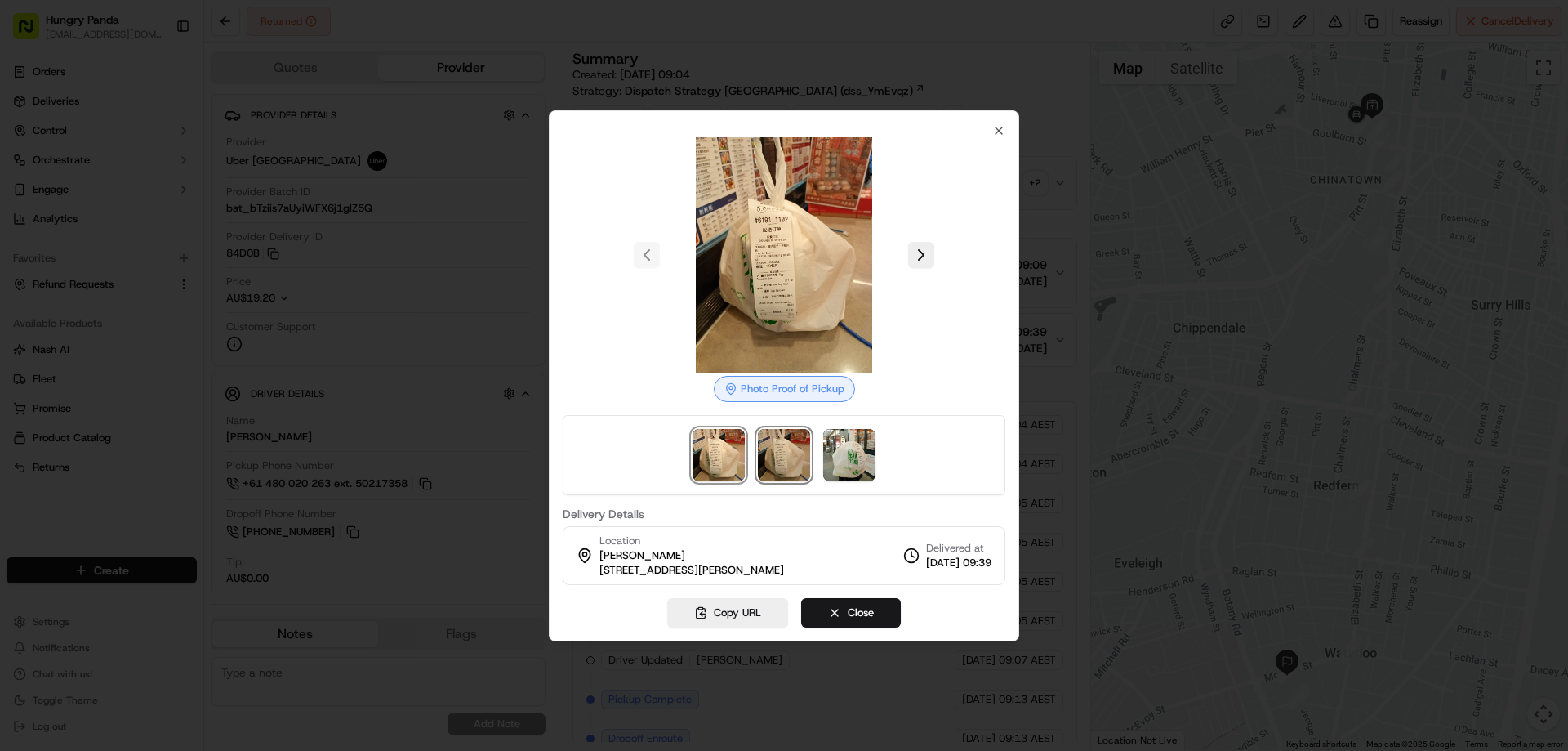
click at [785, 453] on img at bounding box center [784, 455] width 52 height 52
click at [843, 456] on img at bounding box center [849, 455] width 52 height 52
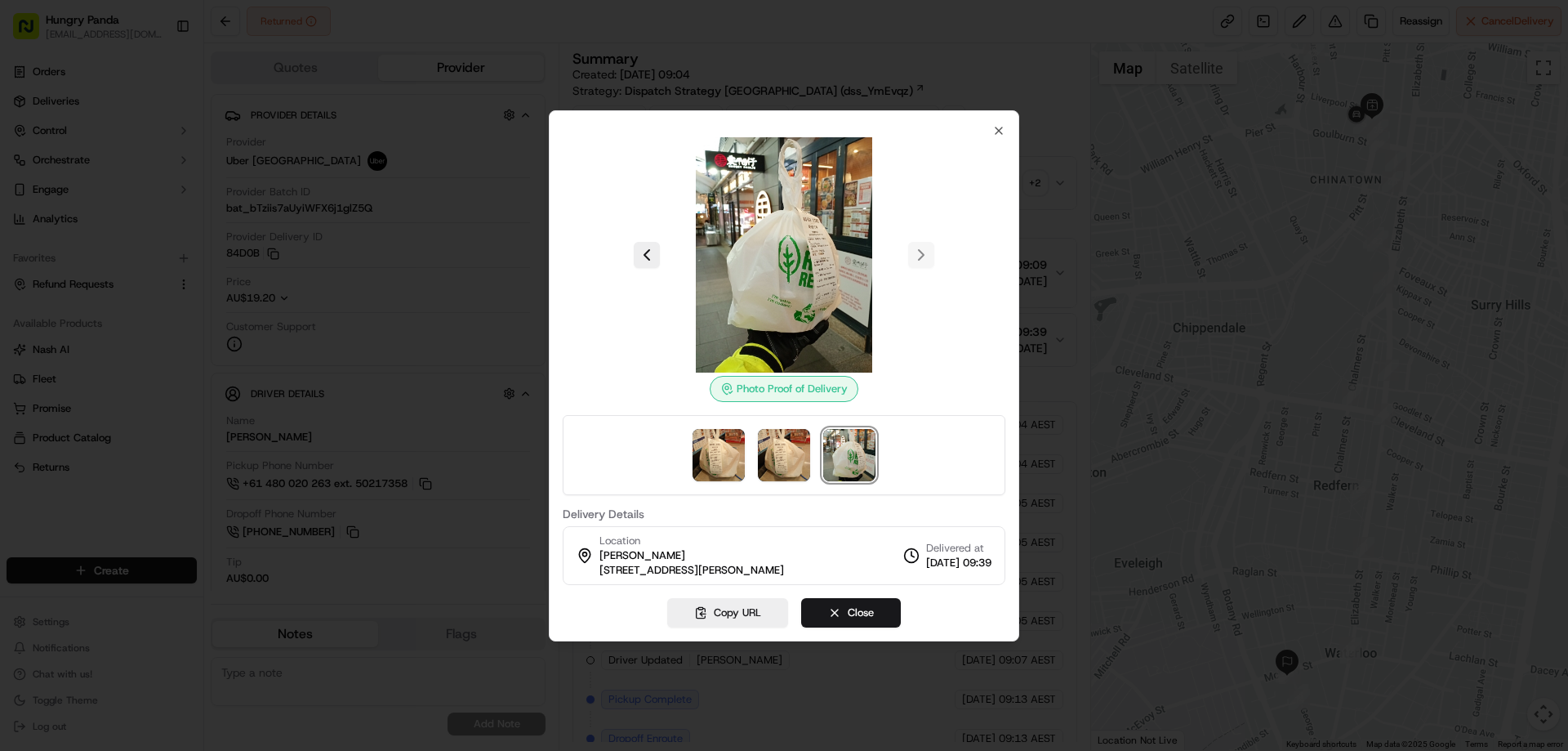
click at [1067, 183] on div at bounding box center [784, 376] width 1568 height 751
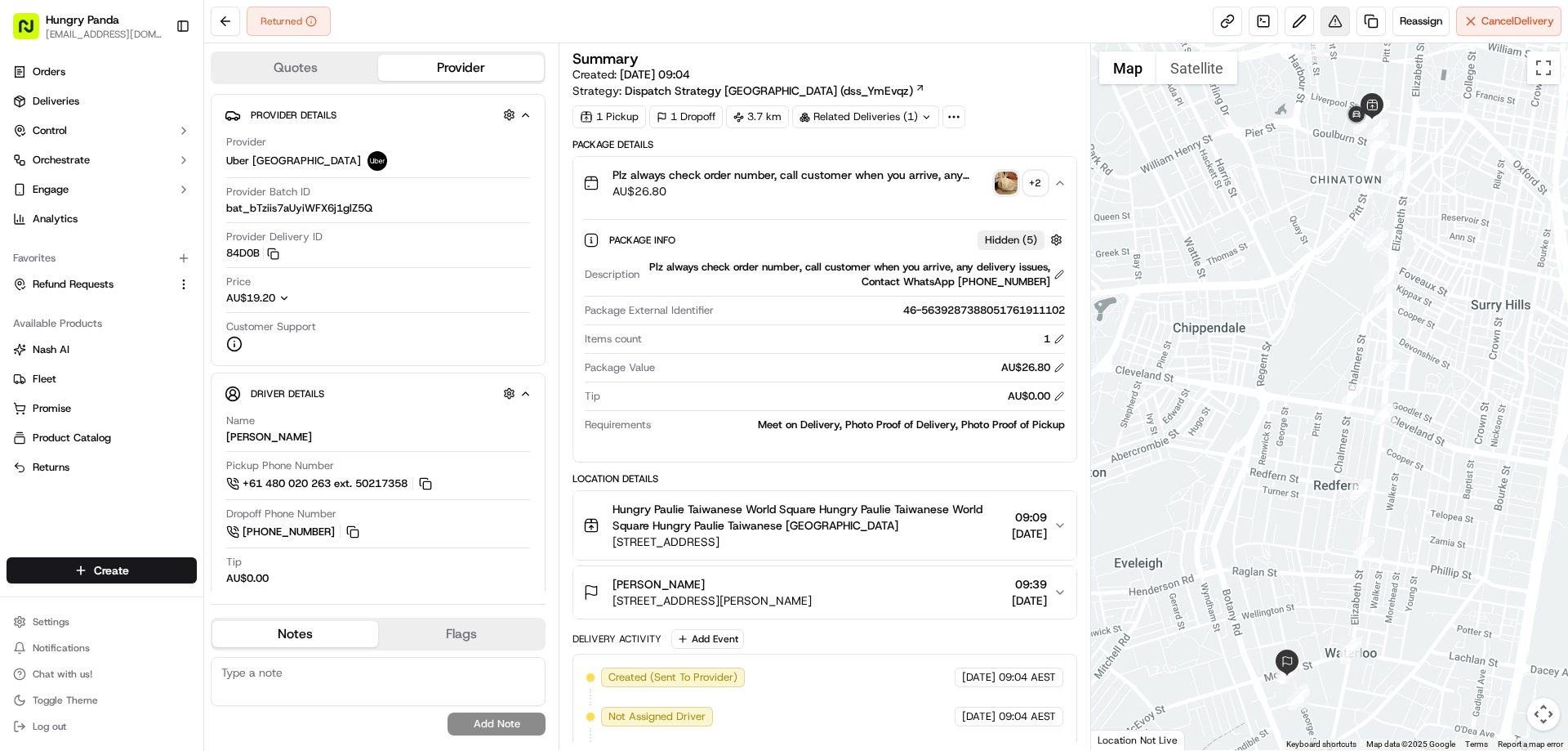
click at [1336, 18] on button at bounding box center [1335, 20] width 29 height 29
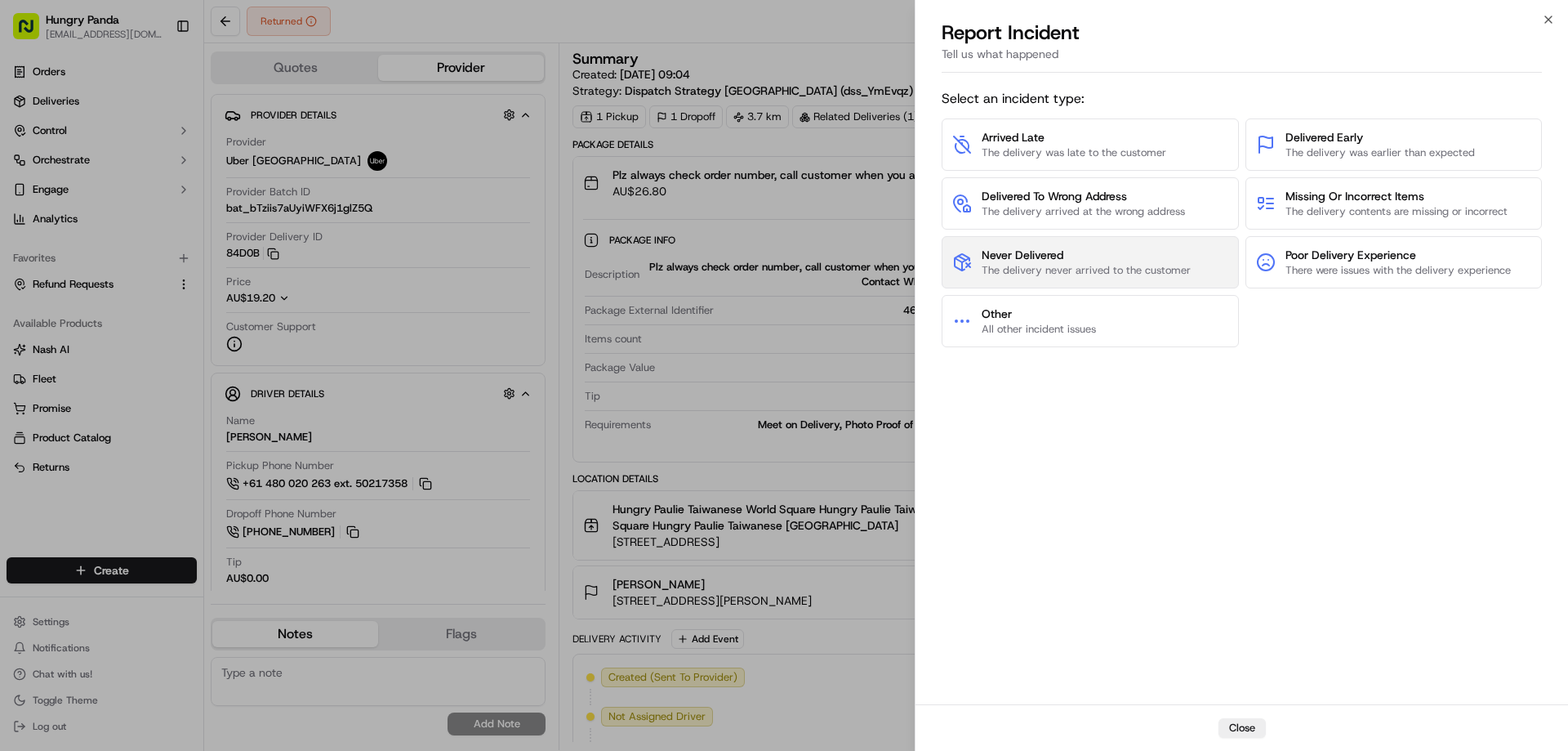
click at [1060, 264] on span "The delivery never arrived to the customer" at bounding box center [1086, 271] width 209 height 15
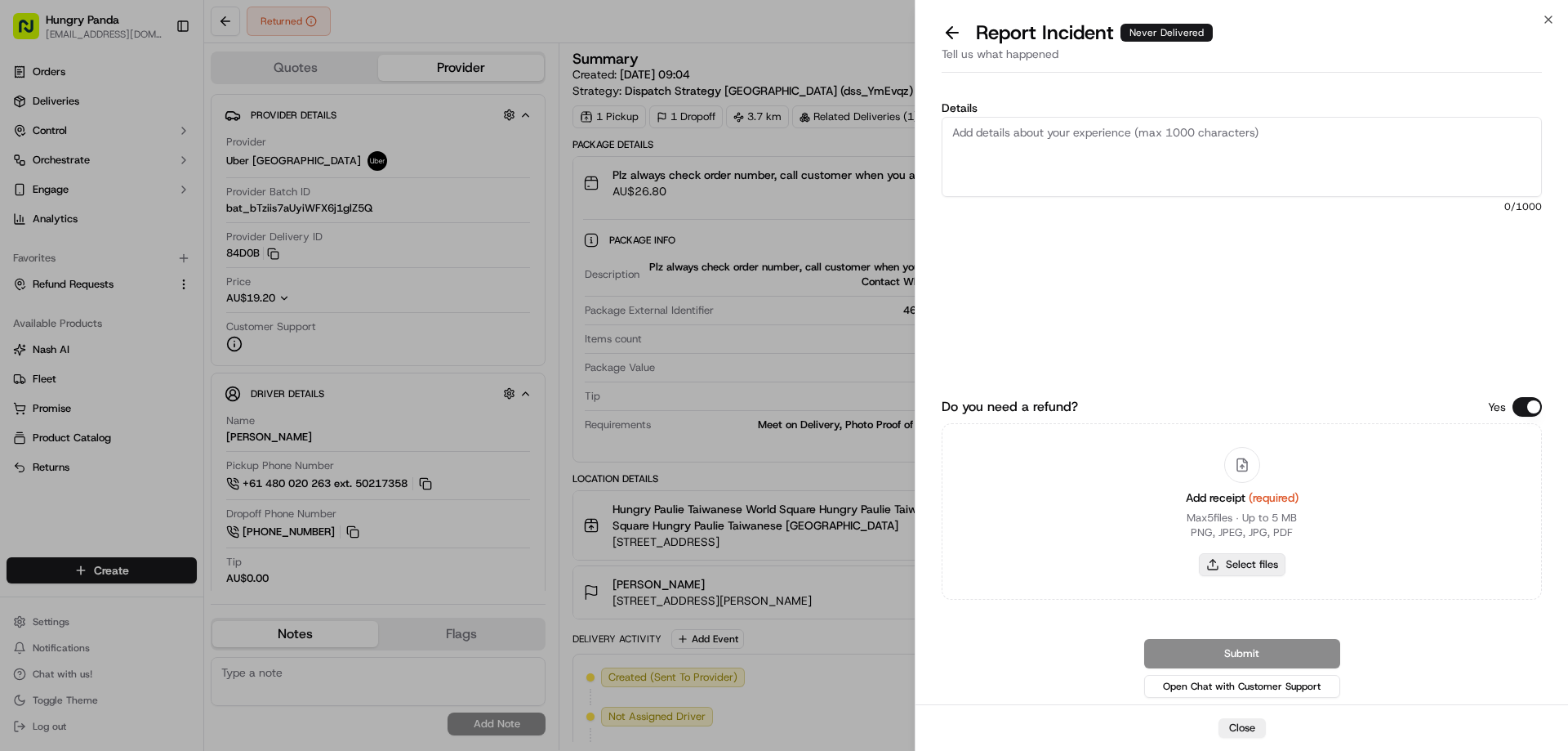
click at [1242, 564] on button "Select files" at bounding box center [1242, 565] width 86 height 23
type input "C:\fakepath\screenshot_2025-09-19_13-59-19.png"
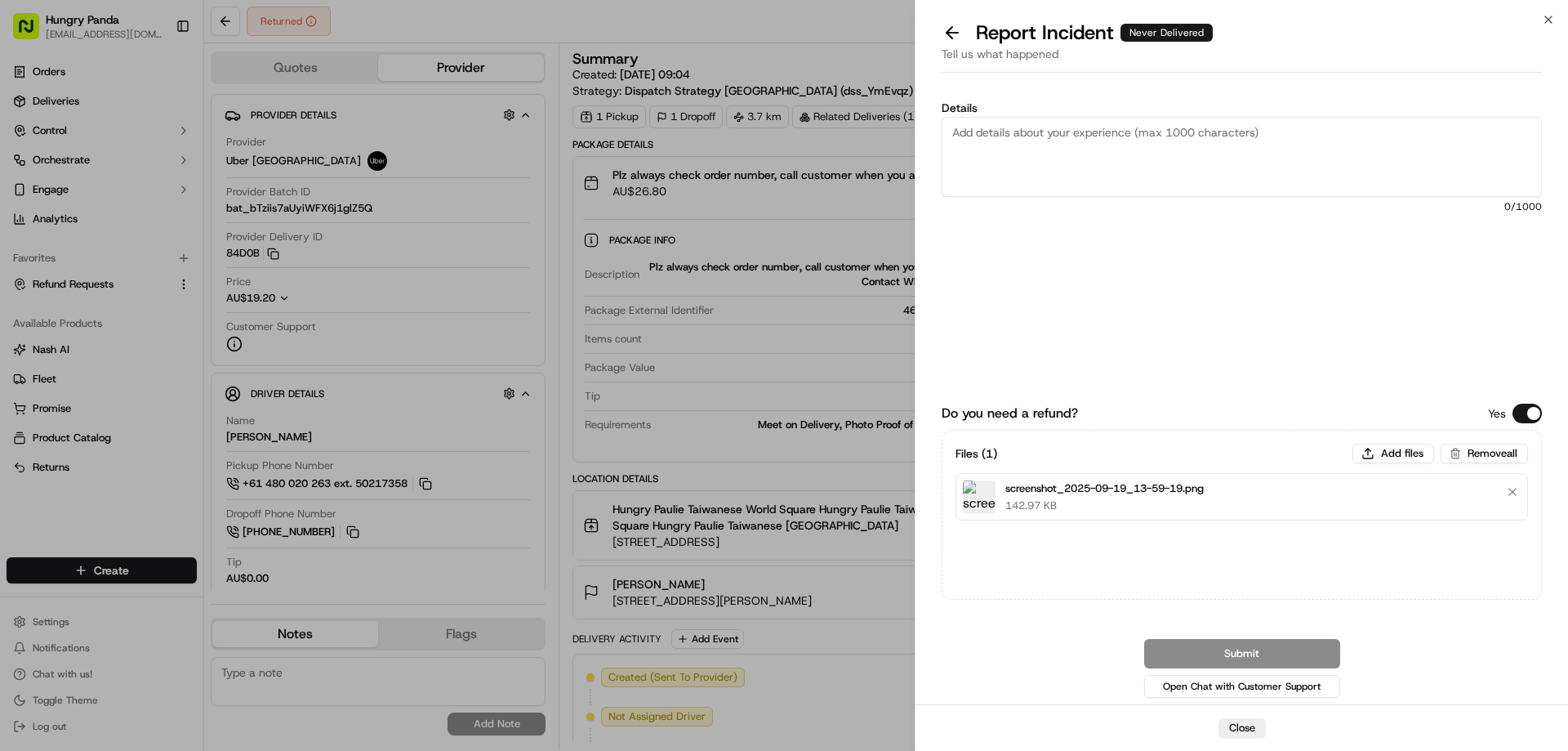
drag, startPoint x: 1144, startPoint y: 129, endPoint x: 1154, endPoint y: 136, distance: 12.2
click at [1144, 129] on textarea "Details" at bounding box center [1242, 157] width 600 height 80
paste textarea "The customer reported that he did not receive the meal. The order log showed th…"
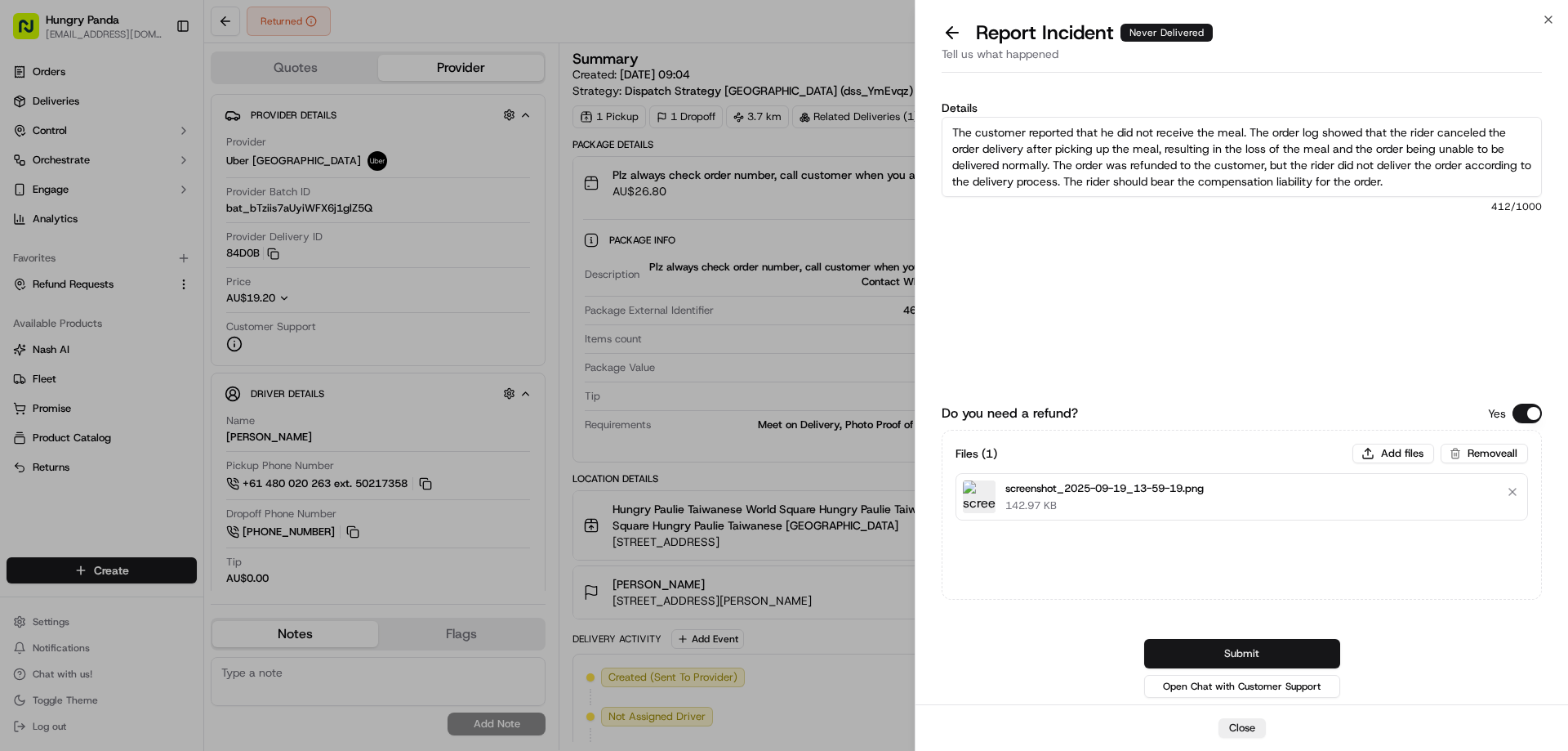
type textarea "The customer reported that he did not receive the meal. The order log showed th…"
drag, startPoint x: 1227, startPoint y: 650, endPoint x: 1218, endPoint y: 609, distance: 42.0
click at [1227, 650] on button "Submit" at bounding box center [1242, 653] width 196 height 29
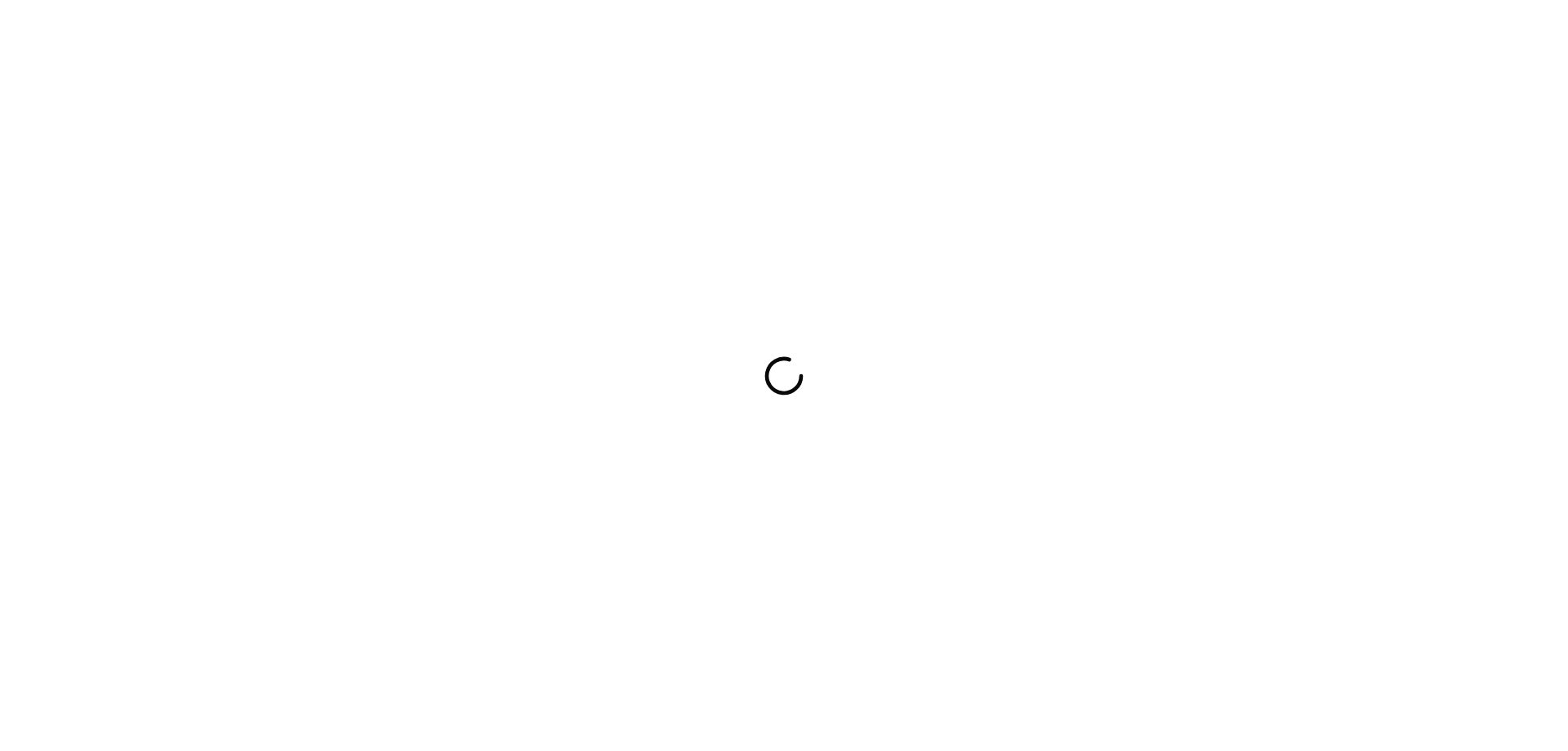
drag, startPoint x: 724, startPoint y: 326, endPoint x: 714, endPoint y: 335, distance: 13.5
click at [724, 326] on div at bounding box center [784, 376] width 1568 height 751
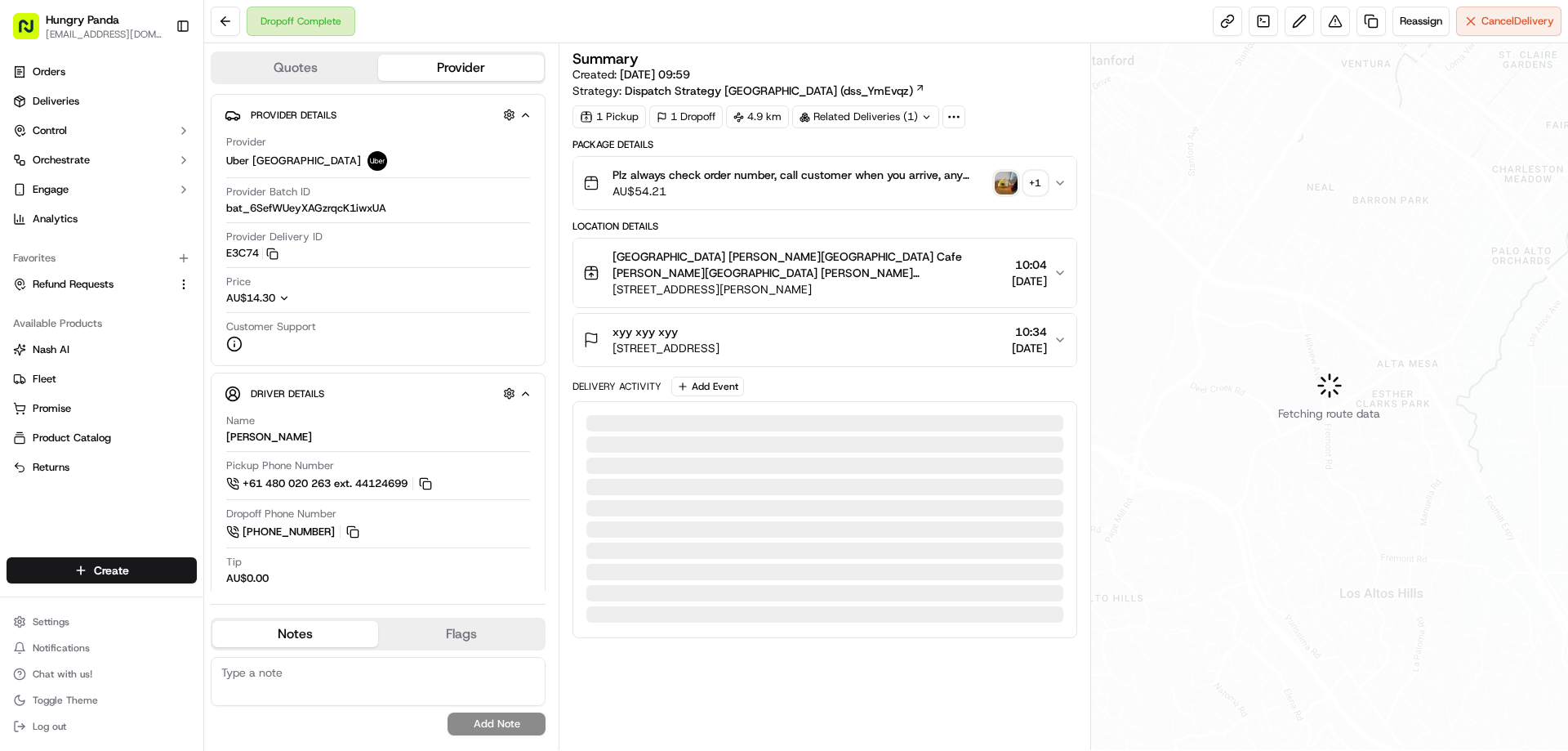
click at [1003, 185] on img "button" at bounding box center [1007, 183] width 23 height 23
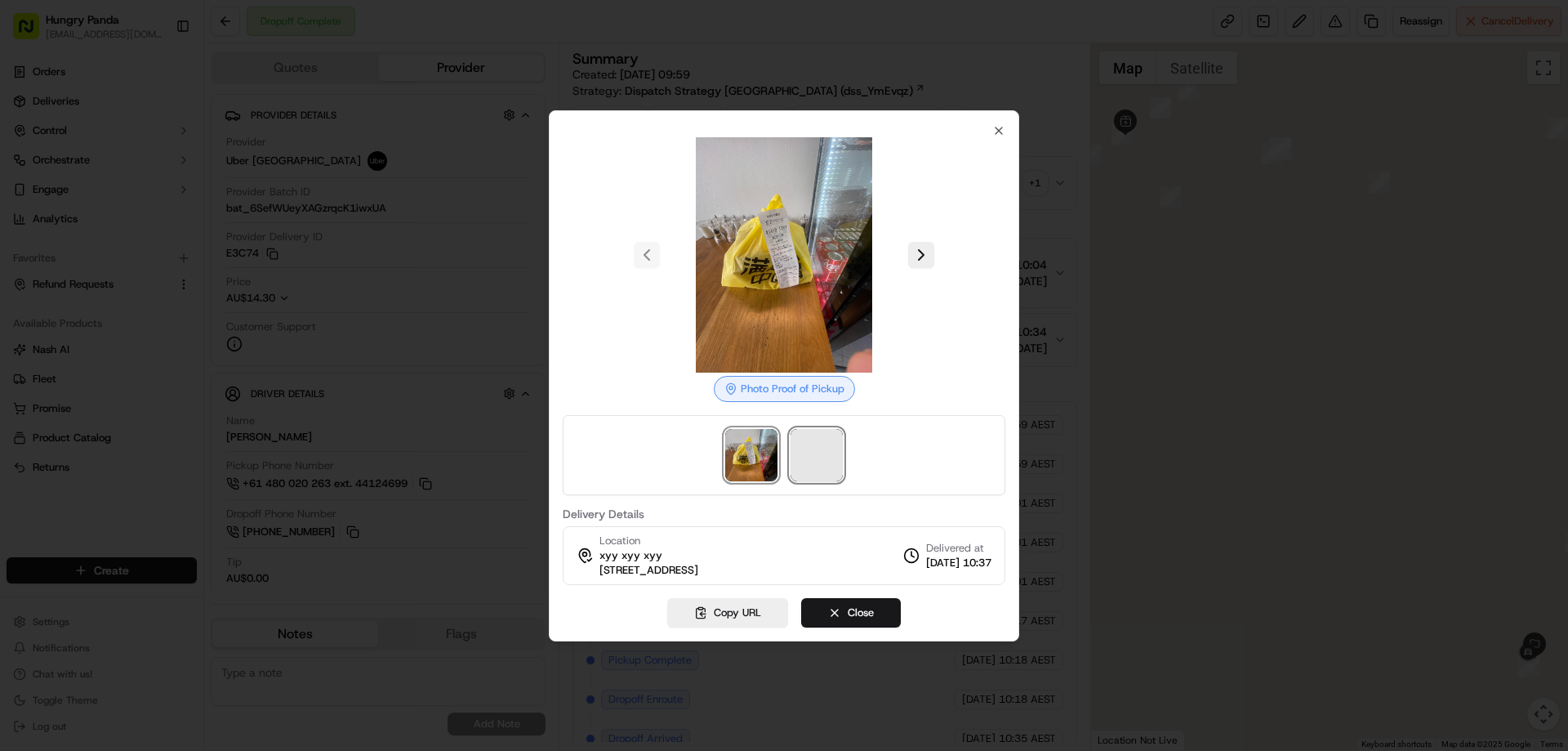
click at [810, 450] on span at bounding box center [816, 455] width 52 height 52
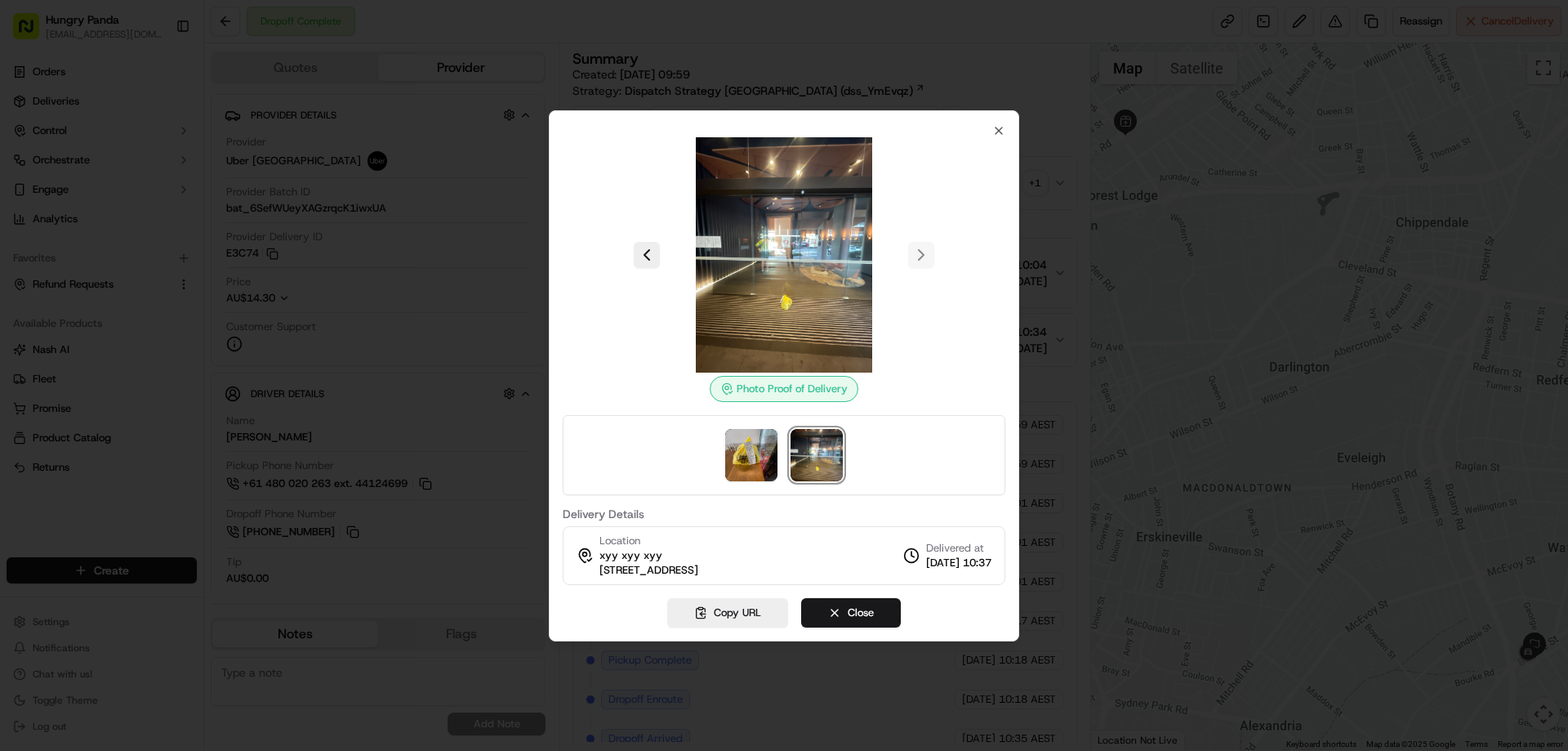
click at [1058, 184] on div at bounding box center [784, 376] width 1568 height 751
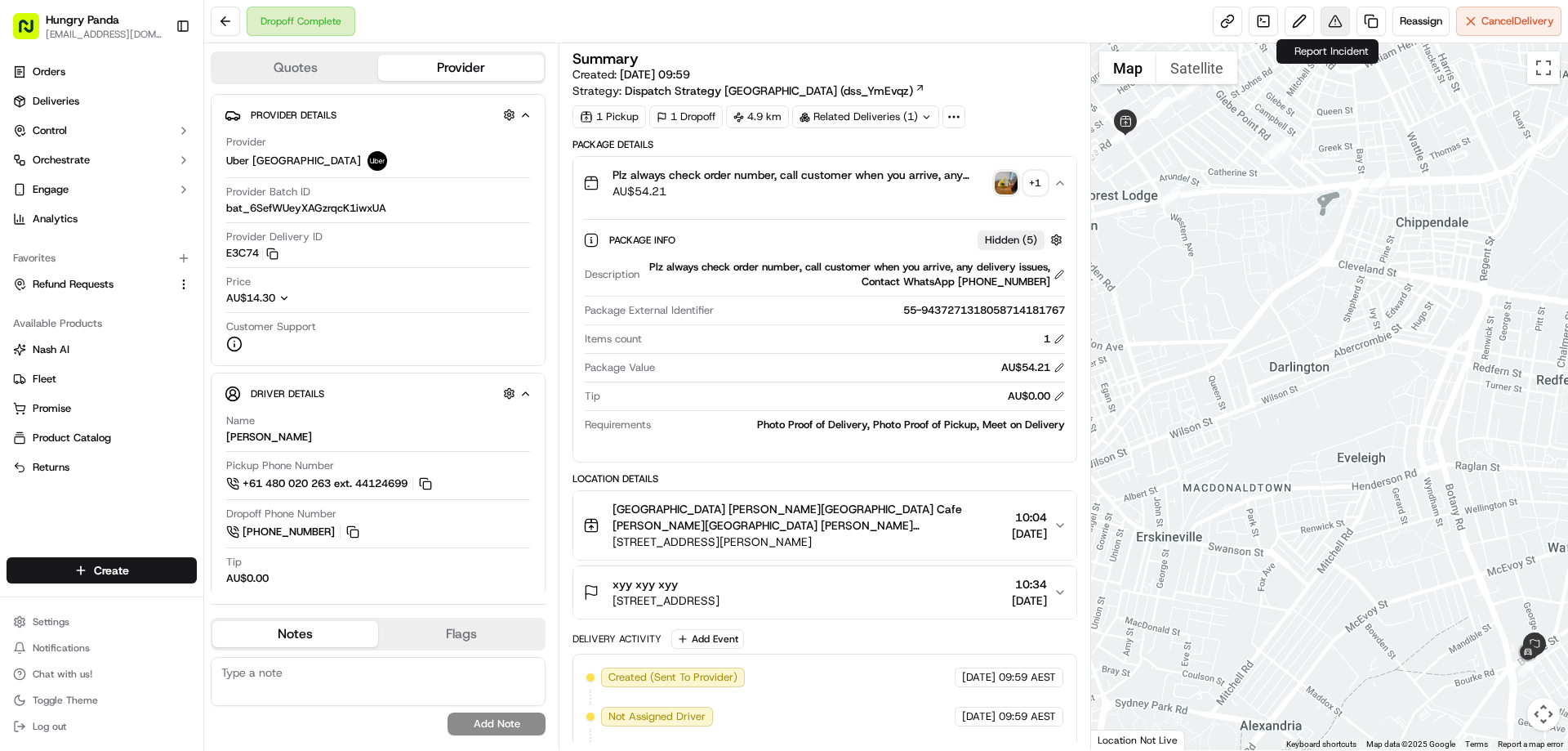
click at [1328, 18] on button at bounding box center [1335, 20] width 29 height 29
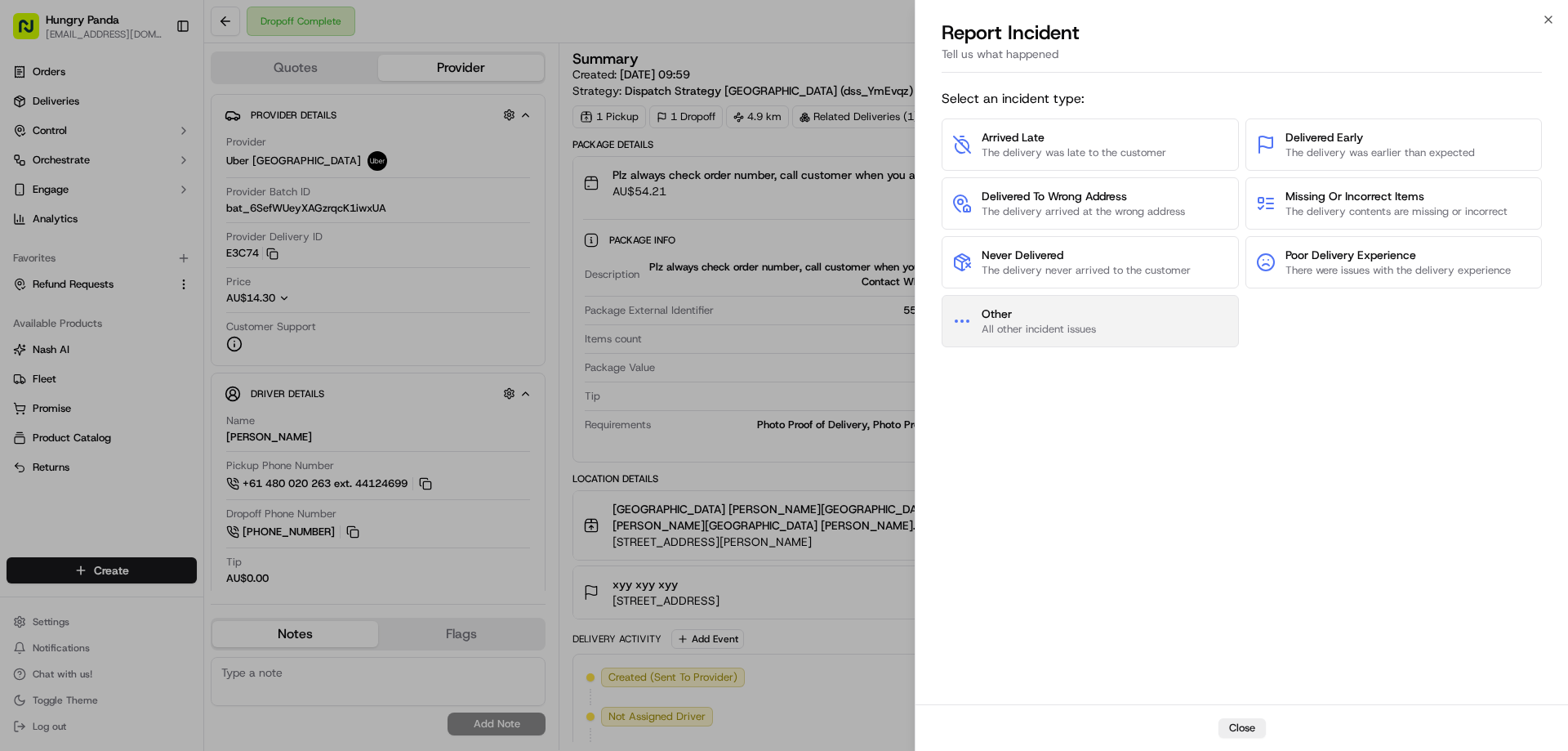
click at [1079, 311] on span "Other" at bounding box center [1039, 313] width 115 height 16
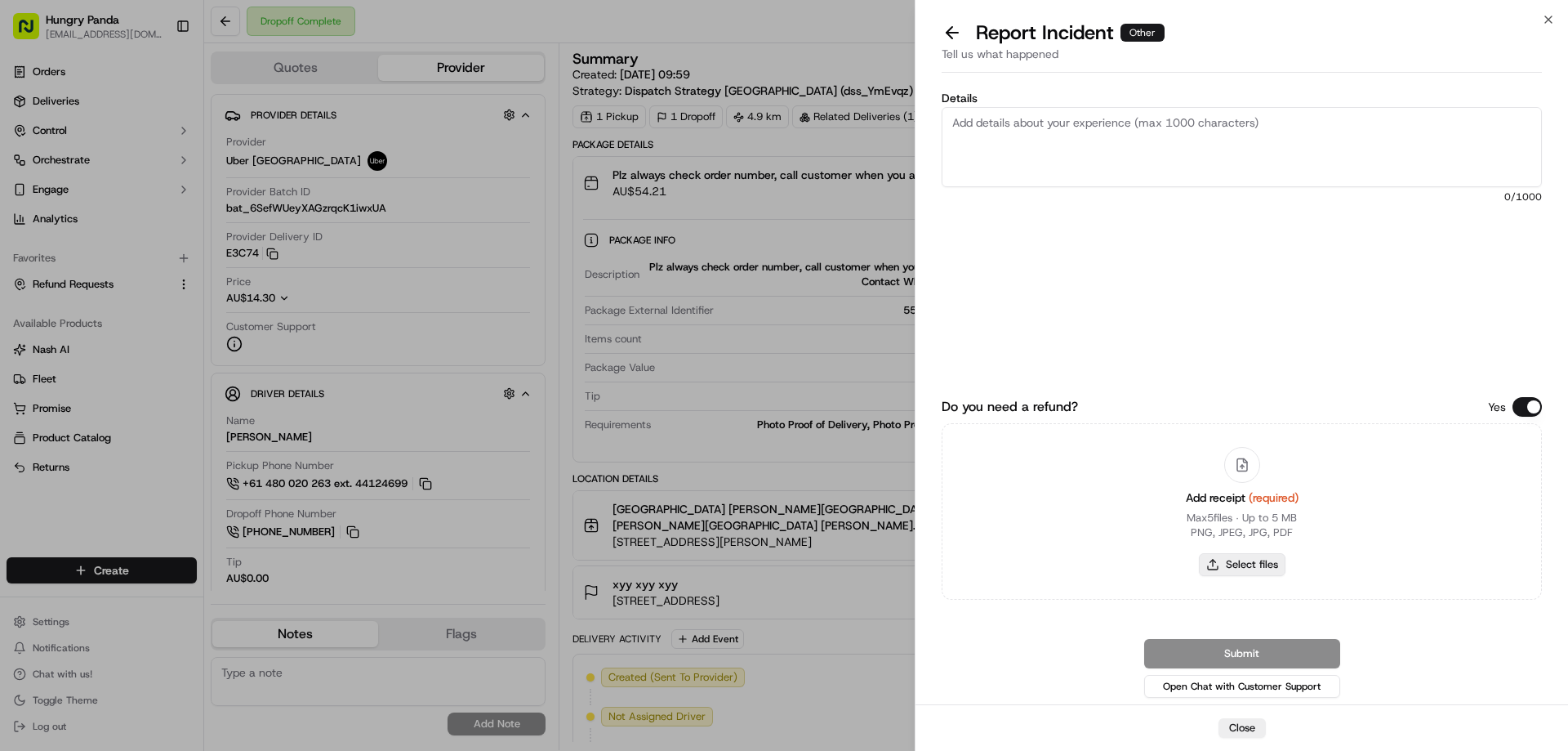
click at [1211, 560] on button "Select files" at bounding box center [1242, 565] width 86 height 23
type input "C:\fakepath\screenshot_2025-09-19_14-00-21.png"
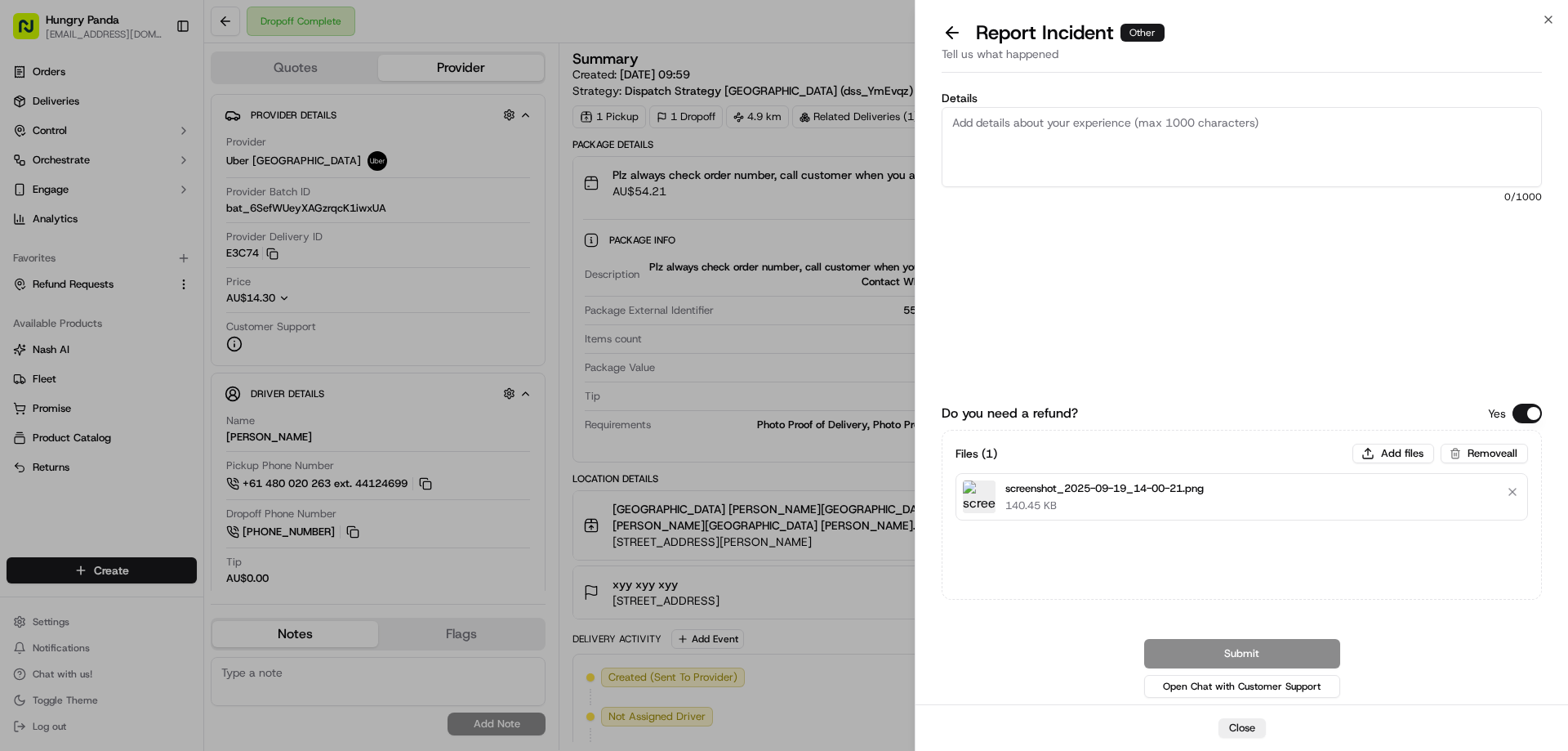
click at [1138, 157] on textarea "Details" at bounding box center [1242, 147] width 600 height 80
paste textarea "The customer reported that he did not receive the meal, the delivery photo take…"
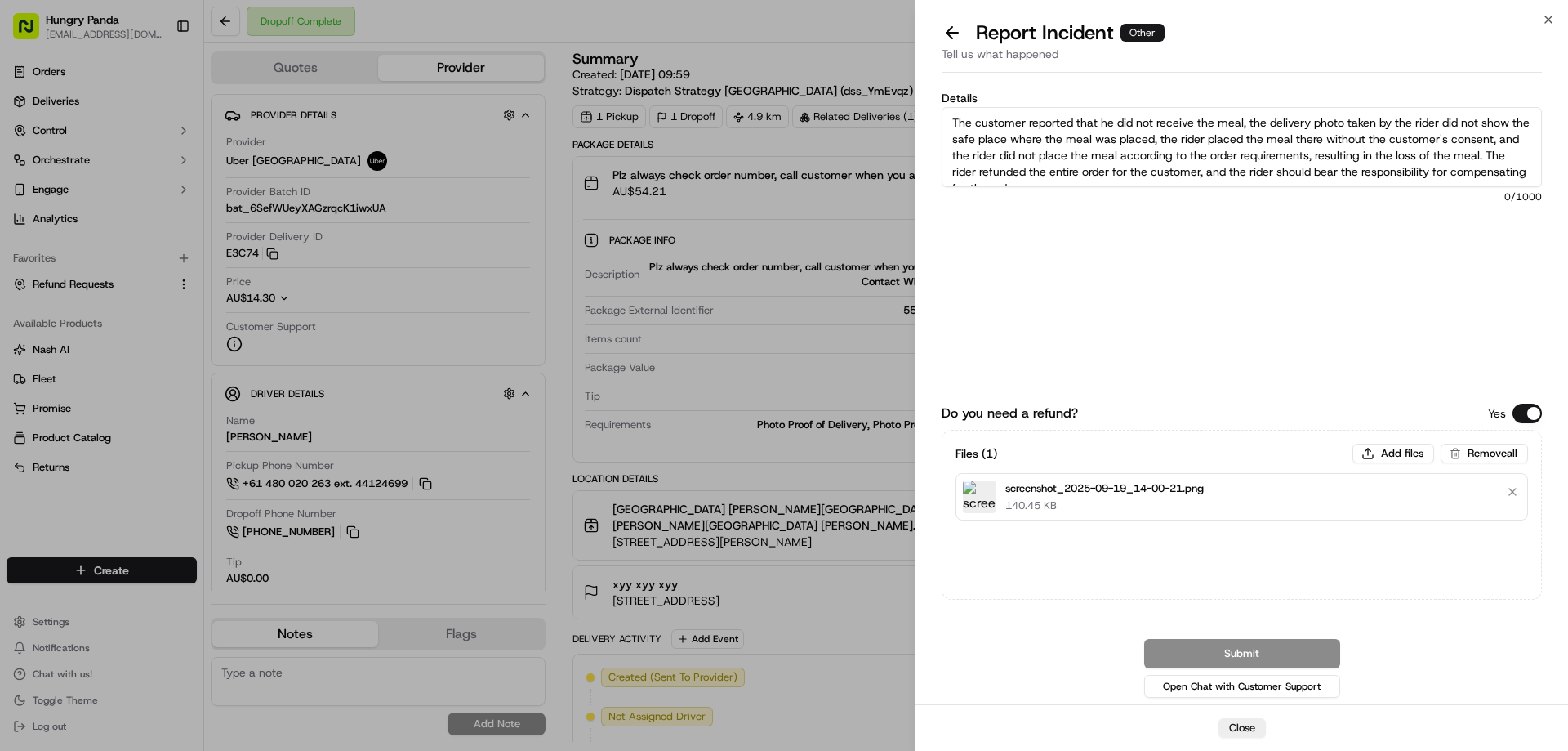
scroll to position [9, 0]
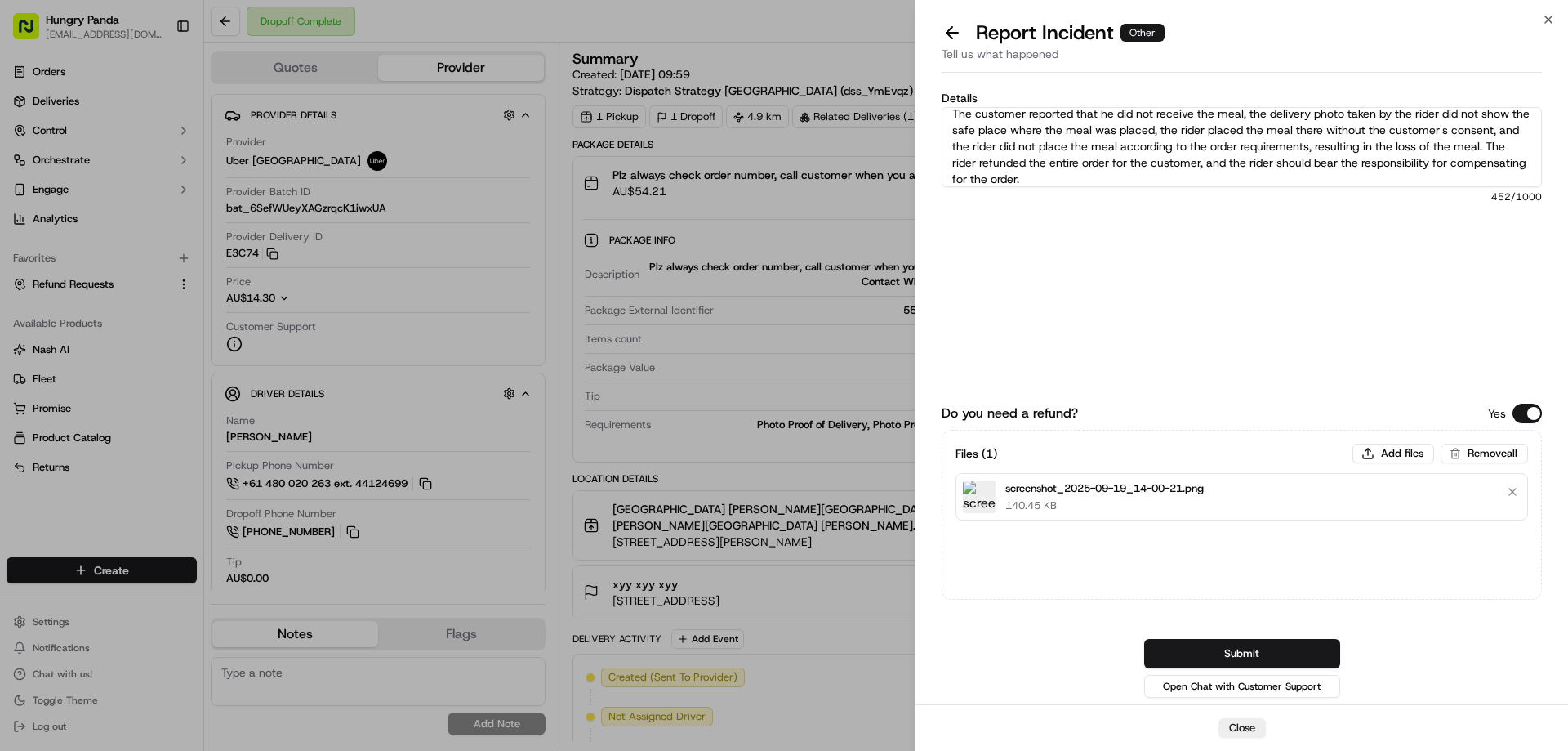
type textarea "The customer reported that he did not receive the meal, the delivery photo take…"
click at [1232, 642] on button "Submit" at bounding box center [1242, 653] width 196 height 29
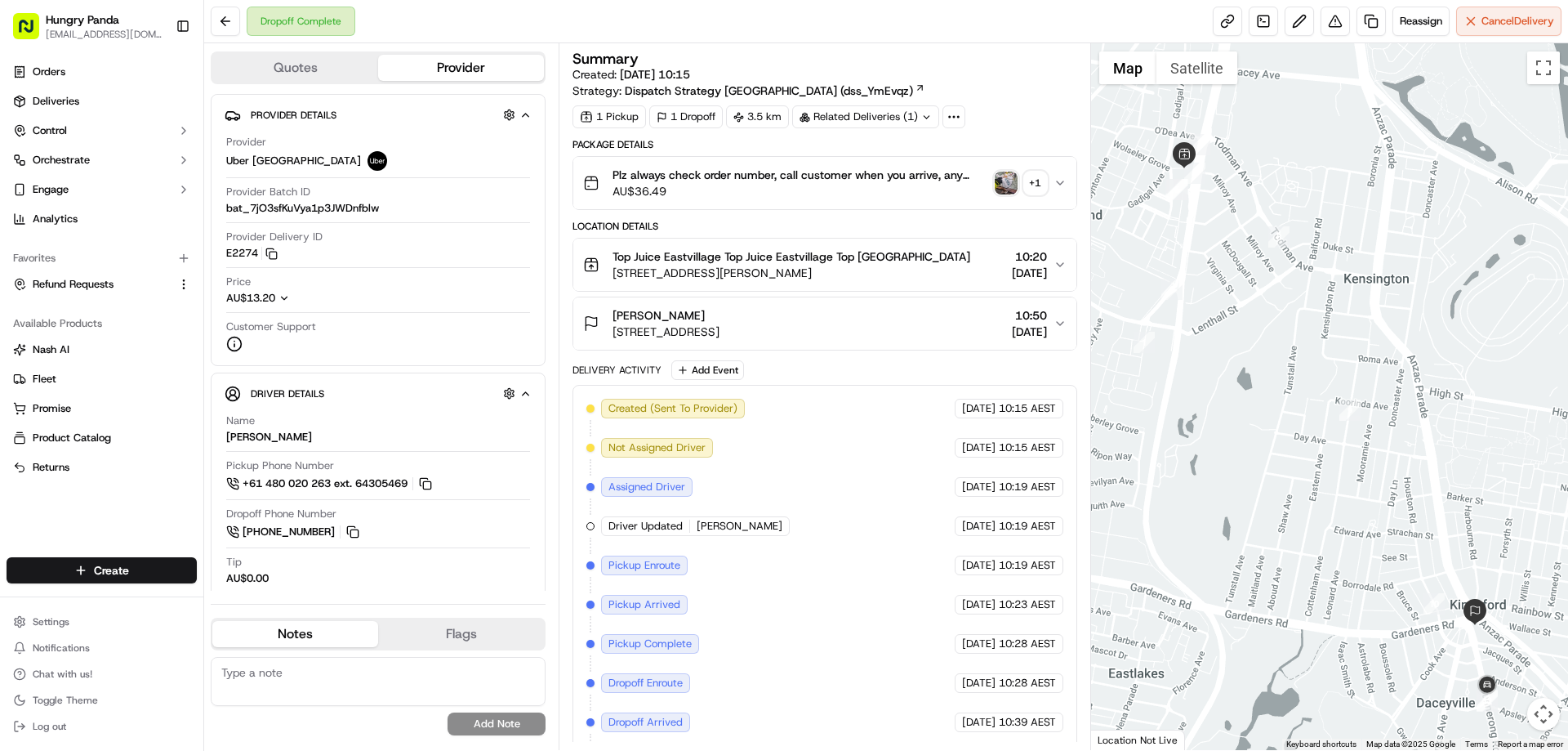
click at [1006, 182] on img "button" at bounding box center [1007, 183] width 23 height 23
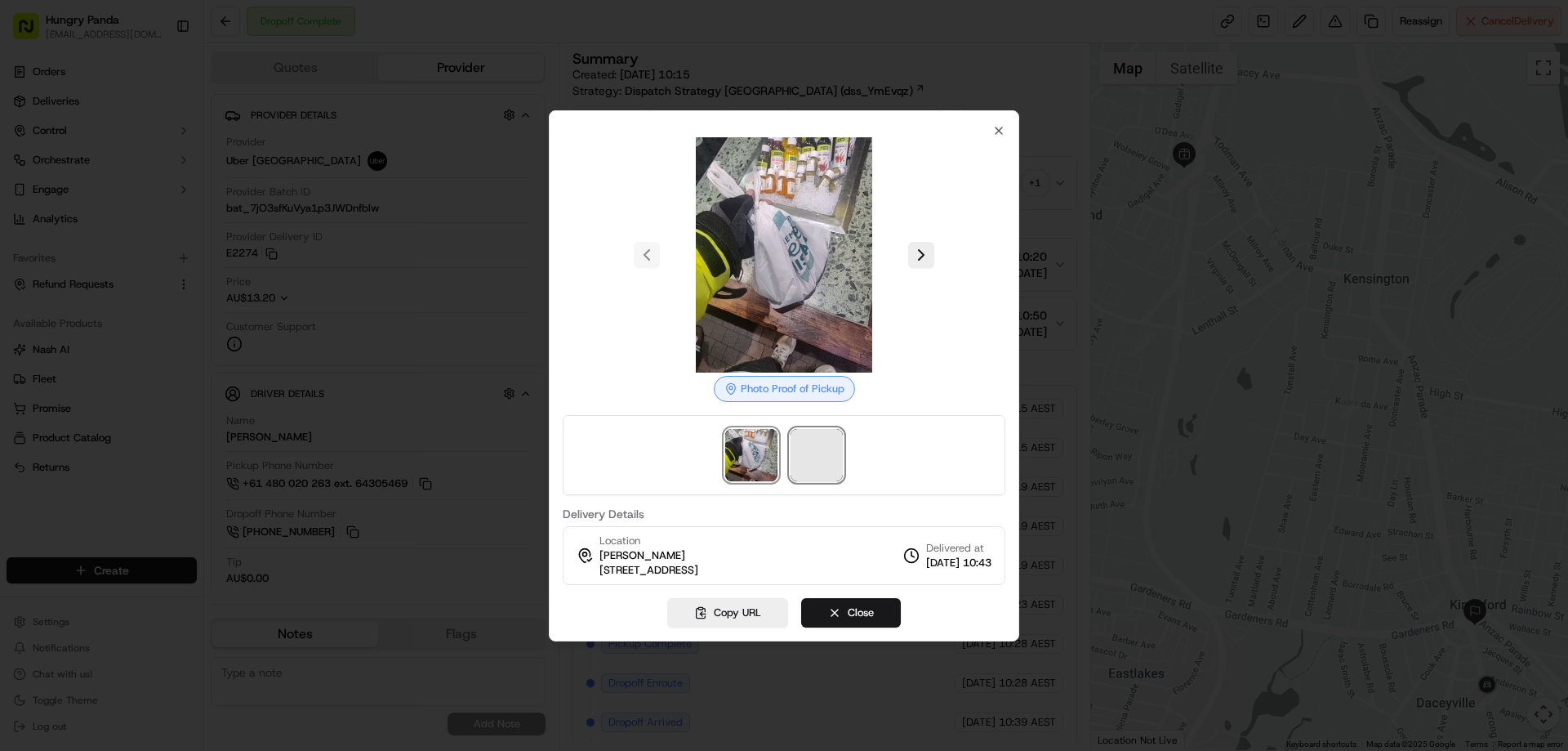
click at [816, 456] on span at bounding box center [816, 455] width 52 height 52
click at [1062, 181] on div at bounding box center [784, 376] width 1568 height 751
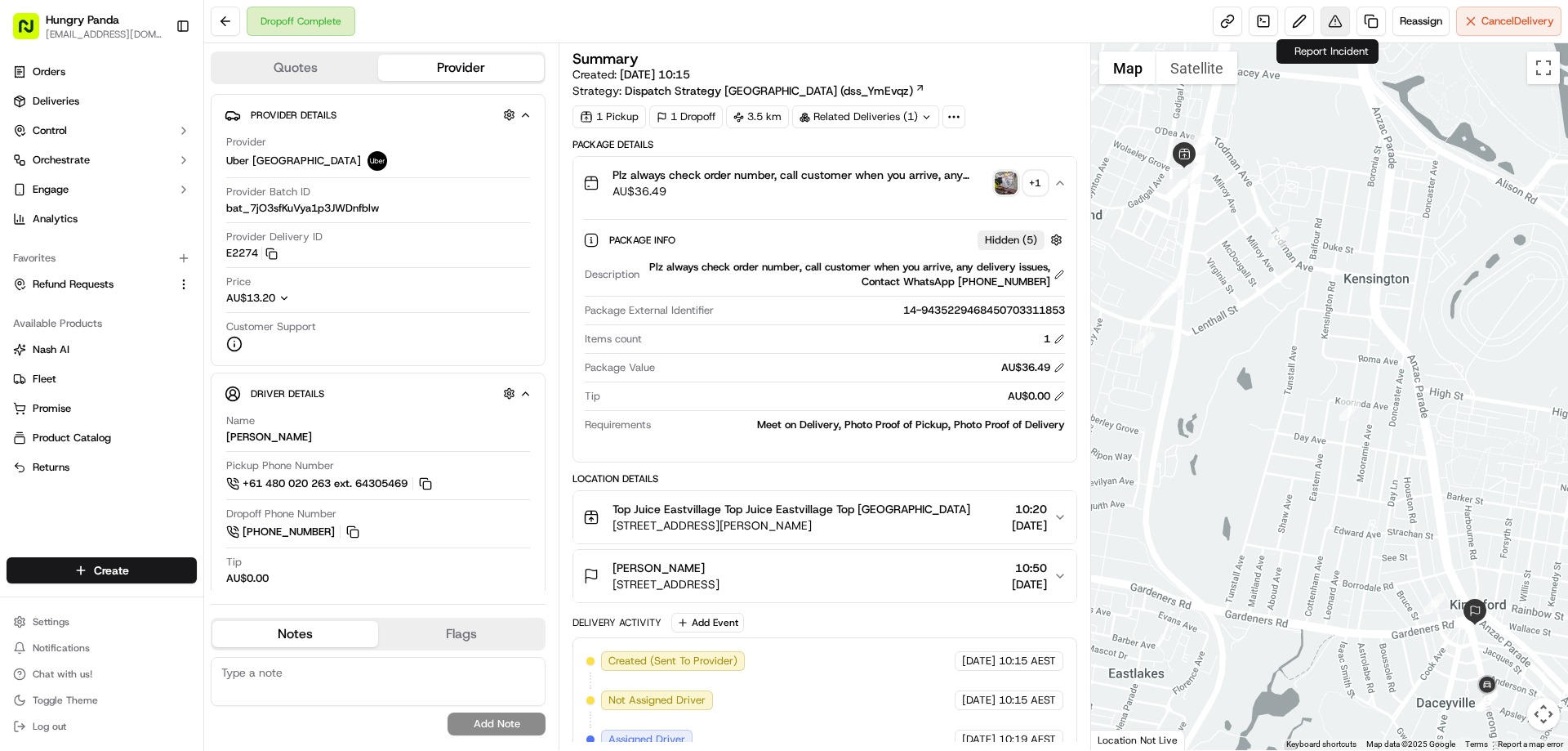
click at [1325, 18] on button at bounding box center [1335, 20] width 29 height 29
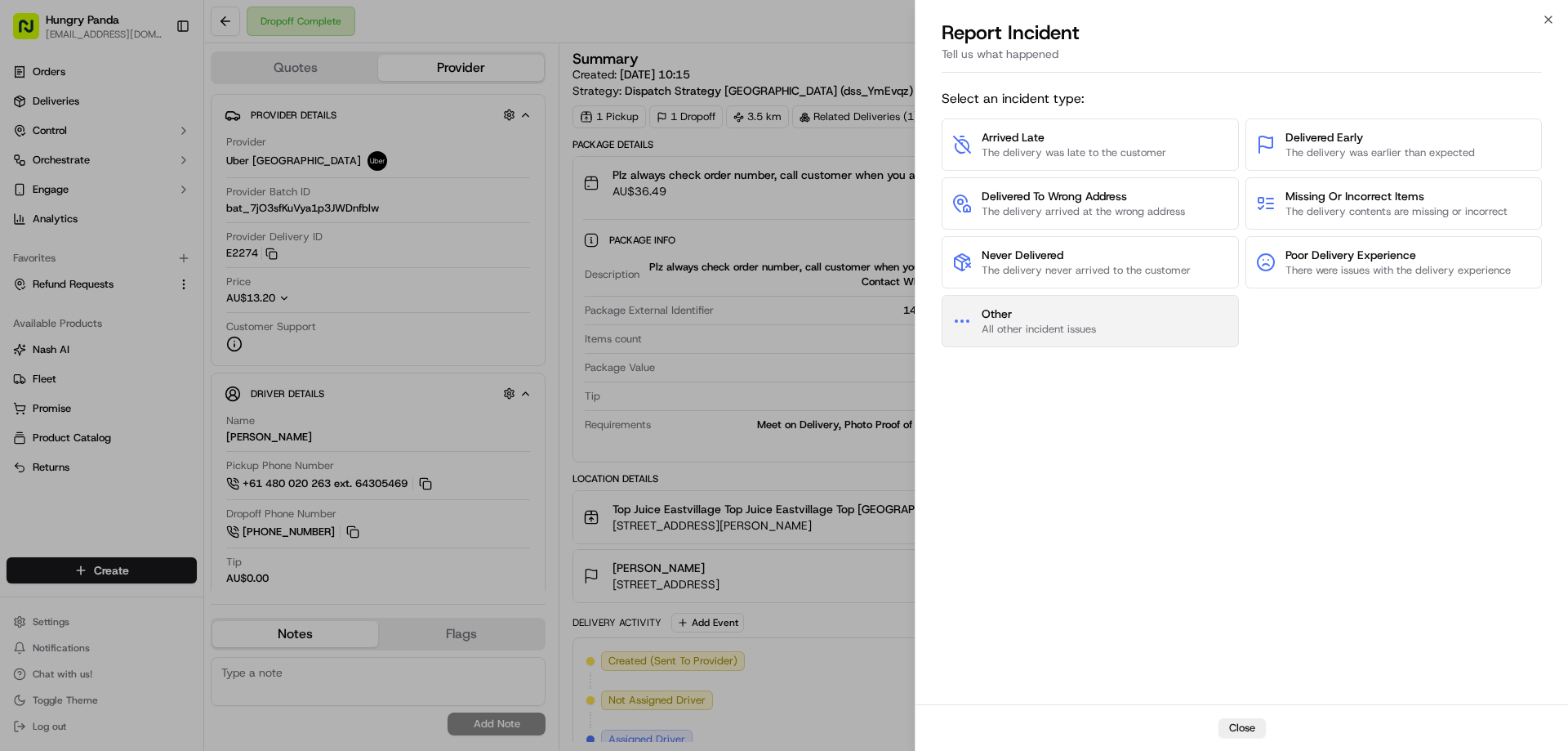
click at [1049, 319] on span "Other" at bounding box center [1039, 313] width 115 height 16
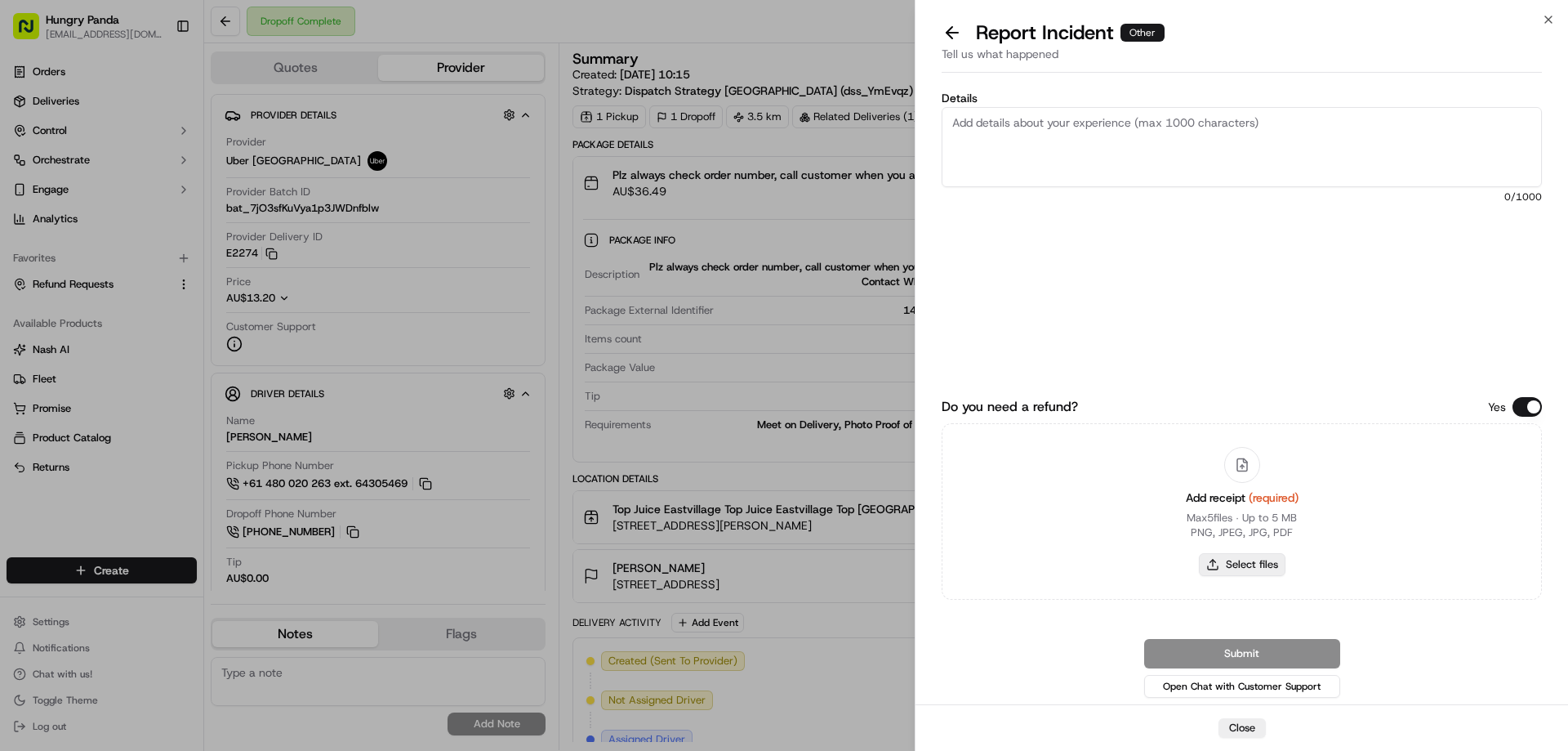
click at [1235, 561] on button "Select files" at bounding box center [1242, 565] width 86 height 23
type input "C:\fakepath\screenshot_2025-09-19_14-01-19.png"
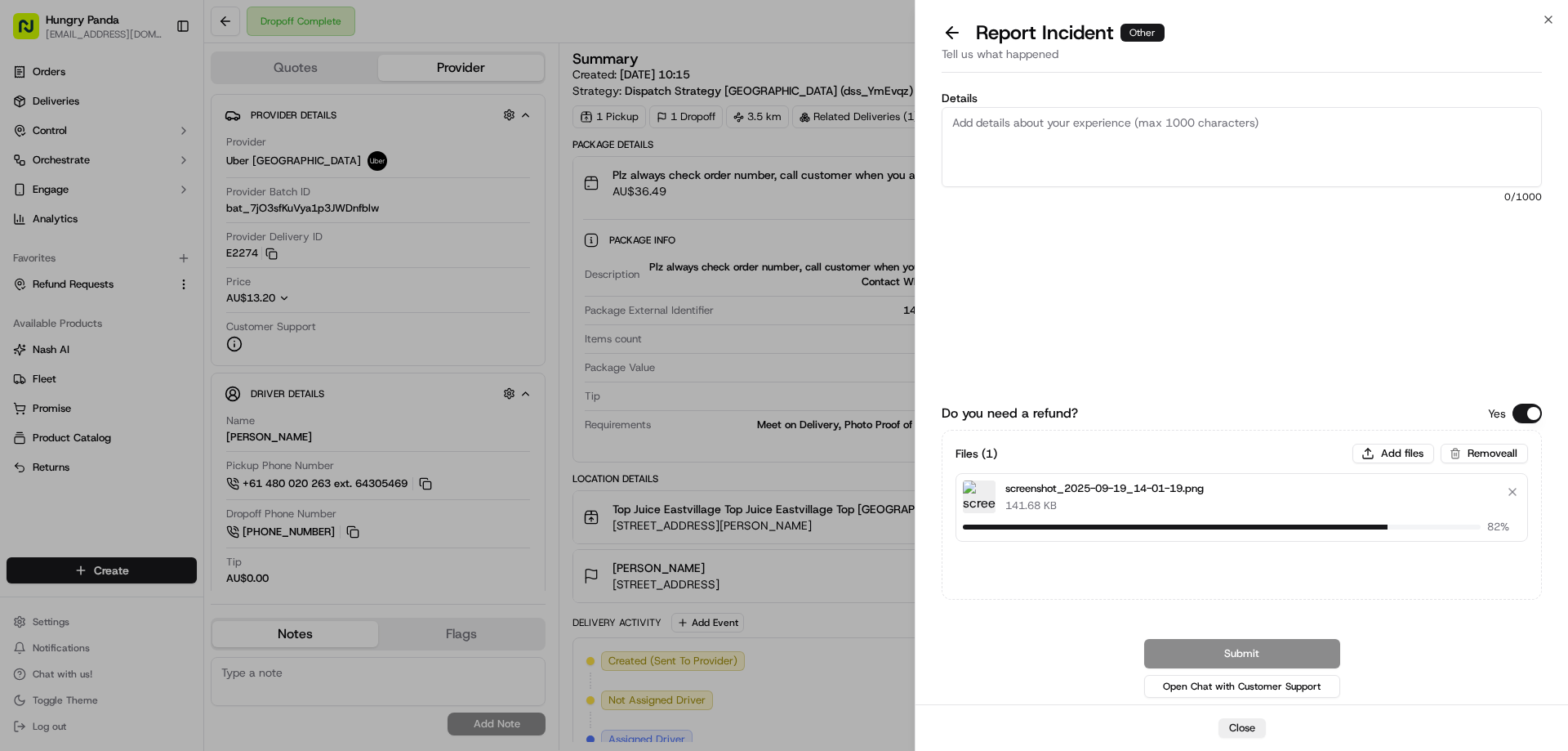
click at [1106, 148] on textarea "Details" at bounding box center [1242, 147] width 600 height 80
click at [1149, 155] on textarea "Details" at bounding box center [1242, 147] width 600 height 80
paste textarea "The customer reported that he did not receive the meal, the delivery photo take…"
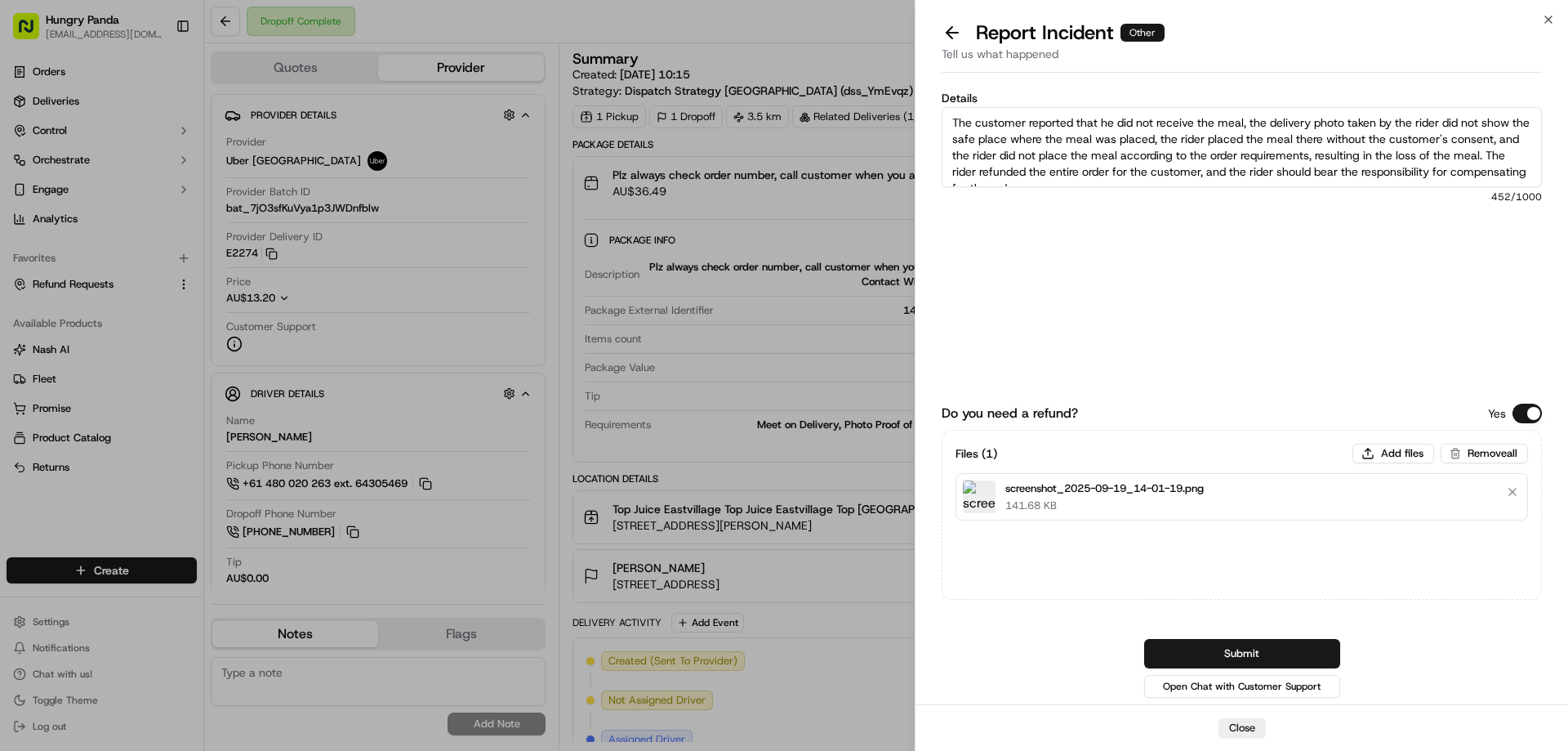
scroll to position [9, 0]
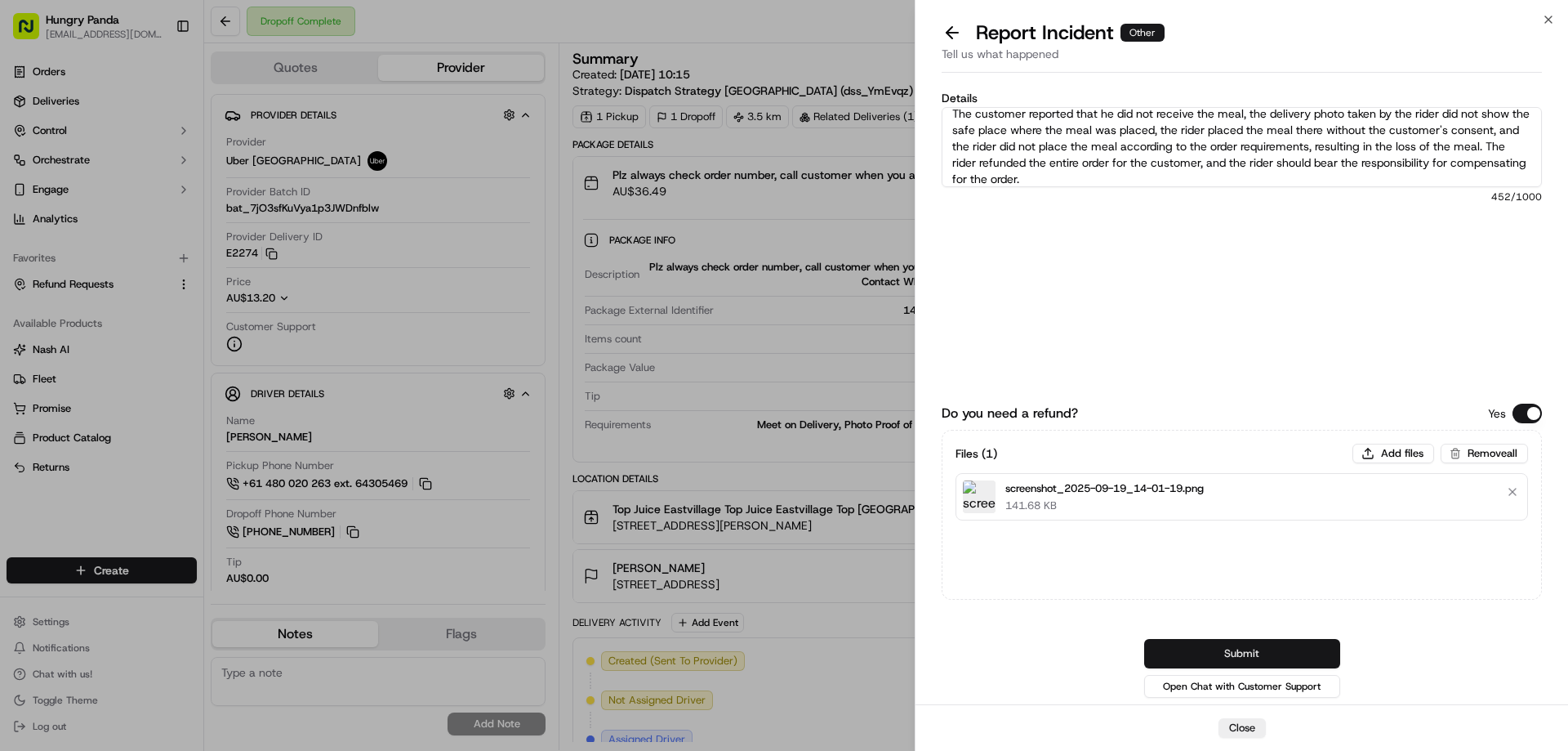
type textarea "The customer reported that he did not receive the meal, the delivery photo take…"
click at [1224, 651] on button "Submit" at bounding box center [1242, 653] width 196 height 29
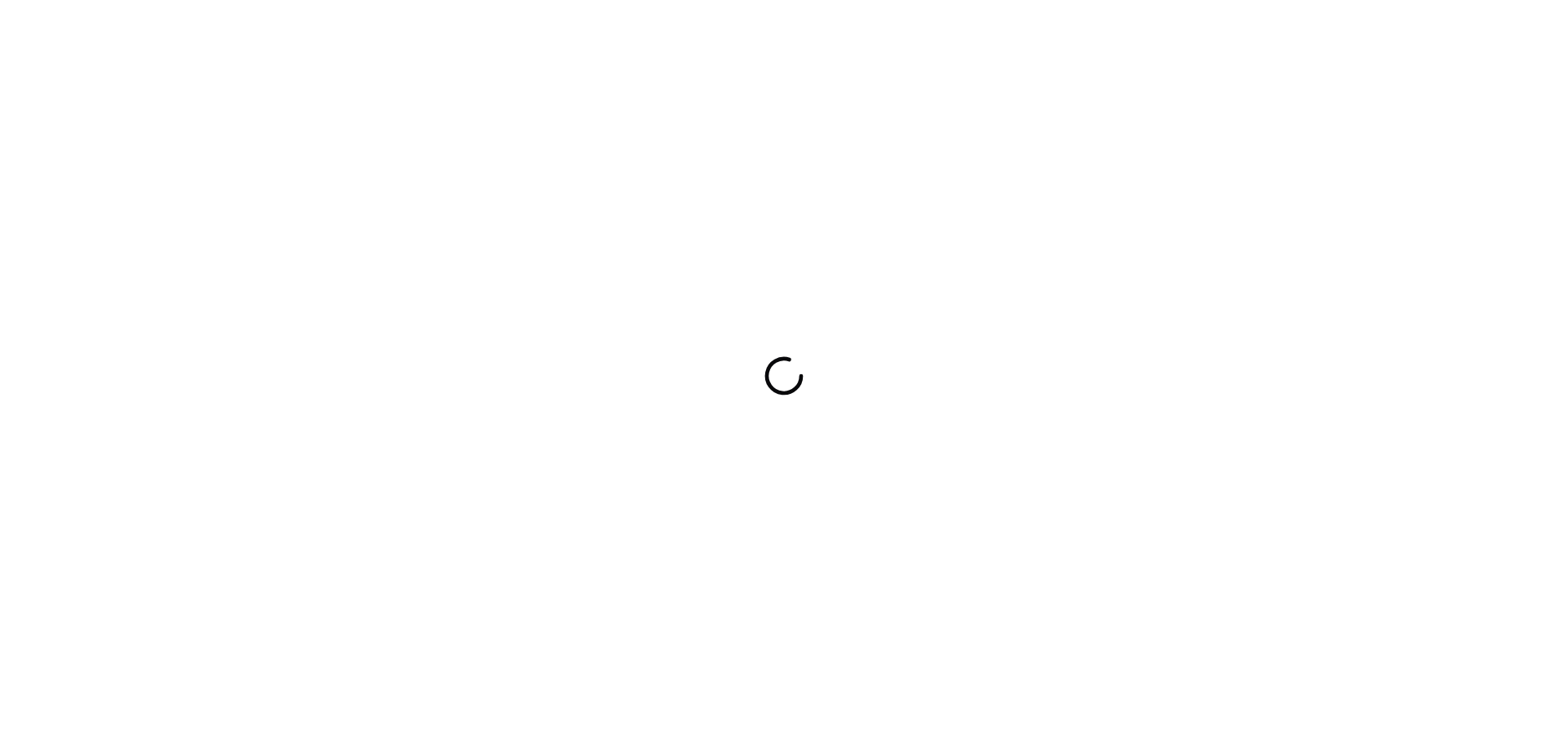
click at [1001, 417] on div at bounding box center [784, 376] width 1568 height 751
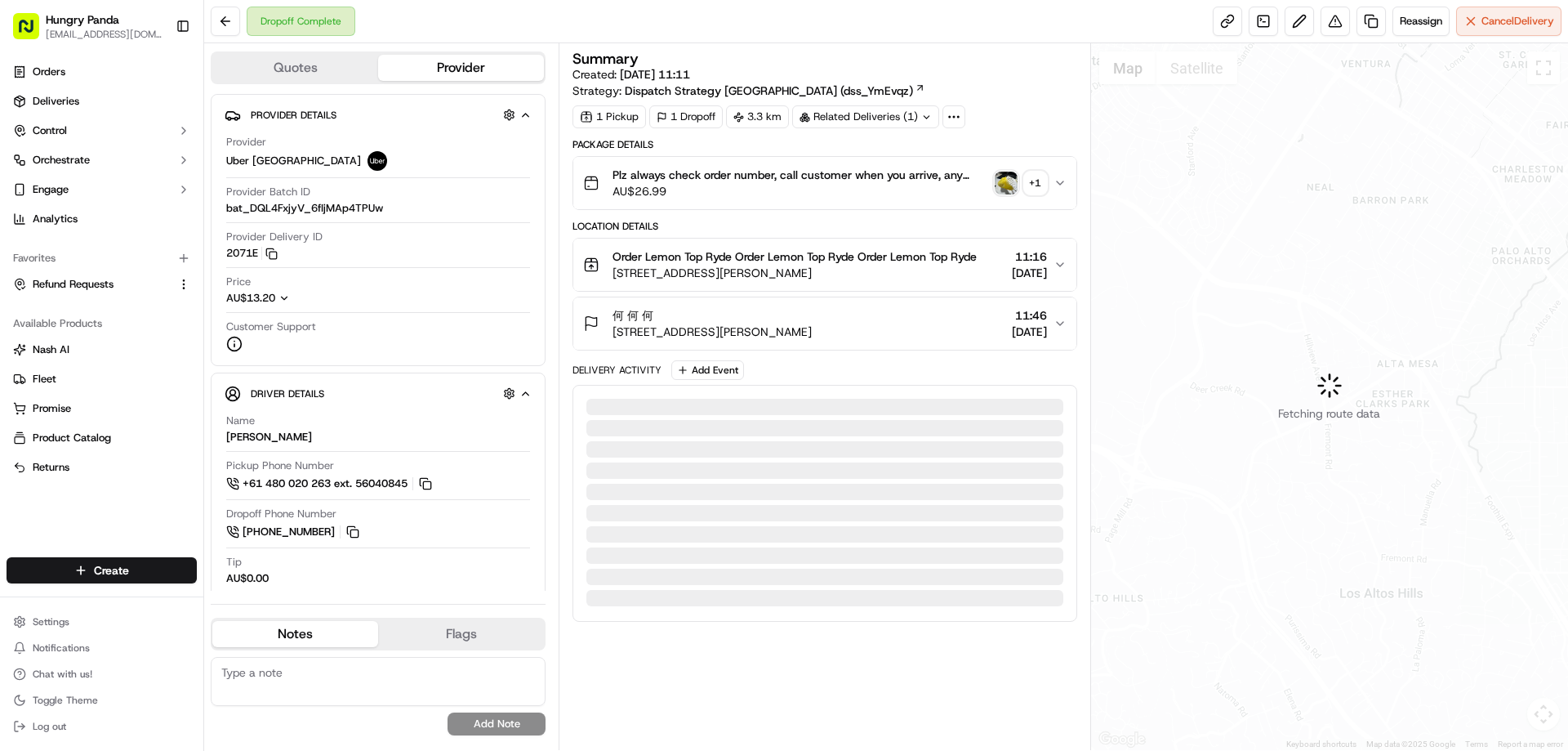
click at [1005, 185] on img "button" at bounding box center [1007, 183] width 23 height 23
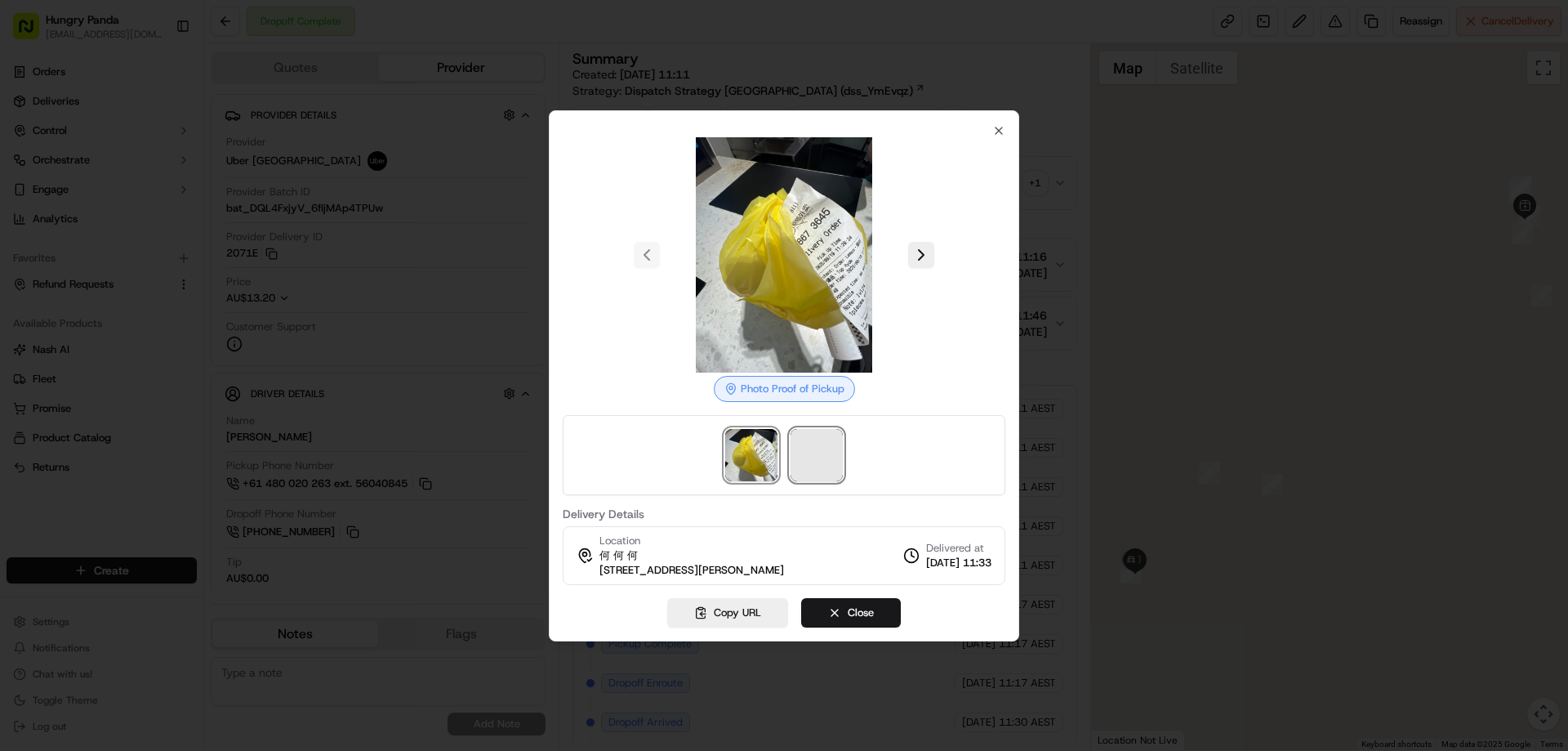
click at [816, 454] on span at bounding box center [816, 455] width 52 height 52
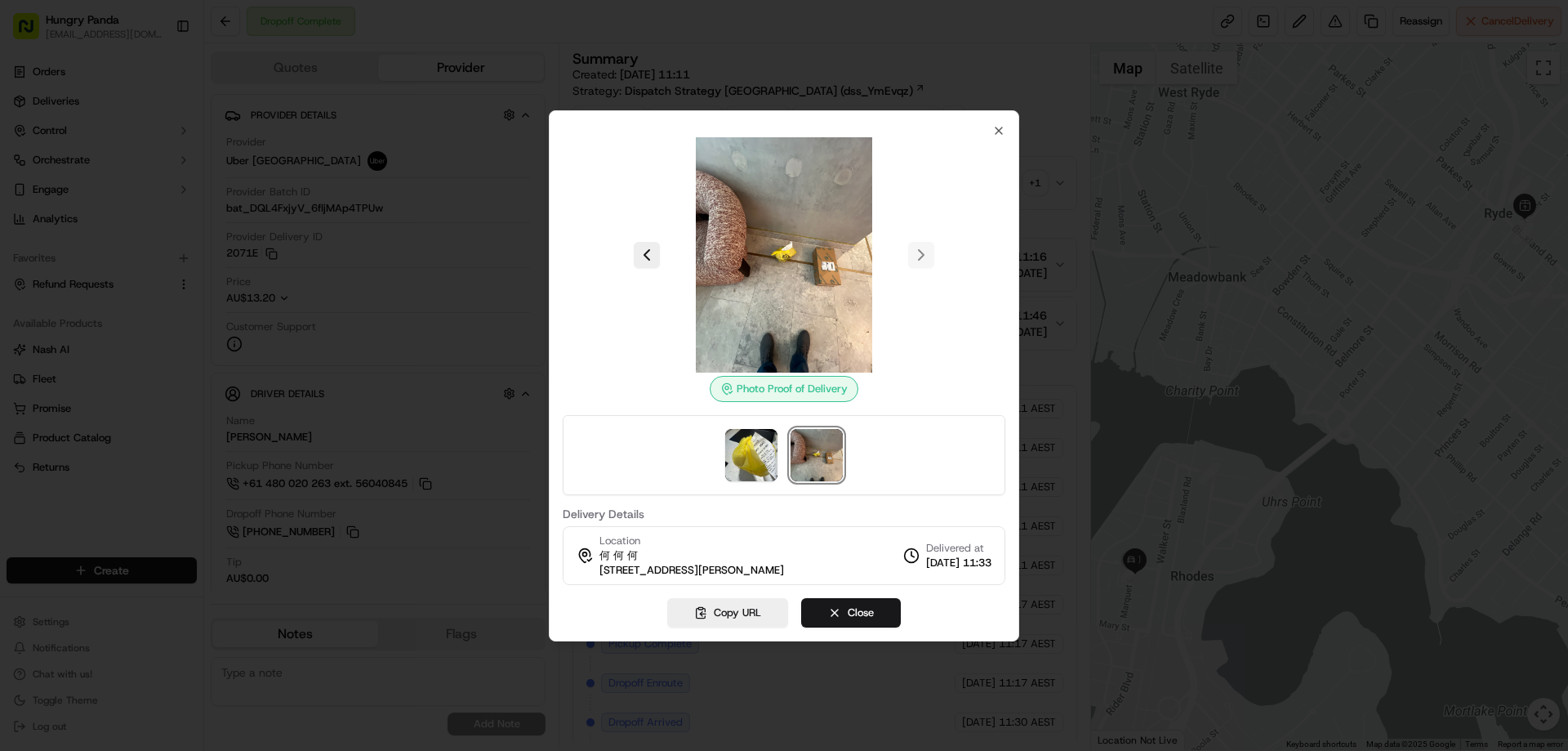
click at [1060, 179] on div at bounding box center [784, 376] width 1568 height 751
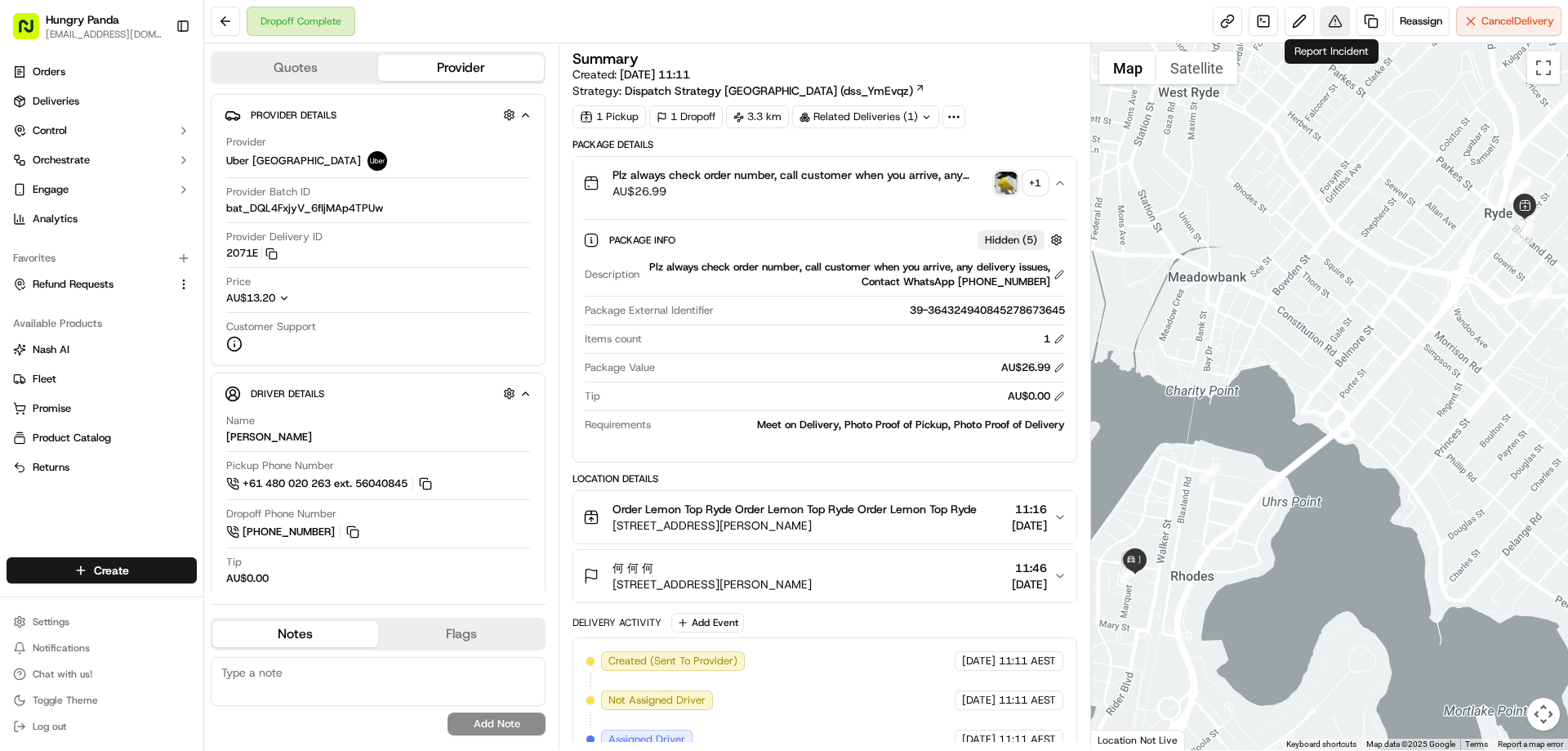
click at [1331, 9] on button at bounding box center [1335, 20] width 29 height 29
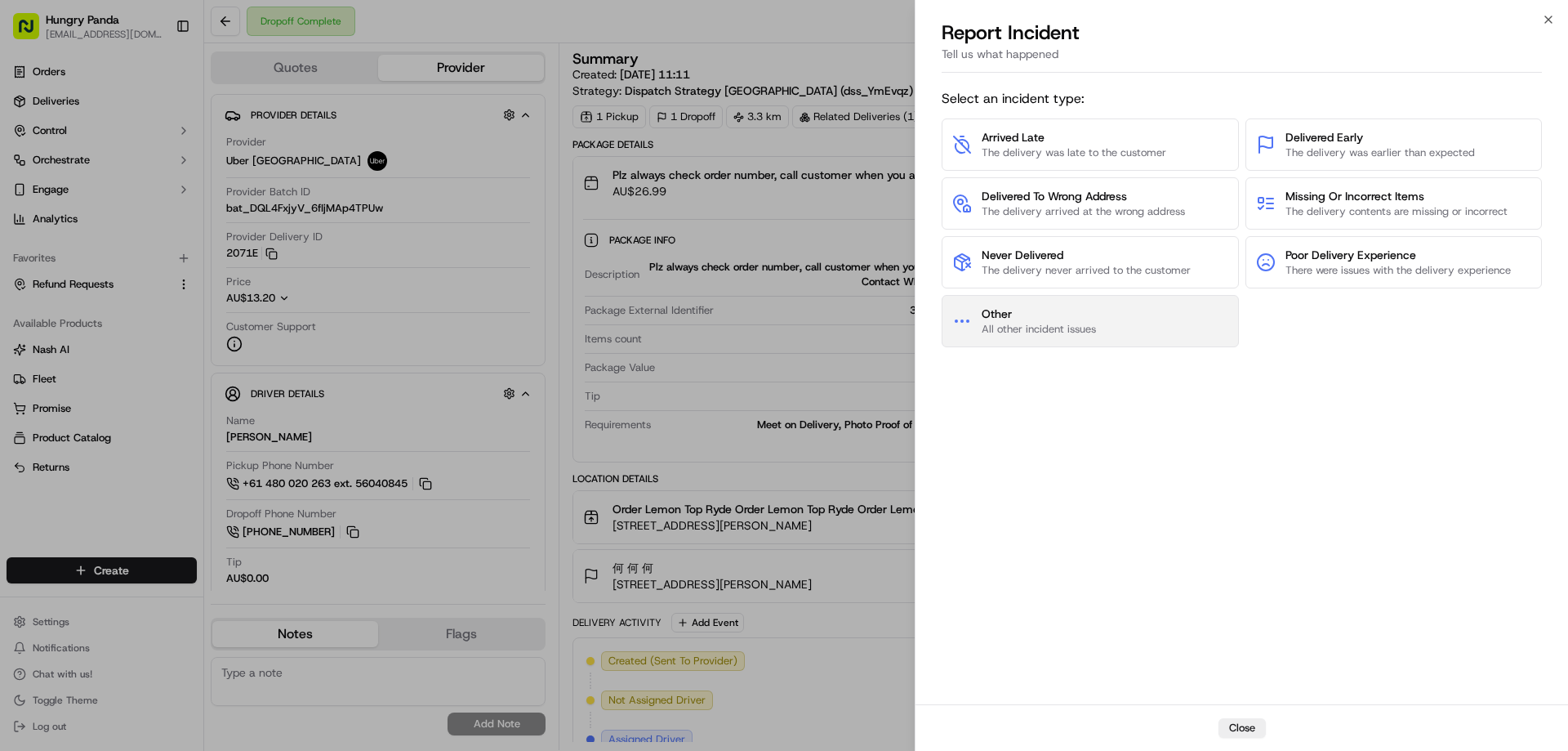
click at [1051, 334] on span "All other incident issues" at bounding box center [1039, 329] width 115 height 15
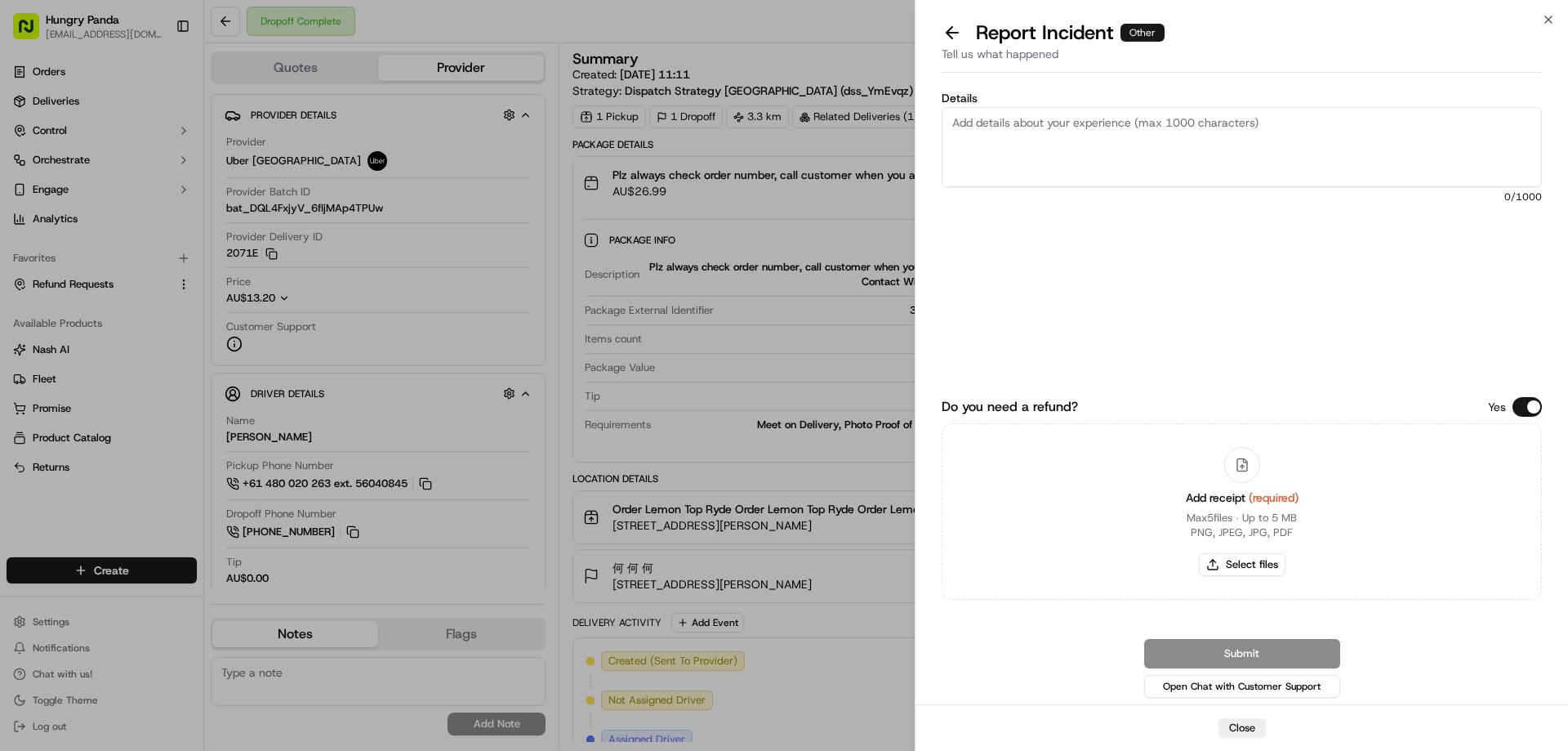
click at [1245, 577] on div "Add receipt (required) Max 5 files ∙ Up to 5 MB PNG, JPEG, JPG, PDF Select files" at bounding box center [1242, 511] width 139 height 149
click at [1236, 563] on button "Select files" at bounding box center [1242, 565] width 86 height 23
type input "C:\fakepath\screenshot_2025-09-19_14-02-22.png"
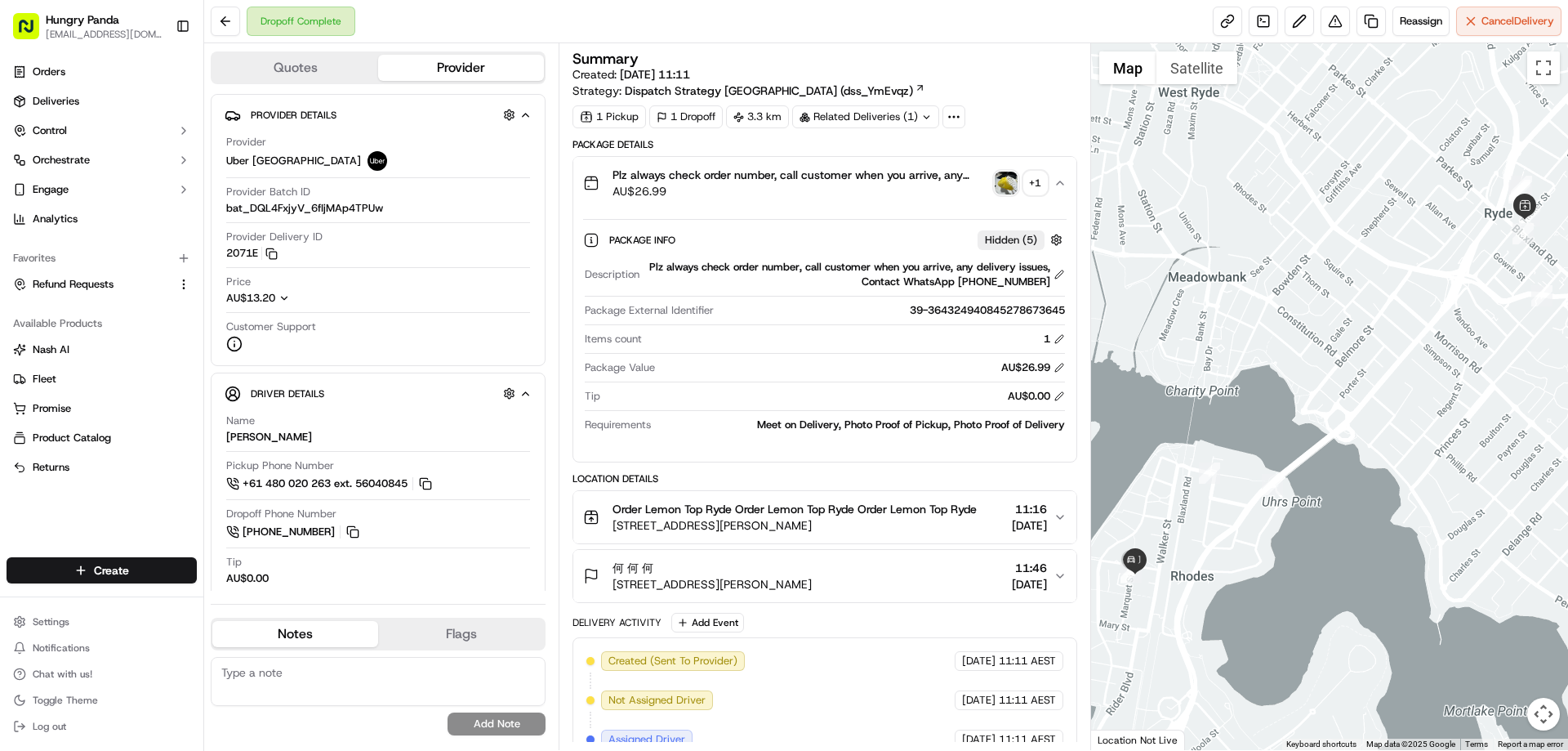
click at [1006, 194] on img "button" at bounding box center [1007, 183] width 23 height 23
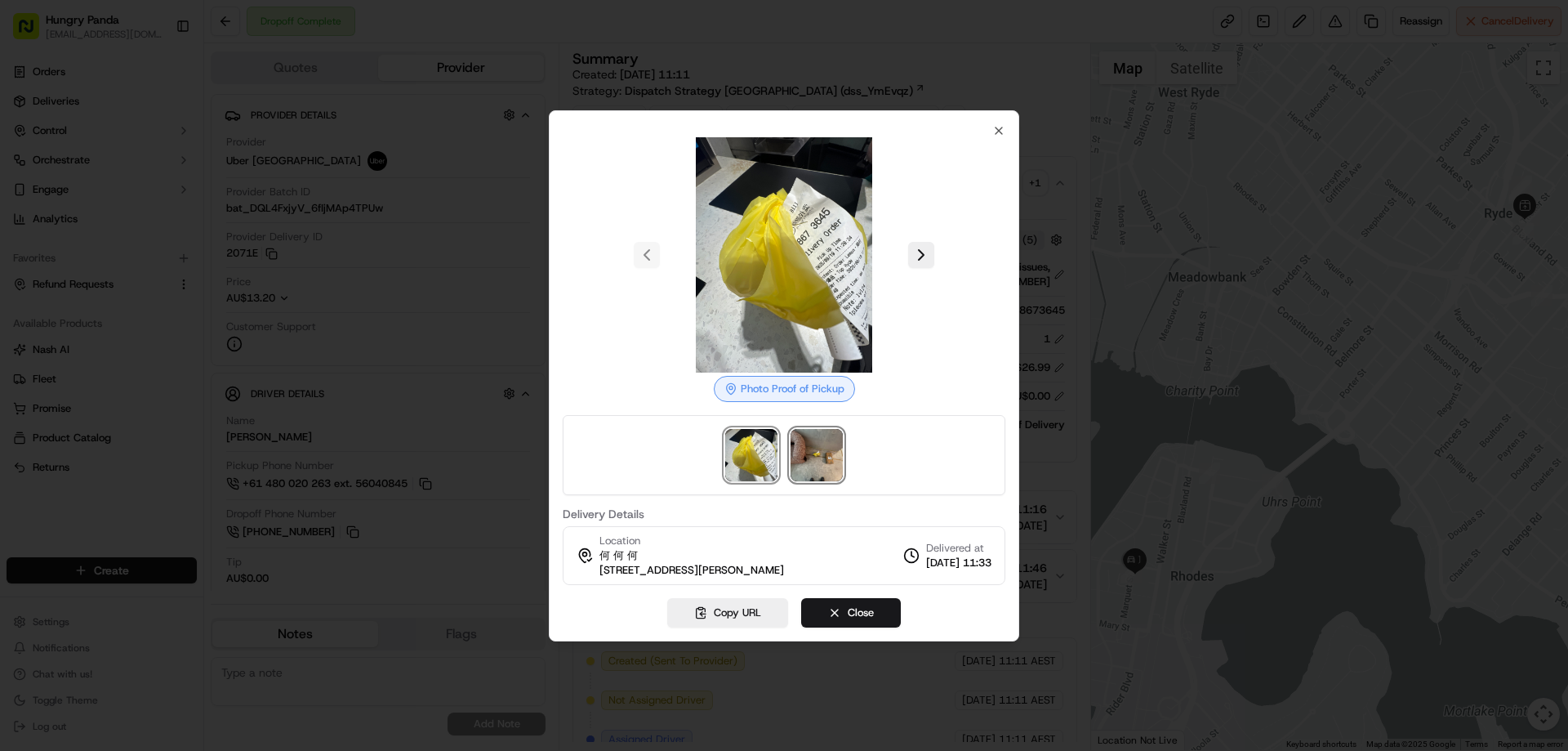
click at [829, 446] on img at bounding box center [816, 455] width 52 height 52
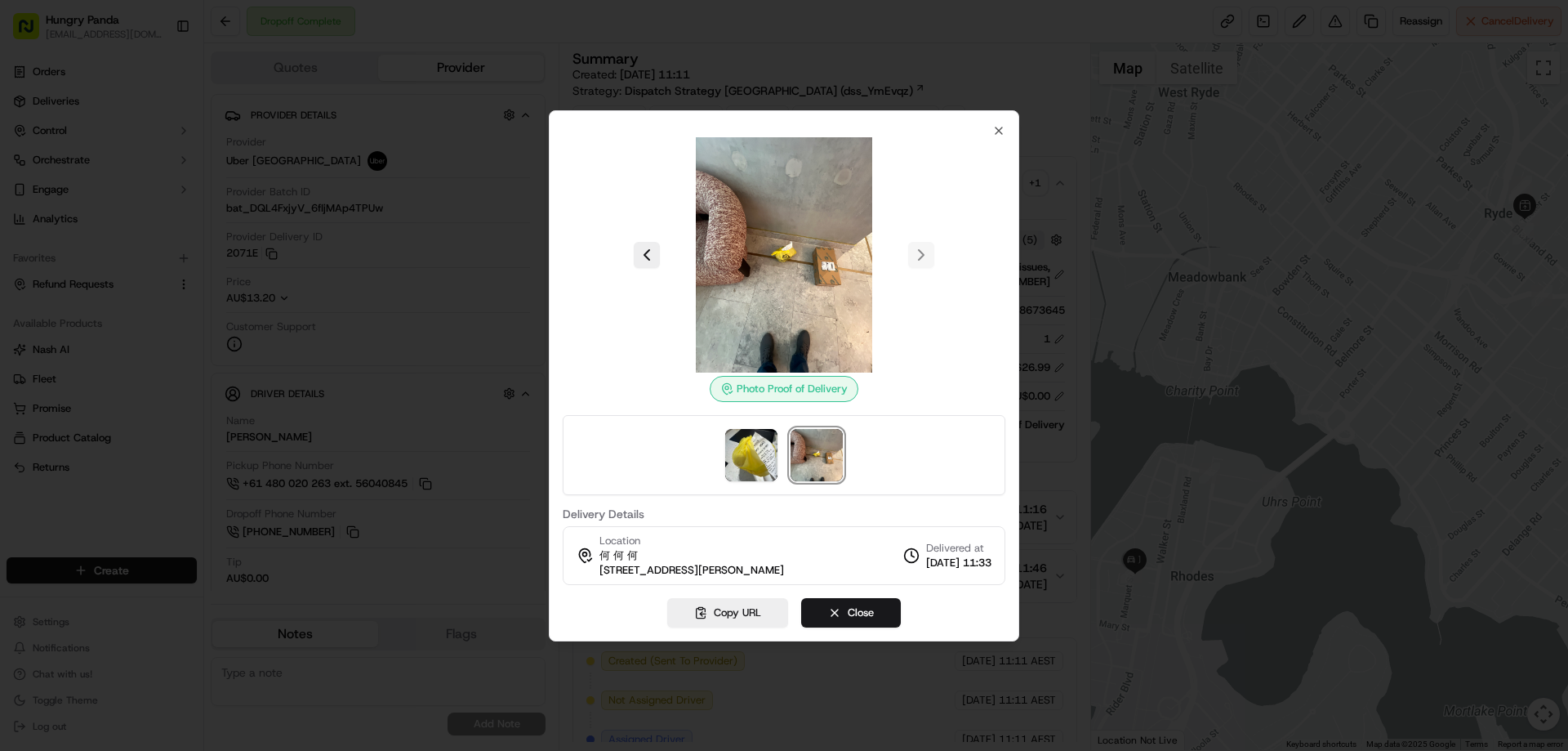
click at [1286, 239] on div at bounding box center [784, 376] width 1568 height 751
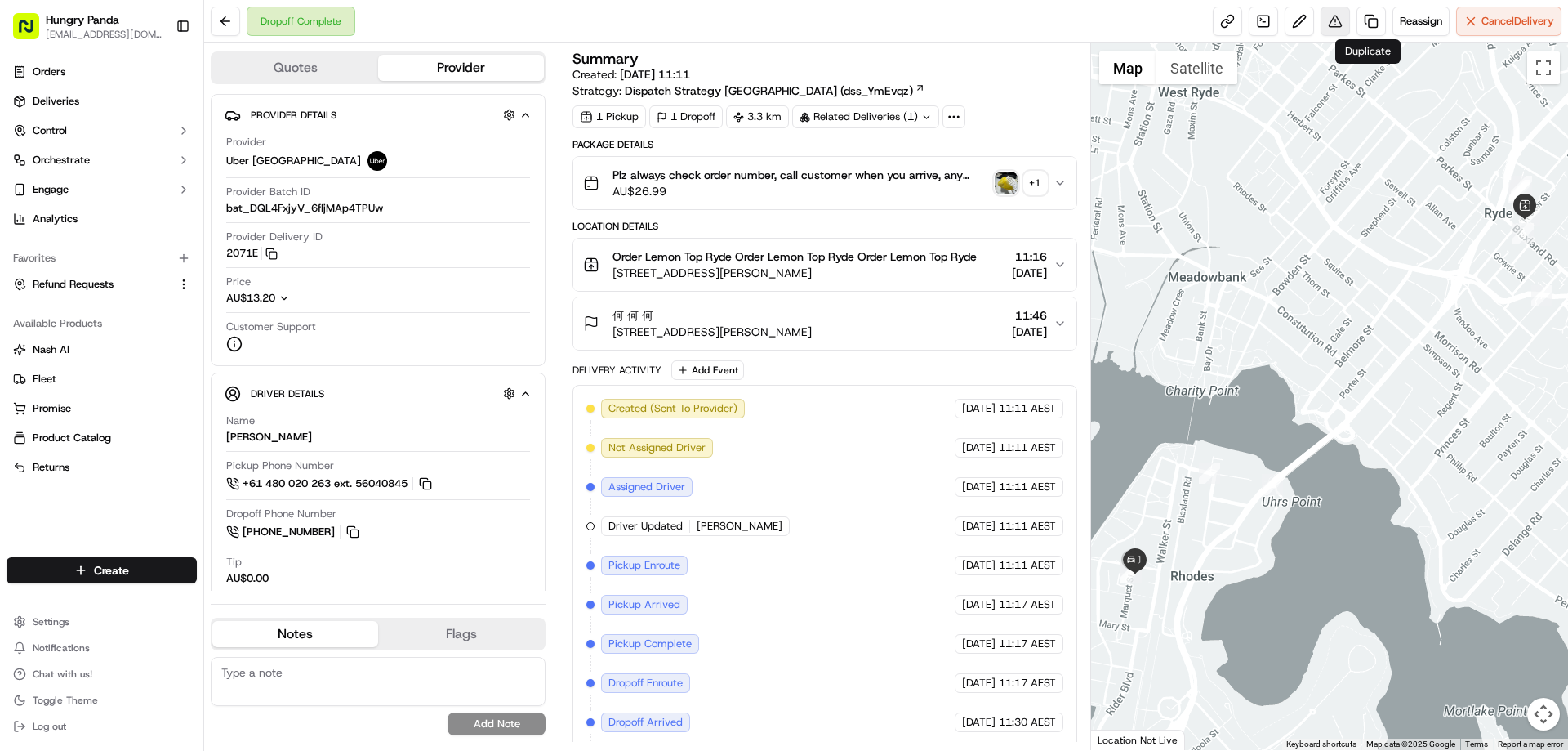
click at [1336, 22] on button at bounding box center [1335, 20] width 29 height 29
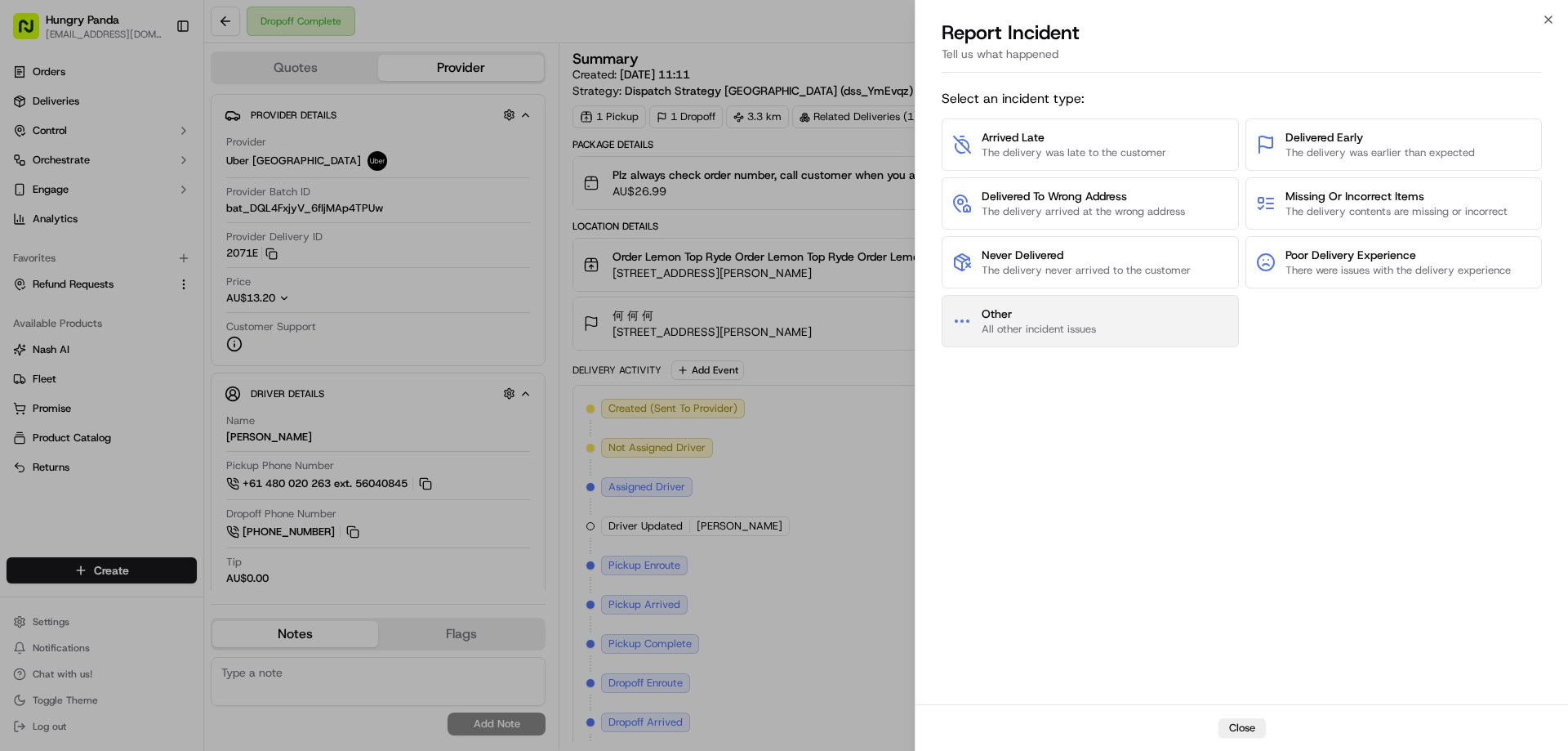
click at [1090, 318] on span "Other" at bounding box center [1039, 313] width 115 height 16
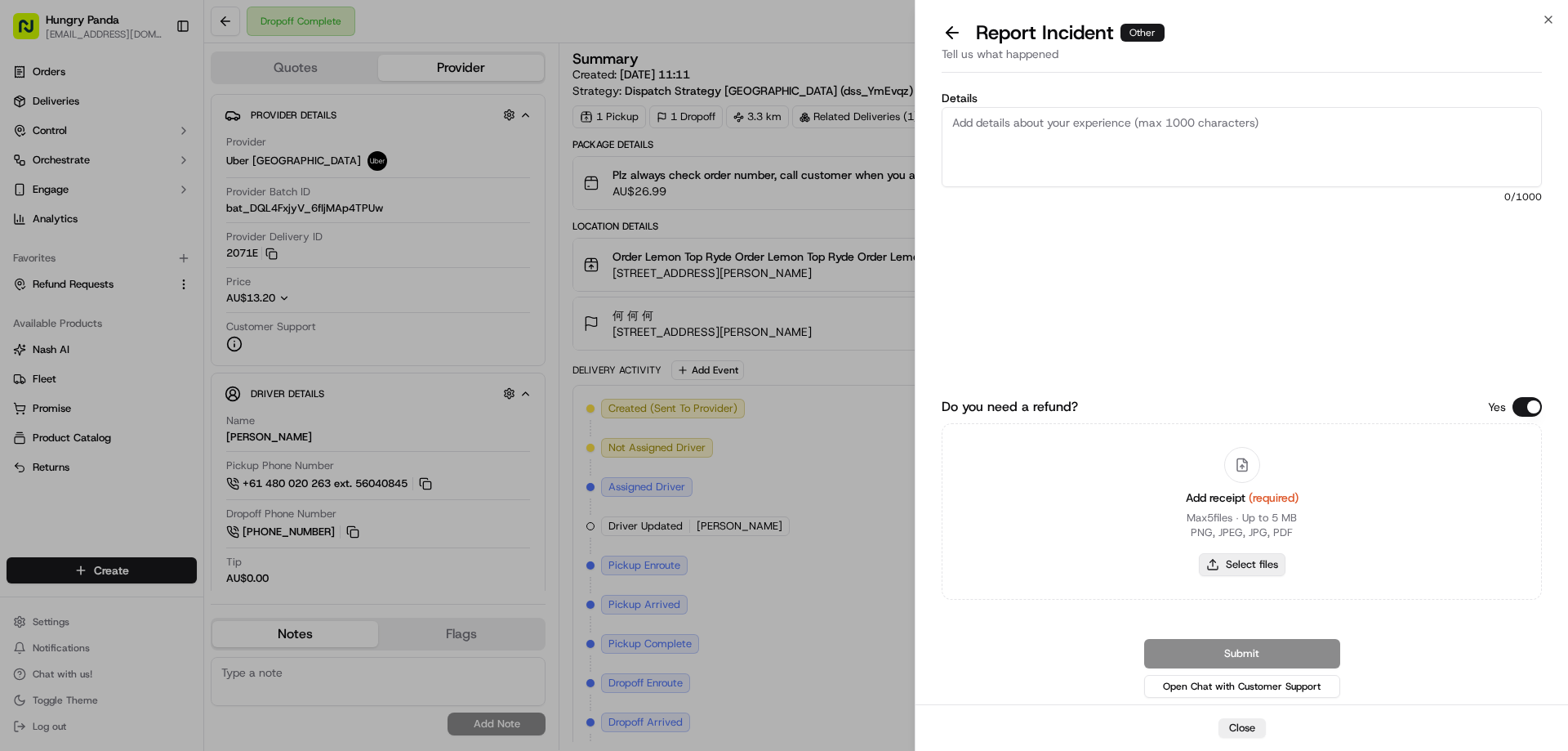
click at [1234, 568] on button "Select files" at bounding box center [1242, 565] width 86 height 23
type input "C:\fakepath\screenshot_2025-09-19_14-02-22.png"
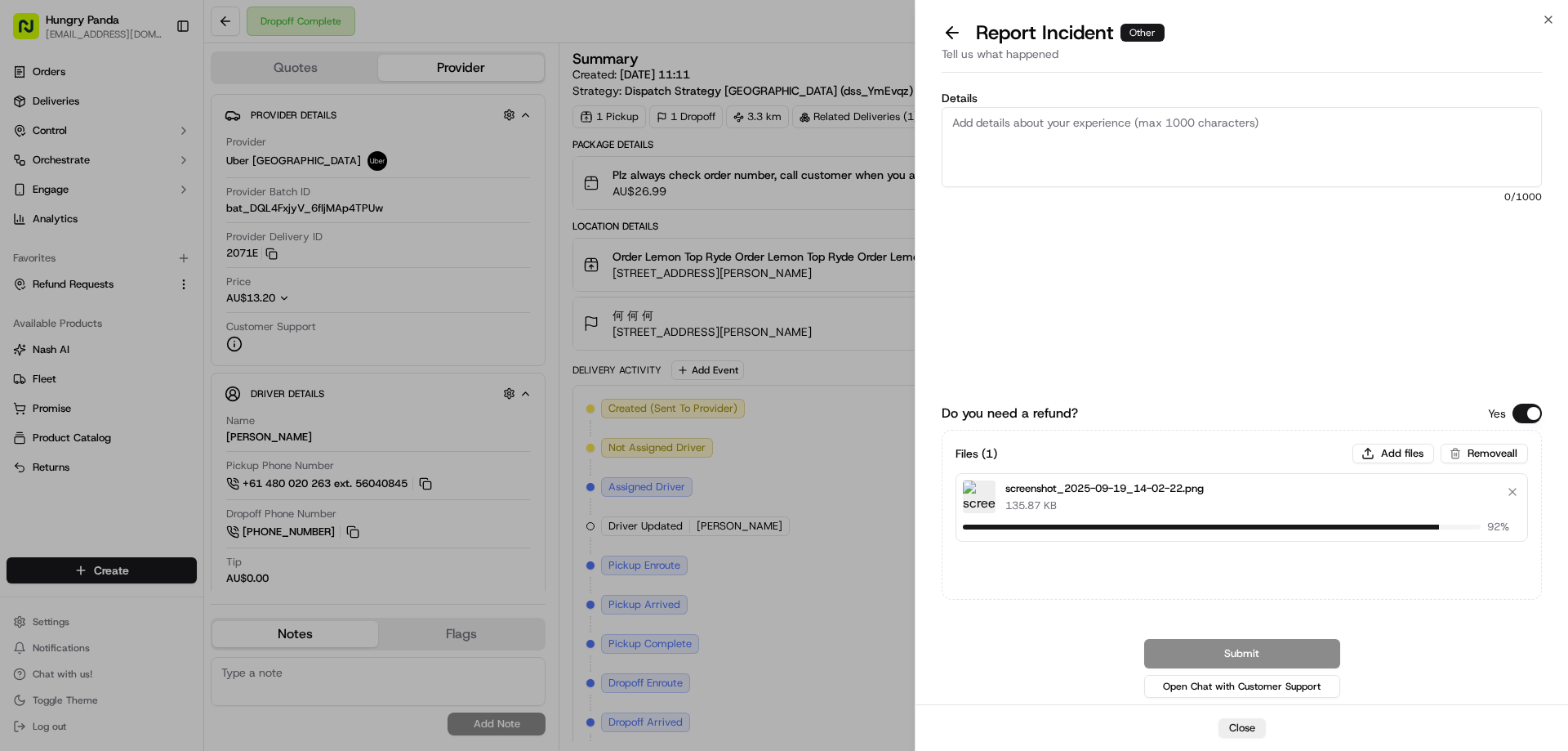
click at [1046, 145] on textarea "Details" at bounding box center [1242, 147] width 600 height 80
paste textarea "The customer reported that he did not receive the meal, and the delivery photo …"
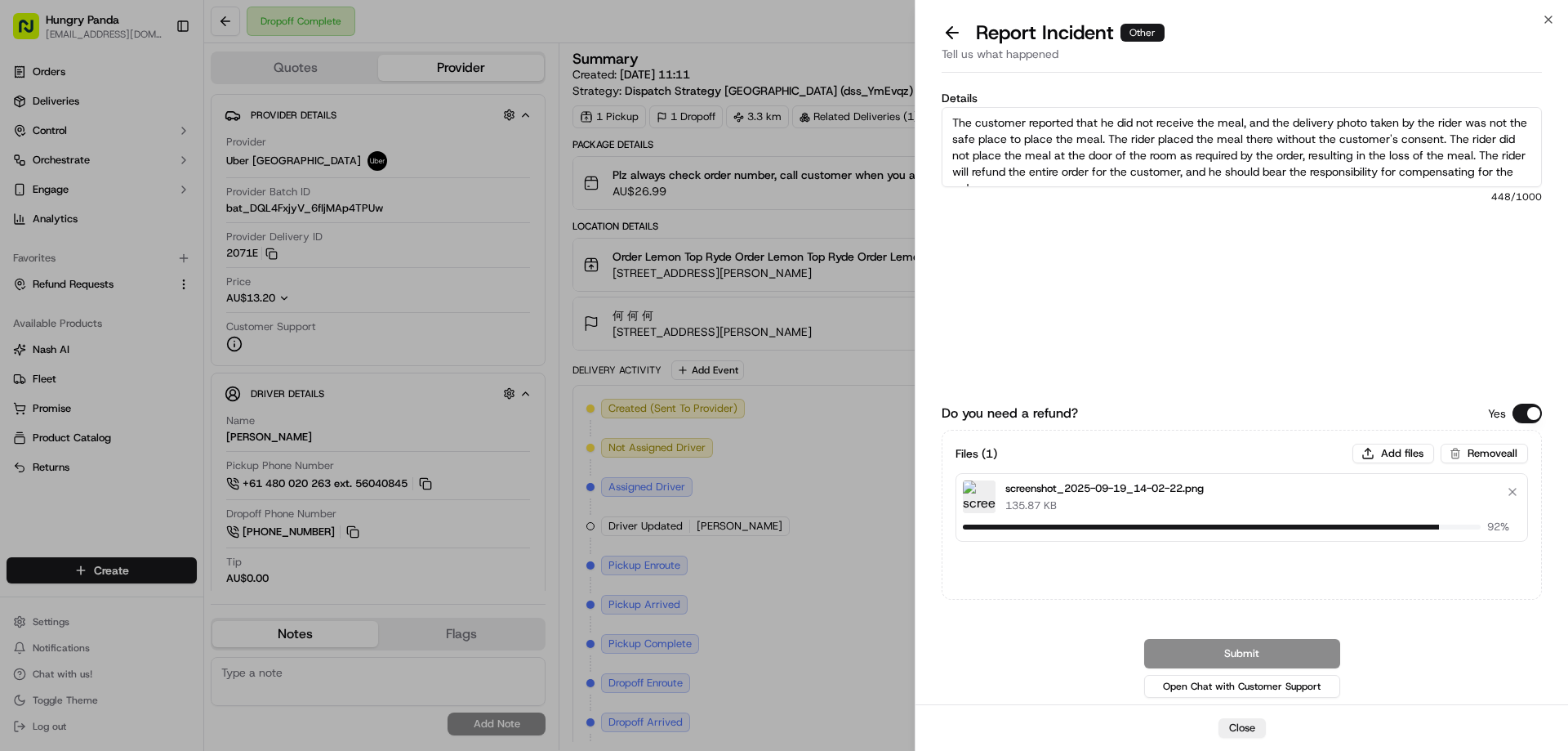
scroll to position [9, 0]
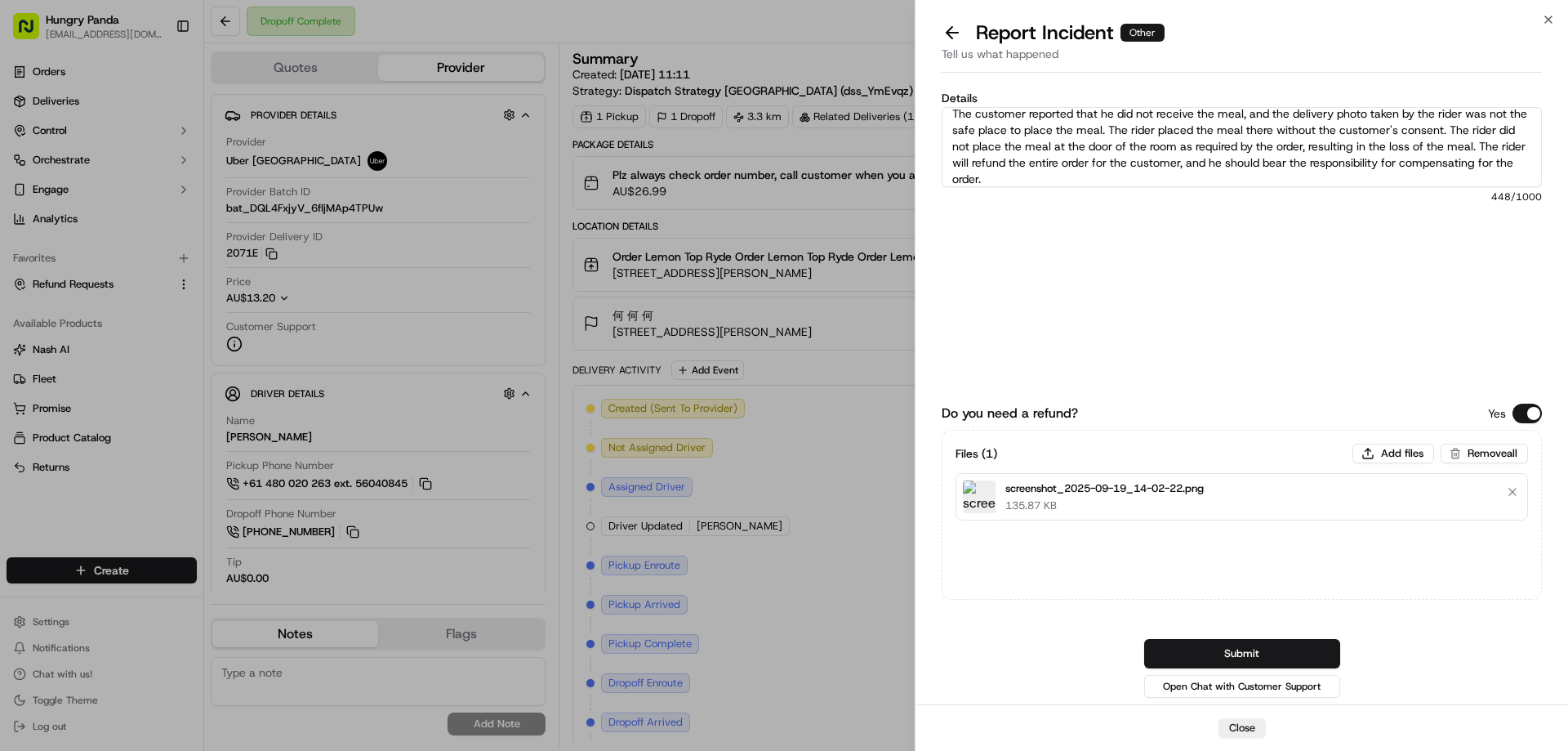
type textarea "The customer reported that he did not receive the meal, and the delivery photo …"
click at [1197, 650] on button "Submit" at bounding box center [1242, 653] width 196 height 29
